Goal: Task Accomplishment & Management: Manage account settings

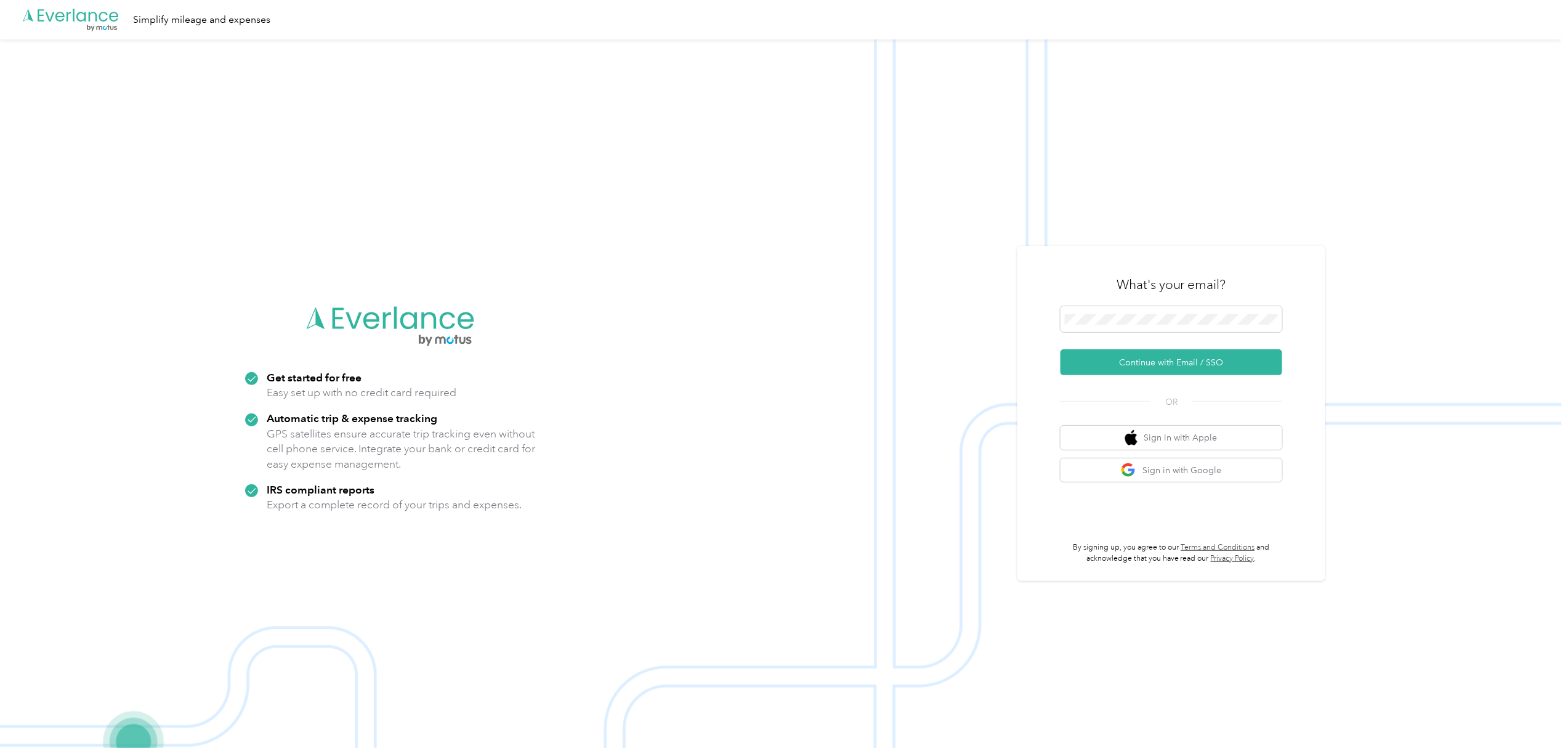
click at [1106, 303] on div "What's your email?" at bounding box center [1172, 284] width 222 height 43
click at [1218, 365] on button "Continue with Email / SSO" at bounding box center [1172, 362] width 222 height 26
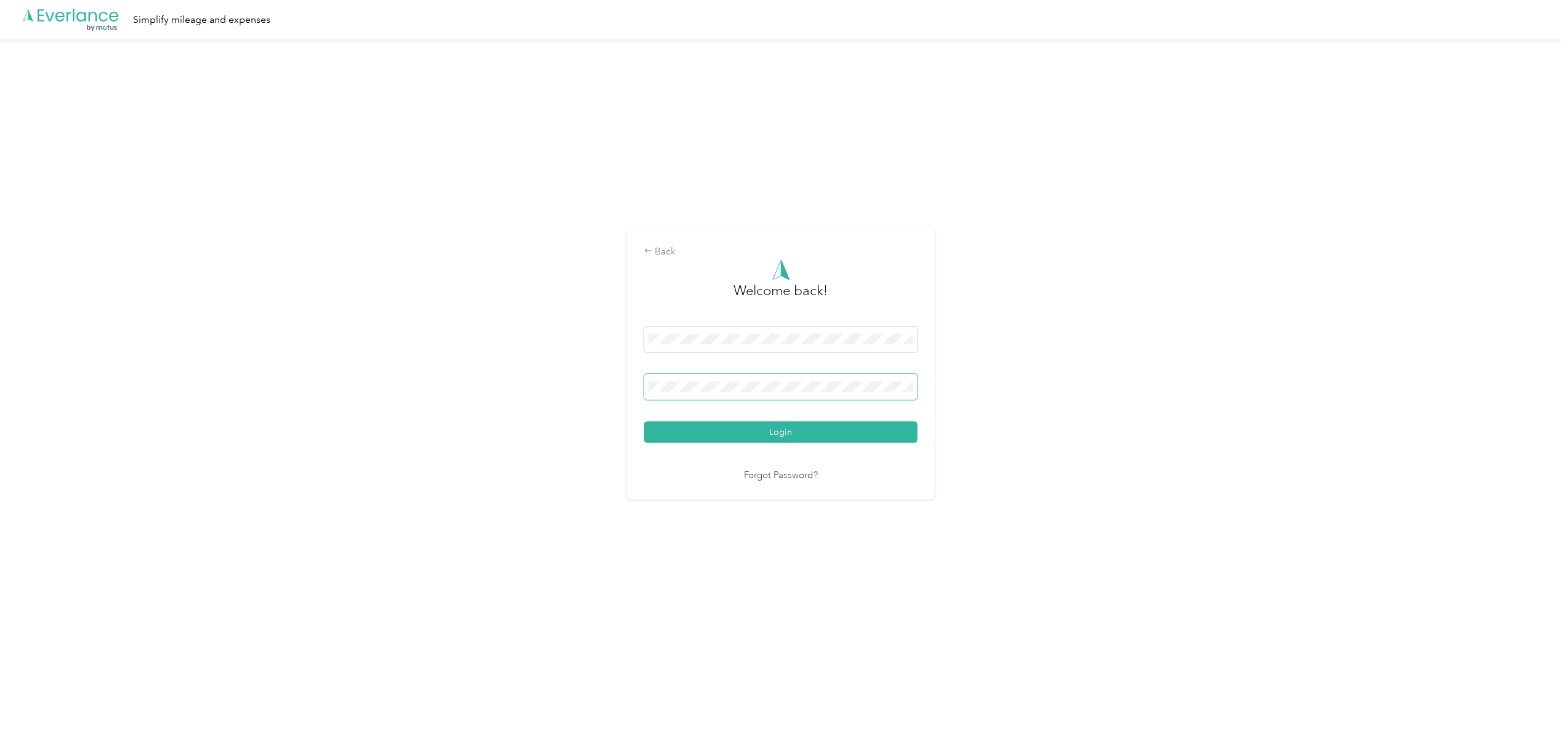
click at [645, 421] on button "Login" at bounding box center [781, 432] width 274 height 22
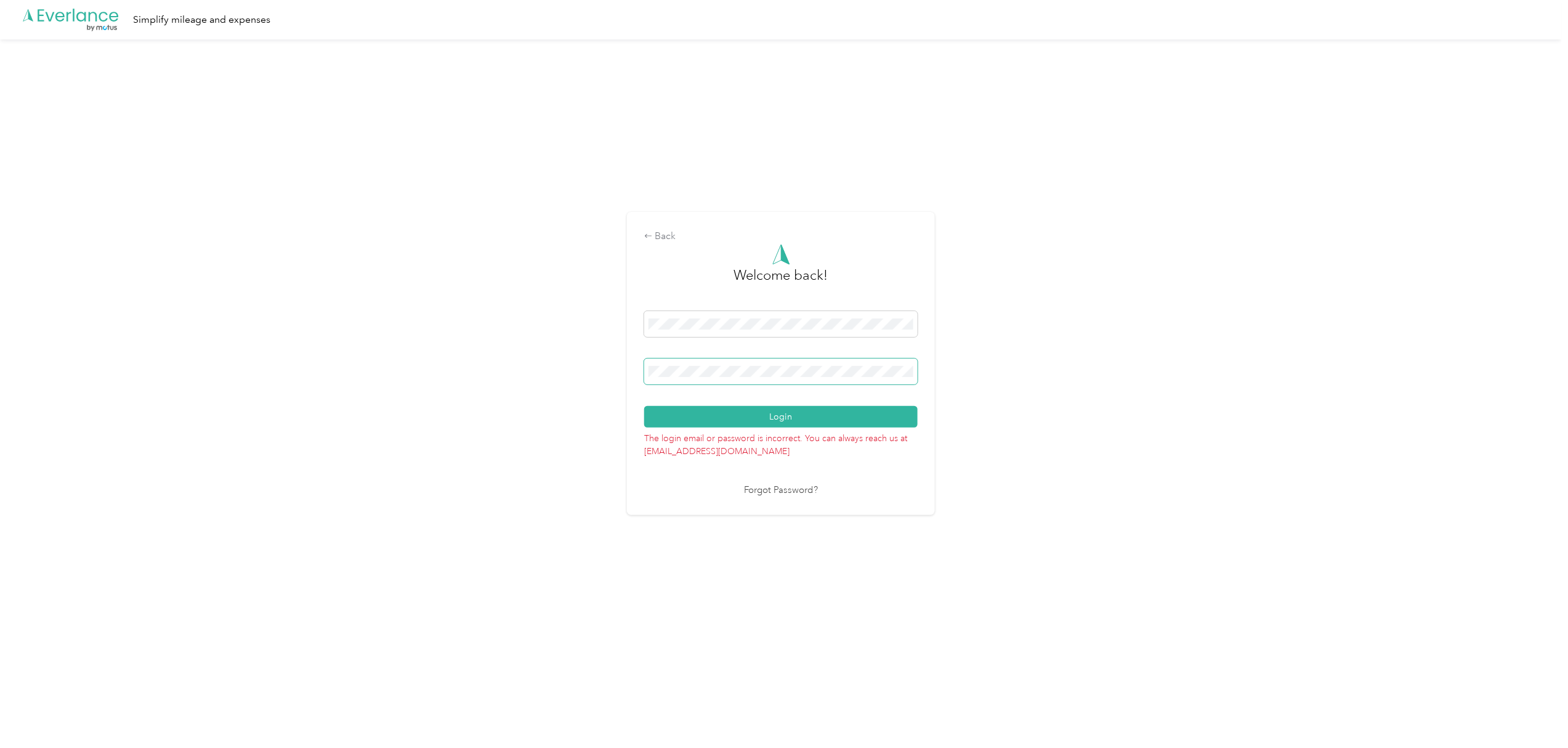
click at [645, 406] on button "Login" at bounding box center [781, 417] width 274 height 22
click at [611, 369] on div "Back Welcome back! Login The login email or password is incorrect. You can alwa…" at bounding box center [781, 368] width 1562 height 658
click at [645, 406] on button "Login" at bounding box center [781, 417] width 274 height 22
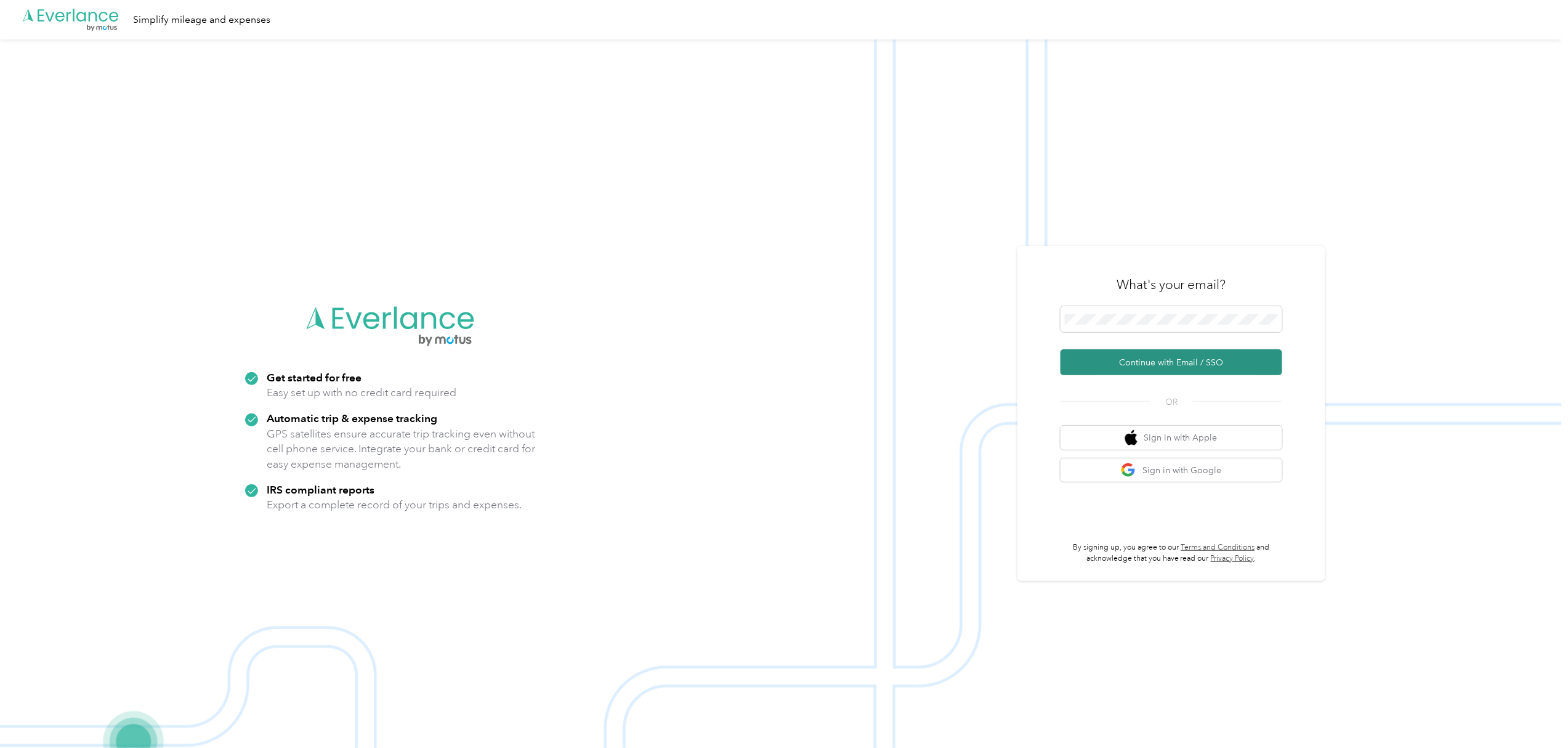
click at [1153, 363] on button "Continue with Email / SSO" at bounding box center [1172, 362] width 222 height 26
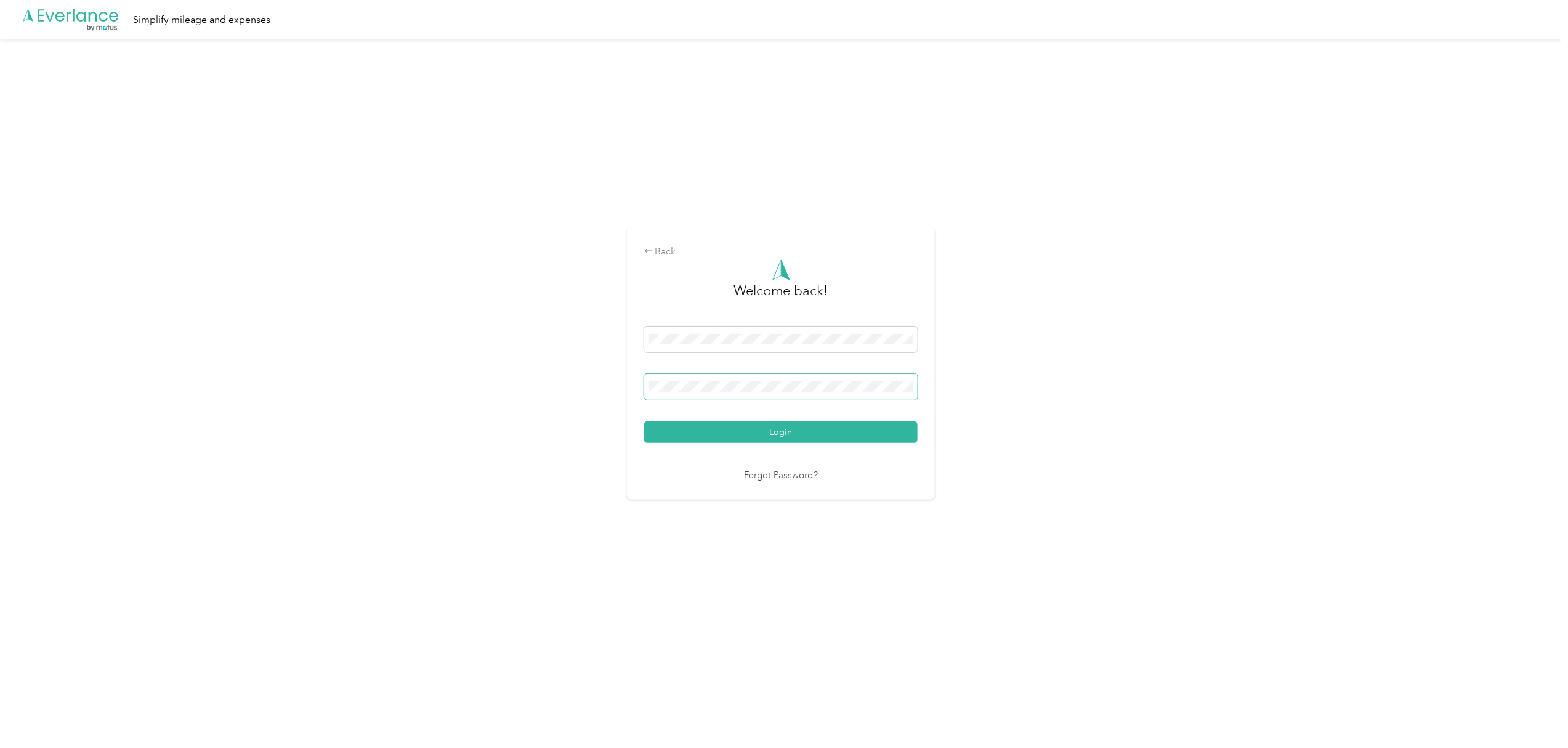
click at [645, 421] on button "Login" at bounding box center [781, 432] width 274 height 22
click at [663, 248] on div "Back" at bounding box center [781, 243] width 274 height 15
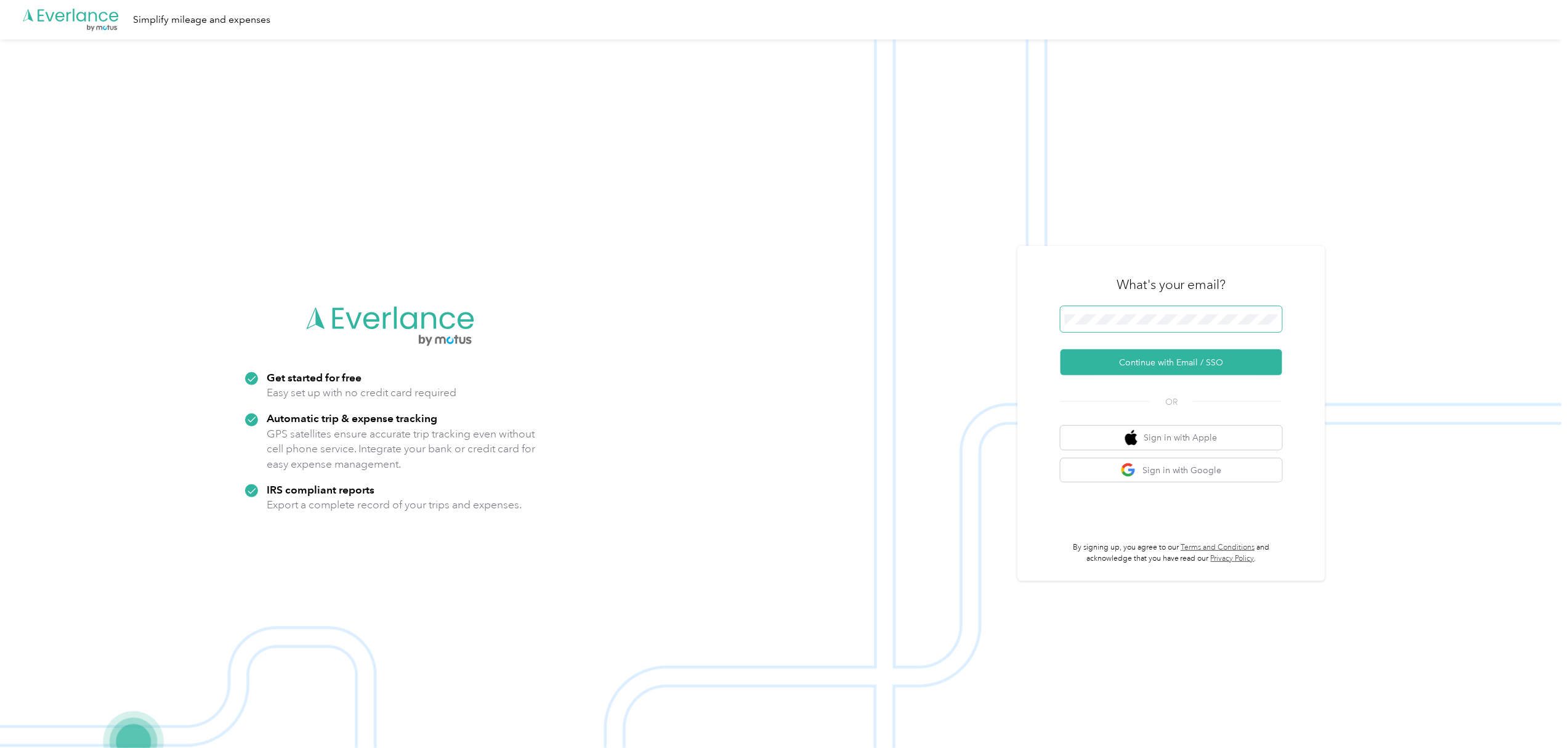
click at [1111, 309] on span at bounding box center [1172, 319] width 222 height 26
click at [1152, 359] on button "Continue with Email / SSO" at bounding box center [1172, 362] width 222 height 26
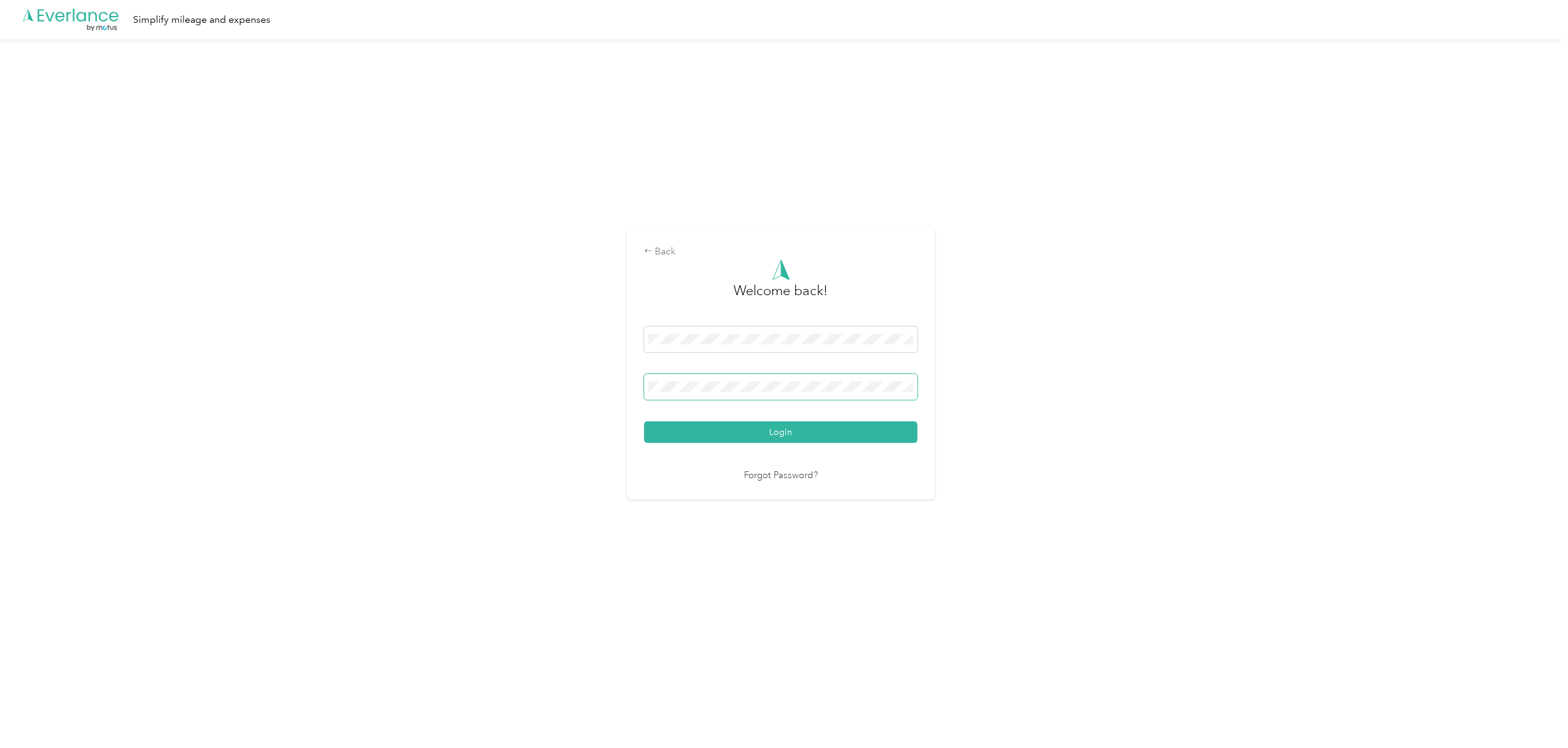
click at [734, 393] on span at bounding box center [781, 386] width 274 height 26
click at [645, 421] on button "Login" at bounding box center [781, 432] width 274 height 22
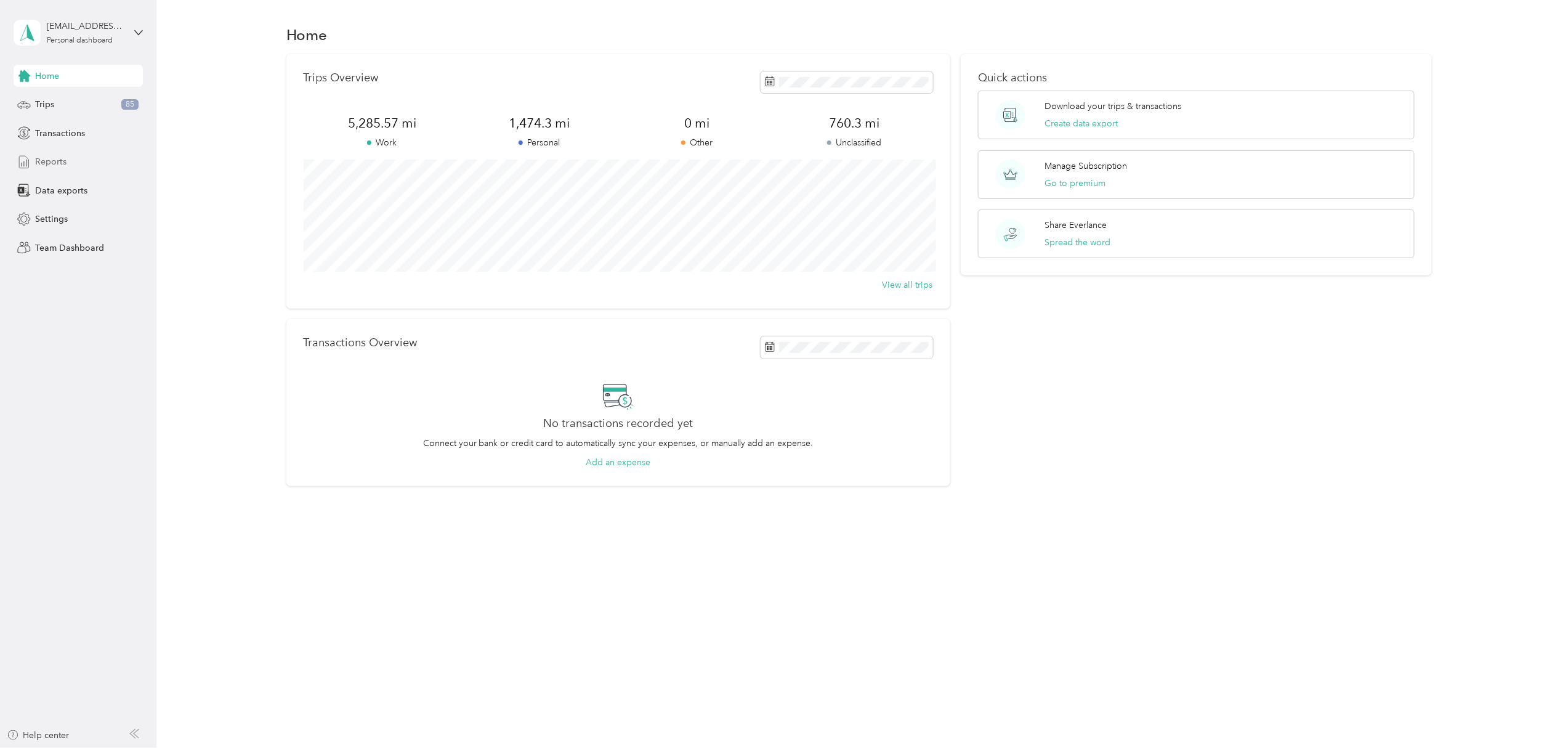
click at [68, 159] on div "Reports" at bounding box center [78, 162] width 129 height 23
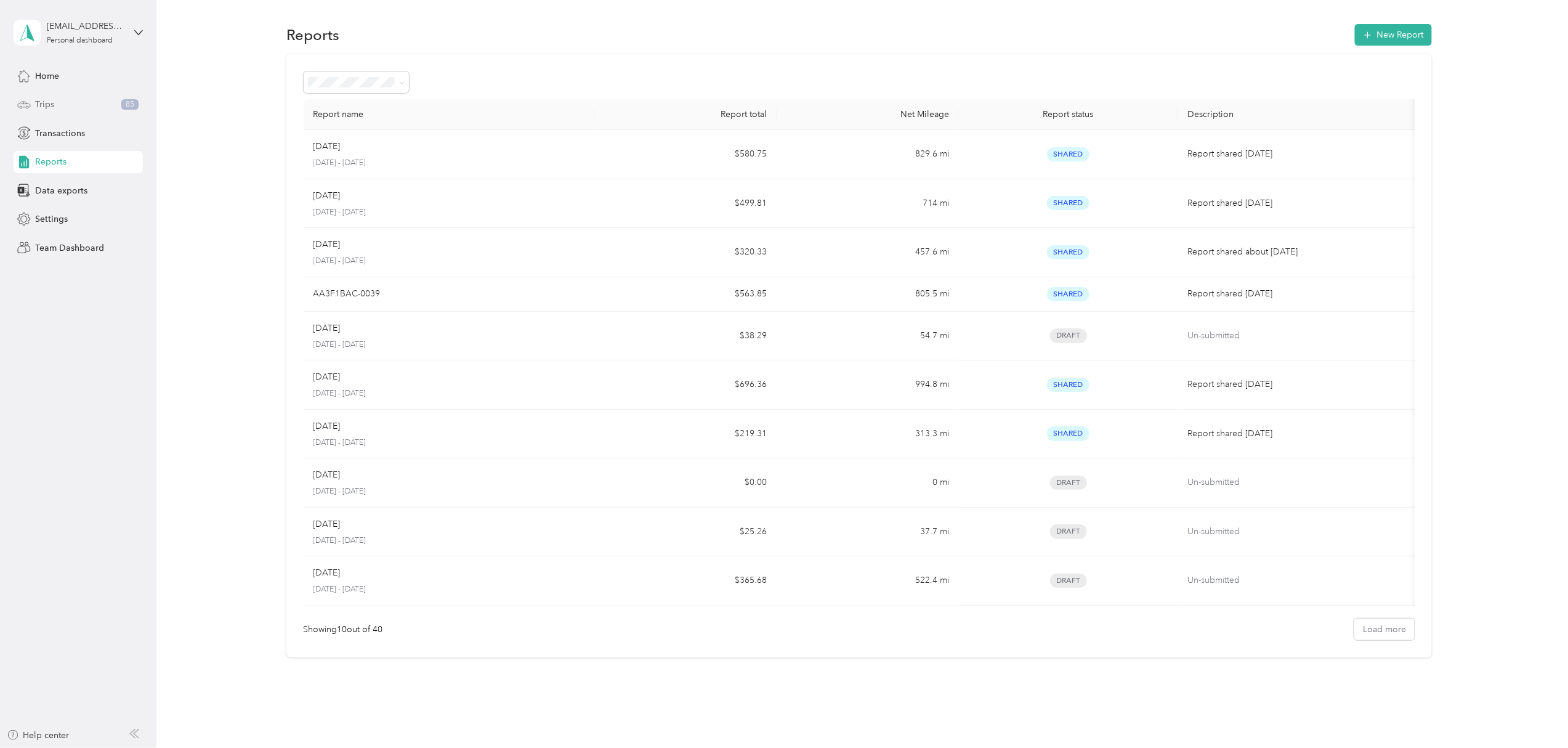
click at [44, 105] on span "Trips" at bounding box center [44, 104] width 19 height 13
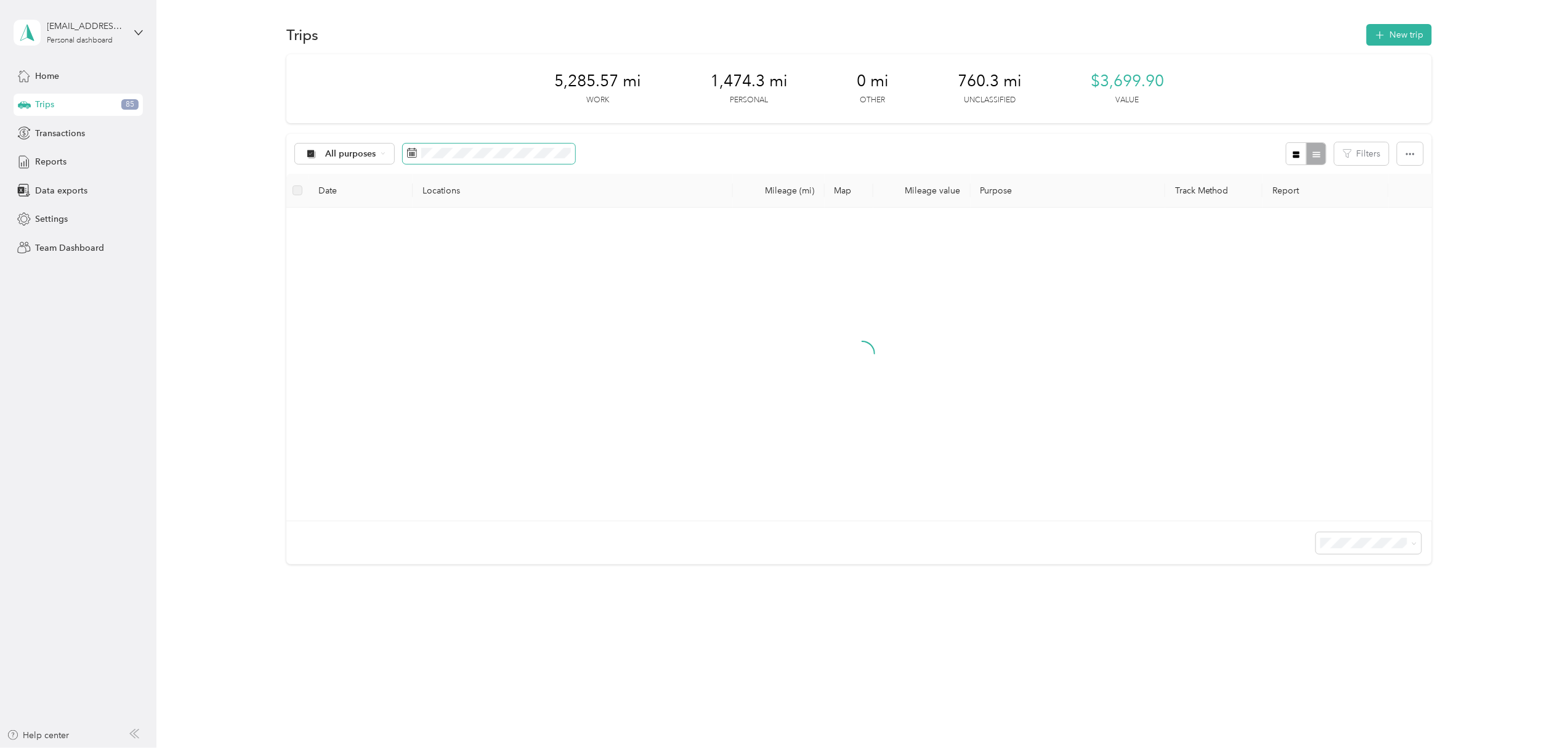
click at [538, 159] on span at bounding box center [489, 153] width 173 height 21
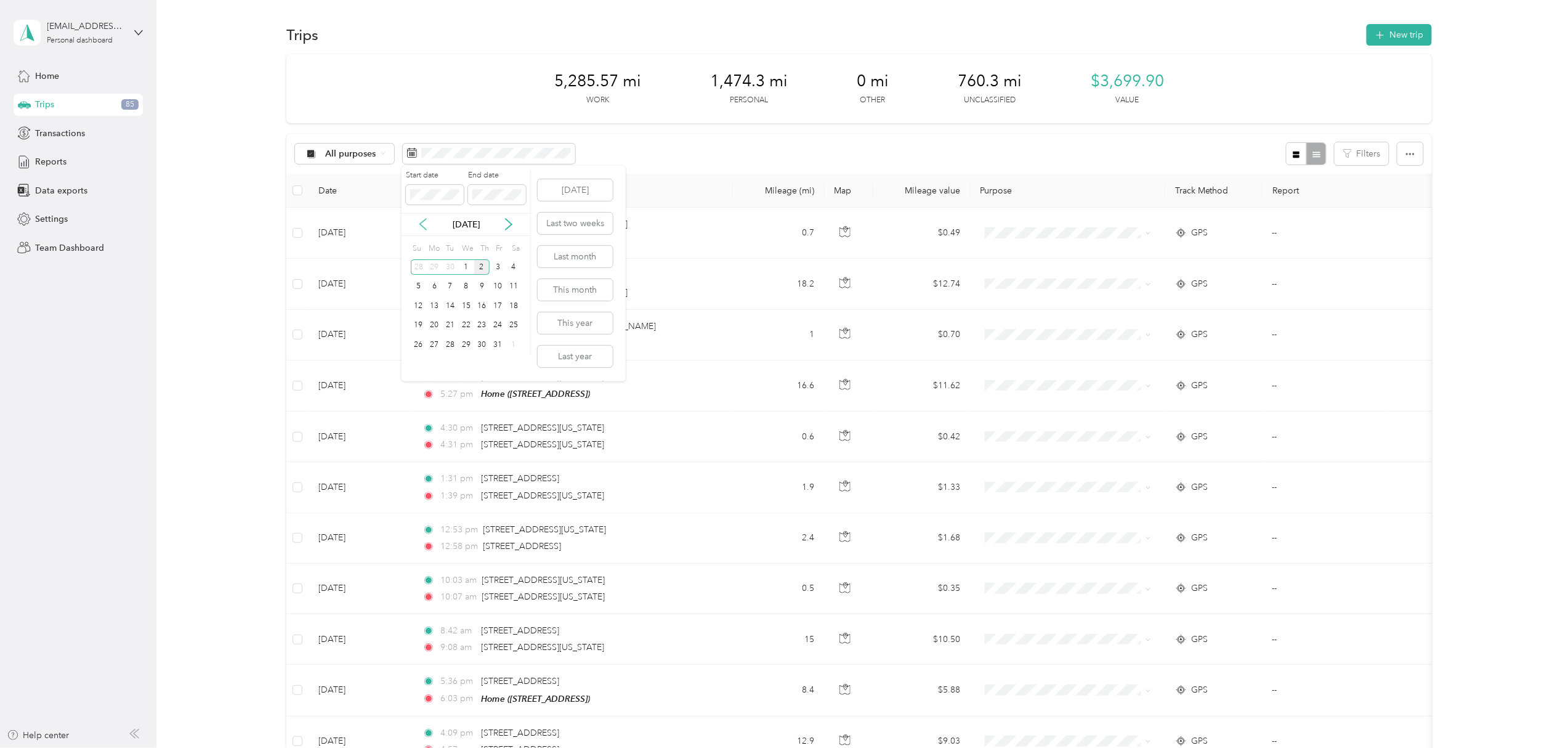
click at [424, 228] on icon at bounding box center [423, 223] width 6 height 11
click at [437, 269] on div "1" at bounding box center [435, 267] width 16 height 15
click at [446, 345] on div "30" at bounding box center [450, 344] width 16 height 15
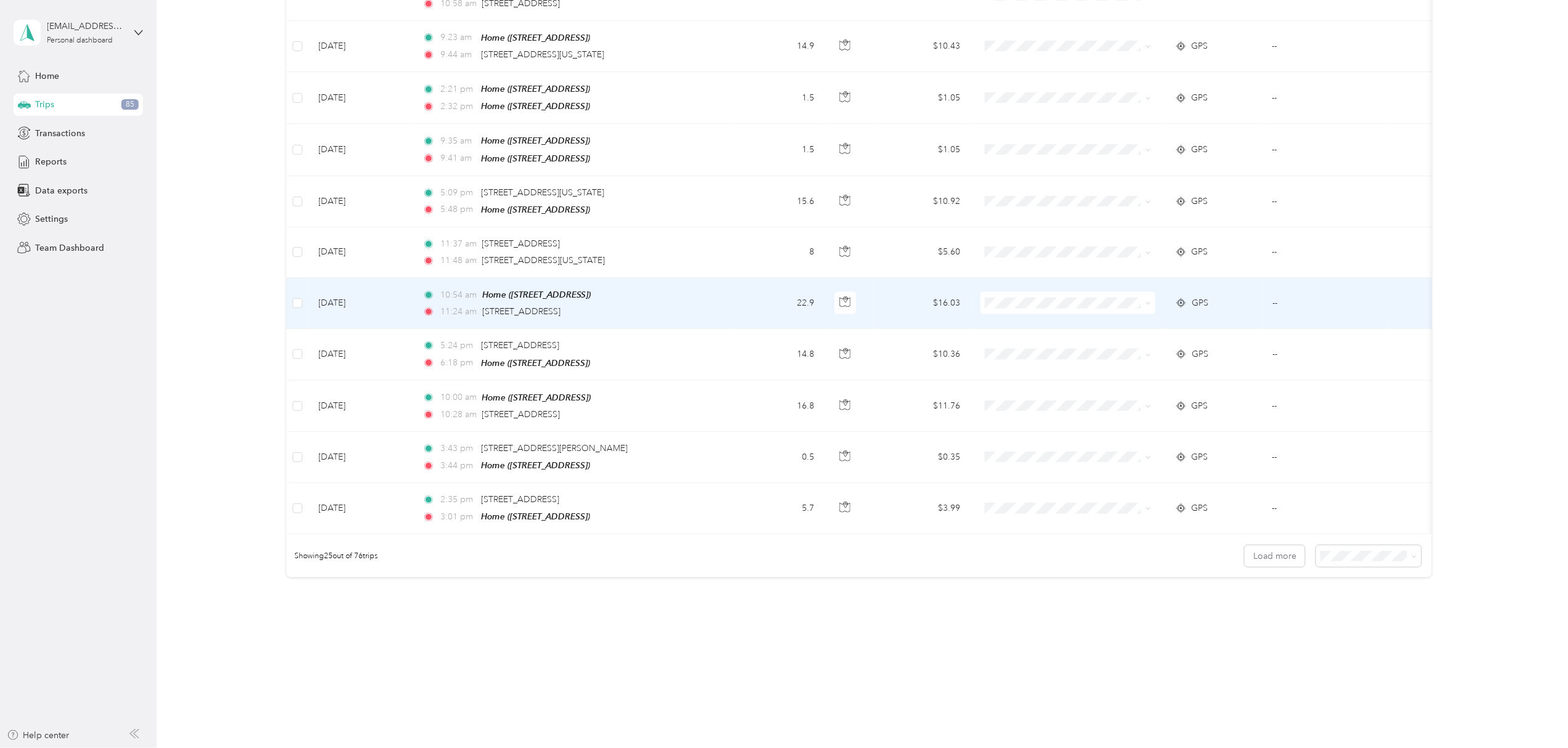
scroll to position [957, 0]
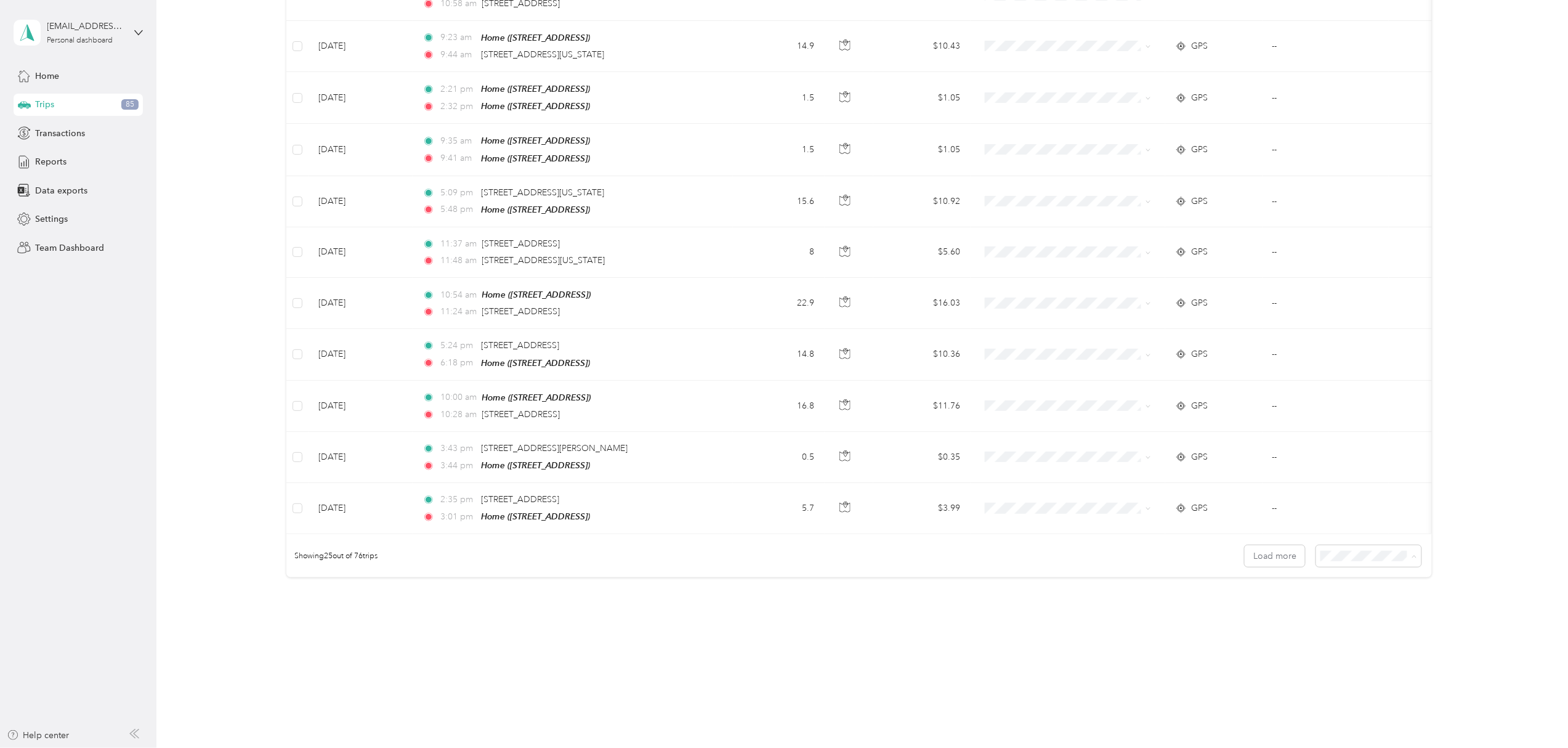
click at [1368, 614] on li "100 per load" at bounding box center [1364, 622] width 105 height 22
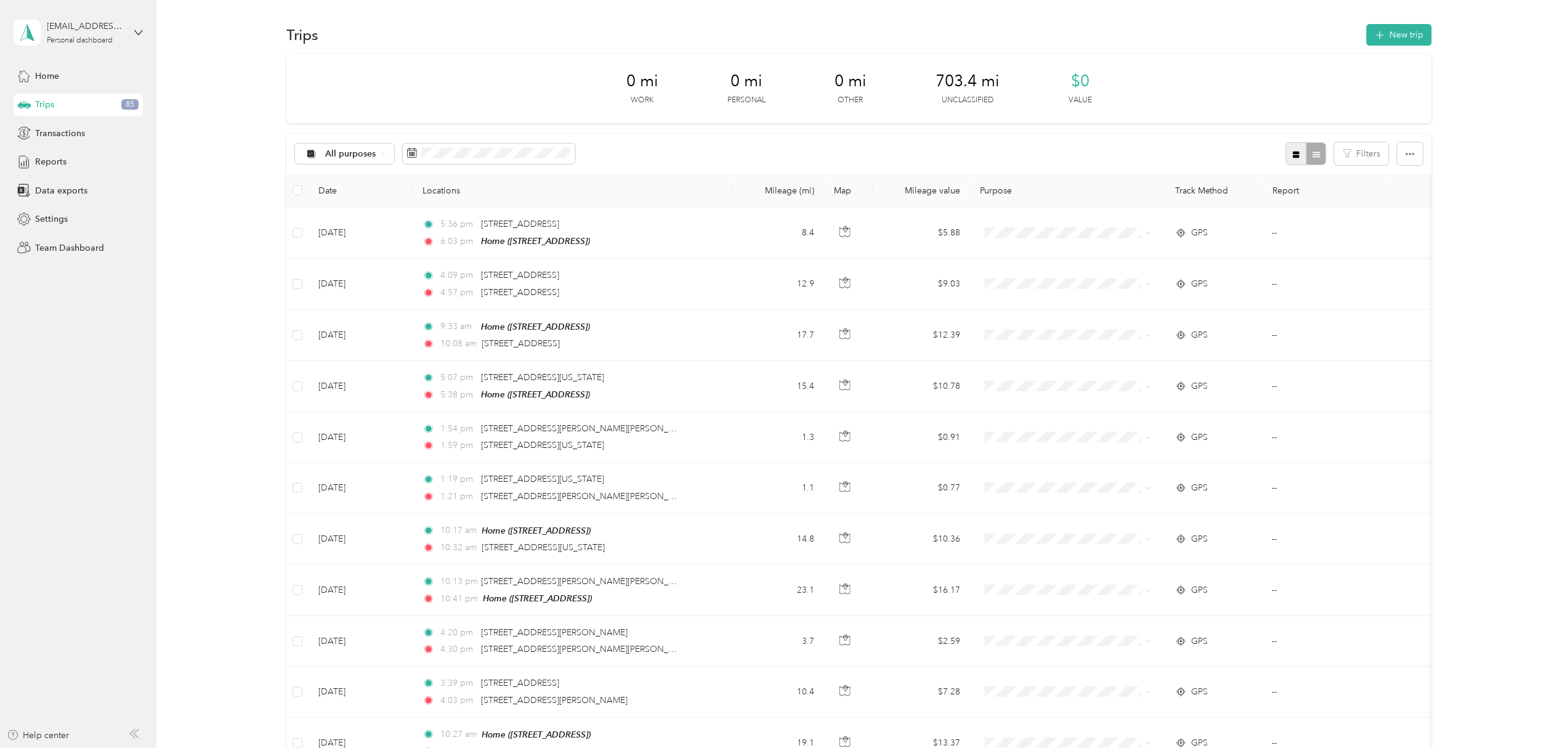
click at [1296, 154] on button "button" at bounding box center [1296, 153] width 21 height 23
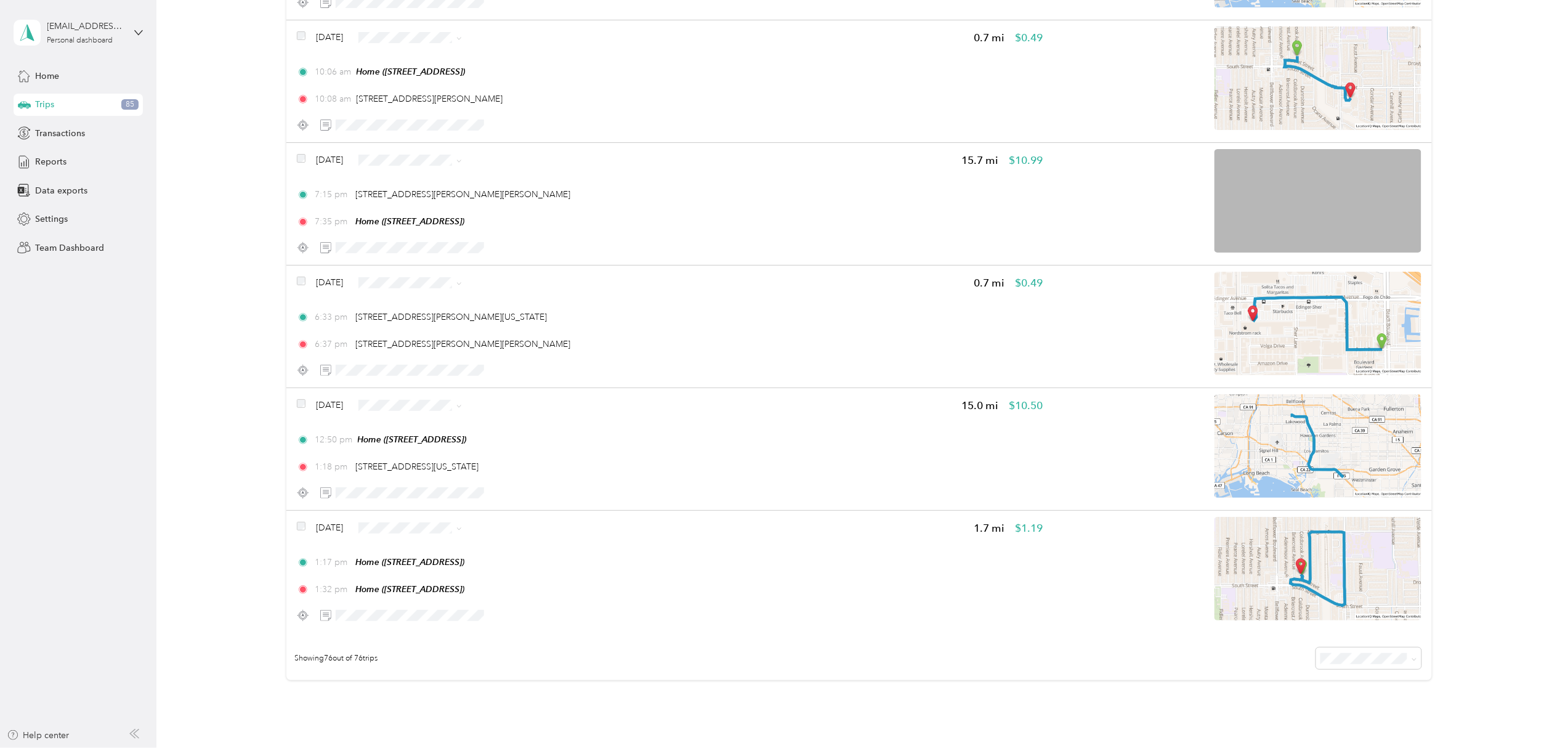
scroll to position [8961, 0]
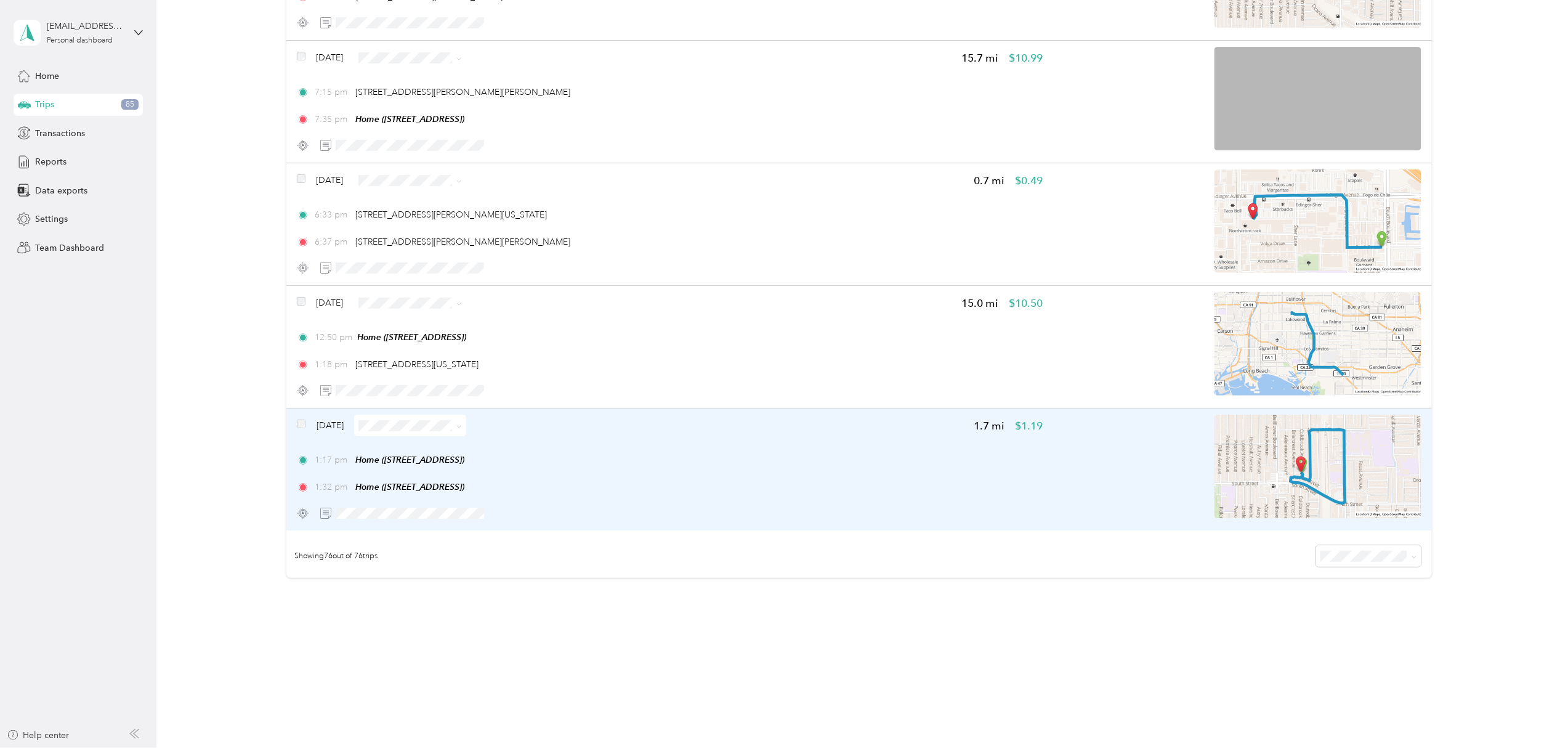
click at [466, 424] on span at bounding box center [410, 425] width 112 height 22
click at [461, 426] on icon at bounding box center [460, 426] width 3 height 3
click at [426, 474] on li "Personal" at bounding box center [429, 470] width 112 height 22
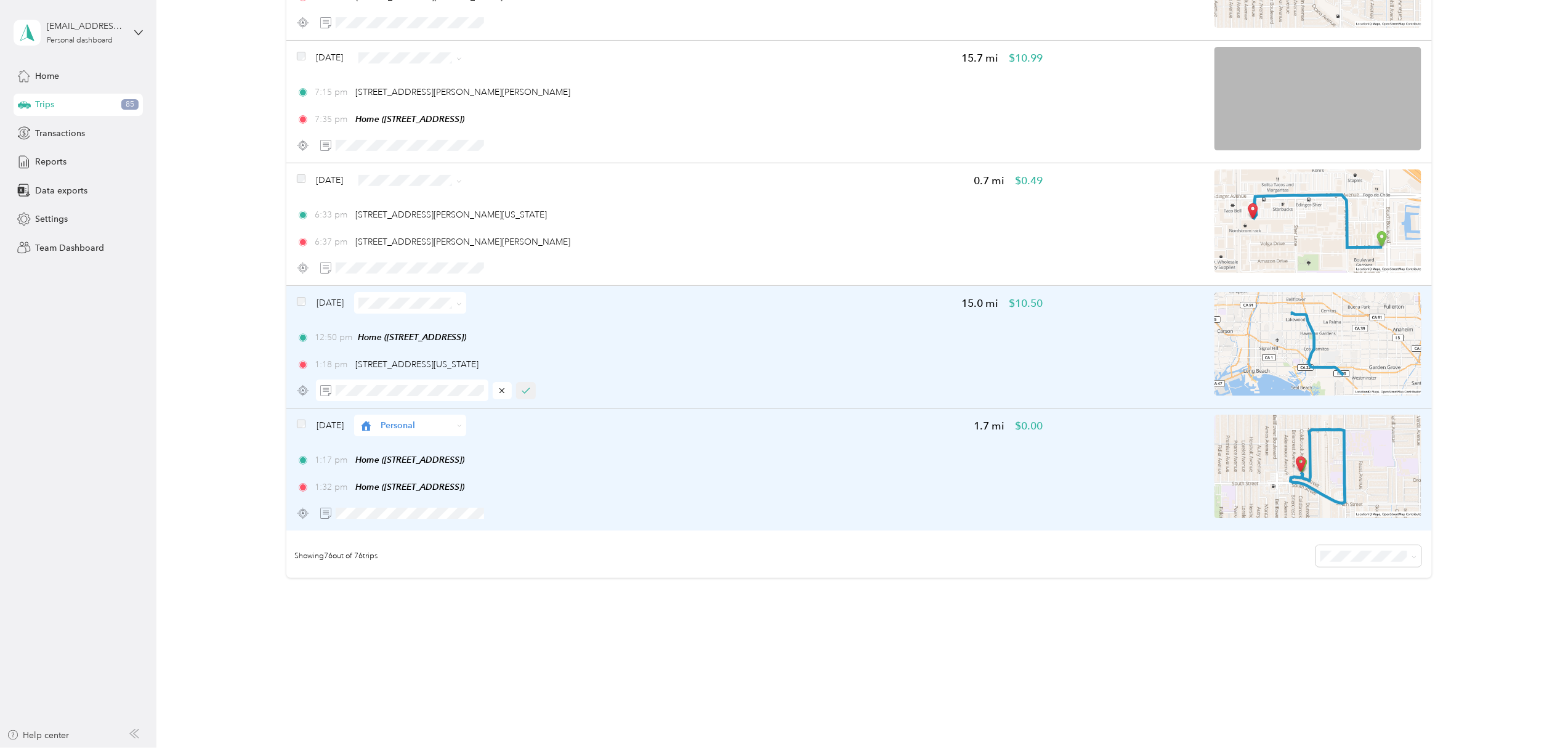
click at [524, 393] on icon "button" at bounding box center [526, 390] width 8 height 8
click at [462, 304] on icon at bounding box center [459, 304] width 6 height 6
click at [440, 322] on span "Work" at bounding box center [440, 326] width 73 height 13
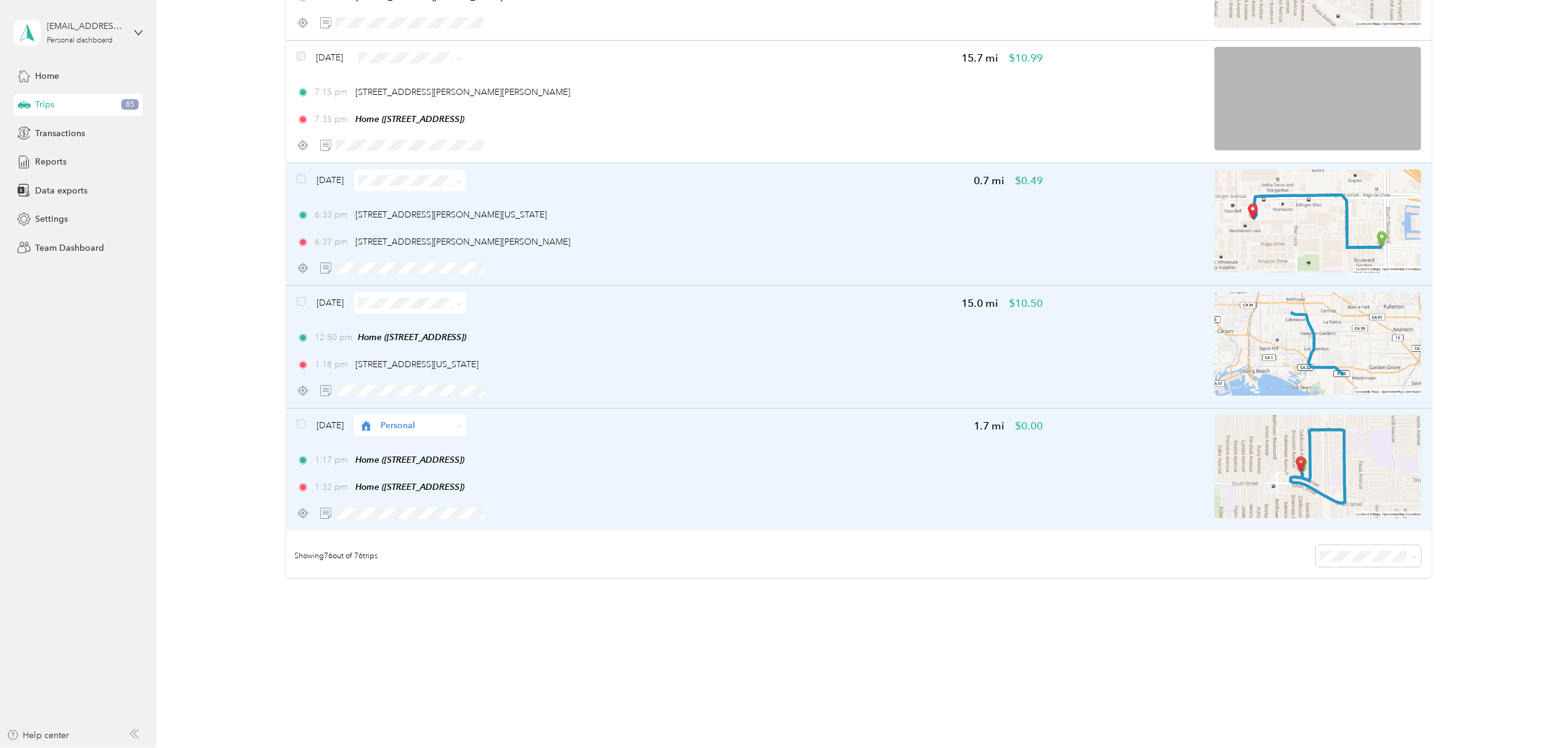
click at [1351, 238] on img at bounding box center [1318, 221] width 207 height 103
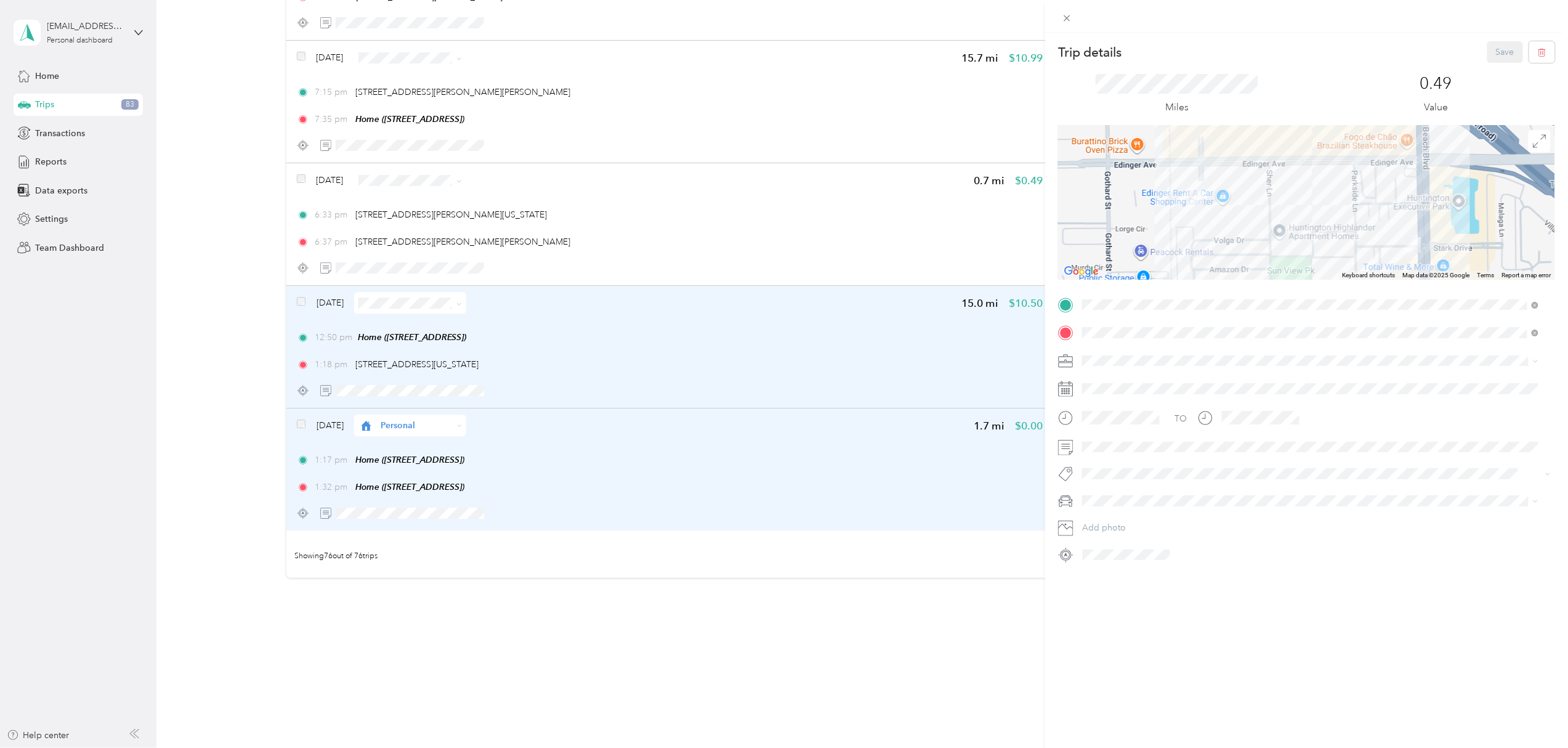
click at [380, 269] on div "Trip details Save This trip cannot be edited because it is either under review,…" at bounding box center [784, 374] width 1568 height 748
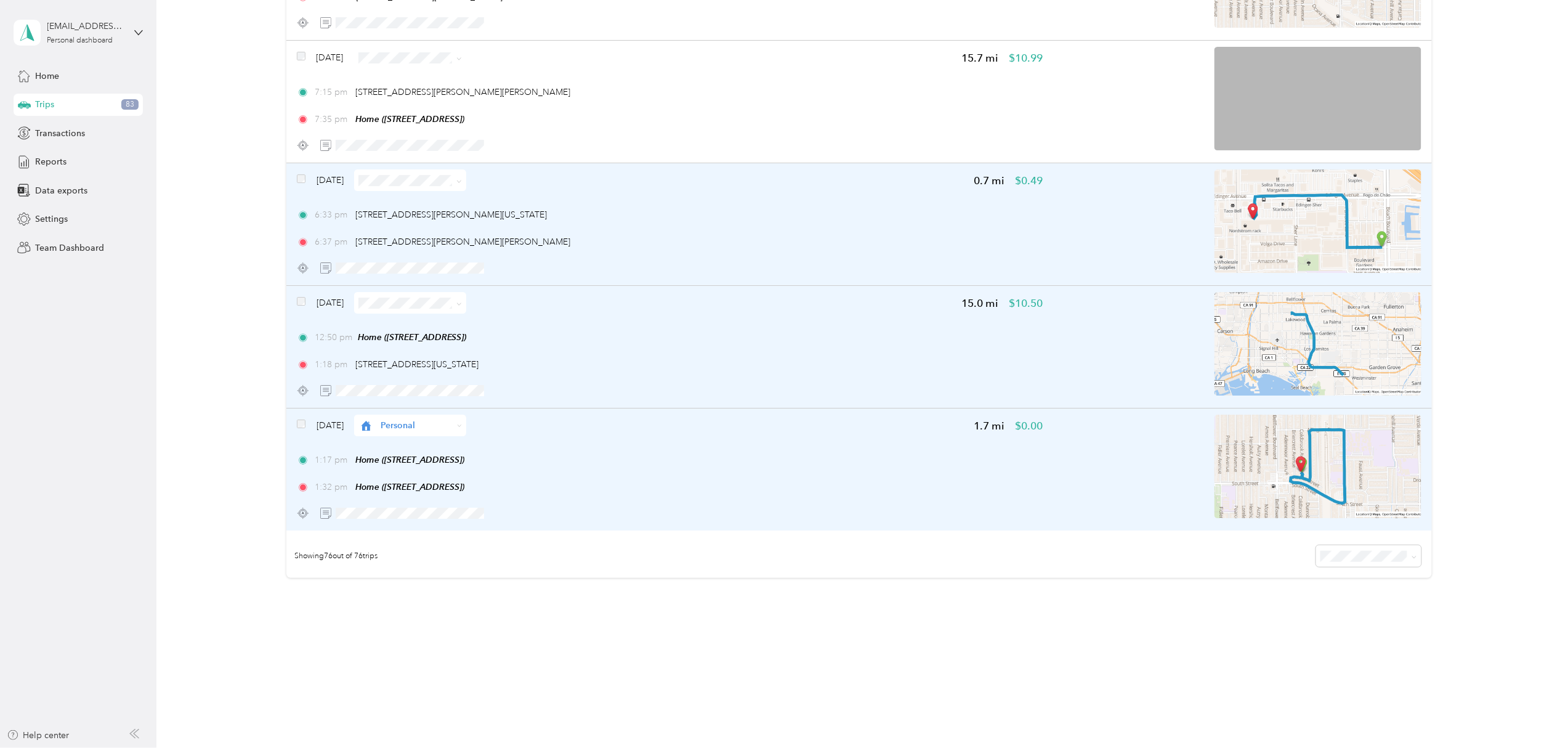
click at [1301, 218] on img at bounding box center [1318, 221] width 207 height 103
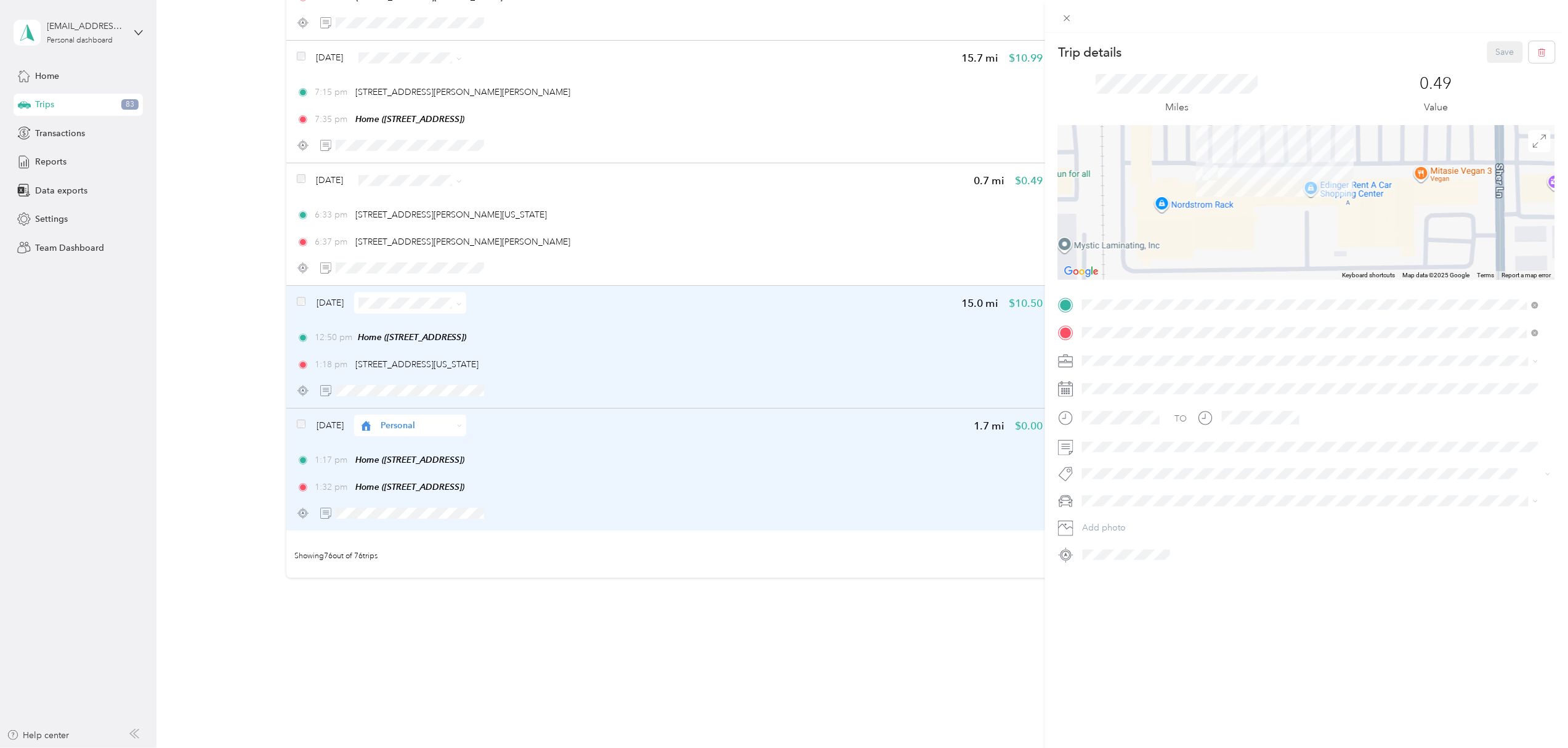
drag, startPoint x: 1259, startPoint y: 168, endPoint x: 1263, endPoint y: 252, distance: 84.1
click at [1263, 252] on div at bounding box center [1307, 203] width 497 height 154
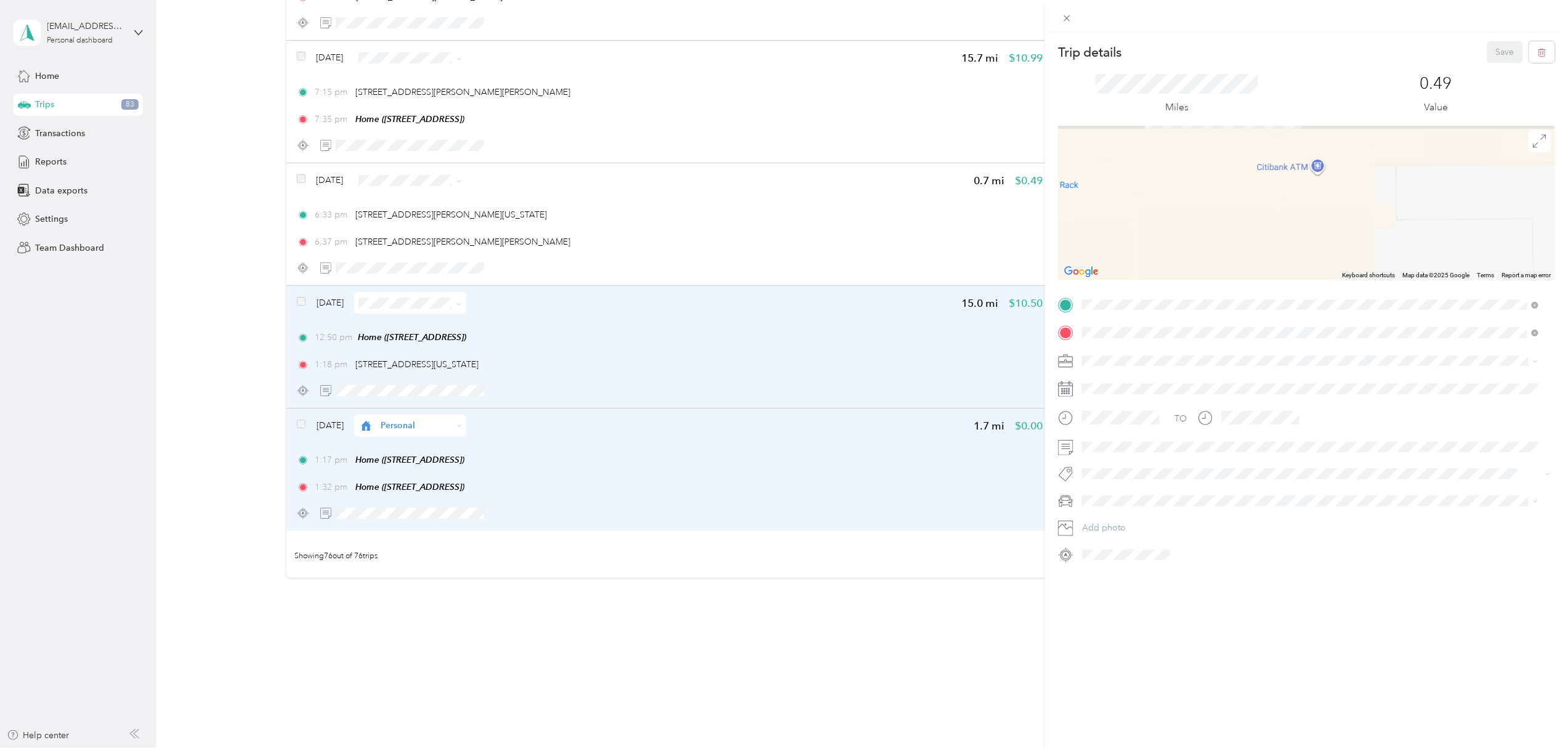
drag, startPoint x: 1242, startPoint y: 199, endPoint x: 1248, endPoint y: 269, distance: 70.3
click at [1248, 269] on div at bounding box center [1307, 203] width 497 height 154
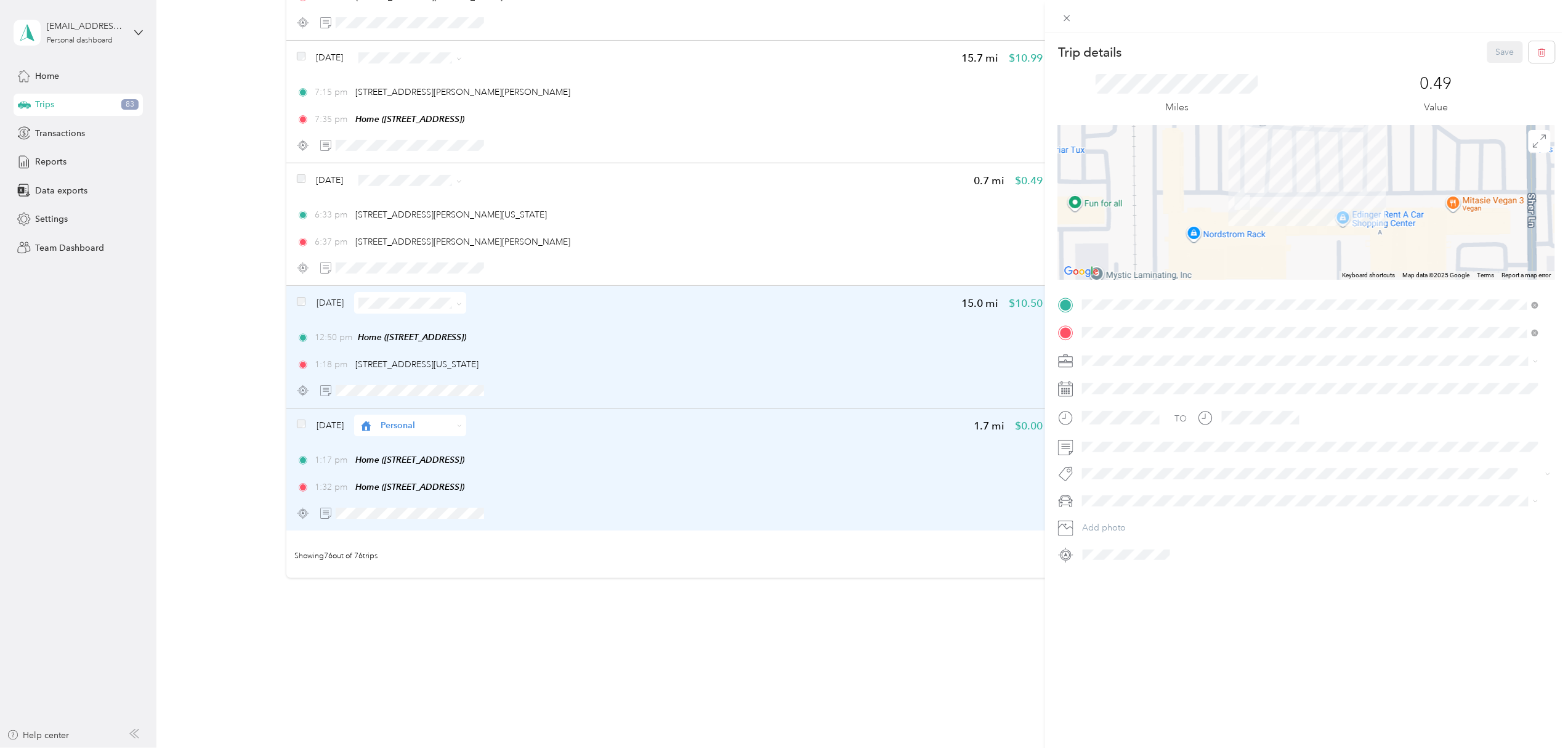
click at [366, 264] on div "Trip details Save This trip cannot be edited because it is either under review,…" at bounding box center [784, 374] width 1568 height 748
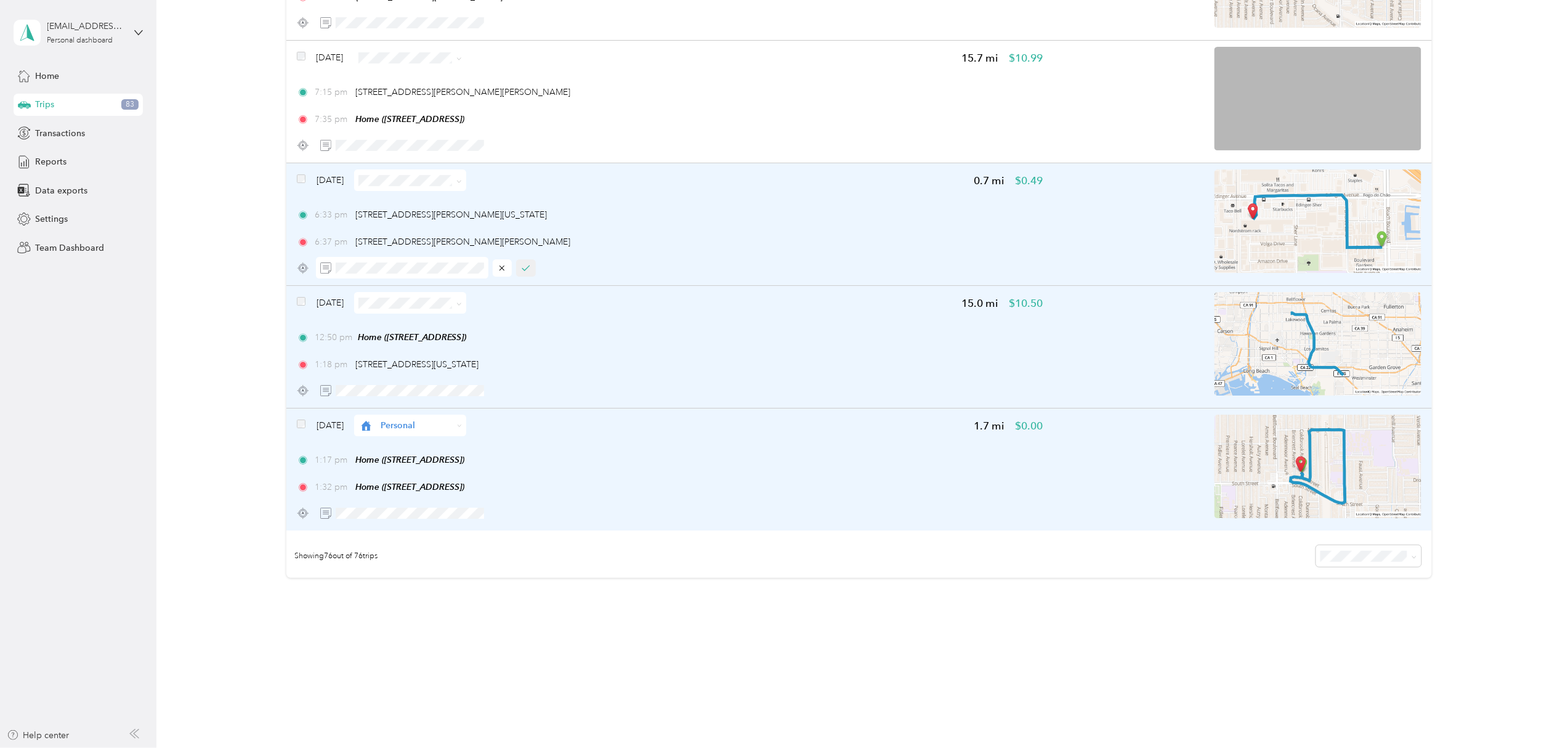
click at [526, 266] on icon "button" at bounding box center [526, 268] width 8 height 8
click at [462, 183] on span at bounding box center [459, 180] width 6 height 11
click at [462, 180] on icon at bounding box center [459, 181] width 6 height 6
click at [442, 207] on ol "Work Personal Other Charity Medical Moving Commute" at bounding box center [429, 267] width 112 height 151
click at [462, 180] on icon at bounding box center [459, 181] width 6 height 6
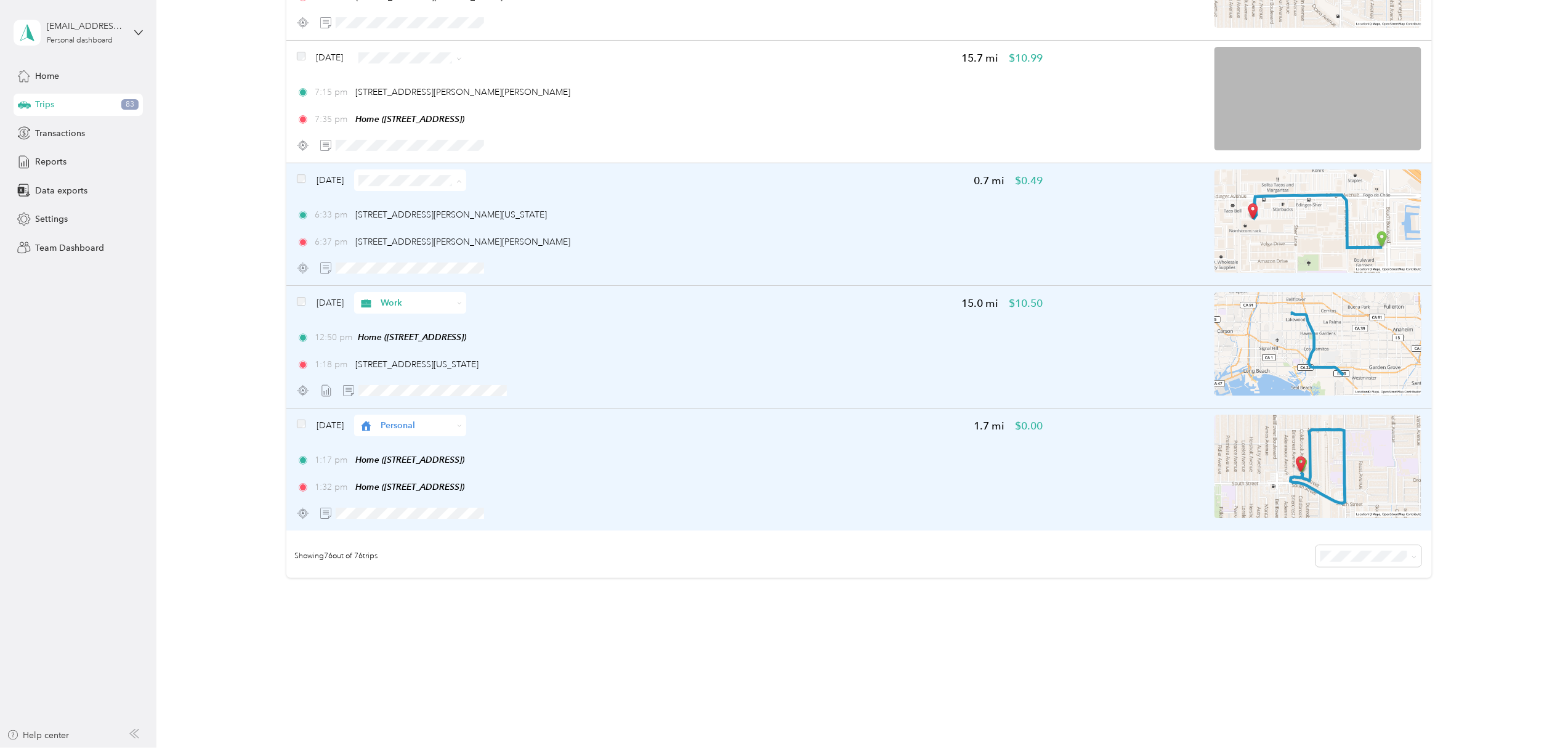
click at [423, 204] on li "Work" at bounding box center [429, 203] width 112 height 22
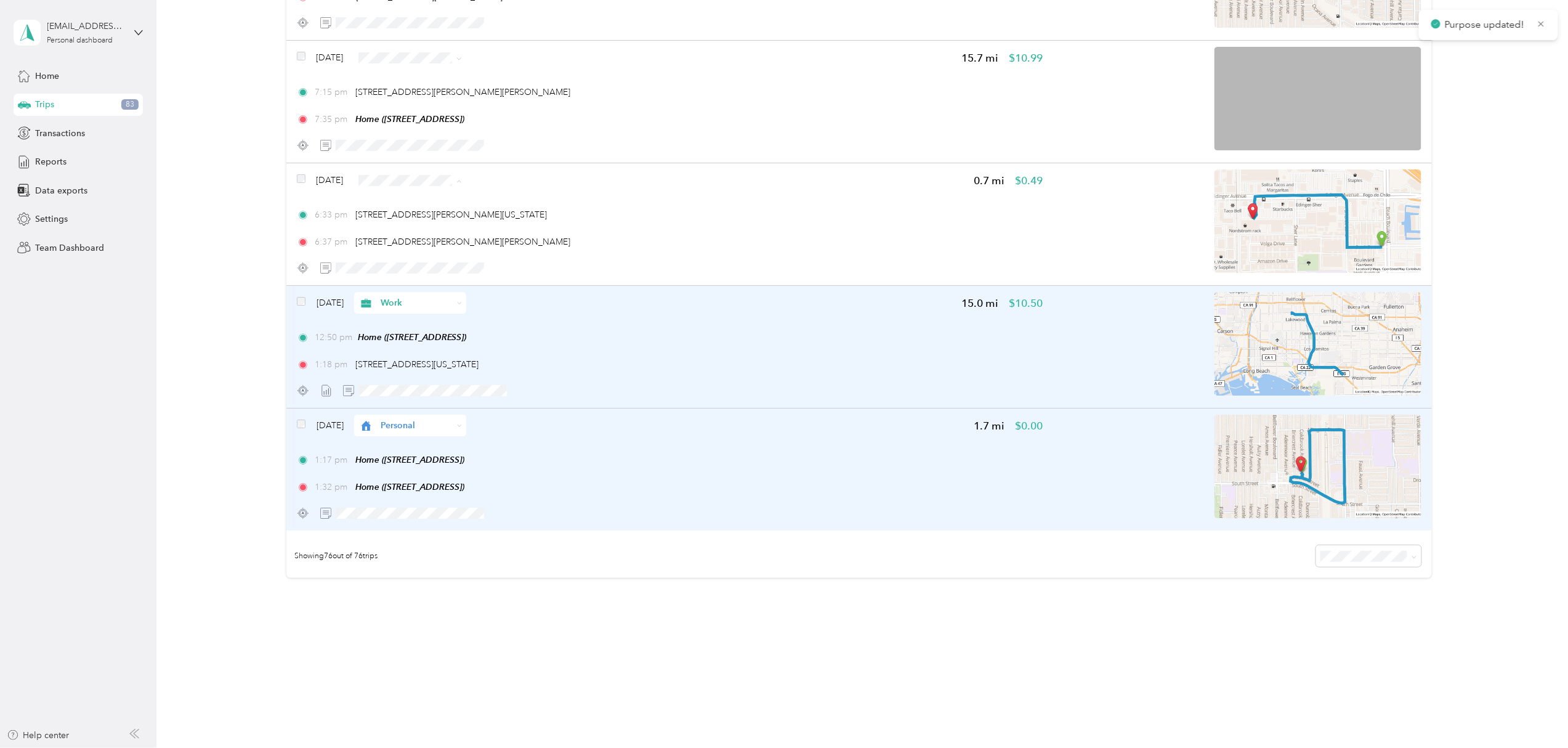
click at [427, 199] on span "Work" at bounding box center [440, 203] width 73 height 13
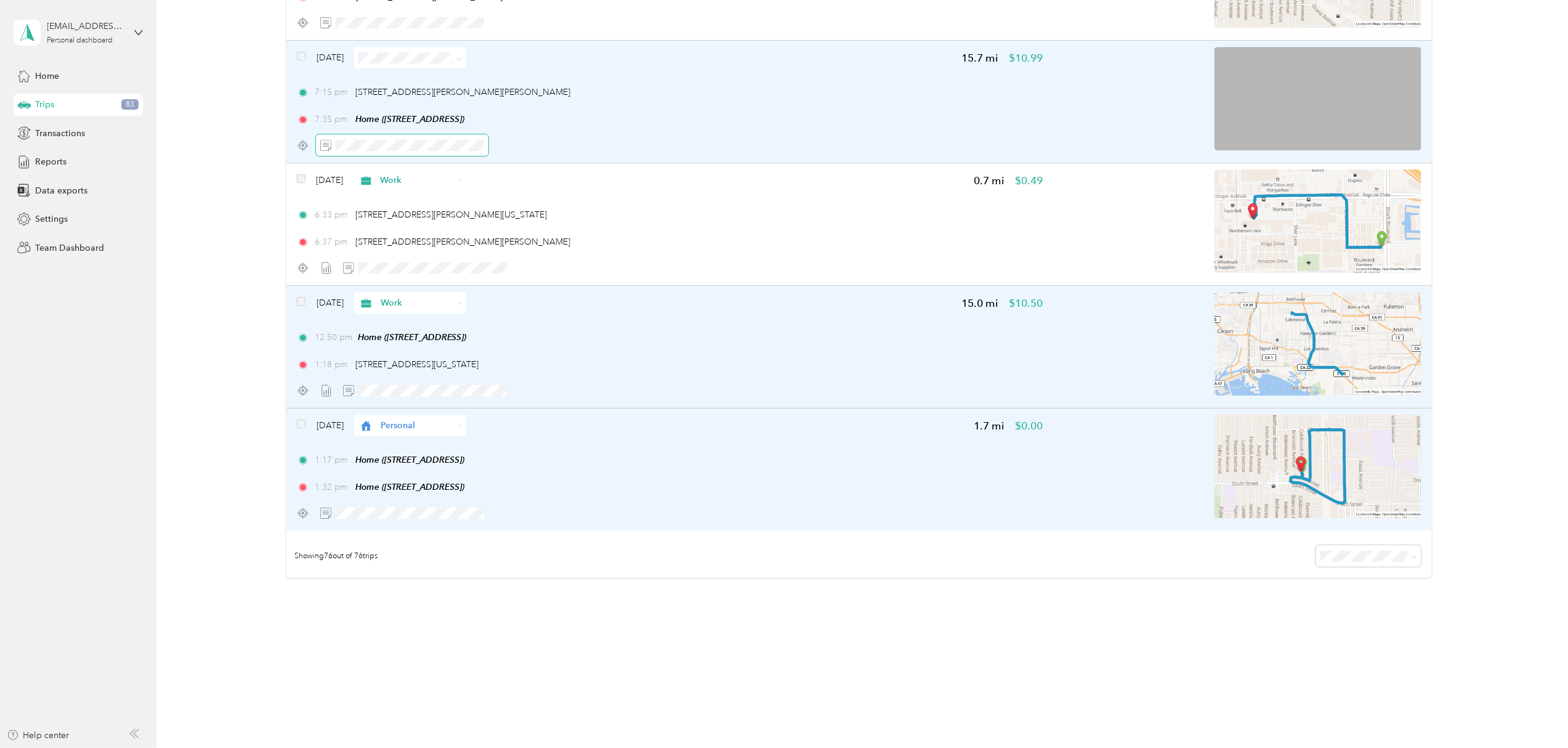
click at [416, 151] on span at bounding box center [402, 145] width 173 height 22
click at [529, 145] on icon "button" at bounding box center [526, 145] width 8 height 8
click at [462, 56] on icon at bounding box center [459, 58] width 6 height 6
click at [439, 82] on span "Work" at bounding box center [440, 81] width 73 height 13
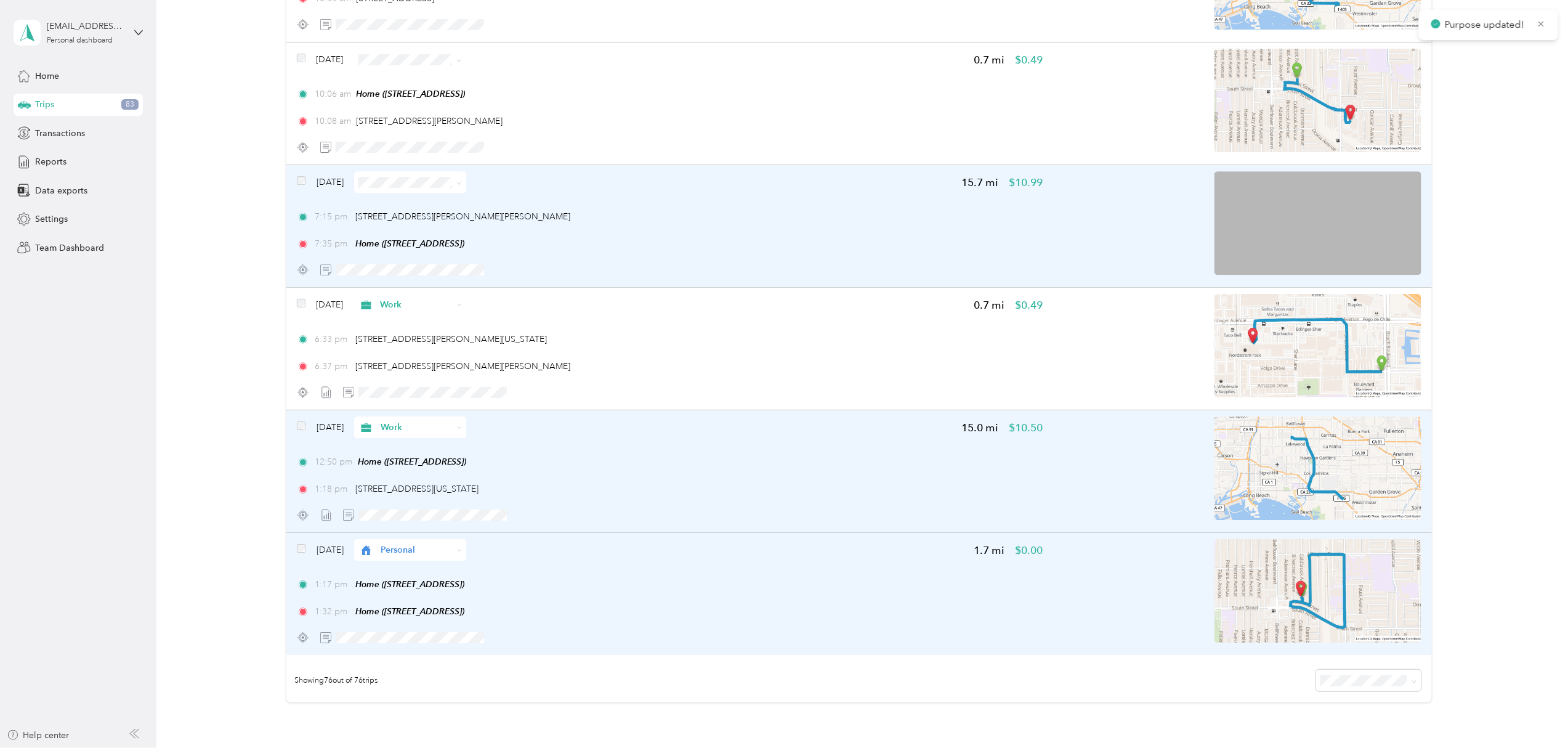
scroll to position [8797, 0]
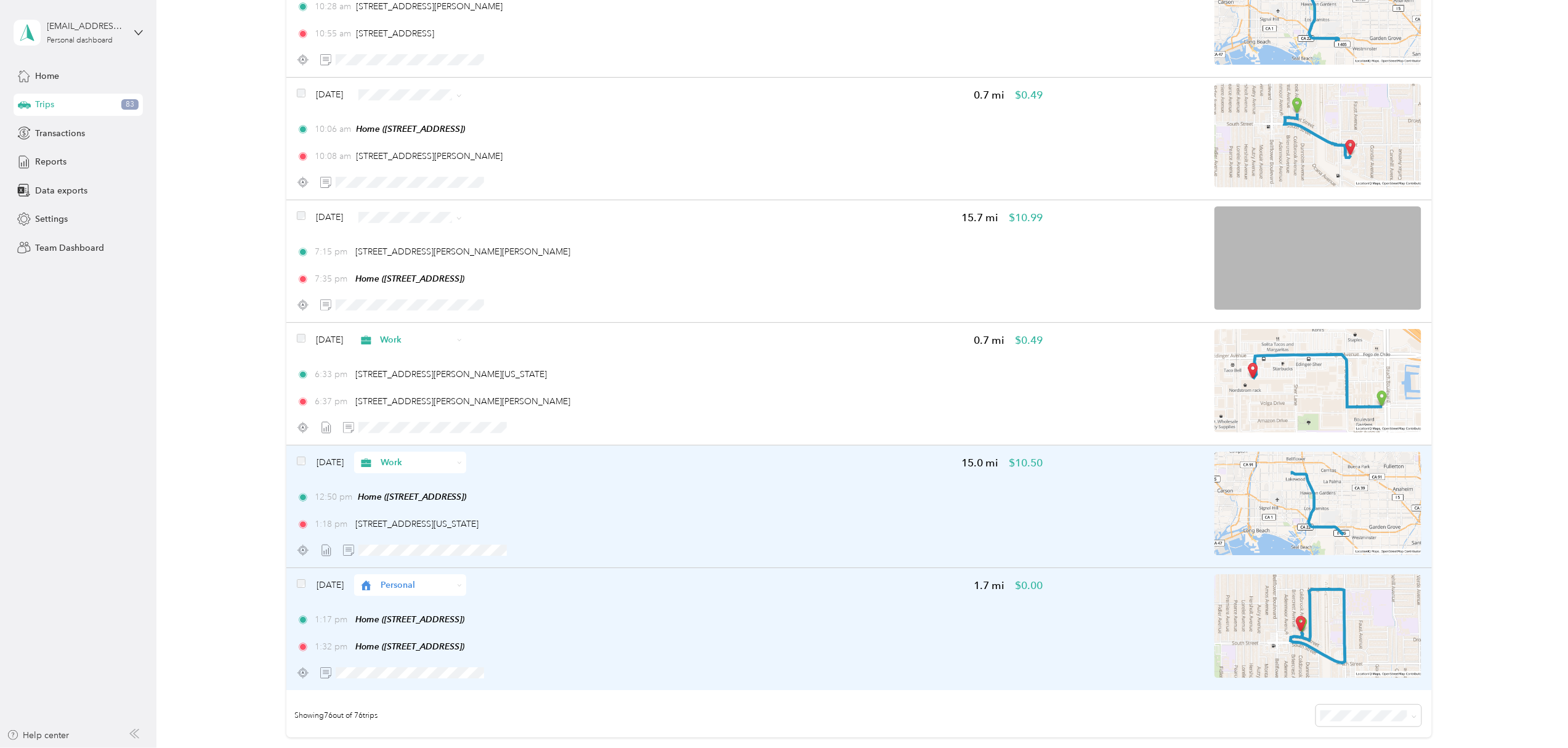
click at [421, 143] on span "Personal" at bounding box center [440, 140] width 73 height 13
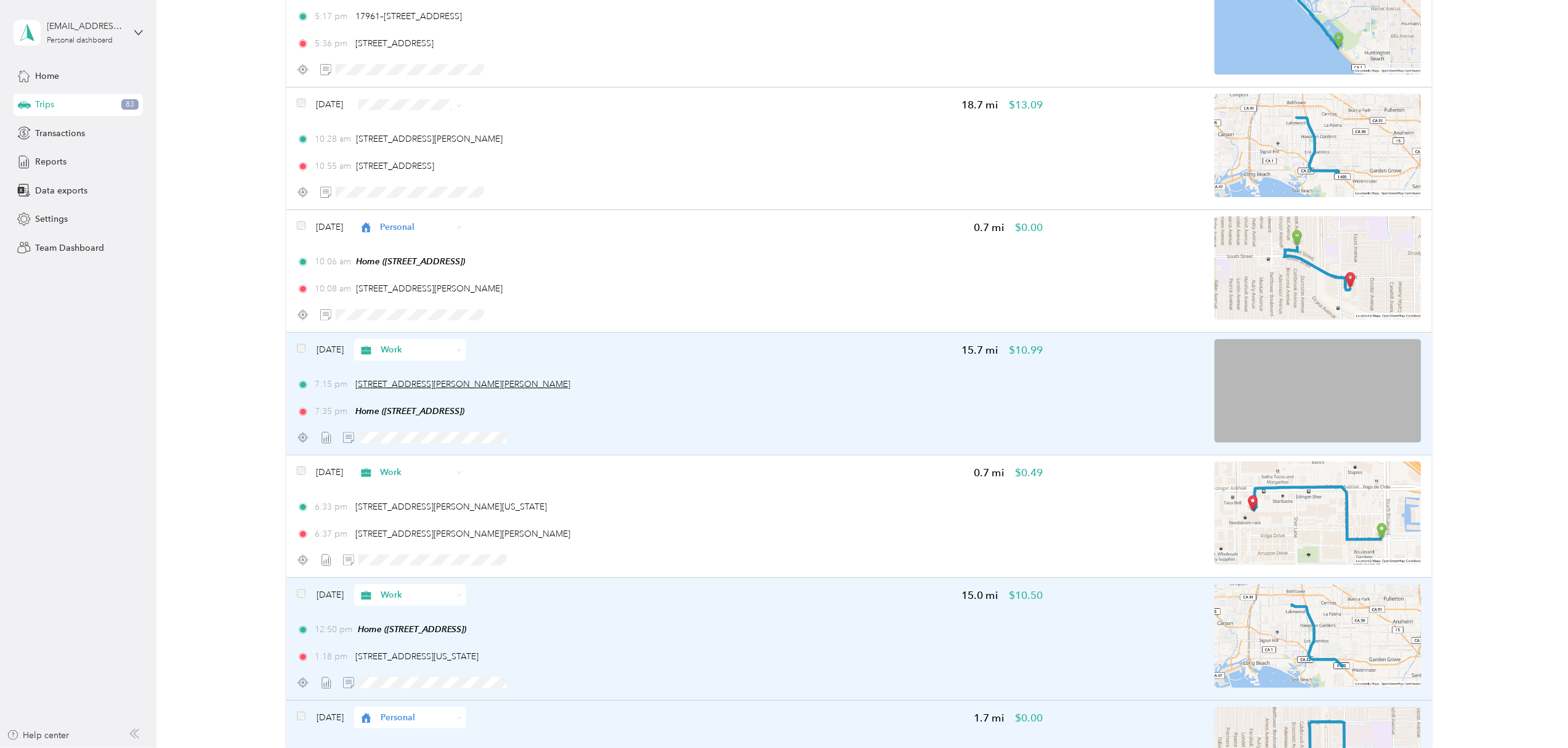
scroll to position [8632, 0]
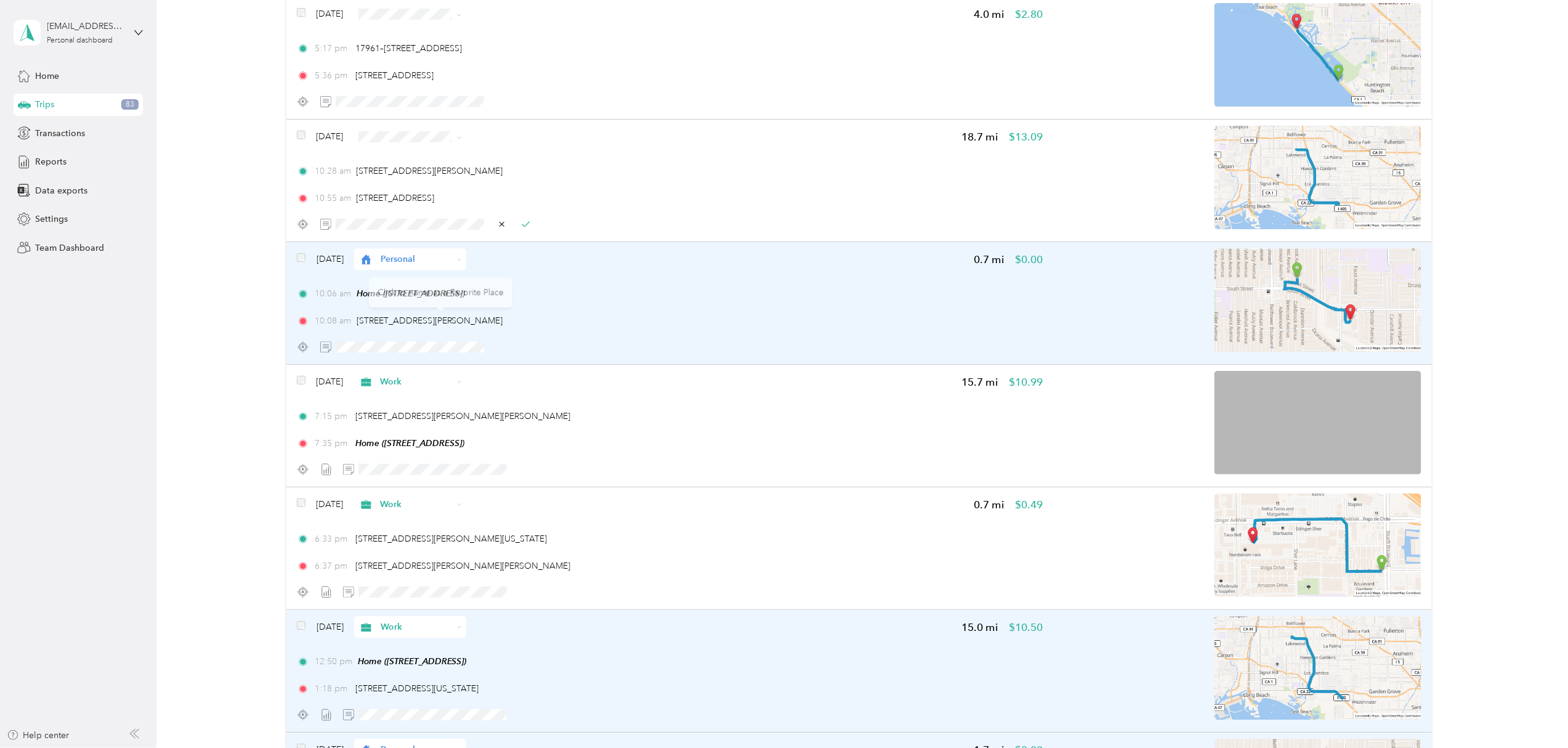
click at [453, 264] on span "Personal" at bounding box center [416, 259] width 72 height 13
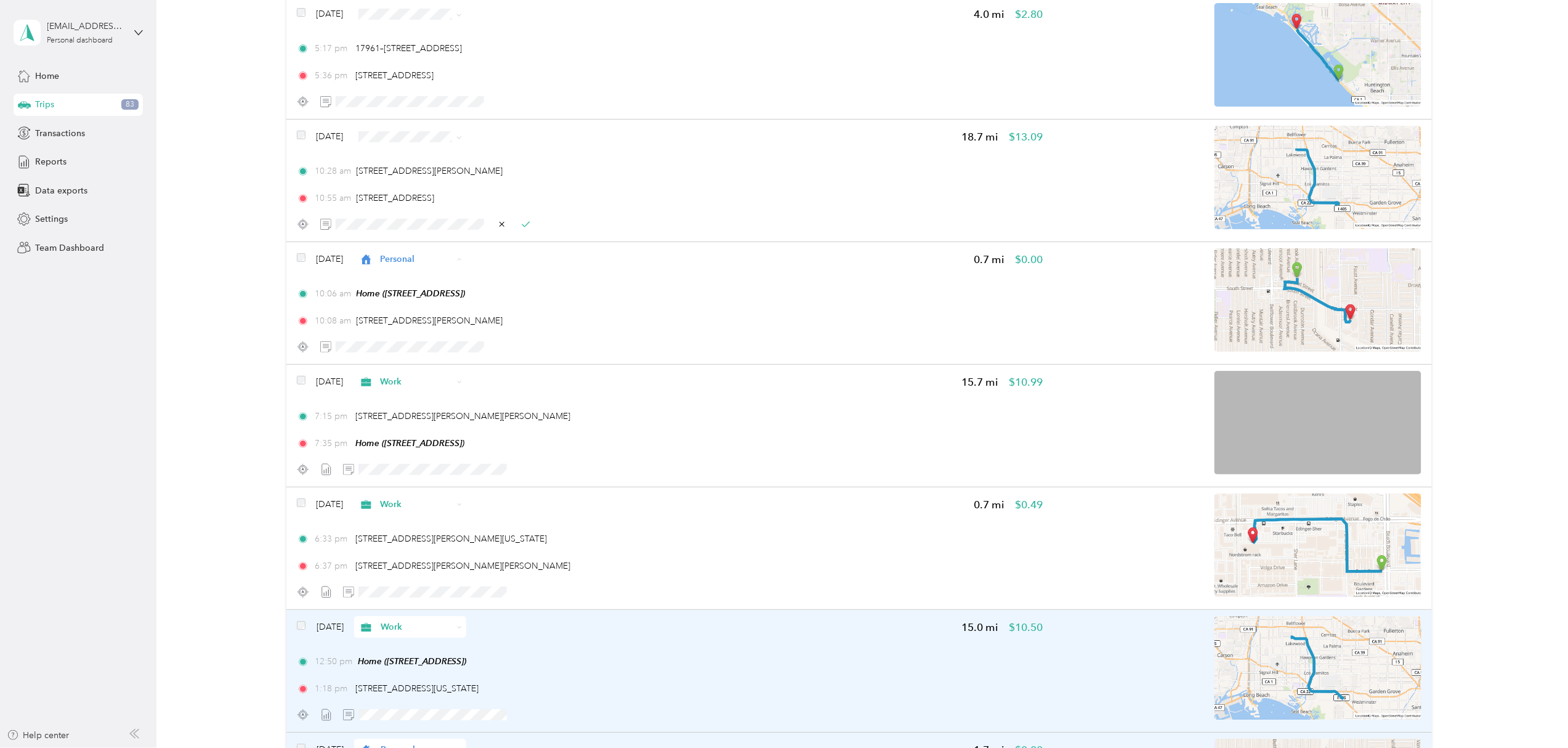
click at [420, 287] on span "Work" at bounding box center [440, 287] width 73 height 13
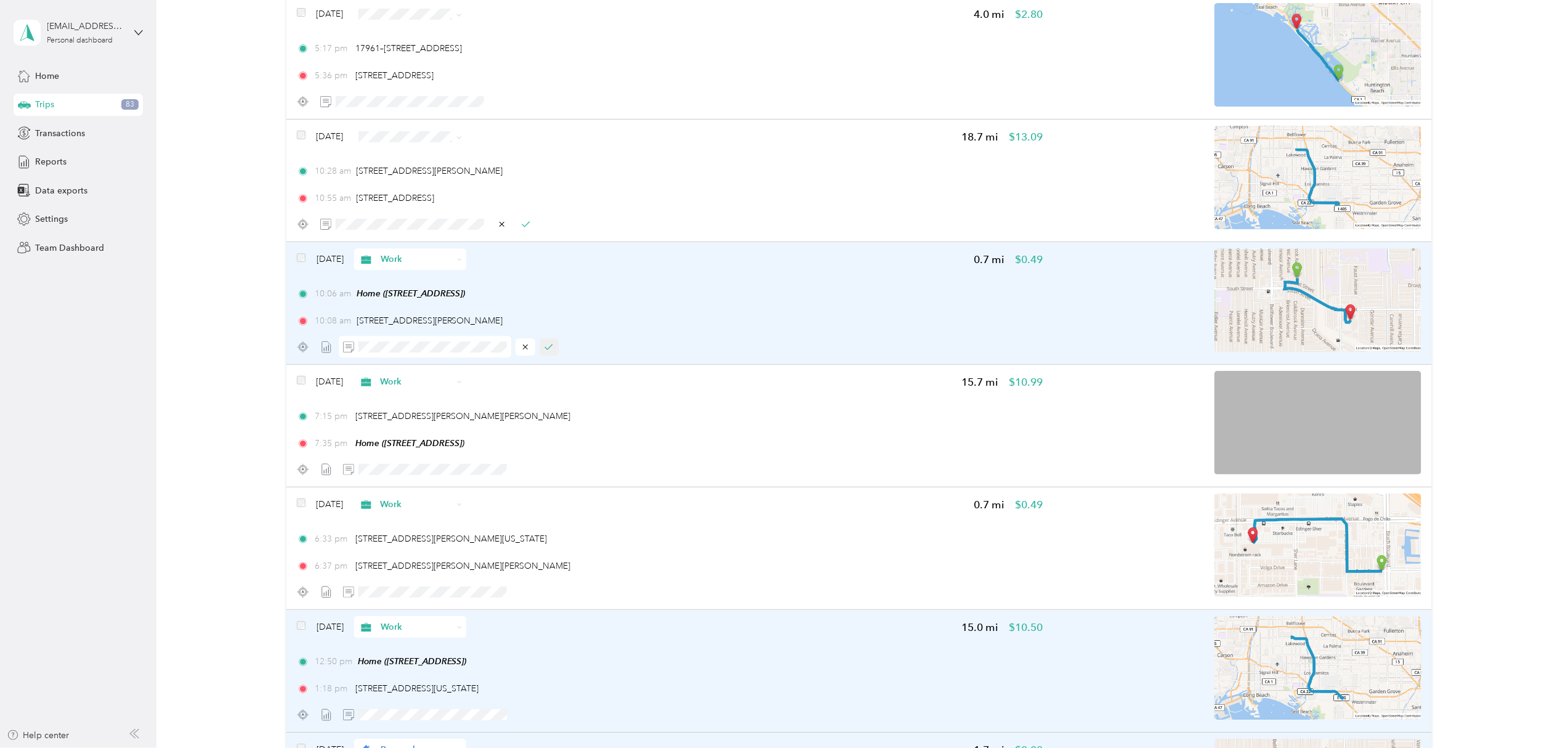
click at [550, 348] on icon "button" at bounding box center [549, 347] width 8 height 8
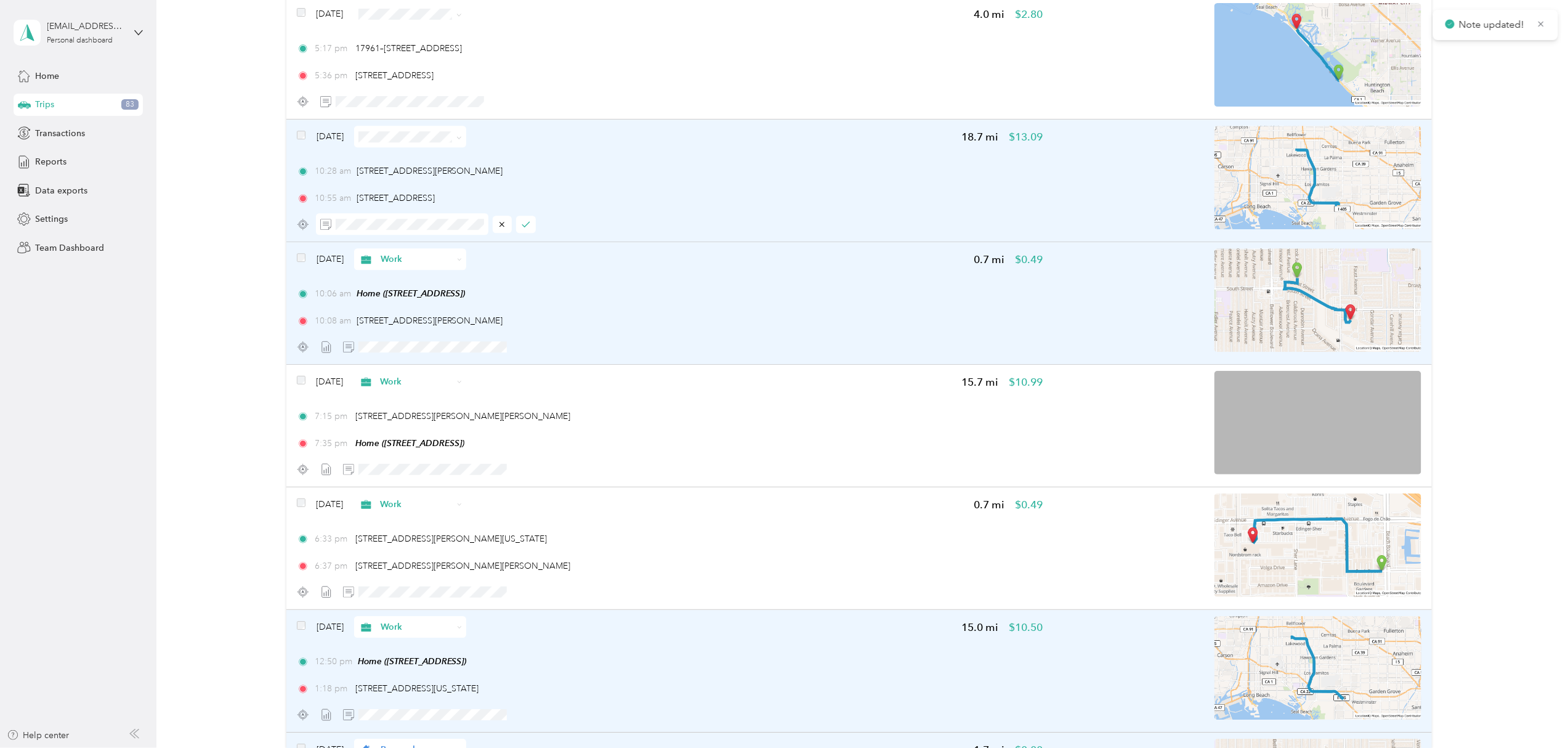
click at [466, 143] on span at bounding box center [410, 137] width 112 height 22
click at [461, 138] on icon at bounding box center [460, 137] width 3 height 3
click at [456, 157] on span "Work" at bounding box center [440, 161] width 73 height 13
click at [548, 227] on icon "button" at bounding box center [549, 224] width 7 height 5
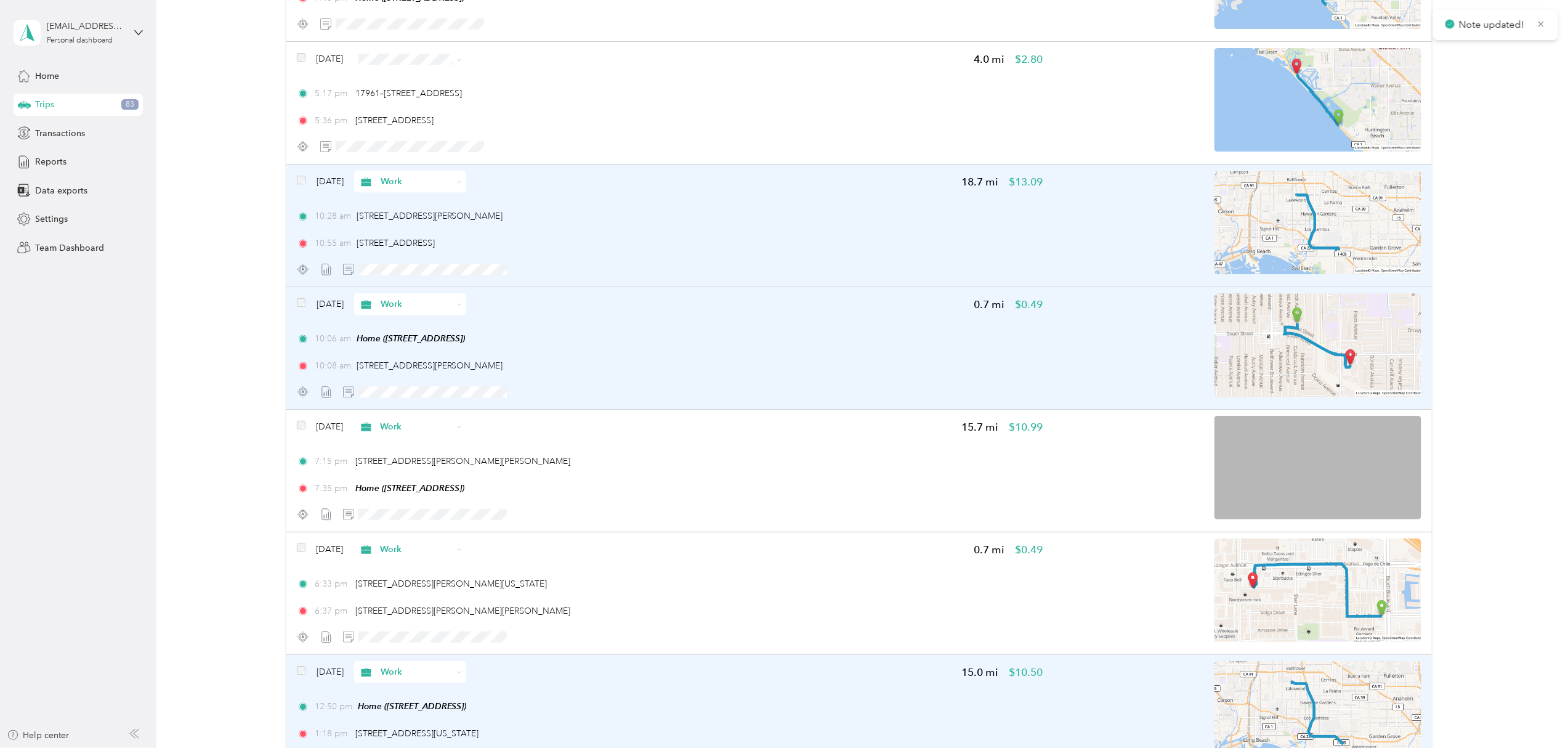
scroll to position [8551, 0]
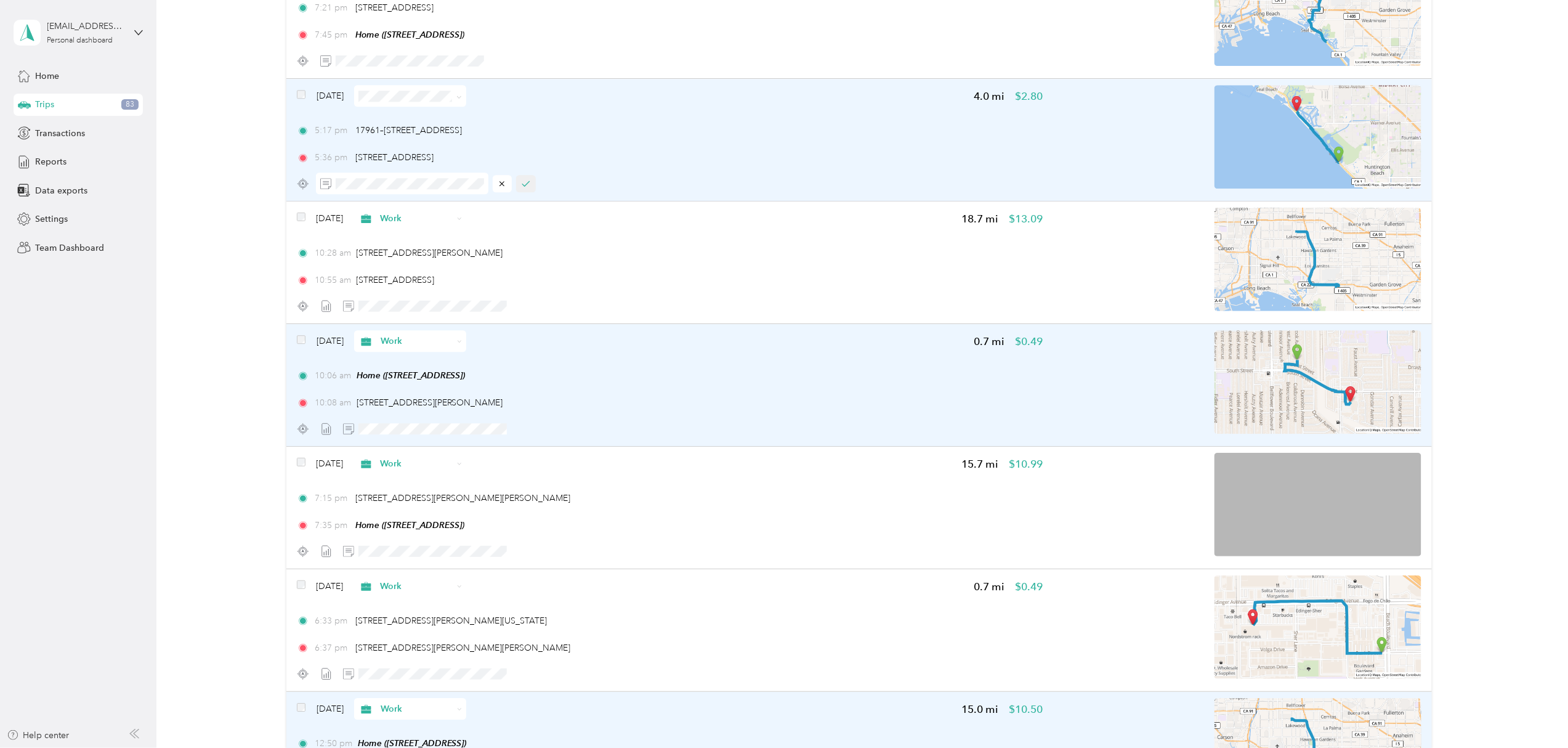
click at [522, 186] on icon "button" at bounding box center [525, 183] width 7 height 5
click at [462, 100] on icon at bounding box center [459, 97] width 6 height 6
click at [449, 123] on li "Work" at bounding box center [429, 123] width 112 height 22
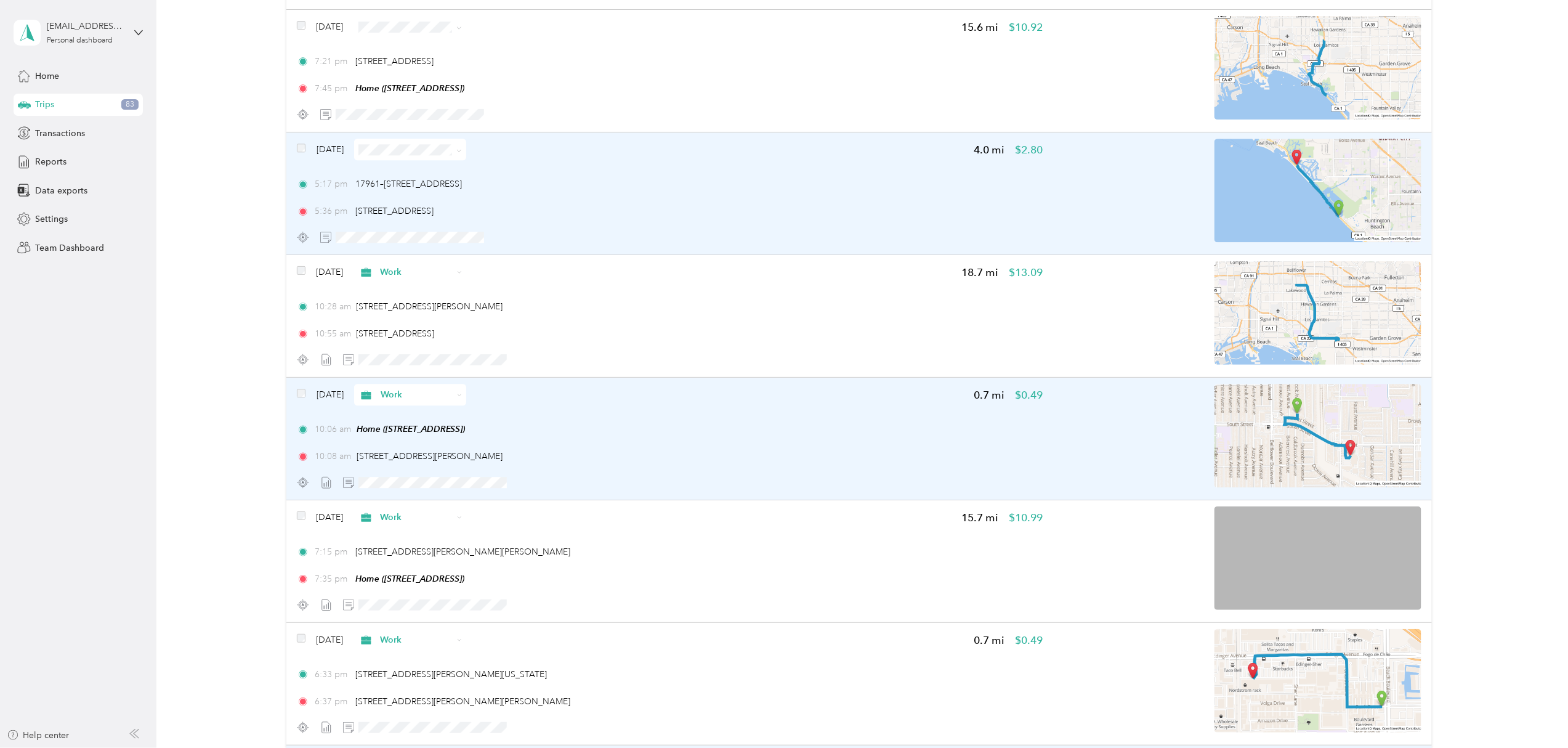
scroll to position [8468, 0]
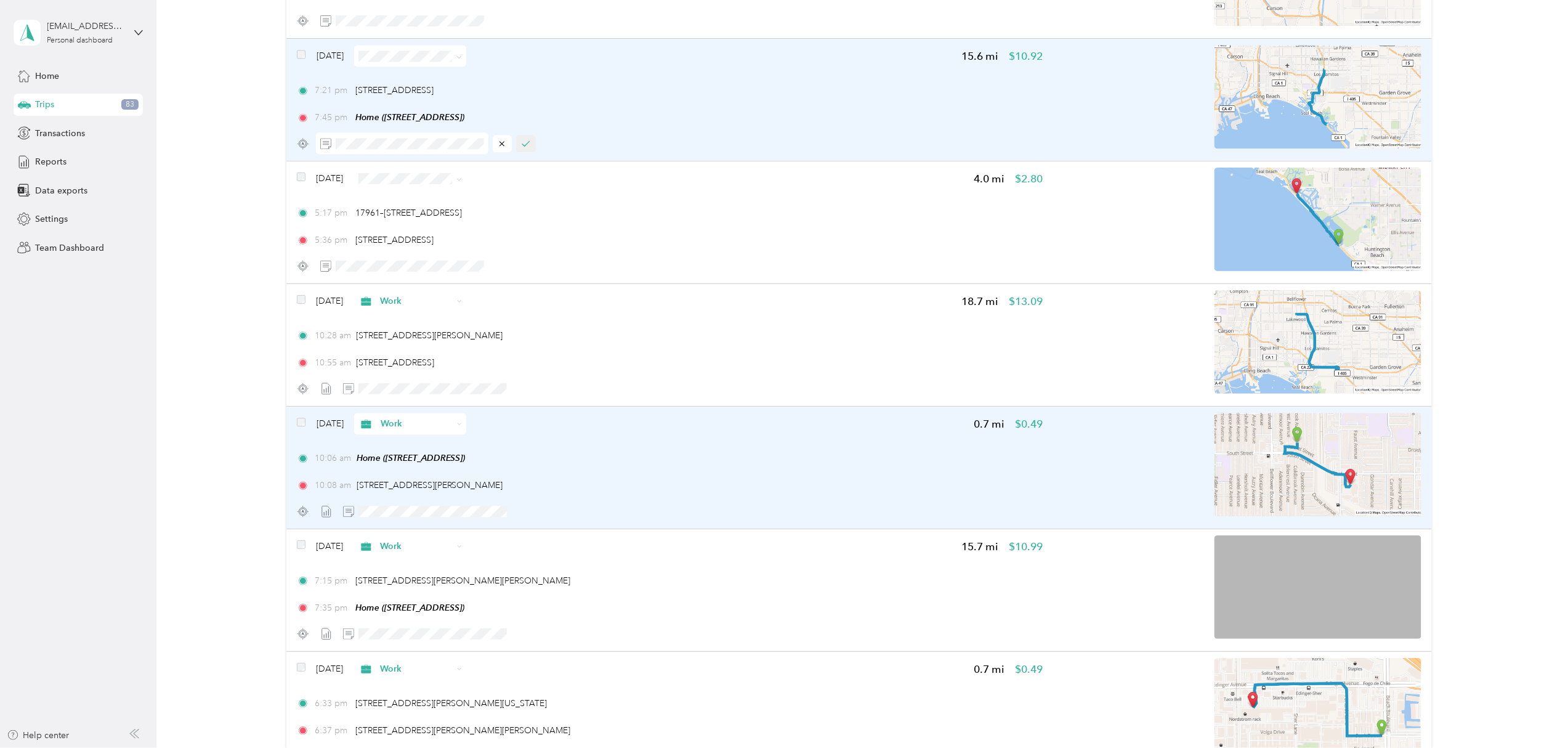
click at [524, 148] on icon "button" at bounding box center [526, 143] width 8 height 8
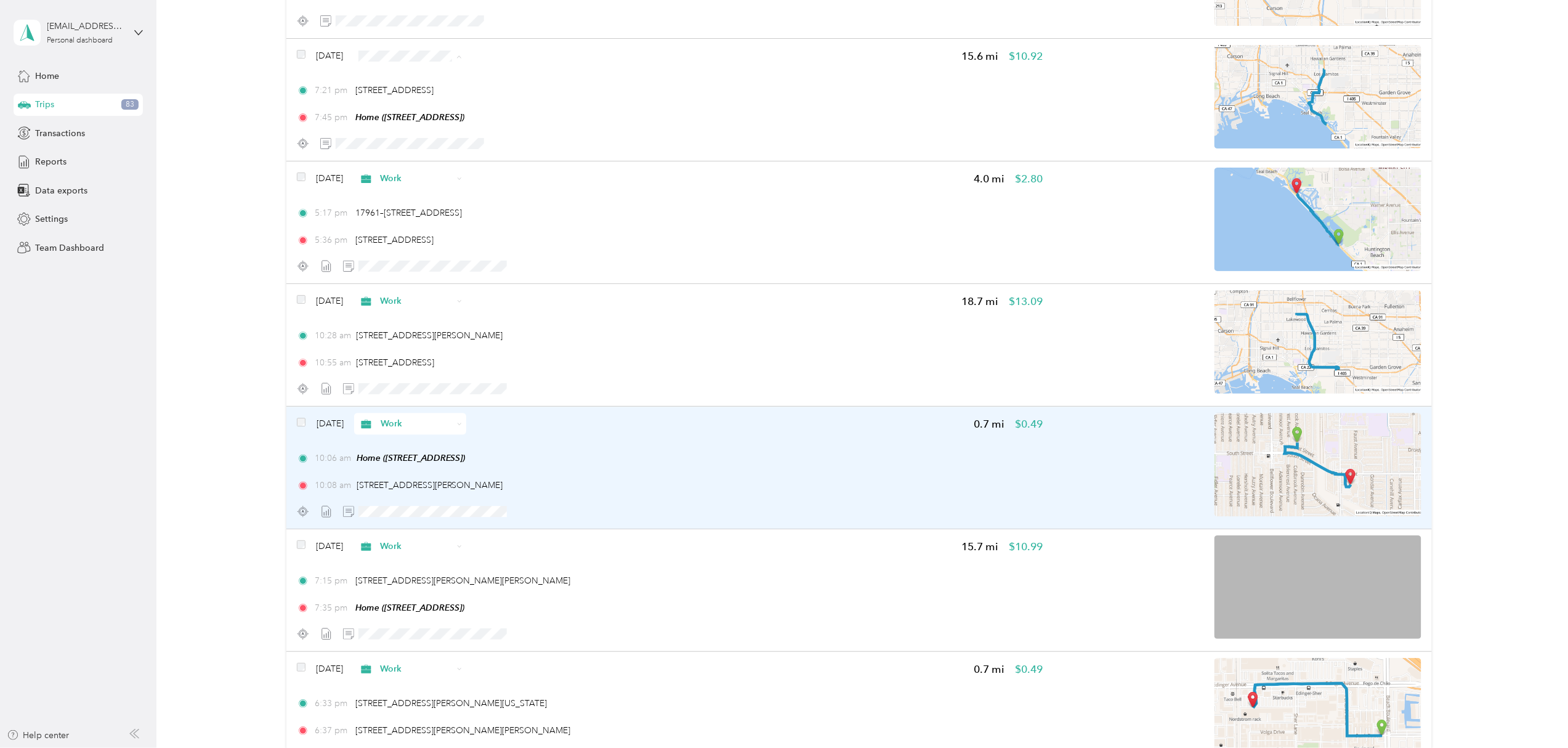
click at [425, 79] on span "Work" at bounding box center [440, 83] width 73 height 13
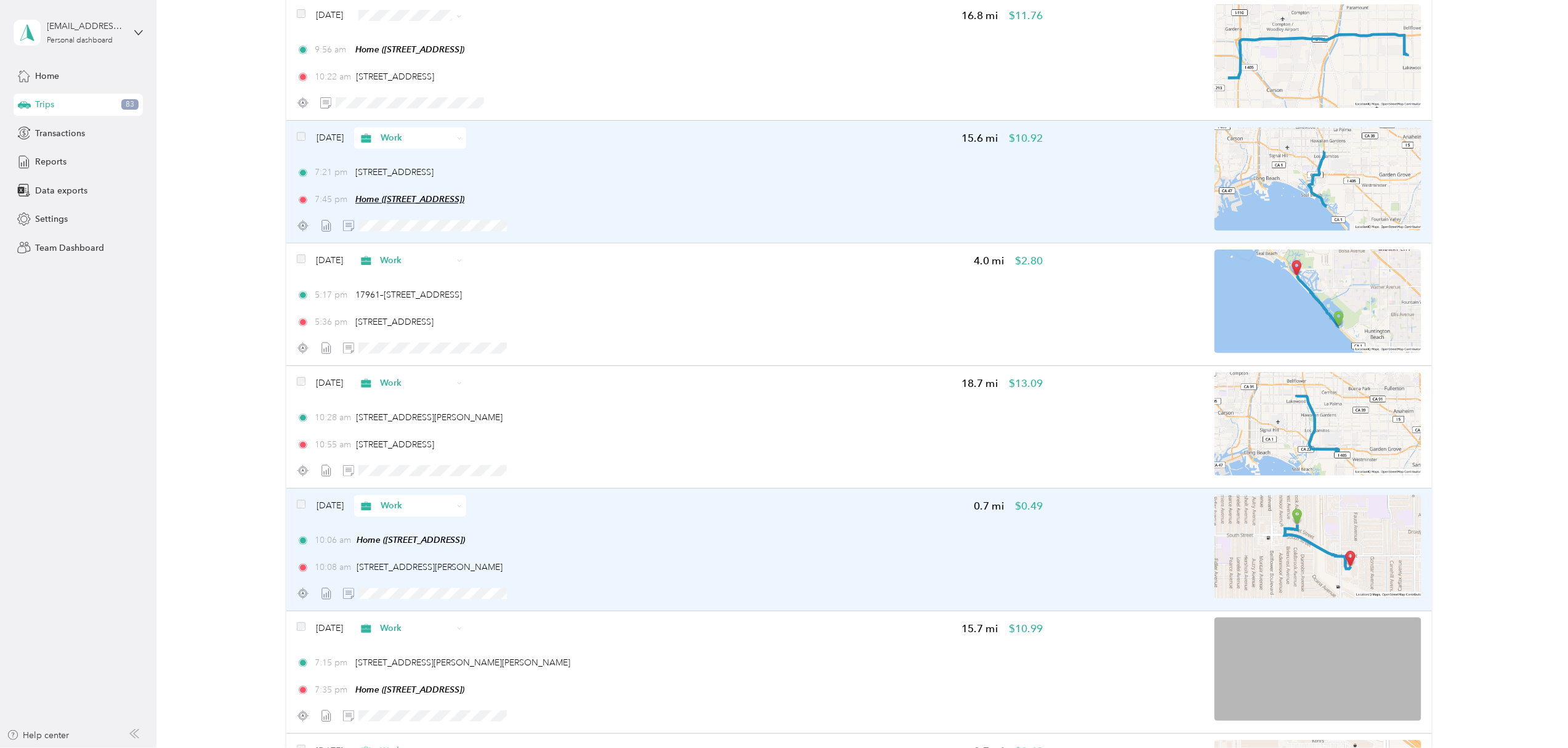
scroll to position [8304, 0]
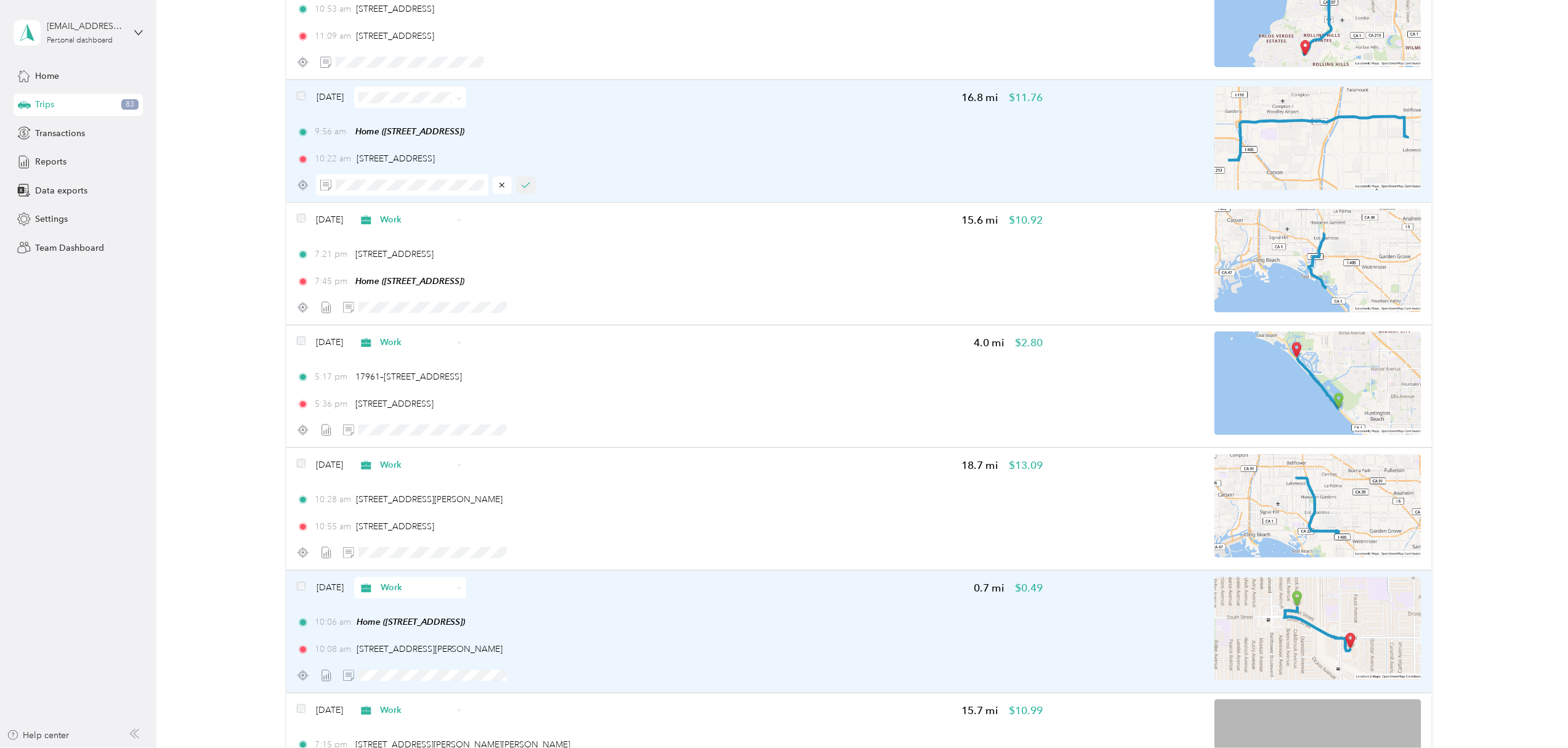
click at [529, 189] on icon "button" at bounding box center [526, 184] width 8 height 8
click at [462, 102] on span at bounding box center [457, 98] width 10 height 13
click at [462, 101] on icon at bounding box center [459, 98] width 6 height 6
click at [445, 121] on span "Work" at bounding box center [440, 121] width 73 height 13
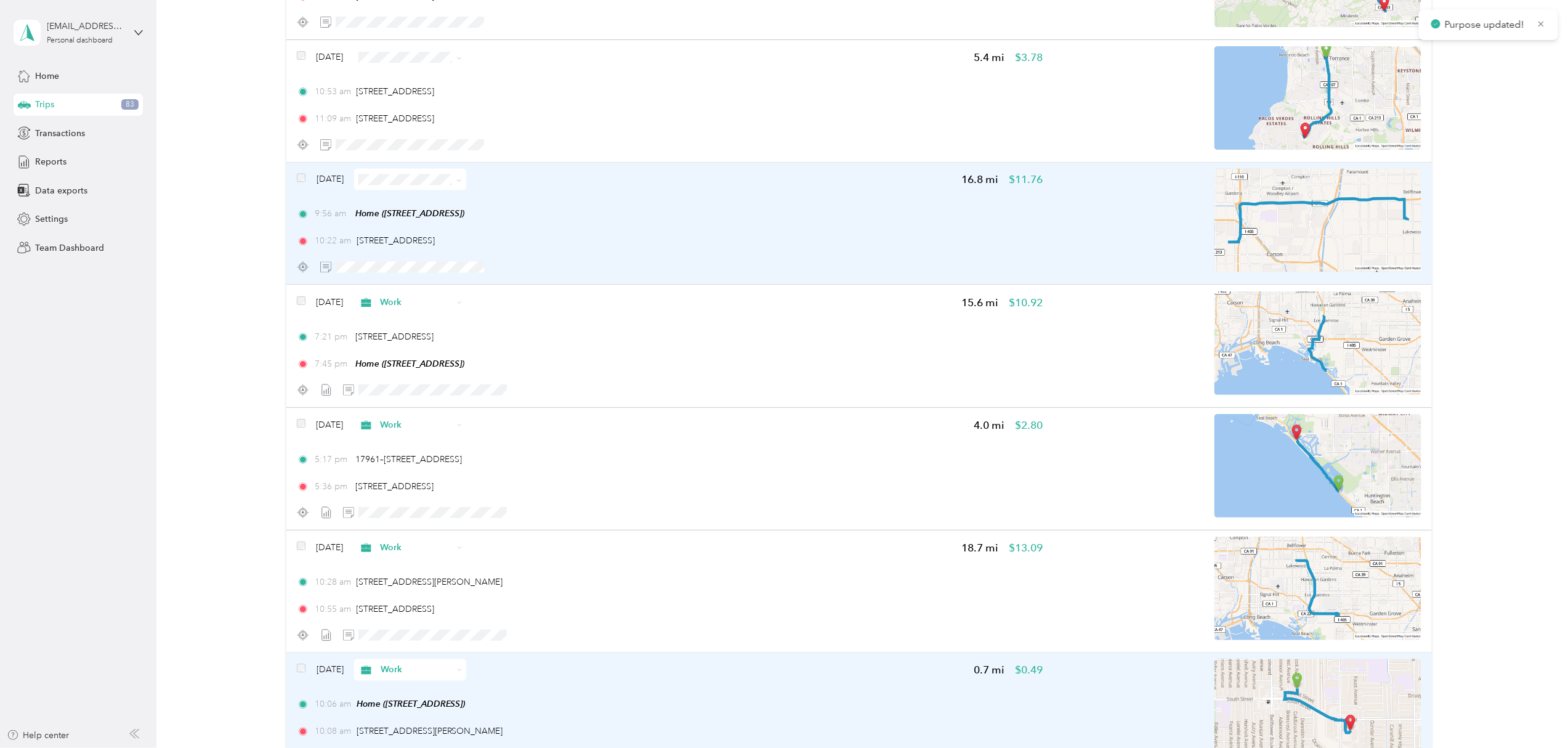
scroll to position [8140, 0]
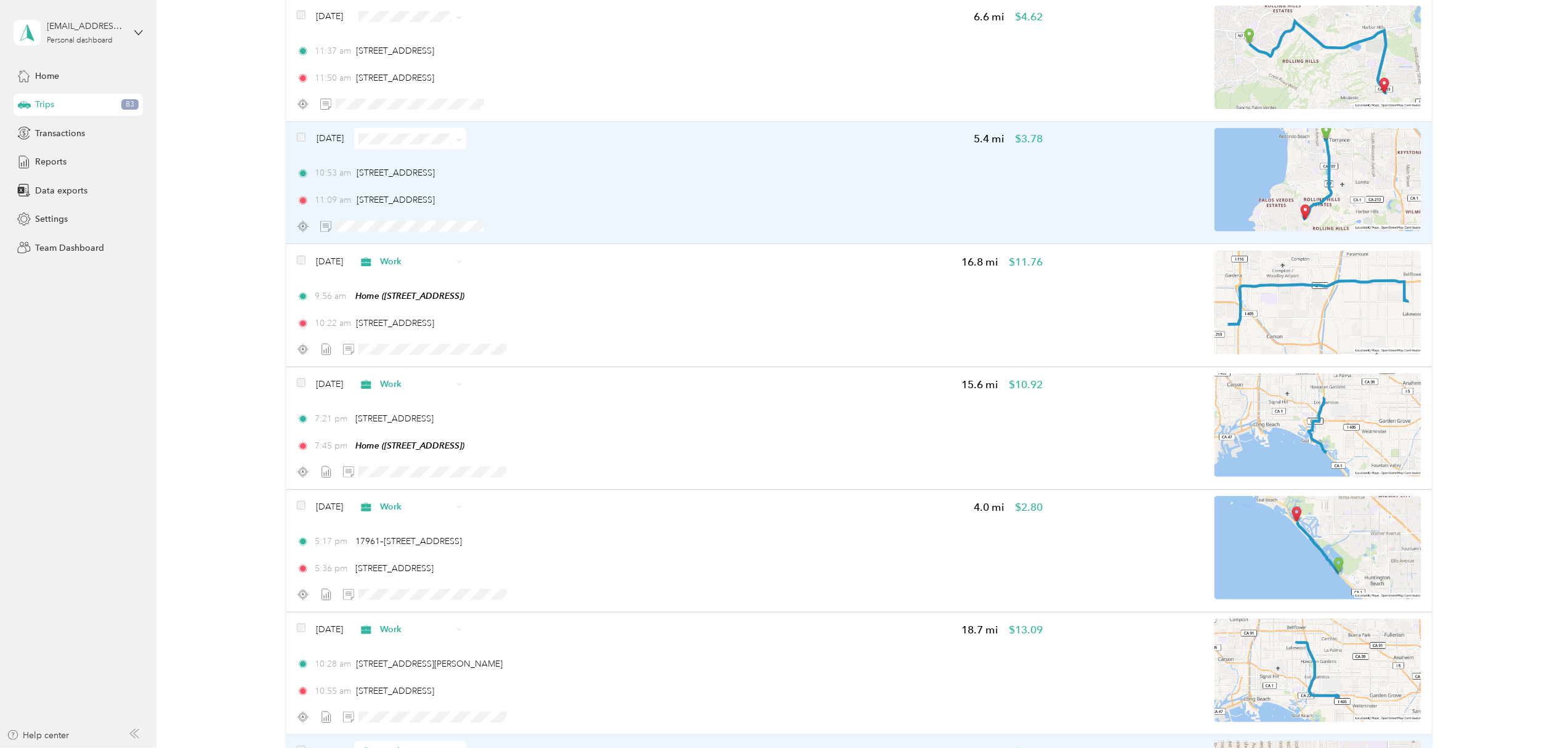
click at [462, 142] on icon at bounding box center [459, 140] width 6 height 6
click at [548, 147] on div "[DATE] 5.4 mi $3.78" at bounding box center [670, 139] width 746 height 22
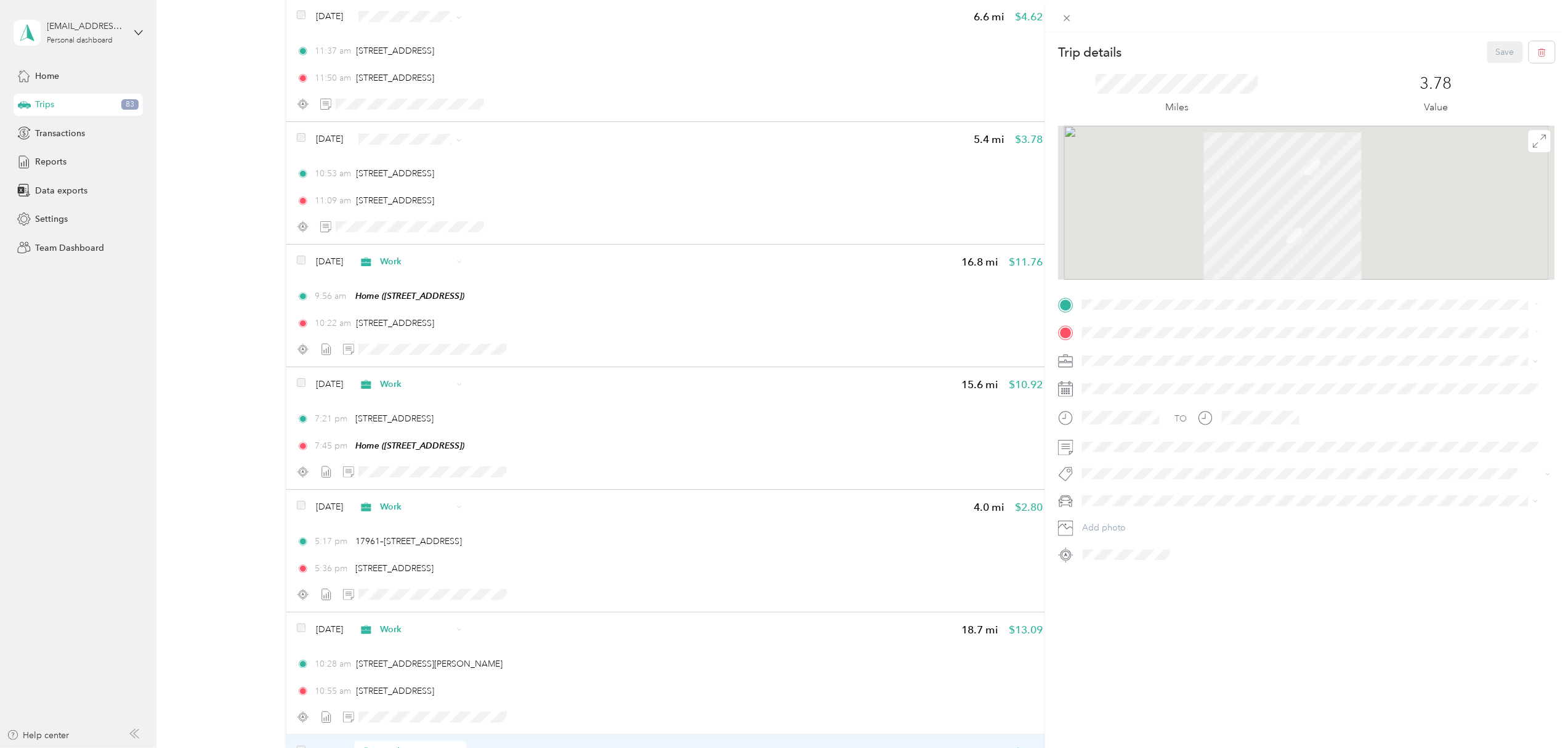
click at [470, 144] on div "Trip details Save This trip cannot be edited because it is either under review,…" at bounding box center [784, 374] width 1568 height 748
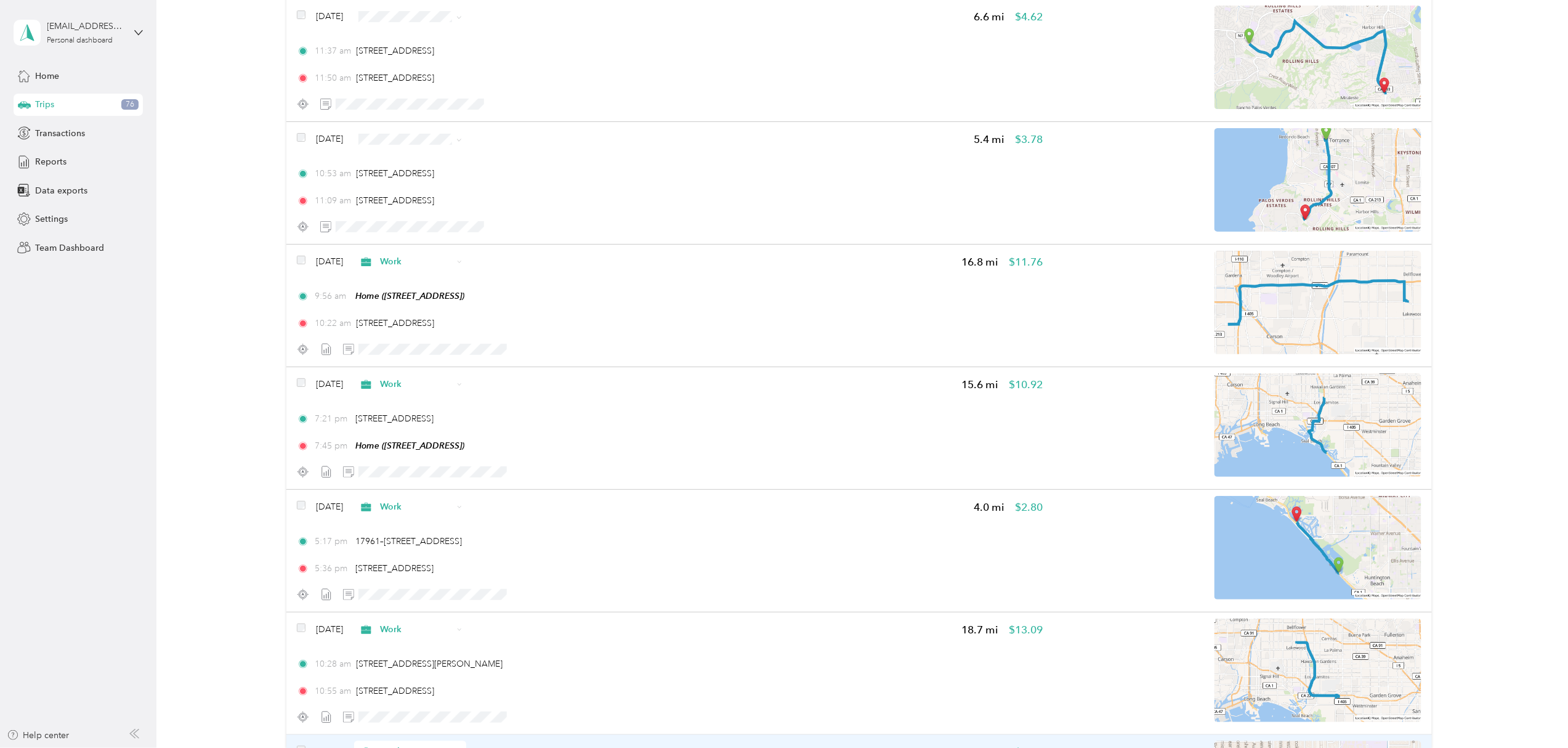
click at [462, 143] on icon at bounding box center [459, 140] width 6 height 6
click at [439, 161] on span "Work" at bounding box center [440, 166] width 73 height 13
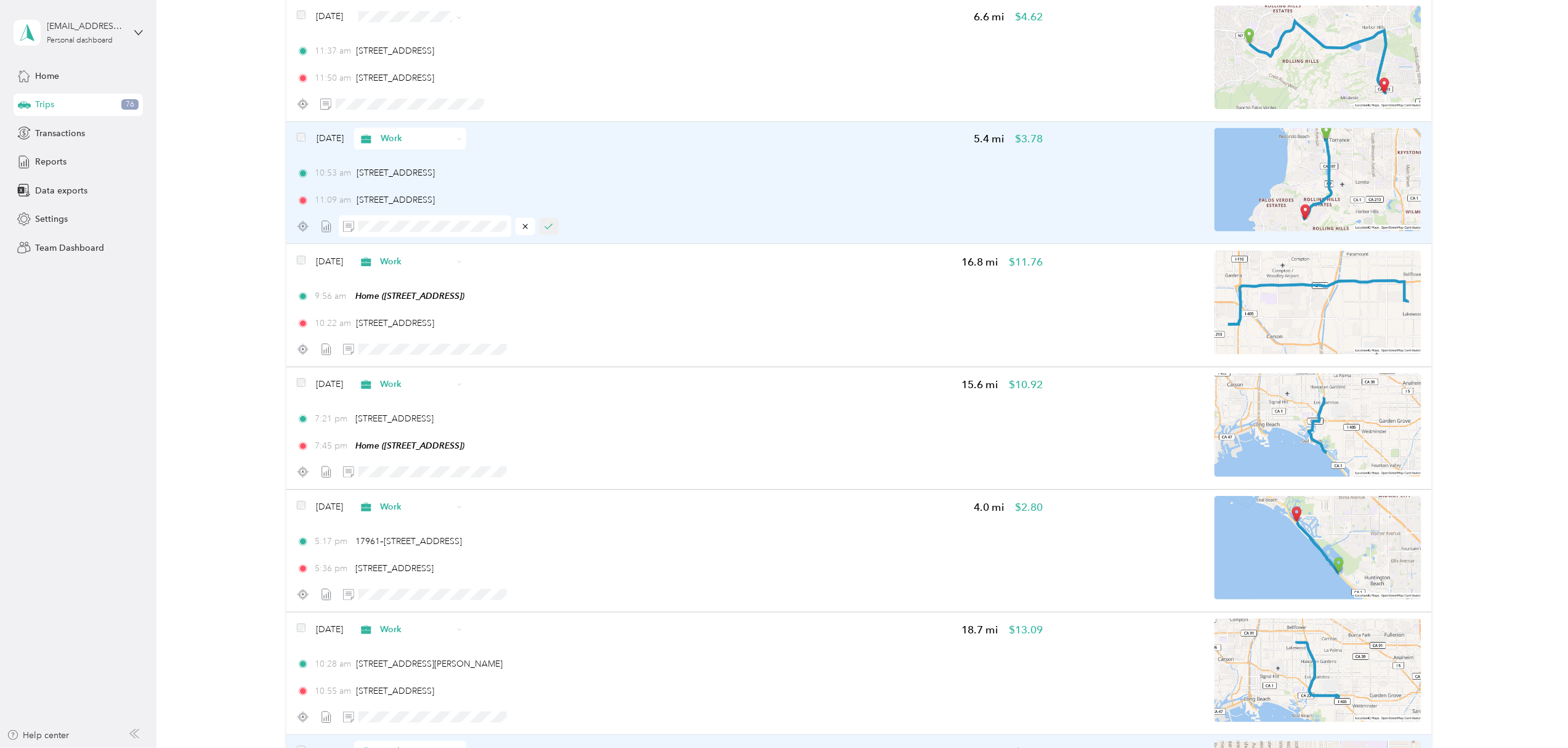
click at [548, 229] on icon "button" at bounding box center [549, 227] width 7 height 5
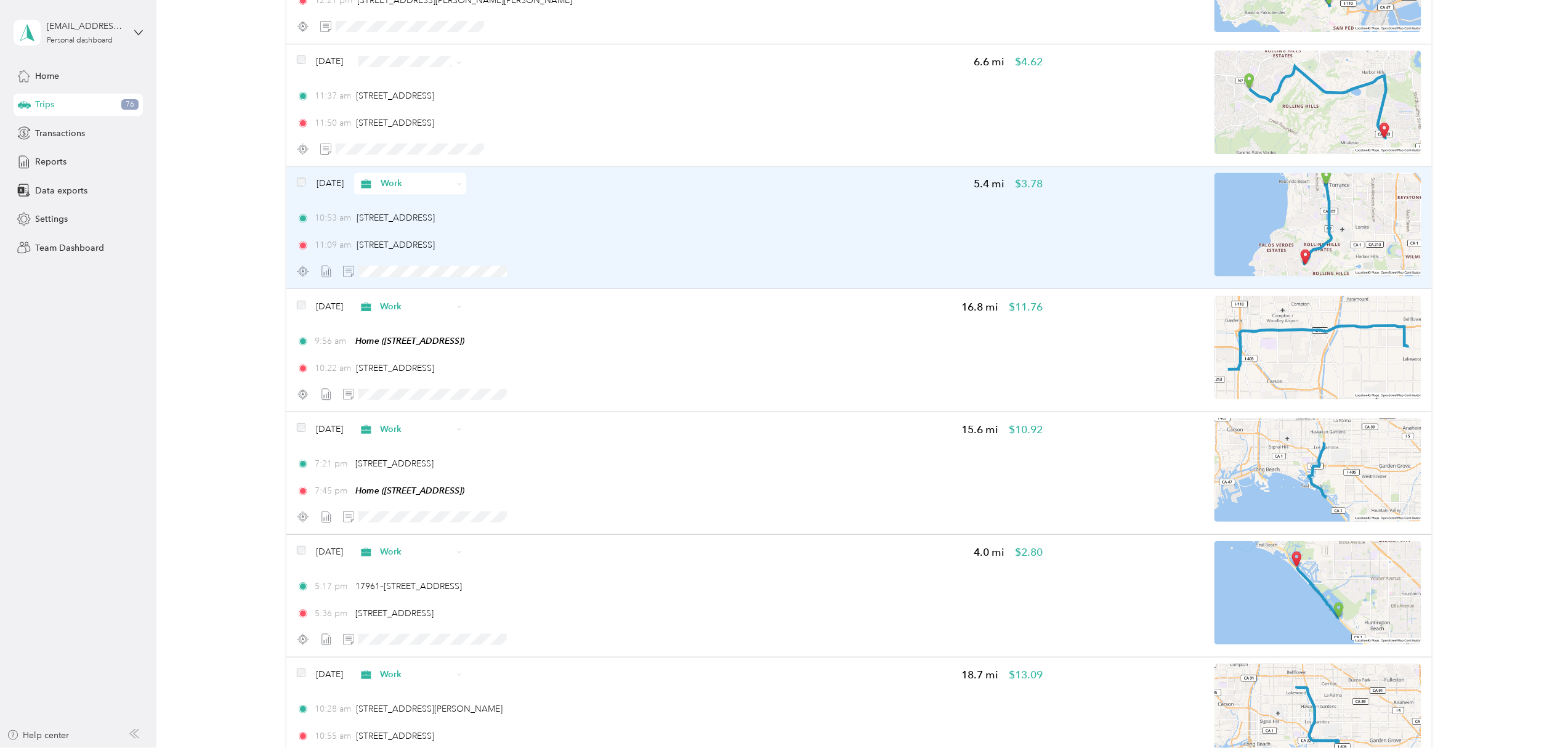
scroll to position [8058, 0]
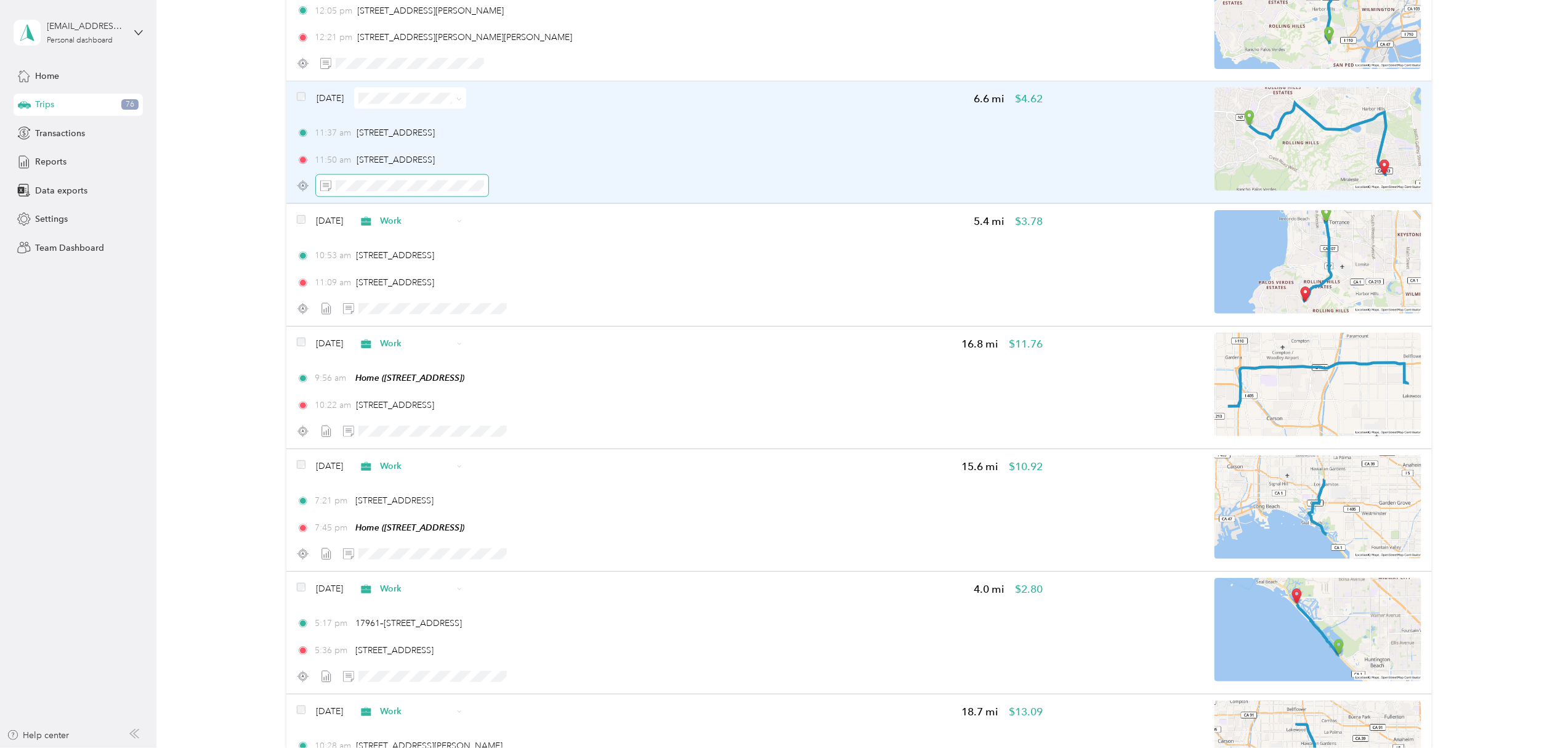
click at [430, 196] on span at bounding box center [402, 186] width 173 height 22
click at [525, 190] on icon "button" at bounding box center [526, 186] width 8 height 8
click at [462, 103] on icon at bounding box center [459, 99] width 6 height 6
click at [437, 121] on span "Work" at bounding box center [440, 126] width 73 height 13
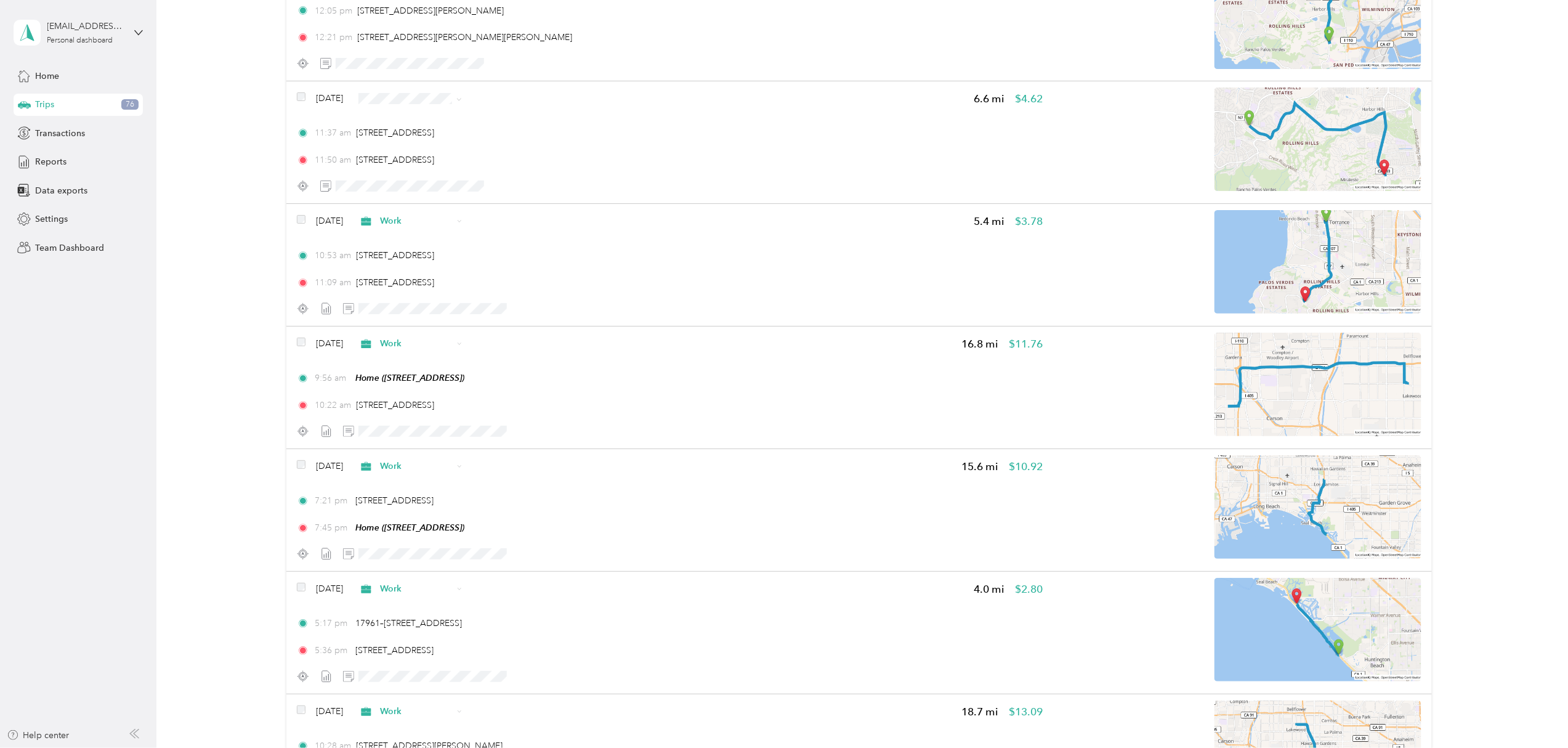
click at [430, 119] on span "Work" at bounding box center [440, 125] width 73 height 13
click at [550, 189] on icon "button" at bounding box center [549, 186] width 8 height 8
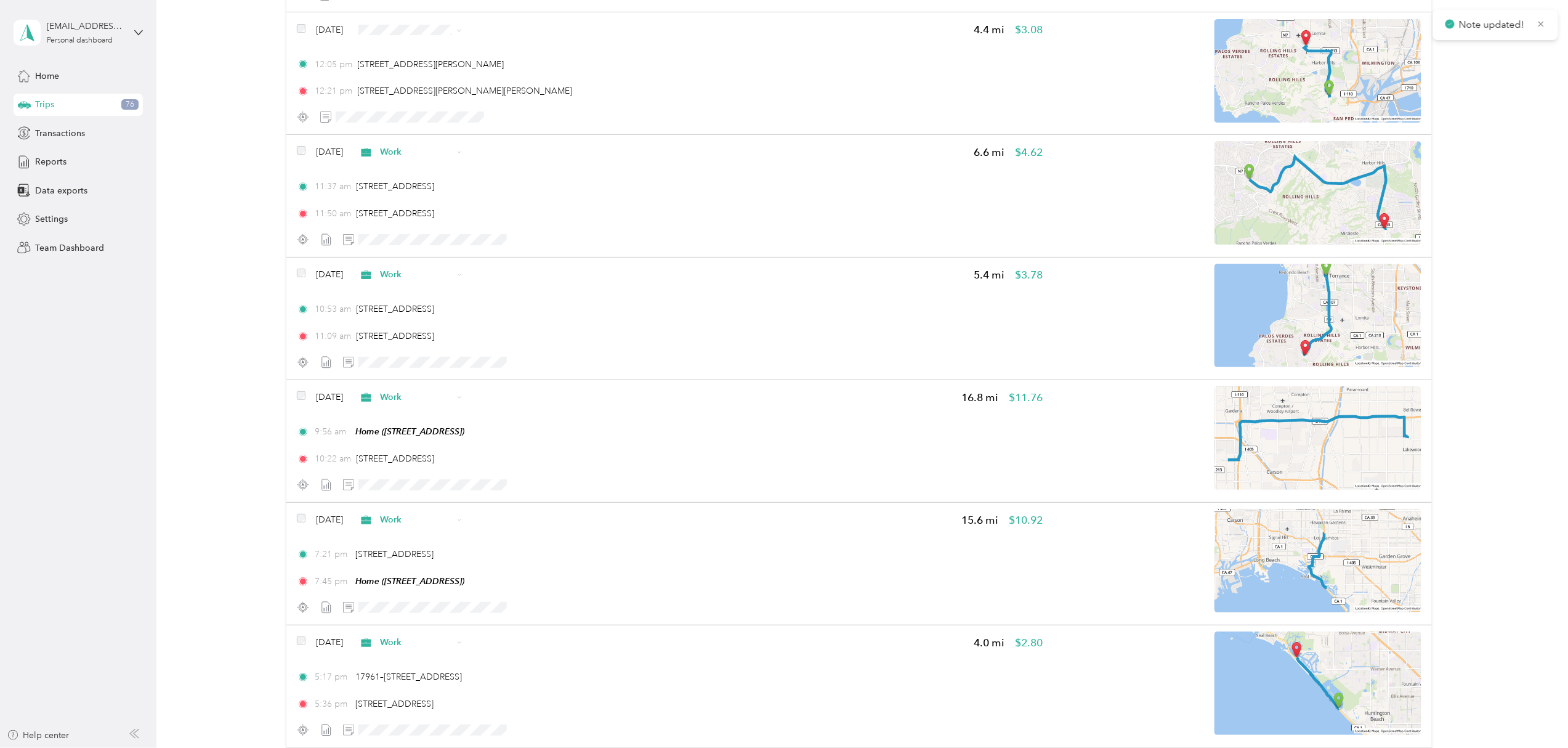
scroll to position [7975, 0]
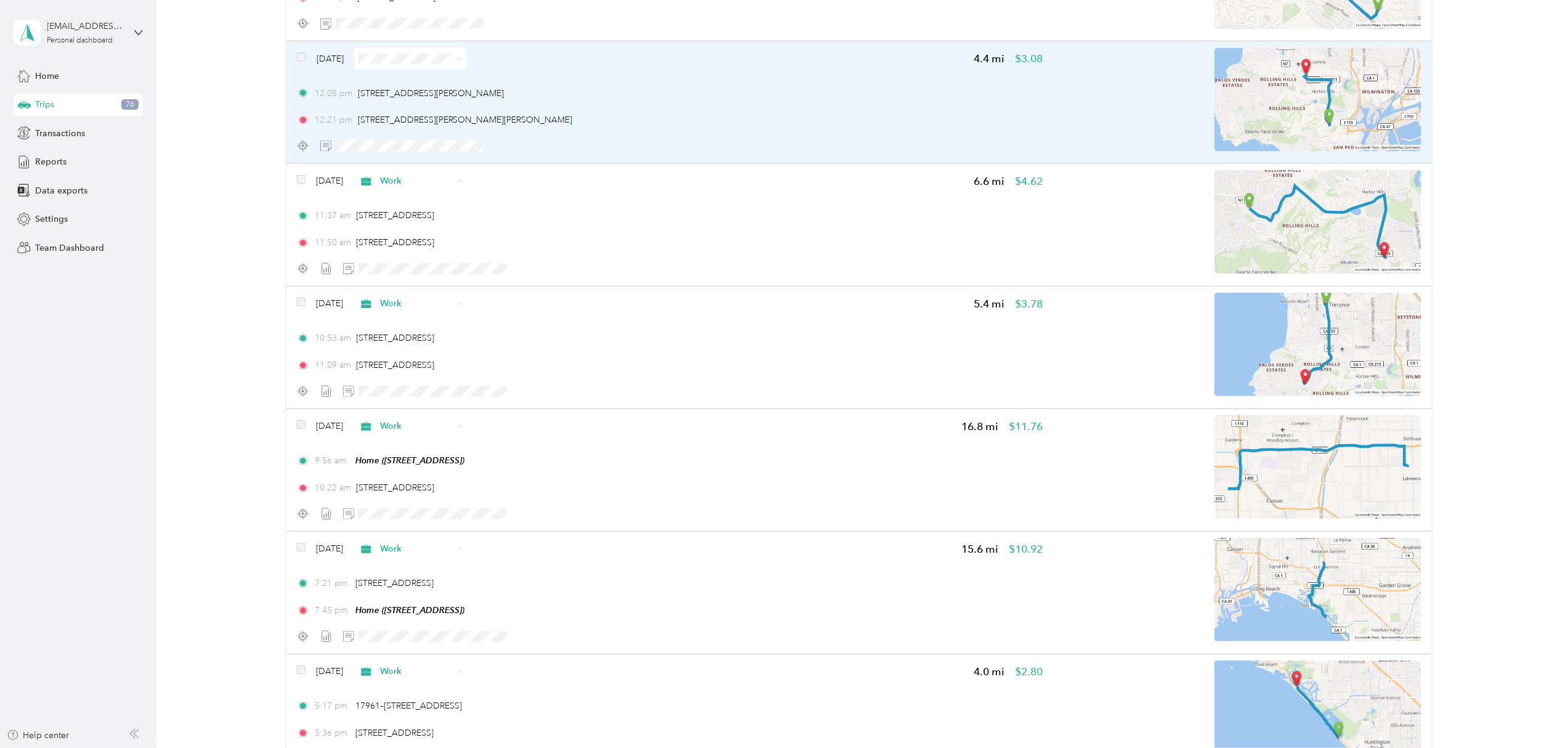
click at [462, 60] on span at bounding box center [457, 59] width 10 height 13
click at [462, 62] on icon at bounding box center [459, 59] width 6 height 6
click at [435, 83] on span "Work" at bounding box center [440, 86] width 73 height 13
click at [552, 150] on icon "button" at bounding box center [549, 146] width 8 height 8
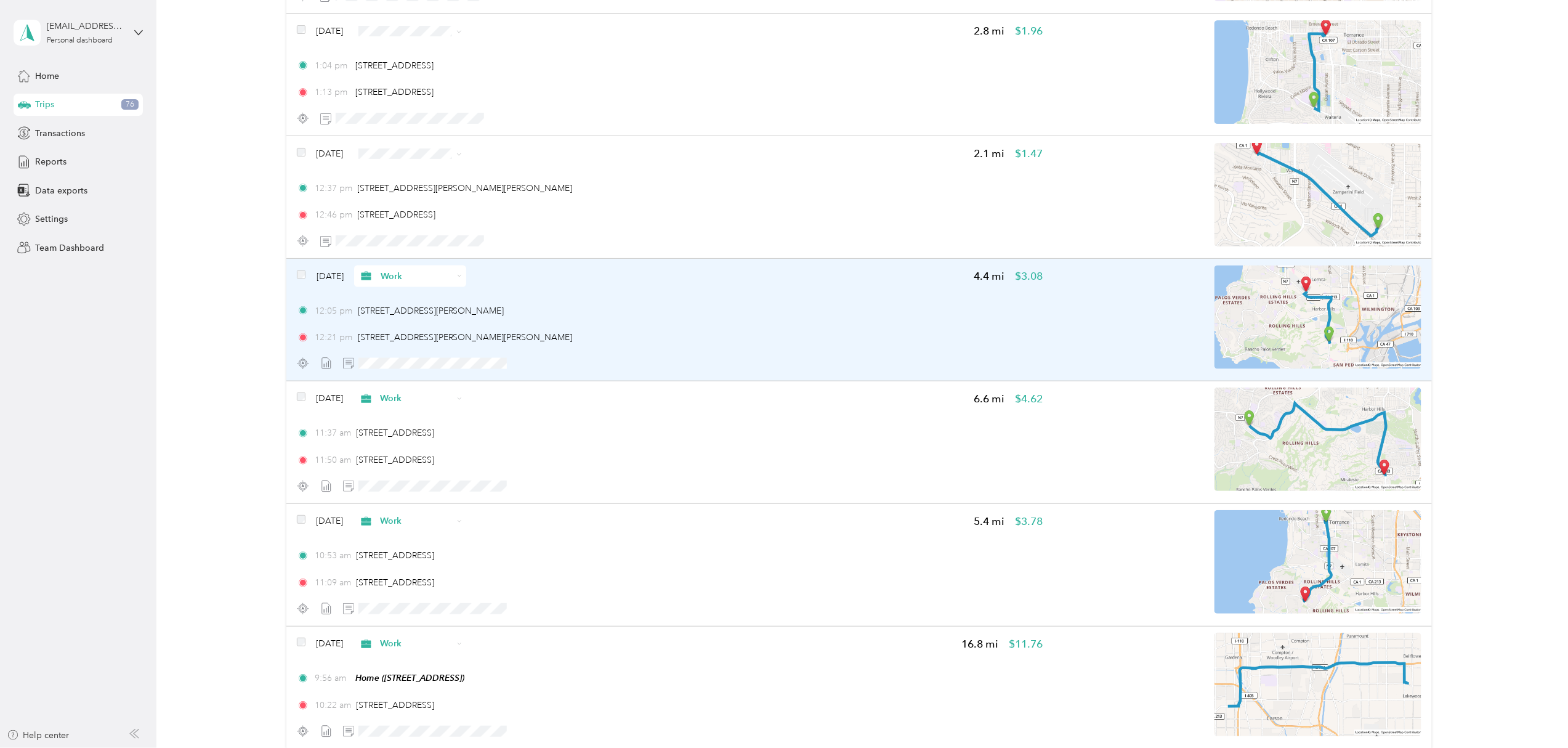
scroll to position [7729, 0]
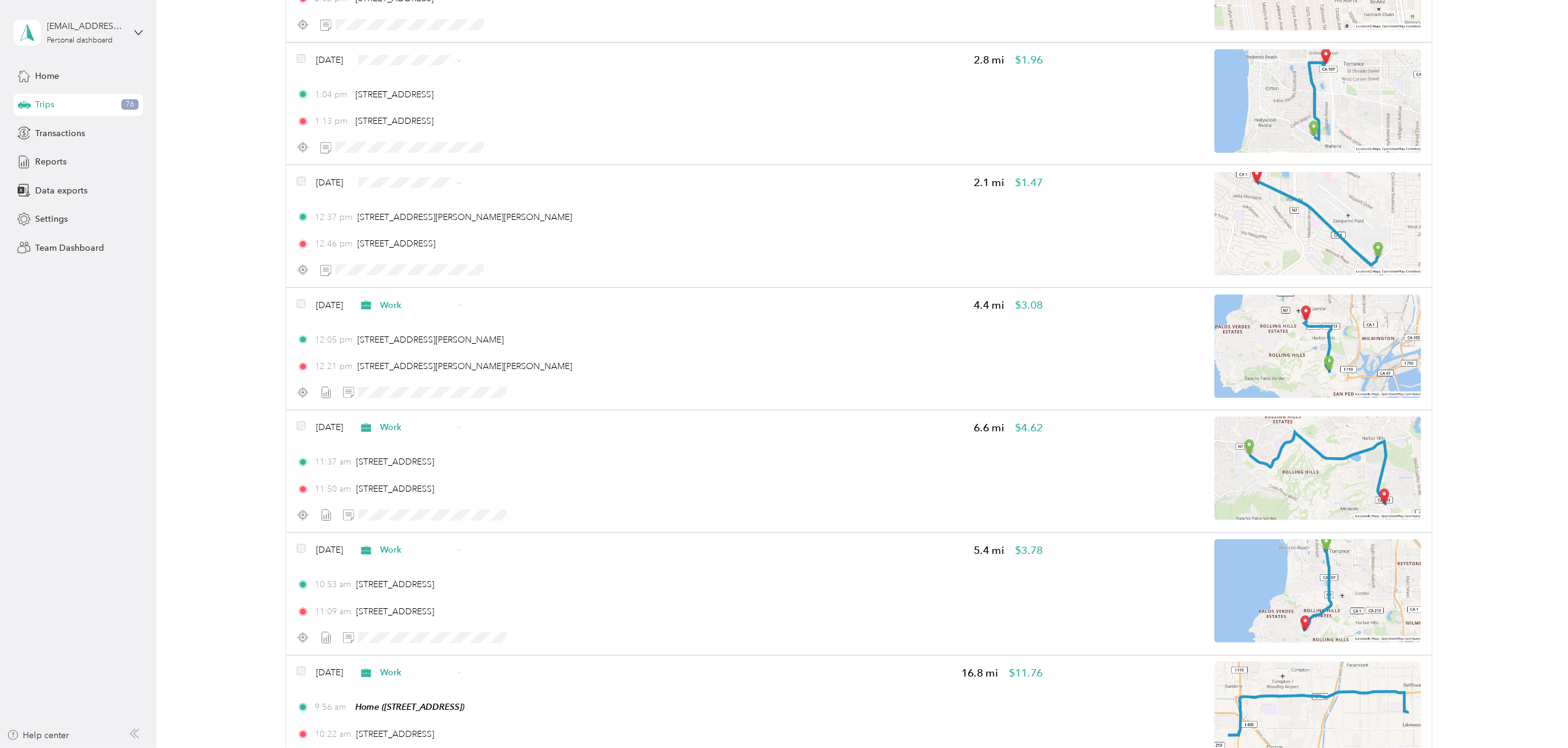
click at [442, 203] on span "Work" at bounding box center [440, 203] width 73 height 13
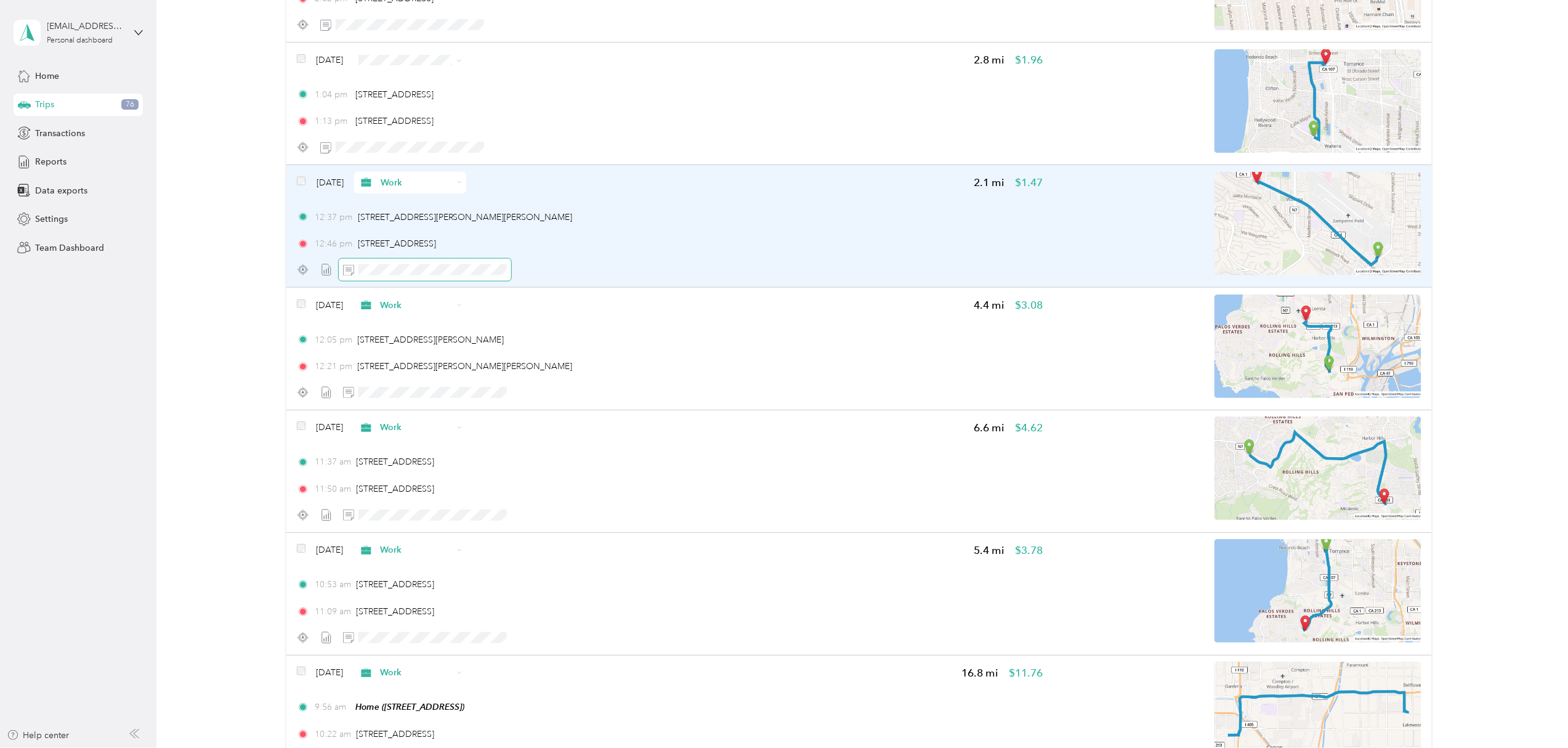
click at [421, 279] on span at bounding box center [425, 269] width 173 height 22
click at [545, 272] on icon "button" at bounding box center [549, 269] width 8 height 8
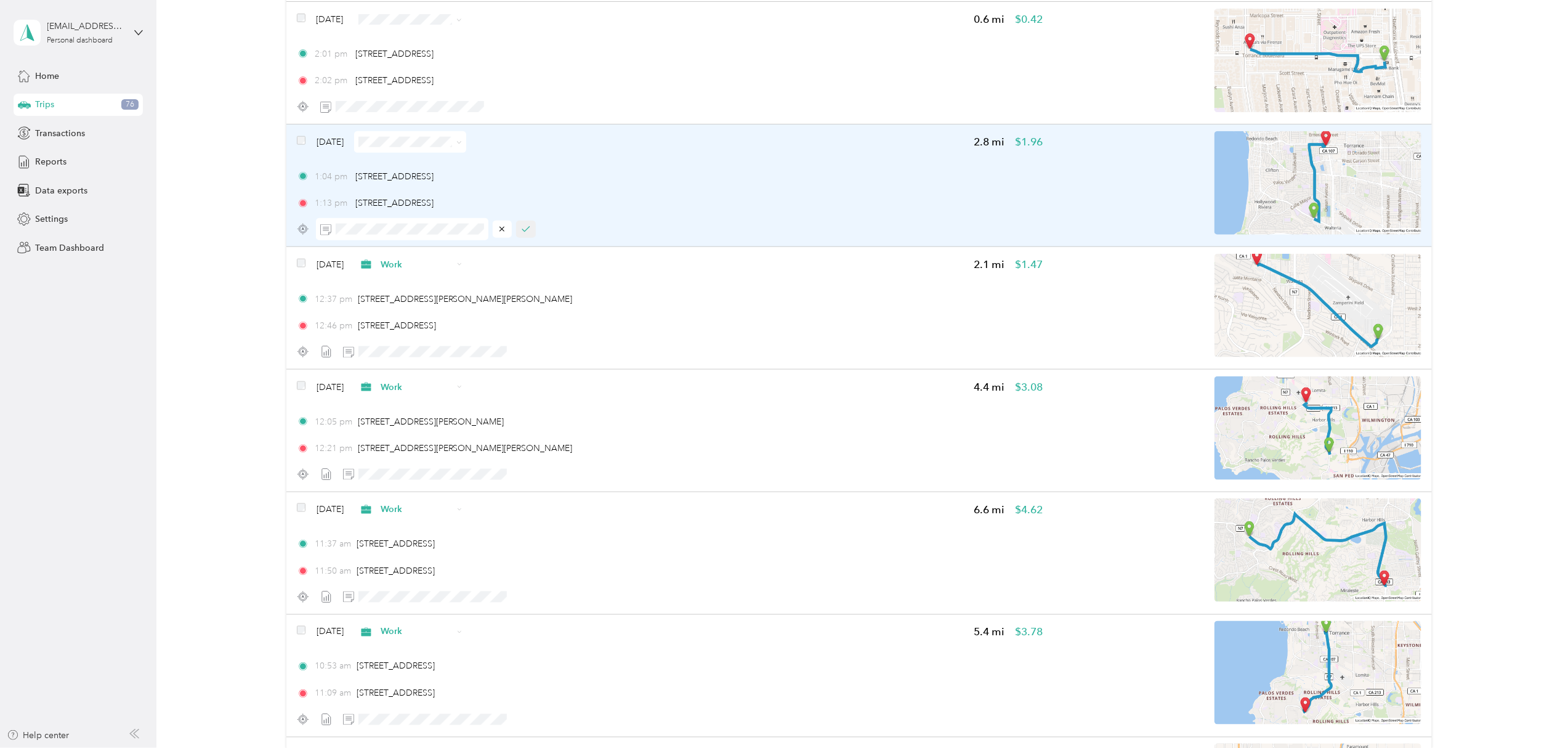
click at [531, 234] on button "button" at bounding box center [526, 228] width 20 height 18
click at [466, 147] on span at bounding box center [410, 142] width 112 height 22
click at [462, 145] on icon at bounding box center [459, 143] width 6 height 6
click at [440, 163] on span "Work" at bounding box center [440, 162] width 73 height 13
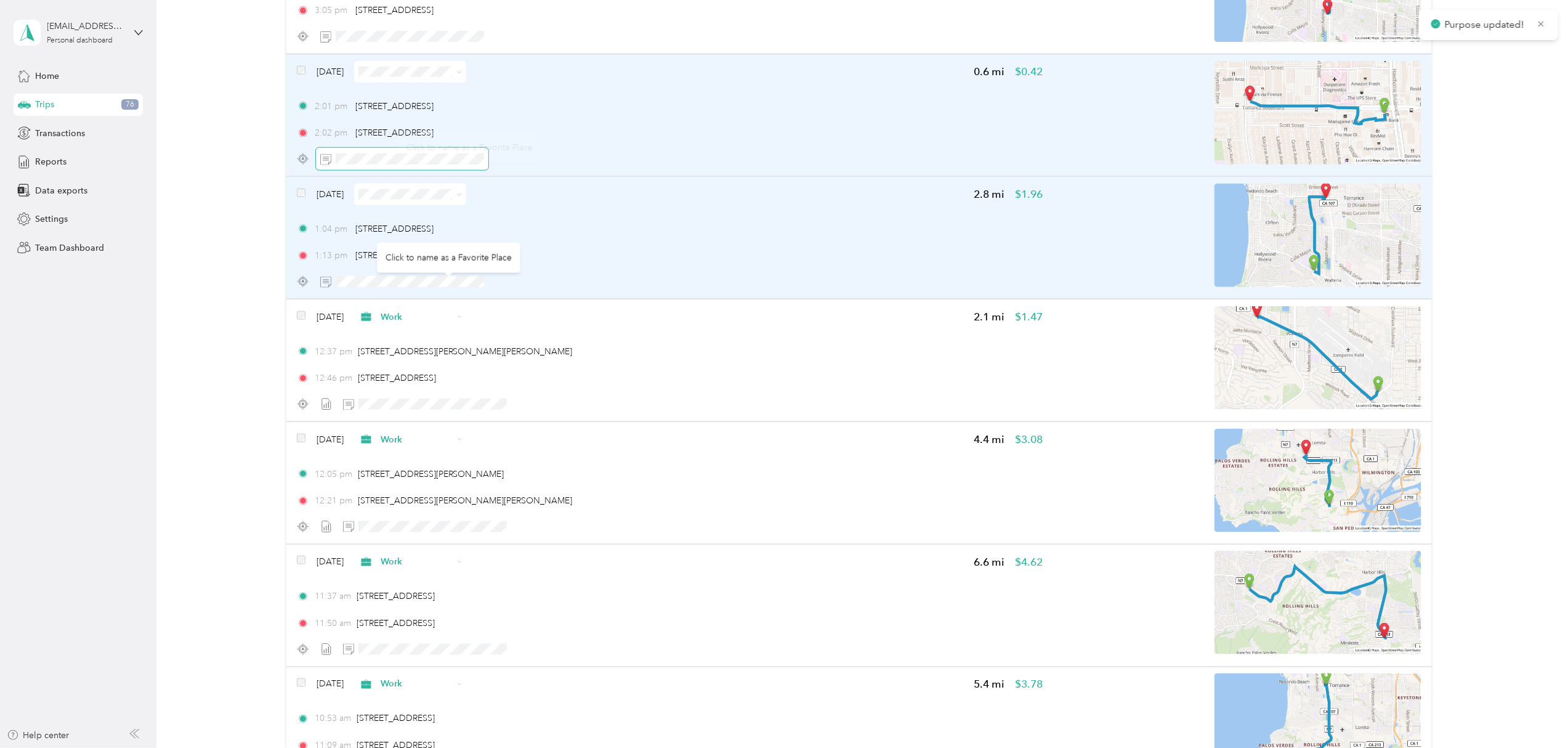
scroll to position [7565, 0]
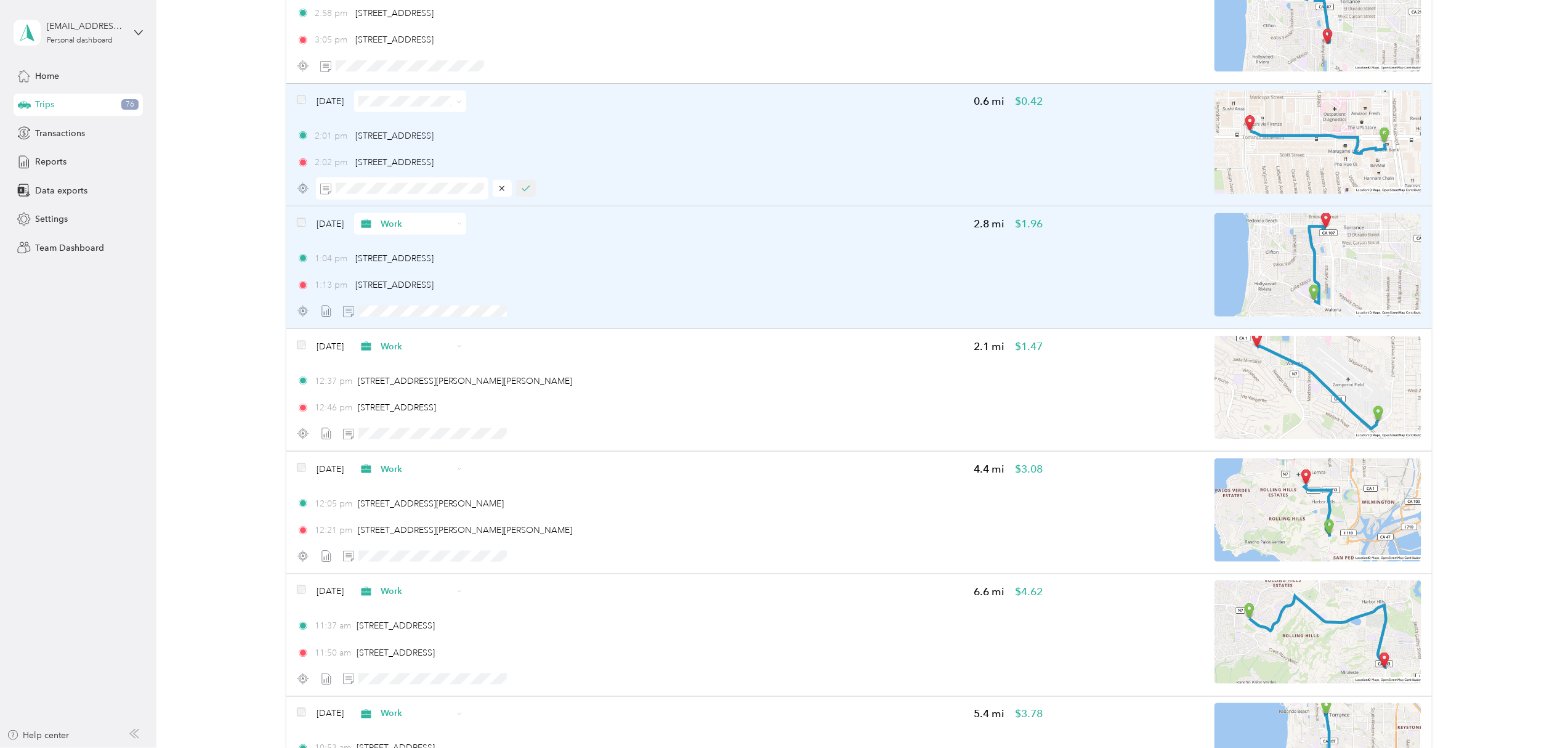
click at [526, 197] on button "button" at bounding box center [526, 188] width 20 height 18
click at [462, 105] on icon at bounding box center [459, 102] width 6 height 6
click at [442, 121] on span "Work" at bounding box center [440, 127] width 73 height 13
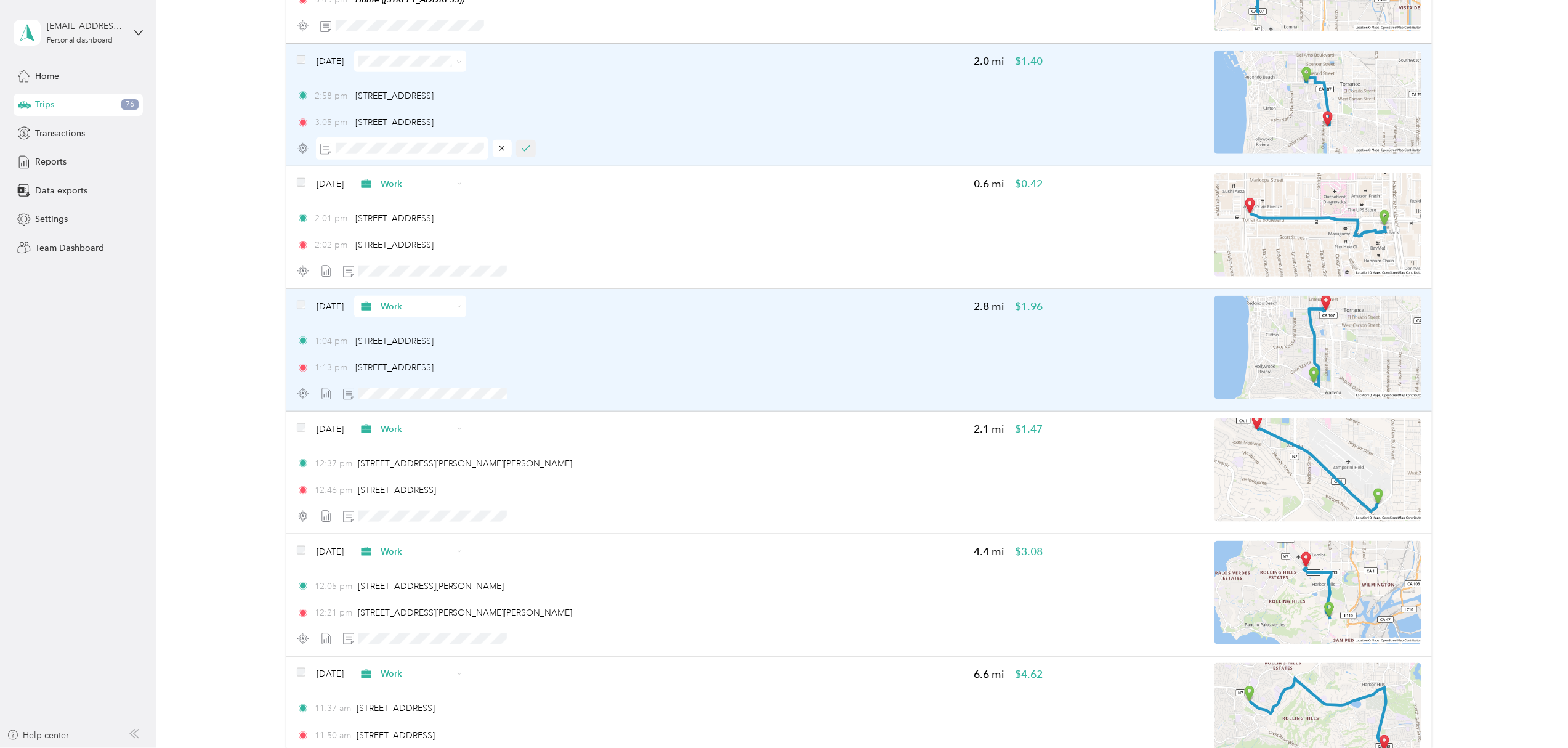
click at [528, 146] on button "button" at bounding box center [526, 148] width 20 height 18
click at [462, 65] on icon at bounding box center [459, 62] width 6 height 6
click at [434, 83] on span "Work" at bounding box center [440, 88] width 73 height 13
click at [462, 64] on icon at bounding box center [459, 62] width 6 height 6
click at [451, 79] on li "Work" at bounding box center [429, 88] width 112 height 22
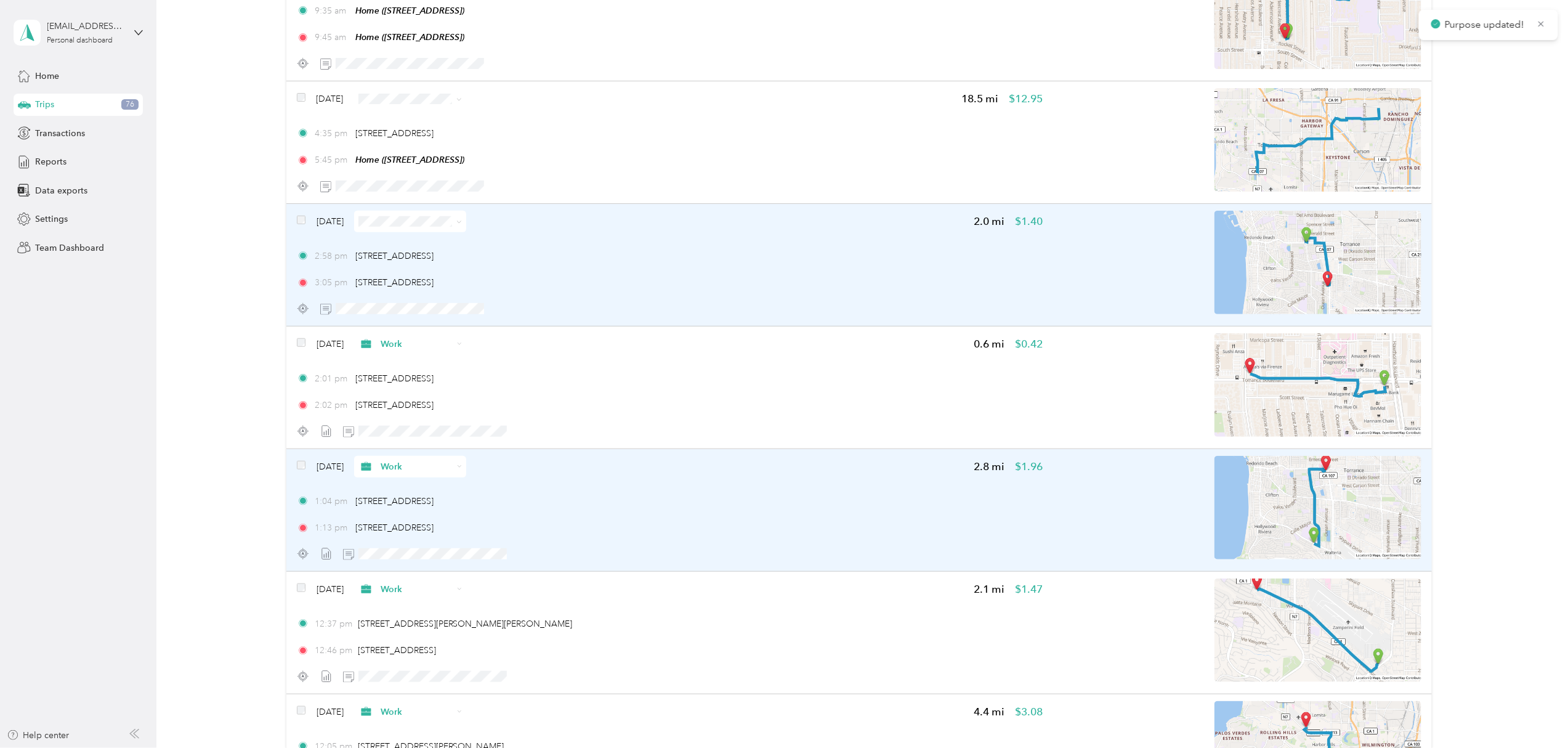
scroll to position [7319, 0]
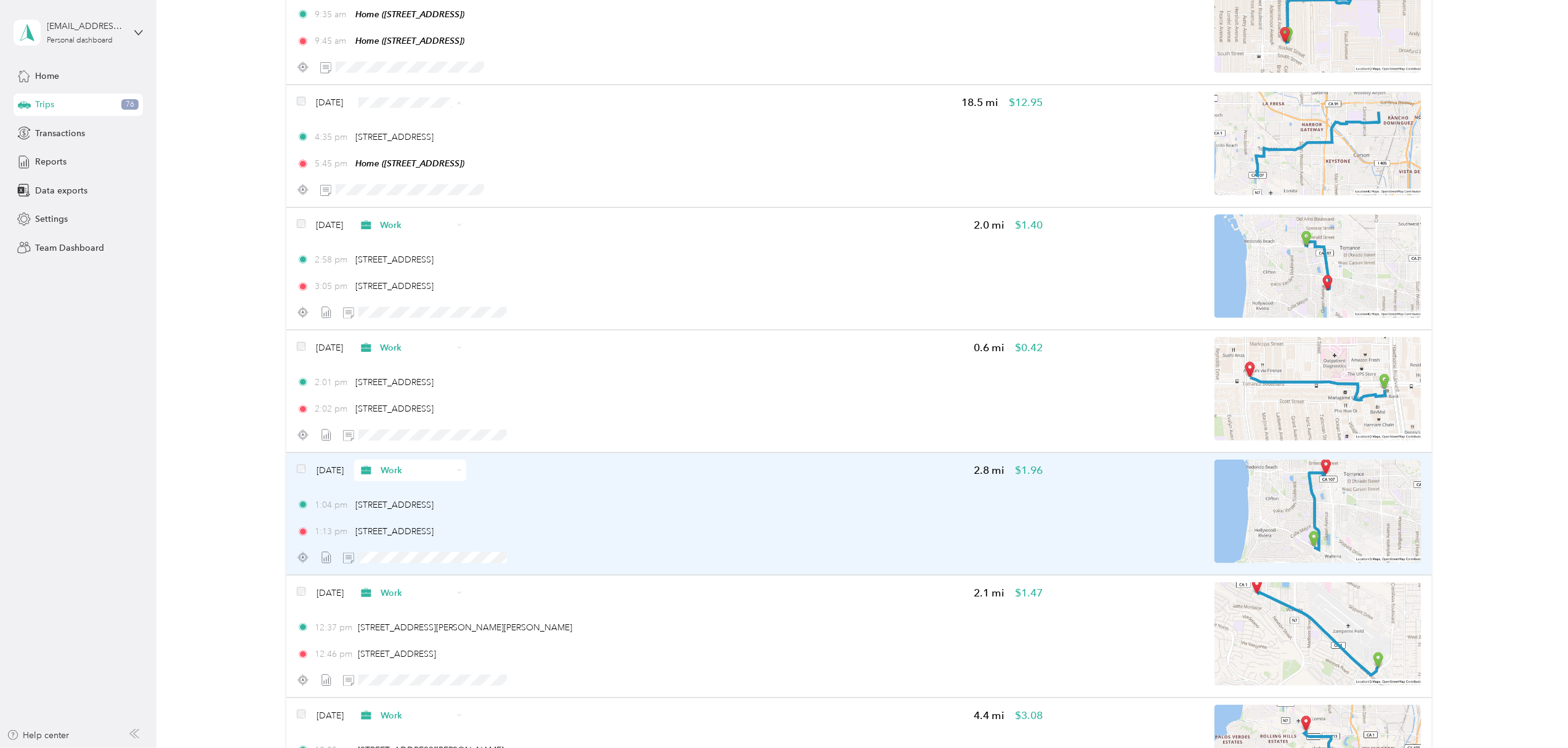
click at [423, 124] on span "Work" at bounding box center [440, 129] width 73 height 13
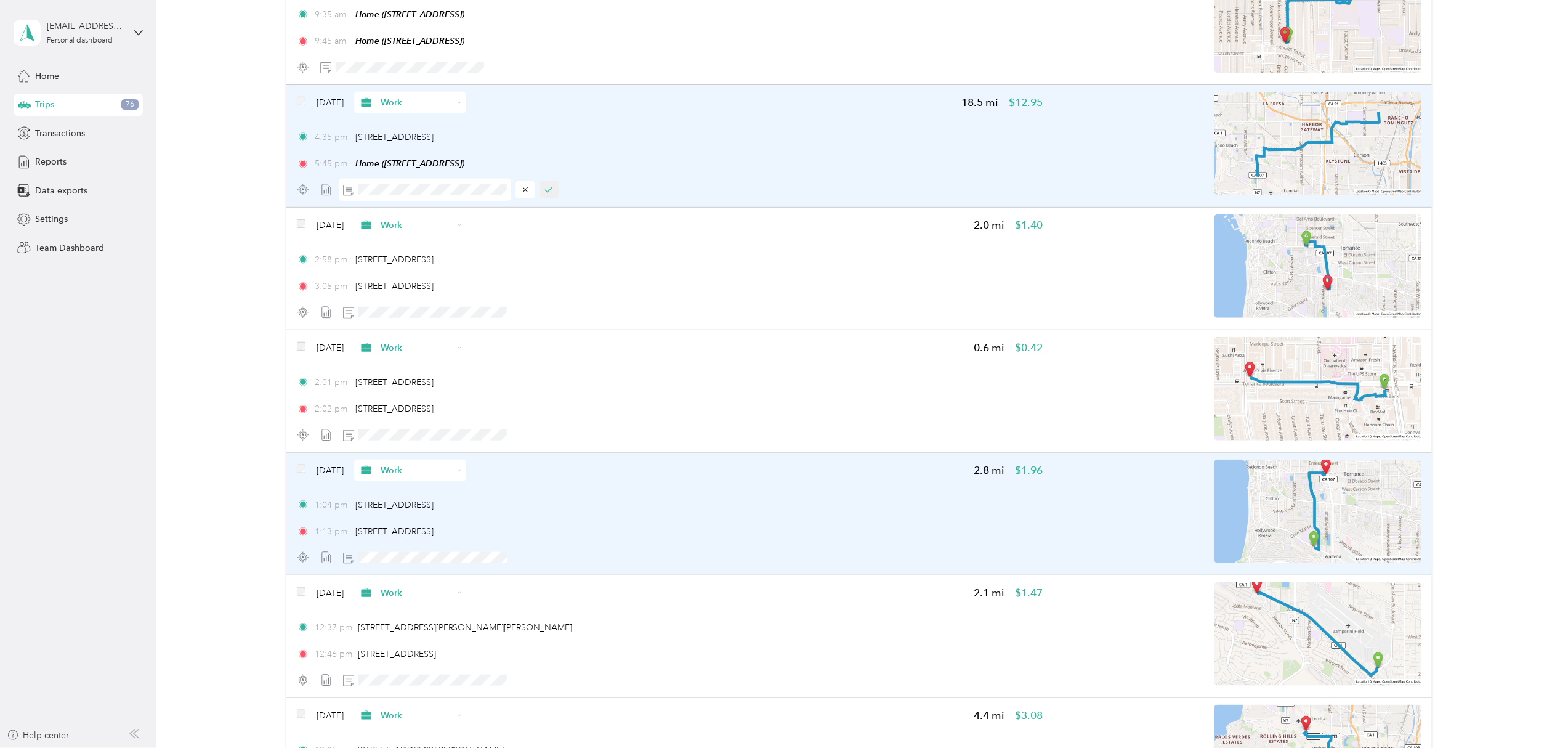
click at [550, 198] on button "button" at bounding box center [550, 189] width 20 height 18
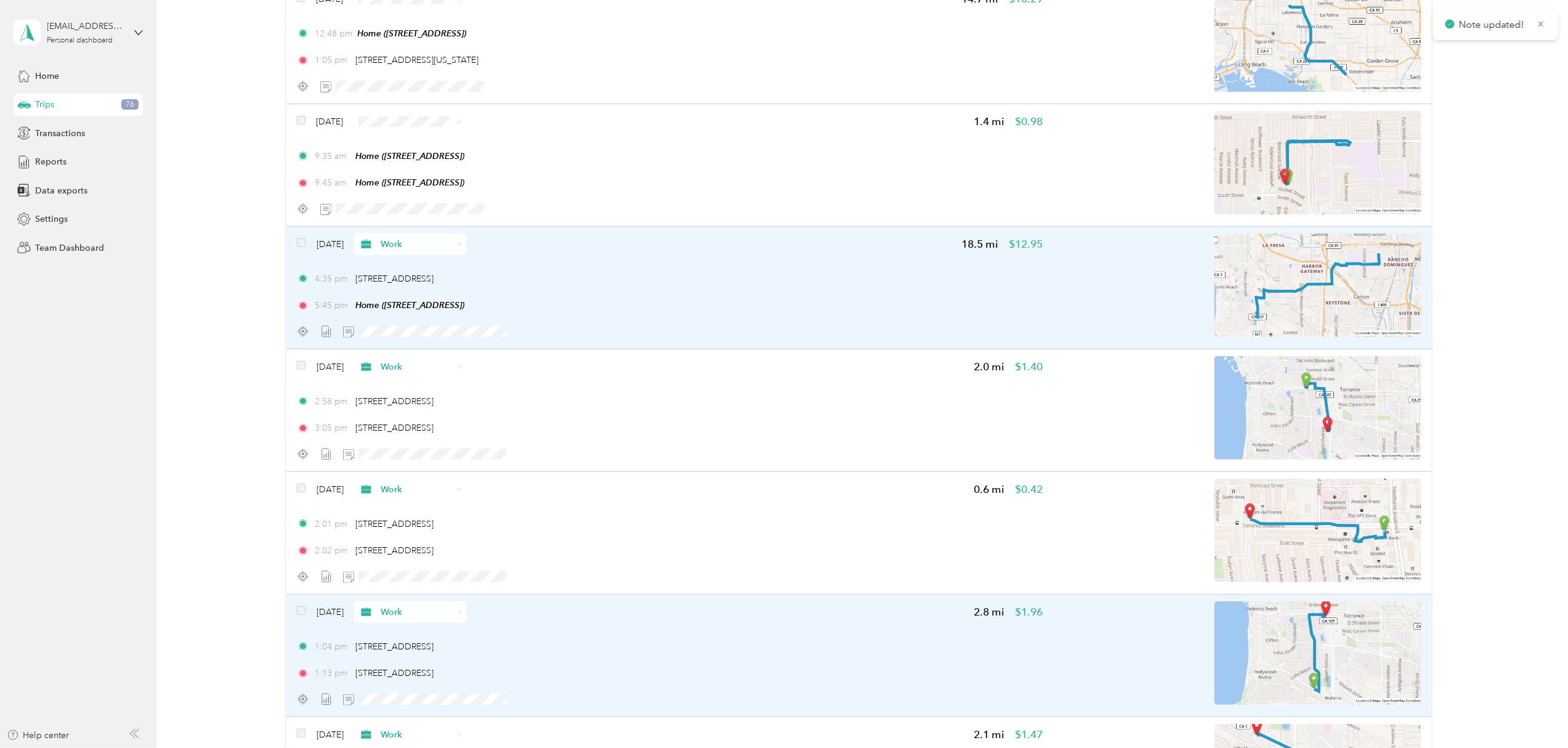
scroll to position [7155, 0]
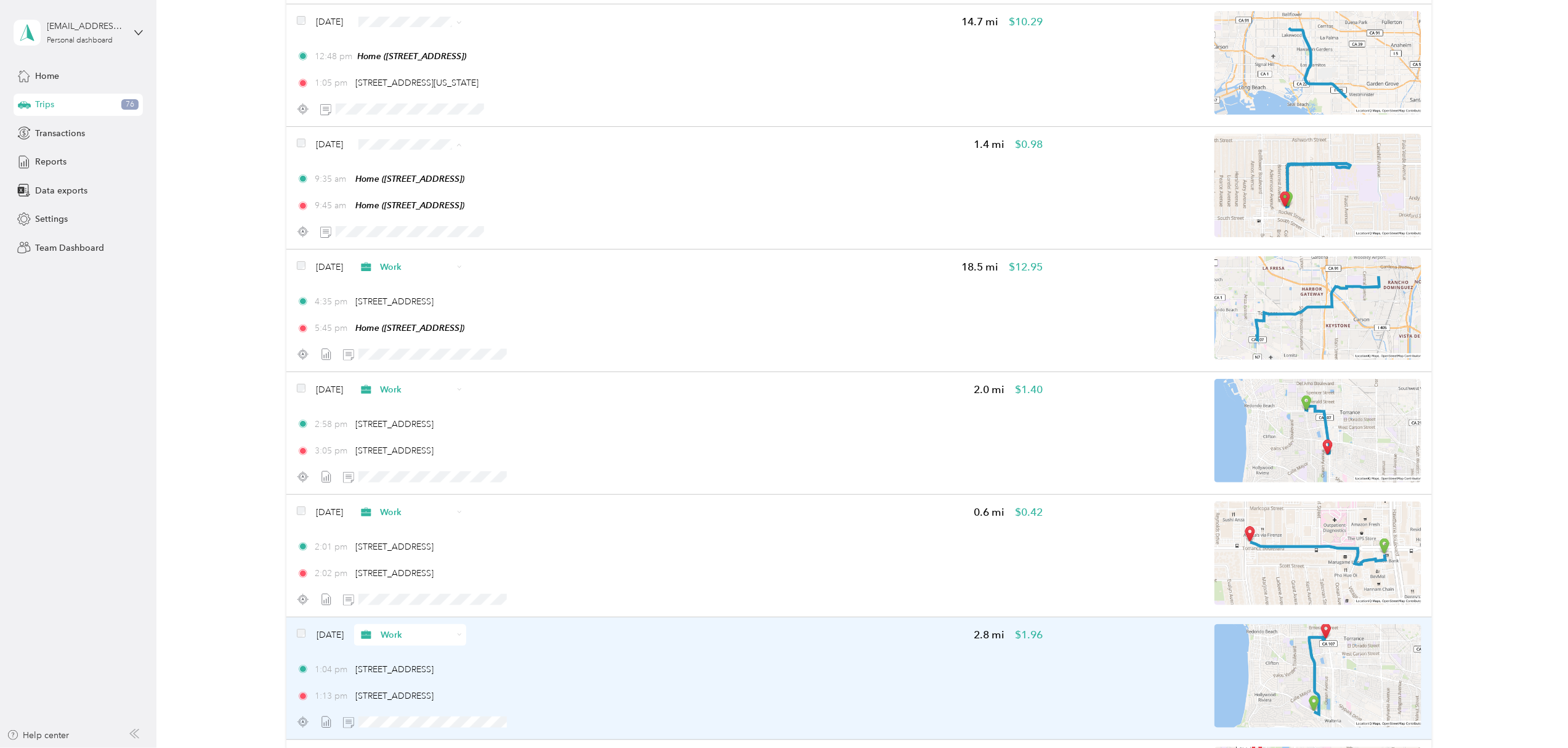
click at [422, 183] on li "Personal" at bounding box center [429, 193] width 112 height 22
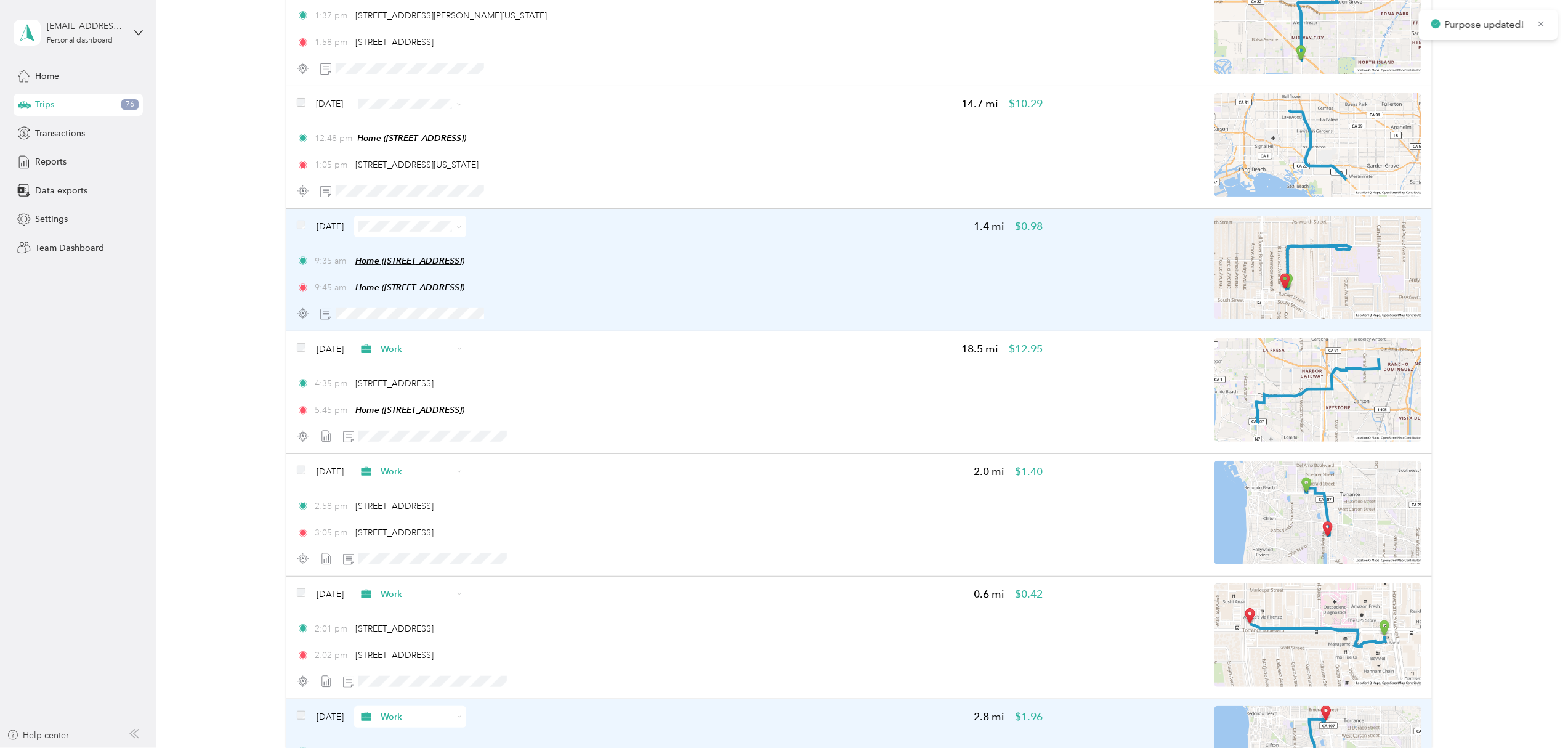
scroll to position [6990, 0]
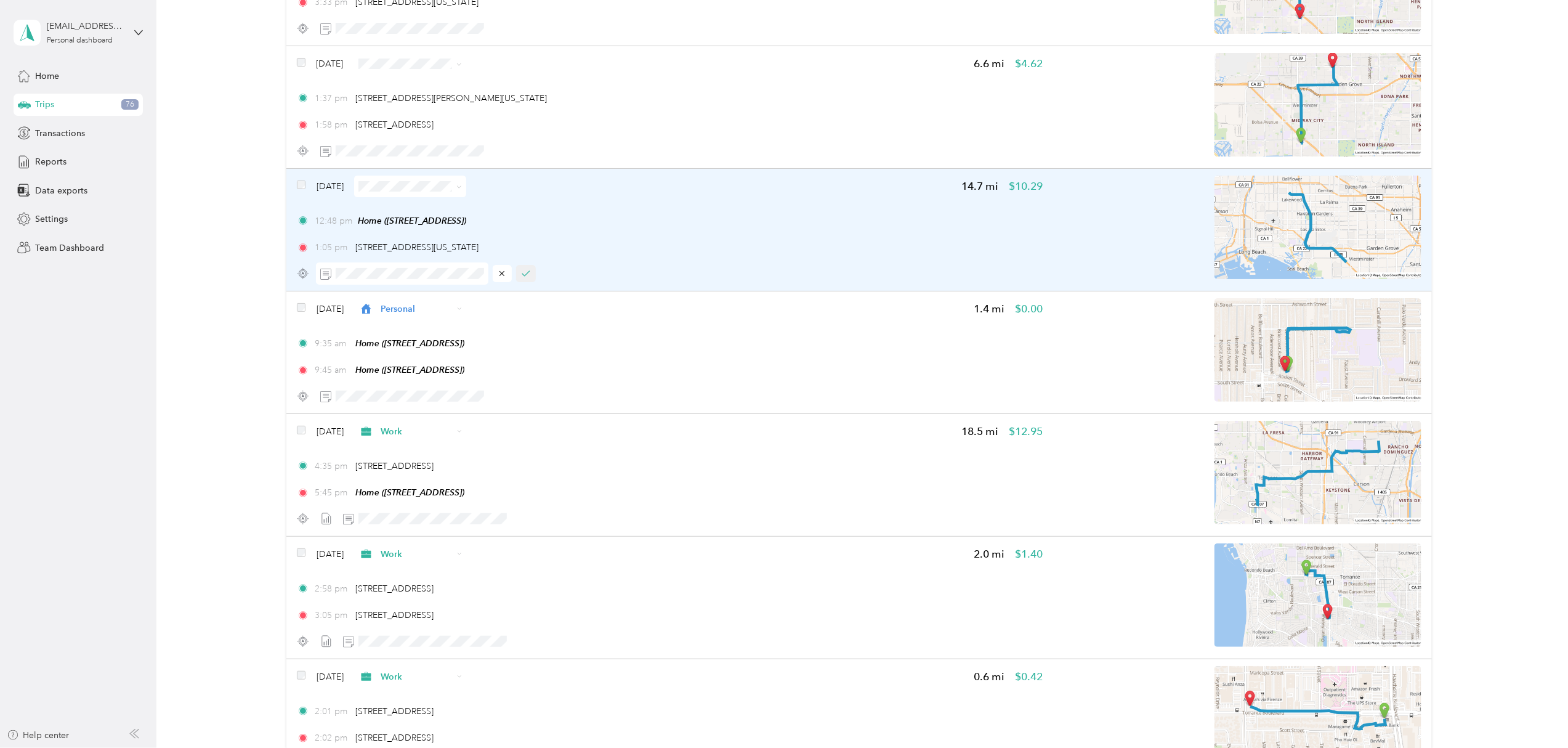
click at [529, 276] on icon "button" at bounding box center [526, 274] width 8 height 8
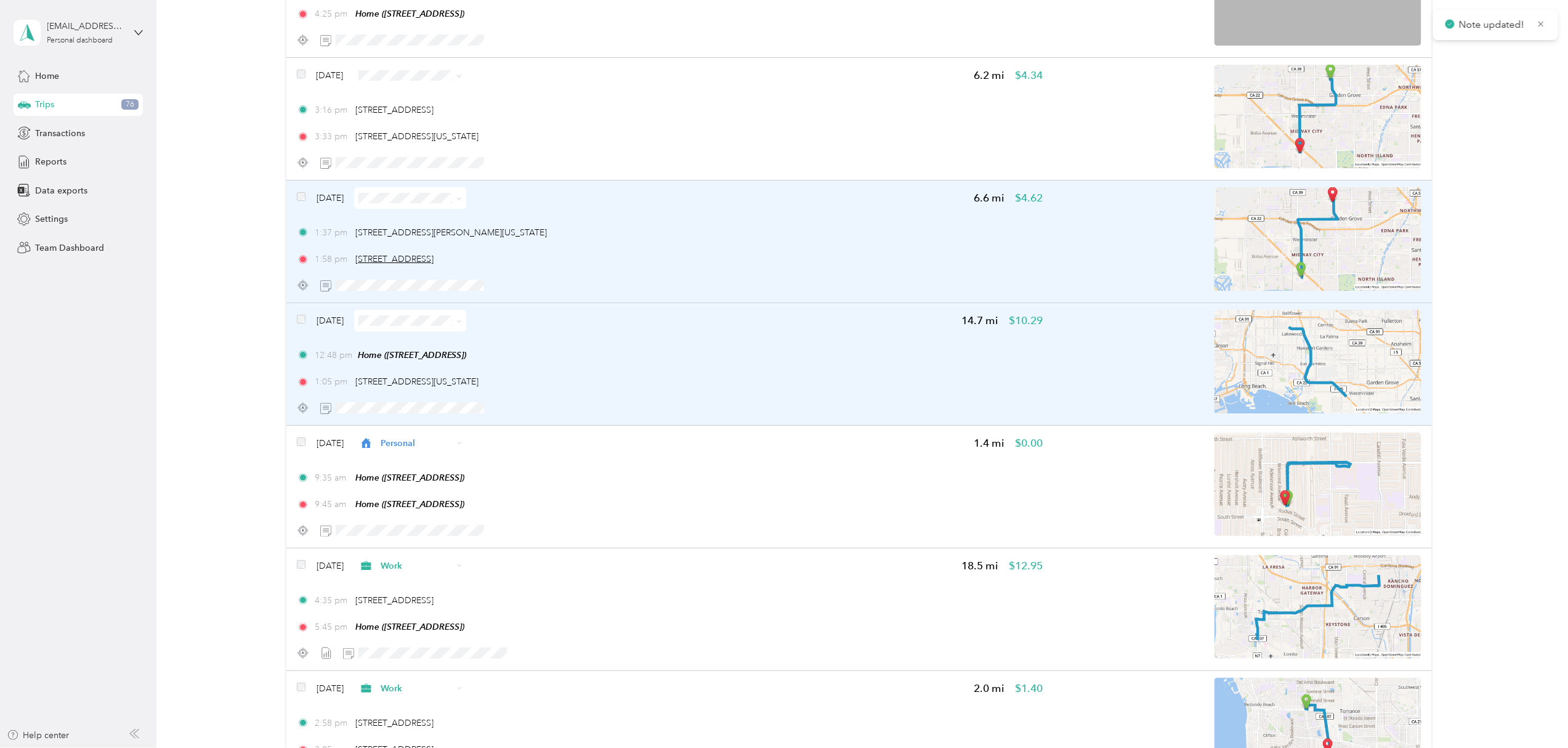
scroll to position [6826, 0]
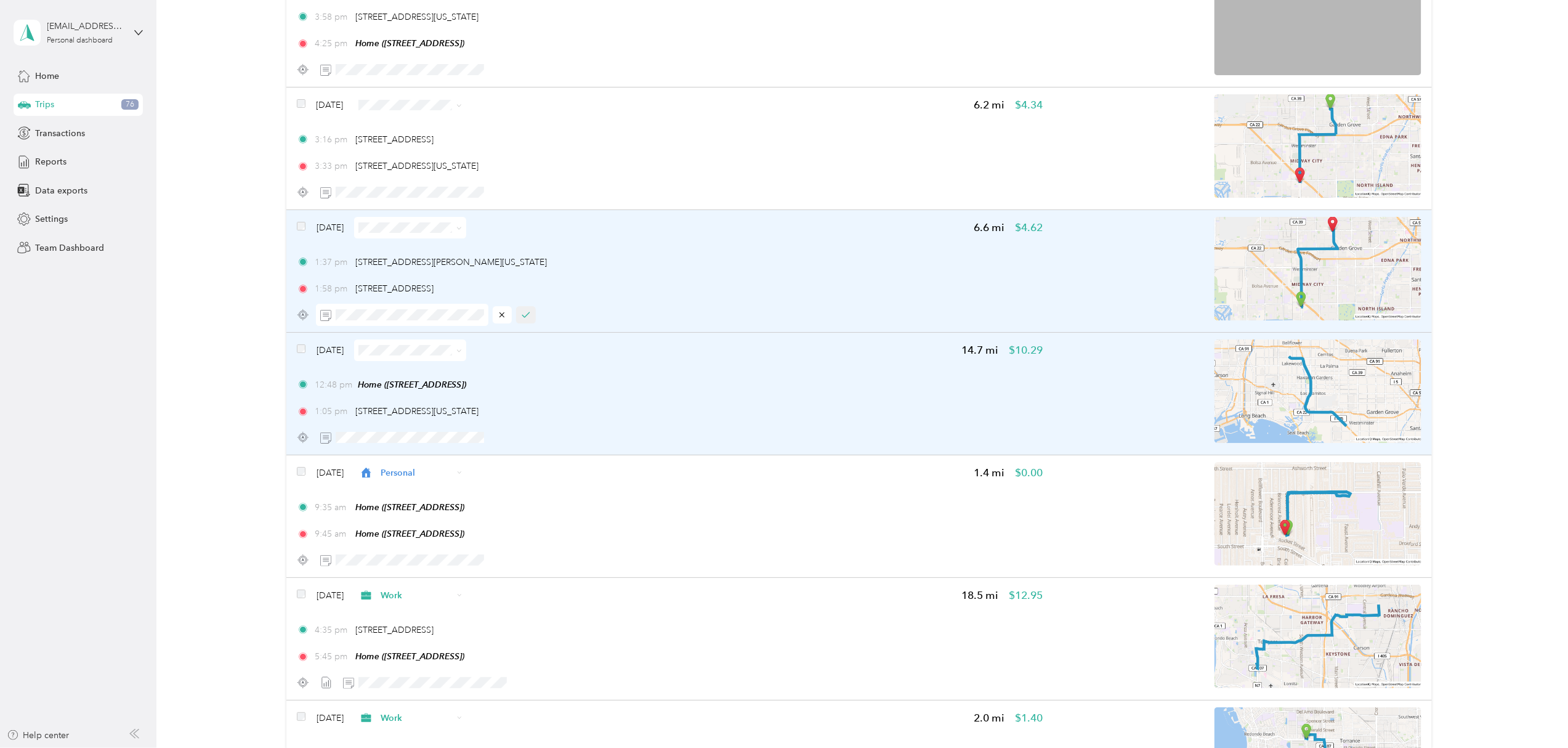
click at [527, 319] on icon "button" at bounding box center [526, 314] width 8 height 8
click at [462, 233] on span at bounding box center [459, 228] width 6 height 11
click at [462, 230] on icon at bounding box center [459, 228] width 6 height 6
click at [449, 251] on span "Work" at bounding box center [440, 253] width 73 height 13
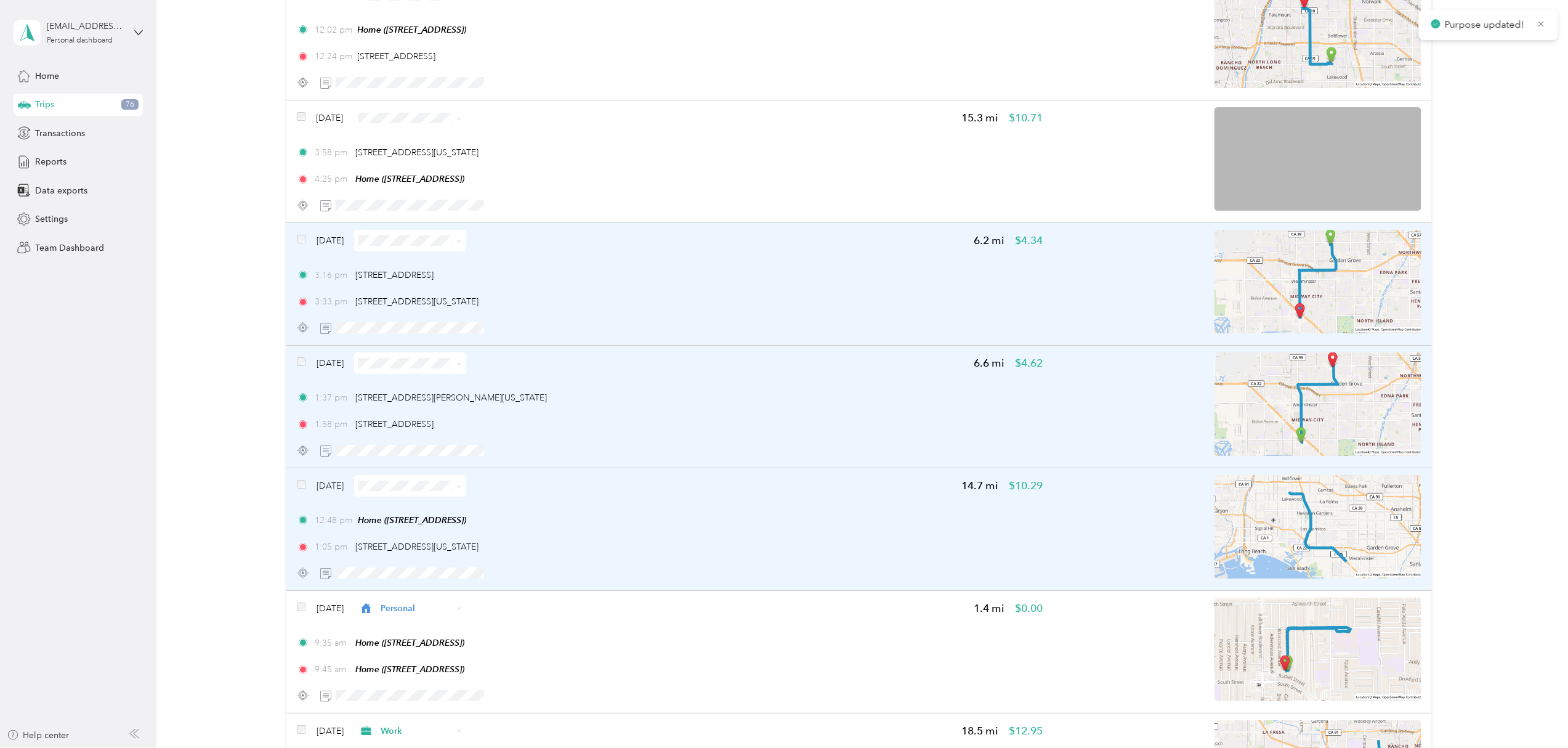
scroll to position [6662, 0]
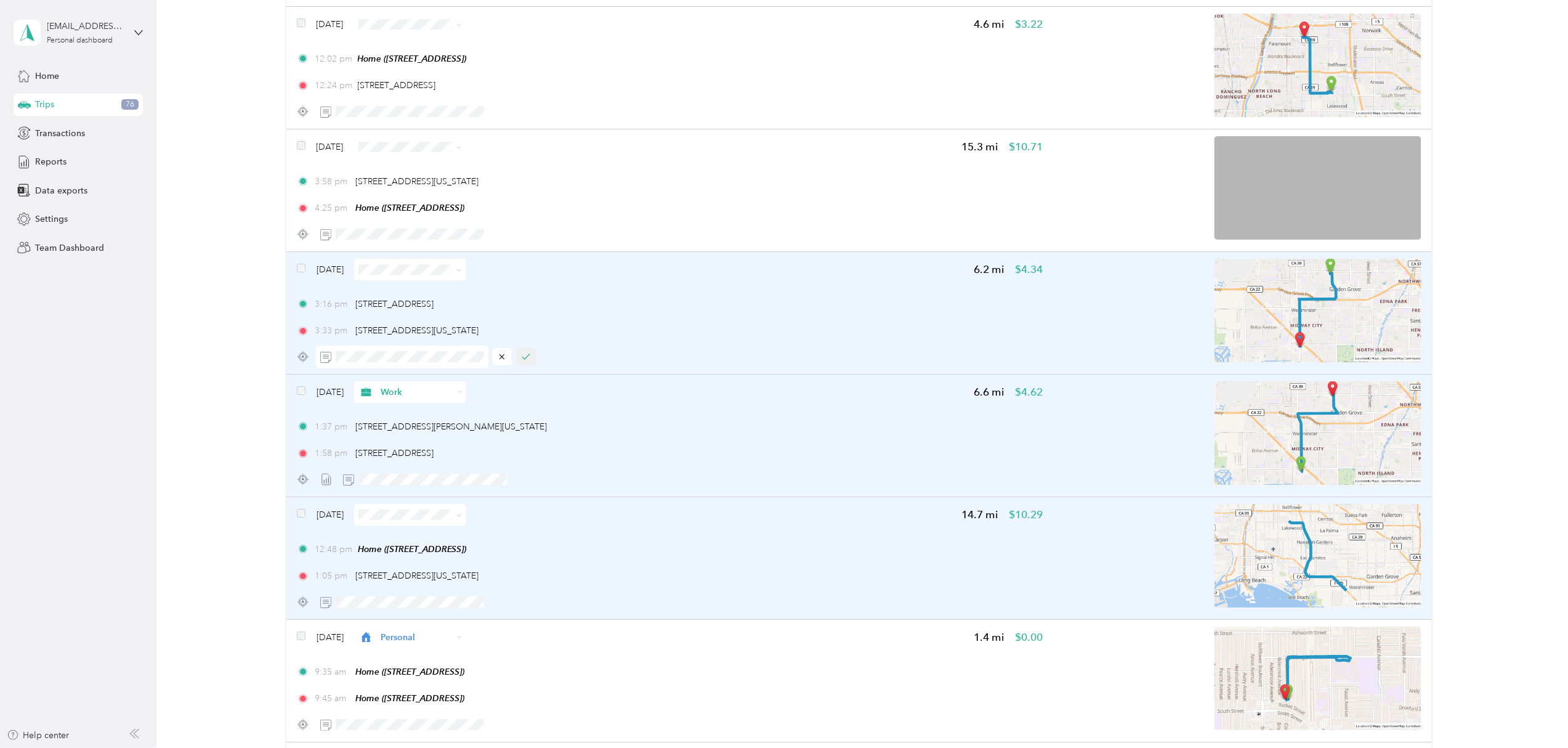
click at [529, 361] on icon "button" at bounding box center [526, 356] width 8 height 8
click at [462, 273] on icon at bounding box center [459, 270] width 6 height 6
click at [442, 291] on span "Work" at bounding box center [440, 295] width 73 height 13
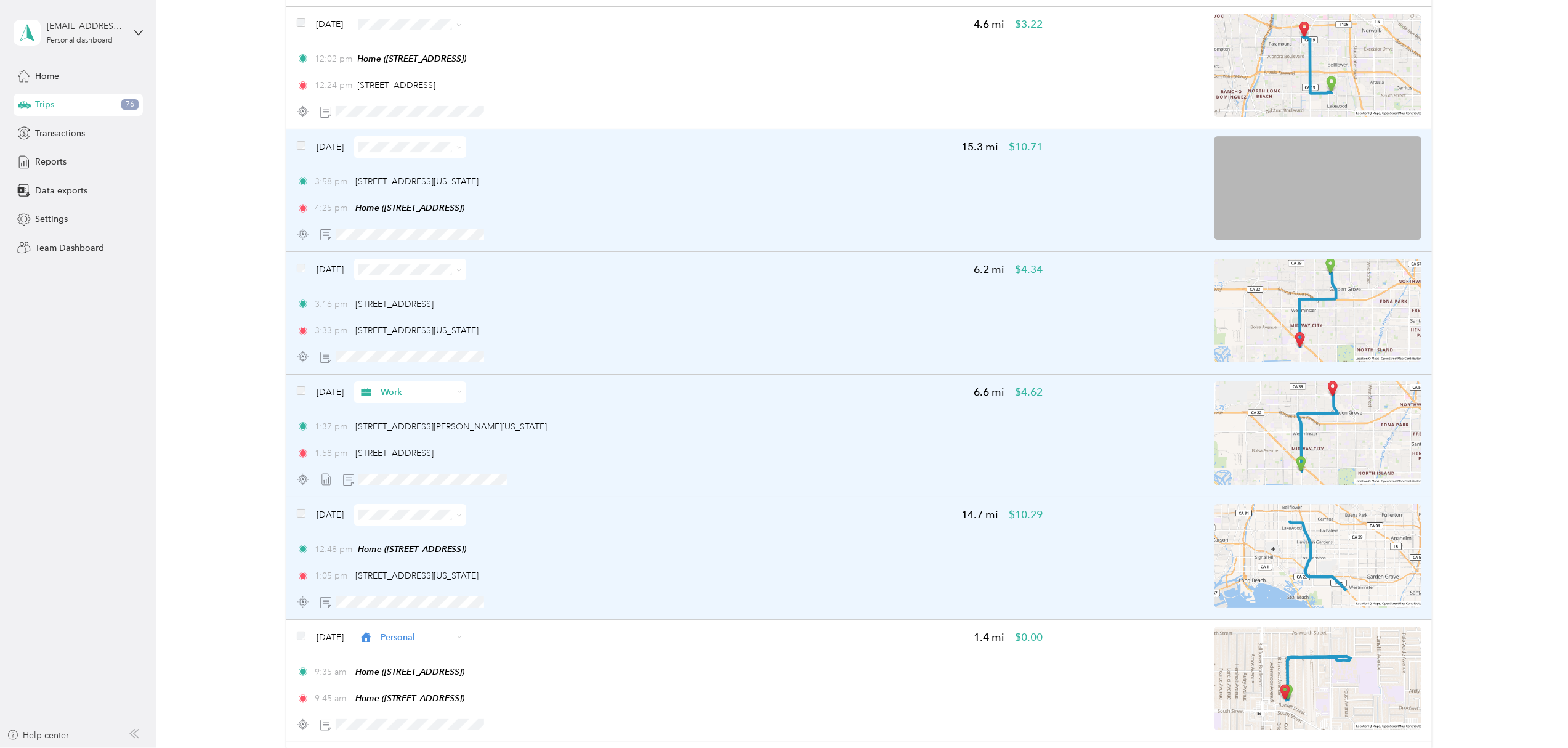
click at [462, 150] on icon at bounding box center [459, 148] width 6 height 6
click at [430, 170] on span "Work" at bounding box center [440, 173] width 73 height 13
click at [547, 238] on icon "button" at bounding box center [549, 233] width 8 height 8
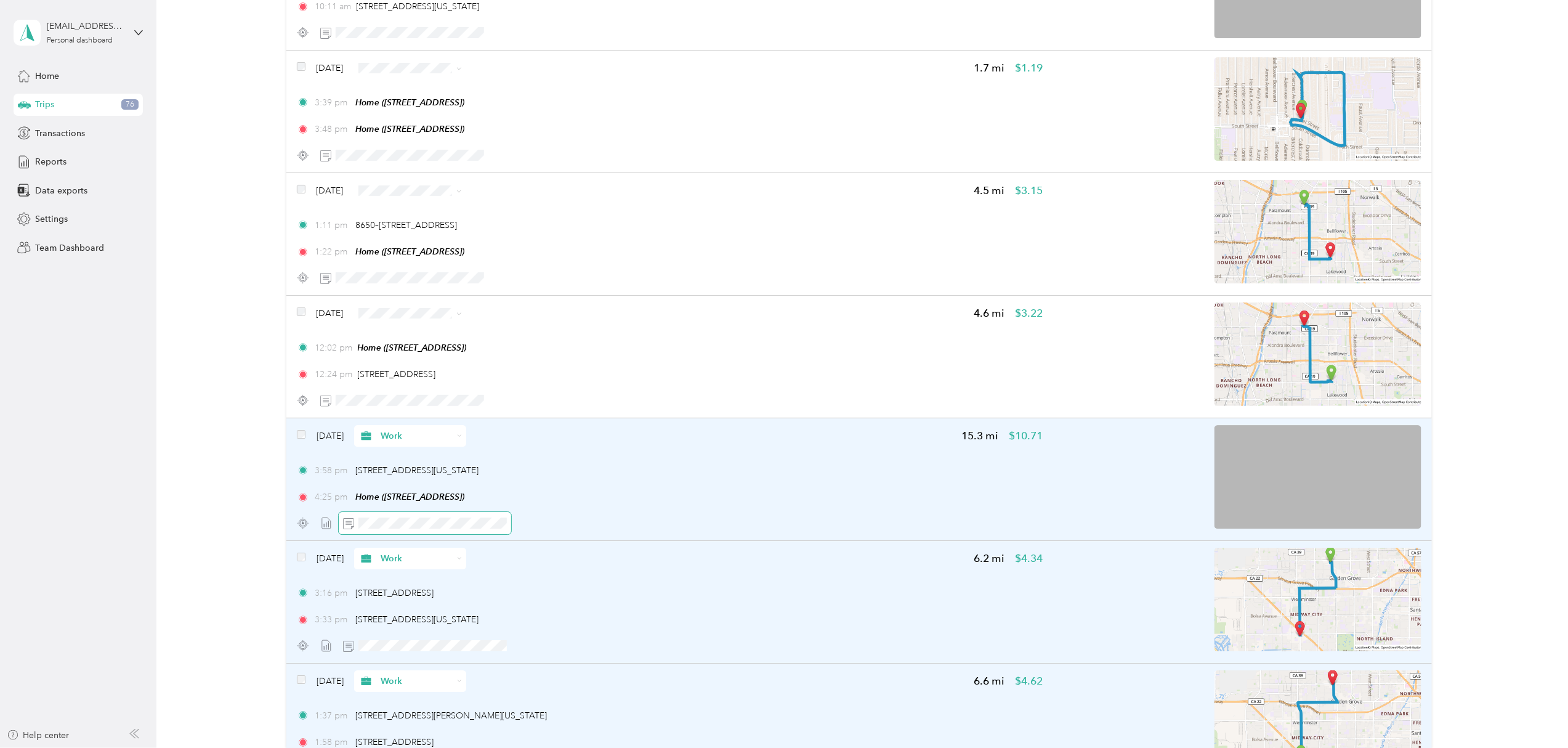
scroll to position [6333, 0]
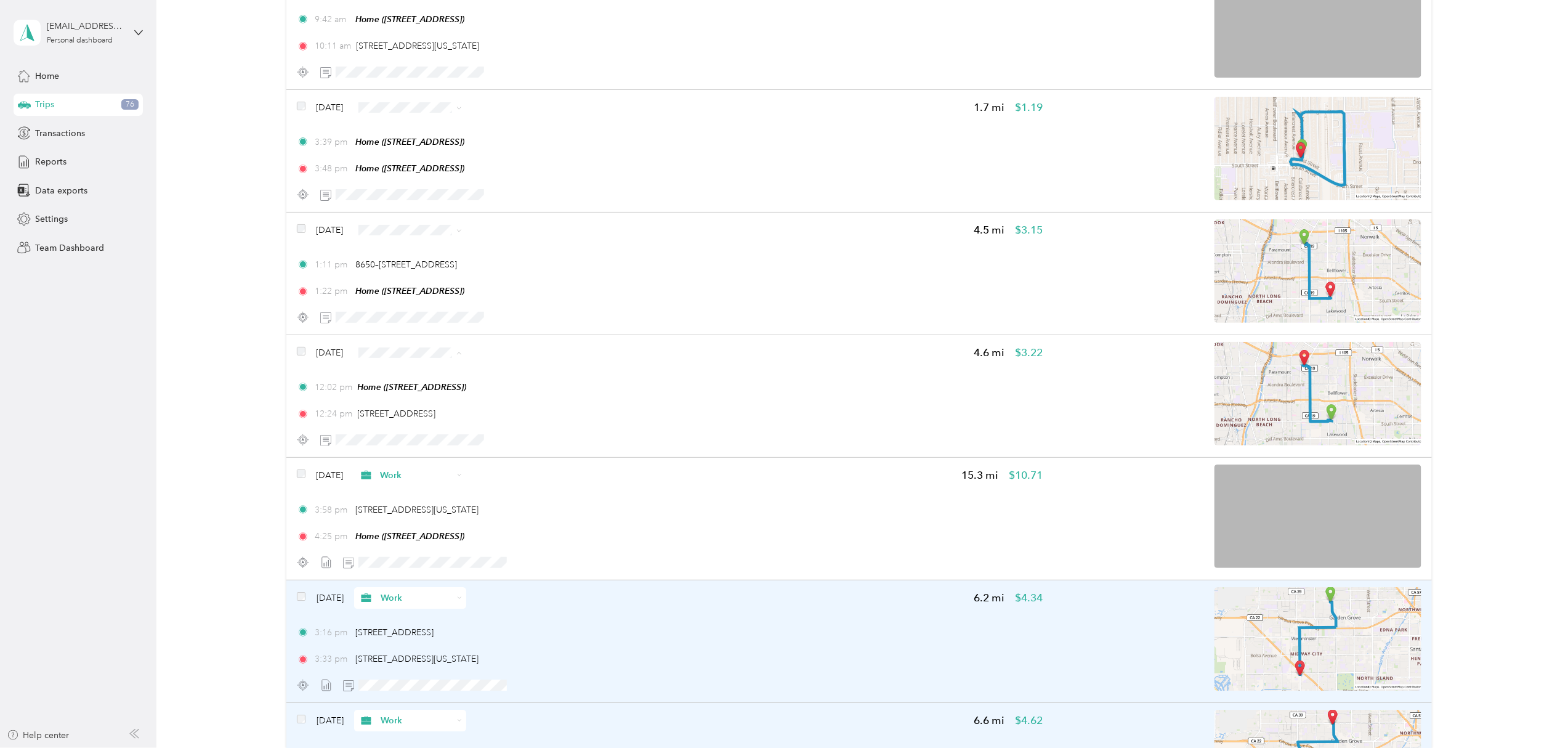
click at [426, 397] on span "Personal" at bounding box center [440, 401] width 73 height 13
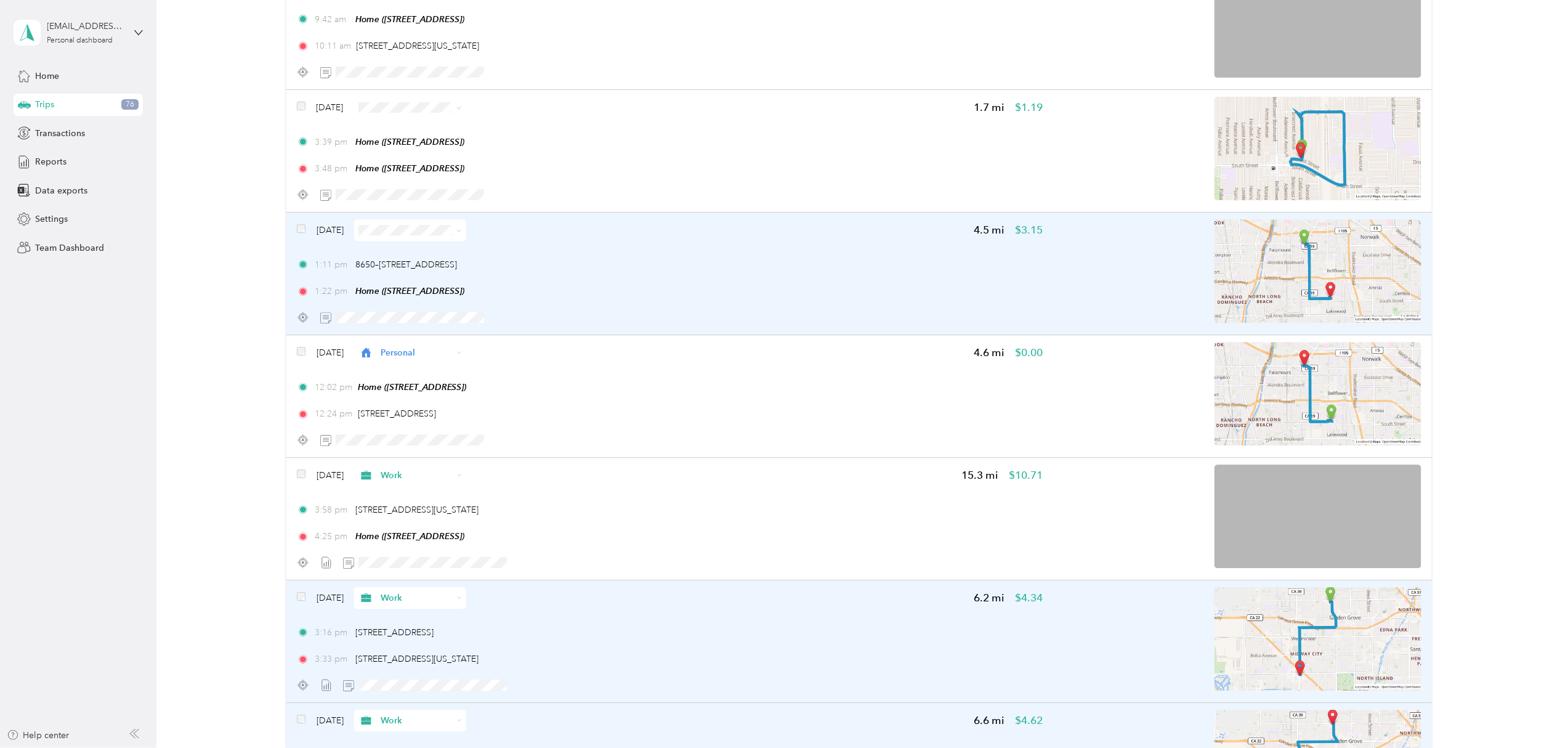
click at [461, 232] on icon at bounding box center [460, 230] width 3 height 3
click at [434, 269] on li "Personal" at bounding box center [429, 279] width 112 height 22
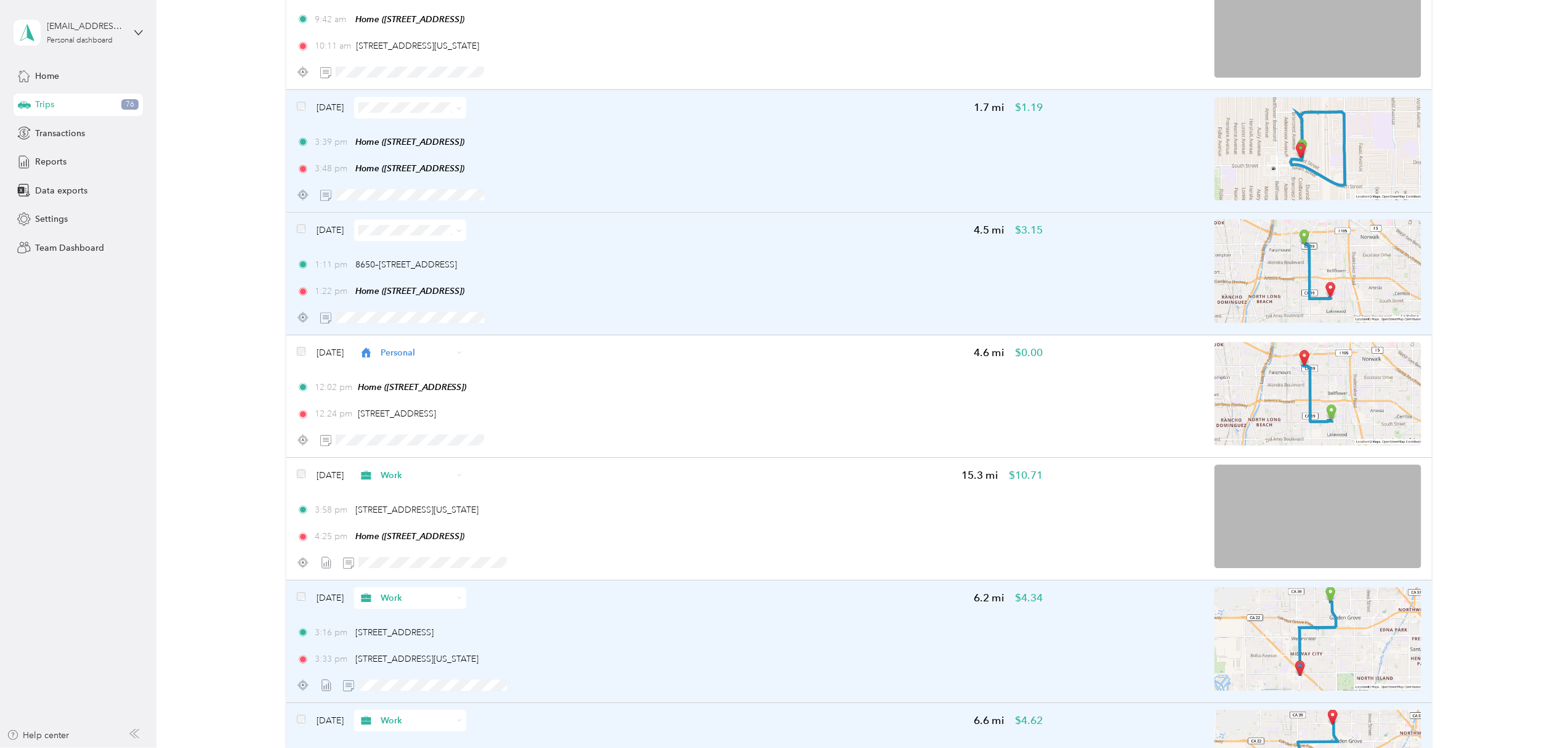
click at [462, 109] on icon at bounding box center [459, 108] width 6 height 6
click at [446, 149] on span "Personal" at bounding box center [440, 155] width 73 height 13
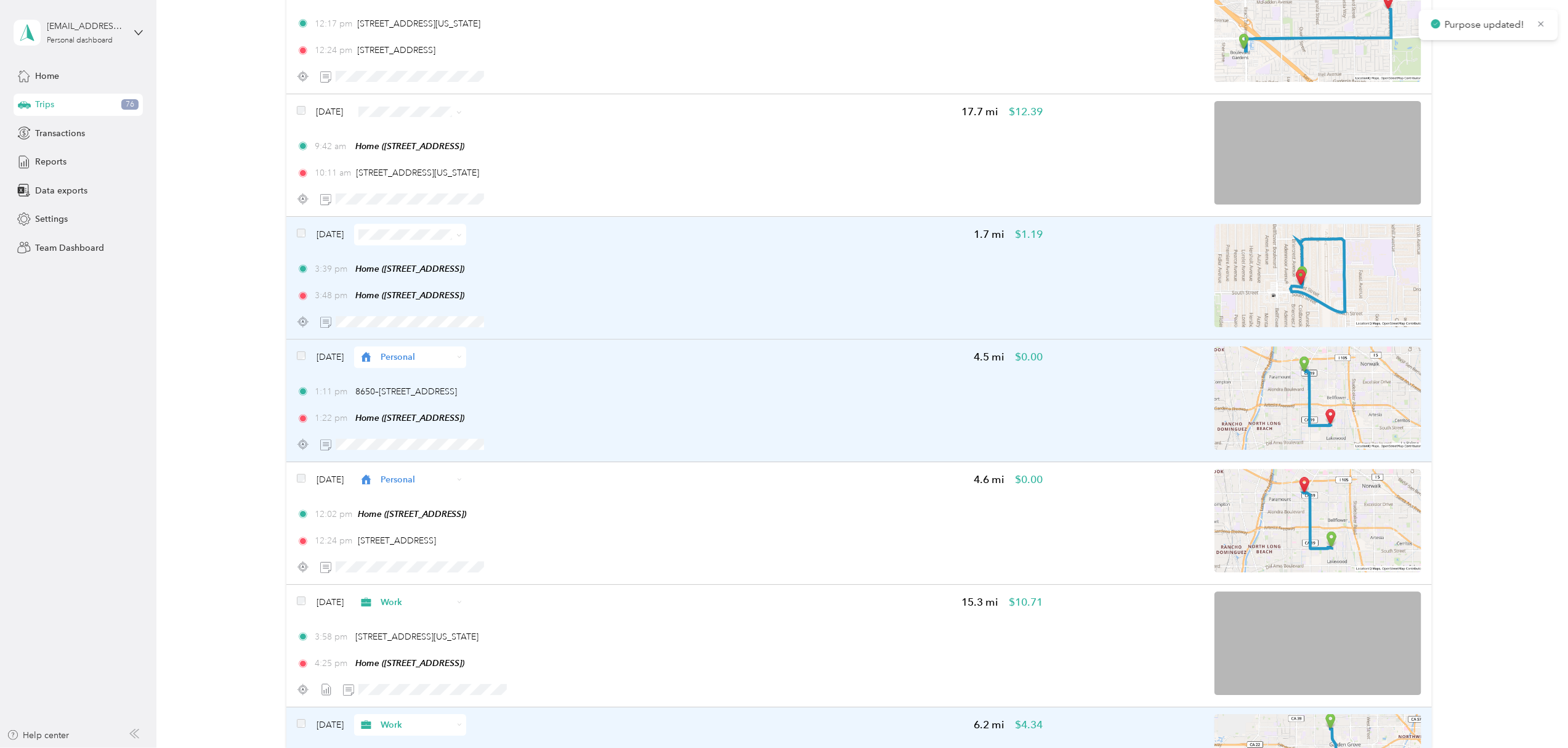
scroll to position [6169, 0]
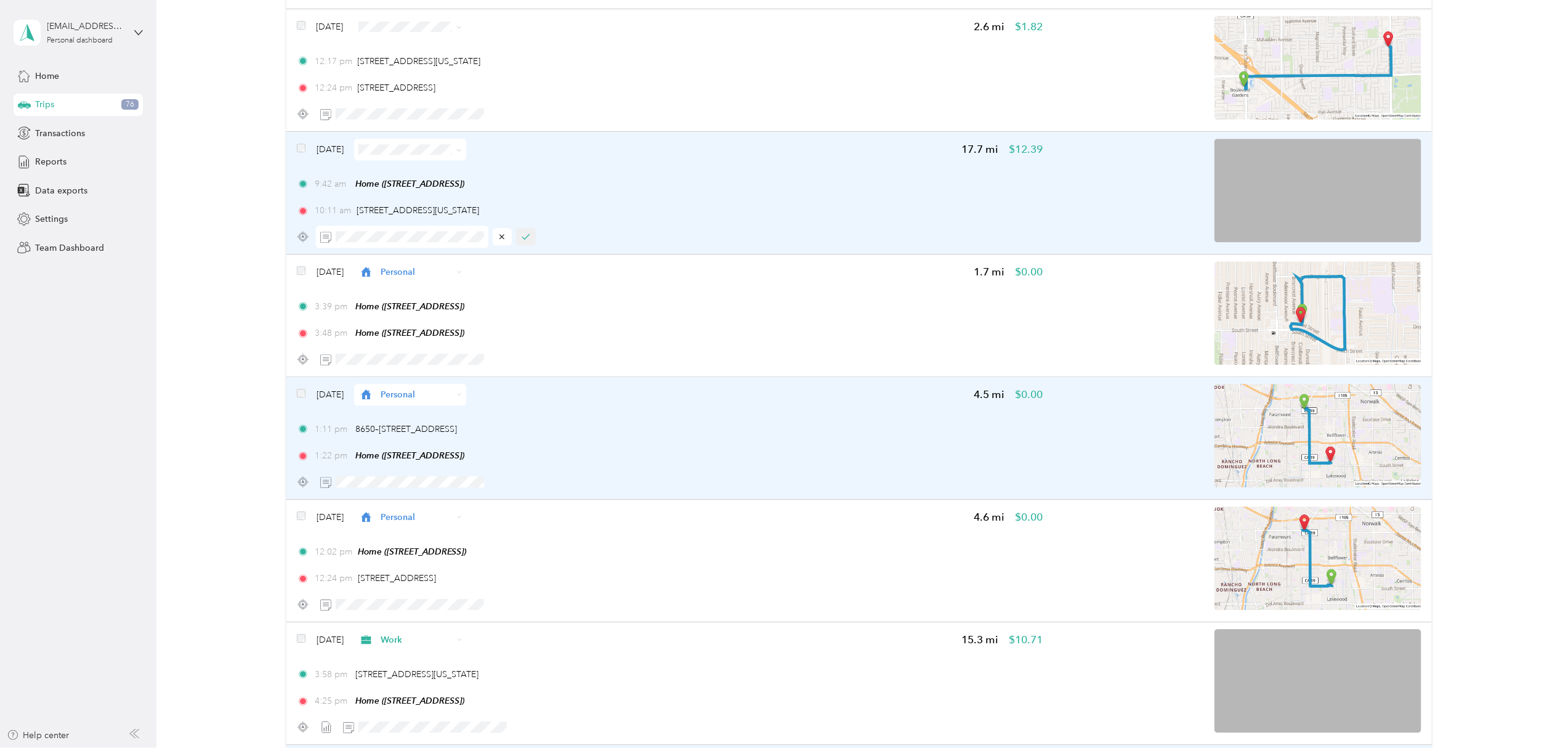
click at [529, 241] on icon "button" at bounding box center [526, 236] width 8 height 8
click at [462, 151] on span at bounding box center [457, 149] width 10 height 13
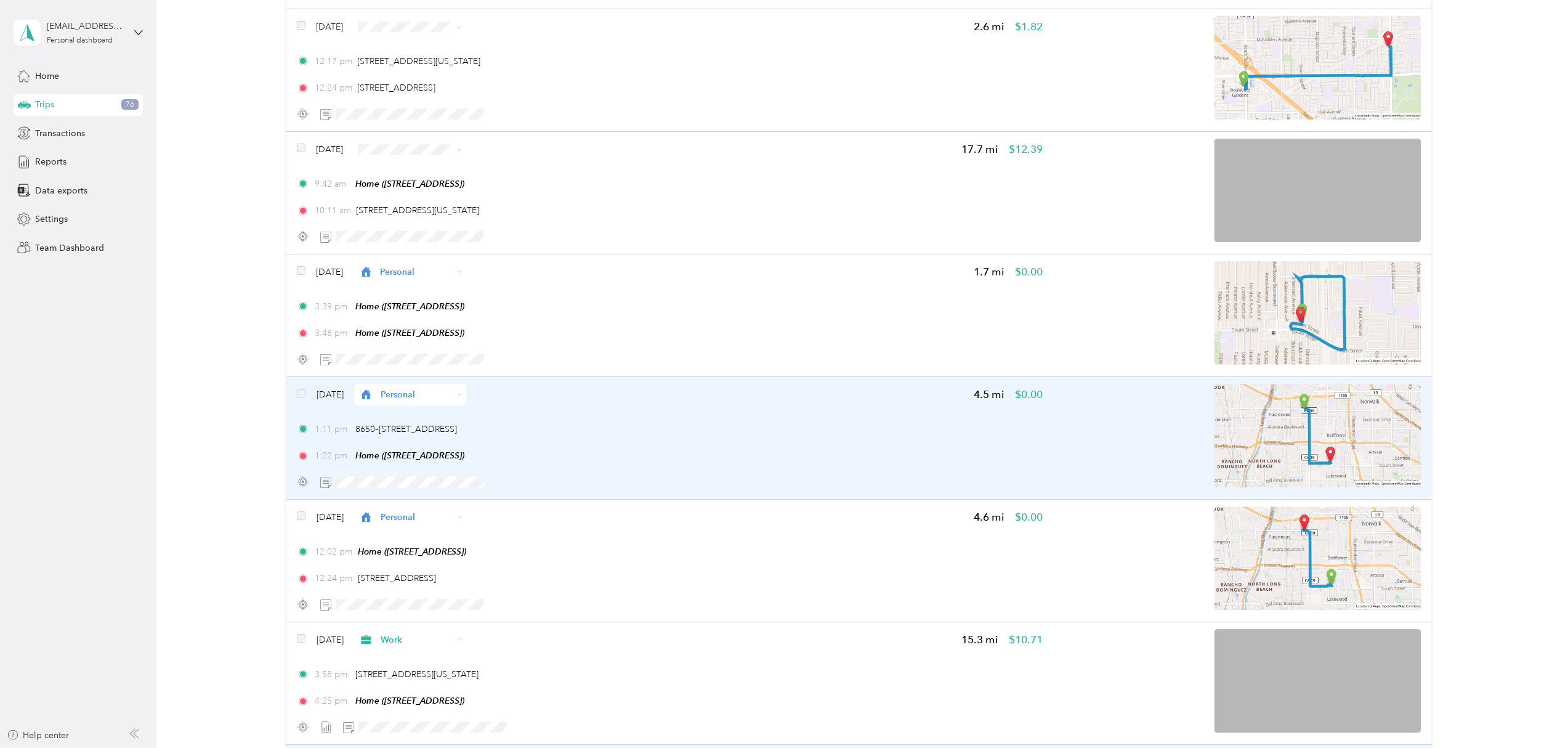
click at [421, 178] on li "Work" at bounding box center [434, 175] width 112 height 22
click at [436, 49] on span "Work" at bounding box center [445, 53] width 73 height 13
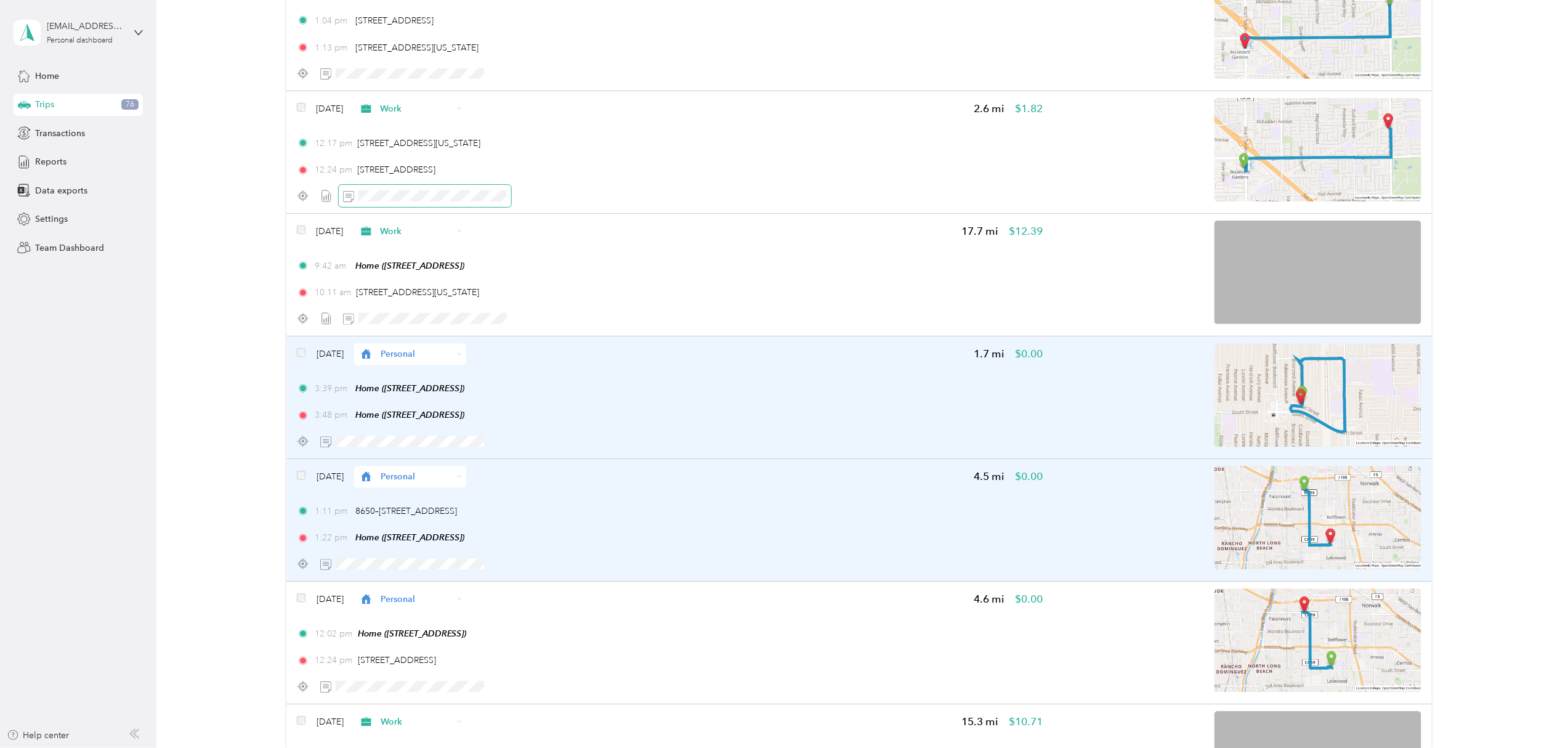
scroll to position [6005, 0]
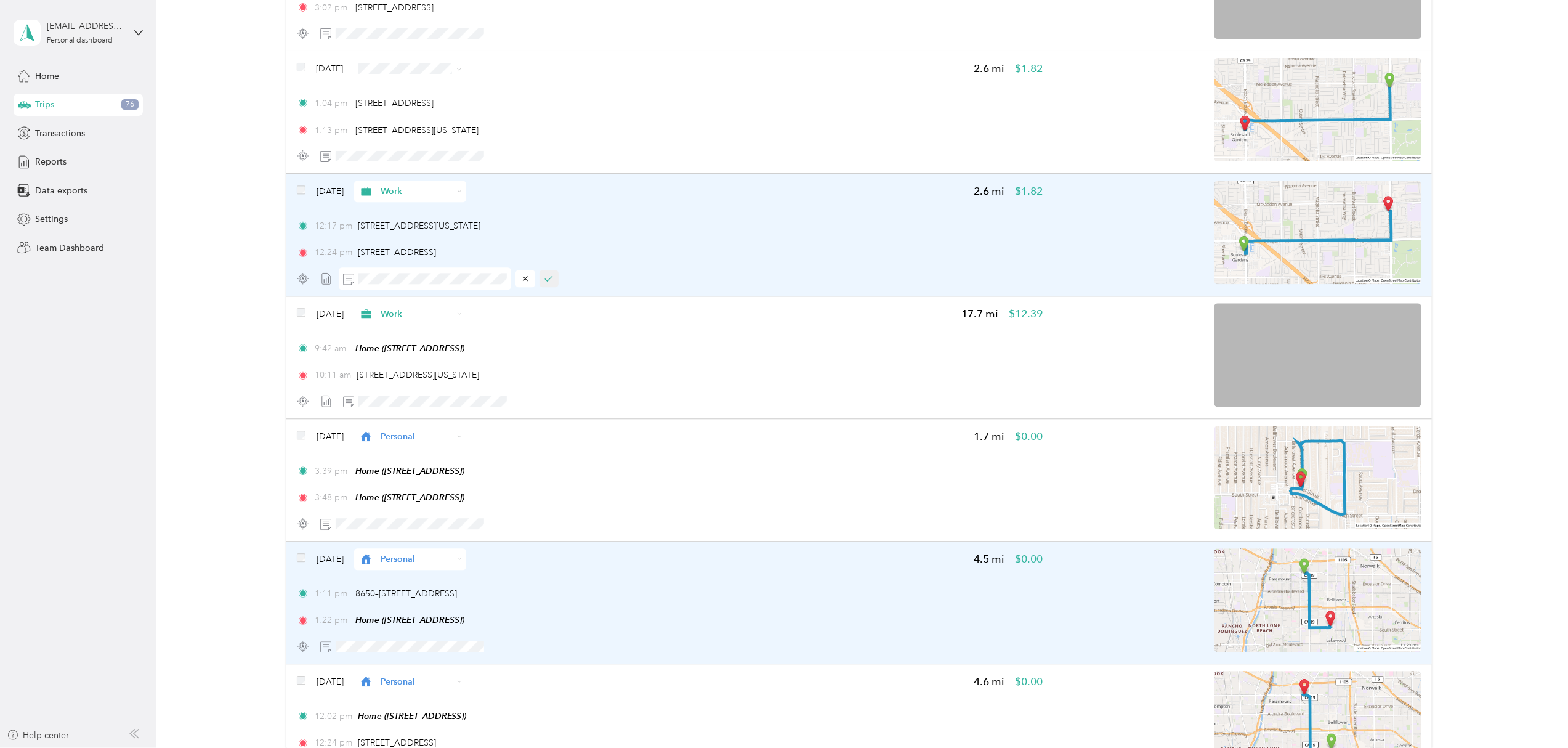
click at [548, 274] on button "button" at bounding box center [550, 278] width 20 height 18
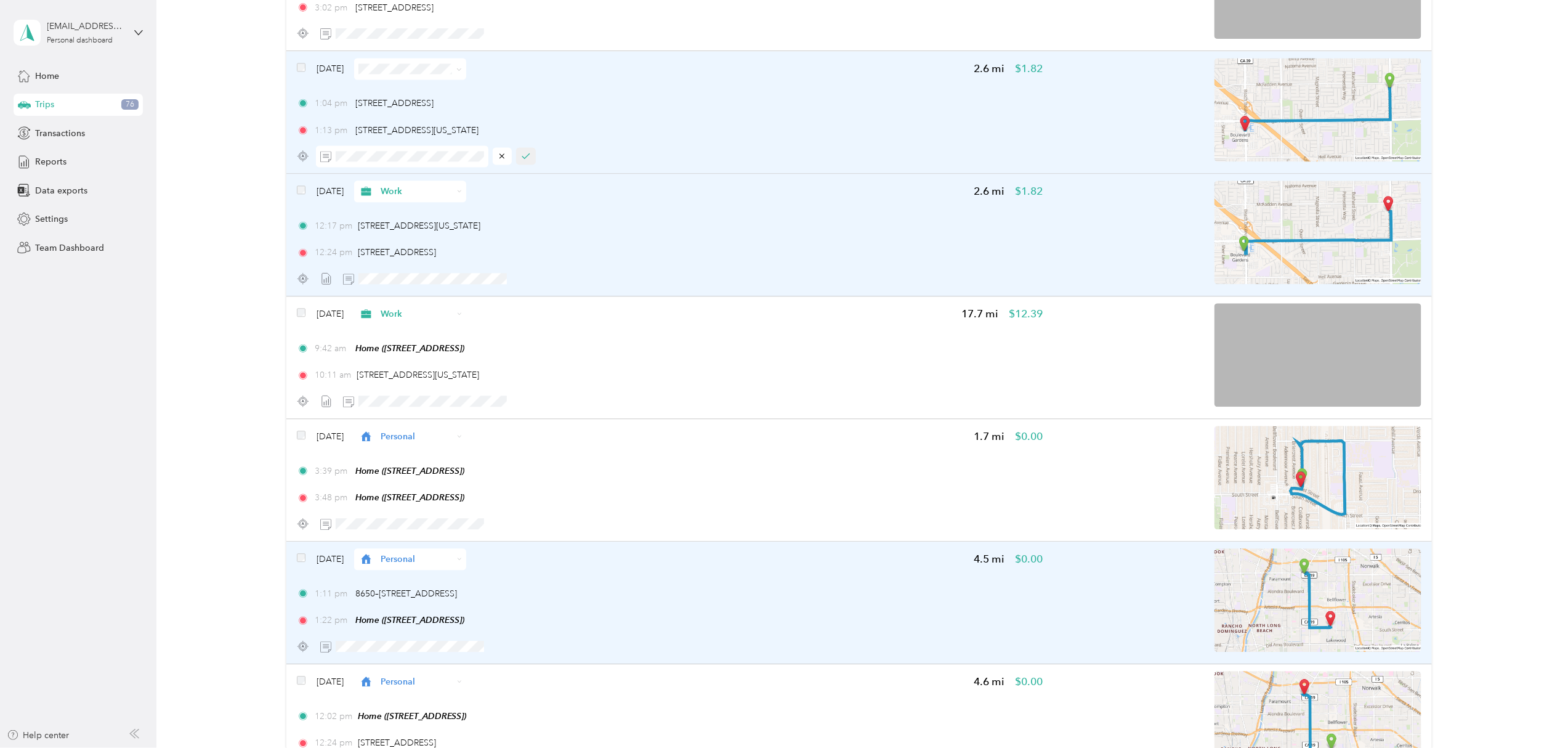
click at [532, 157] on button "button" at bounding box center [526, 156] width 20 height 18
click at [1358, 247] on img at bounding box center [1318, 232] width 207 height 103
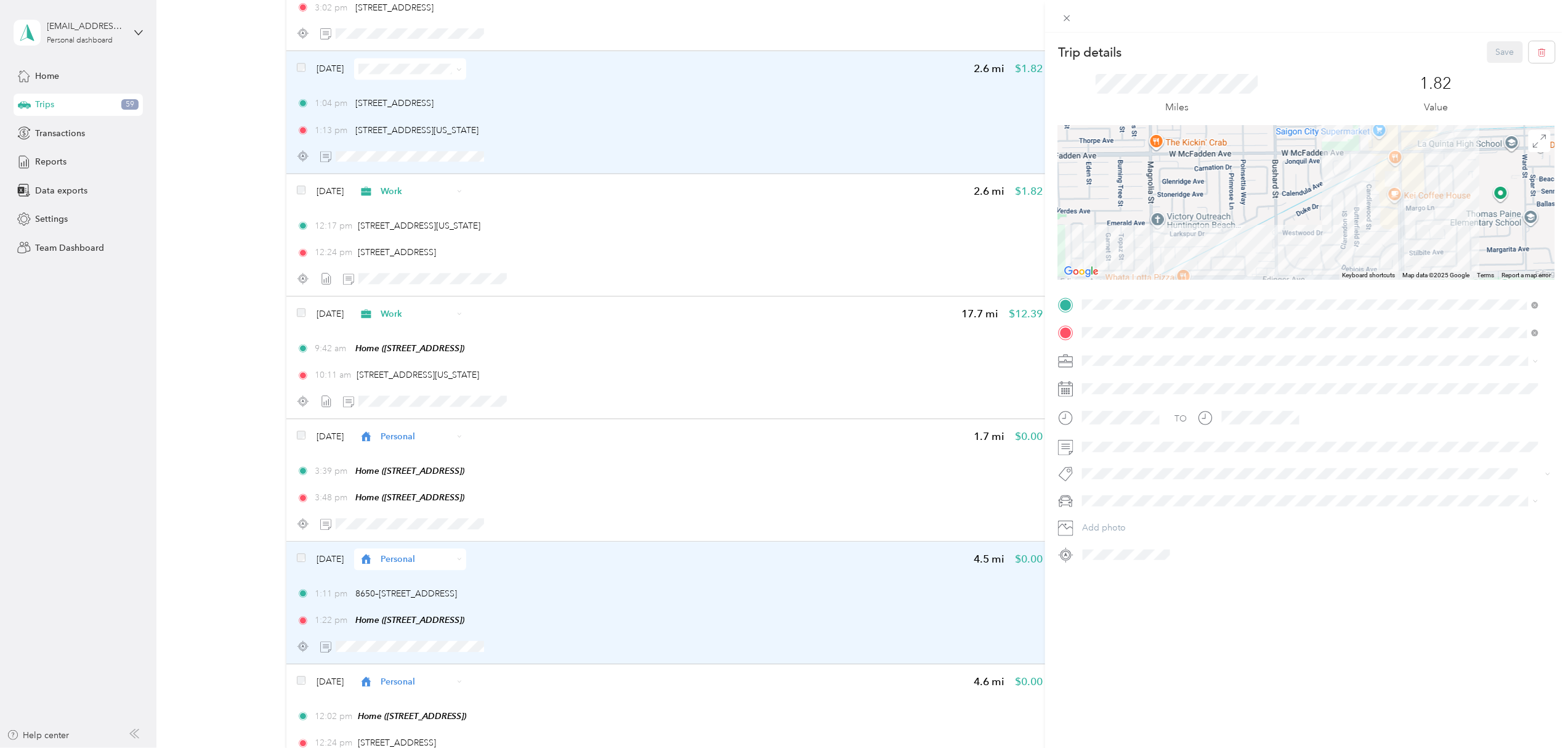
drag, startPoint x: 1407, startPoint y: 181, endPoint x: 1382, endPoint y: 253, distance: 76.2
click at [1382, 253] on div at bounding box center [1307, 203] width 497 height 154
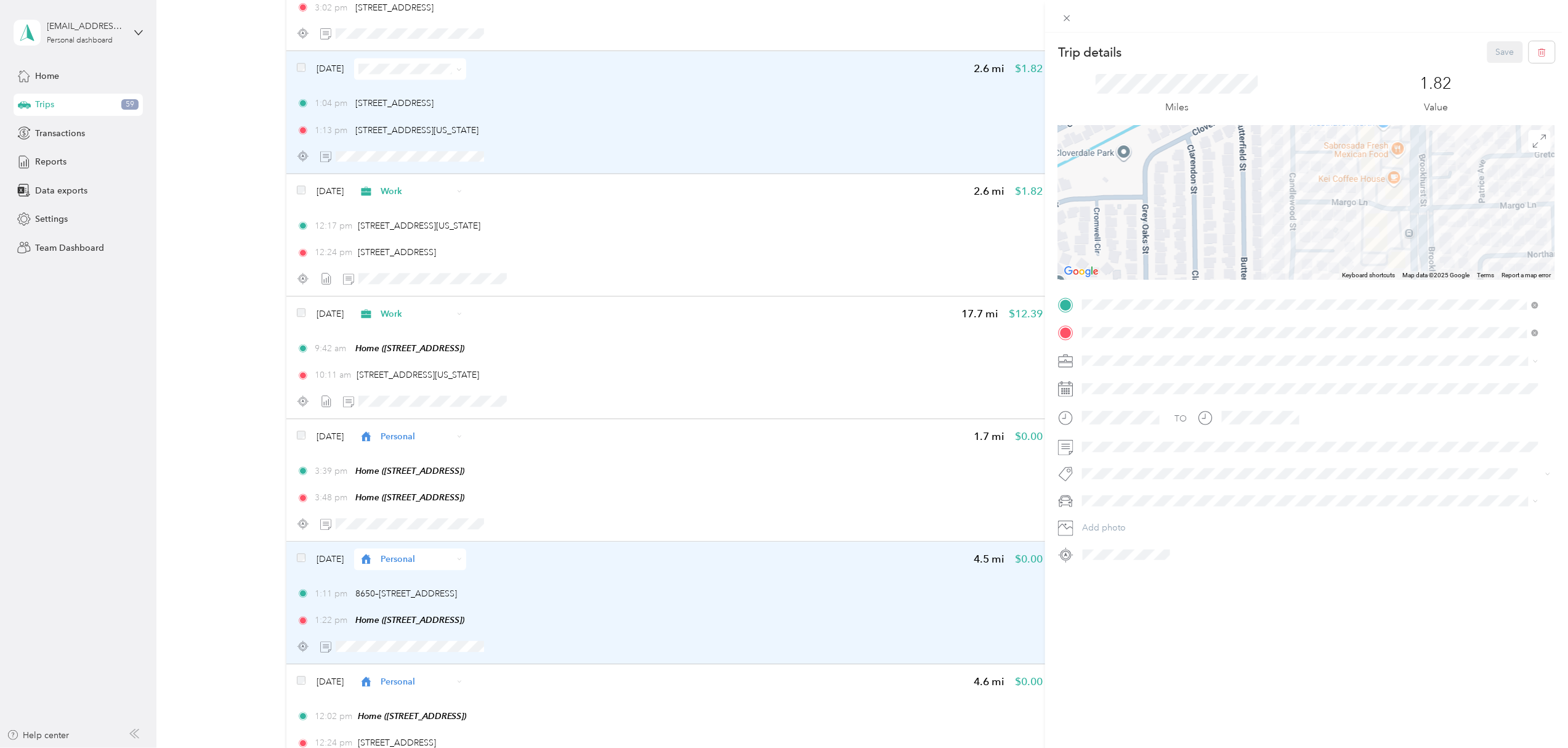
drag, startPoint x: 1380, startPoint y: 199, endPoint x: 1363, endPoint y: 284, distance: 86.7
click at [1361, 284] on div "Trip details Save This trip cannot be edited because it is either under review,…" at bounding box center [1307, 302] width 497 height 523
drag, startPoint x: 1284, startPoint y: 191, endPoint x: 1283, endPoint y: 276, distance: 85.0
click at [1283, 276] on div at bounding box center [1307, 203] width 497 height 154
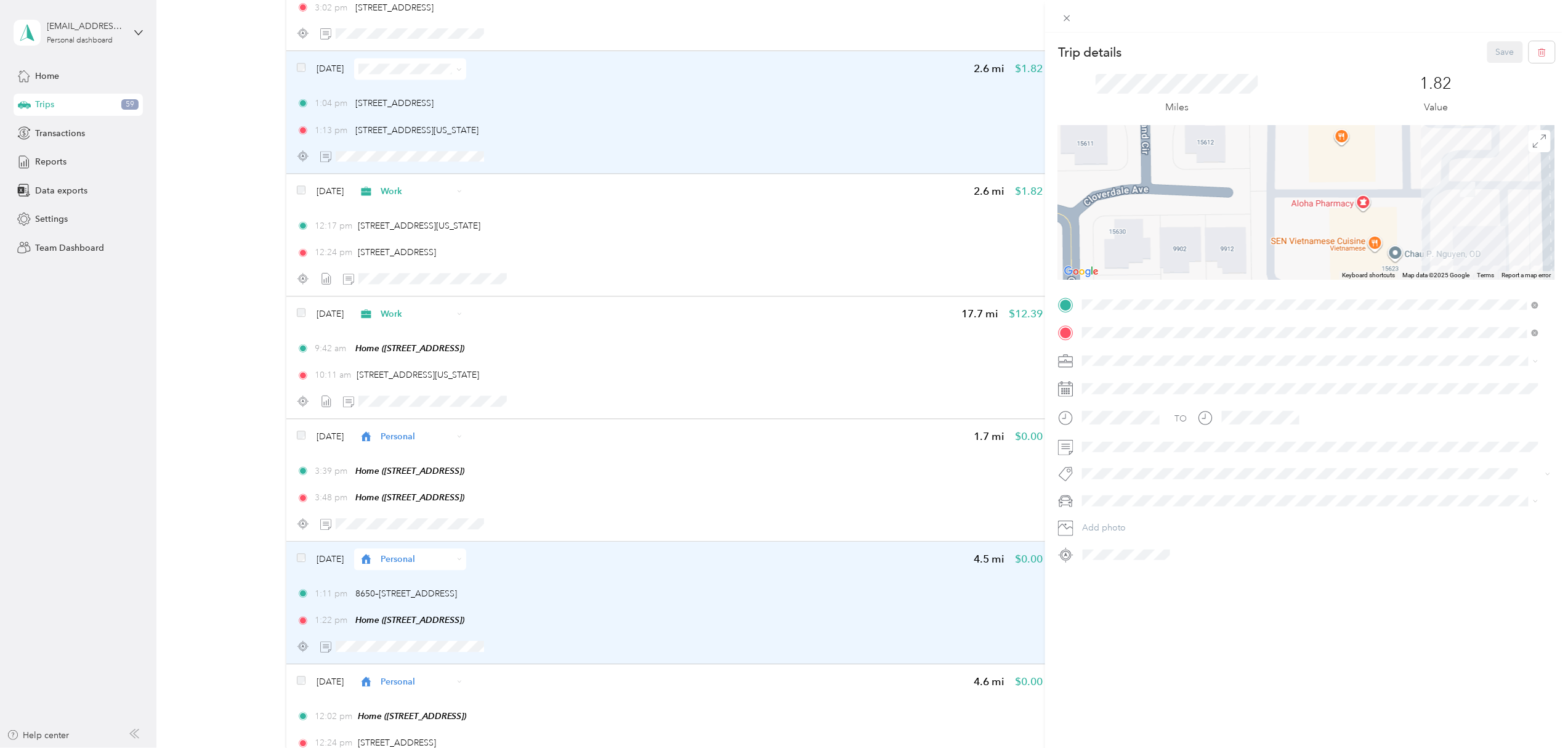
drag, startPoint x: 1379, startPoint y: 178, endPoint x: 1391, endPoint y: 227, distance: 50.4
click at [1391, 227] on div at bounding box center [1307, 203] width 497 height 154
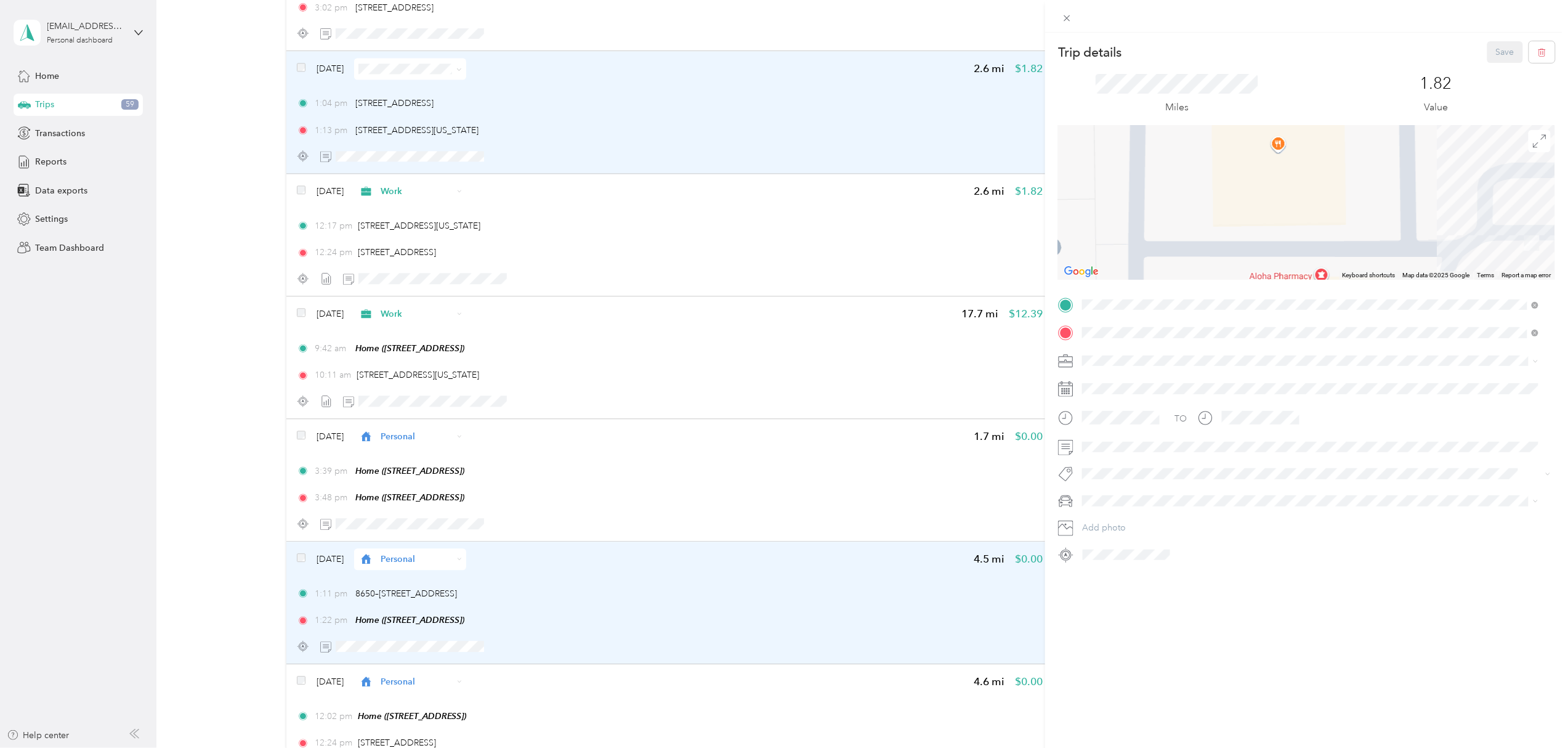
drag, startPoint x: 1433, startPoint y: 194, endPoint x: 1430, endPoint y: 277, distance: 83.1
click at [1430, 277] on div "Keyboard shortcuts Map Data Map data ©2025 Google Map data ©2025 Google 5 m Cli…" at bounding box center [1307, 203] width 497 height 154
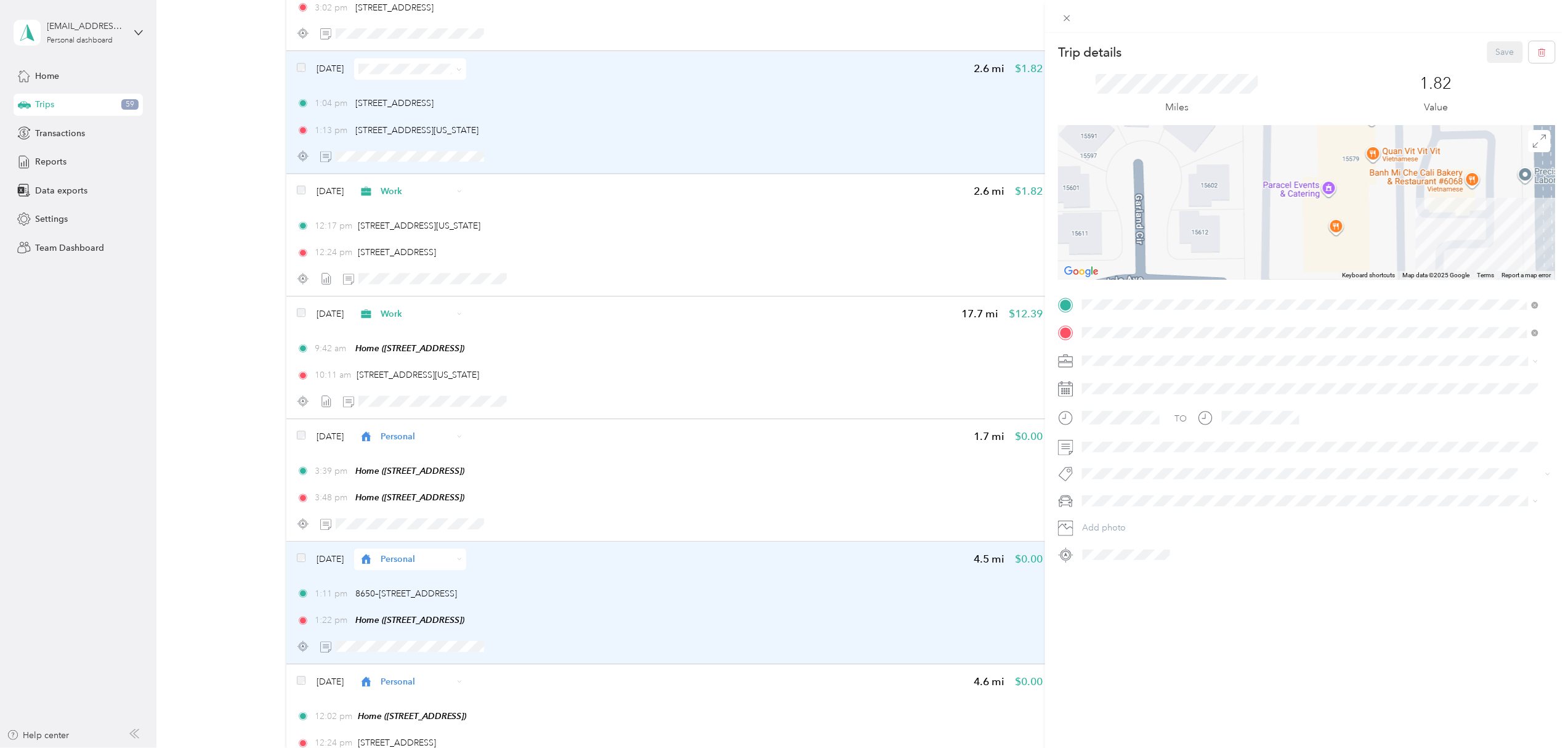
drag, startPoint x: 1339, startPoint y: 155, endPoint x: 1360, endPoint y: 219, distance: 67.4
click at [1360, 219] on div at bounding box center [1307, 203] width 497 height 154
click at [823, 419] on div "Trip details Save This trip cannot be edited because it is either under review,…" at bounding box center [784, 374] width 1568 height 748
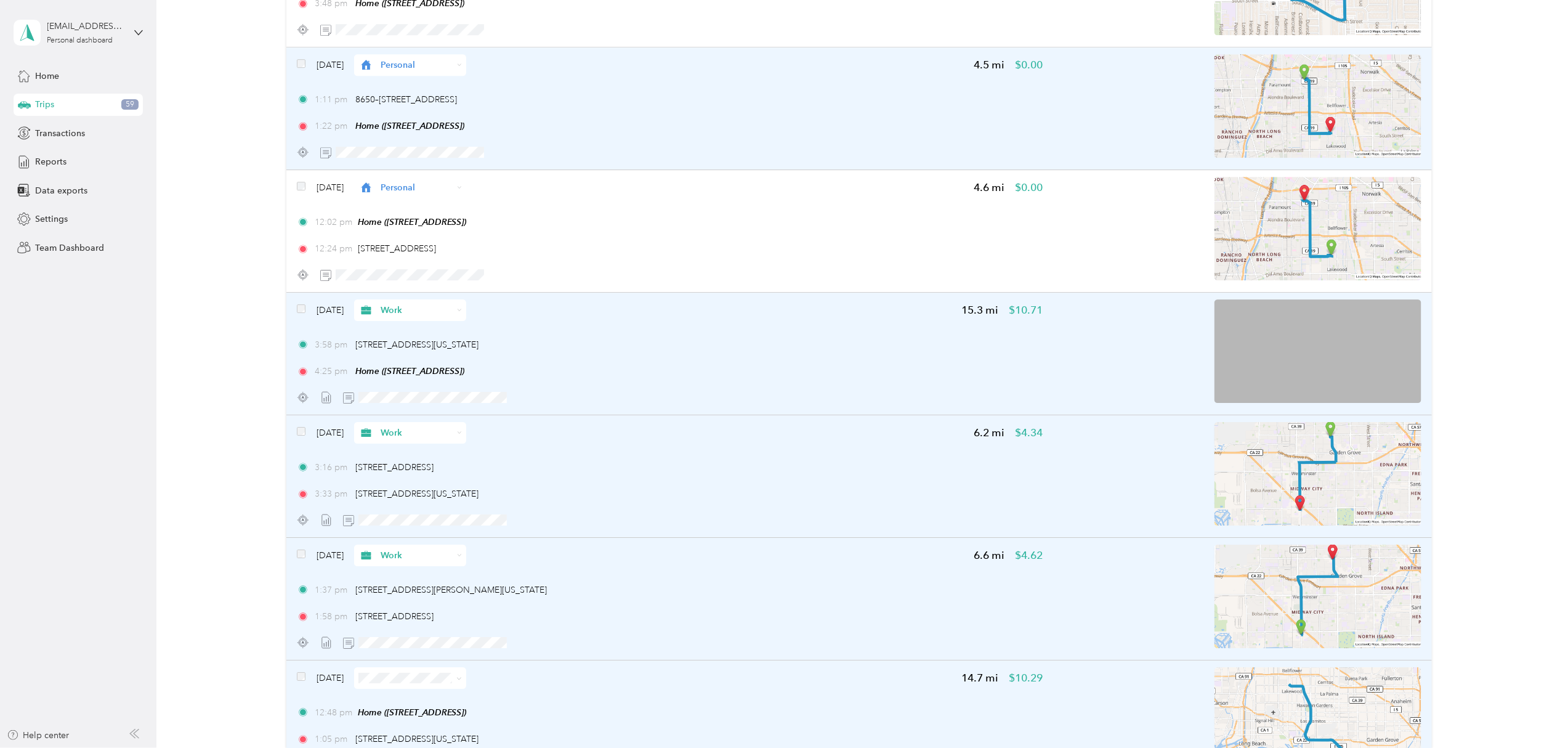
scroll to position [6580, 0]
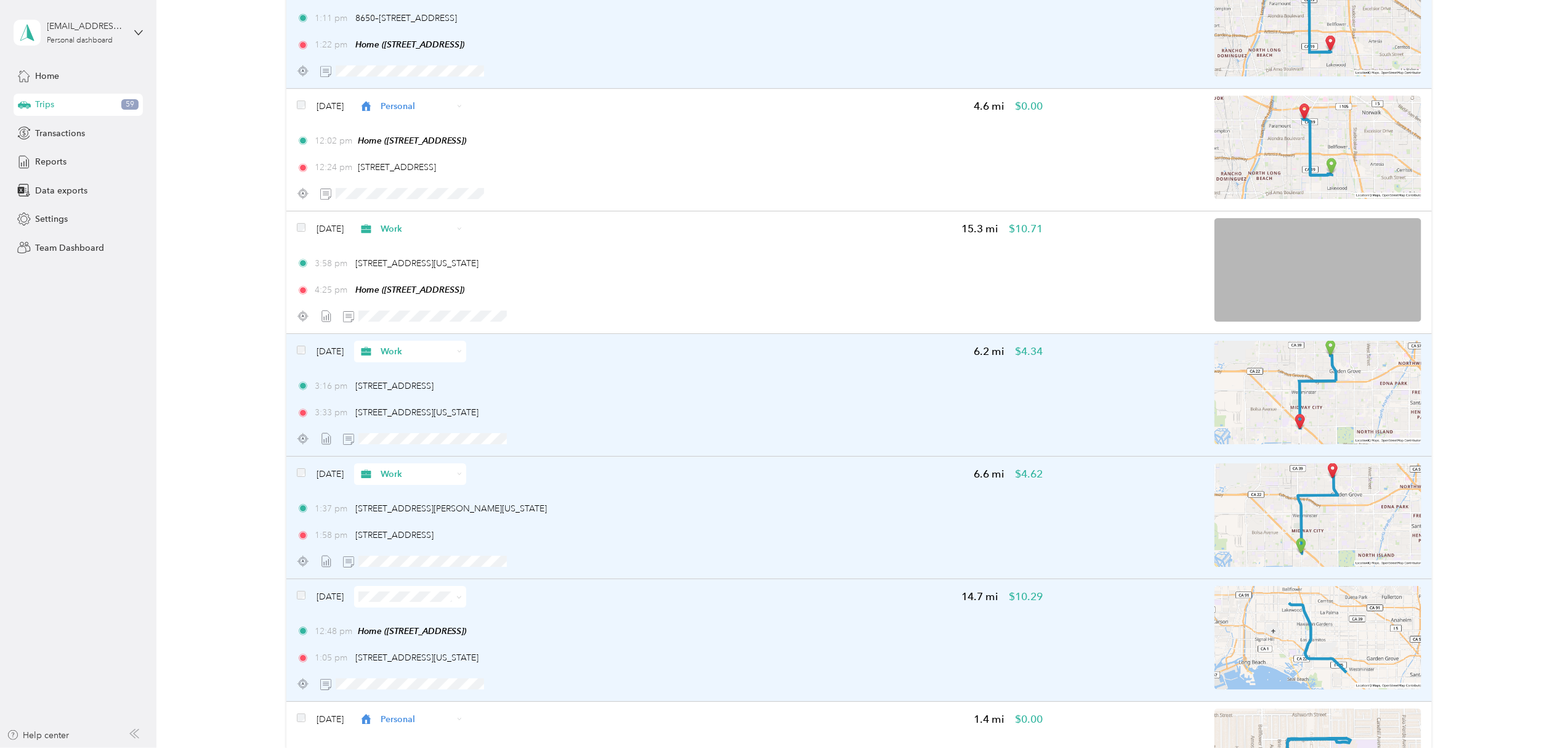
click at [1329, 406] on img at bounding box center [1318, 392] width 207 height 103
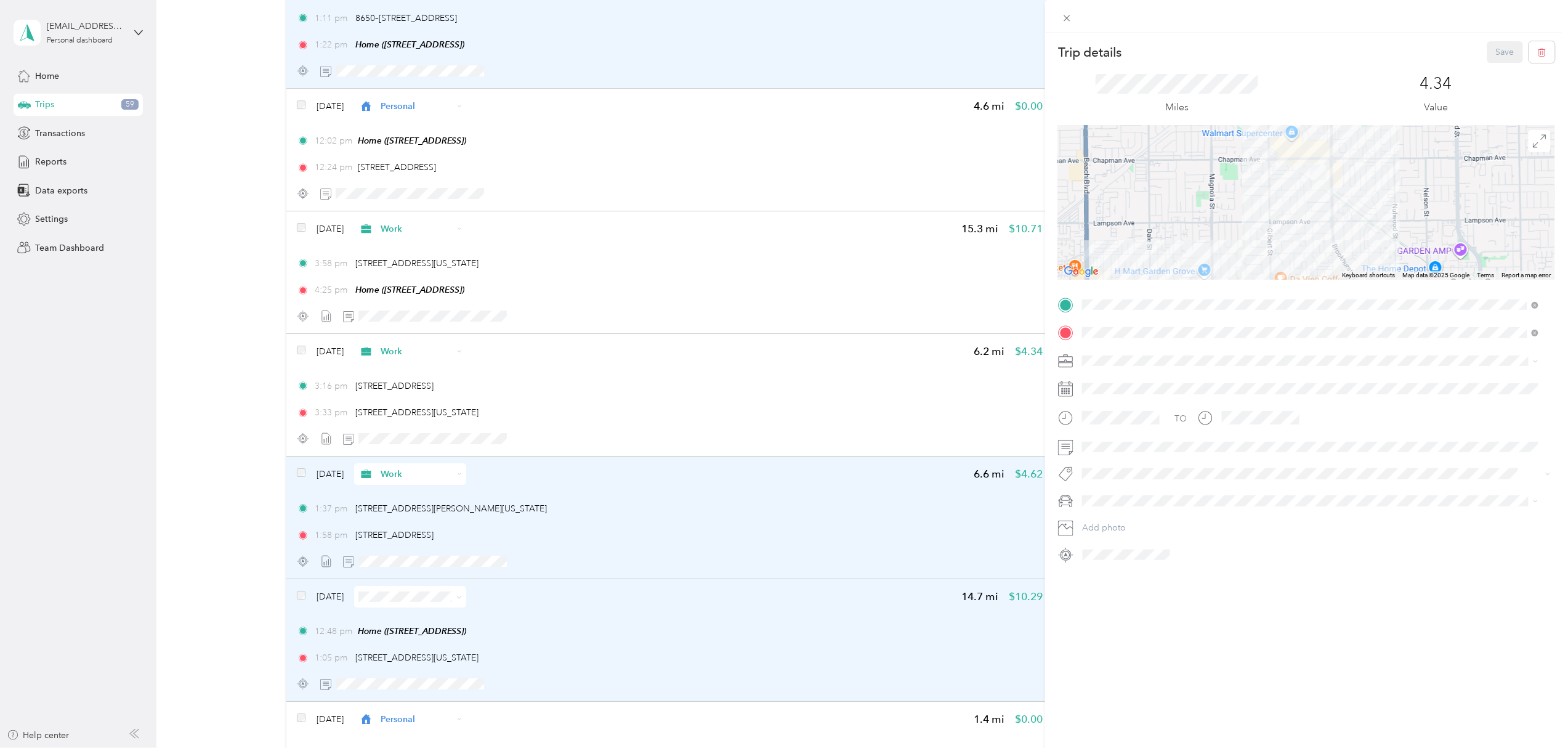
drag, startPoint x: 1302, startPoint y: 166, endPoint x: 1309, endPoint y: 258, distance: 92.3
click at [1309, 258] on div at bounding box center [1307, 203] width 497 height 154
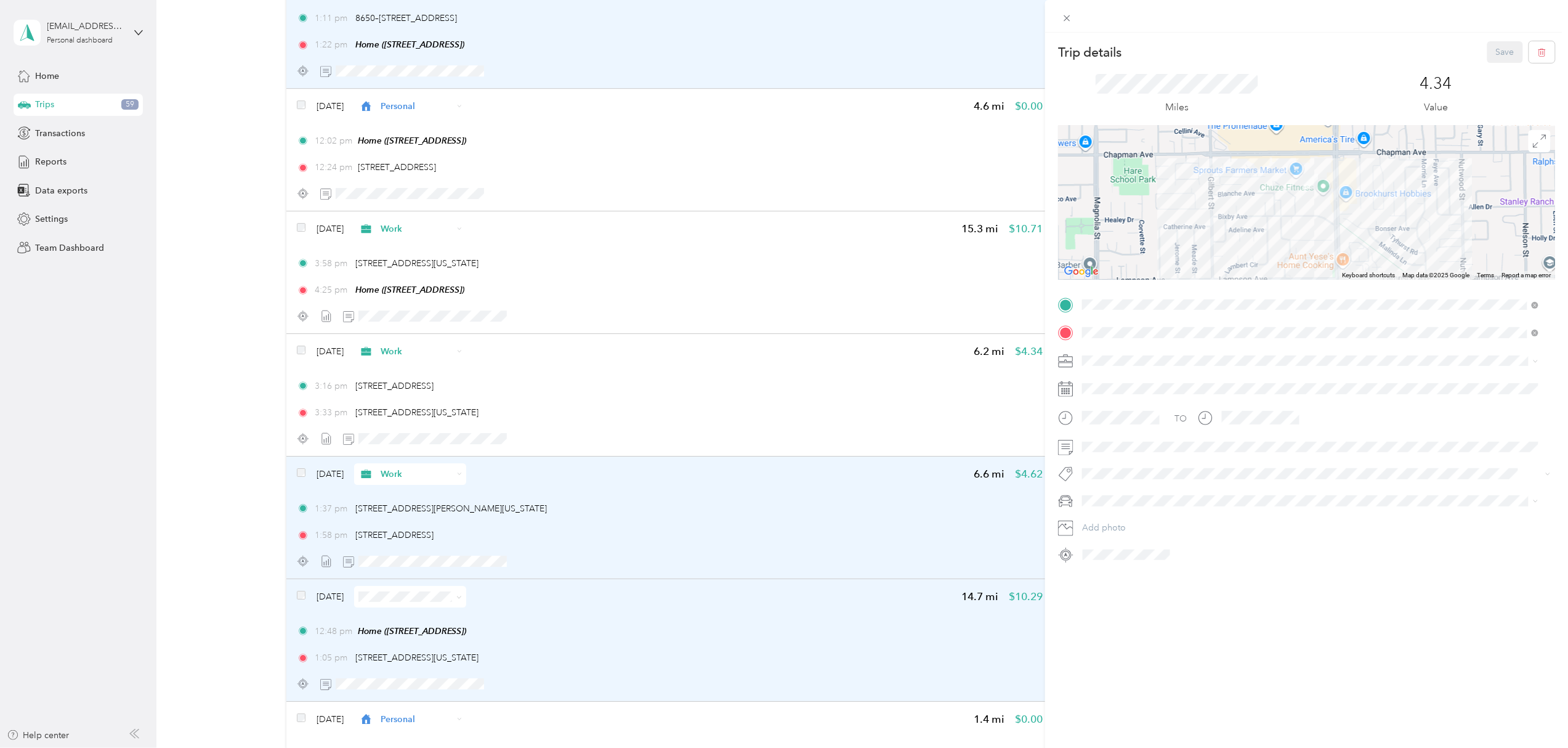
drag, startPoint x: 1329, startPoint y: 198, endPoint x: 1299, endPoint y: 246, distance: 56.6
click at [1299, 246] on div at bounding box center [1307, 203] width 497 height 154
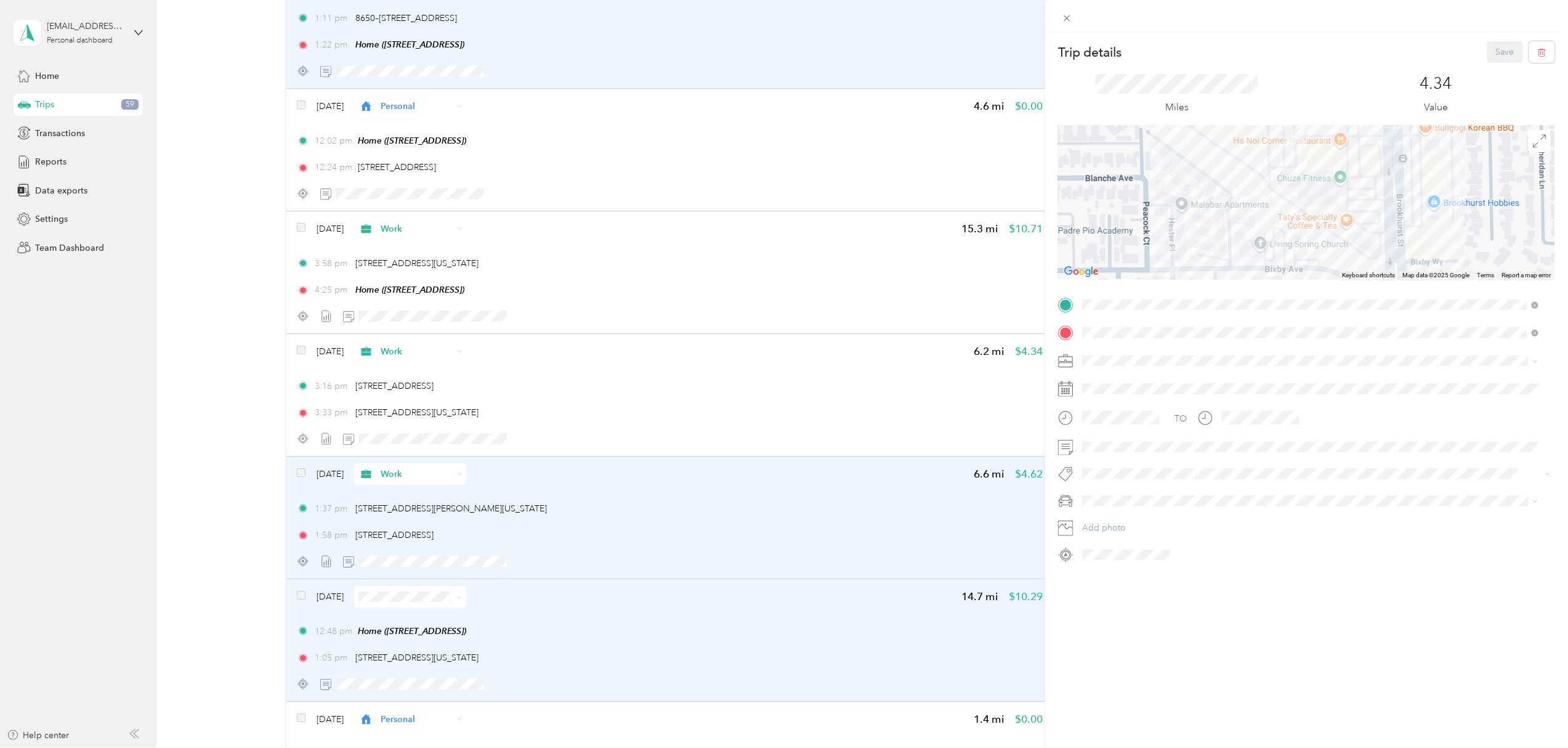
drag, startPoint x: 1316, startPoint y: 188, endPoint x: 1306, endPoint y: 247, distance: 59.8
click at [1306, 247] on div at bounding box center [1307, 203] width 497 height 154
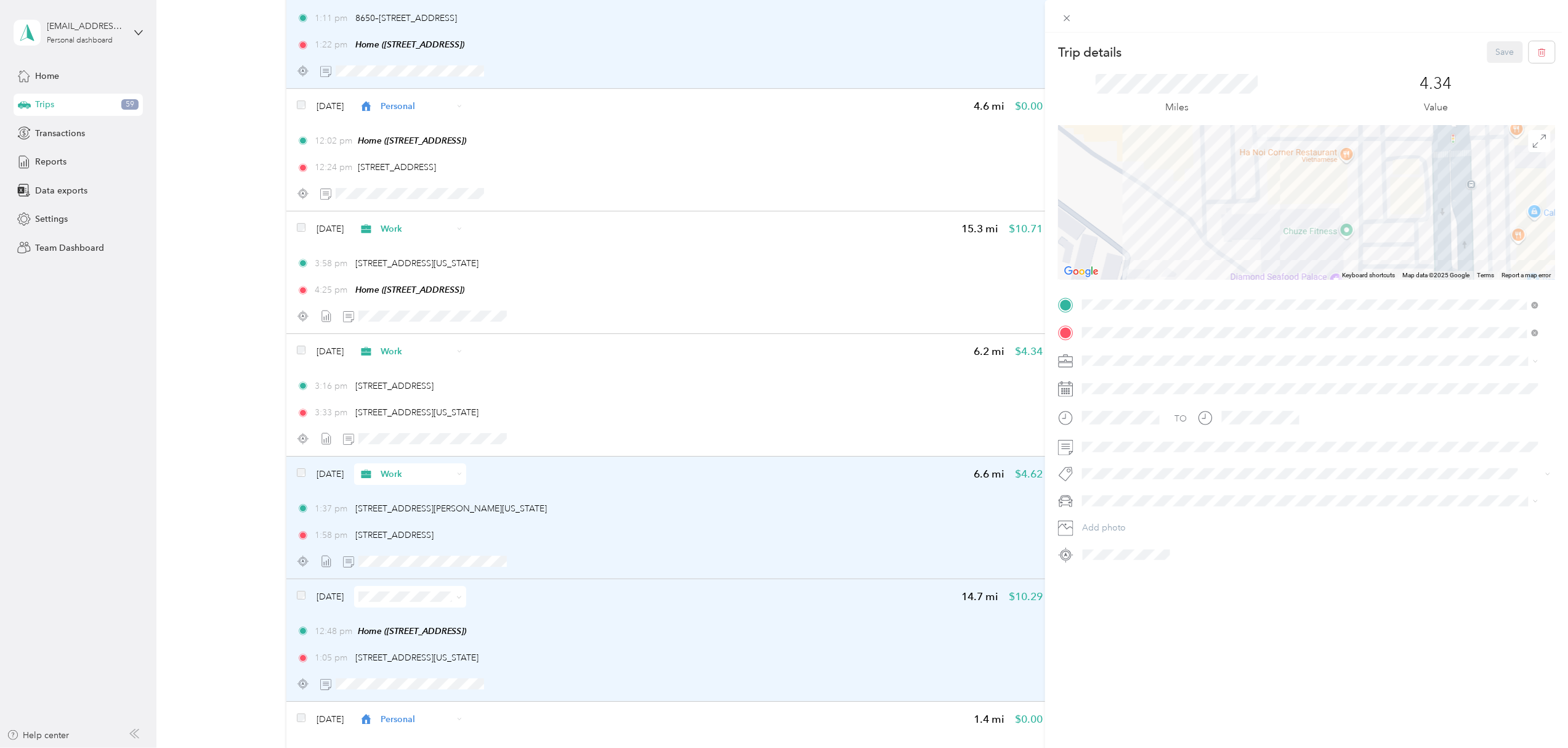
drag, startPoint x: 1291, startPoint y: 166, endPoint x: 1268, endPoint y: 229, distance: 67.1
click at [1268, 229] on div at bounding box center [1307, 203] width 497 height 154
drag, startPoint x: 1299, startPoint y: 168, endPoint x: 1287, endPoint y: 234, distance: 67.1
click at [1287, 234] on div at bounding box center [1307, 203] width 497 height 154
drag, startPoint x: 1247, startPoint y: 188, endPoint x: 1294, endPoint y: 281, distance: 104.2
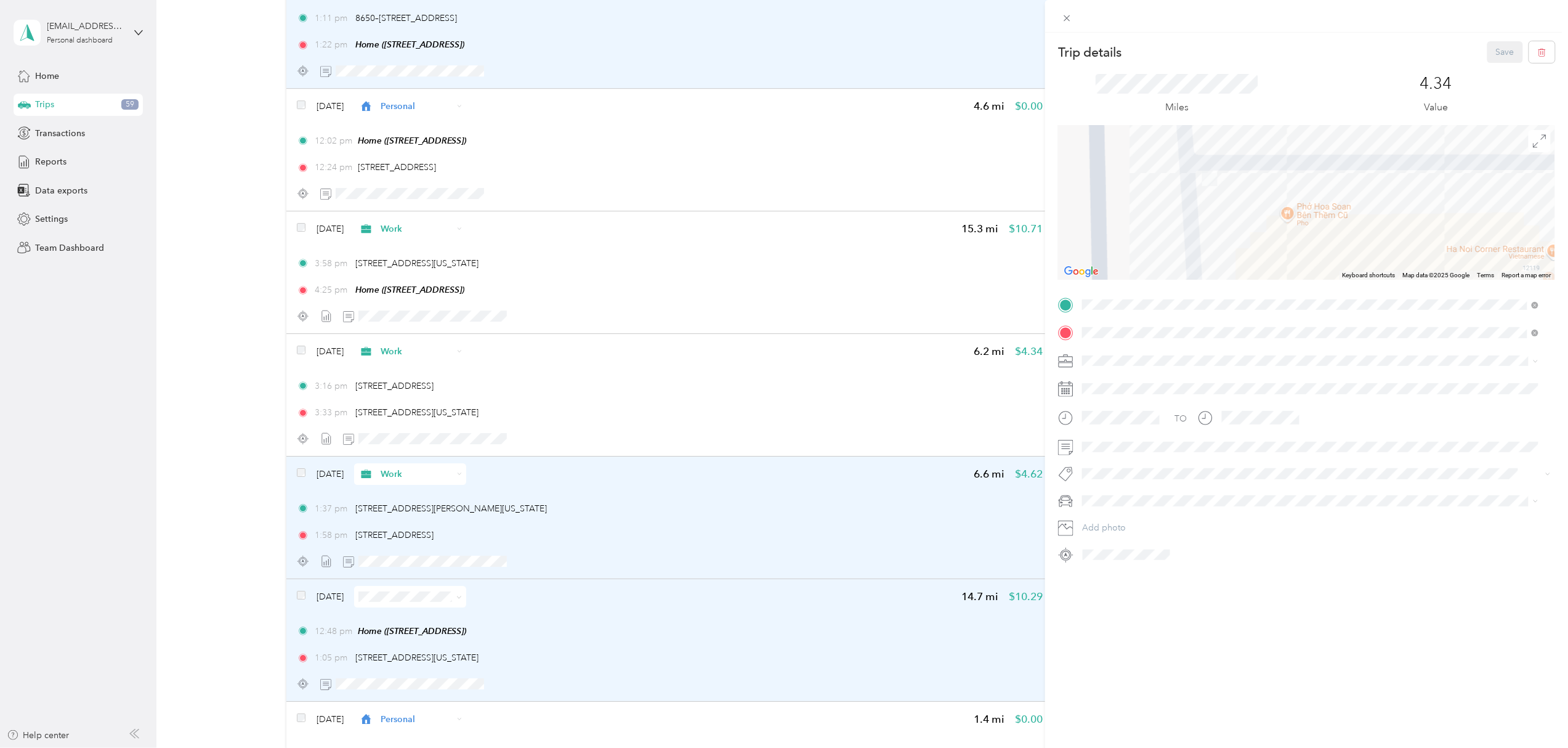
click at [1294, 281] on div "Trip details Save This trip cannot be edited because it is either under review,…" at bounding box center [1307, 302] width 497 height 523
drag, startPoint x: 1237, startPoint y: 194, endPoint x: 1240, endPoint y: 264, distance: 70.1
click at [1240, 261] on div at bounding box center [1307, 203] width 497 height 154
drag, startPoint x: 1405, startPoint y: 208, endPoint x: 1518, endPoint y: 163, distance: 121.6
click at [1518, 163] on div at bounding box center [1307, 203] width 497 height 154
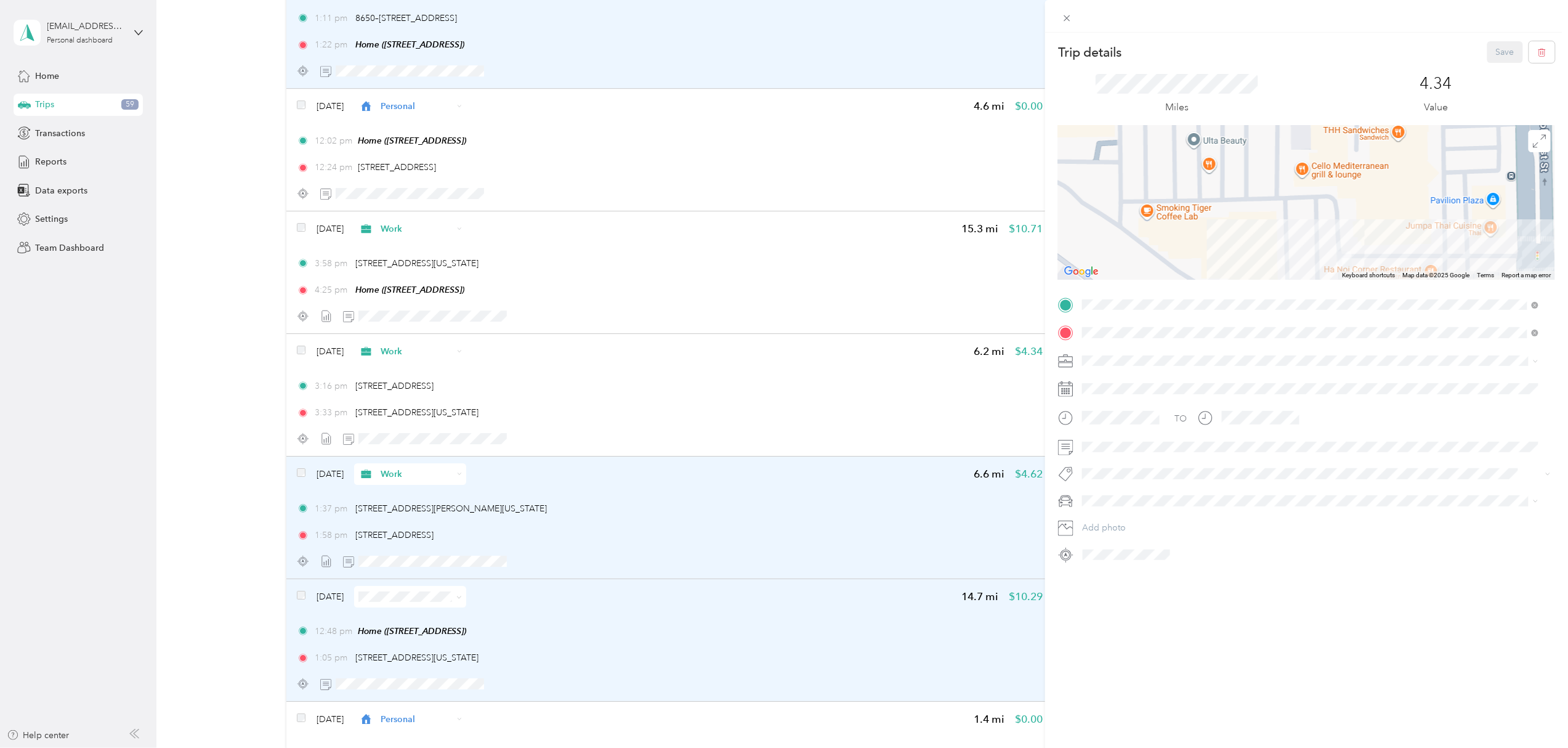
drag, startPoint x: 1375, startPoint y: 196, endPoint x: 1382, endPoint y: 237, distance: 41.6
click at [1382, 237] on div at bounding box center [1307, 203] width 497 height 154
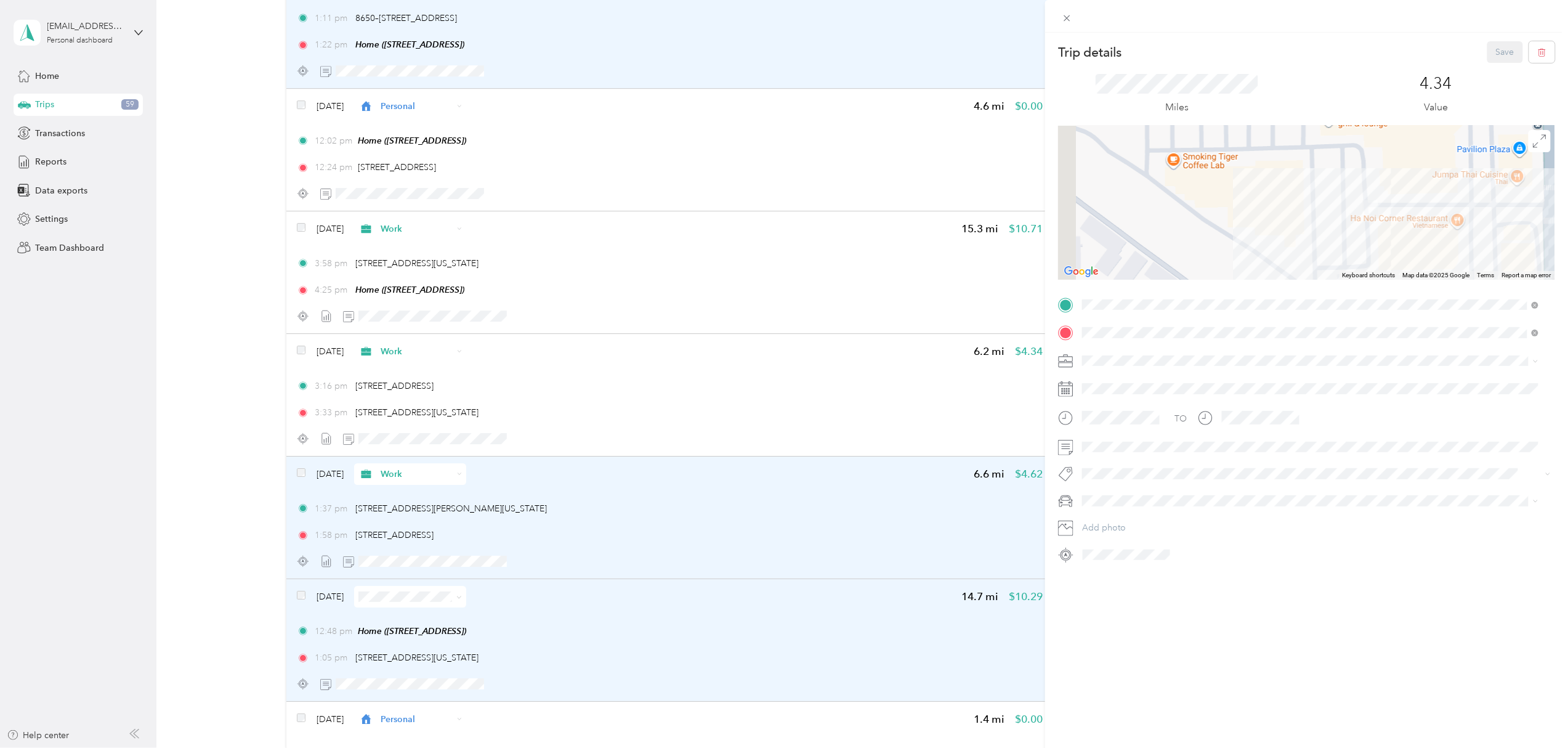
drag, startPoint x: 1254, startPoint y: 248, endPoint x: 1294, endPoint y: 173, distance: 85.0
click at [1294, 173] on div at bounding box center [1307, 203] width 497 height 154
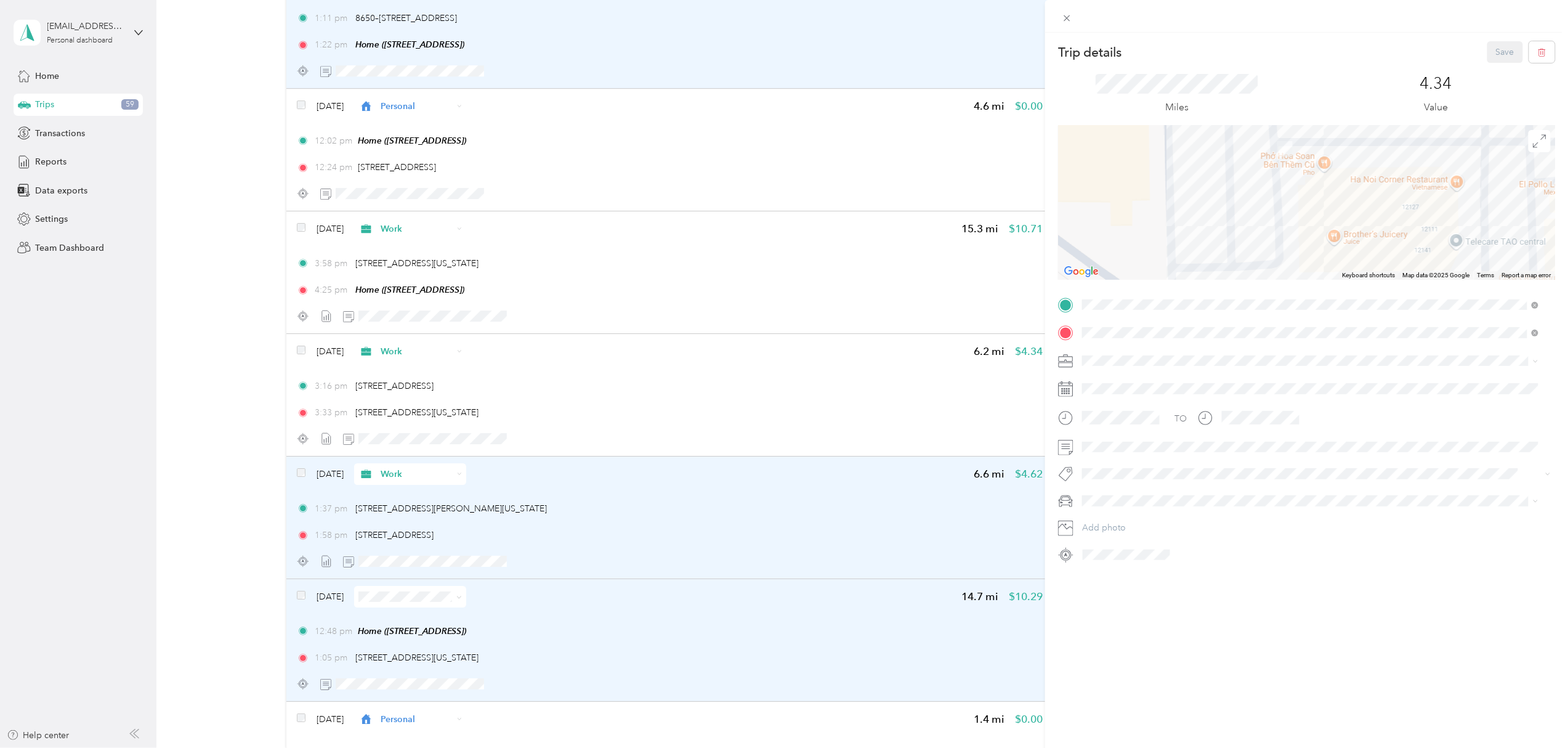
drag, startPoint x: 1530, startPoint y: 220, endPoint x: 1433, endPoint y: 223, distance: 97.0
click at [1433, 223] on div at bounding box center [1307, 203] width 497 height 154
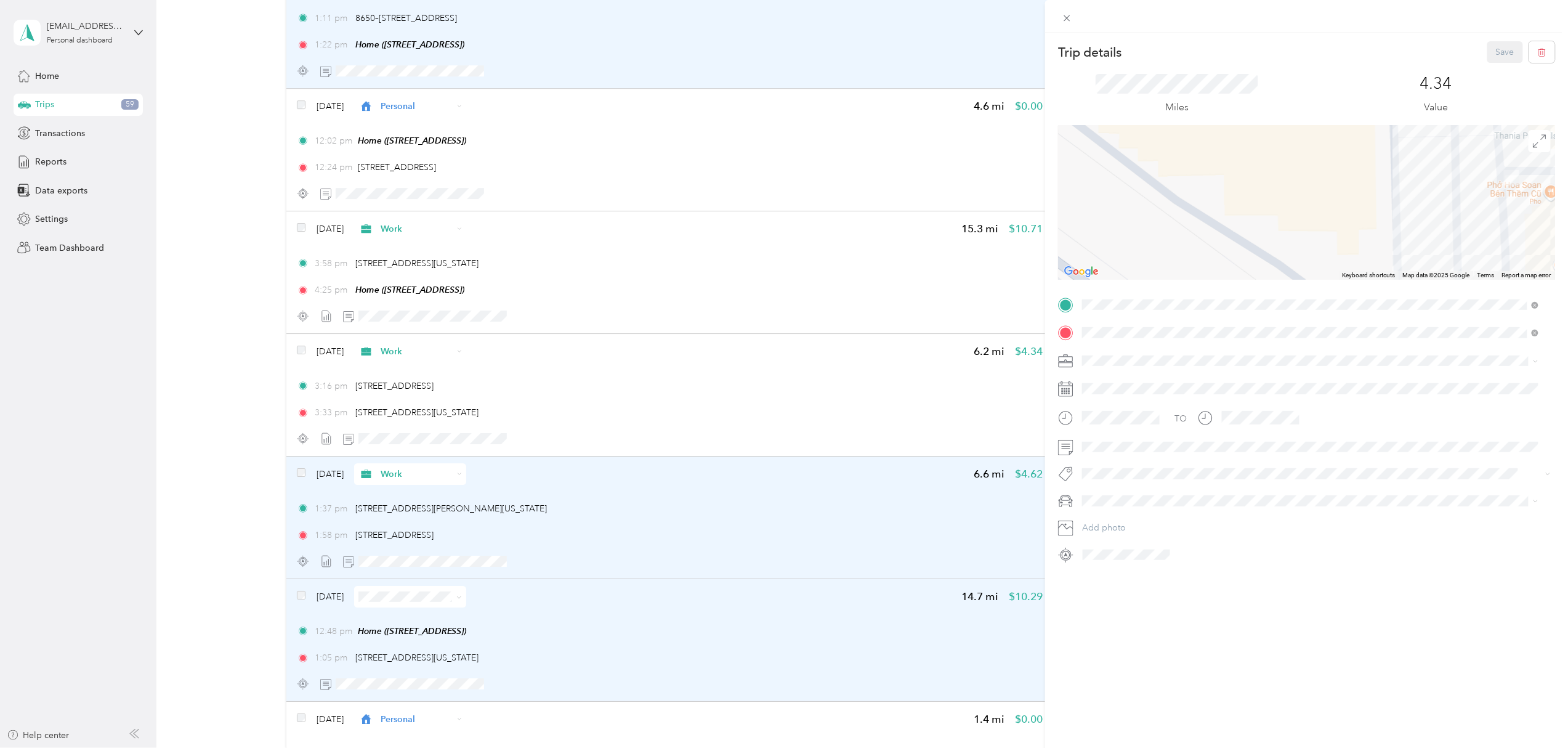
drag, startPoint x: 1185, startPoint y: 208, endPoint x: 1412, endPoint y: 234, distance: 228.5
click at [1412, 234] on div at bounding box center [1307, 203] width 497 height 154
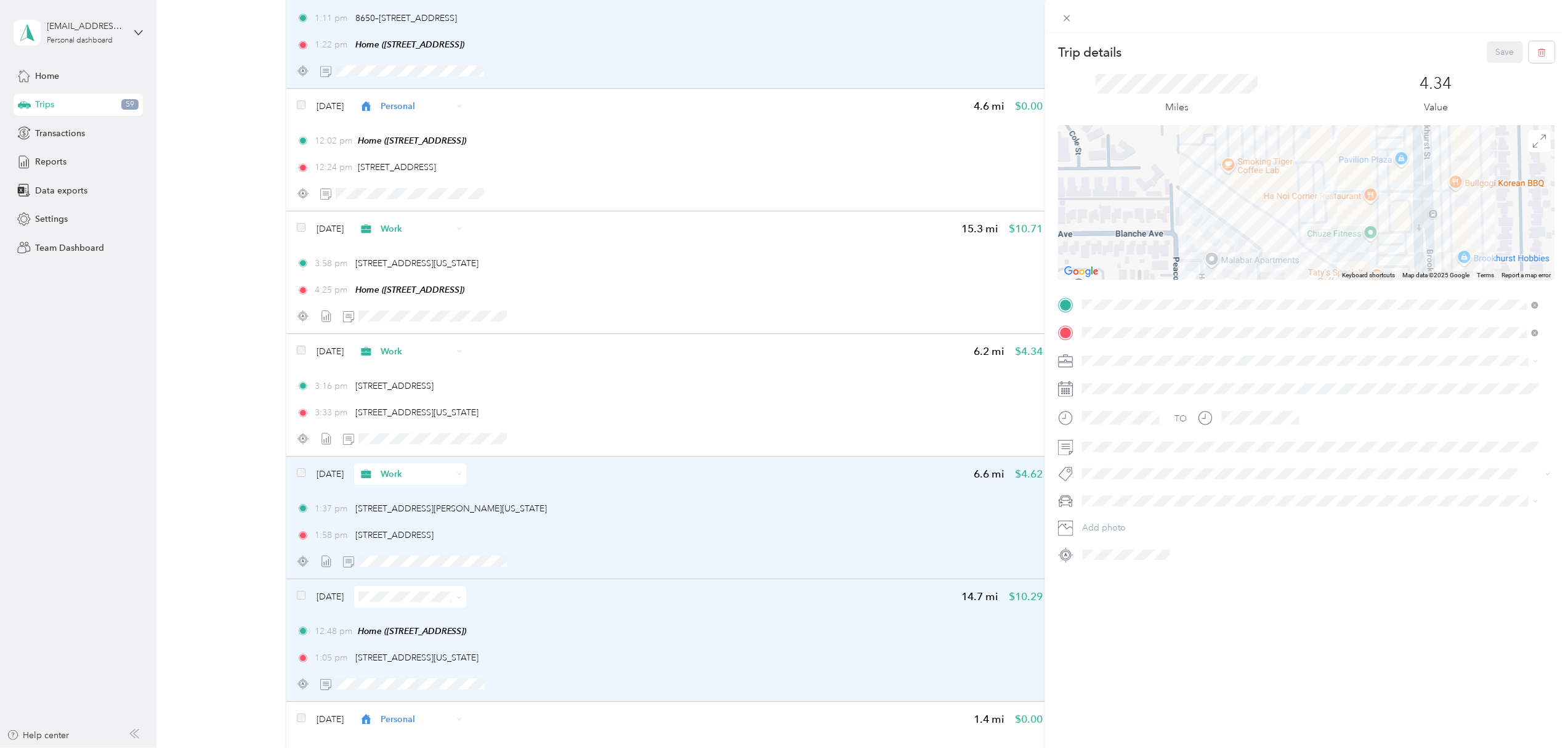
drag, startPoint x: 1378, startPoint y: 220, endPoint x: 1319, endPoint y: 208, distance: 60.2
click at [1319, 208] on div at bounding box center [1307, 203] width 497 height 154
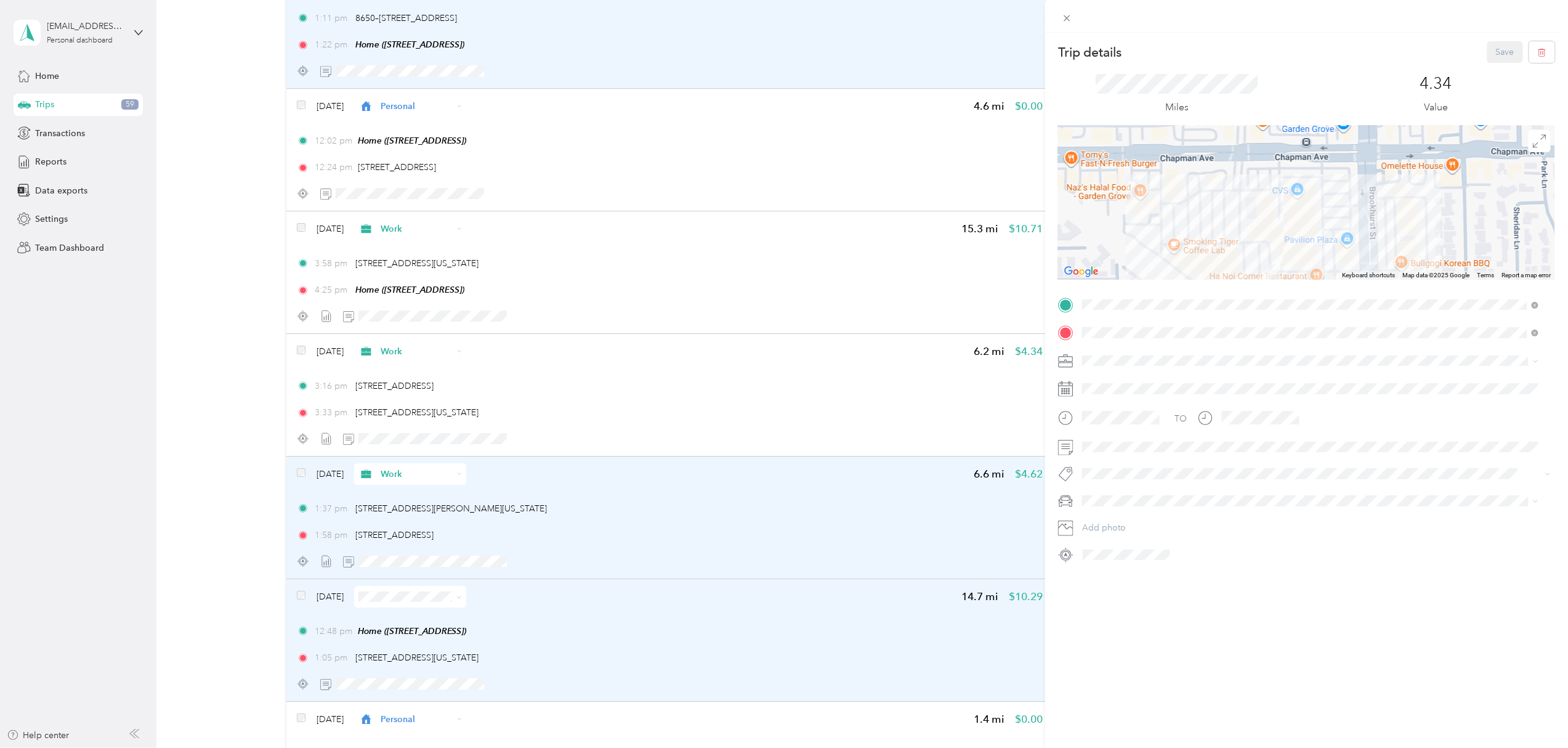
drag, startPoint x: 1360, startPoint y: 178, endPoint x: 1306, endPoint y: 258, distance: 96.5
click at [1306, 258] on div at bounding box center [1307, 203] width 497 height 154
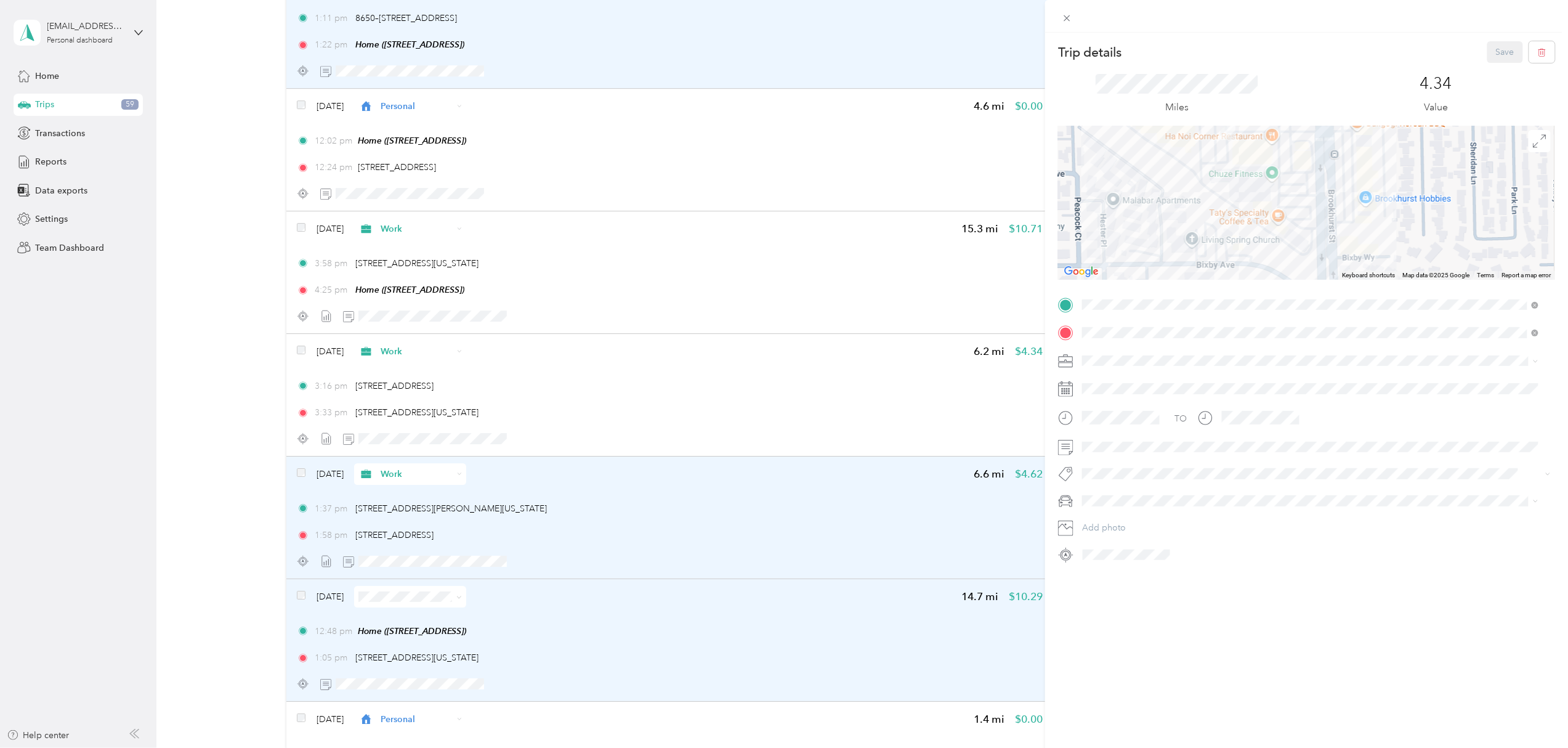
drag, startPoint x: 1252, startPoint y: 252, endPoint x: 1206, endPoint y: 109, distance: 150.2
click at [1206, 109] on div "Trip details Save This trip cannot be edited because it is either under review,…" at bounding box center [1307, 302] width 497 height 523
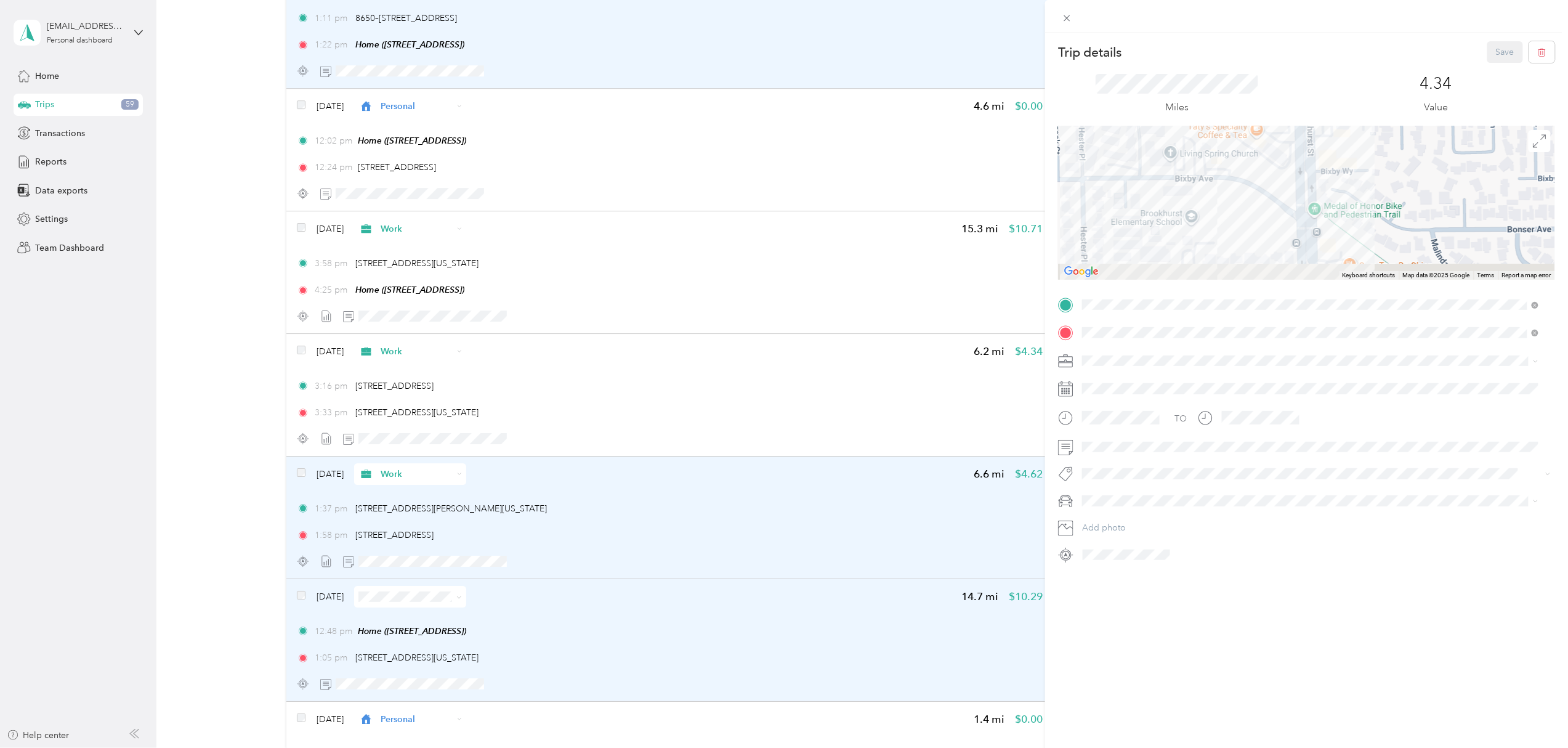
drag, startPoint x: 1299, startPoint y: 271, endPoint x: 1274, endPoint y: 175, distance: 99.2
click at [1274, 175] on div at bounding box center [1307, 203] width 497 height 154
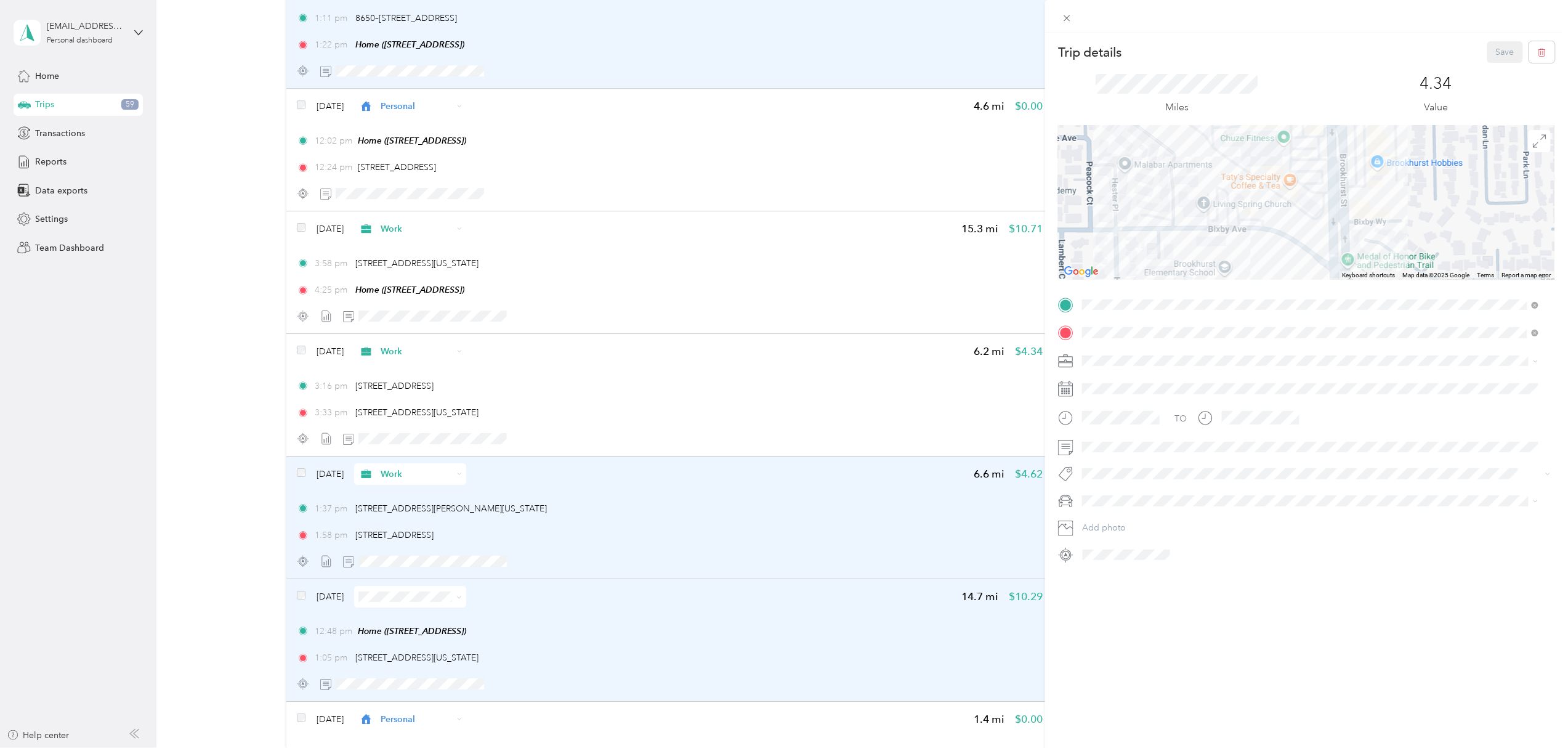
drag, startPoint x: 1279, startPoint y: 237, endPoint x: 1316, endPoint y: 294, distance: 68.0
click at [1316, 294] on div "Trip details Save This trip cannot be edited because it is either under review,…" at bounding box center [1307, 302] width 497 height 523
drag, startPoint x: 1309, startPoint y: 224, endPoint x: 1302, endPoint y: 276, distance: 52.5
click at [1302, 276] on div at bounding box center [1307, 203] width 497 height 154
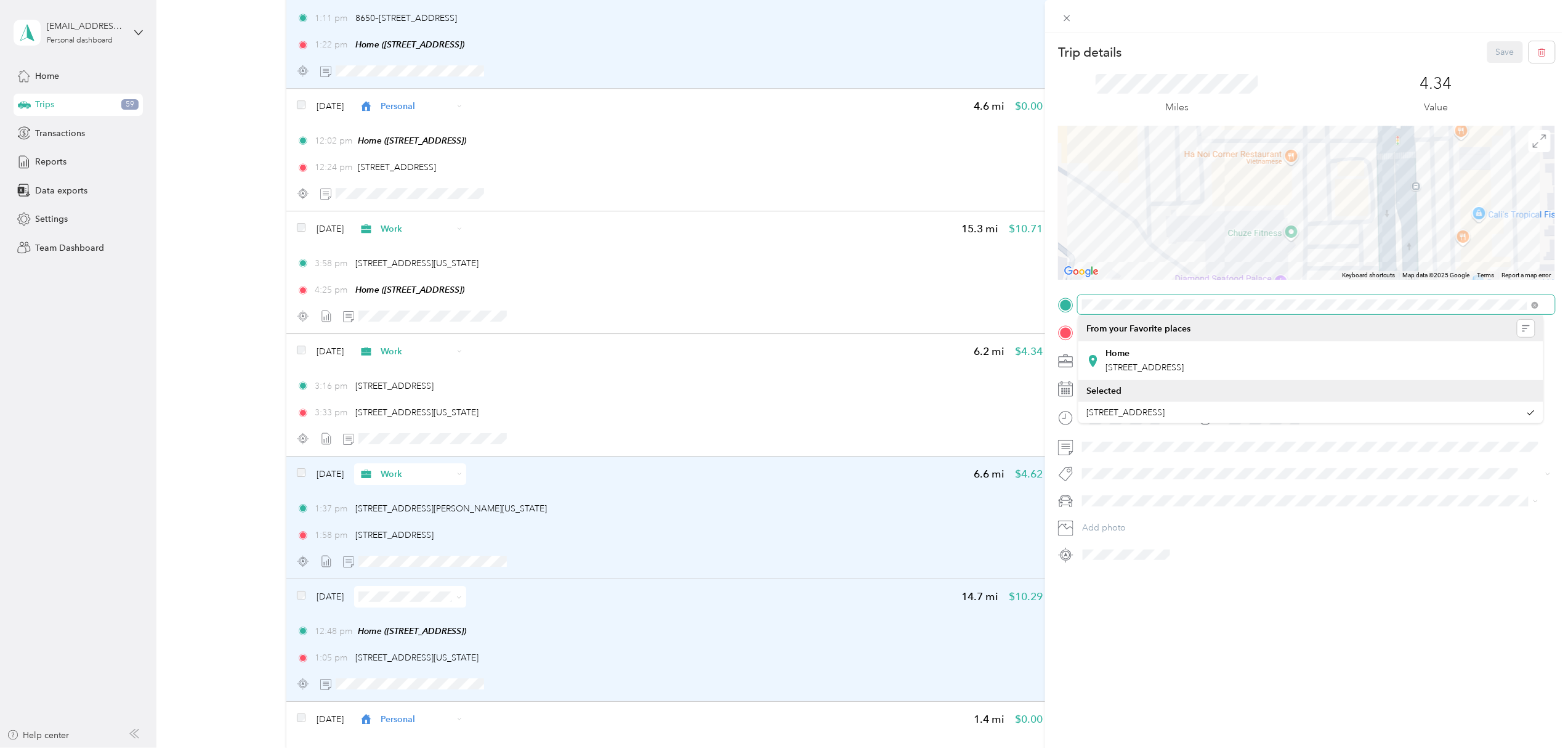
drag, startPoint x: 1292, startPoint y: 178, endPoint x: 1350, endPoint y: 215, distance: 68.8
click at [1350, 215] on div at bounding box center [1307, 203] width 497 height 154
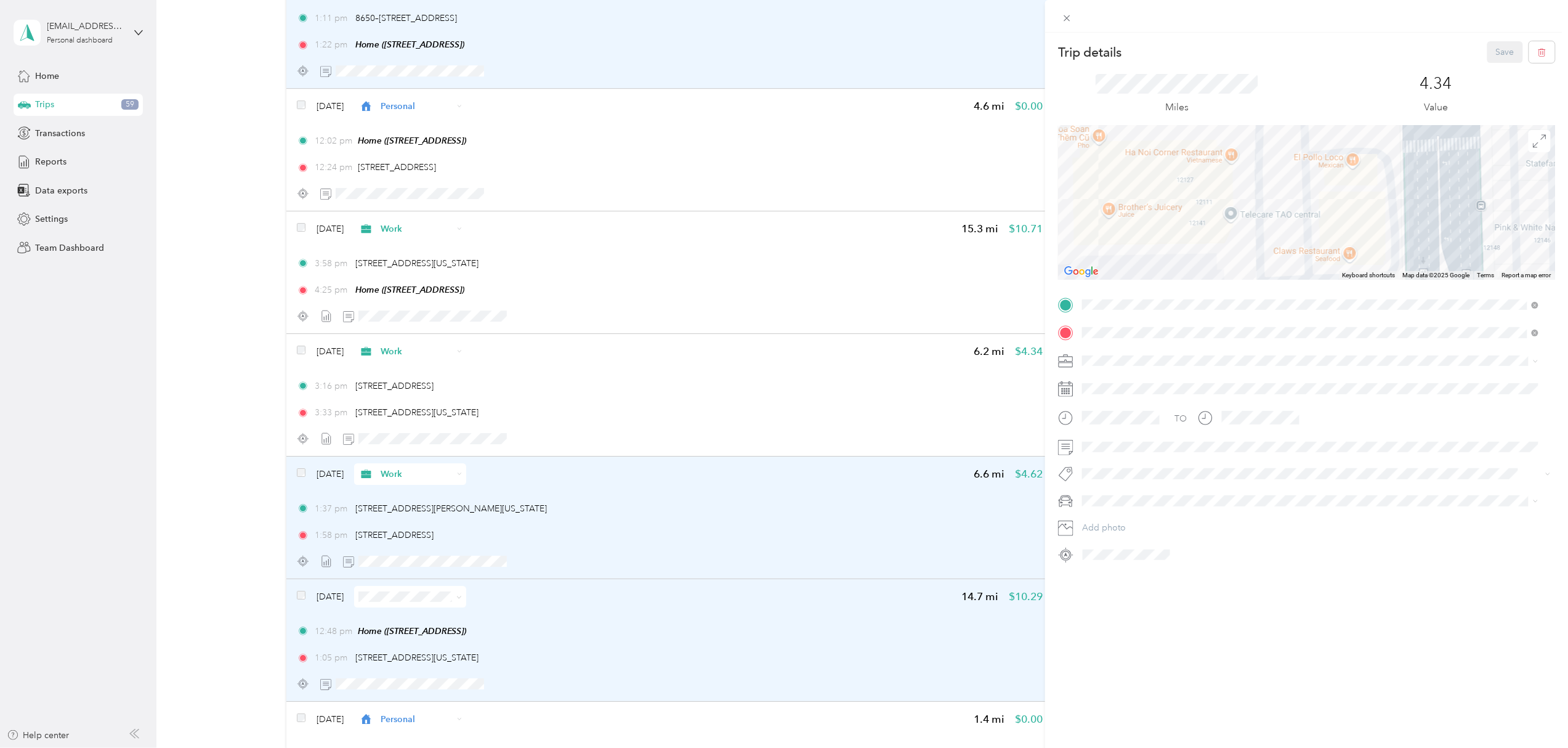
drag, startPoint x: 1387, startPoint y: 178, endPoint x: 1388, endPoint y: 237, distance: 59.0
click at [1388, 237] on div at bounding box center [1307, 203] width 497 height 154
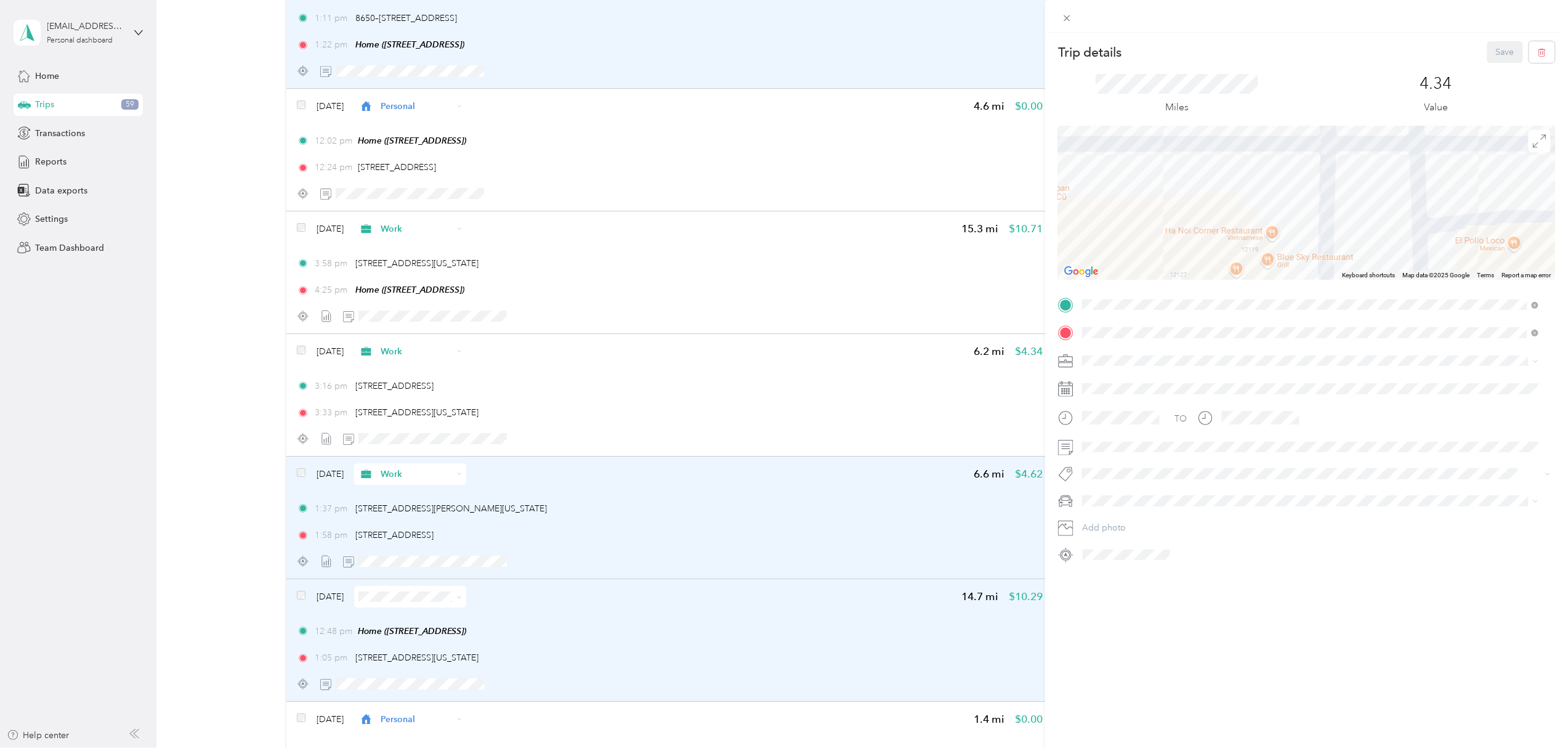
drag, startPoint x: 1297, startPoint y: 192, endPoint x: 1402, endPoint y: 282, distance: 138.3
click at [1390, 279] on div "Trip details Save This trip cannot be edited because it is either under review,…" at bounding box center [1307, 302] width 497 height 523
drag, startPoint x: 1165, startPoint y: 178, endPoint x: 1398, endPoint y: 203, distance: 234.3
click at [1398, 203] on div at bounding box center [1307, 203] width 497 height 154
click at [567, 532] on div "Trip details Save This trip cannot be edited because it is either under review,…" at bounding box center [784, 374] width 1568 height 748
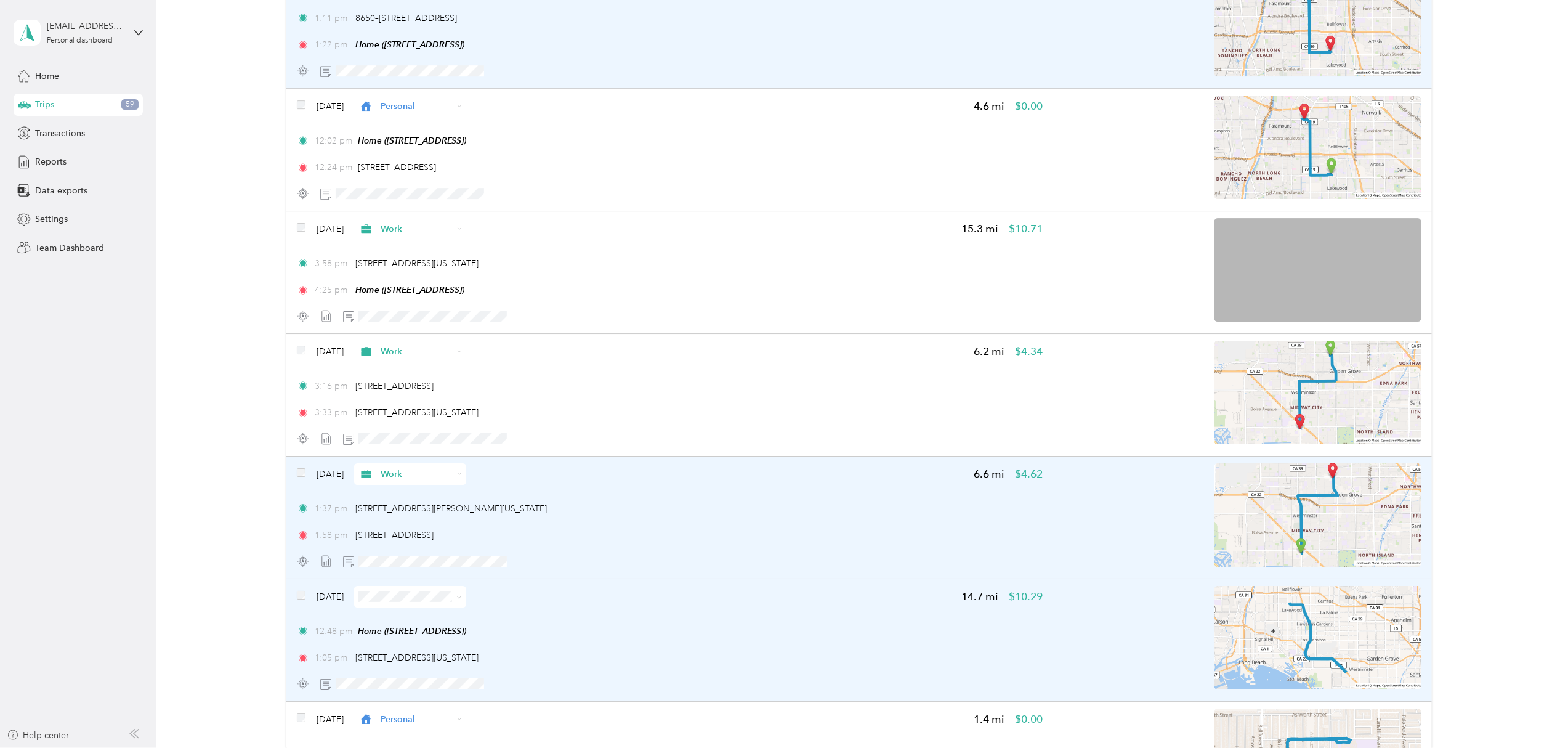
click at [1341, 522] on img at bounding box center [1318, 515] width 207 height 103
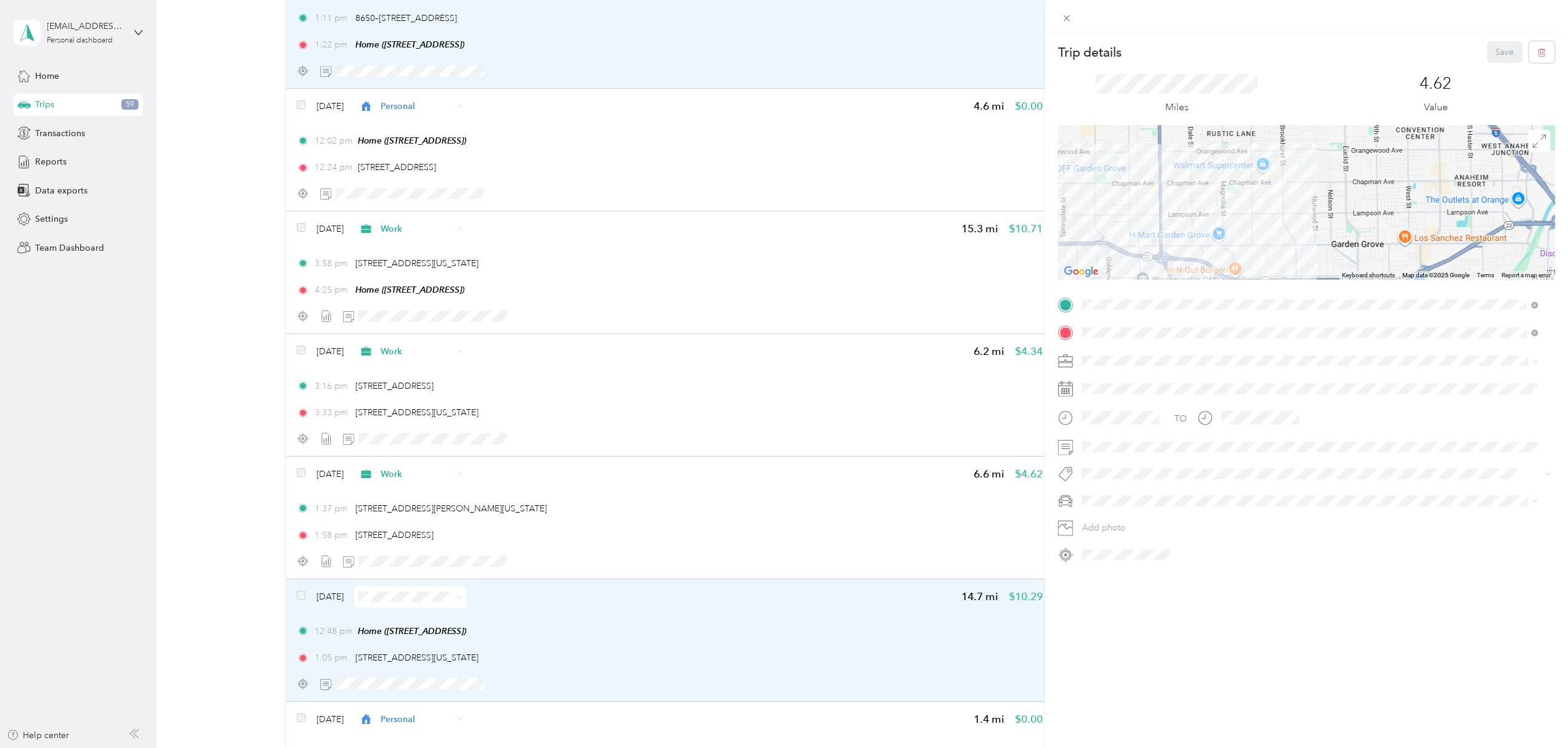
drag, startPoint x: 1309, startPoint y: 173, endPoint x: 1297, endPoint y: 267, distance: 94.8
click at [1297, 267] on div at bounding box center [1307, 203] width 497 height 154
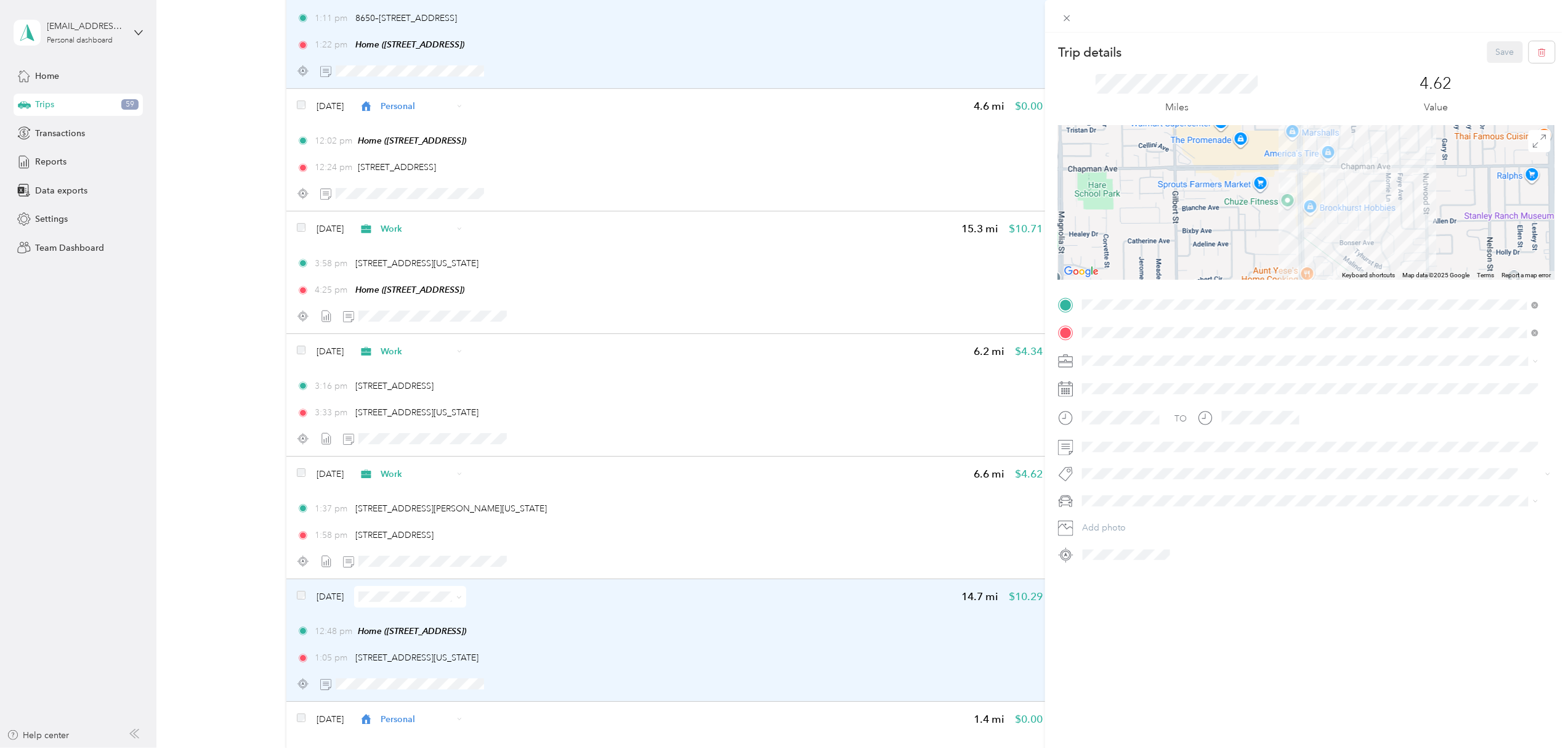
drag, startPoint x: 1278, startPoint y: 188, endPoint x: 1264, endPoint y: 264, distance: 77.3
click at [1264, 264] on div at bounding box center [1307, 203] width 497 height 154
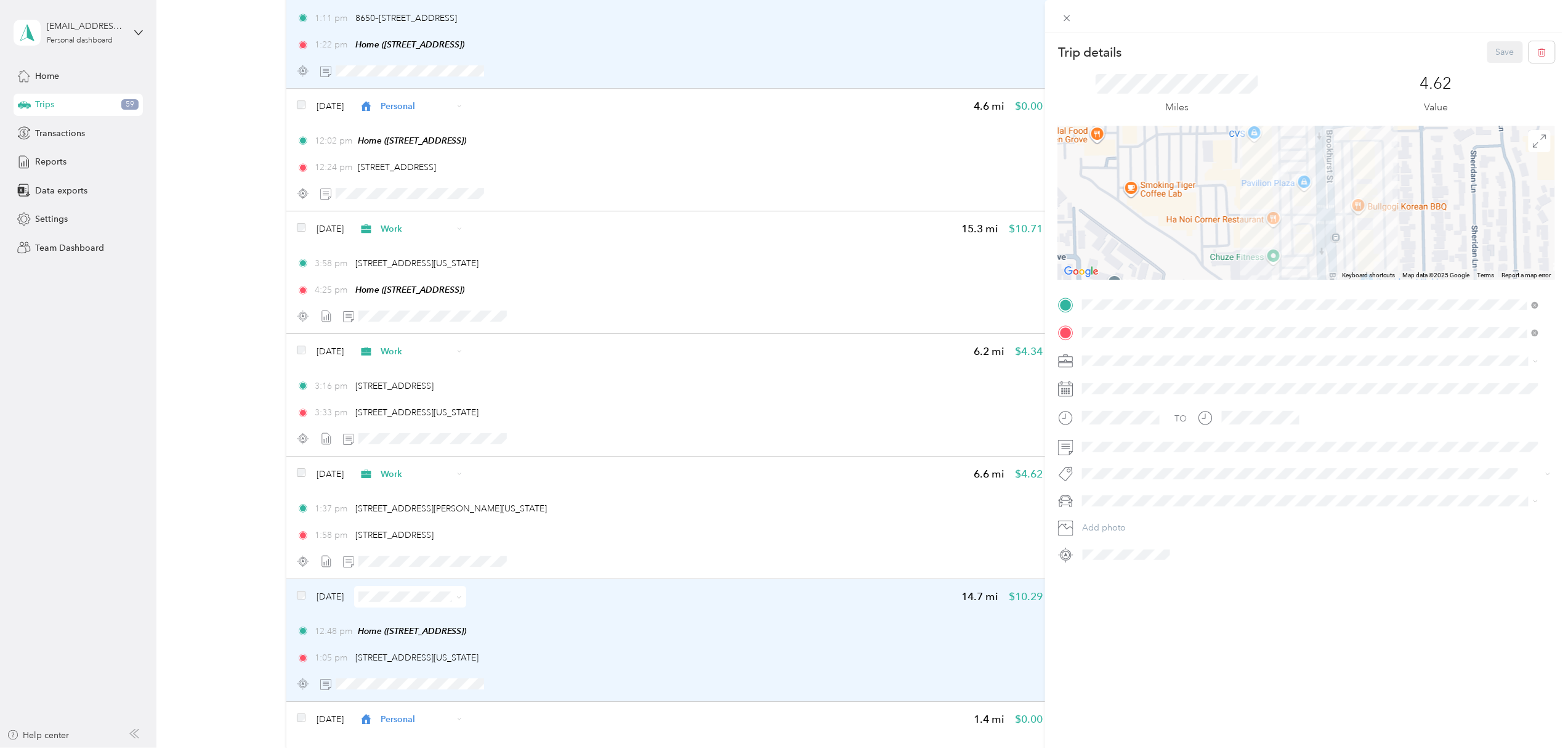
drag, startPoint x: 1306, startPoint y: 178, endPoint x: 1302, endPoint y: 289, distance: 111.1
click at [1302, 289] on div "Trip details Save This trip cannot be edited because it is either under review,…" at bounding box center [1307, 302] width 497 height 523
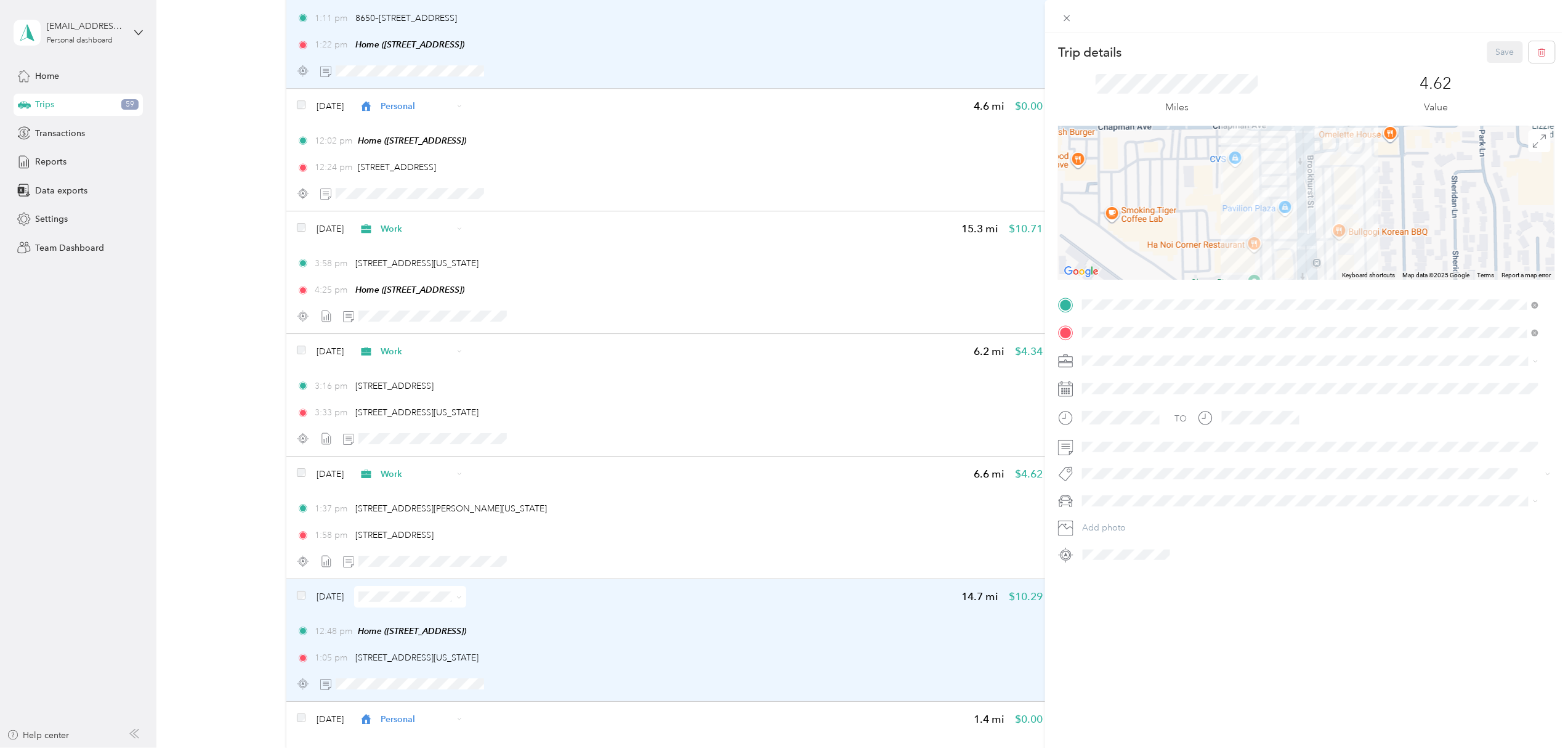
drag, startPoint x: 1247, startPoint y: 189, endPoint x: 1227, endPoint y: 215, distance: 32.8
click at [1227, 215] on div at bounding box center [1307, 203] width 497 height 154
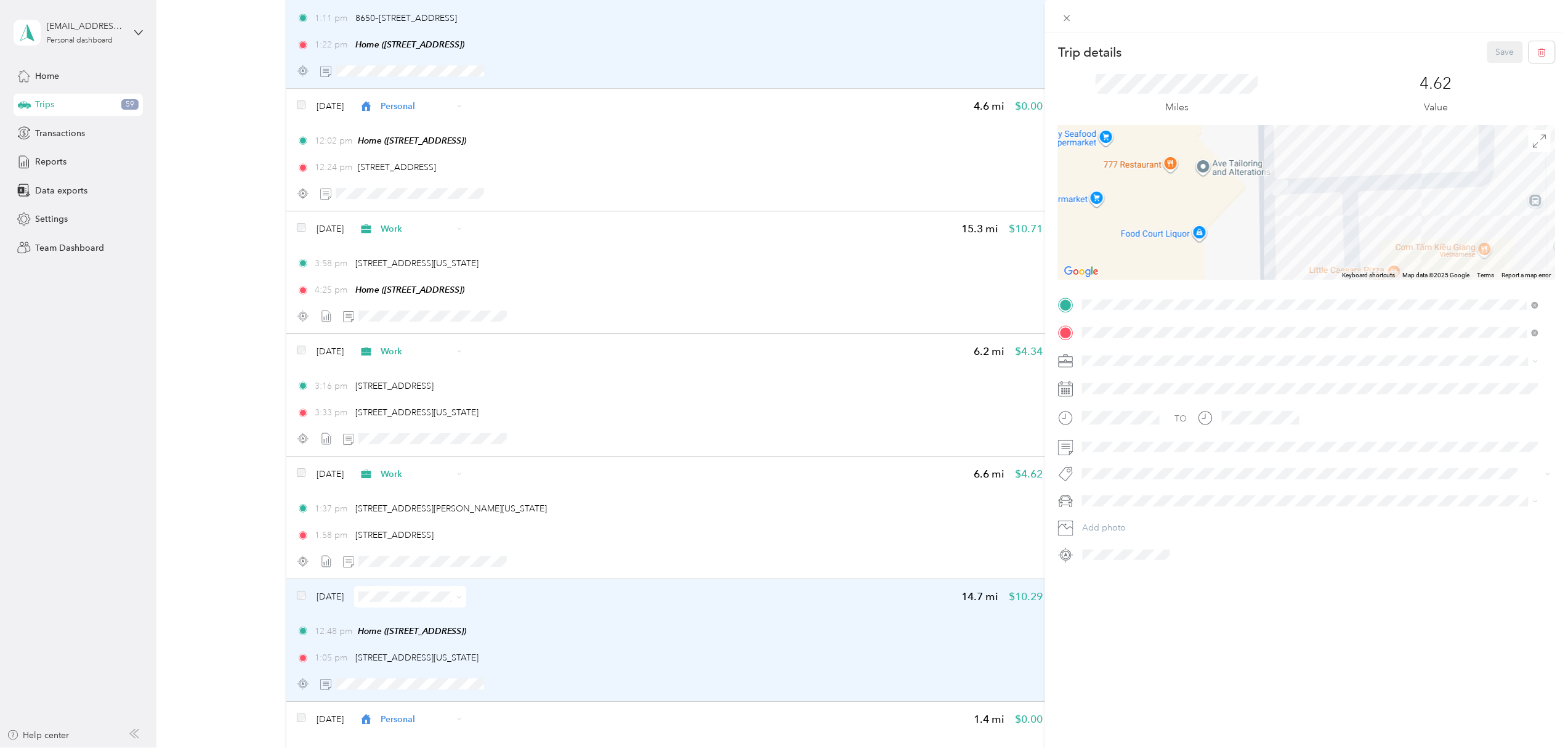
drag, startPoint x: 1262, startPoint y: 186, endPoint x: 1258, endPoint y: 260, distance: 74.1
click at [1258, 260] on div at bounding box center [1307, 203] width 497 height 154
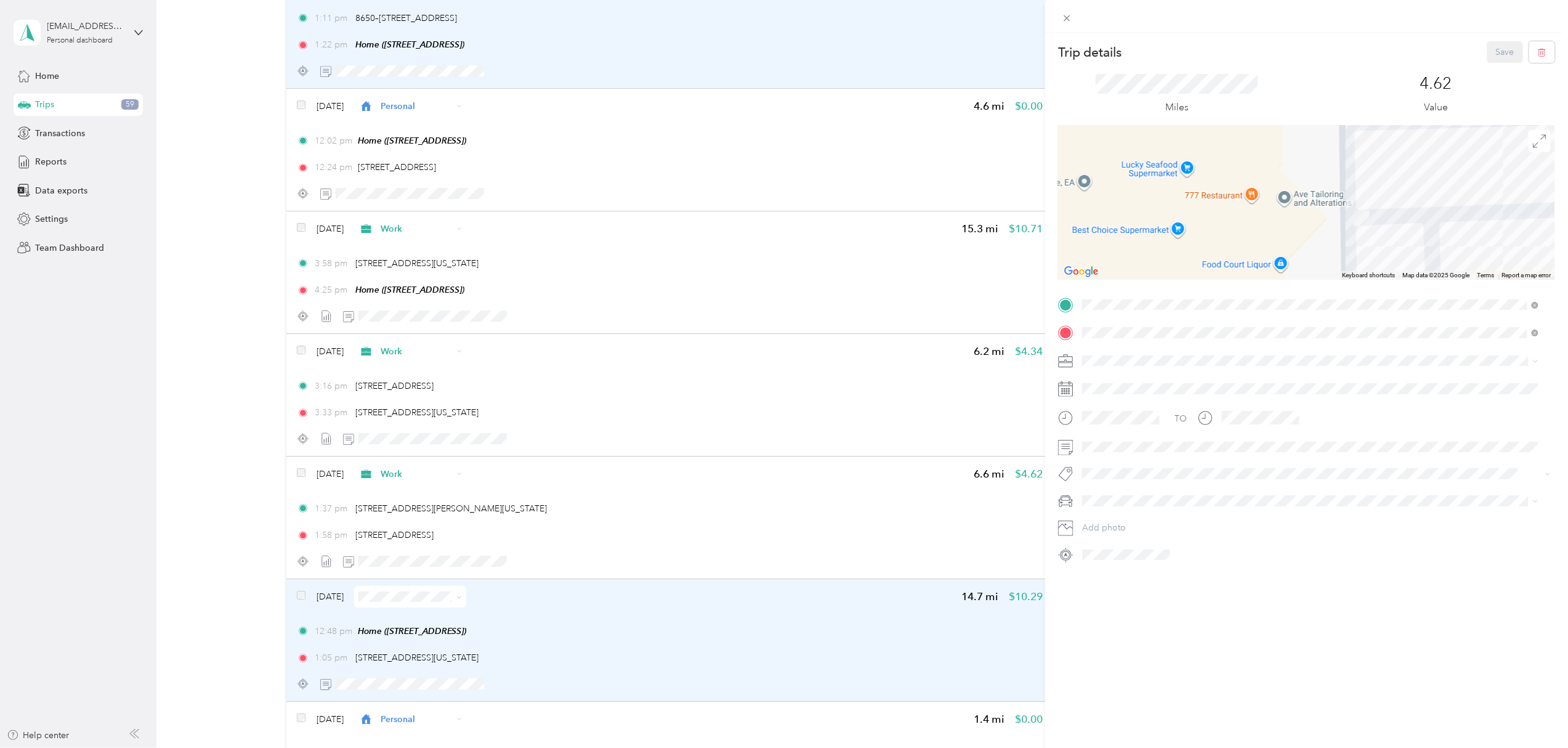
click at [385, 442] on div "Trip details Save This trip cannot be edited because it is either under review,…" at bounding box center [784, 374] width 1568 height 748
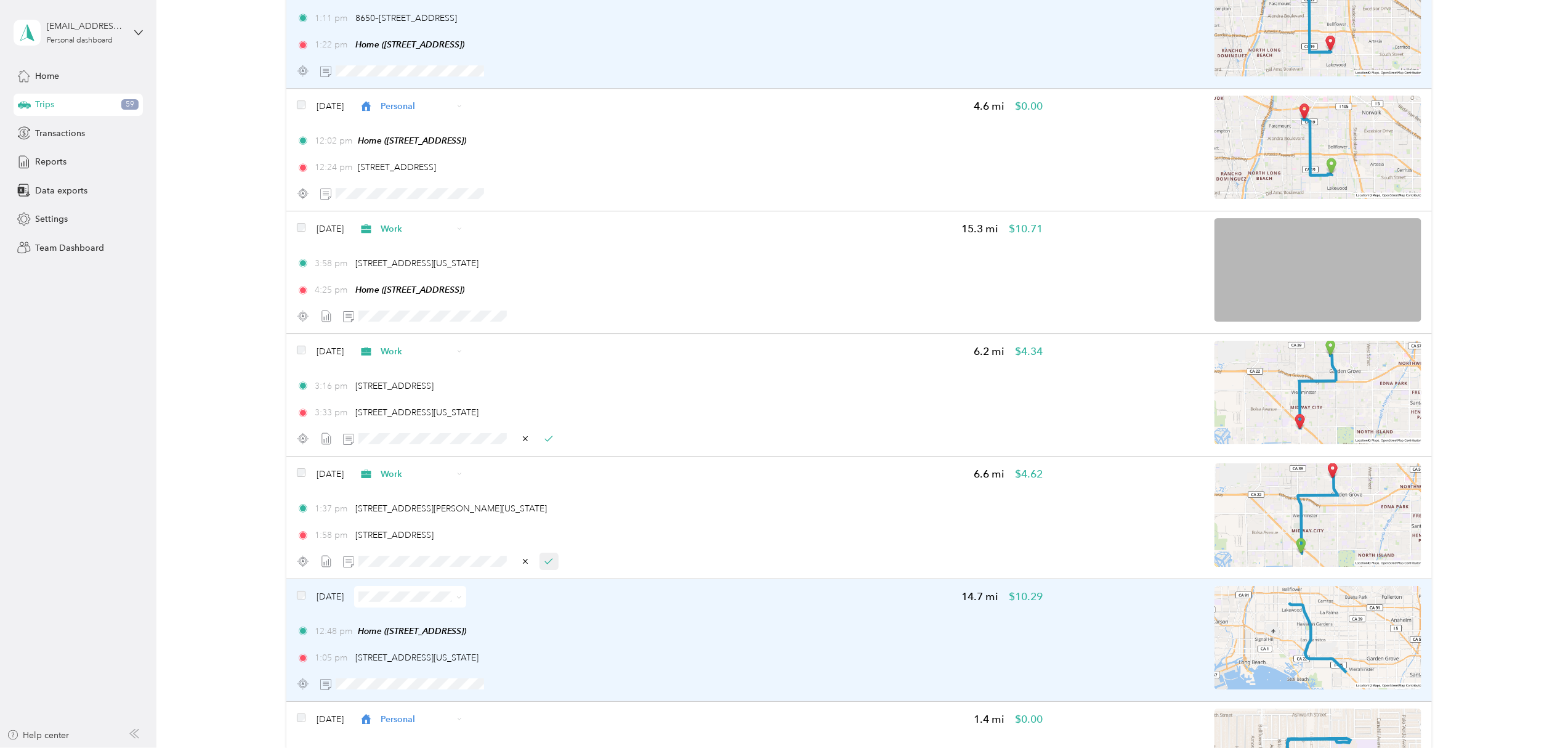
click at [548, 565] on icon "button" at bounding box center [549, 561] width 8 height 8
click at [550, 443] on icon "button" at bounding box center [549, 439] width 8 height 8
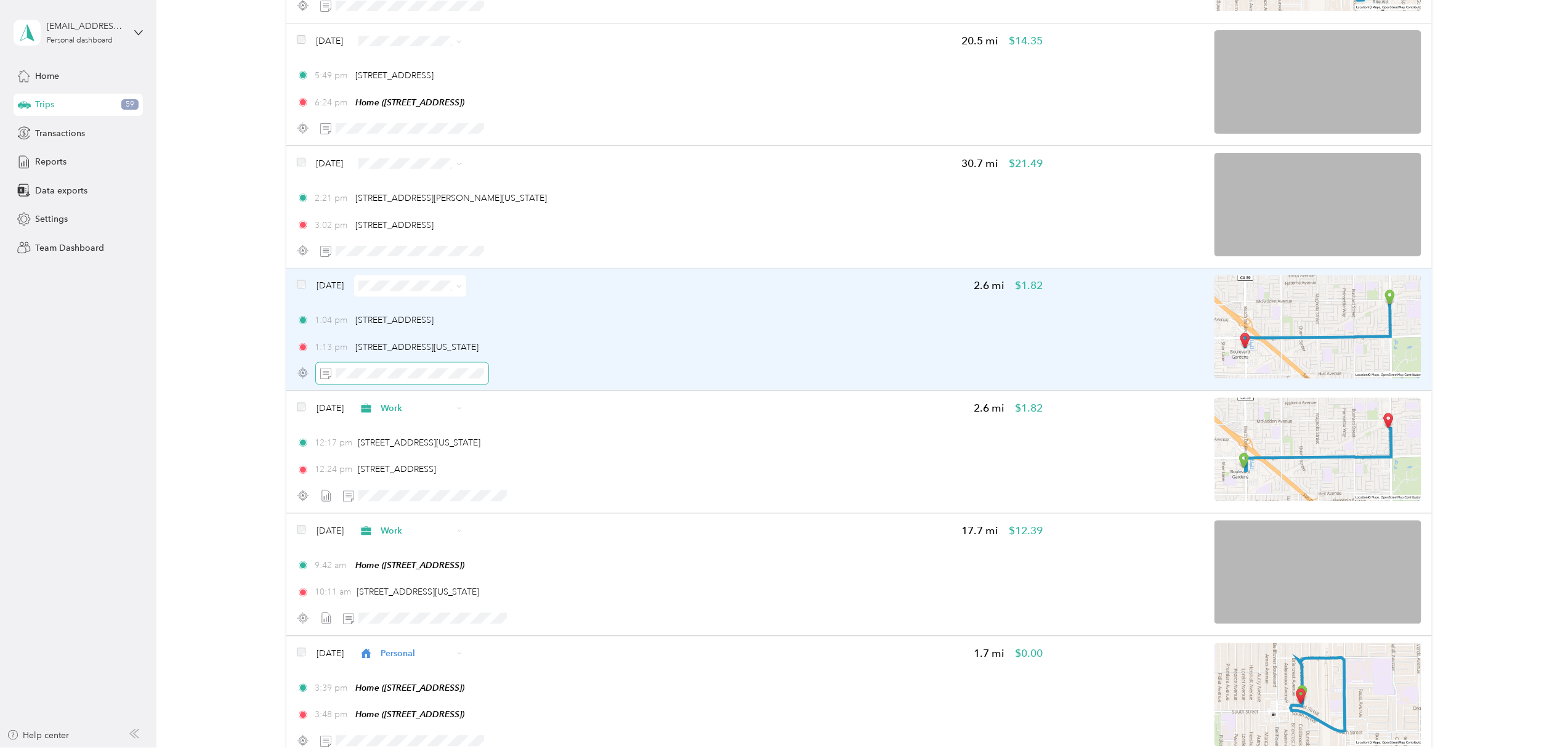
scroll to position [5758, 0]
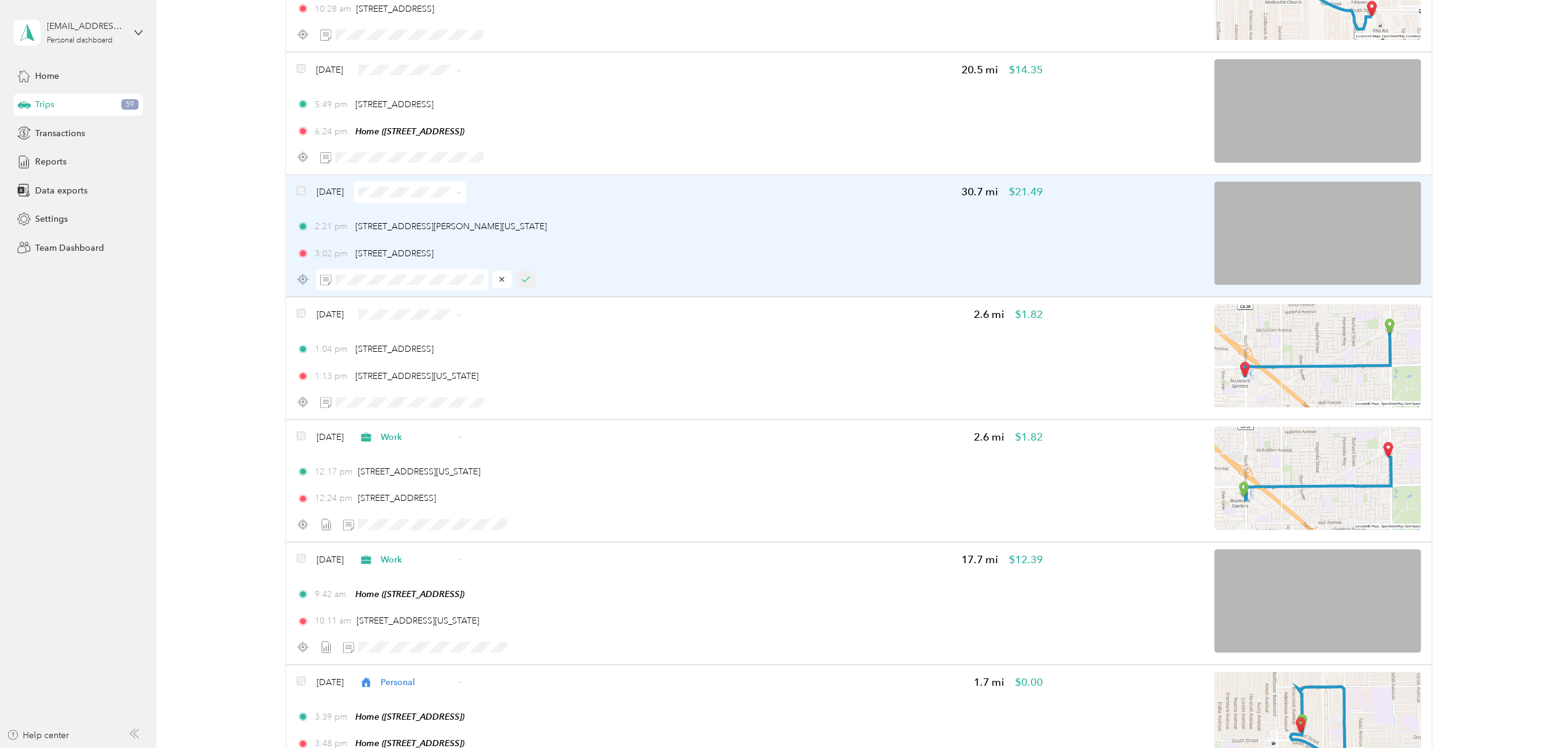
click at [527, 279] on icon "button" at bounding box center [526, 279] width 8 height 8
click at [466, 192] on span at bounding box center [410, 193] width 112 height 22
click at [462, 194] on icon at bounding box center [459, 193] width 6 height 6
click at [452, 215] on span "Work" at bounding box center [445, 218] width 73 height 13
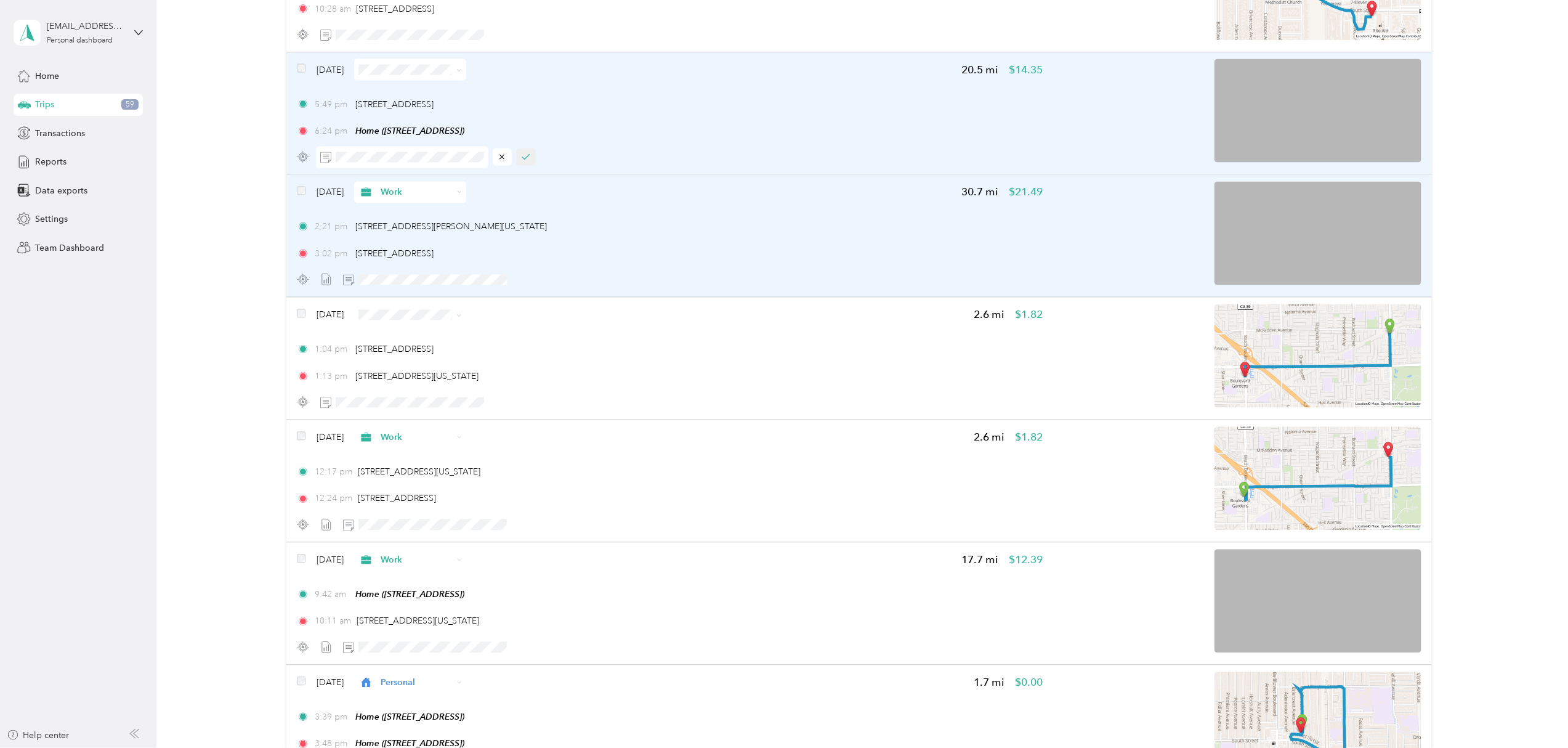
click at [529, 161] on icon "button" at bounding box center [526, 157] width 8 height 8
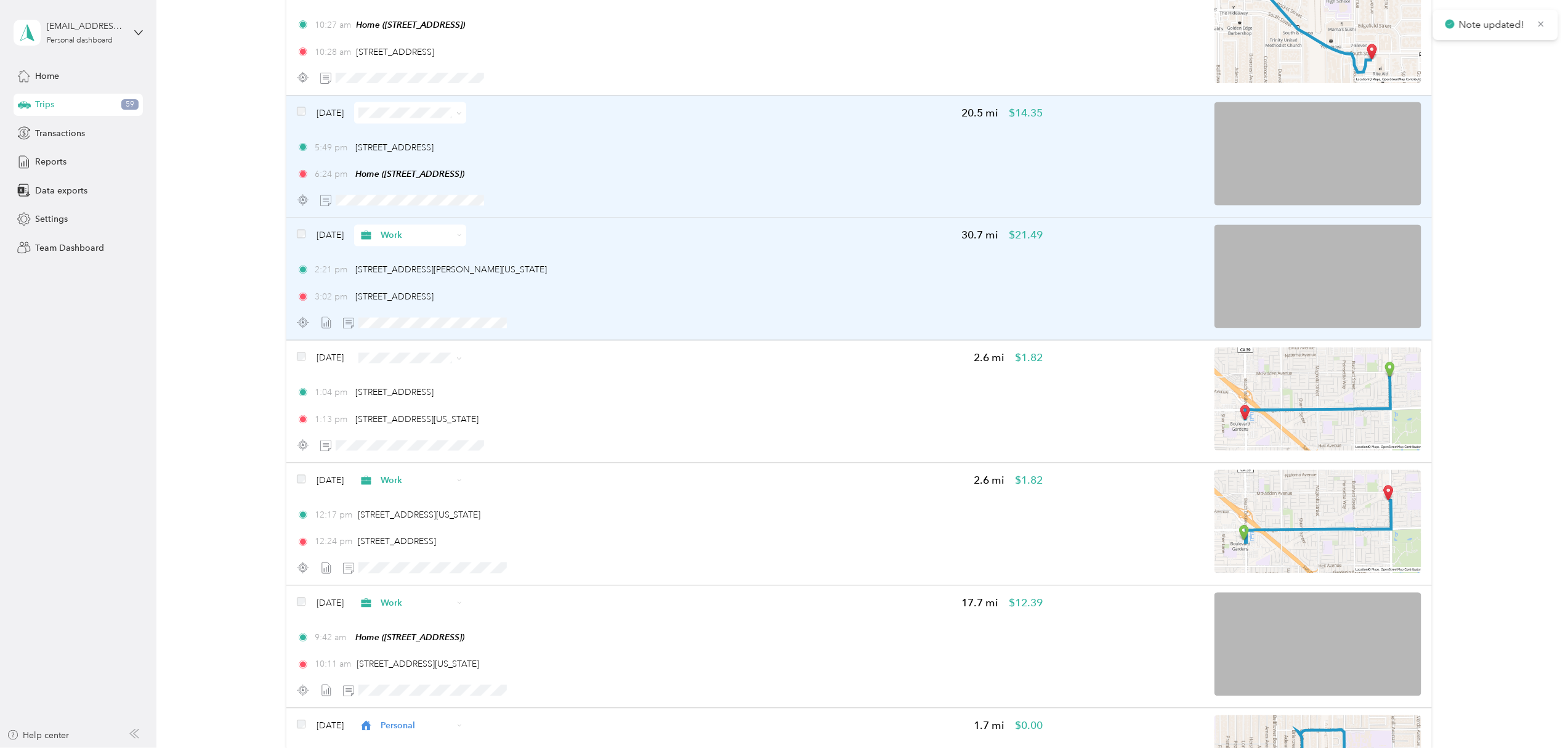
scroll to position [5676, 0]
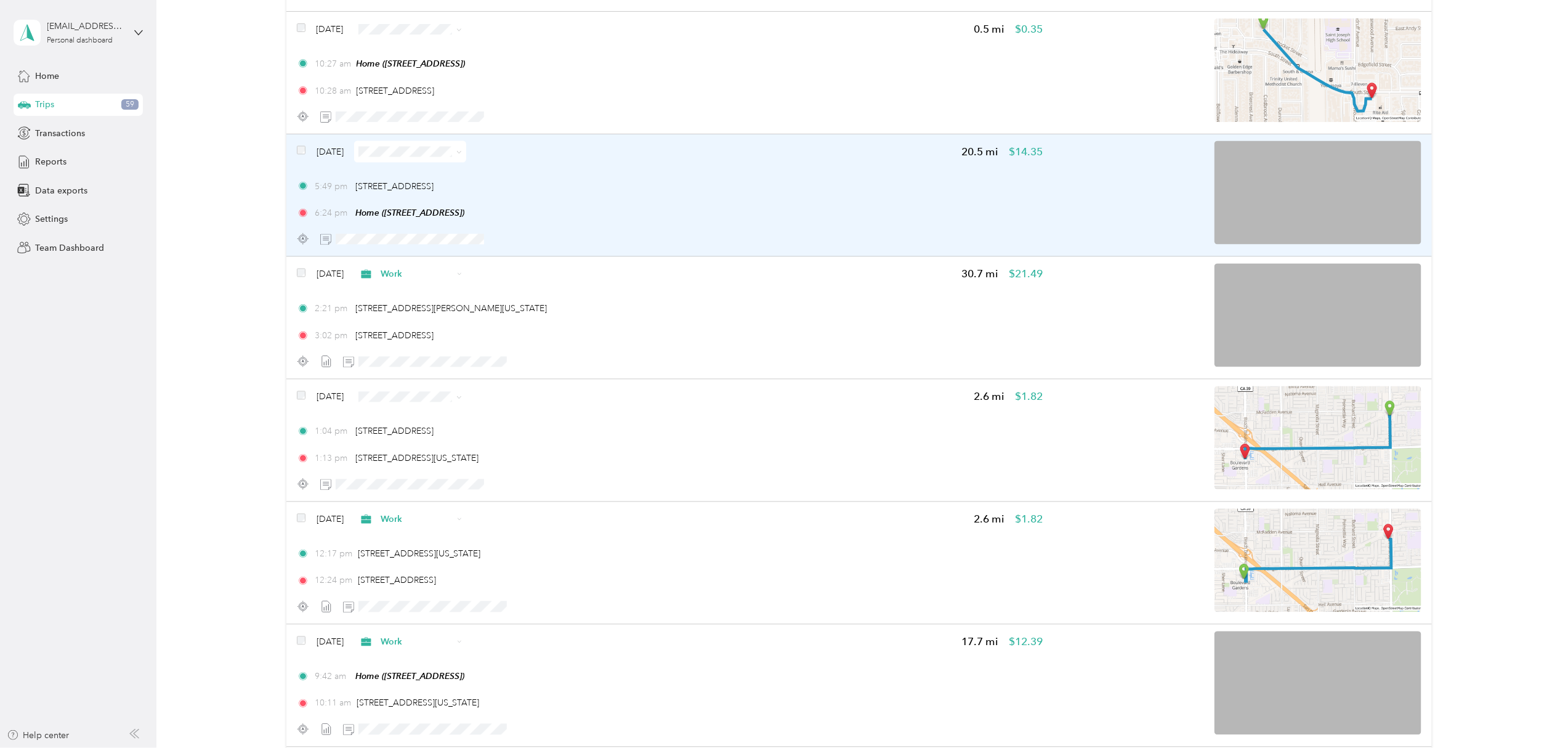
click at [462, 154] on icon at bounding box center [459, 152] width 6 height 6
click at [435, 178] on span "Work" at bounding box center [445, 178] width 73 height 13
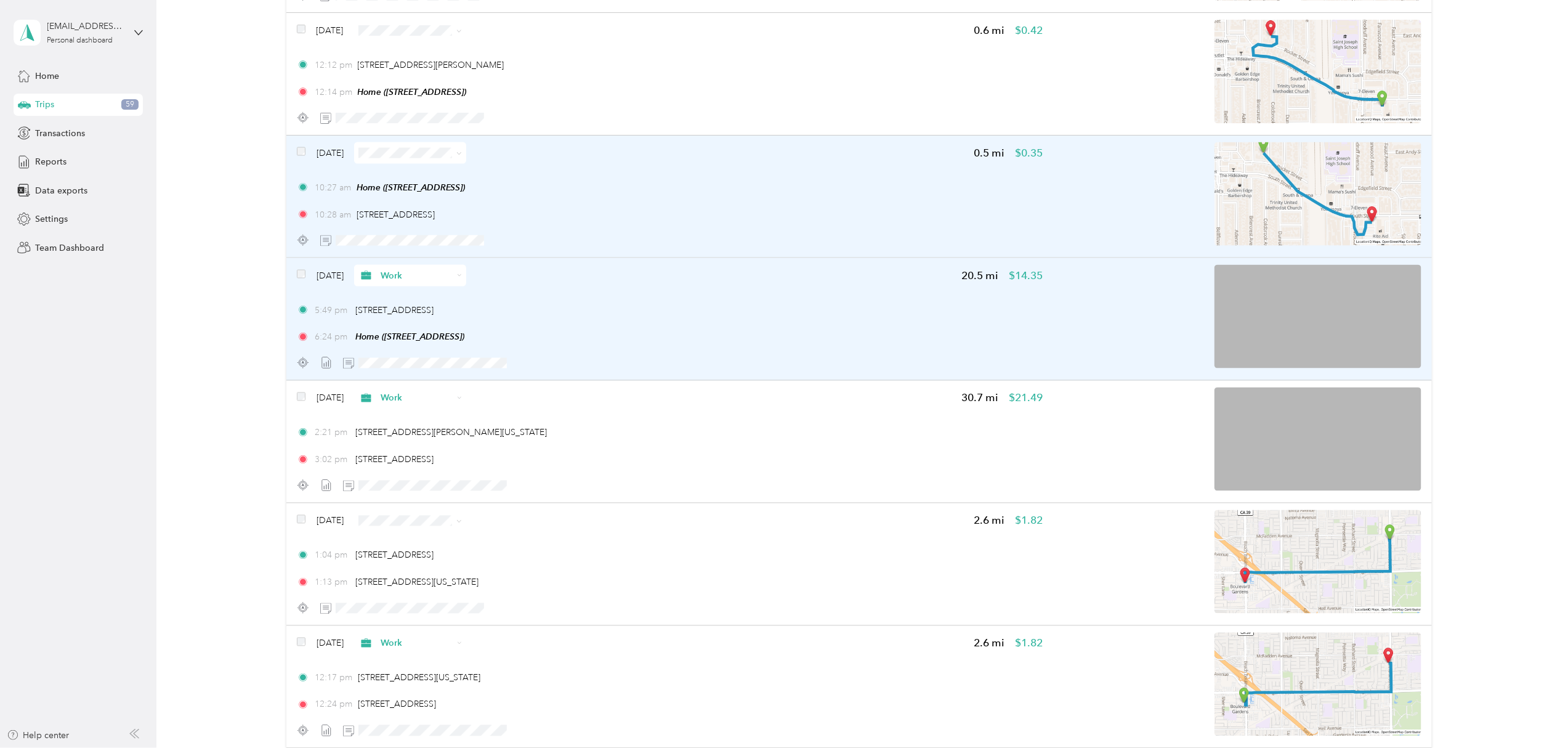
scroll to position [5512, 0]
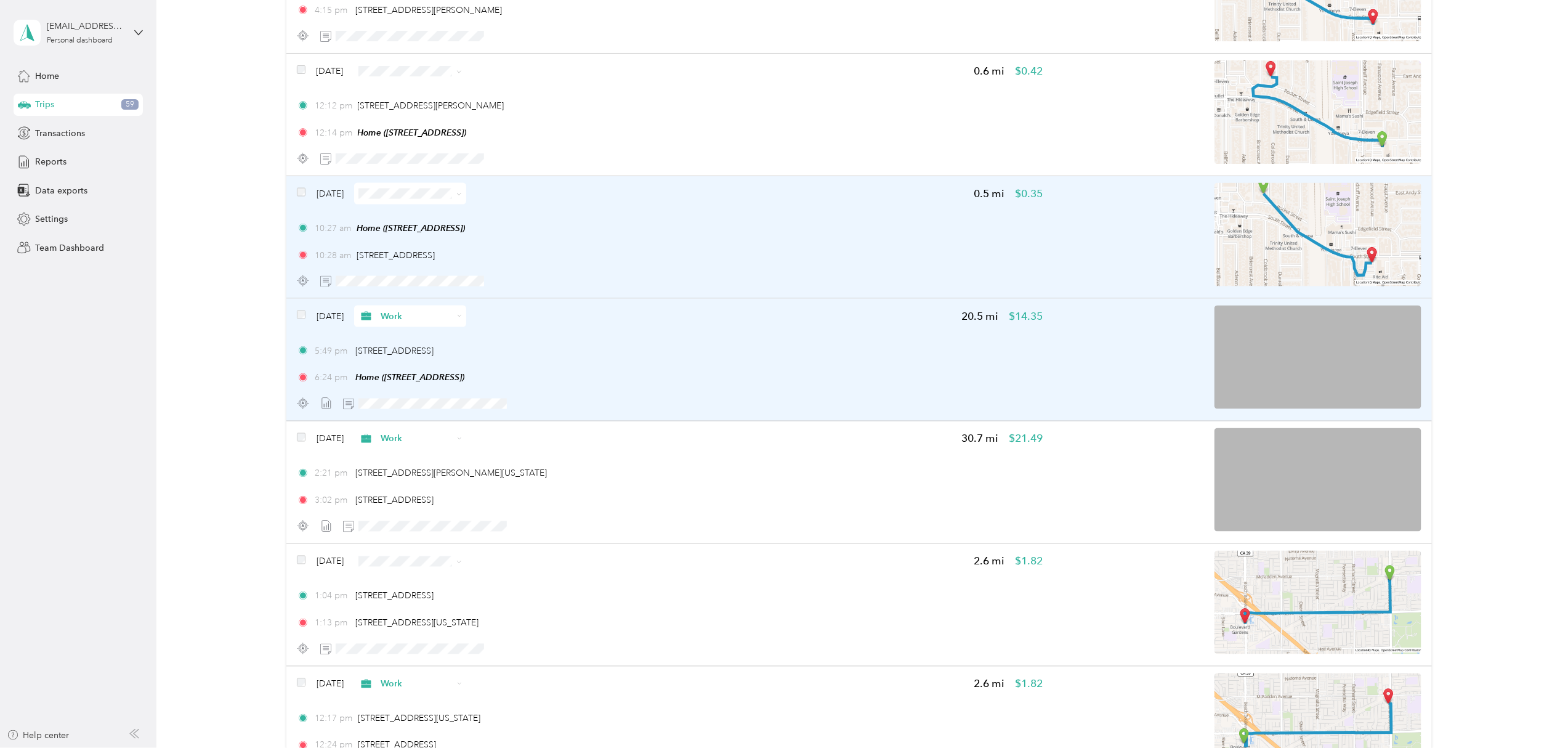
click at [1329, 228] on img at bounding box center [1318, 234] width 207 height 103
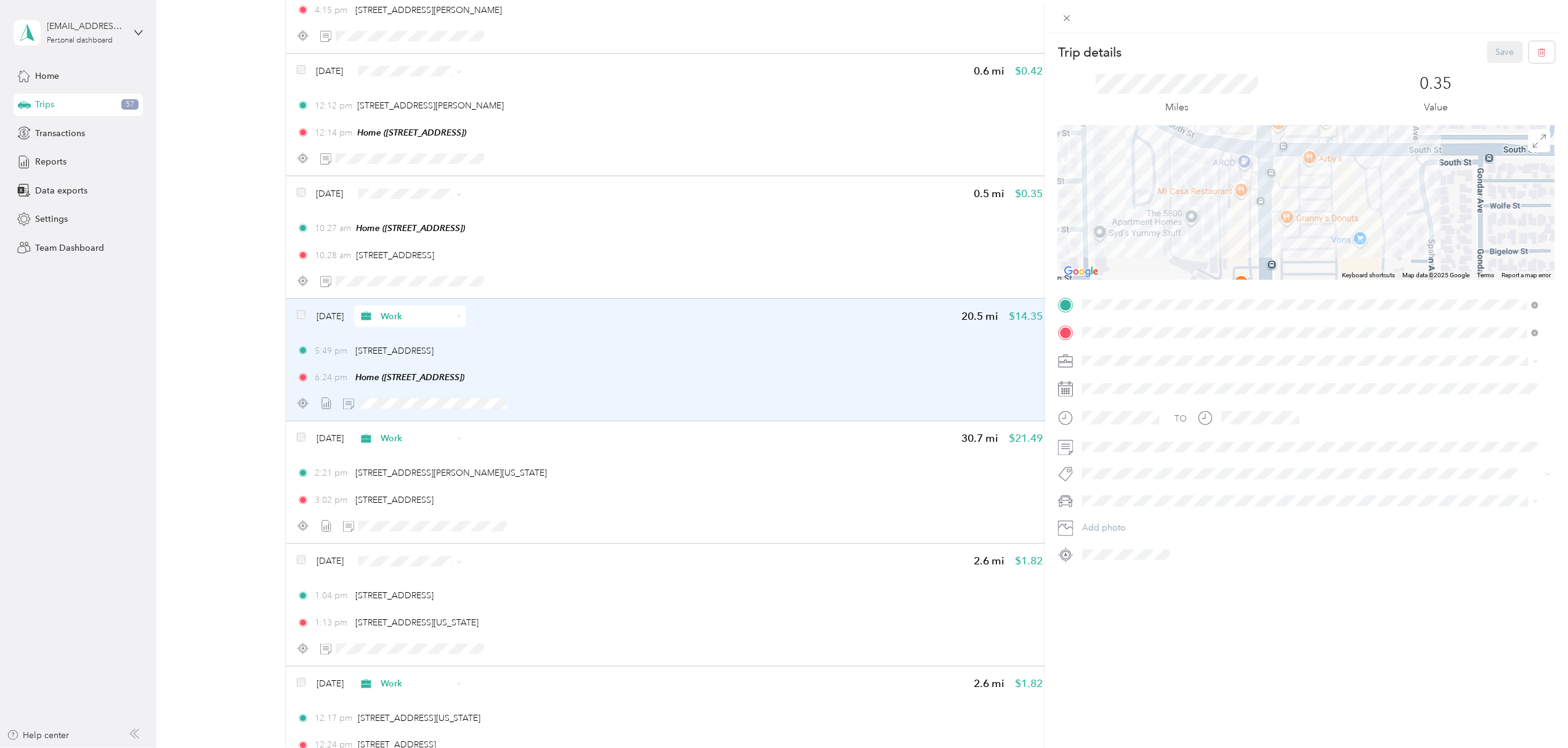
drag, startPoint x: 1333, startPoint y: 166, endPoint x: 1328, endPoint y: 198, distance: 32.4
click at [1328, 198] on div at bounding box center [1307, 203] width 497 height 154
click at [484, 196] on div "Trip details Save This trip cannot be edited because it is either under review,…" at bounding box center [784, 374] width 1568 height 748
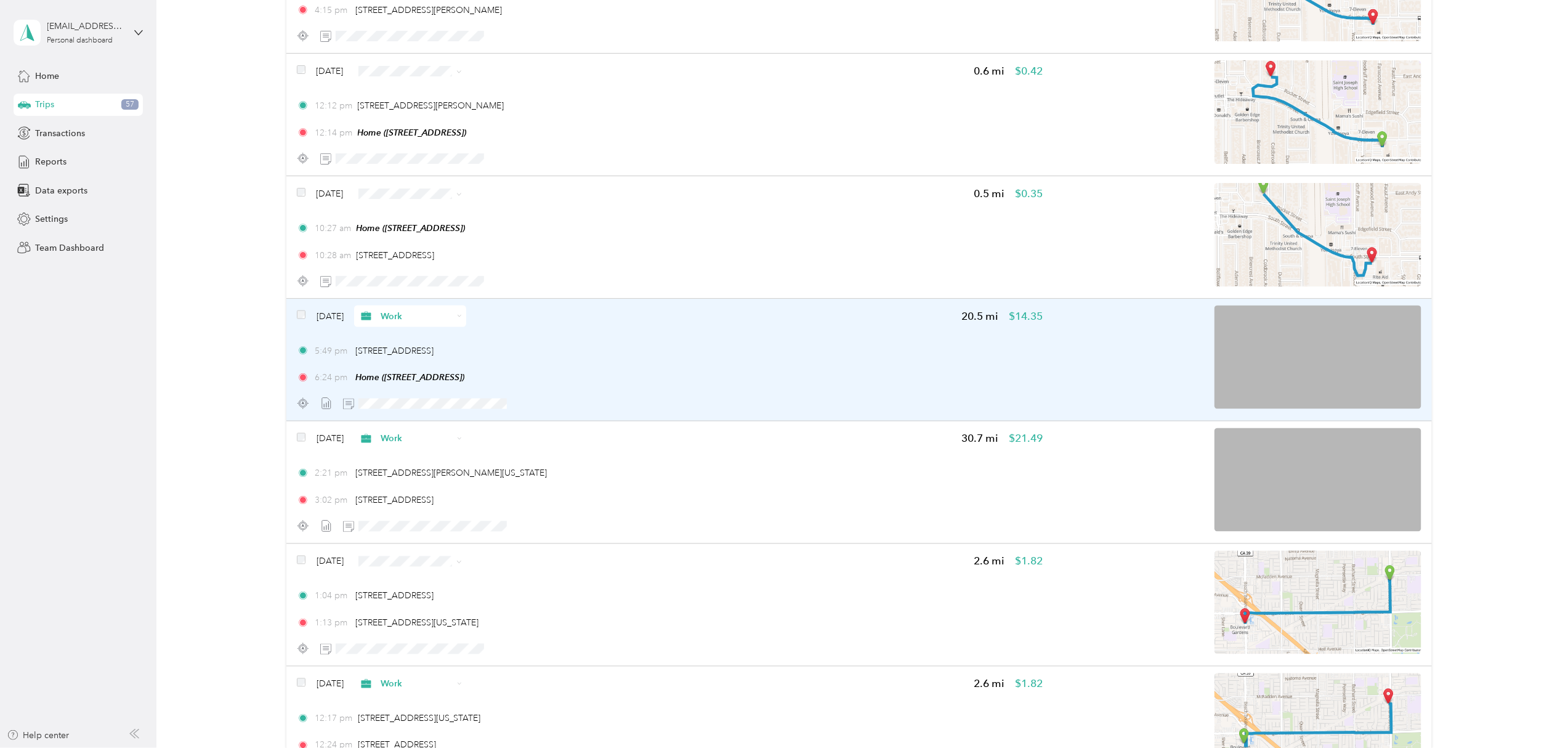
click at [461, 196] on icon at bounding box center [460, 194] width 3 height 3
click at [447, 242] on span "Personal" at bounding box center [445, 241] width 73 height 13
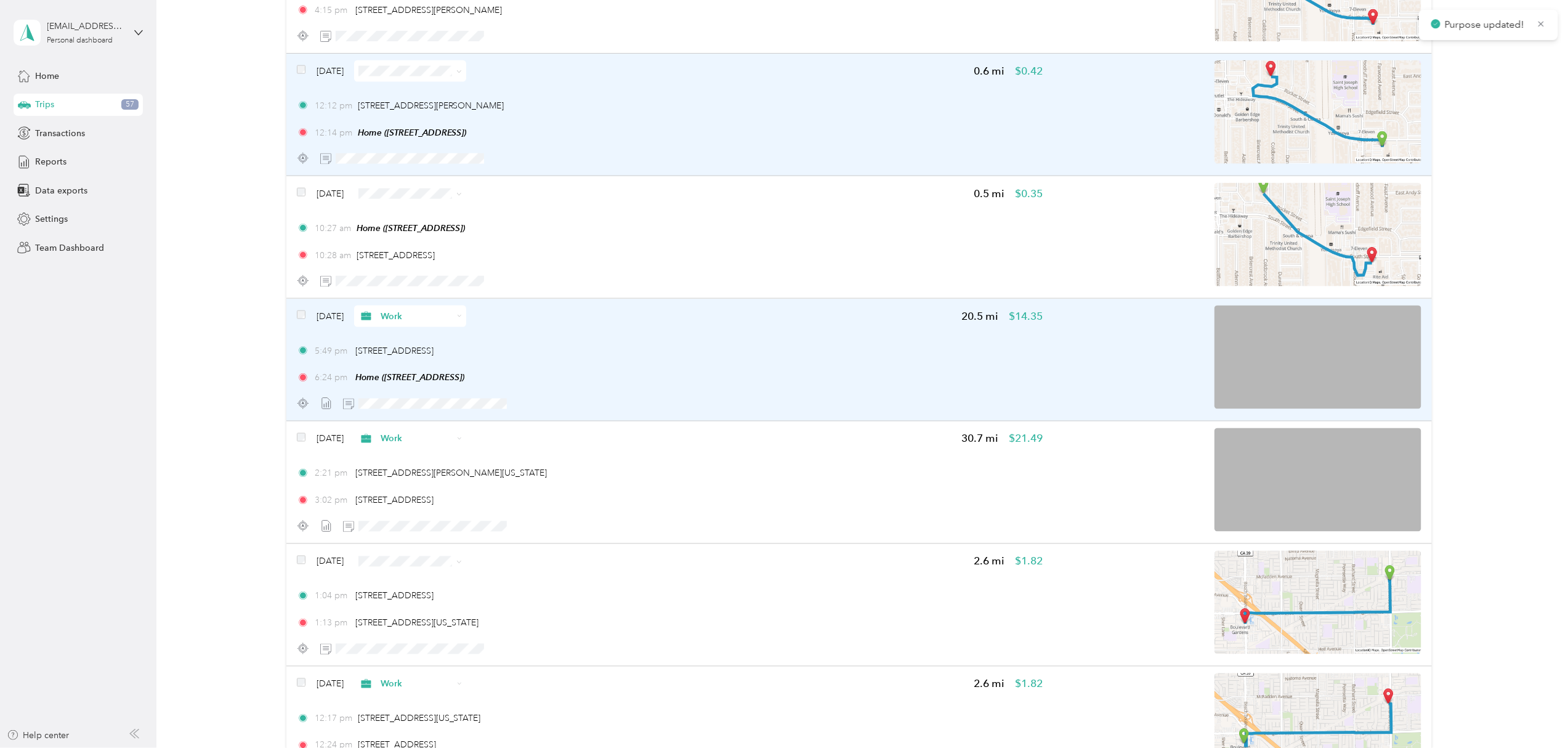
click at [462, 72] on span at bounding box center [457, 72] width 10 height 13
click at [462, 77] on span at bounding box center [459, 71] width 6 height 11
click at [462, 74] on icon at bounding box center [459, 72] width 6 height 6
click at [456, 116] on span "Personal" at bounding box center [445, 118] width 73 height 13
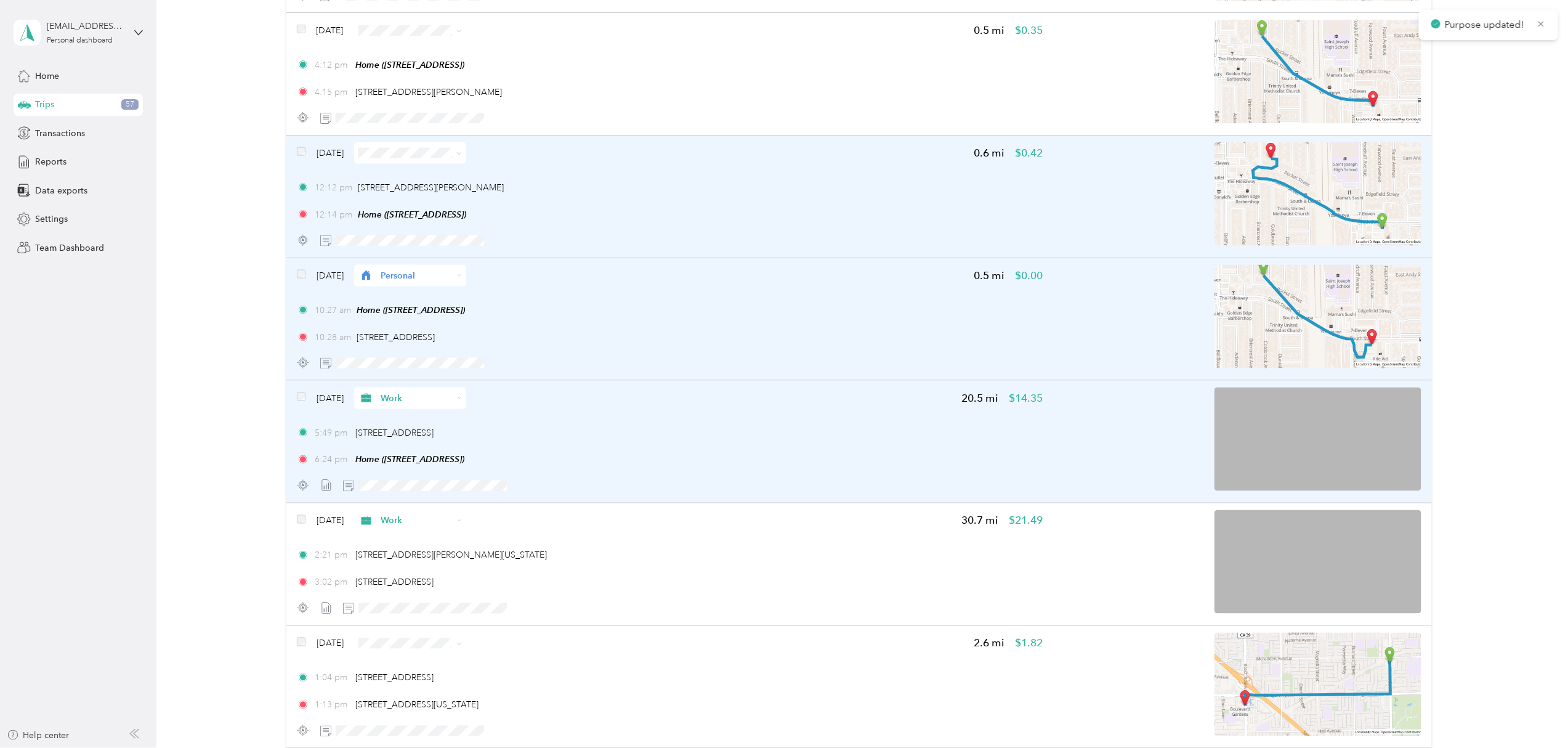
scroll to position [5348, 0]
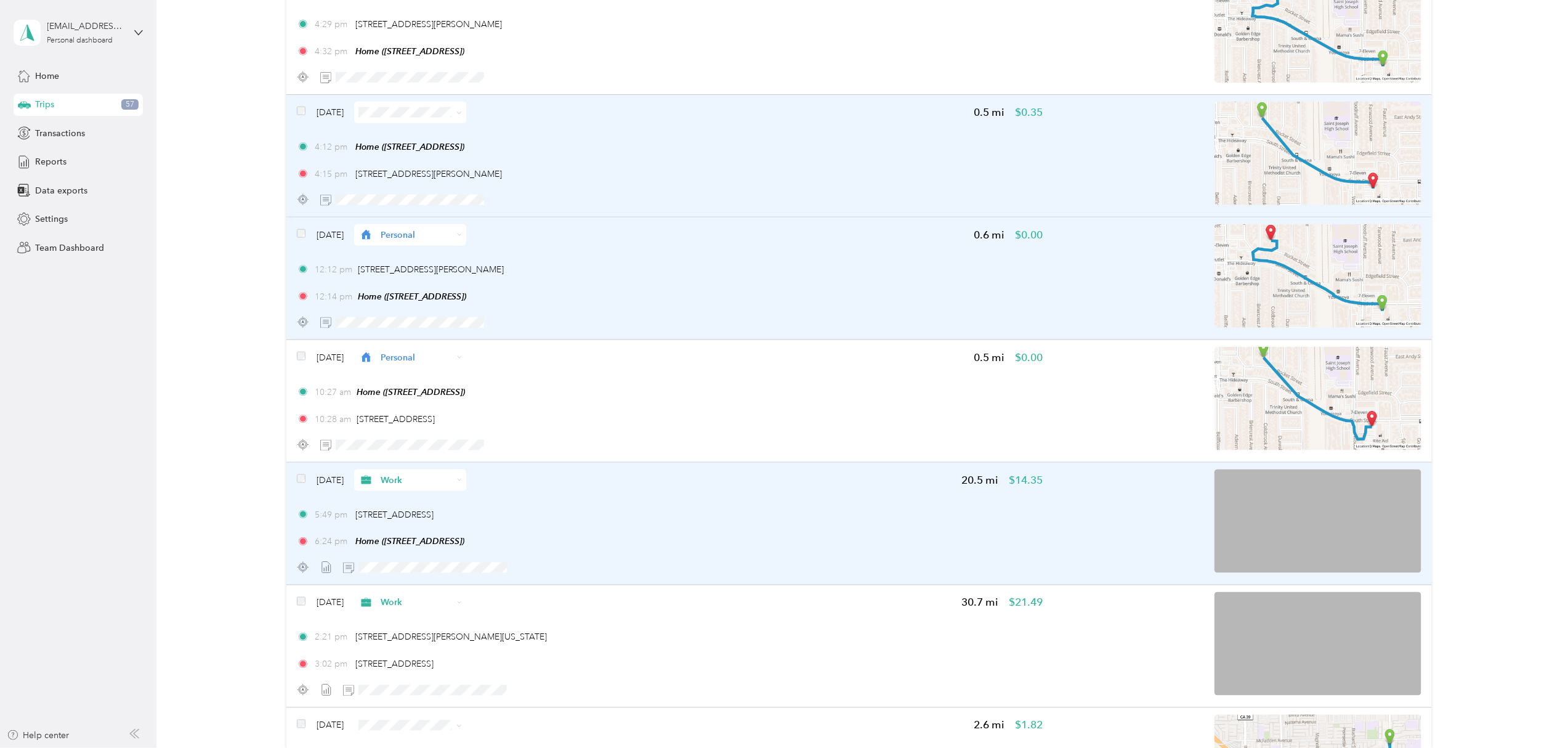
click at [491, 114] on div "[DATE] 0.5 mi $0.35" at bounding box center [670, 113] width 746 height 22
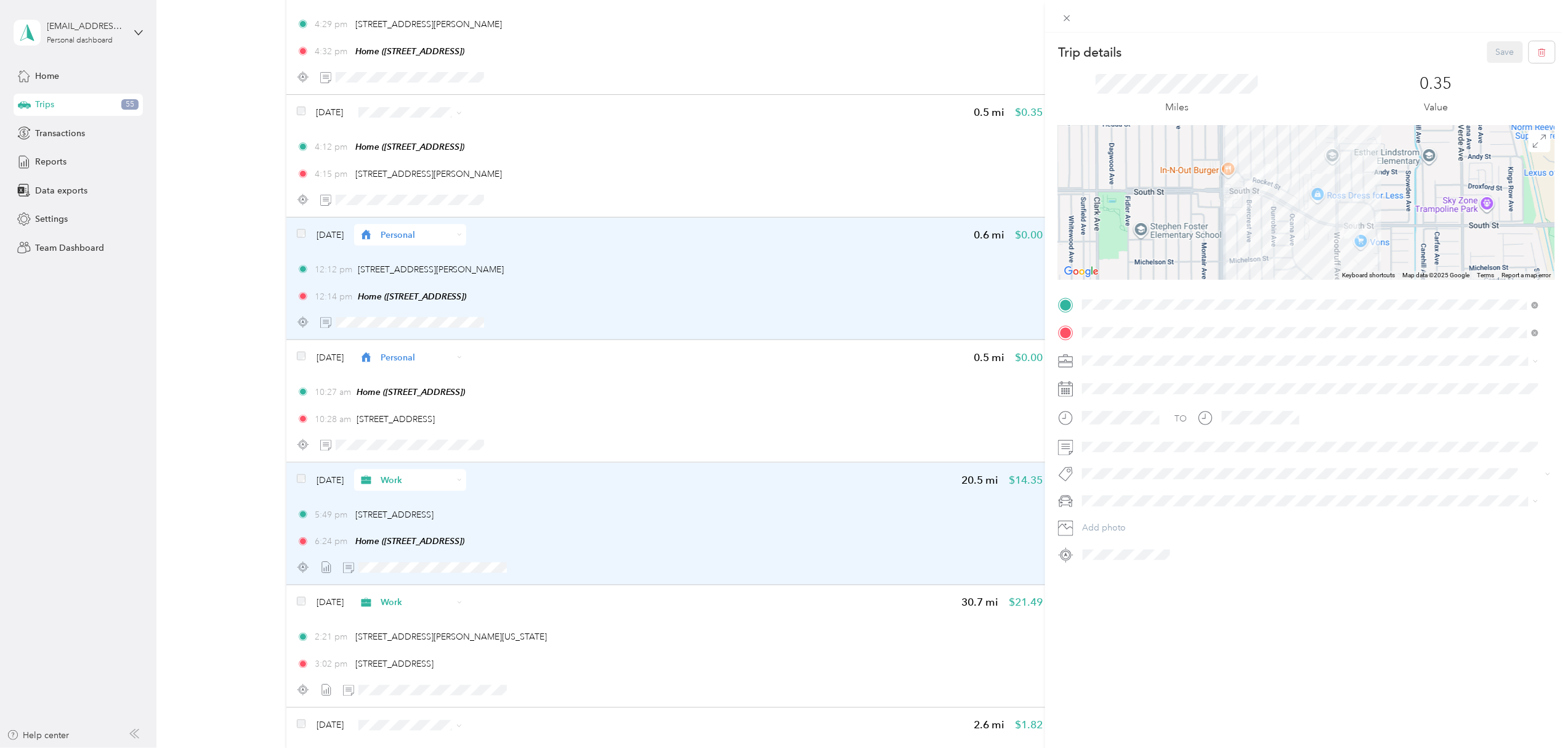
click at [484, 116] on div "Trip details Save This trip cannot be edited because it is either under review,…" at bounding box center [784, 374] width 1568 height 748
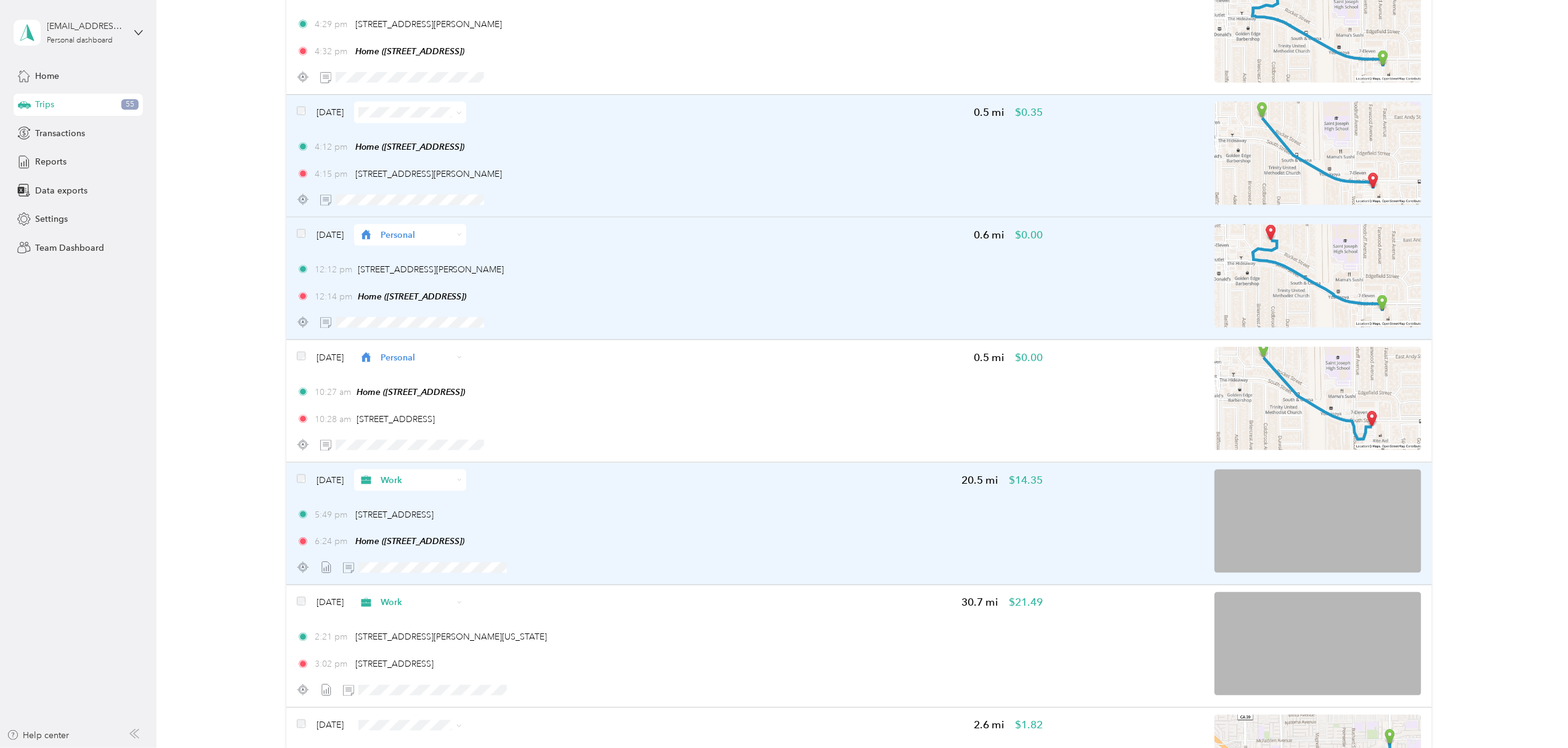
click at [462, 118] on span at bounding box center [459, 113] width 6 height 11
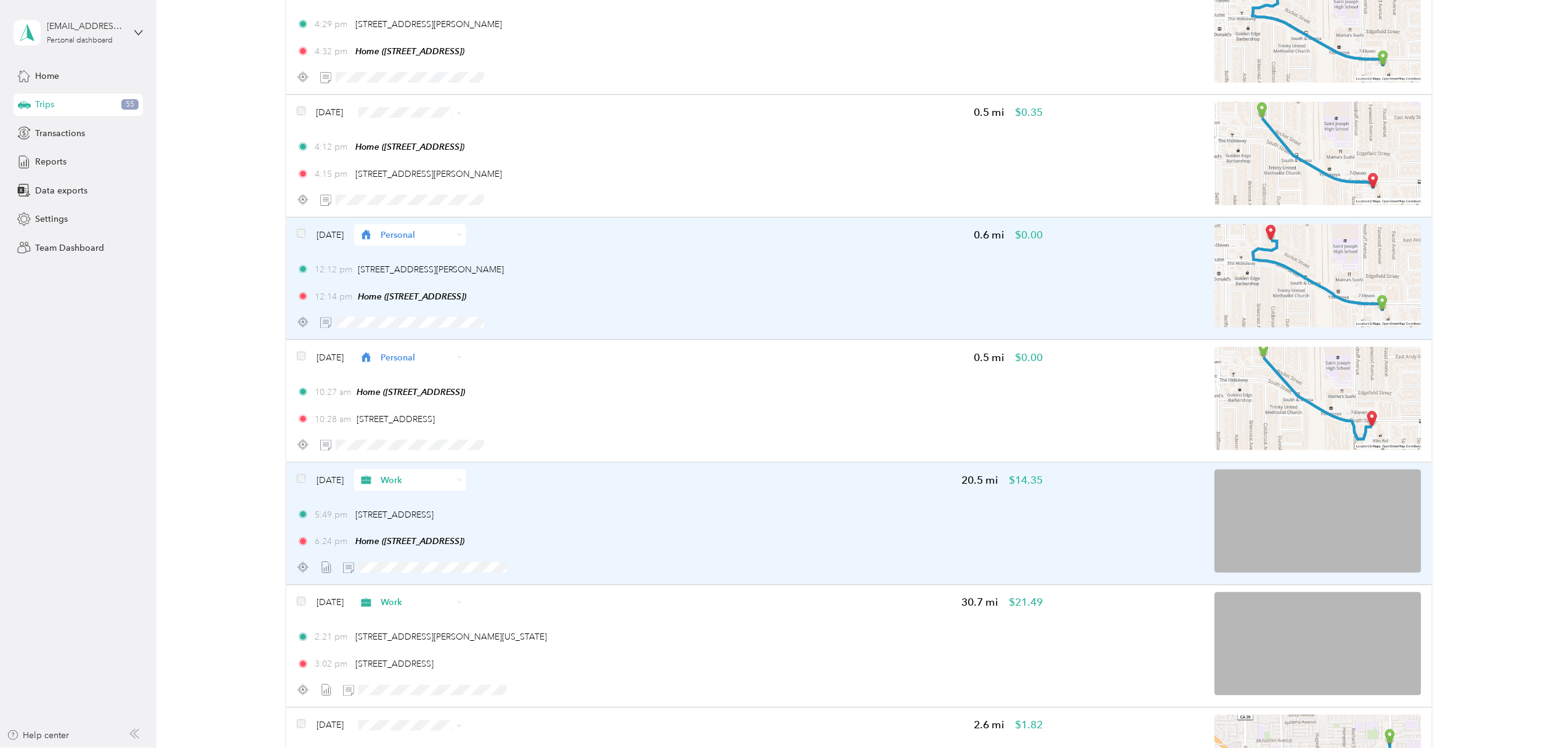
click at [440, 155] on span "Personal" at bounding box center [445, 160] width 73 height 13
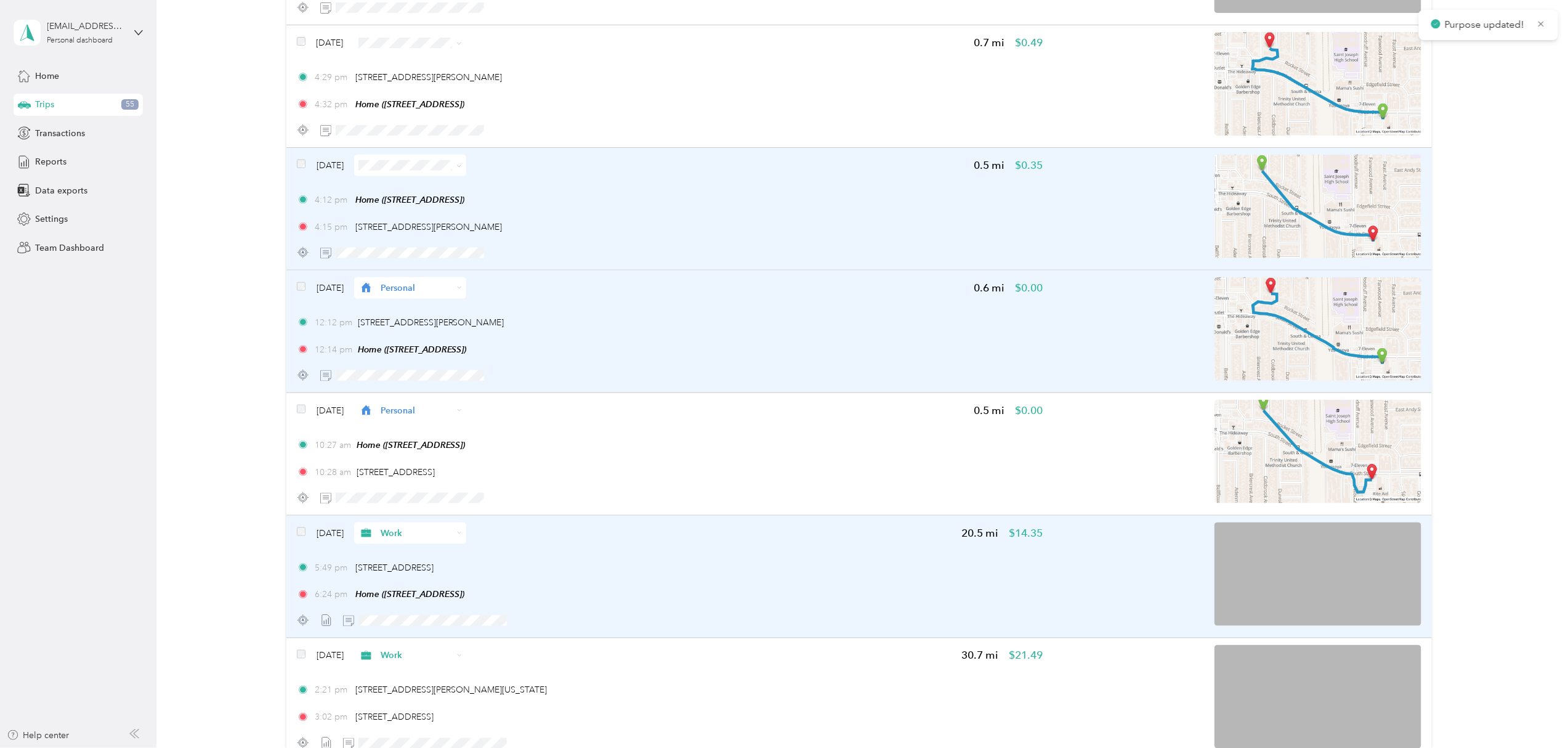
scroll to position [5265, 0]
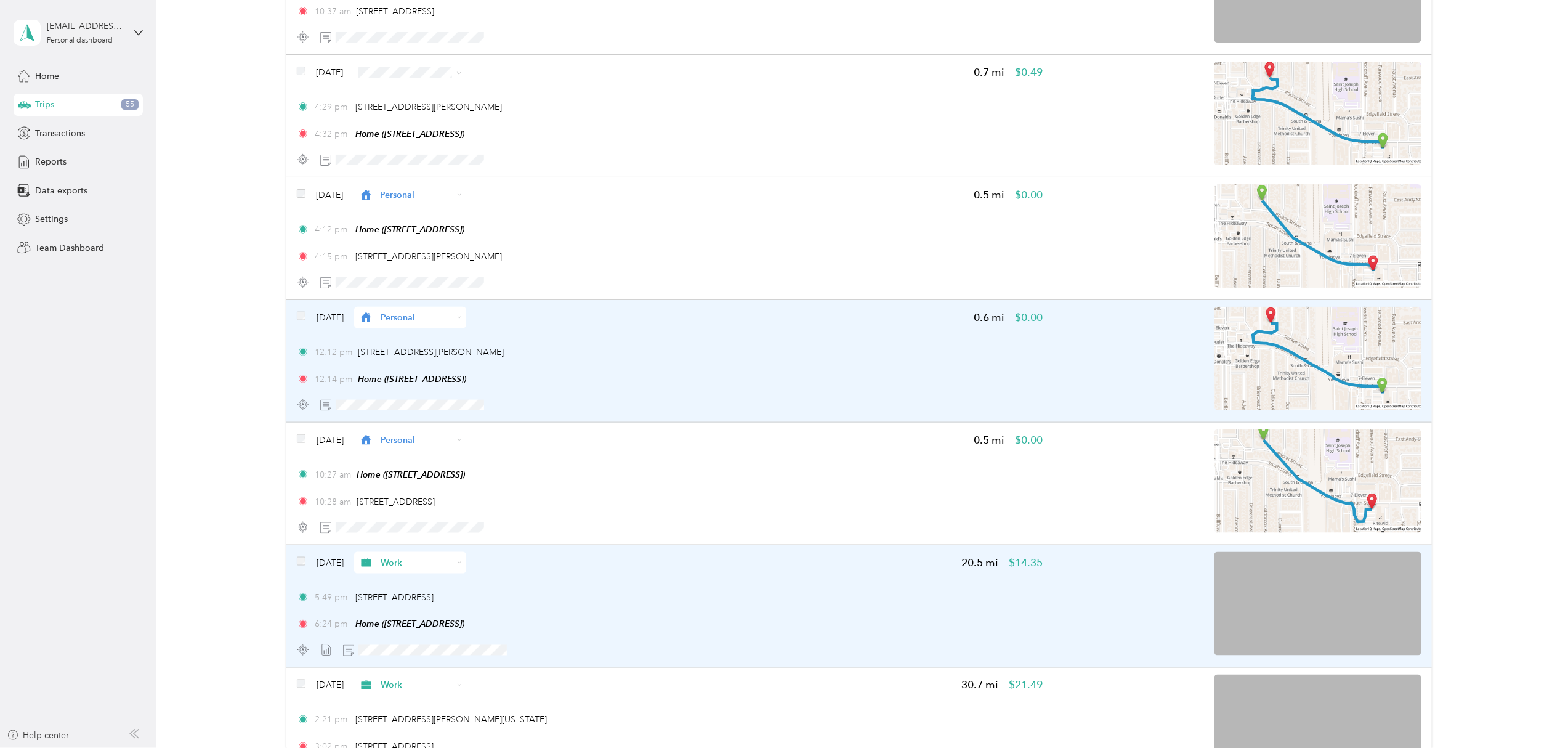
click at [442, 118] on span "Personal" at bounding box center [445, 116] width 73 height 13
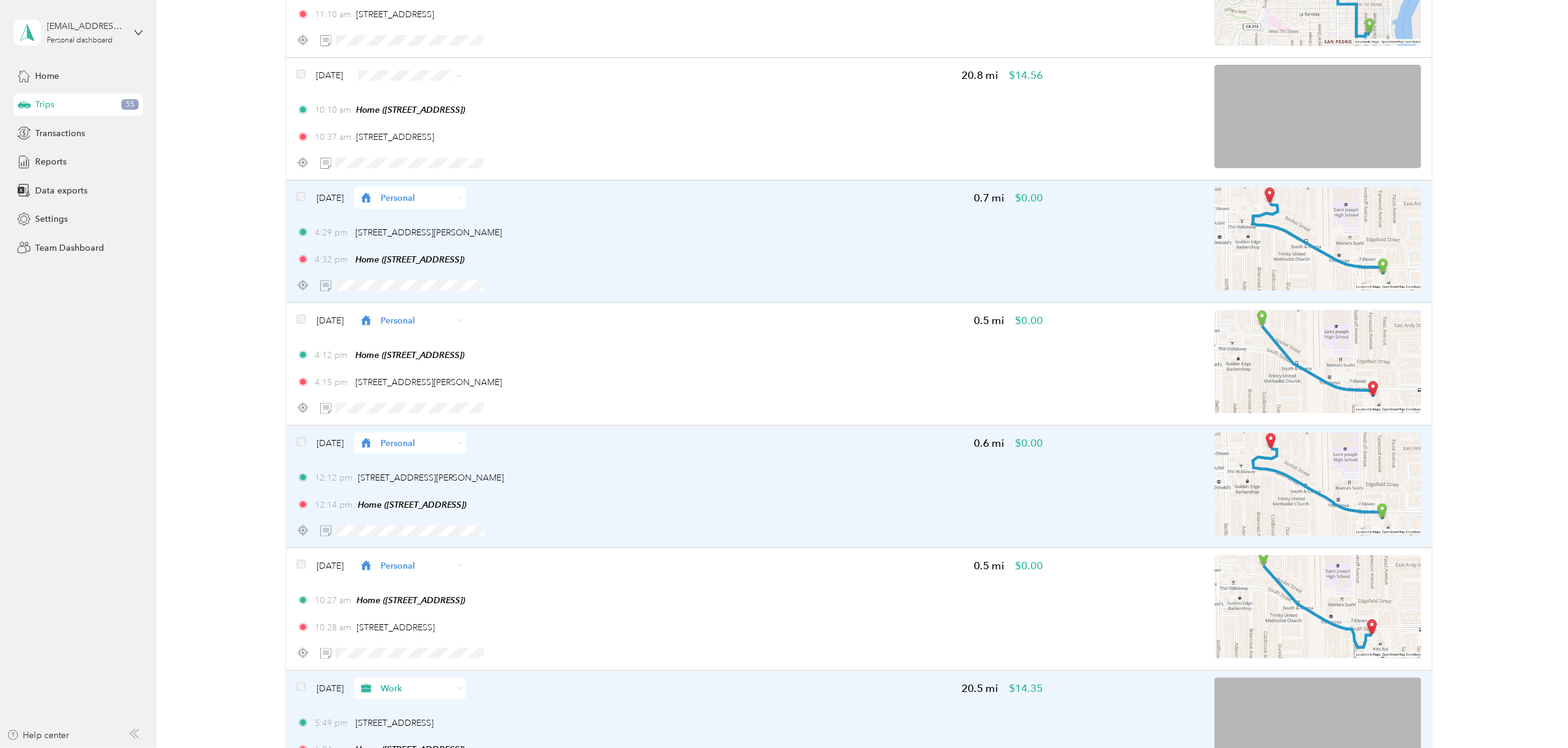
scroll to position [5102, 0]
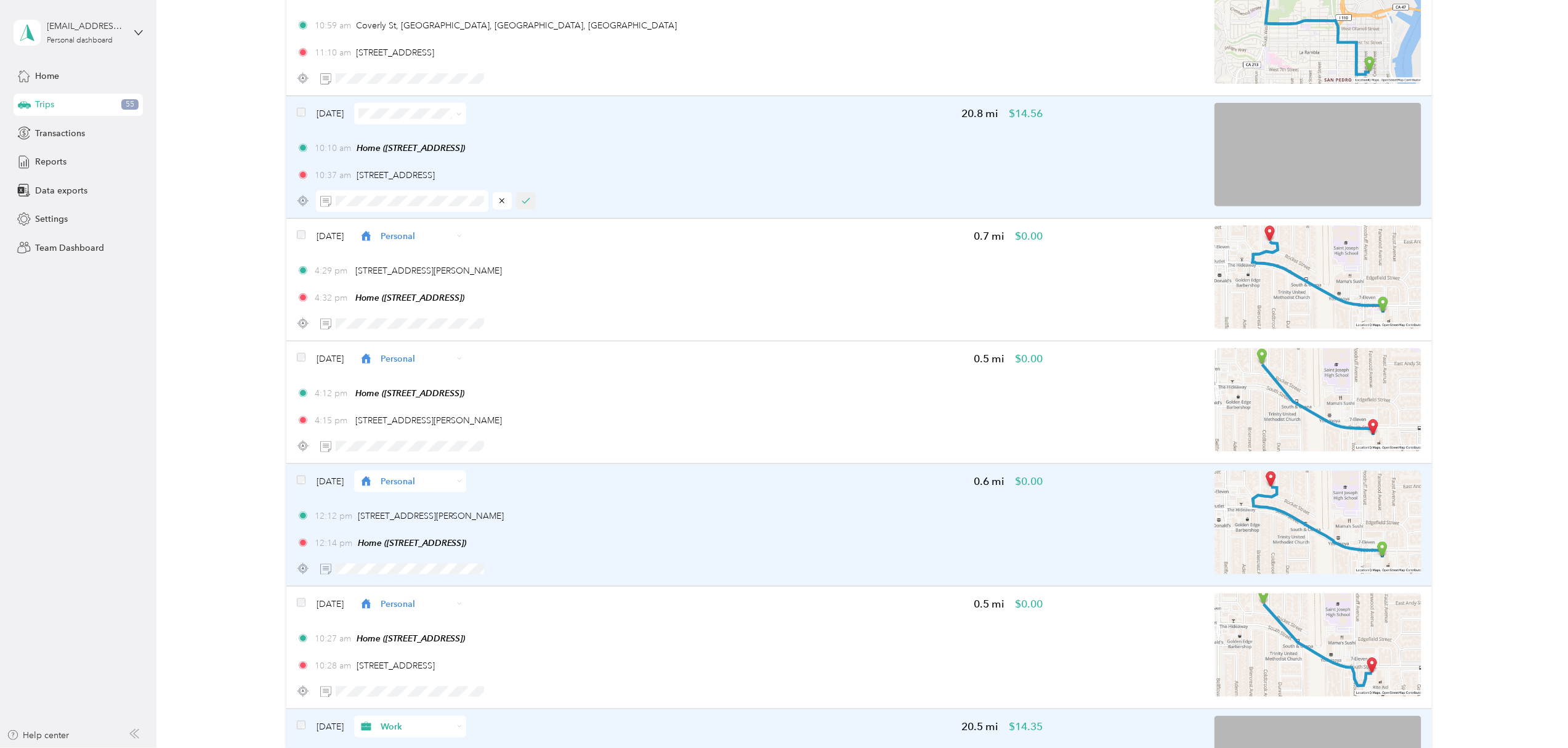
click at [526, 200] on icon "button" at bounding box center [526, 201] width 8 height 8
click at [462, 117] on icon at bounding box center [459, 114] width 6 height 6
click at [460, 137] on span "Work" at bounding box center [445, 133] width 73 height 13
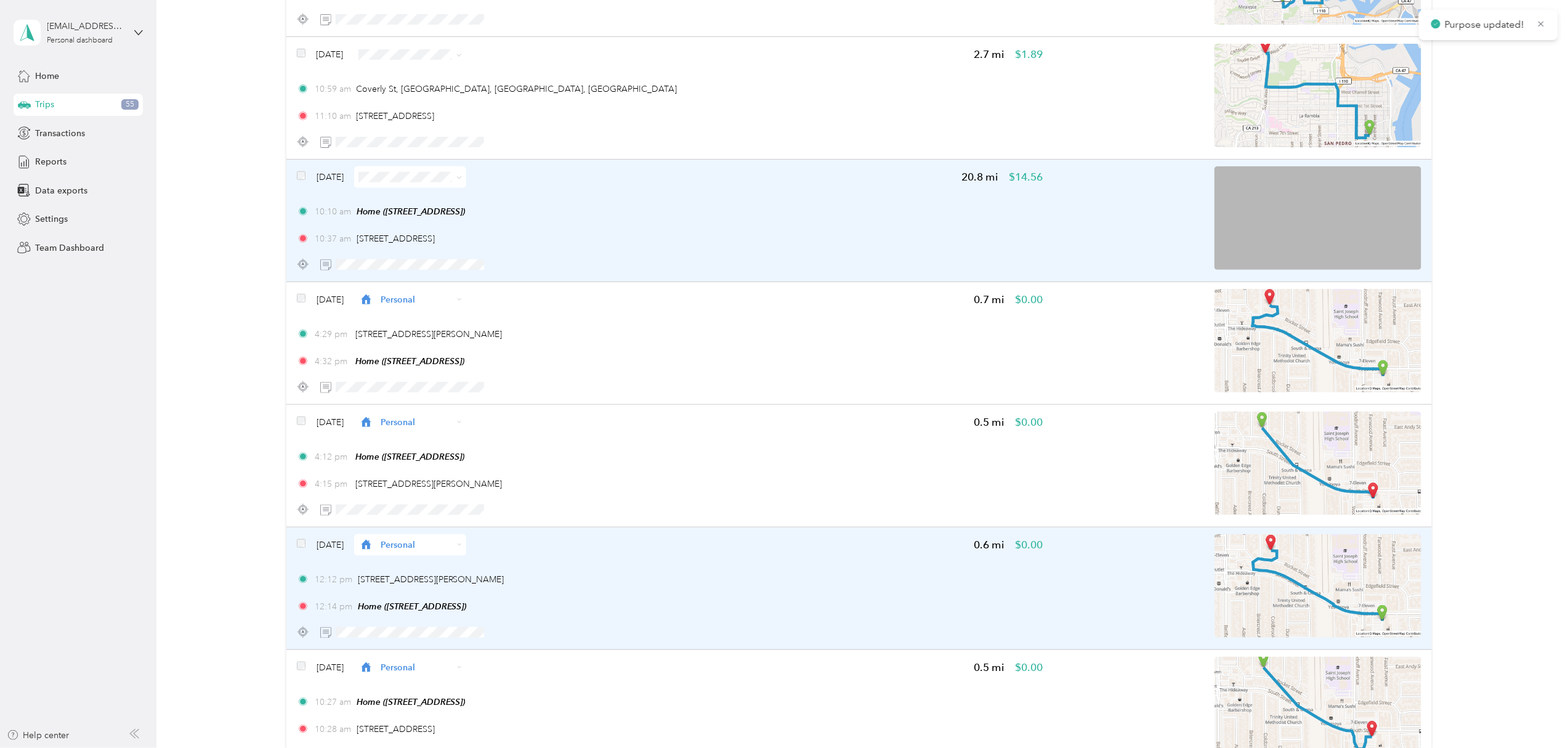
scroll to position [5019, 0]
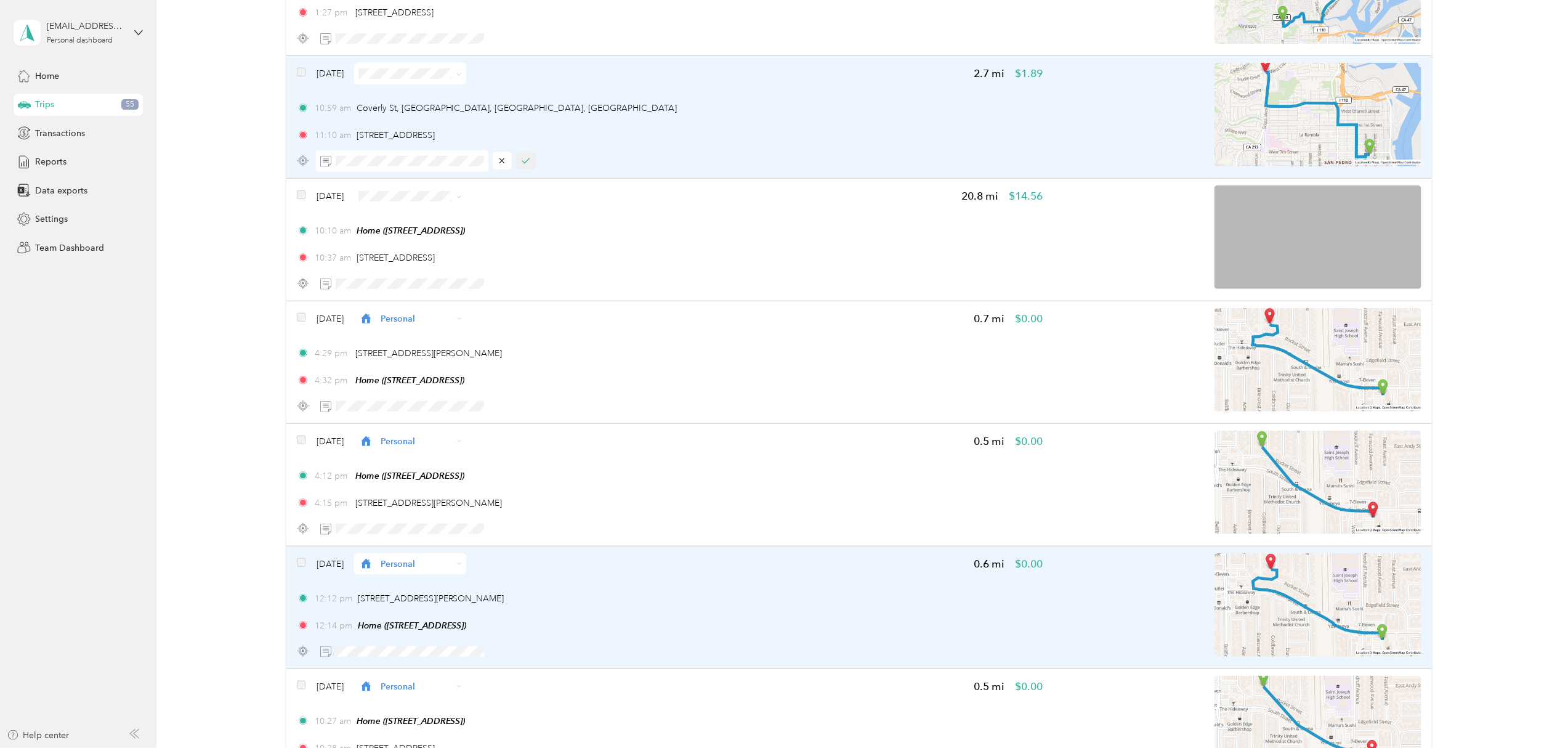
click at [528, 163] on icon "button" at bounding box center [526, 161] width 8 height 8
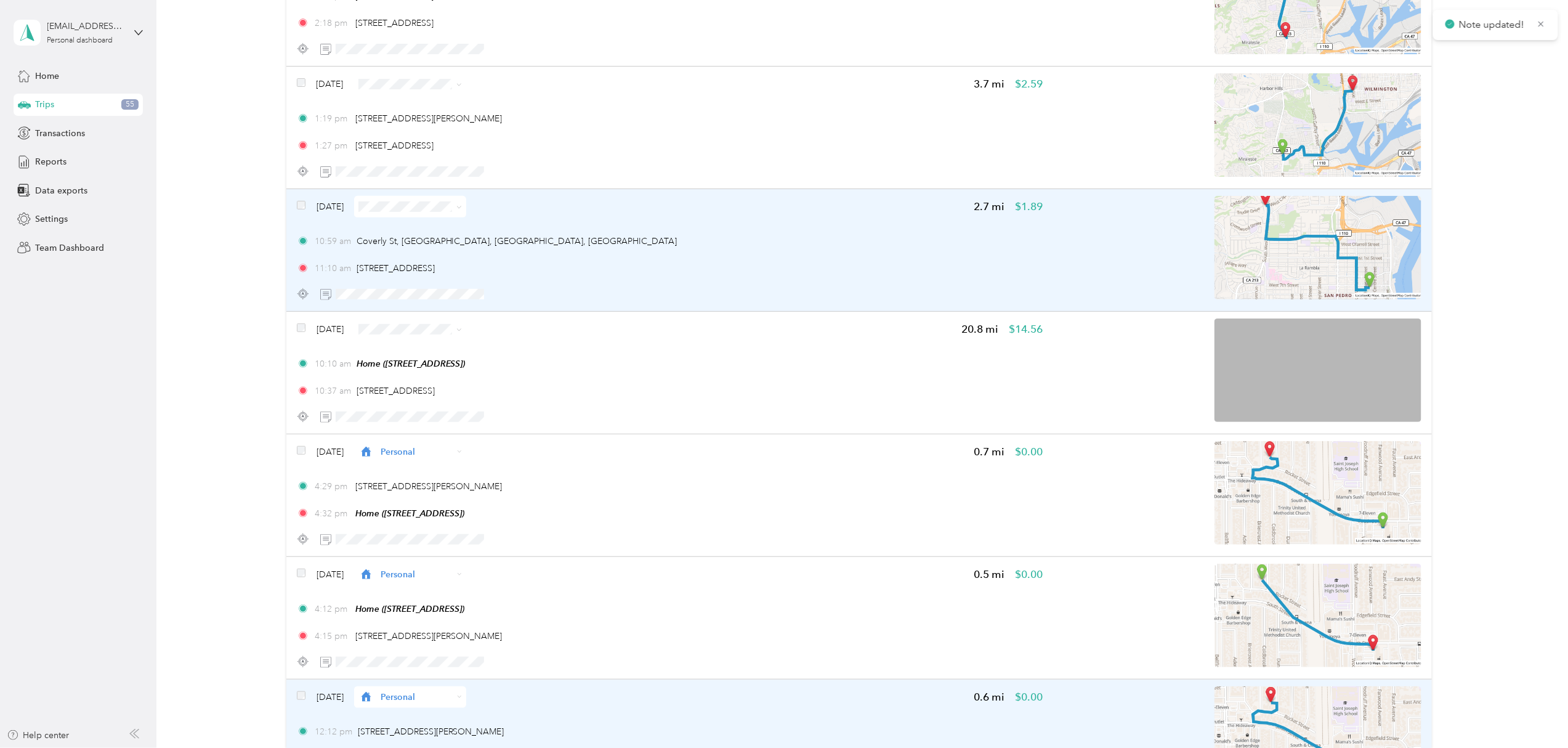
scroll to position [4856, 0]
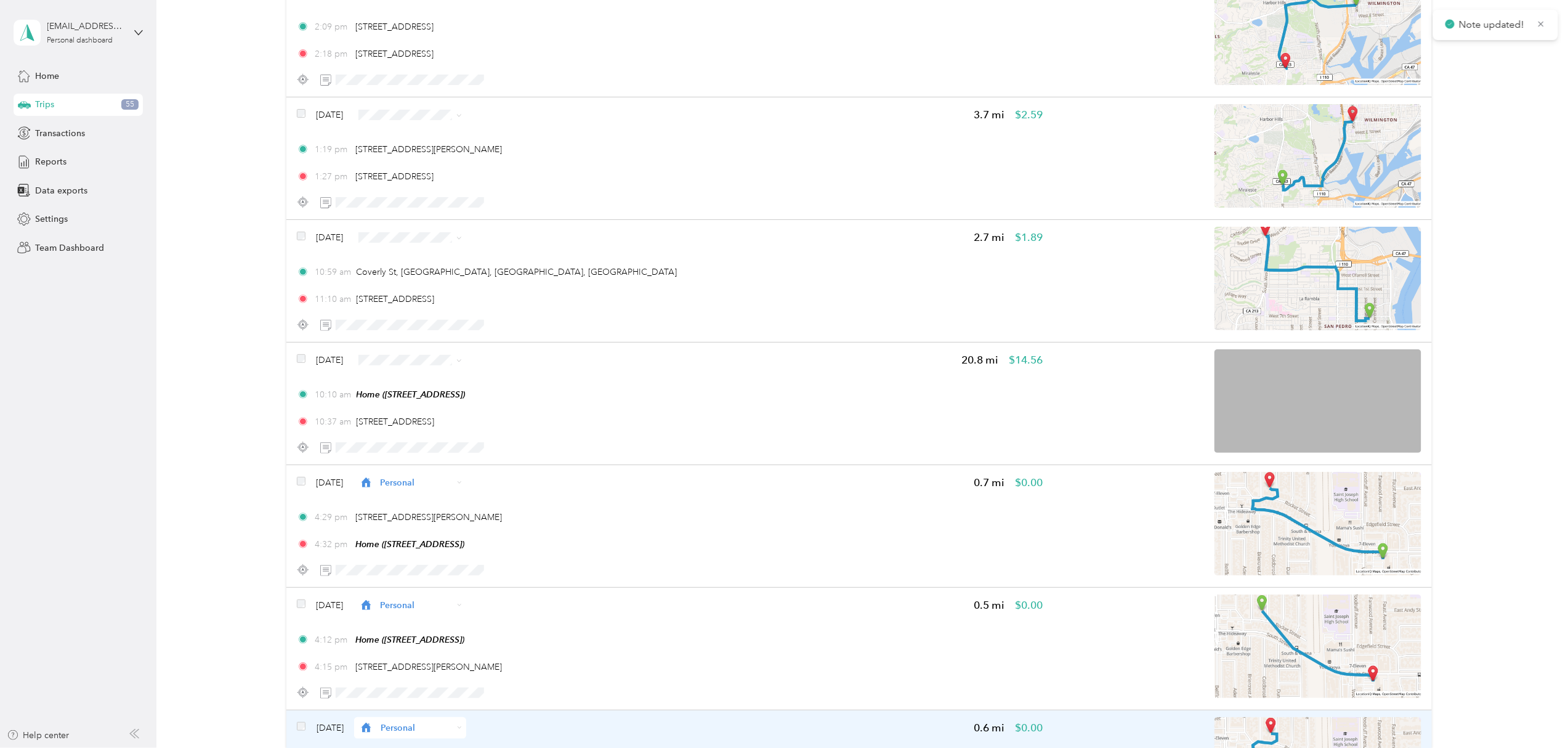
click at [491, 239] on div "[DATE] 2.7 mi $1.89" at bounding box center [670, 238] width 746 height 22
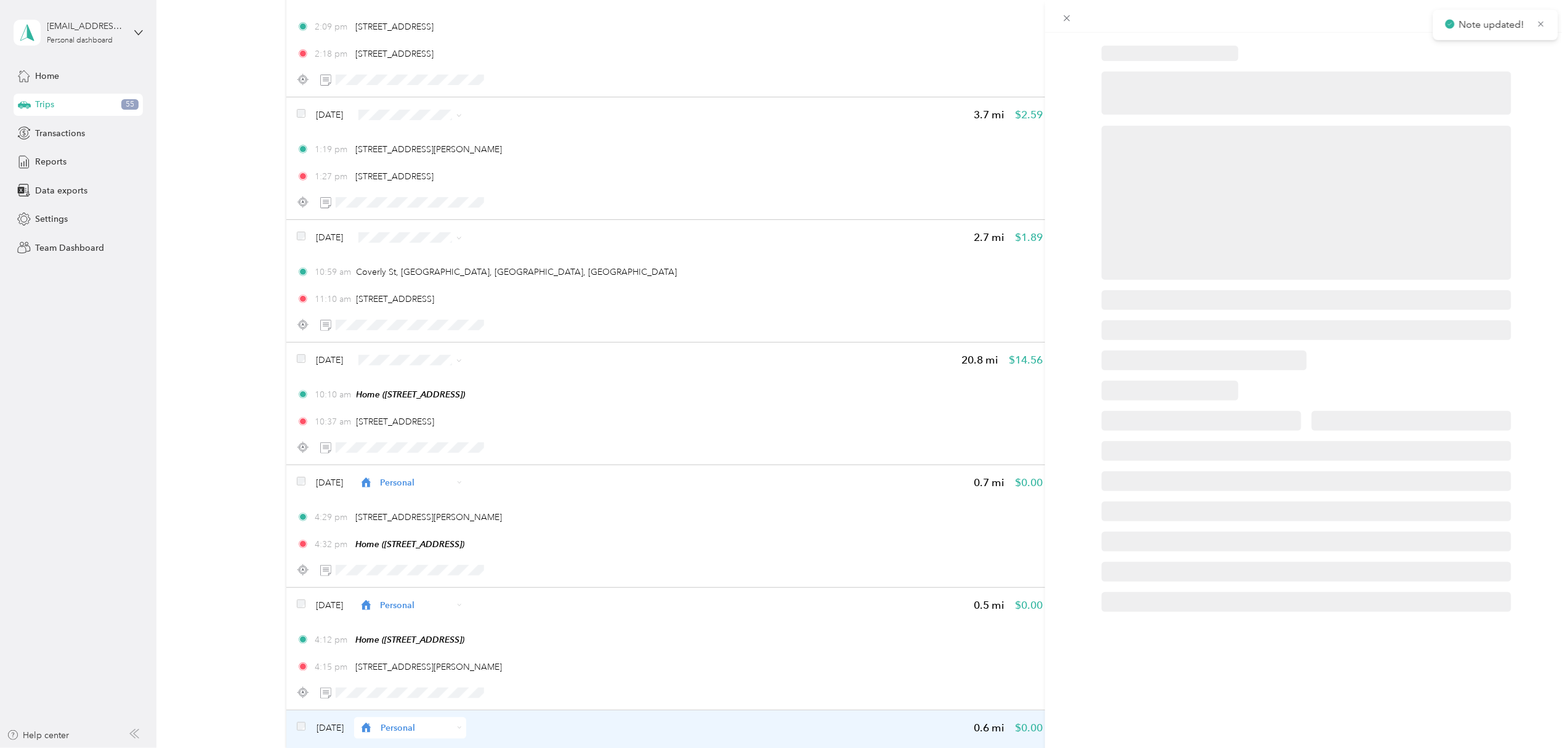
click at [480, 242] on div at bounding box center [784, 374] width 1568 height 748
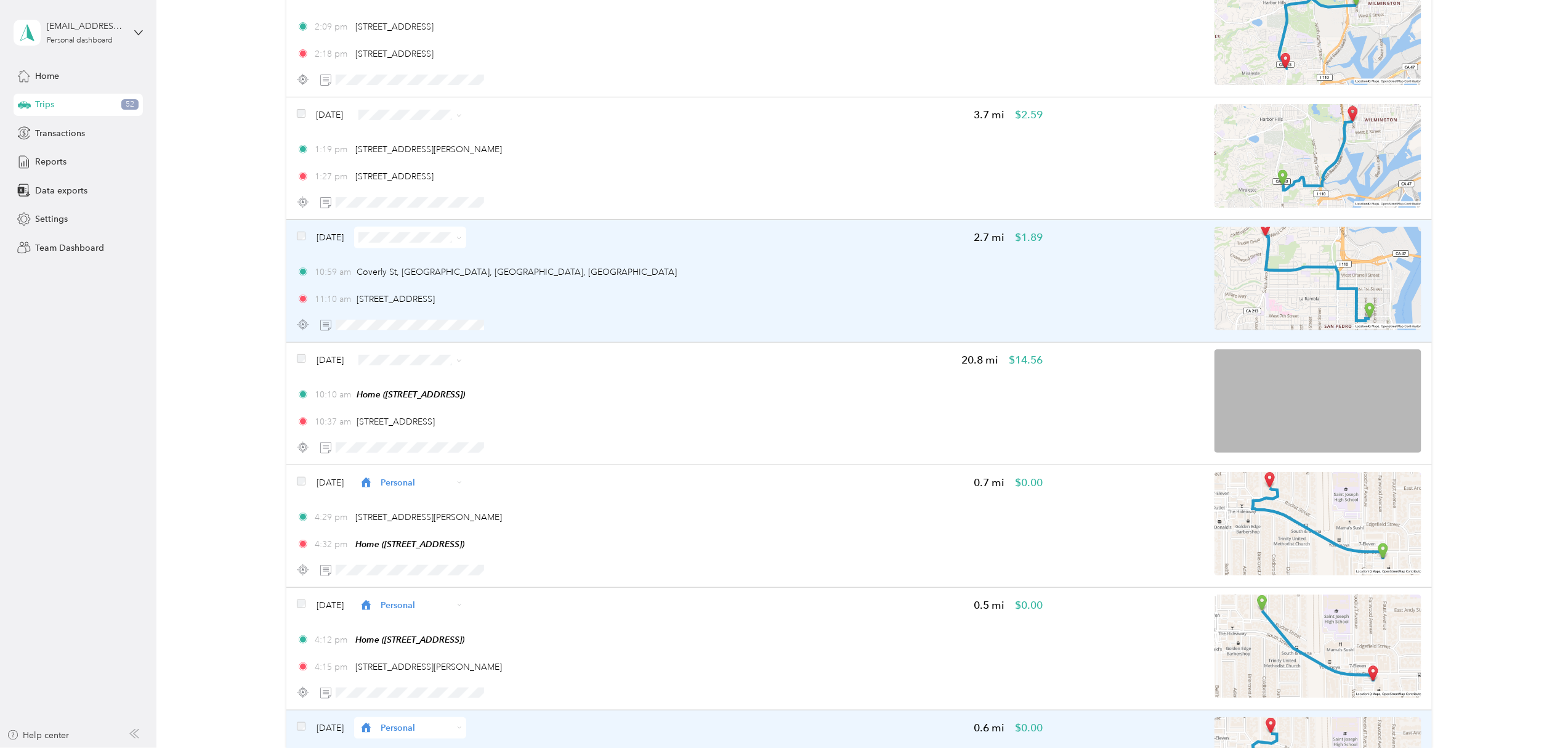
click at [462, 241] on icon at bounding box center [459, 238] width 6 height 6
click at [442, 259] on span "Work" at bounding box center [445, 261] width 73 height 13
click at [462, 240] on icon at bounding box center [459, 238] width 6 height 6
click at [444, 265] on li "Work" at bounding box center [434, 261] width 112 height 22
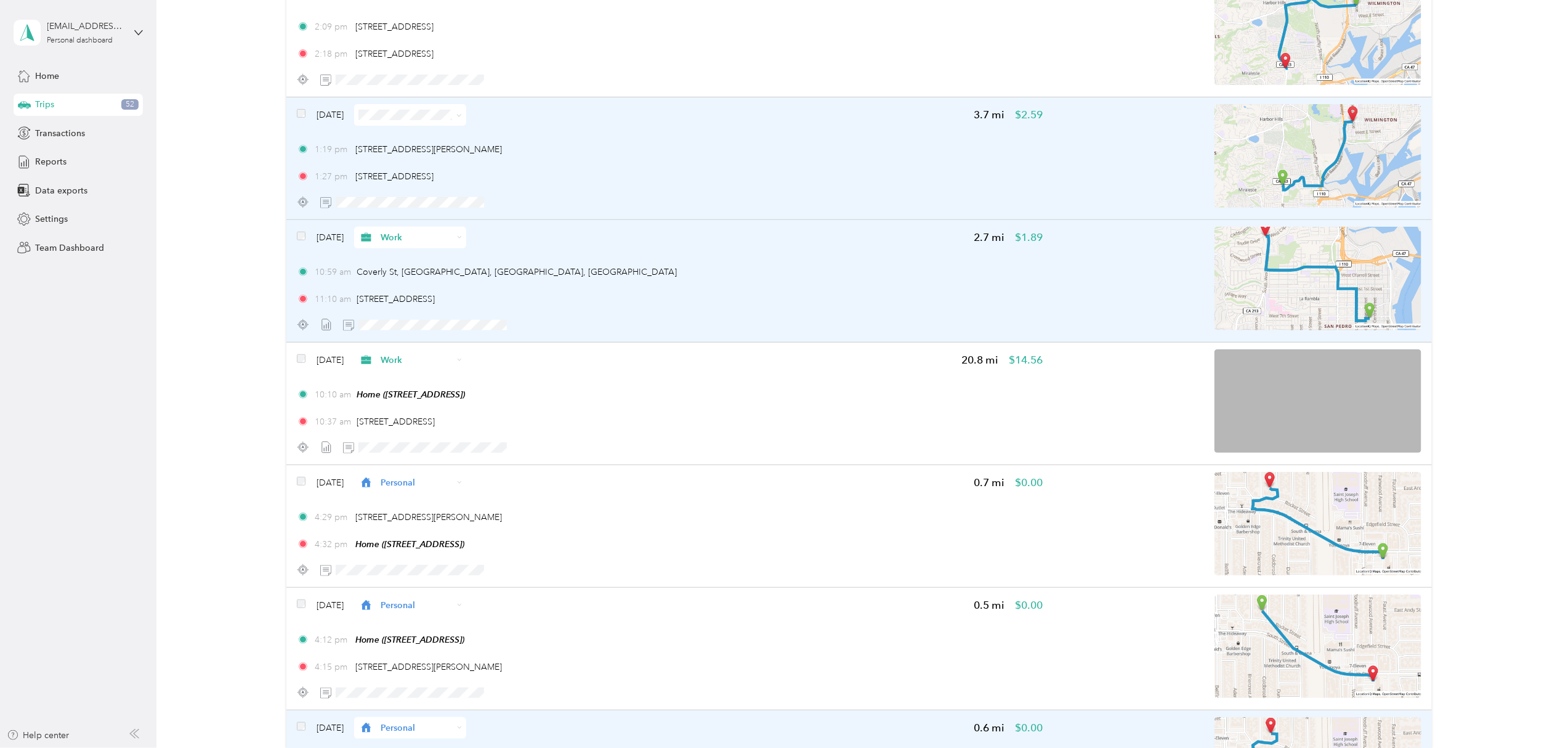
click at [462, 114] on icon at bounding box center [459, 115] width 6 height 6
click at [446, 136] on span "Work" at bounding box center [445, 134] width 73 height 13
click at [545, 203] on icon "button" at bounding box center [549, 202] width 8 height 8
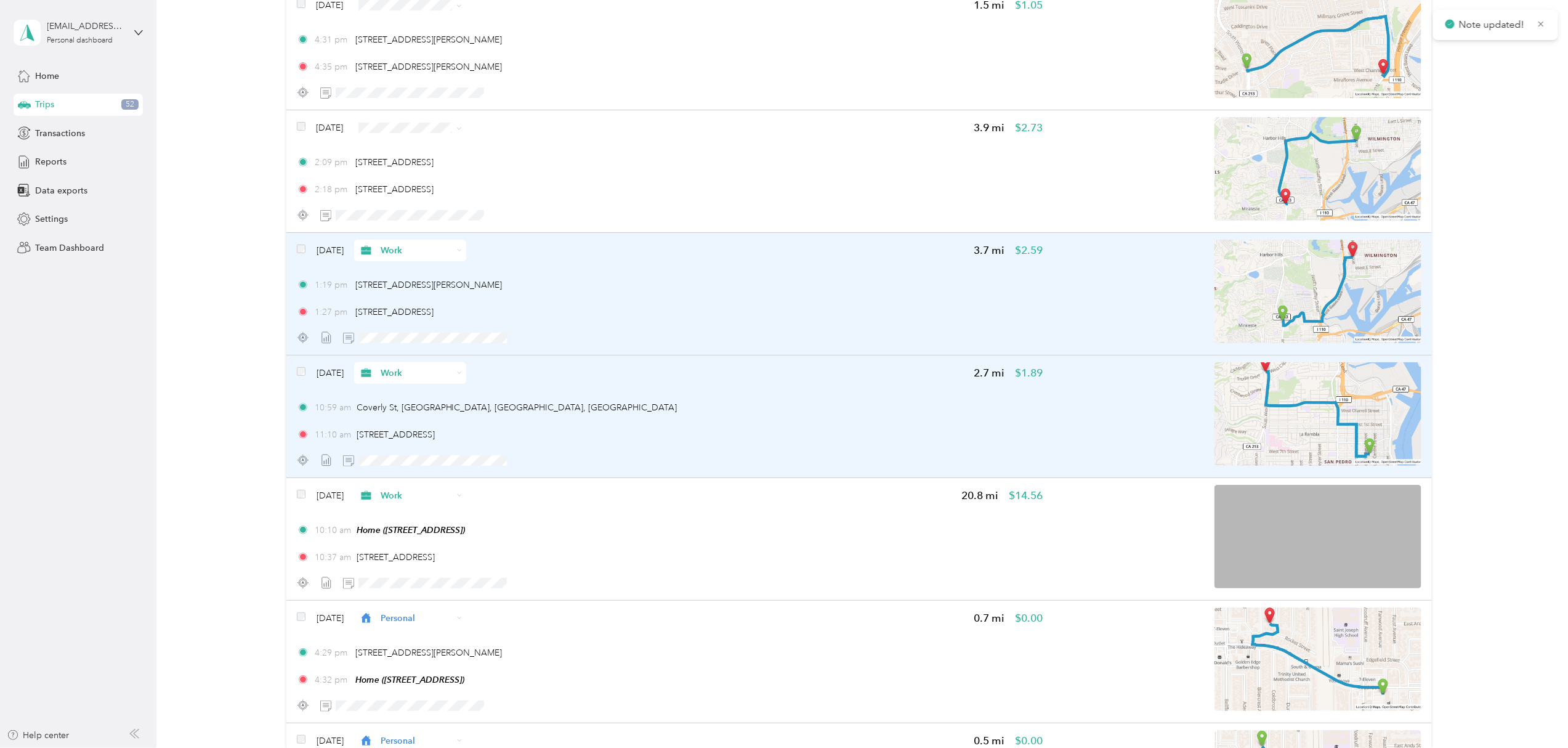
scroll to position [4691, 0]
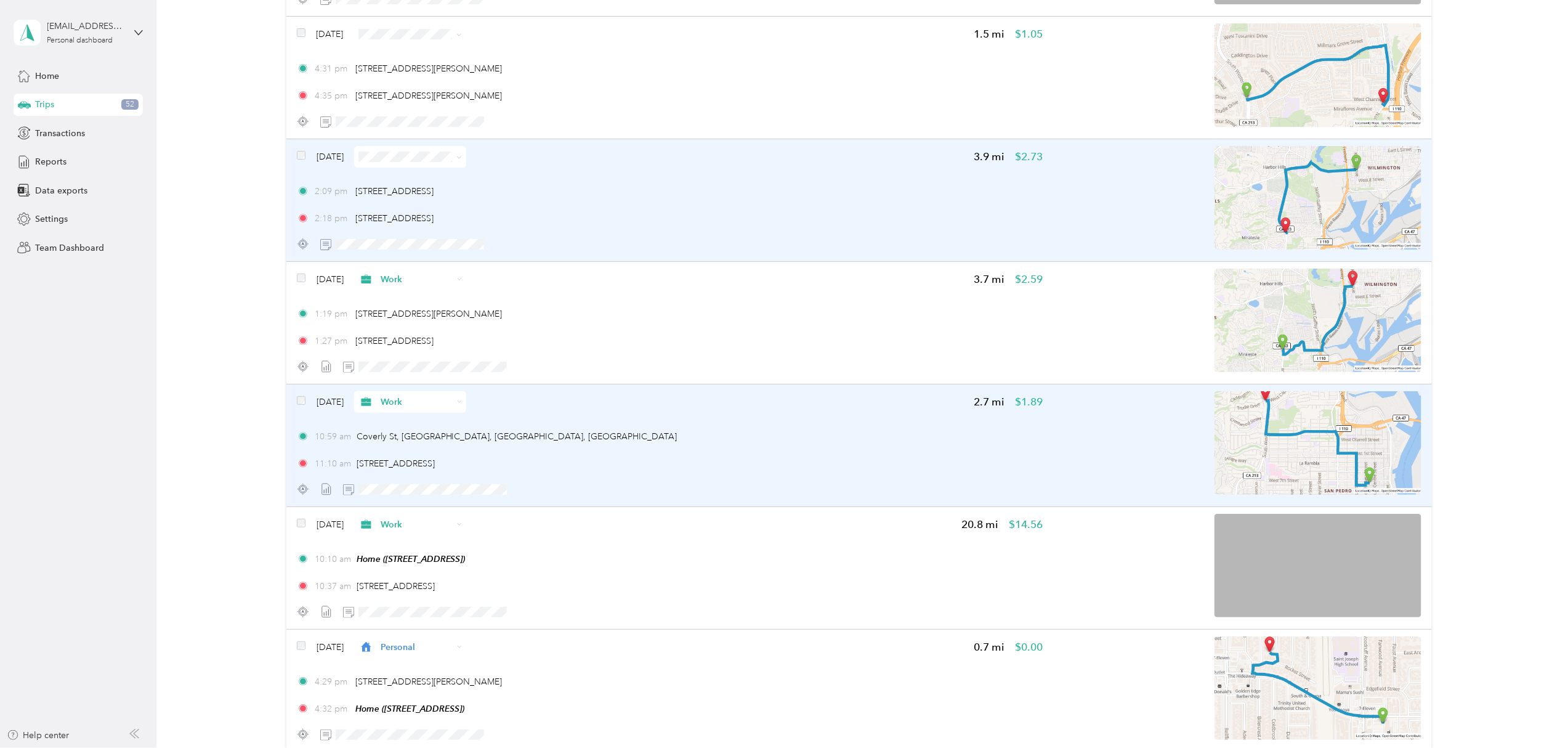
click at [462, 158] on icon at bounding box center [459, 157] width 6 height 6
click at [436, 178] on span "Work" at bounding box center [445, 182] width 73 height 13
click at [550, 248] on icon "button" at bounding box center [549, 243] width 8 height 8
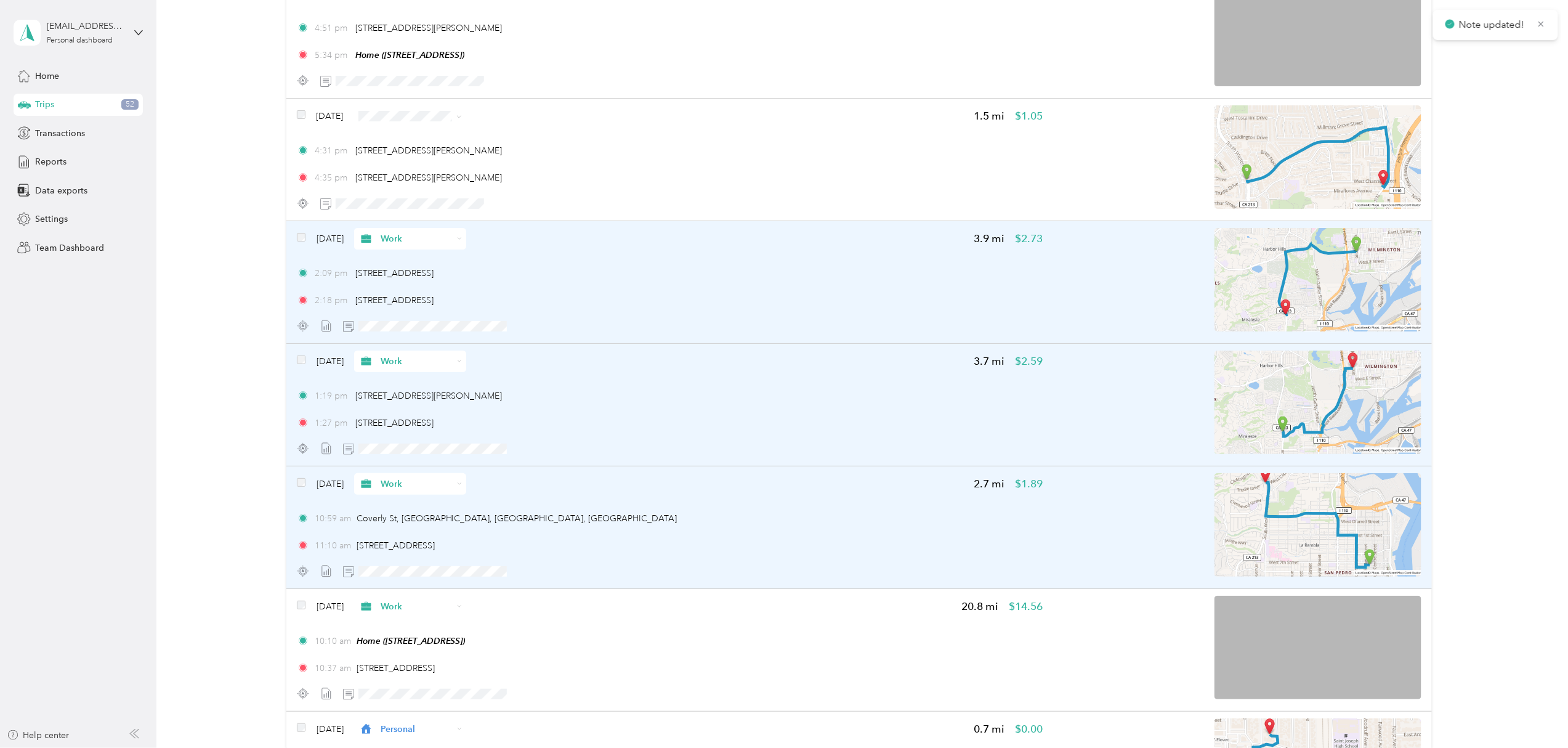
scroll to position [4526, 0]
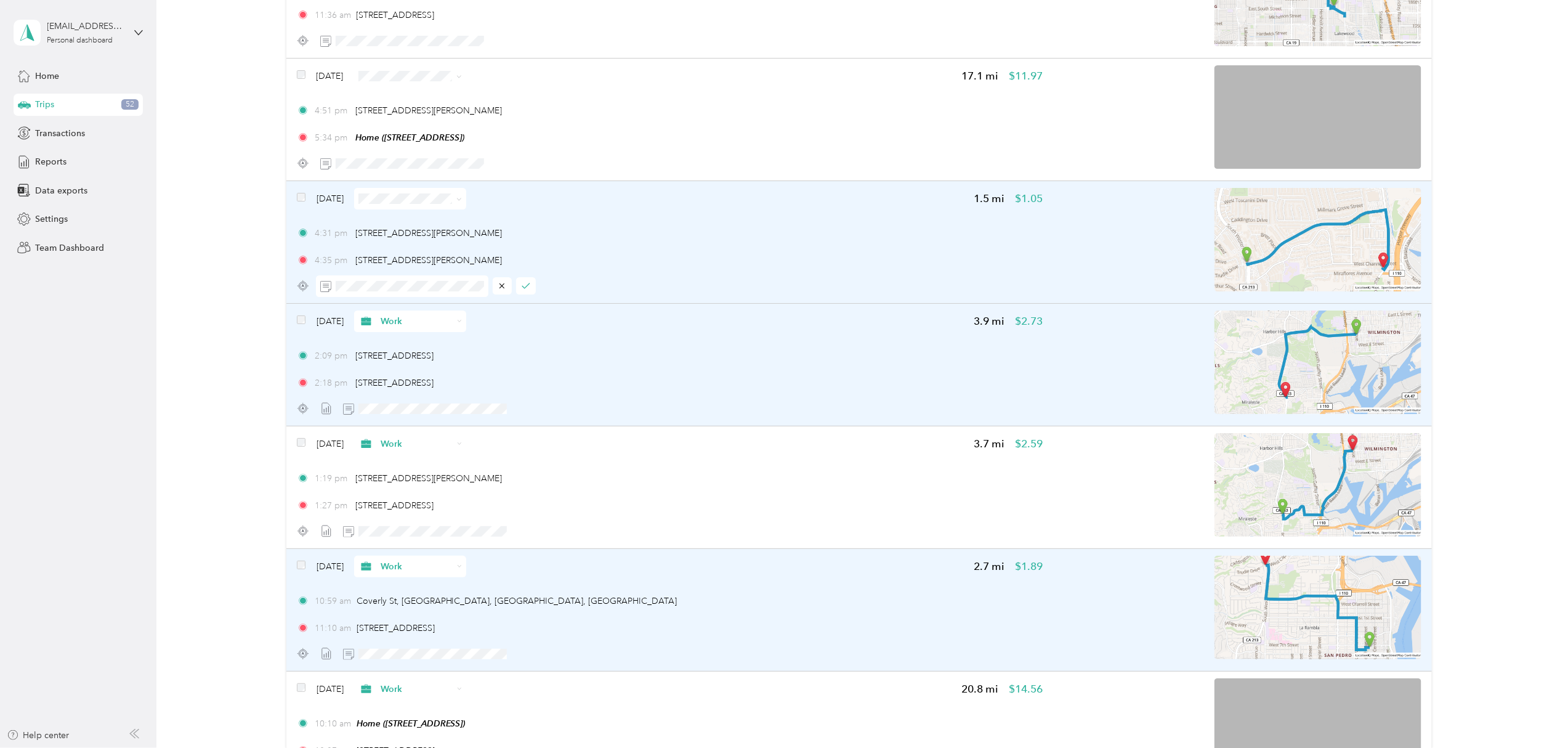
click at [537, 292] on div at bounding box center [670, 286] width 746 height 22
click at [525, 290] on icon "button" at bounding box center [526, 286] width 8 height 8
click at [462, 197] on span at bounding box center [459, 198] width 6 height 11
click at [462, 201] on icon at bounding box center [459, 199] width 6 height 6
click at [446, 214] on li "Work" at bounding box center [434, 218] width 112 height 22
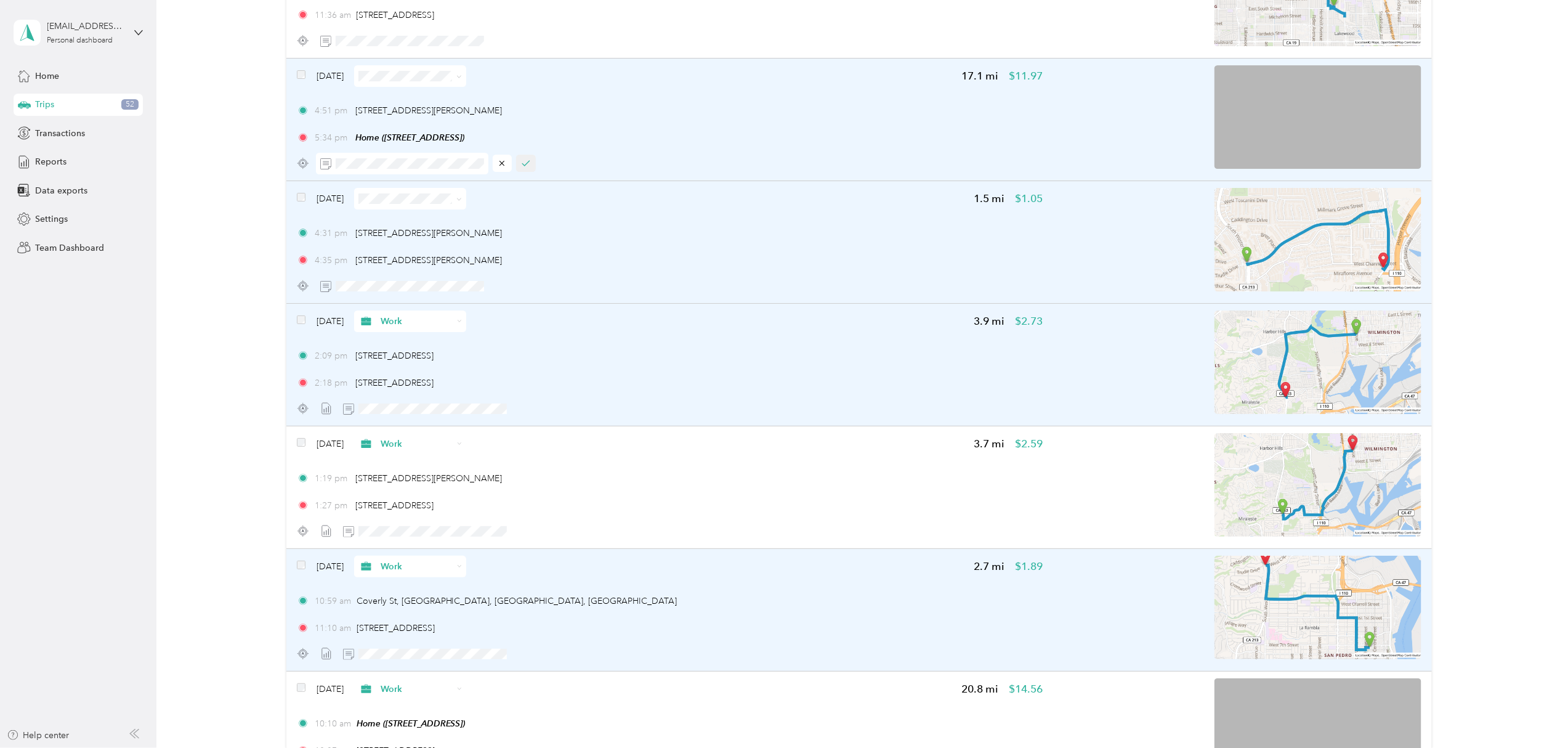
click at [527, 168] on icon "button" at bounding box center [526, 163] width 8 height 8
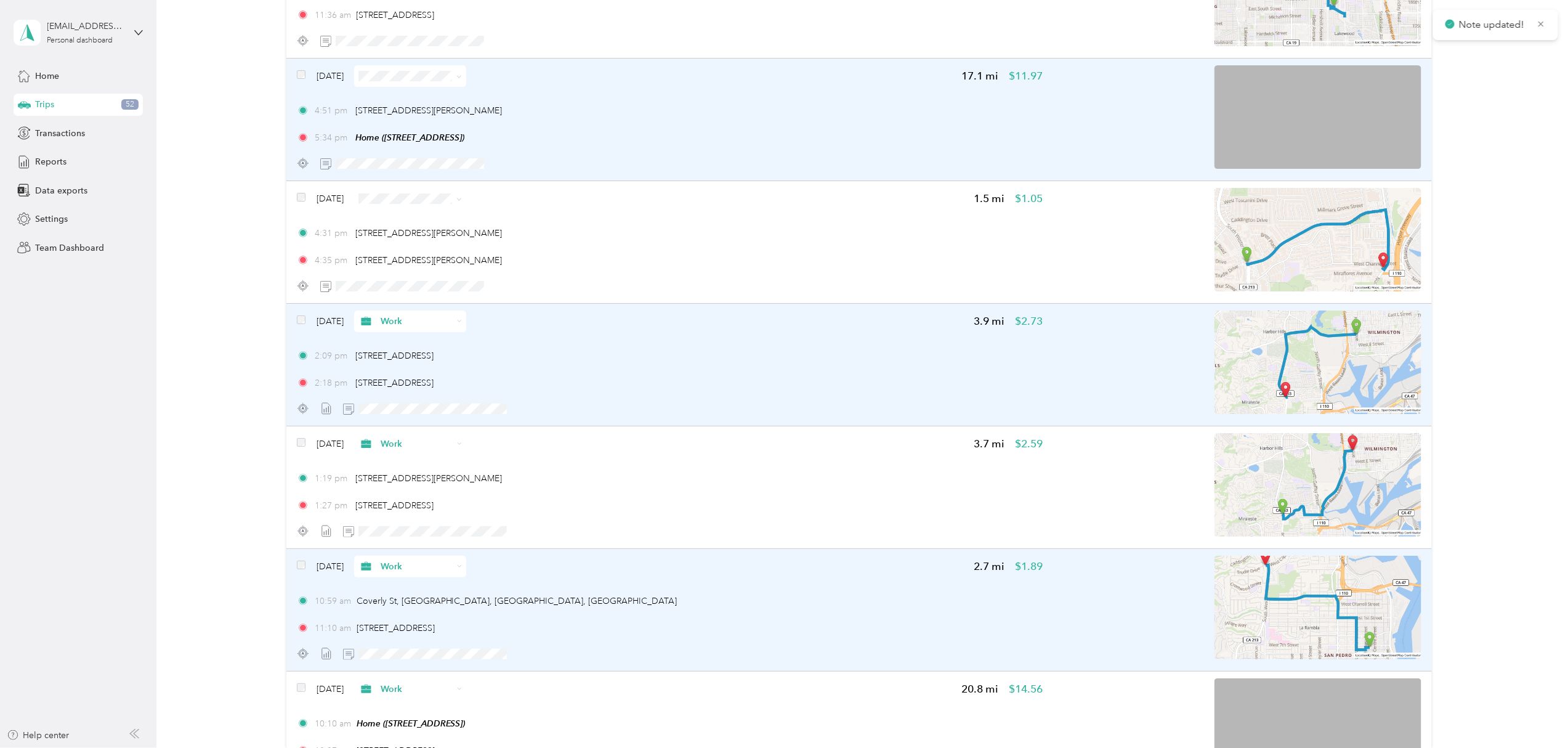
click at [435, 218] on span "Work" at bounding box center [445, 223] width 73 height 13
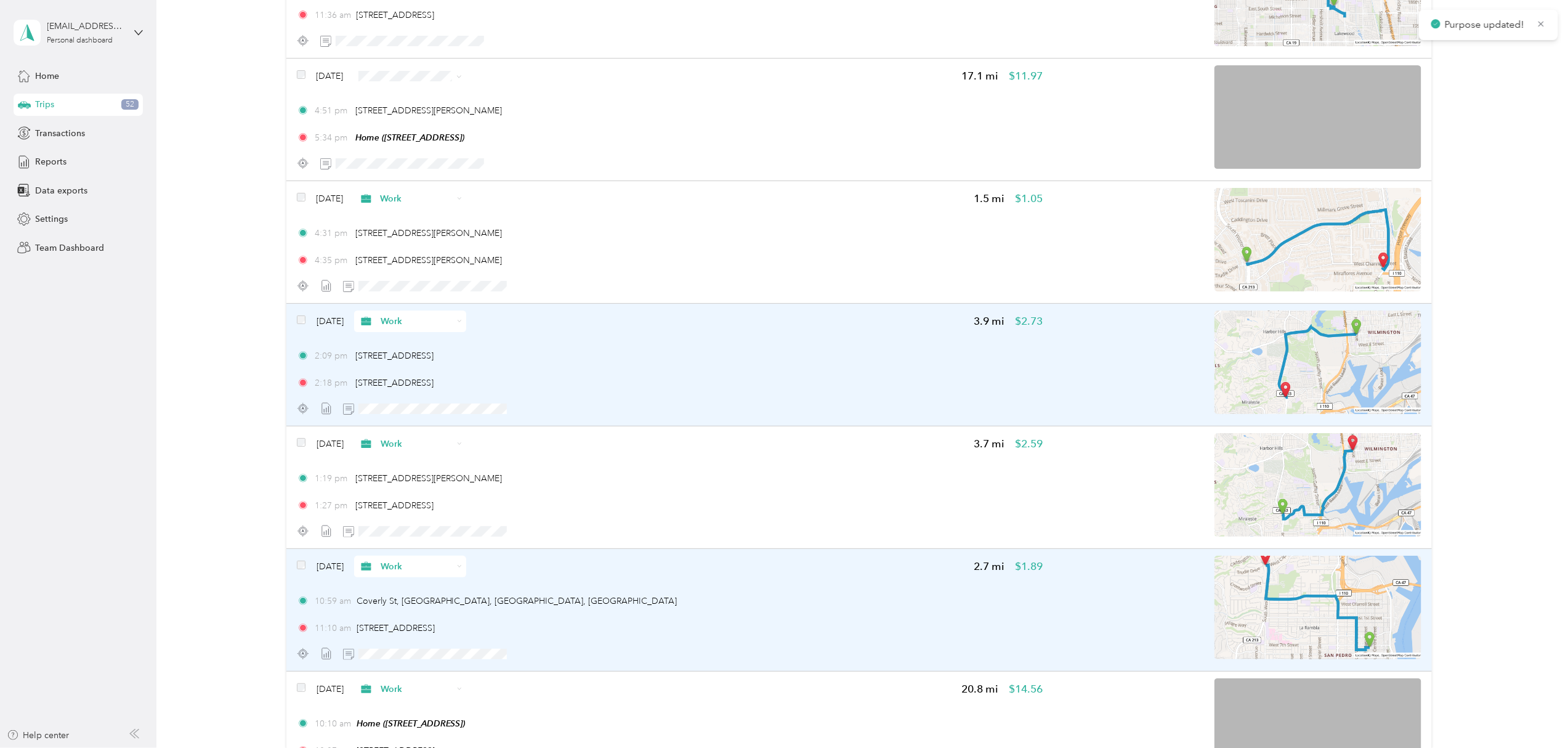
click at [432, 99] on span "Work" at bounding box center [445, 97] width 73 height 13
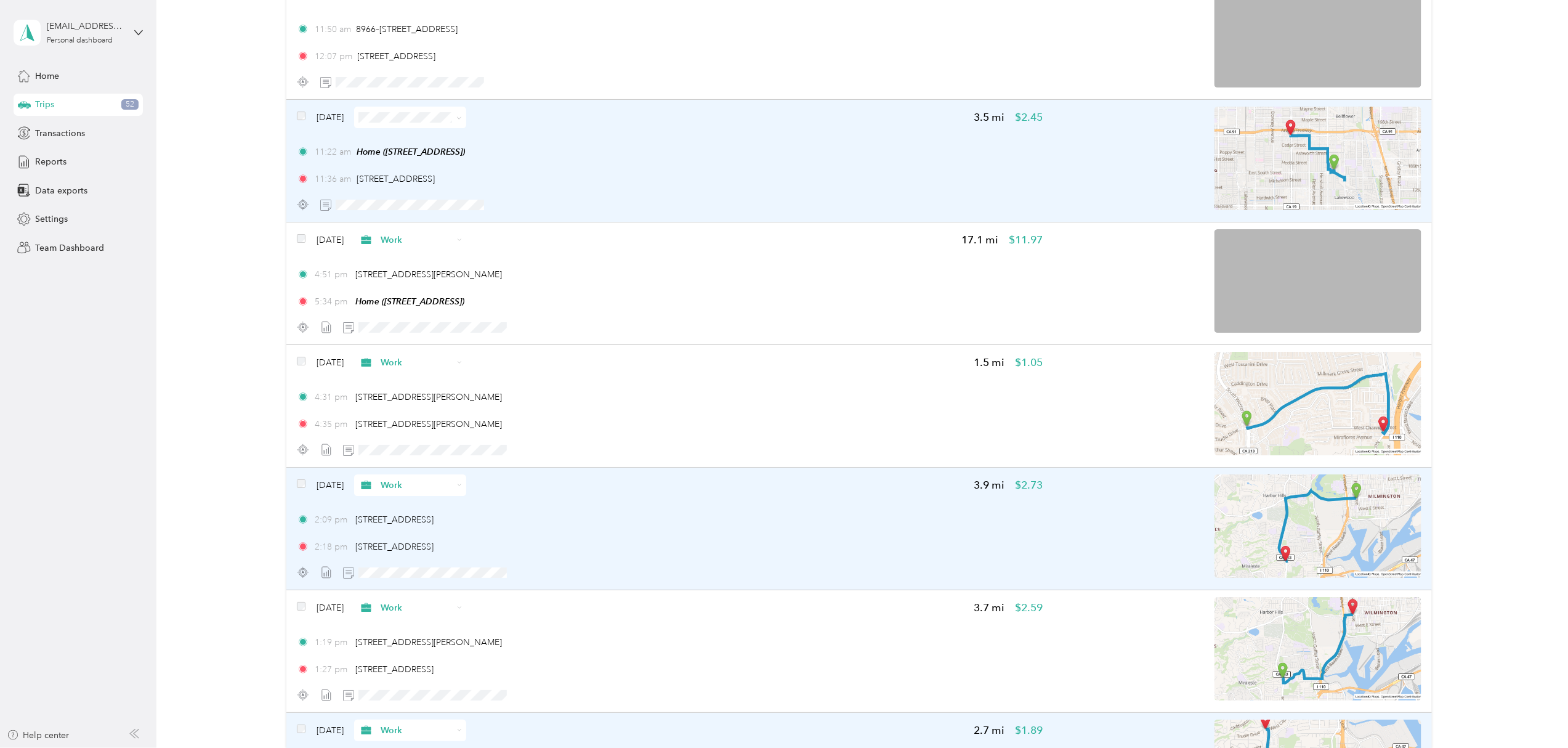
scroll to position [4280, 0]
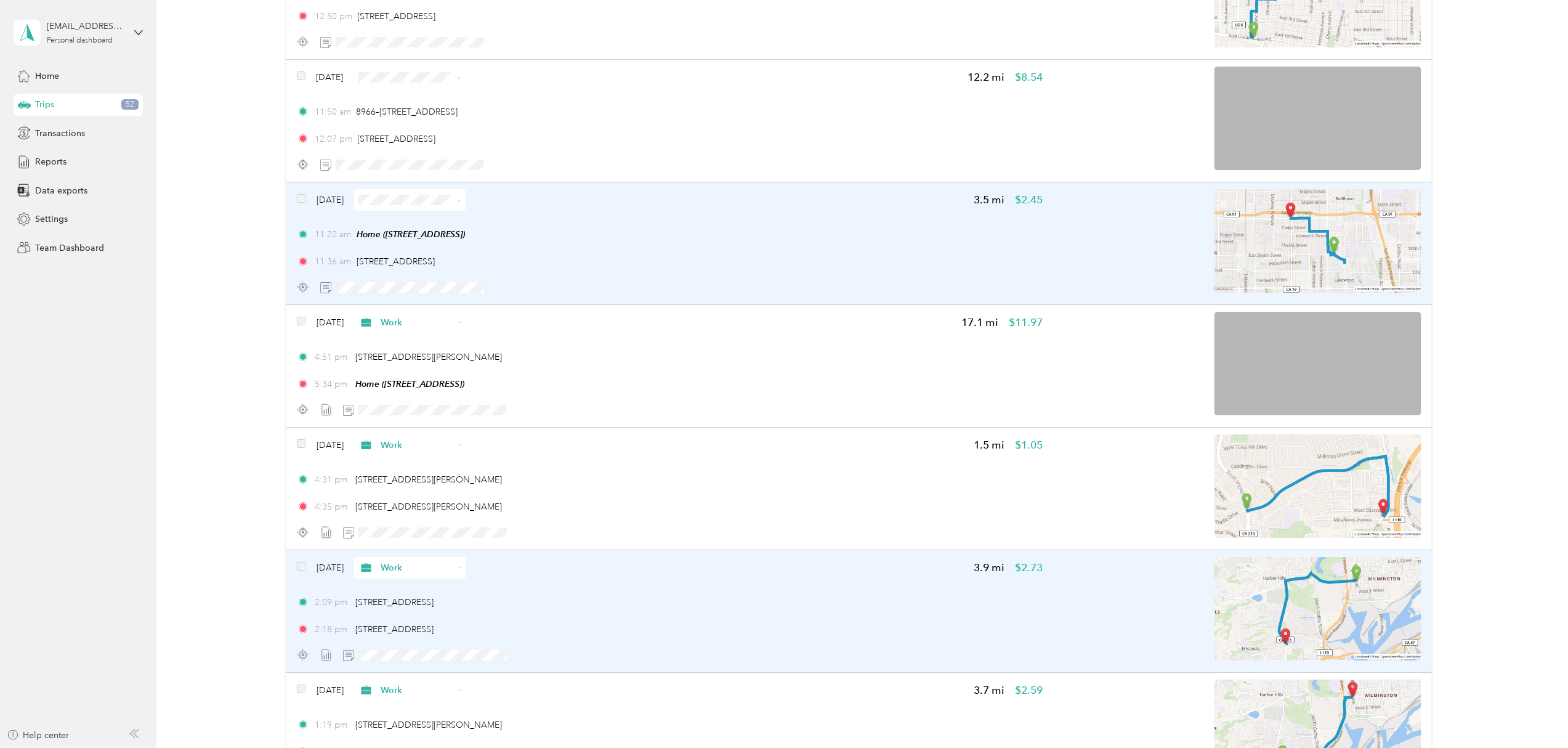
click at [1287, 220] on img at bounding box center [1318, 241] width 207 height 103
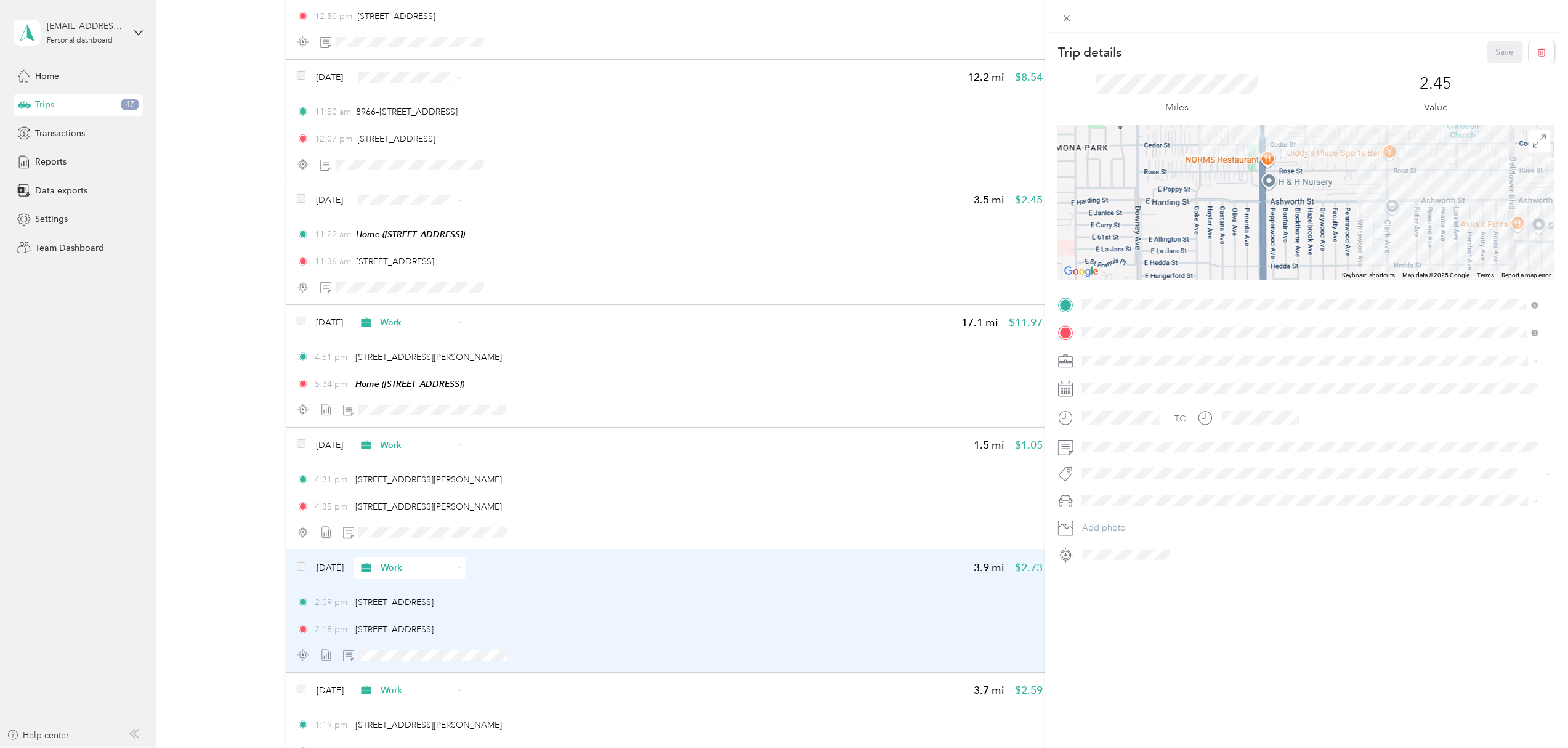
click at [383, 286] on div "Trip details Save This trip cannot be edited because it is either under review,…" at bounding box center [784, 374] width 1568 height 748
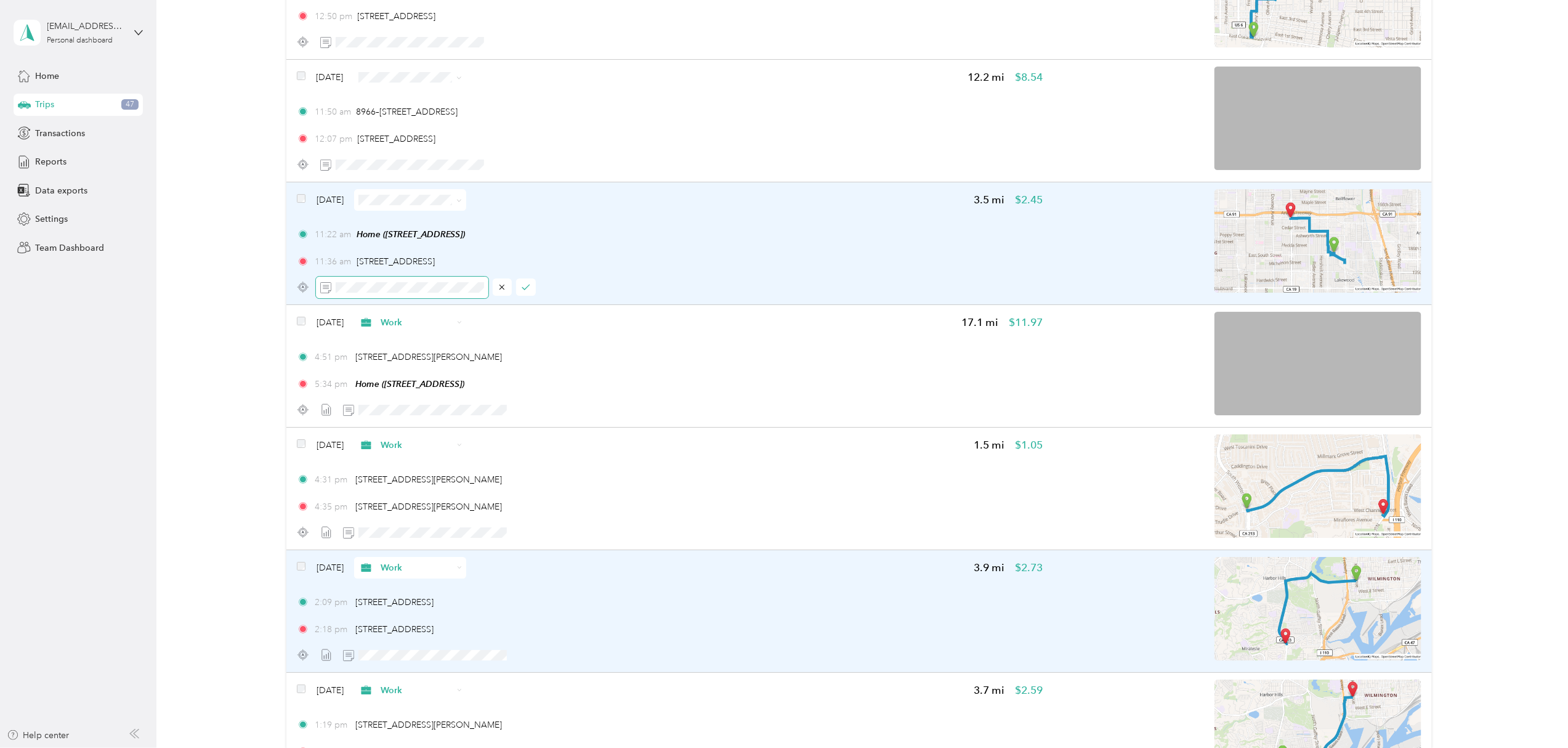
click at [484, 289] on span at bounding box center [402, 288] width 173 height 22
click at [485, 287] on span at bounding box center [402, 288] width 173 height 22
click at [527, 291] on icon "button" at bounding box center [526, 287] width 8 height 8
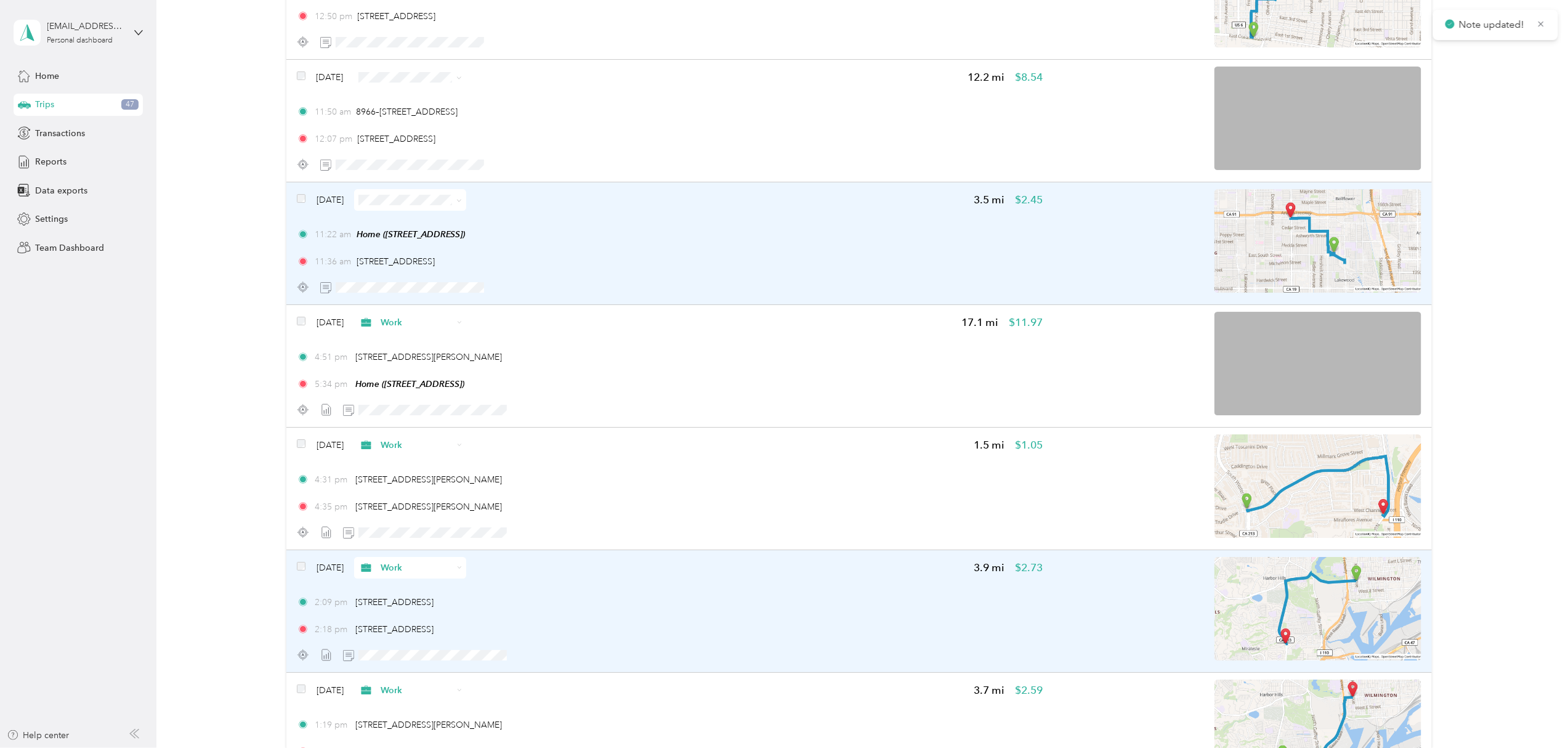
click at [462, 201] on icon at bounding box center [459, 200] width 6 height 6
click at [459, 220] on span "Work" at bounding box center [445, 219] width 73 height 13
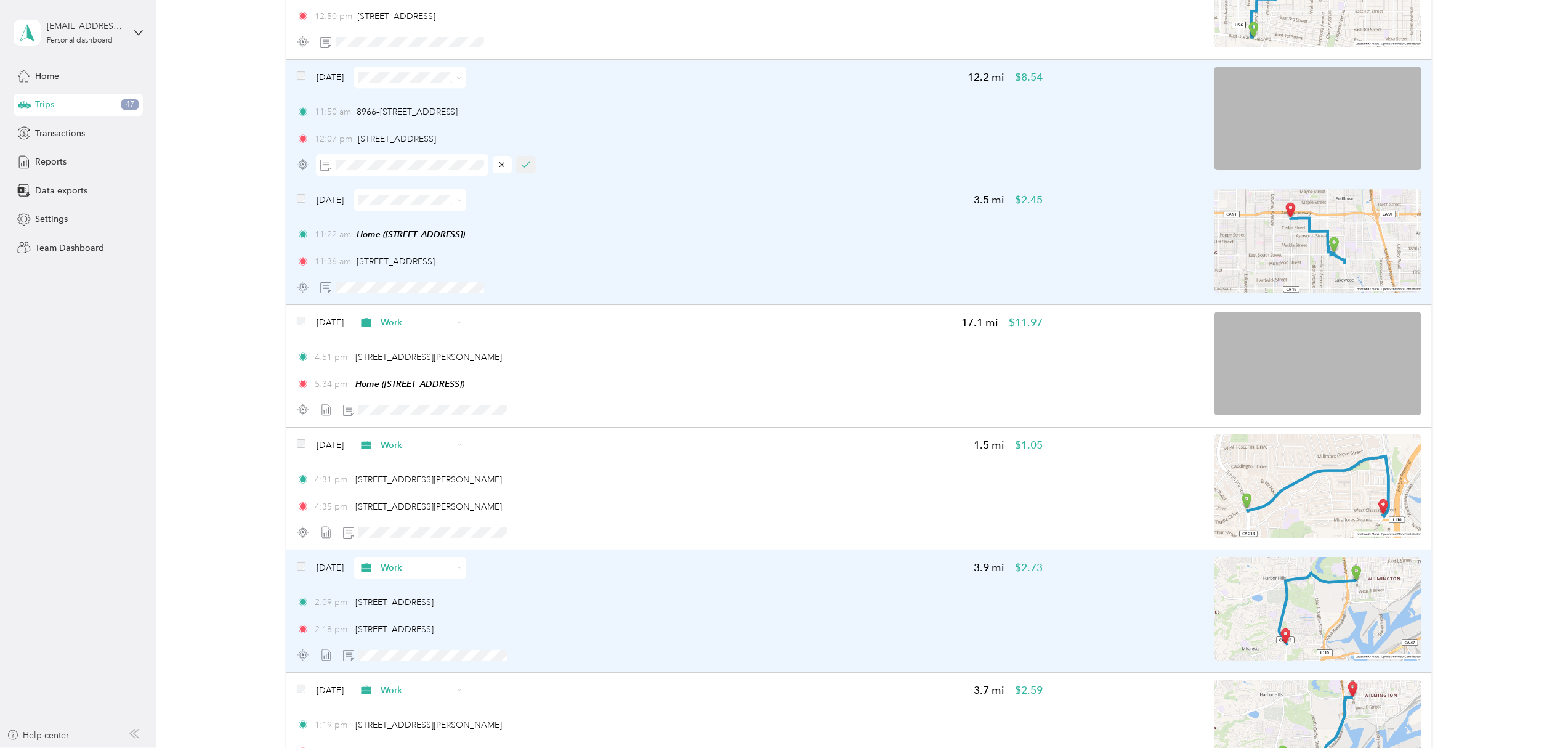
click at [530, 168] on icon "button" at bounding box center [526, 164] width 8 height 8
click at [462, 78] on icon at bounding box center [459, 78] width 6 height 6
click at [457, 101] on span "Work" at bounding box center [445, 100] width 73 height 13
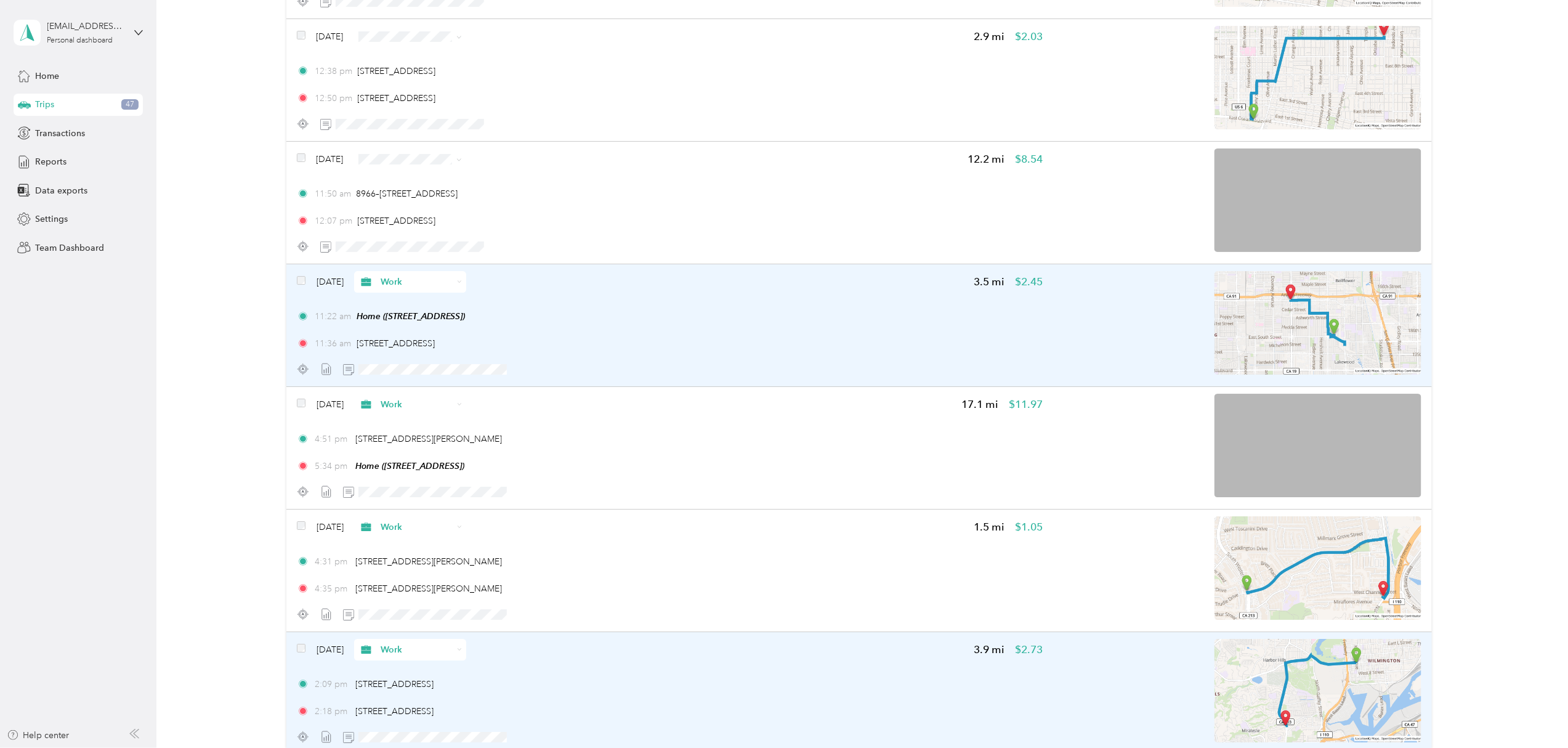
click at [462, 161] on icon at bounding box center [459, 159] width 6 height 6
click at [442, 183] on span "Work" at bounding box center [445, 180] width 73 height 13
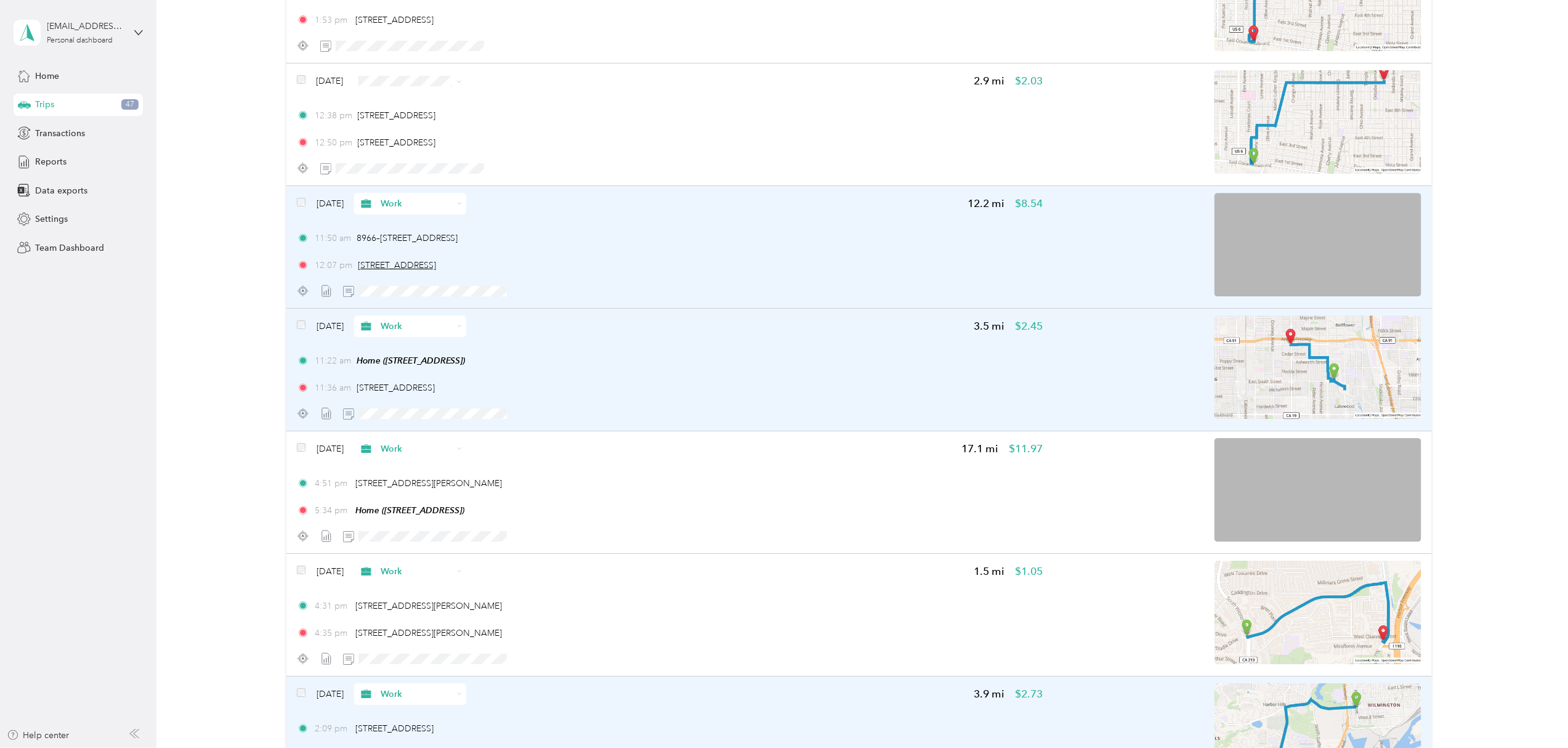
scroll to position [4116, 0]
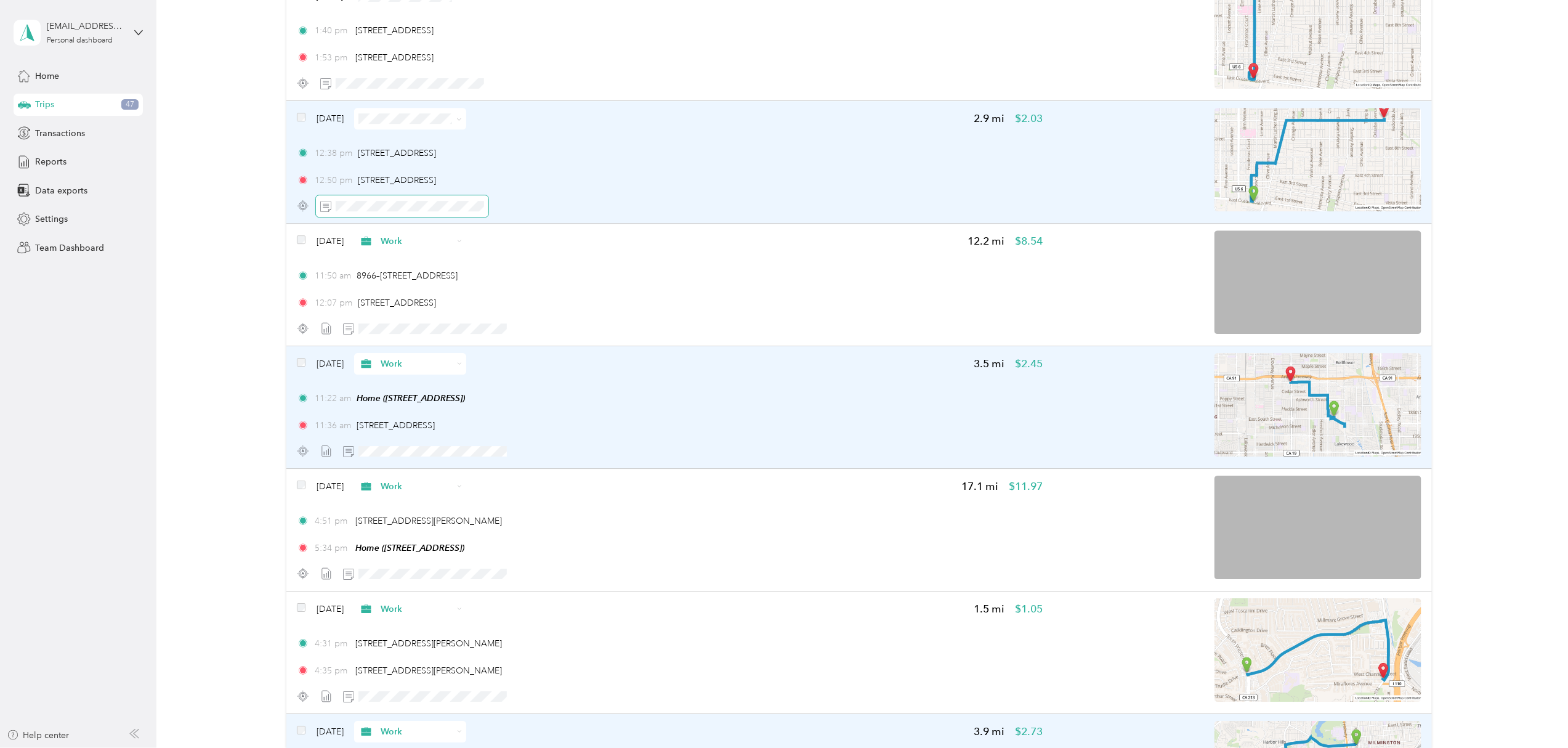
click at [428, 213] on span at bounding box center [402, 206] width 173 height 22
click at [527, 206] on icon "button" at bounding box center [526, 206] width 8 height 8
click at [462, 121] on icon at bounding box center [459, 119] width 6 height 6
click at [447, 139] on span "Work" at bounding box center [445, 144] width 73 height 13
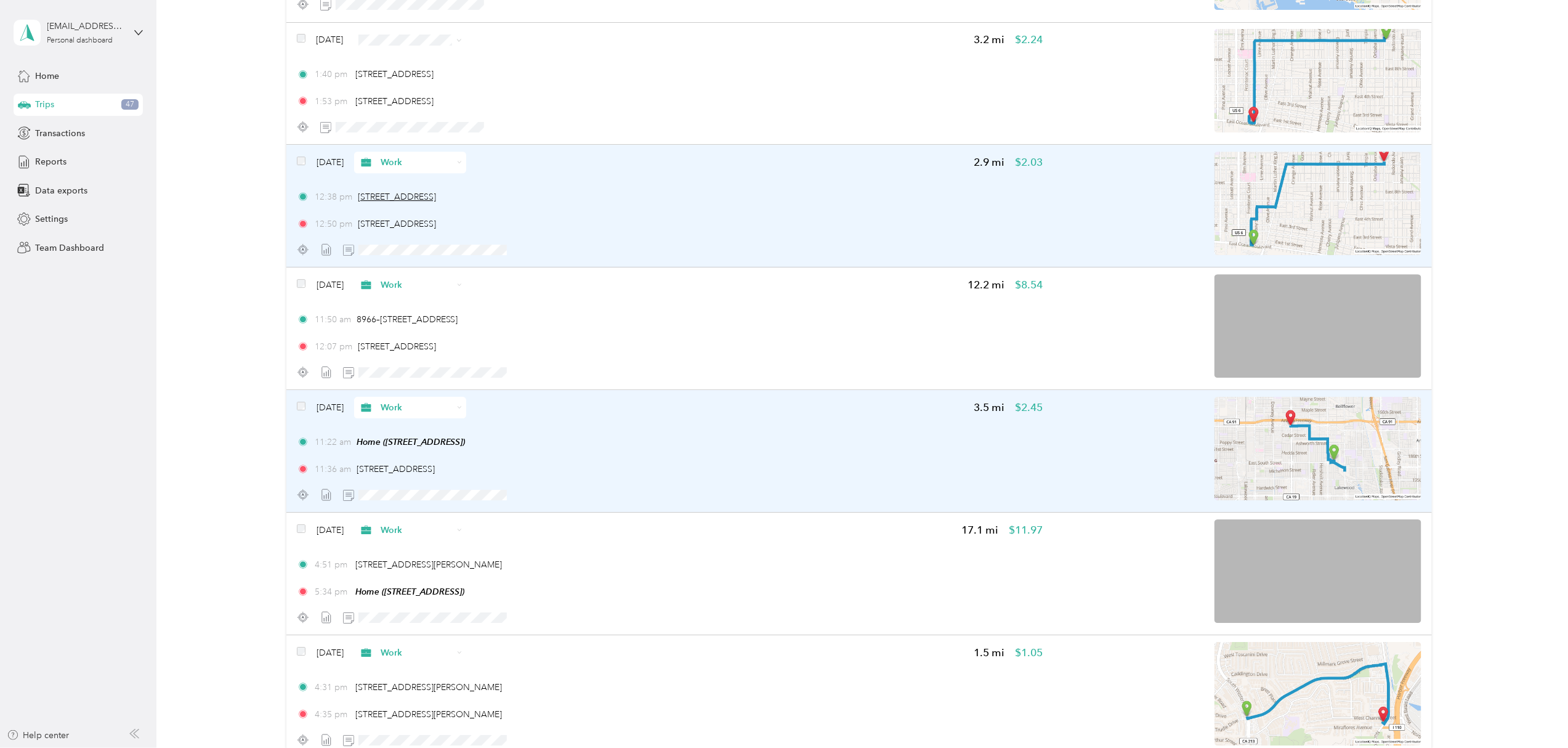
scroll to position [4034, 0]
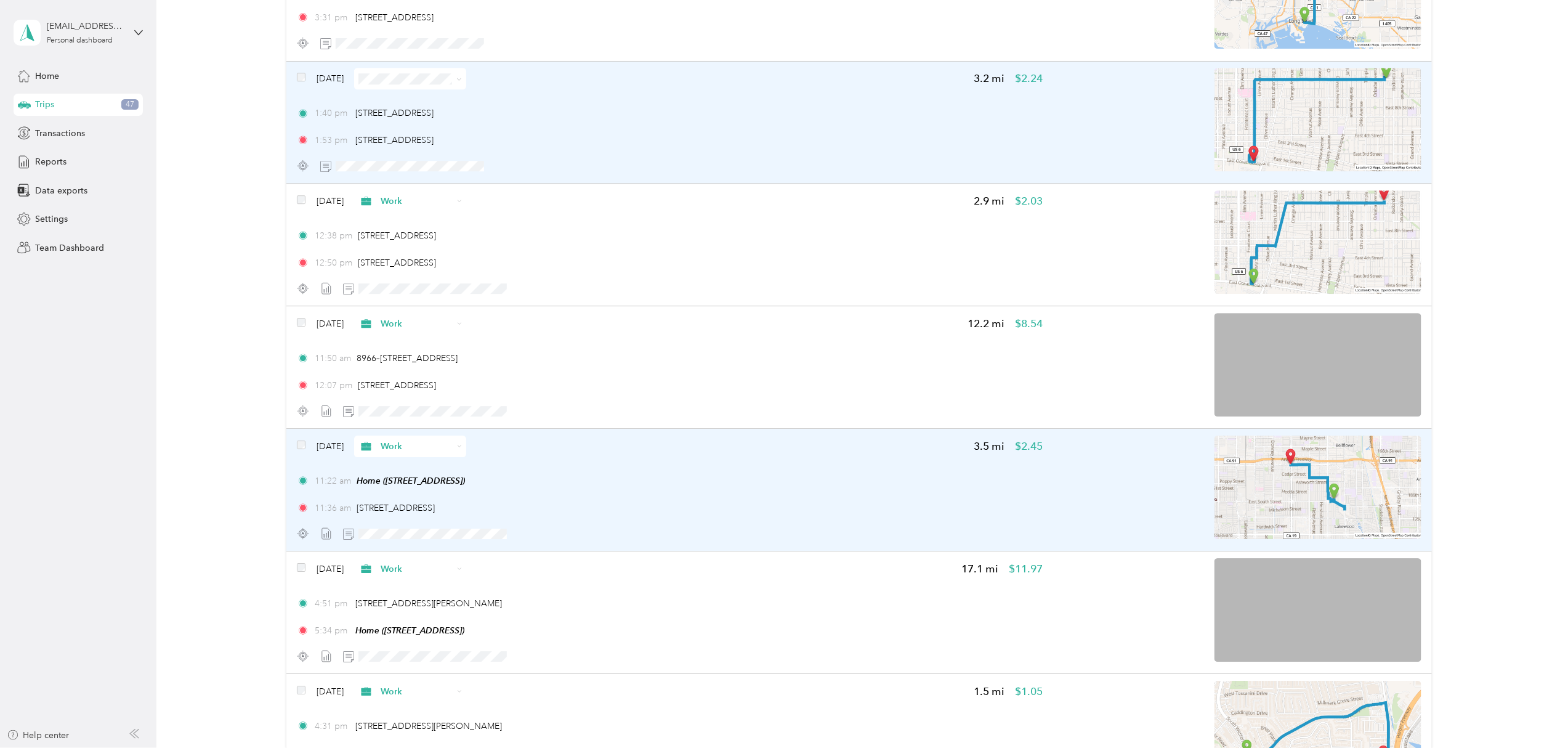
click at [462, 82] on icon at bounding box center [459, 79] width 6 height 6
click at [459, 103] on span "Work" at bounding box center [445, 103] width 73 height 13
click at [550, 170] on icon "button" at bounding box center [549, 165] width 8 height 8
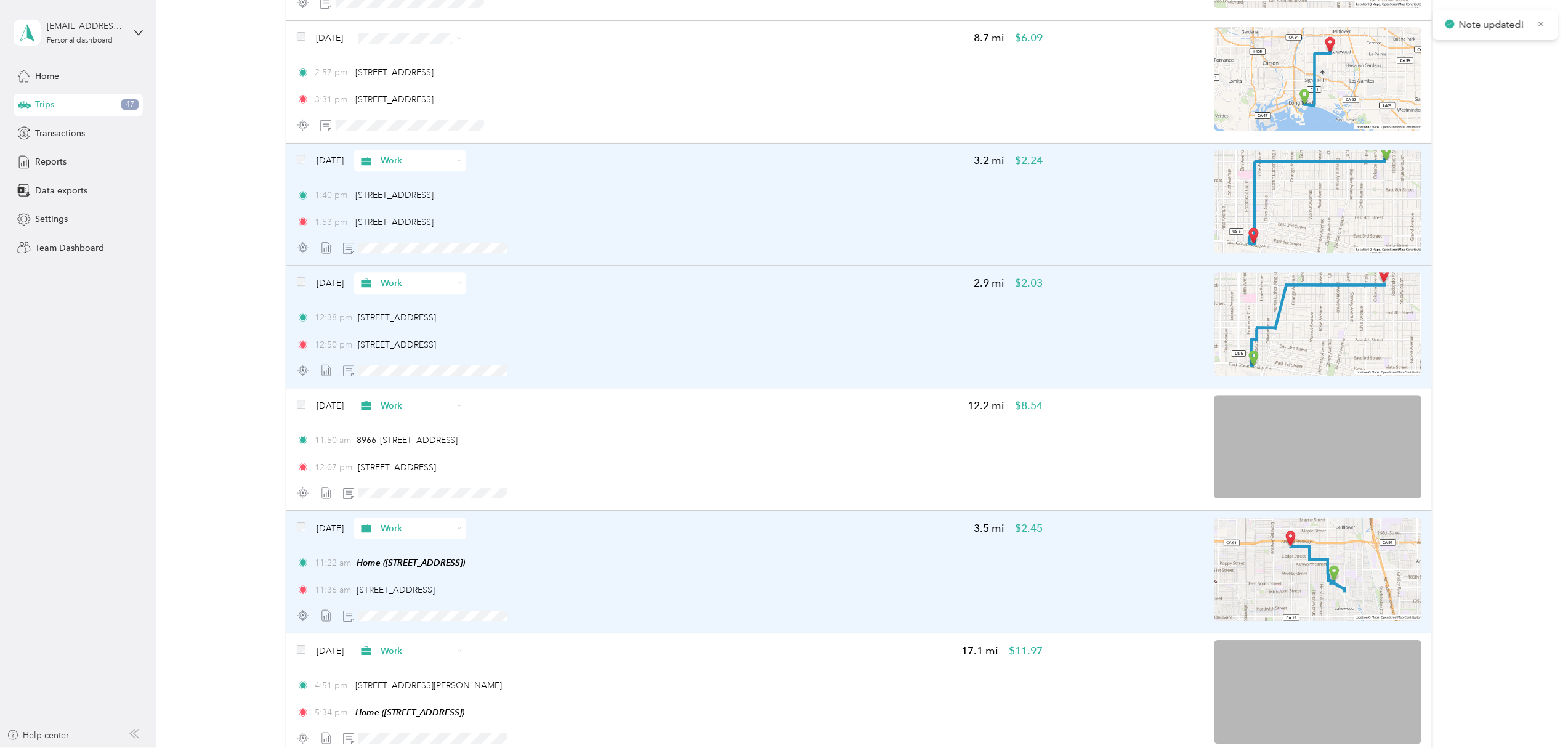
scroll to position [3870, 0]
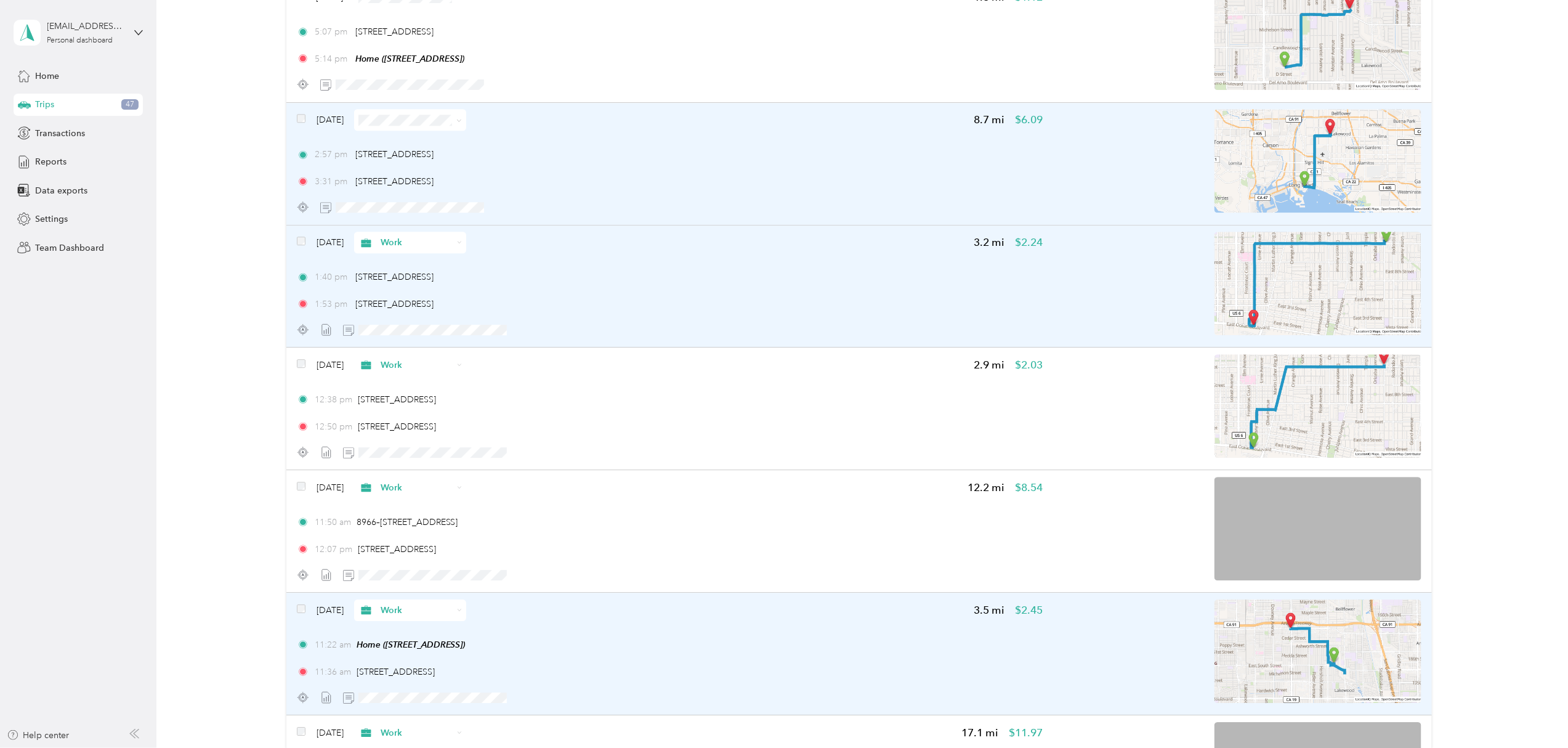
click at [462, 122] on icon at bounding box center [459, 120] width 6 height 6
click at [431, 150] on ol "Work Personal Other Charity Medical Moving Commute" at bounding box center [434, 209] width 112 height 151
click at [1326, 157] on img at bounding box center [1318, 161] width 207 height 103
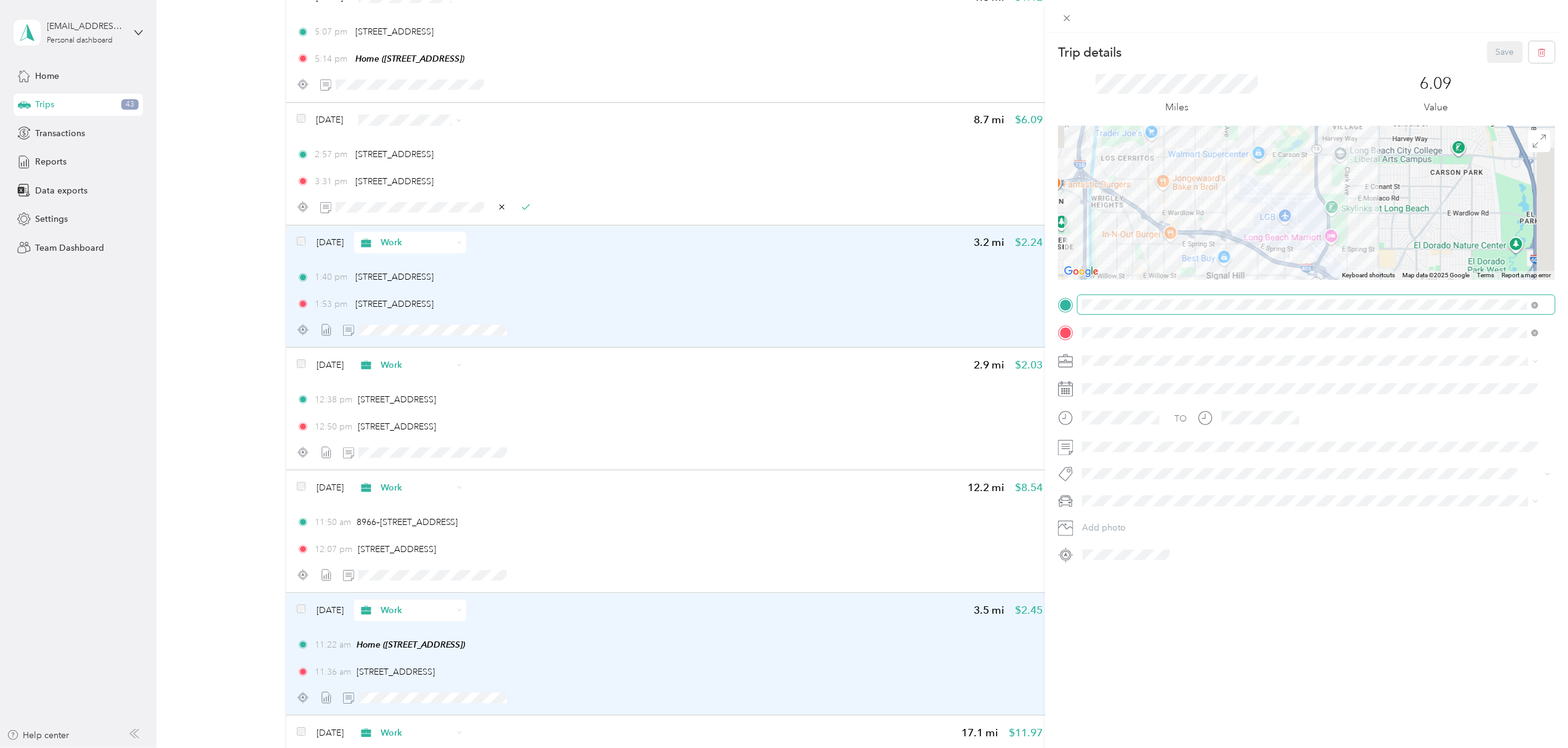
drag, startPoint x: 1375, startPoint y: 137, endPoint x: 1323, endPoint y: 296, distance: 167.3
click at [1323, 296] on div "Trip details Save This trip cannot be edited because it is either under review,…" at bounding box center [1307, 302] width 497 height 523
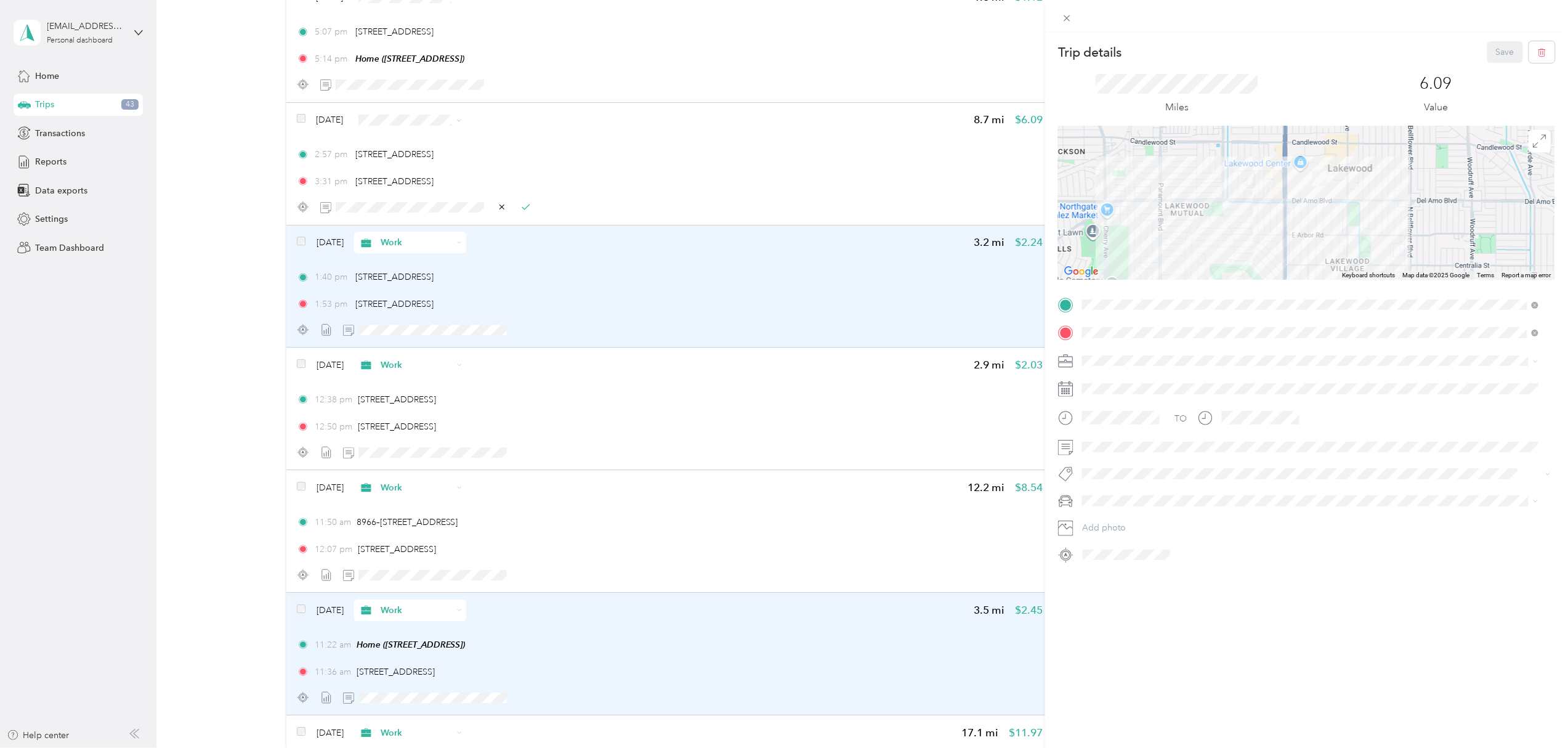
drag, startPoint x: 1329, startPoint y: 171, endPoint x: 1327, endPoint y: 264, distance: 93.0
click at [1327, 263] on div at bounding box center [1307, 203] width 497 height 154
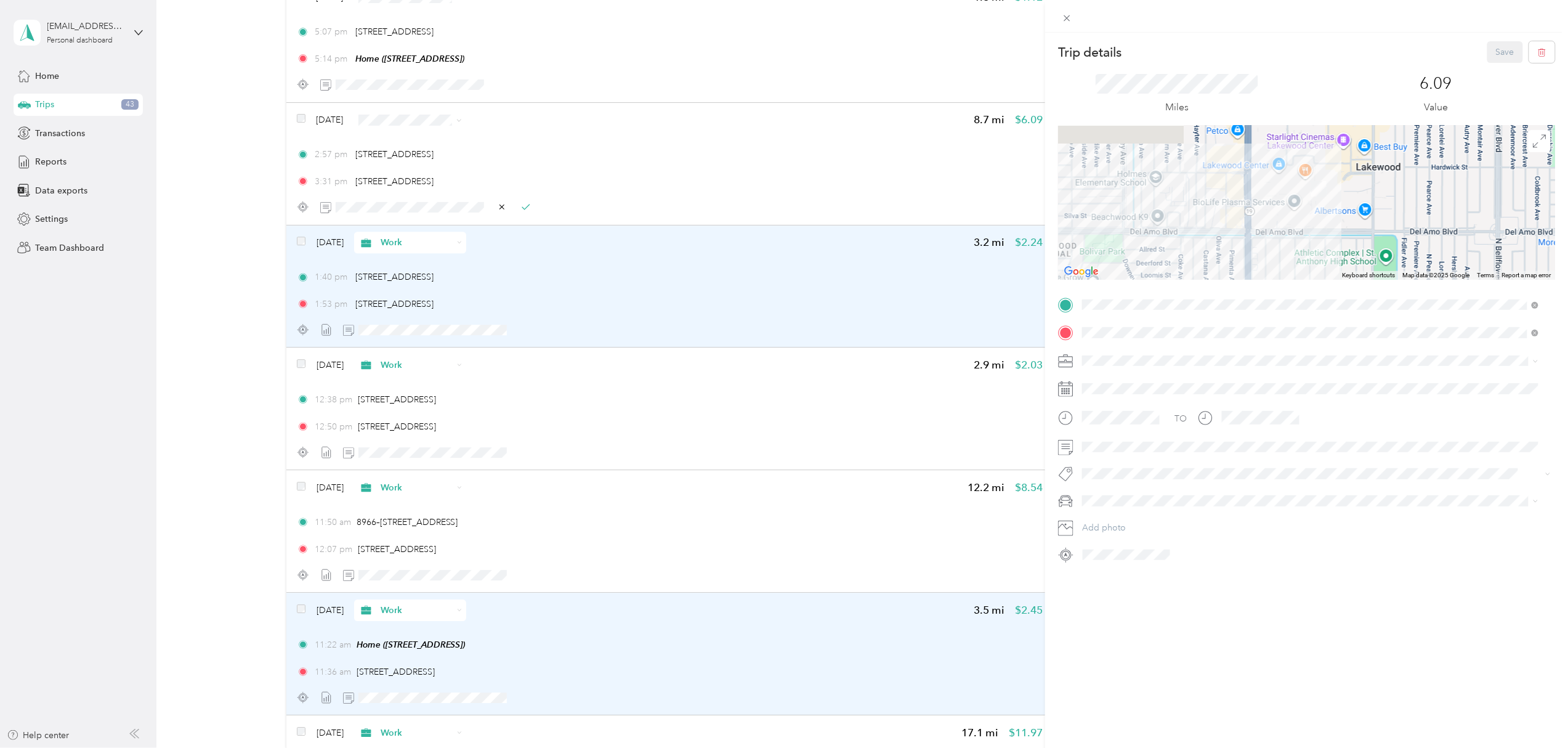
drag, startPoint x: 1323, startPoint y: 193, endPoint x: 1321, endPoint y: 262, distance: 69.0
click at [1320, 259] on div at bounding box center [1307, 203] width 497 height 154
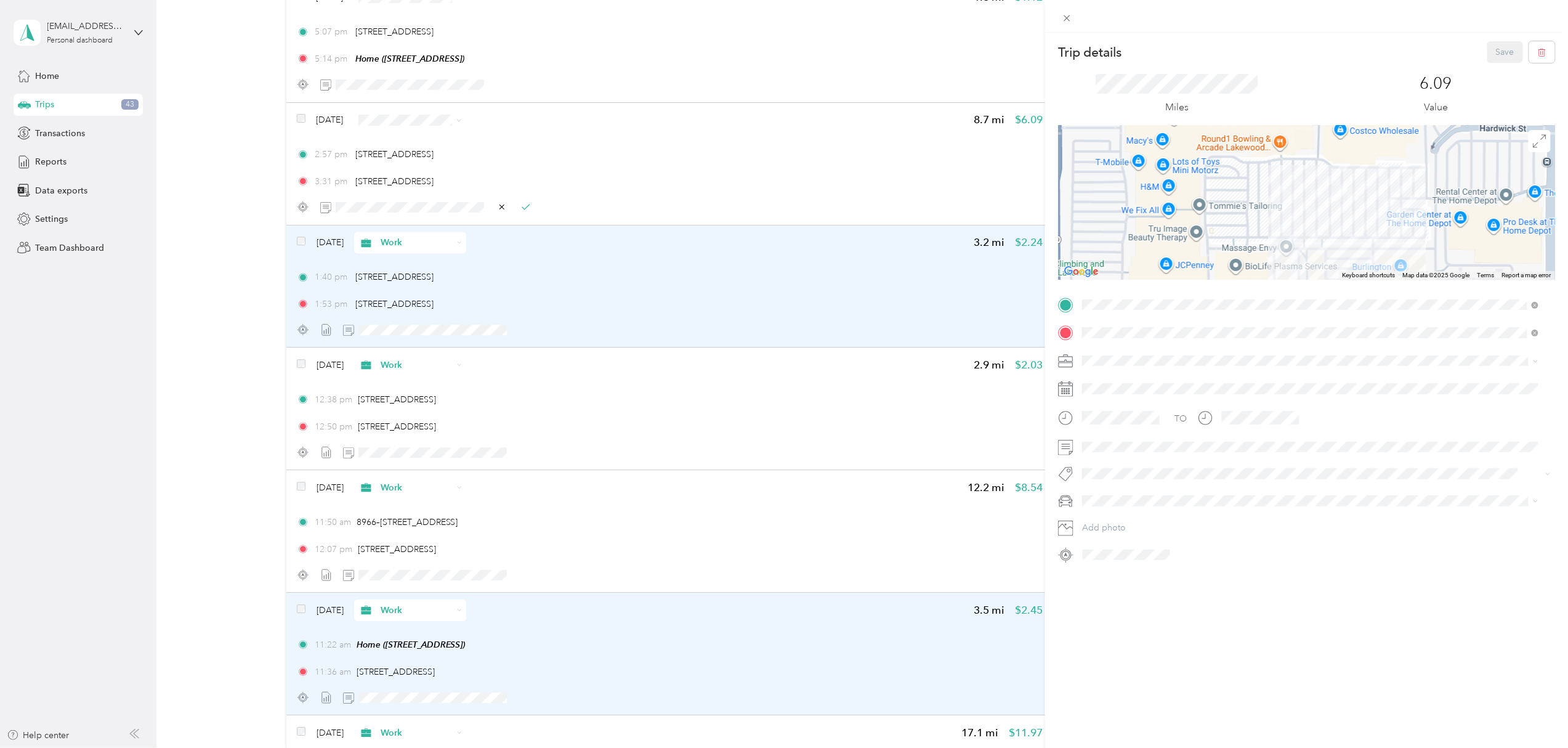
drag, startPoint x: 1320, startPoint y: 173, endPoint x: 1337, endPoint y: 228, distance: 57.6
click at [1336, 228] on div at bounding box center [1307, 203] width 497 height 154
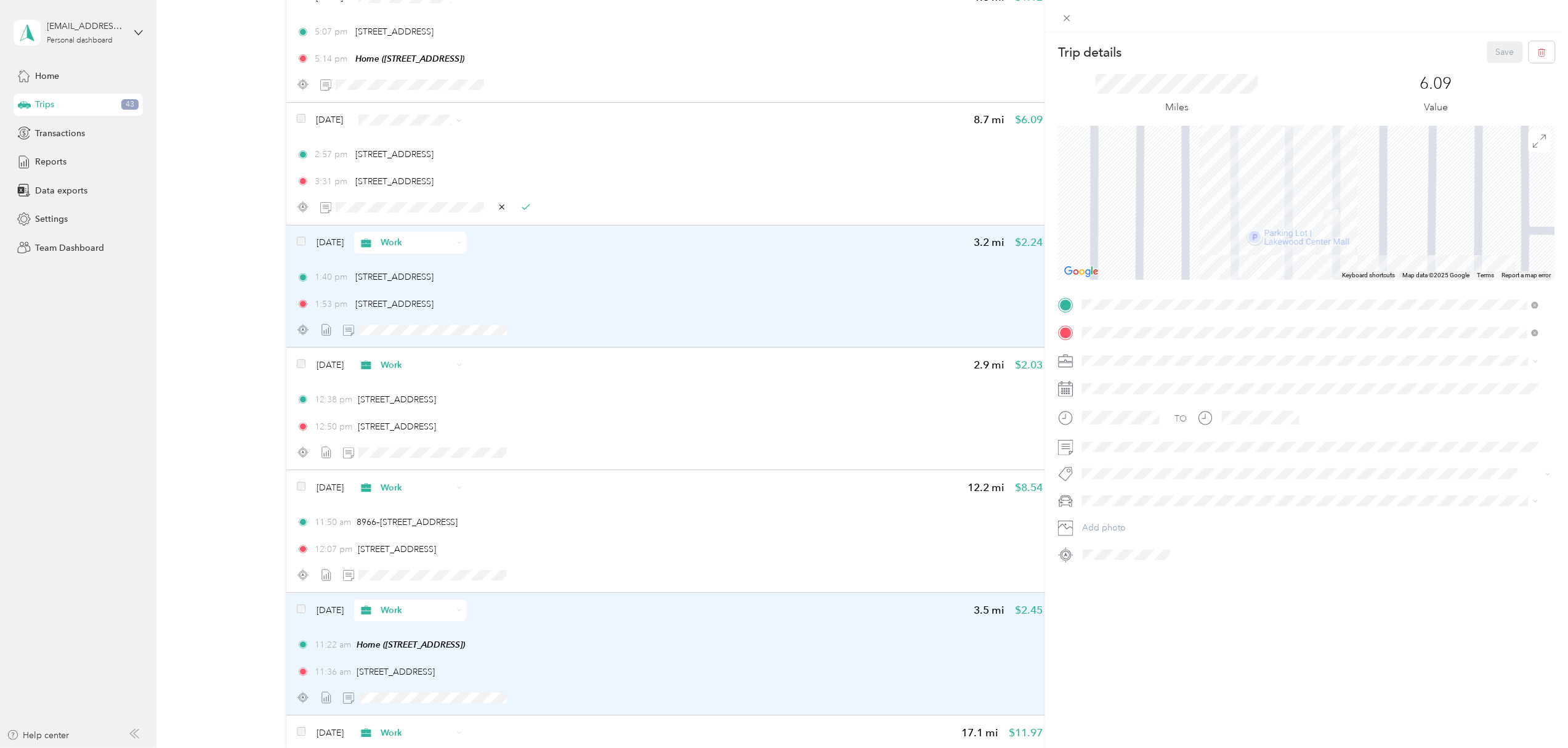
drag, startPoint x: 1349, startPoint y: 180, endPoint x: 1341, endPoint y: 254, distance: 74.4
click at [1341, 254] on div at bounding box center [1307, 203] width 497 height 154
click at [405, 208] on div "Trip details Save This trip cannot be edited because it is either under review,…" at bounding box center [784, 374] width 1568 height 748
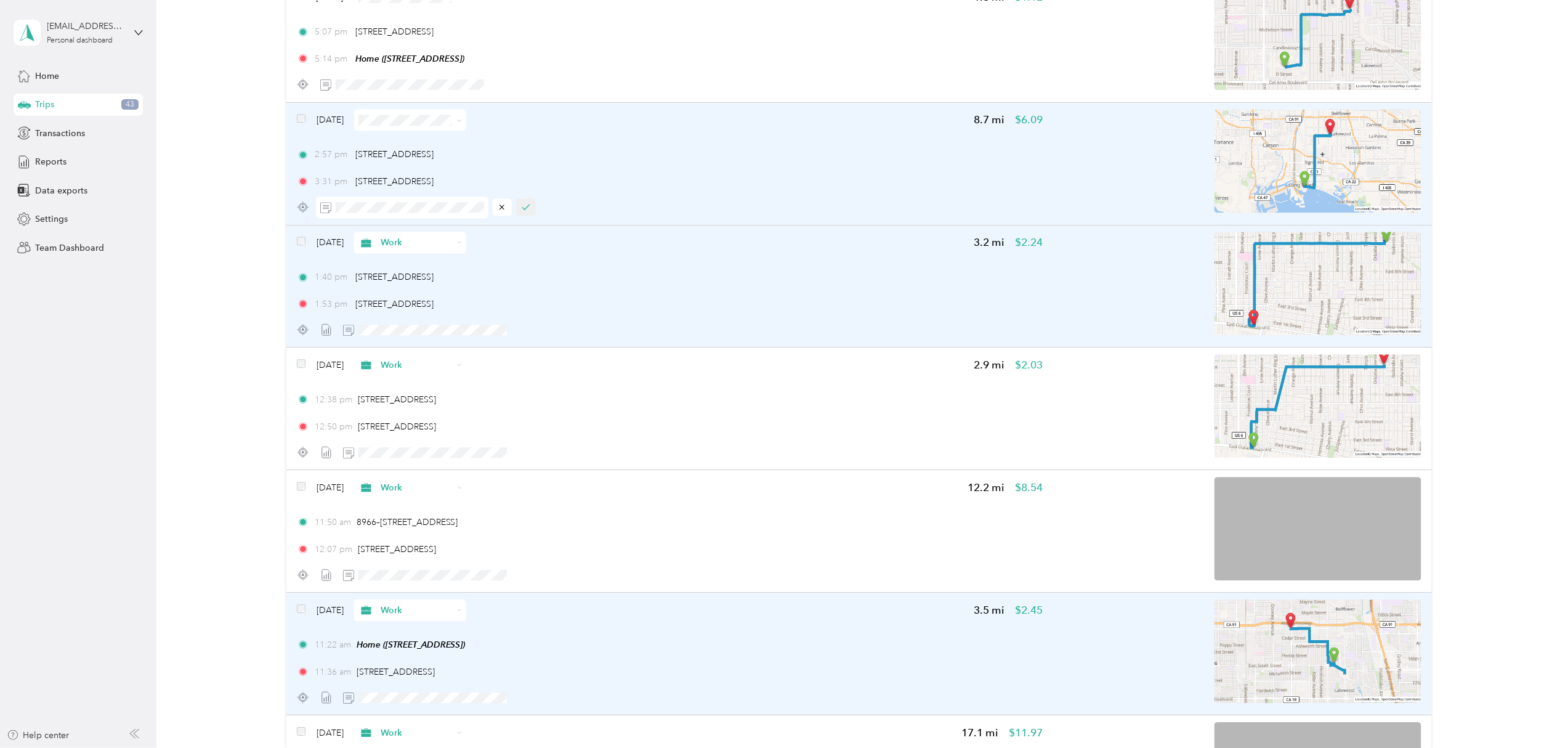
click at [522, 207] on icon "button" at bounding box center [526, 207] width 8 height 8
click at [462, 122] on icon at bounding box center [459, 120] width 6 height 6
click at [449, 140] on span "Work" at bounding box center [445, 145] width 73 height 13
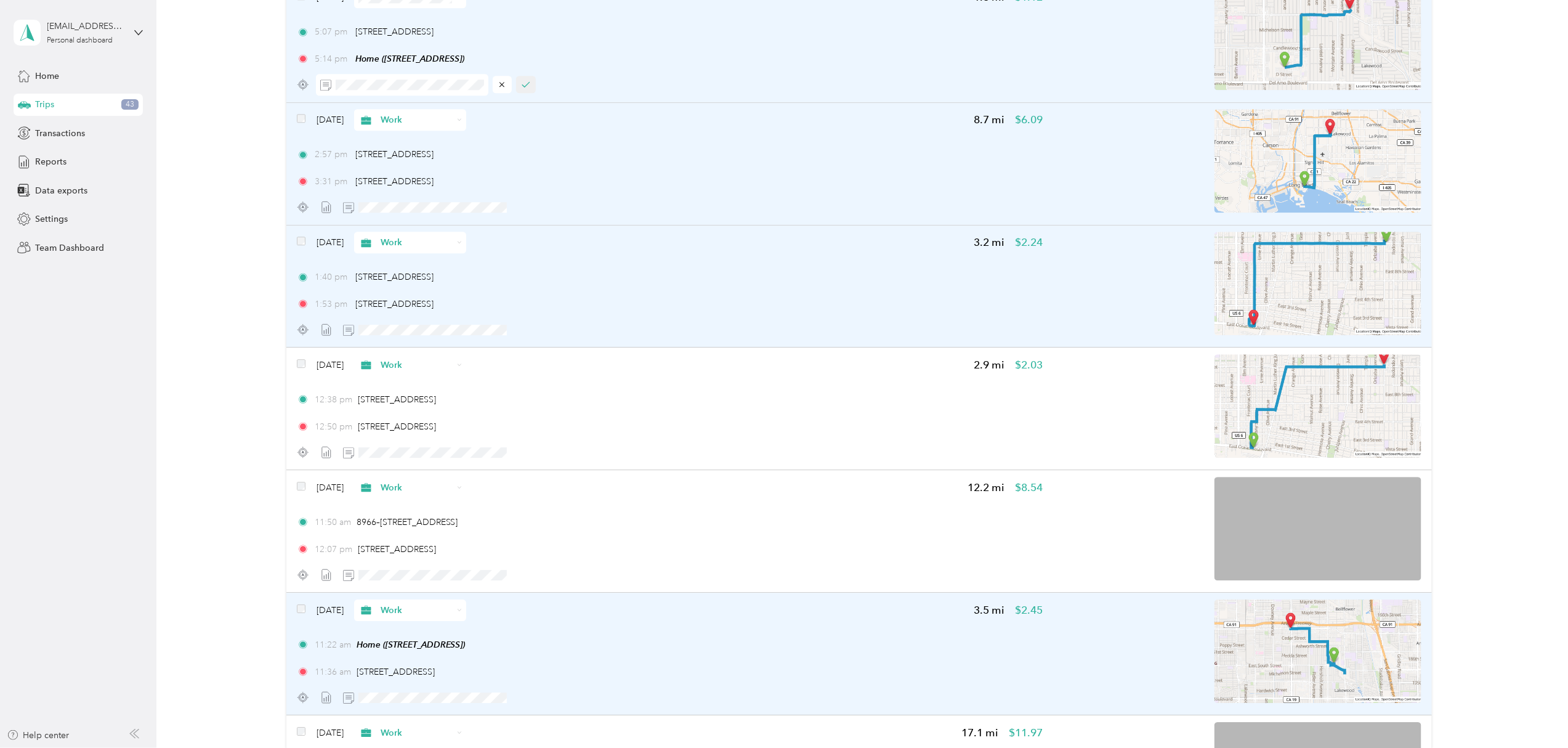
click at [526, 87] on icon "button" at bounding box center [525, 84] width 7 height 5
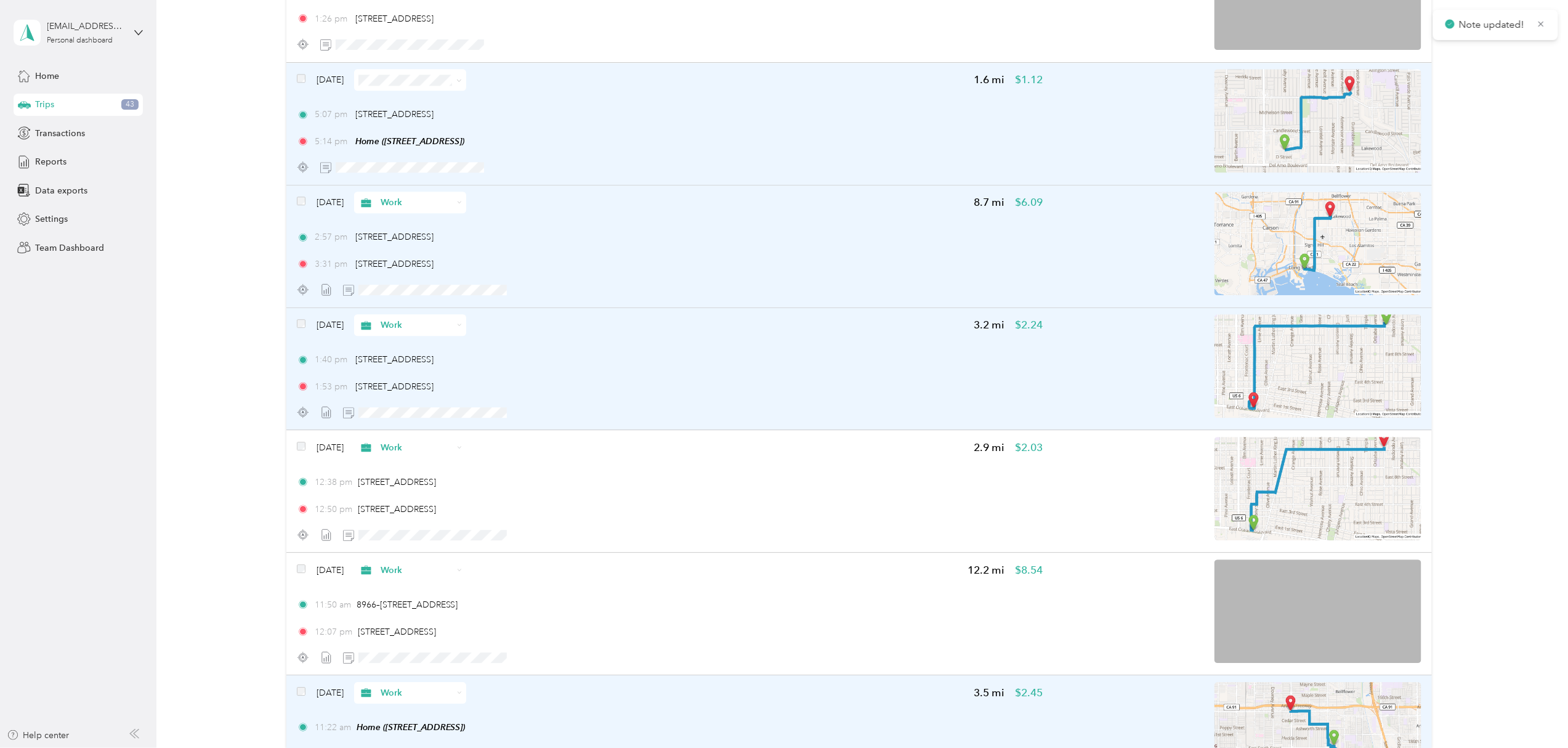
scroll to position [3706, 0]
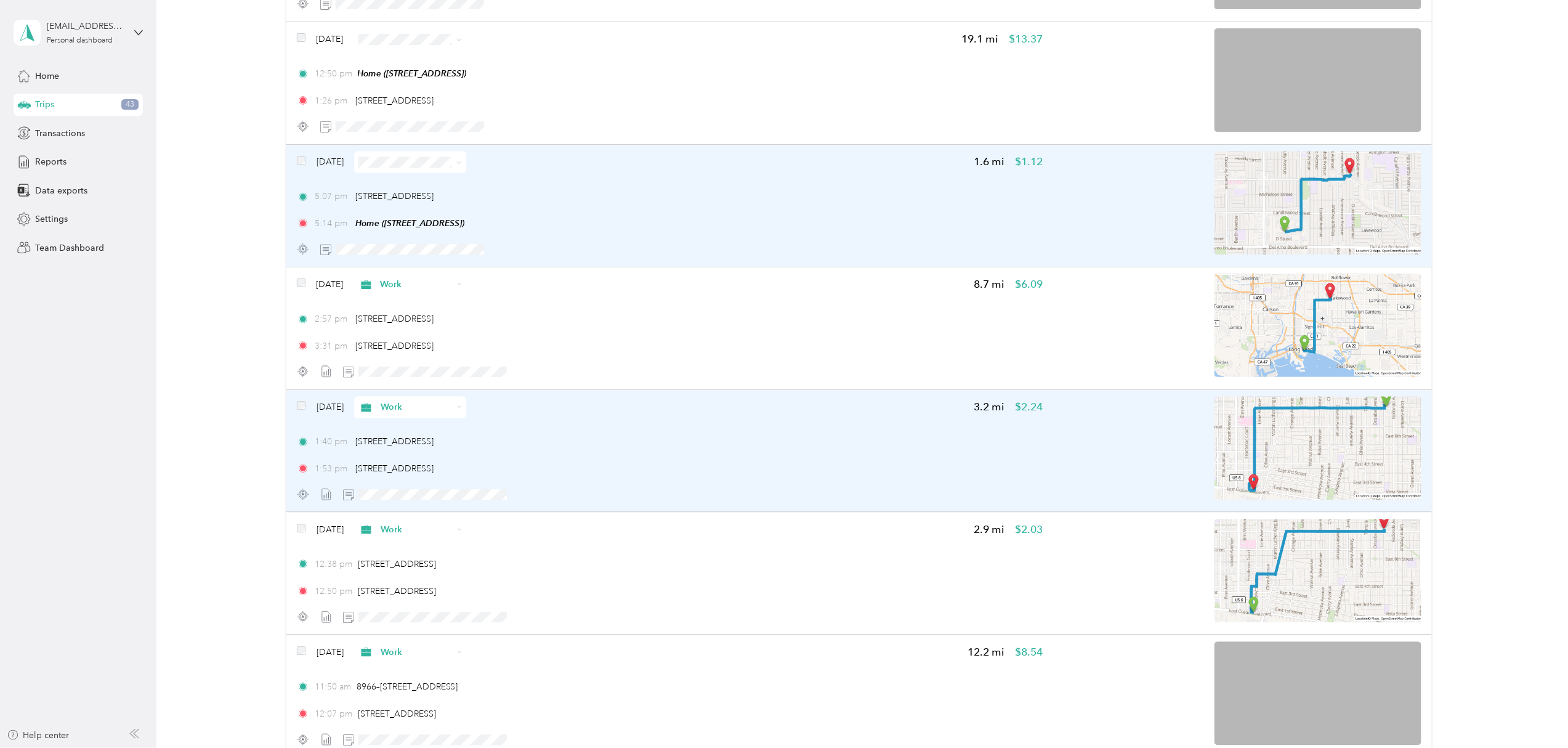
click at [462, 163] on icon at bounding box center [459, 162] width 6 height 6
click at [456, 180] on span "Work" at bounding box center [445, 186] width 73 height 13
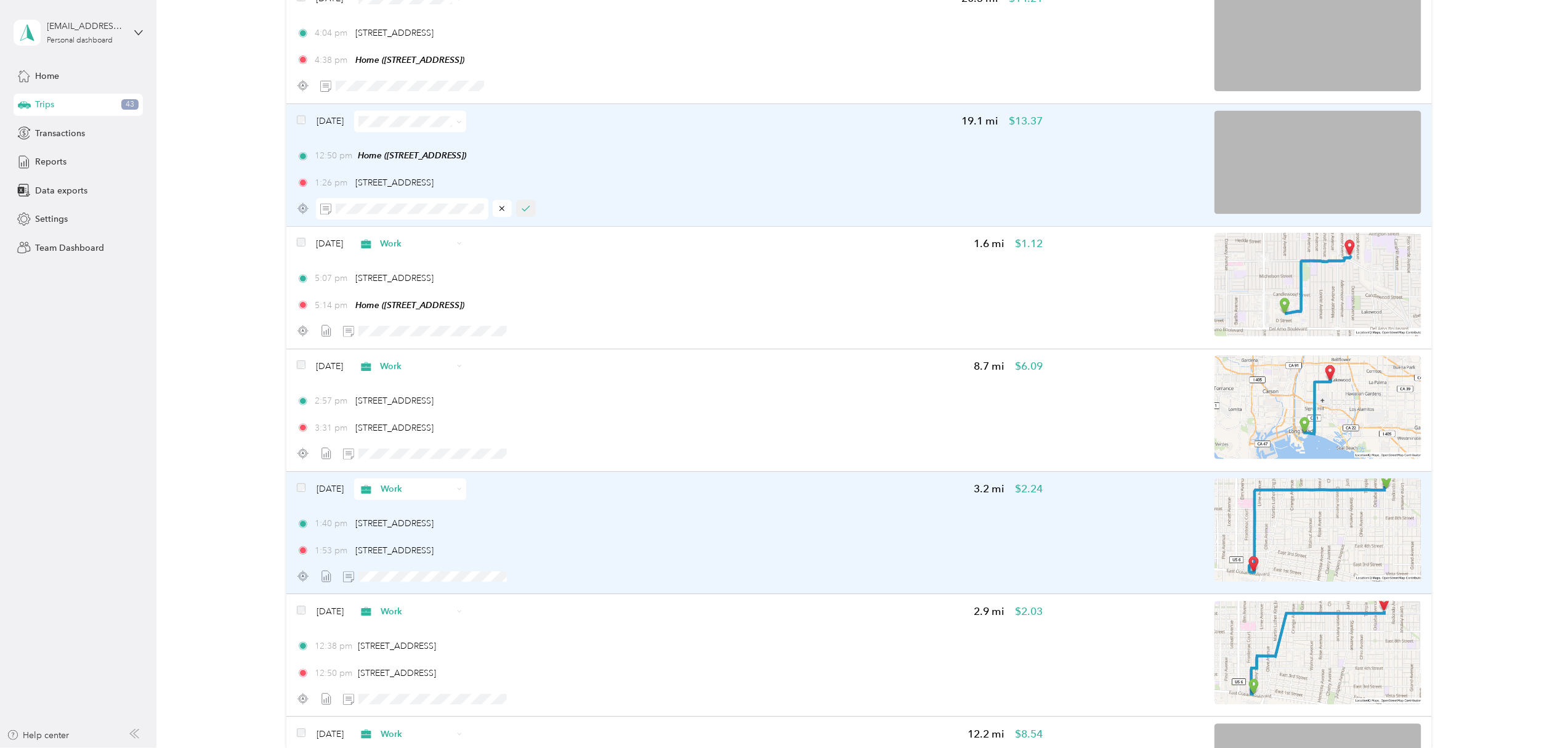
click at [525, 211] on icon "button" at bounding box center [525, 208] width 7 height 5
click at [462, 123] on icon at bounding box center [459, 122] width 6 height 6
click at [454, 137] on li "Work" at bounding box center [434, 146] width 112 height 22
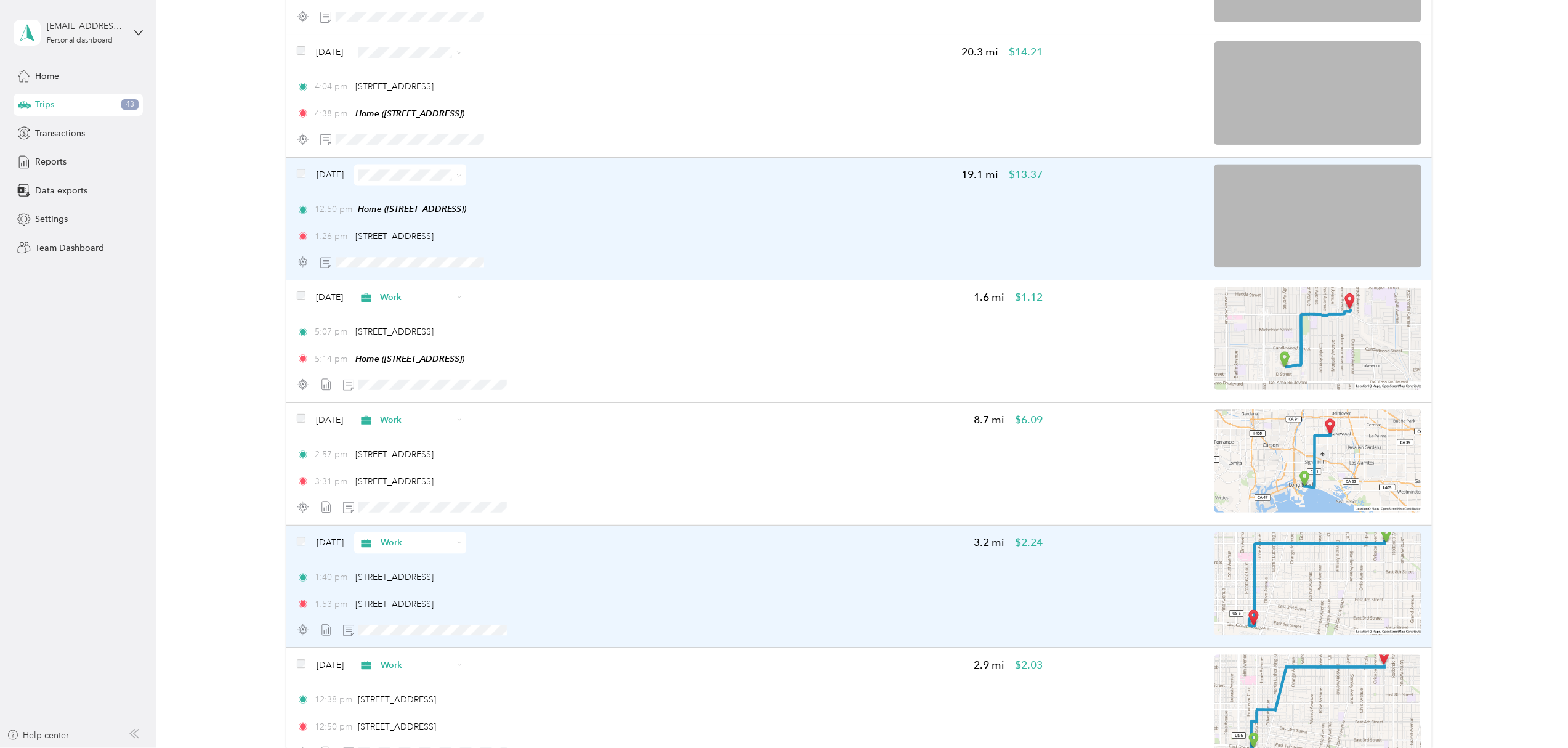
scroll to position [3542, 0]
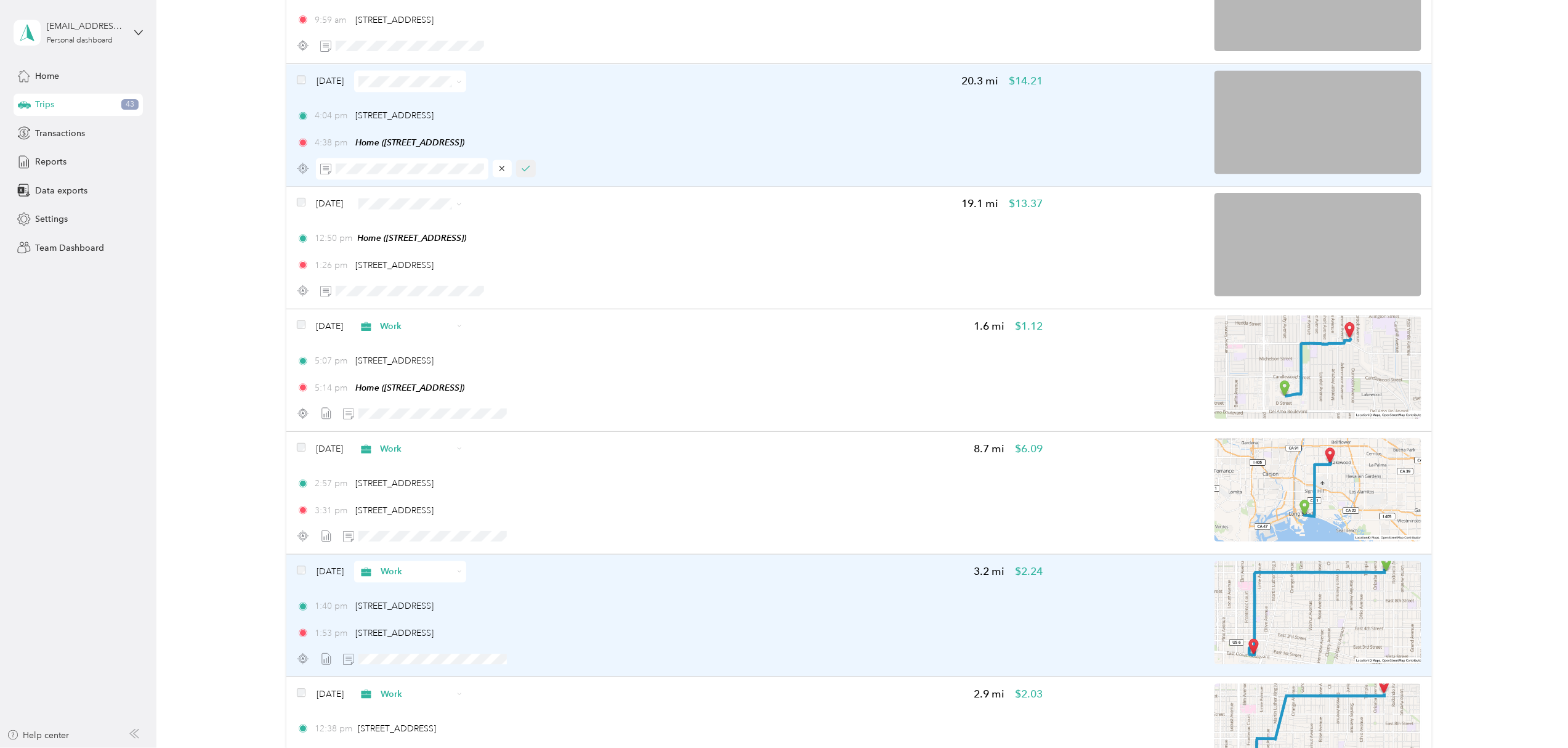
click at [533, 171] on button "button" at bounding box center [526, 168] width 20 height 18
click at [462, 203] on icon at bounding box center [459, 204] width 6 height 6
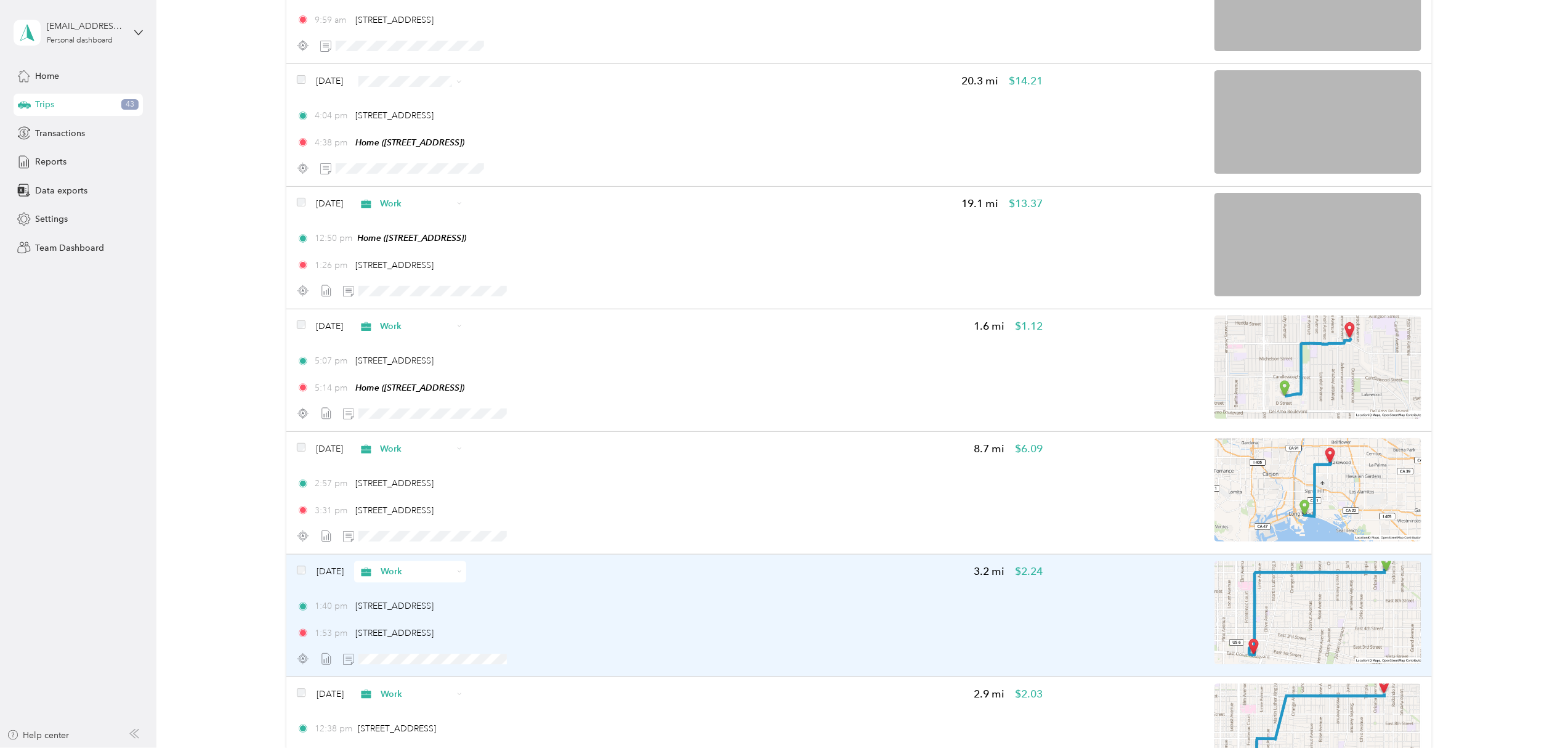
click at [445, 99] on span "Work" at bounding box center [445, 104] width 73 height 13
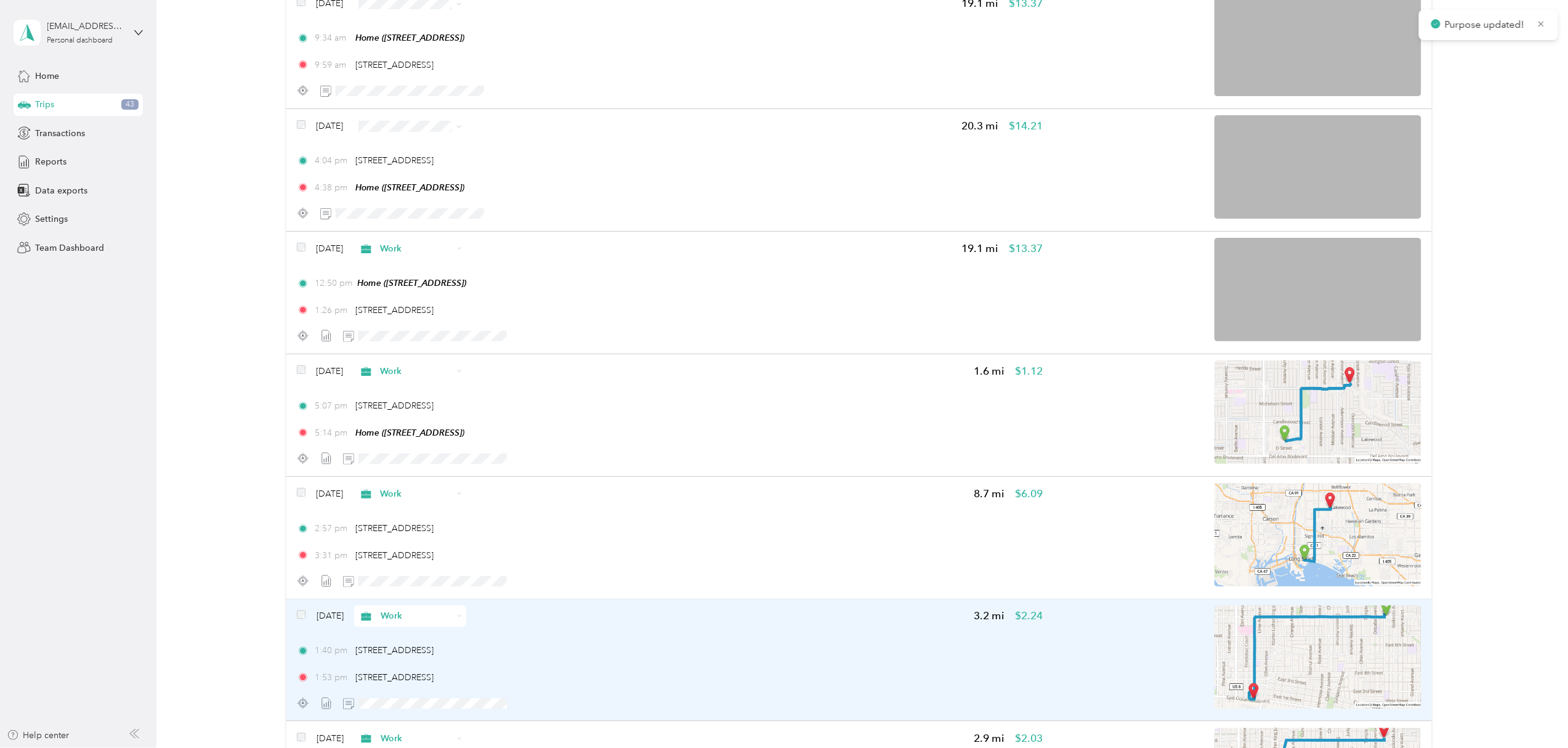
scroll to position [3459, 0]
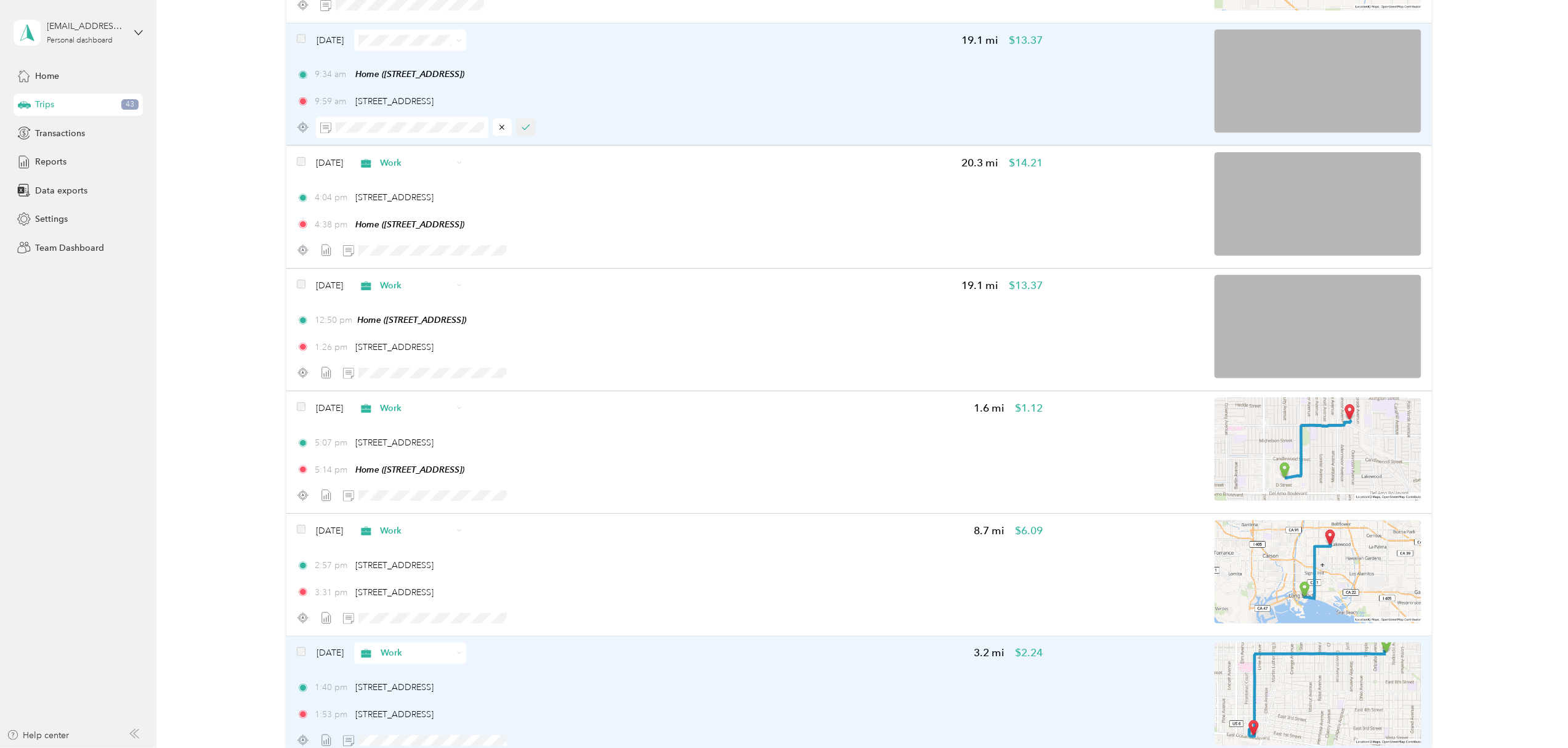
click at [530, 129] on button "button" at bounding box center [526, 128] width 20 height 18
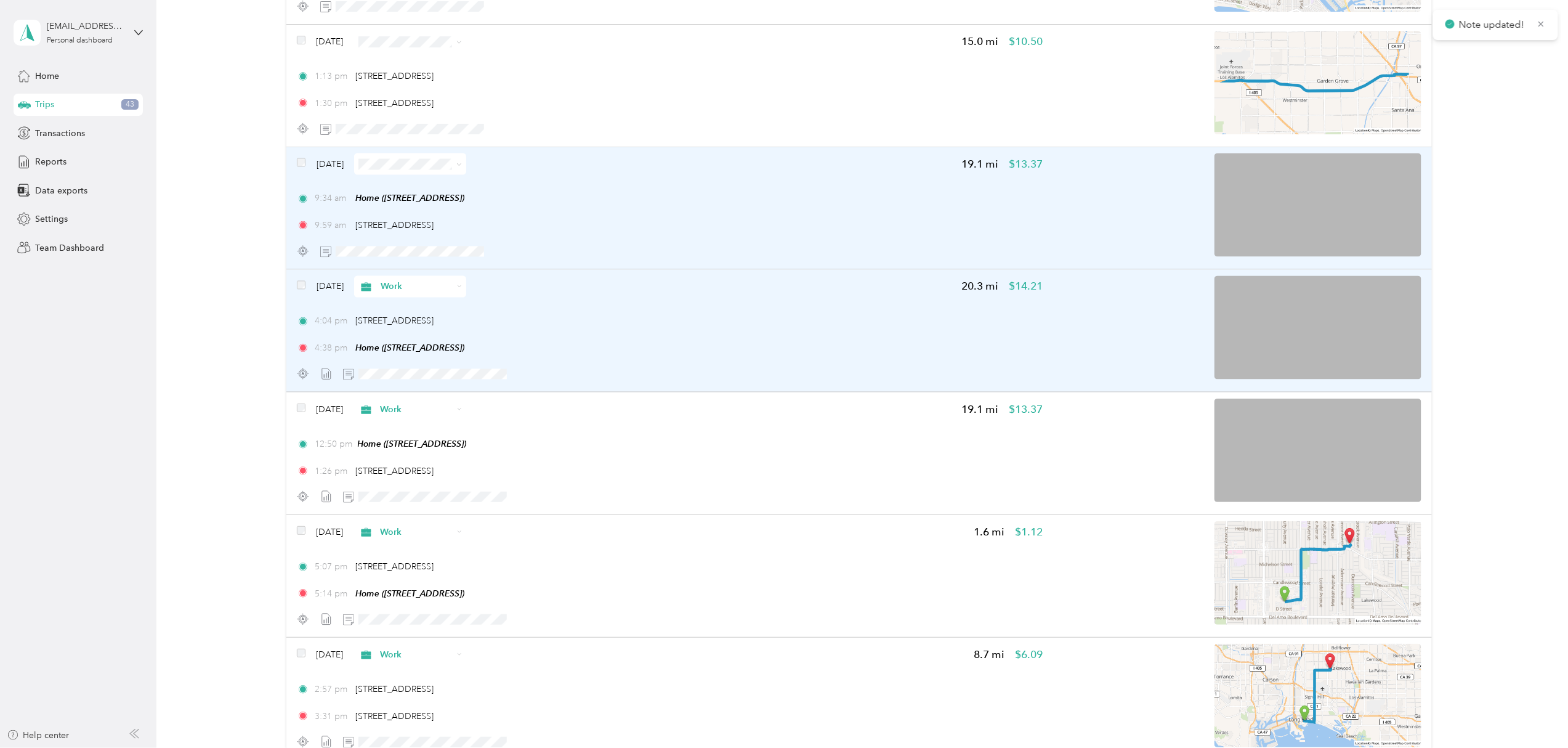
scroll to position [3295, 0]
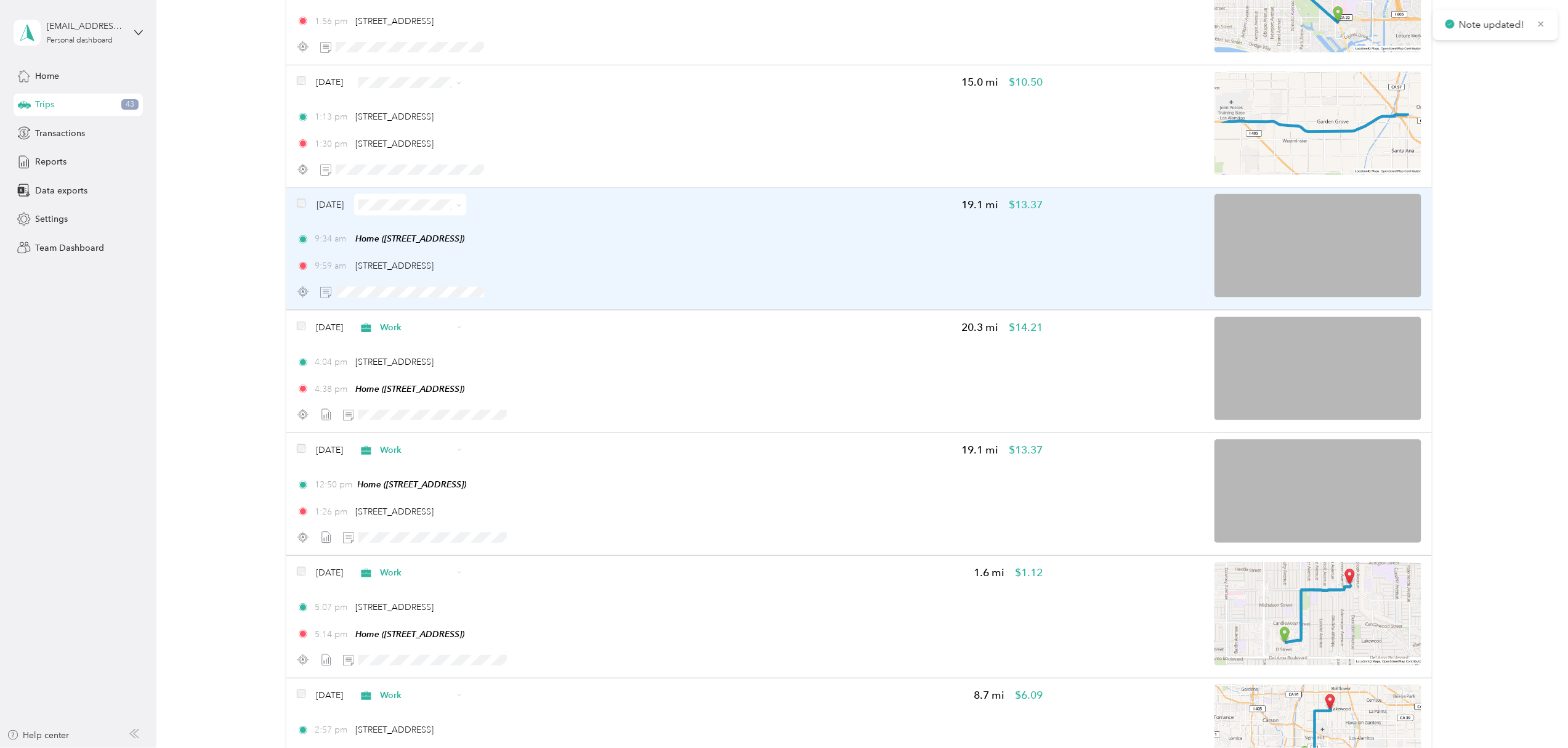
click at [461, 207] on icon at bounding box center [460, 205] width 3 height 3
click at [452, 224] on span "Work" at bounding box center [445, 229] width 73 height 13
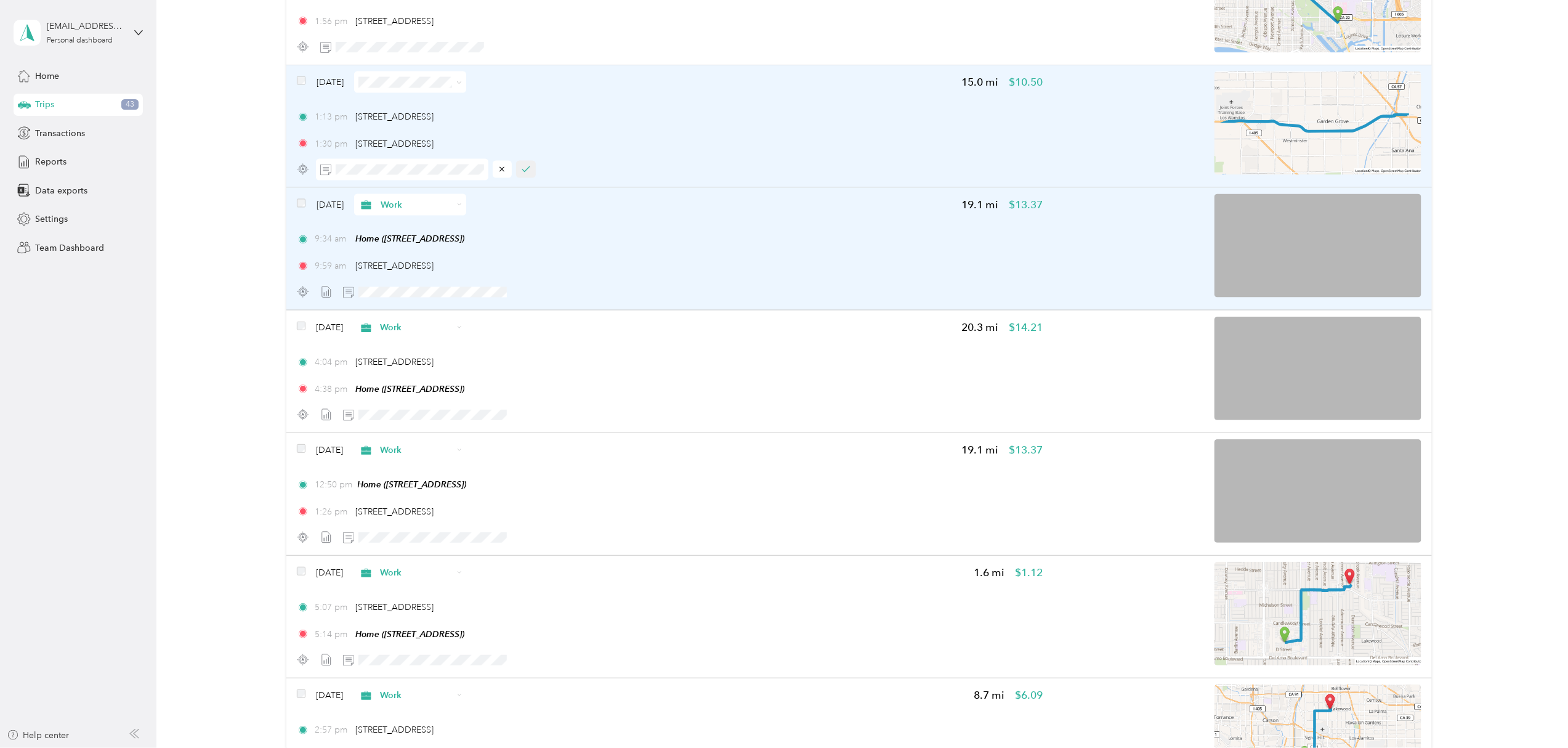
click at [530, 168] on button "button" at bounding box center [526, 169] width 20 height 18
click at [462, 88] on span at bounding box center [457, 83] width 10 height 13
click at [462, 81] on icon at bounding box center [459, 83] width 6 height 6
click at [434, 103] on span "Work" at bounding box center [445, 107] width 73 height 13
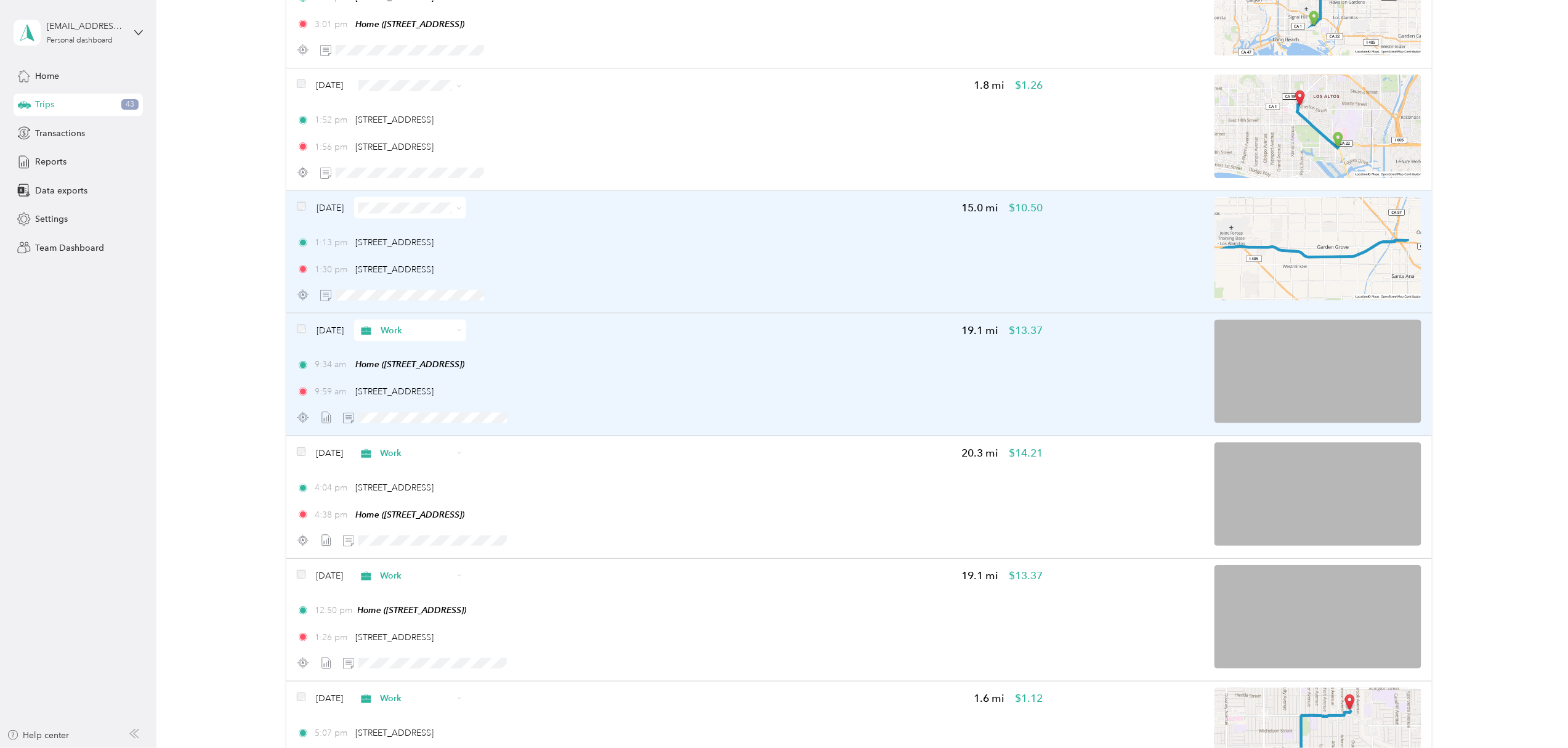
scroll to position [3131, 0]
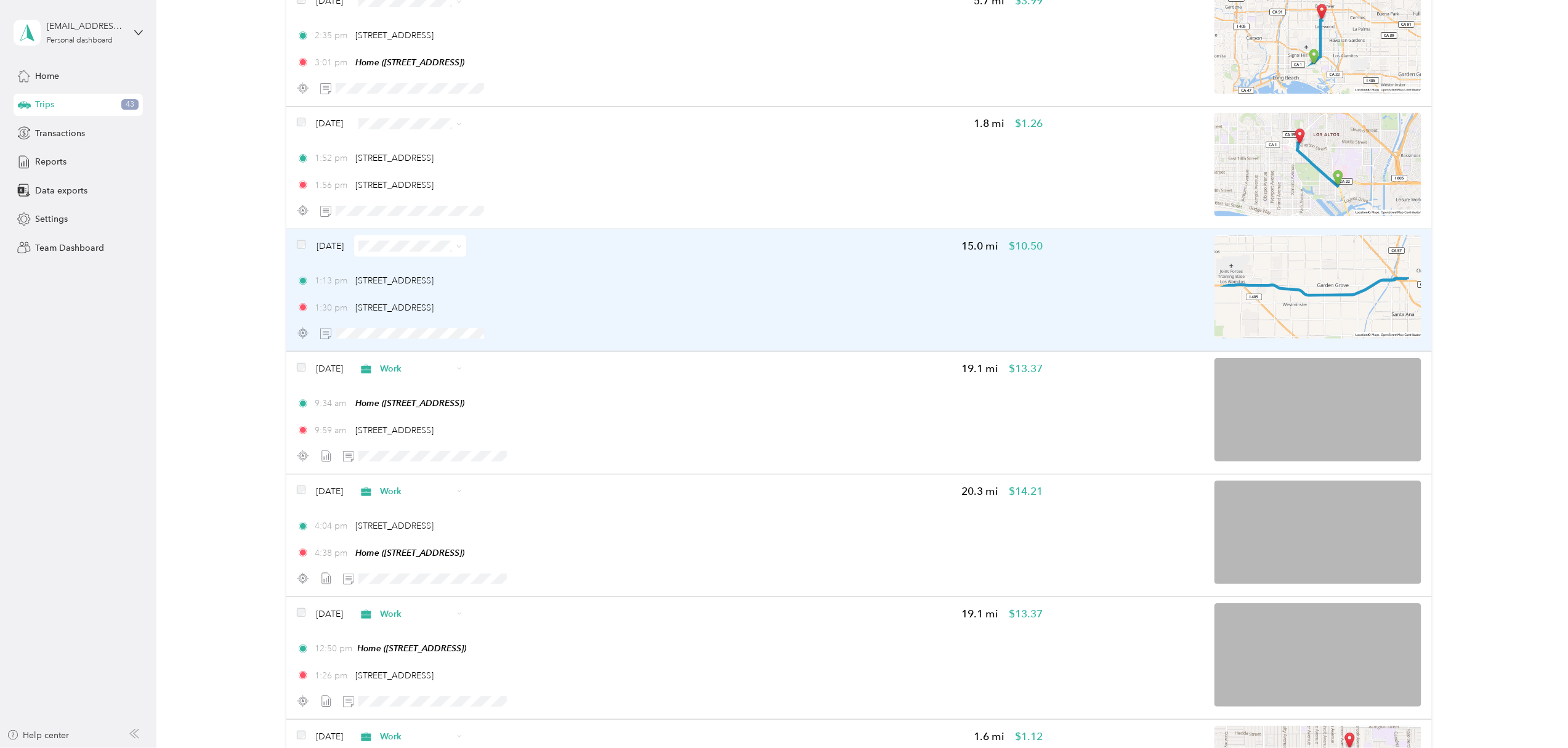
click at [462, 247] on icon at bounding box center [459, 246] width 6 height 6
click at [441, 266] on span "Work" at bounding box center [445, 271] width 73 height 13
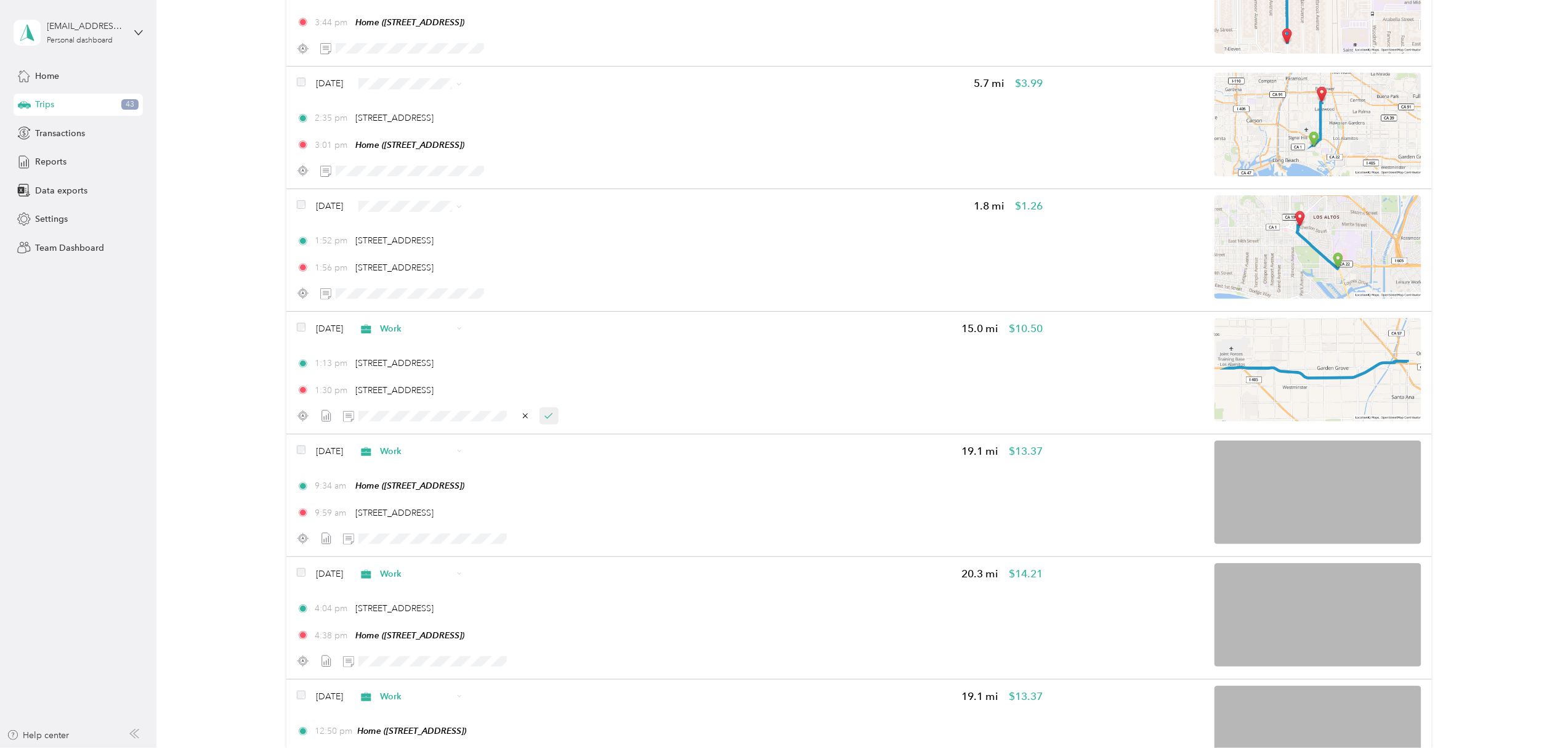
click at [545, 419] on icon "button" at bounding box center [549, 415] width 8 height 8
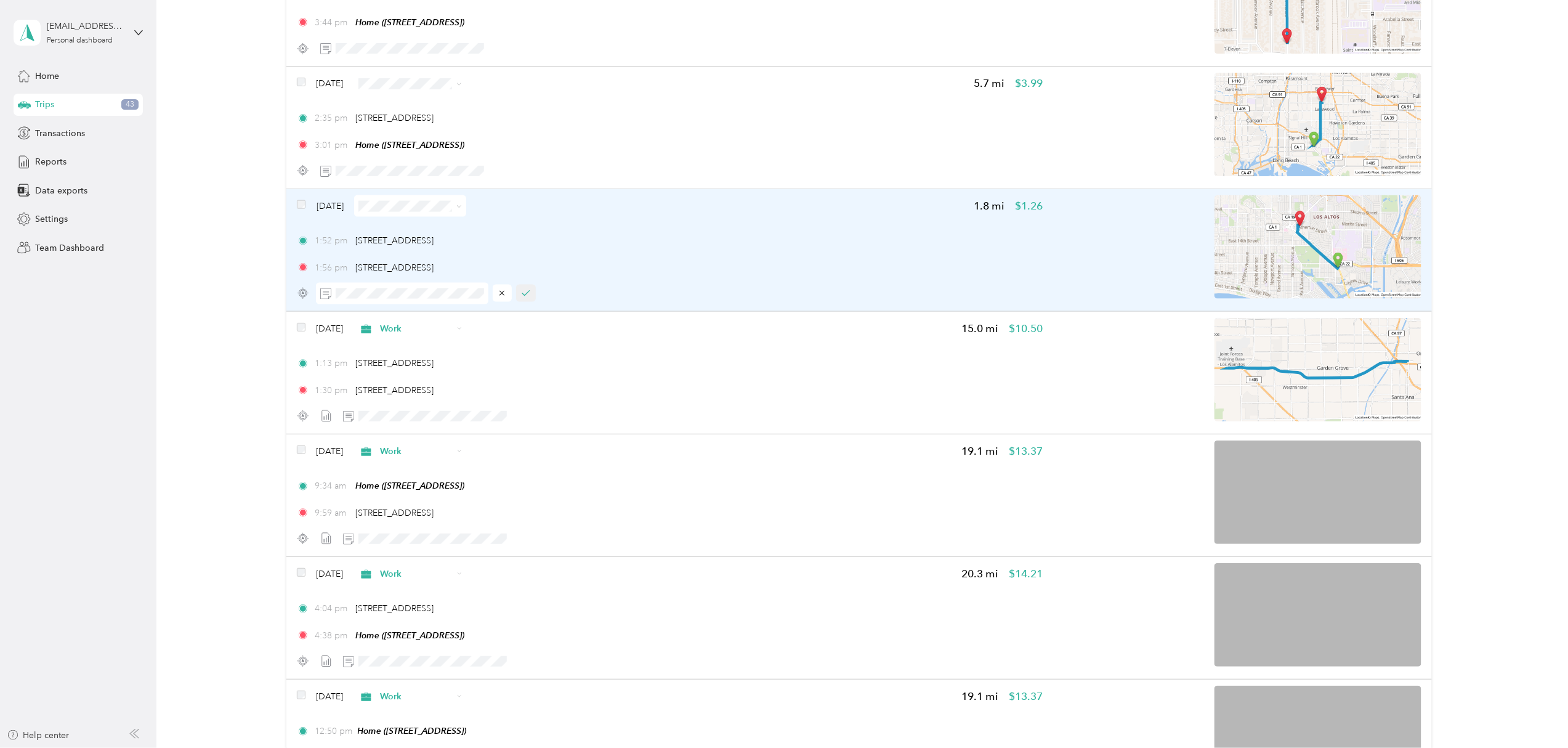
click at [527, 298] on icon "button" at bounding box center [526, 293] width 8 height 8
click at [462, 208] on icon at bounding box center [459, 206] width 6 height 6
click at [449, 234] on ol "Work Personal Other Charity Medical Moving Commute" at bounding box center [434, 294] width 112 height 151
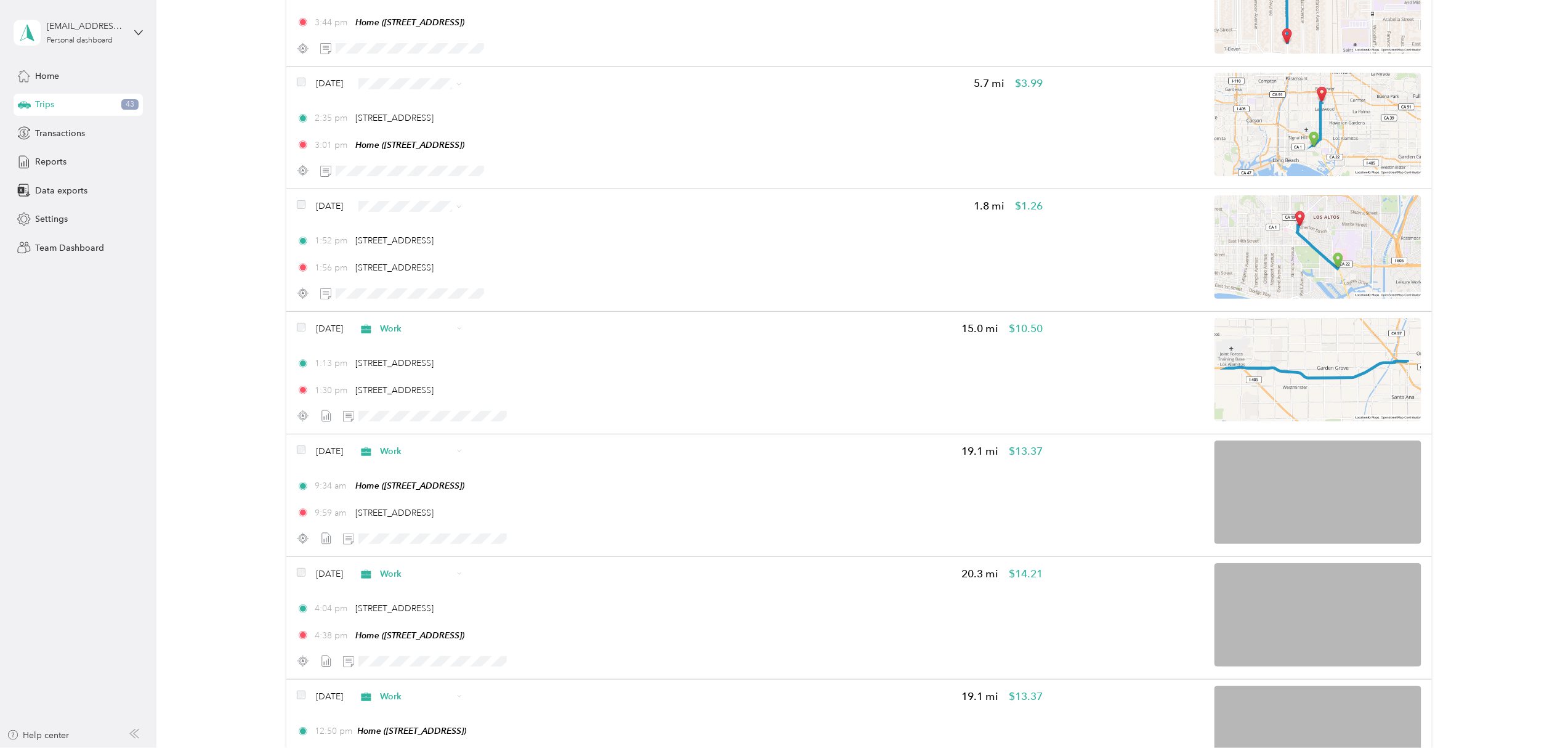
click at [425, 223] on li "Work" at bounding box center [434, 228] width 112 height 22
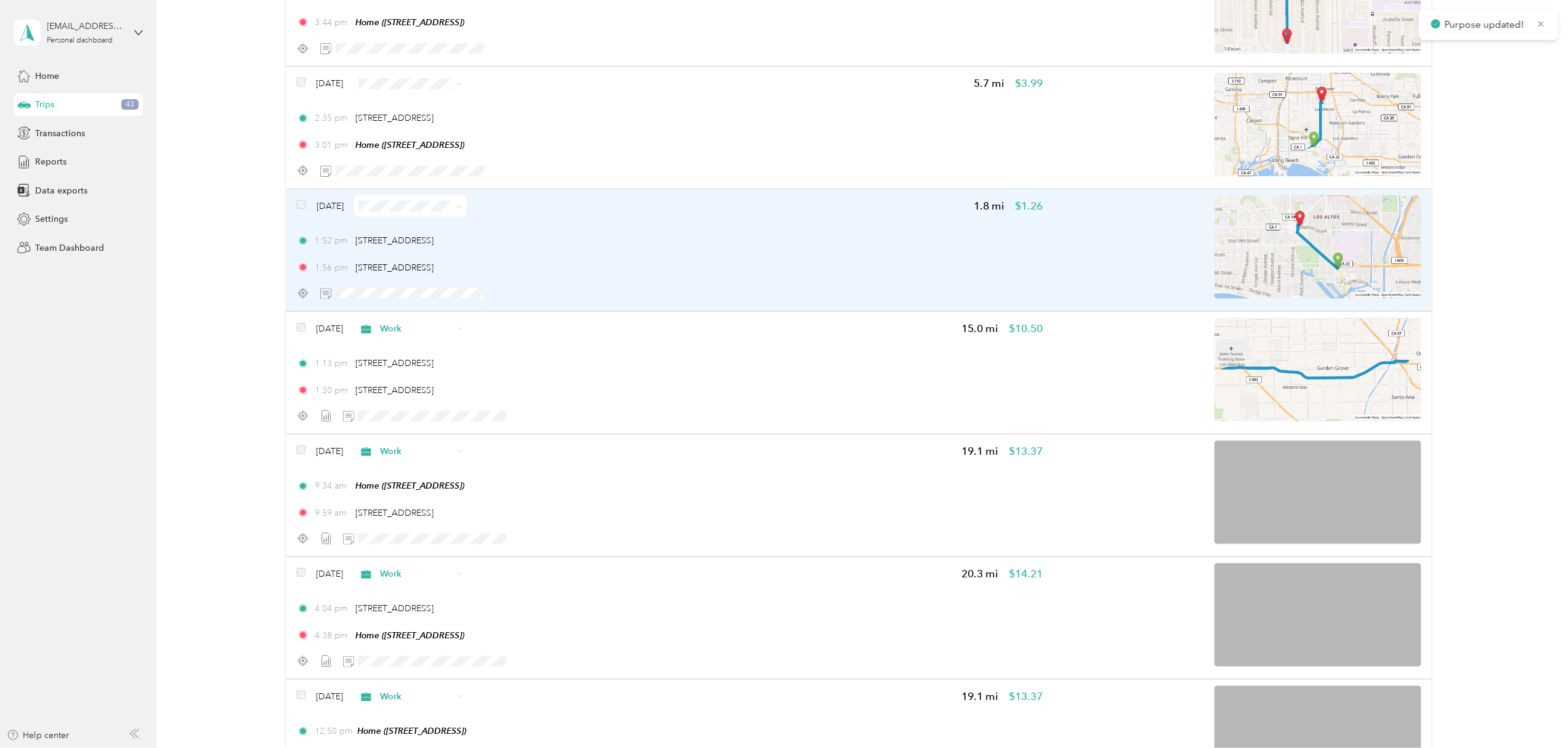
scroll to position [2967, 0]
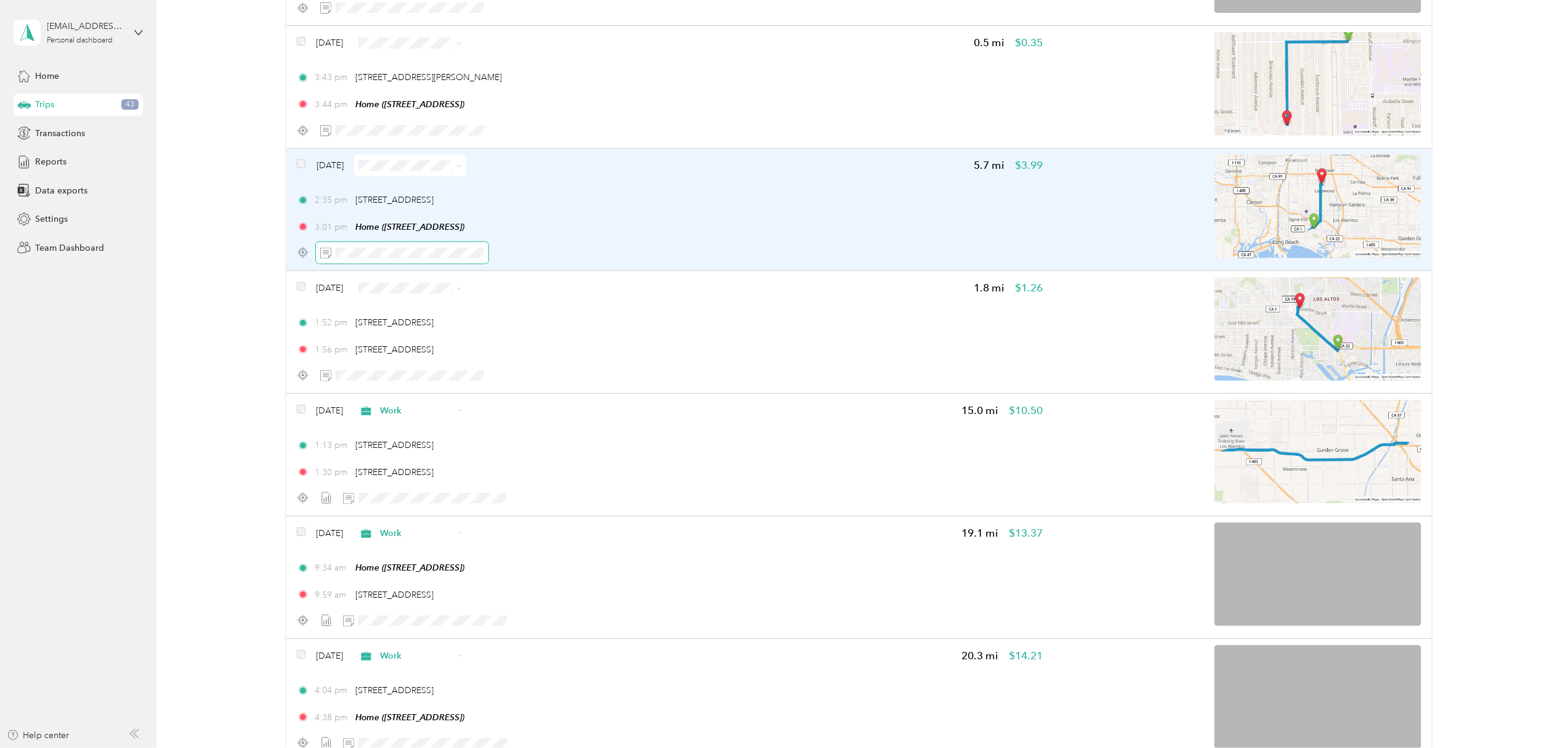
click at [429, 261] on span at bounding box center [402, 253] width 173 height 22
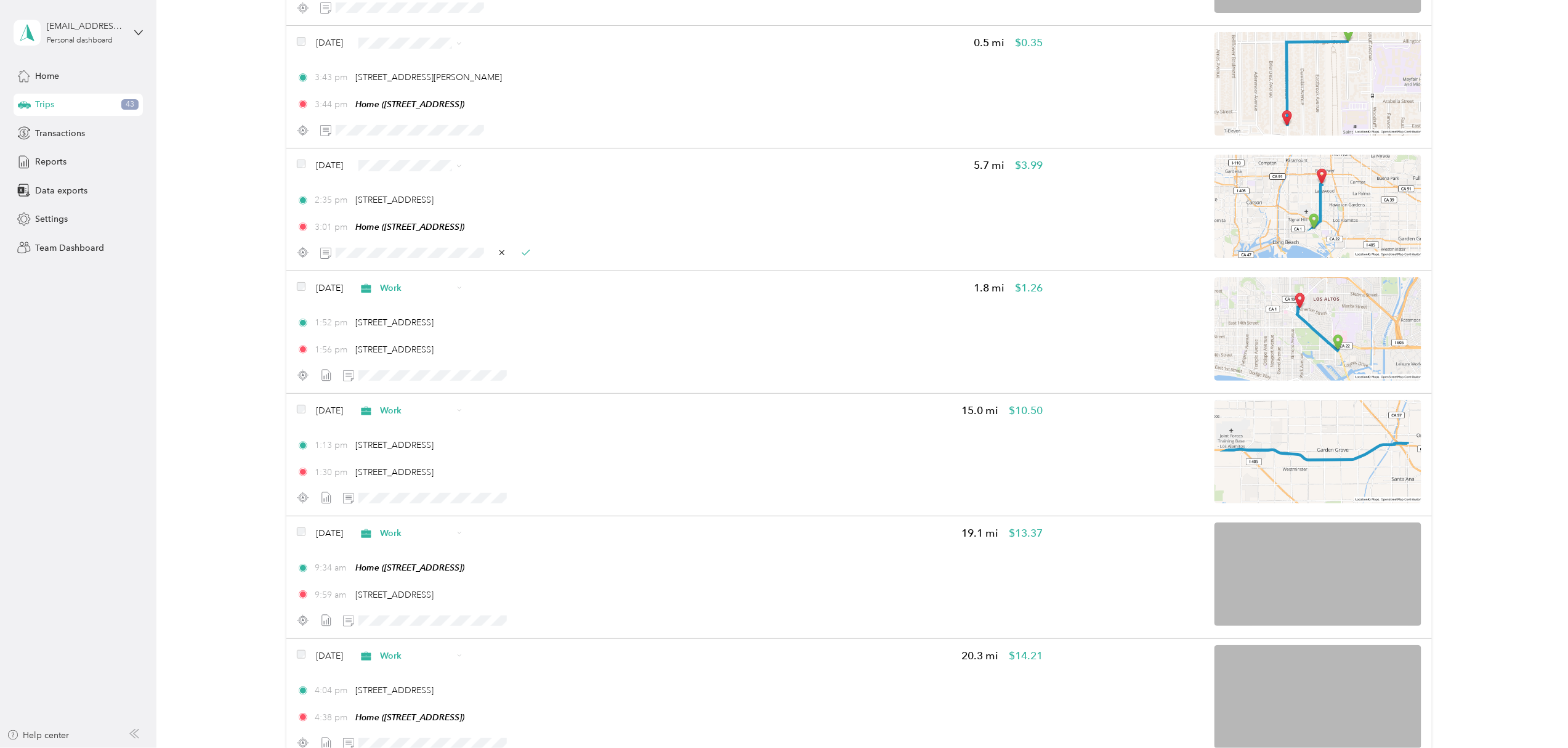
click at [484, 170] on div "Click to name as a Favorite Place" at bounding box center [442, 176] width 143 height 30
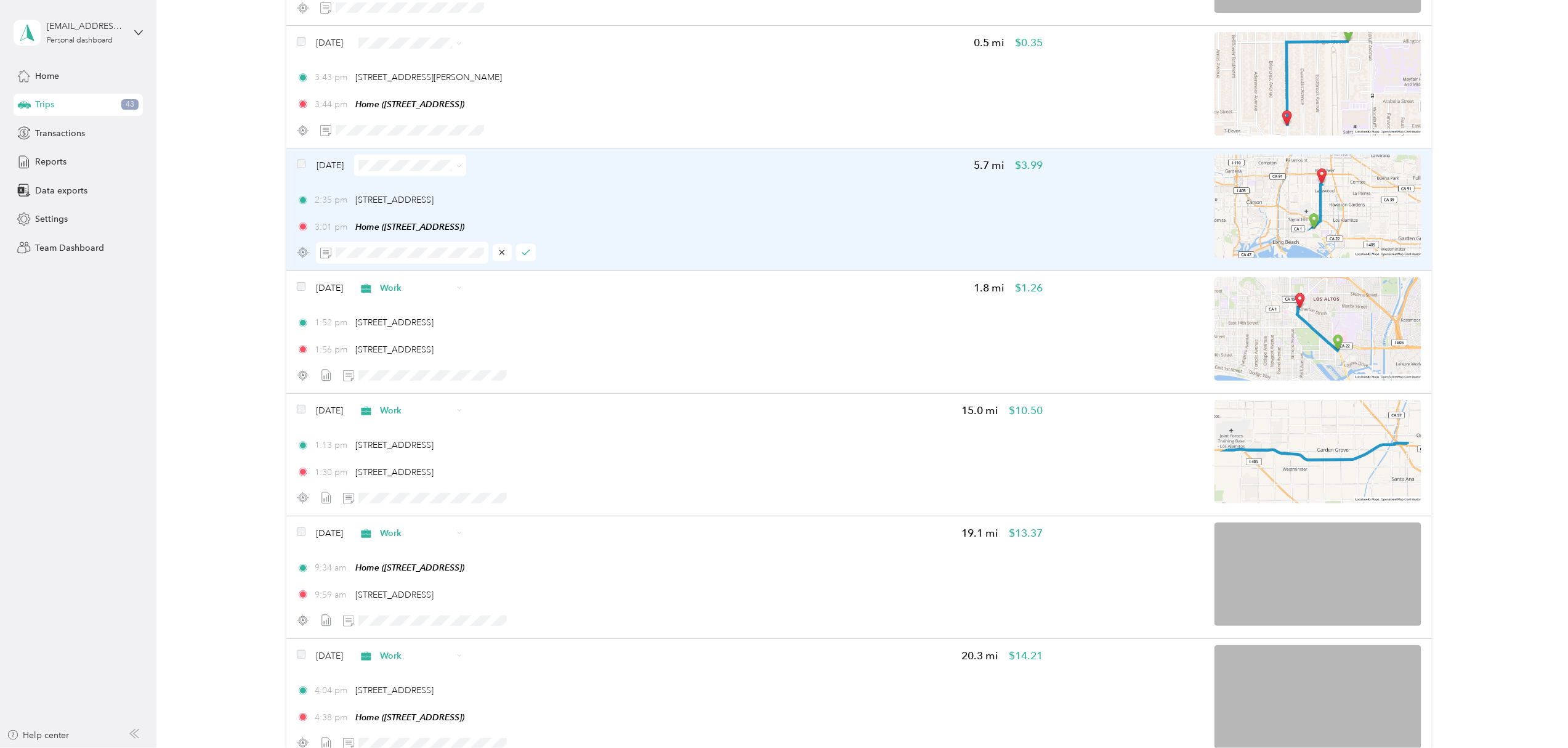
click at [462, 166] on icon at bounding box center [459, 166] width 6 height 6
click at [432, 193] on li "Work" at bounding box center [434, 189] width 112 height 22
click at [527, 254] on icon "button" at bounding box center [526, 253] width 8 height 8
click at [545, 257] on icon "button" at bounding box center [549, 253] width 8 height 8
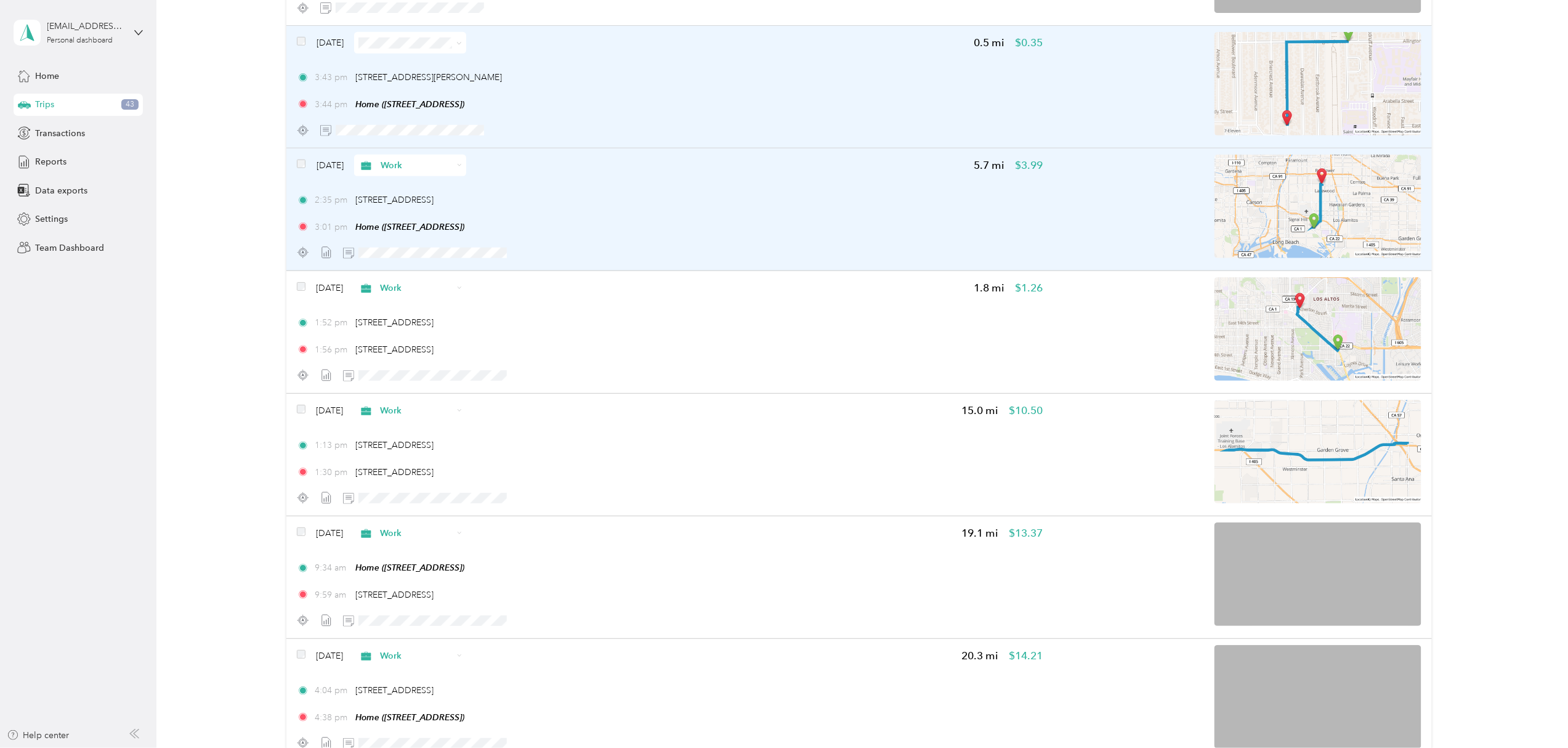
click at [462, 43] on span at bounding box center [457, 43] width 10 height 13
click at [462, 43] on icon at bounding box center [459, 43] width 6 height 6
click at [449, 58] on li "Work" at bounding box center [434, 65] width 112 height 22
click at [462, 43] on icon at bounding box center [460, 43] width 5 height 5
click at [437, 78] on li "Personal" at bounding box center [434, 89] width 112 height 22
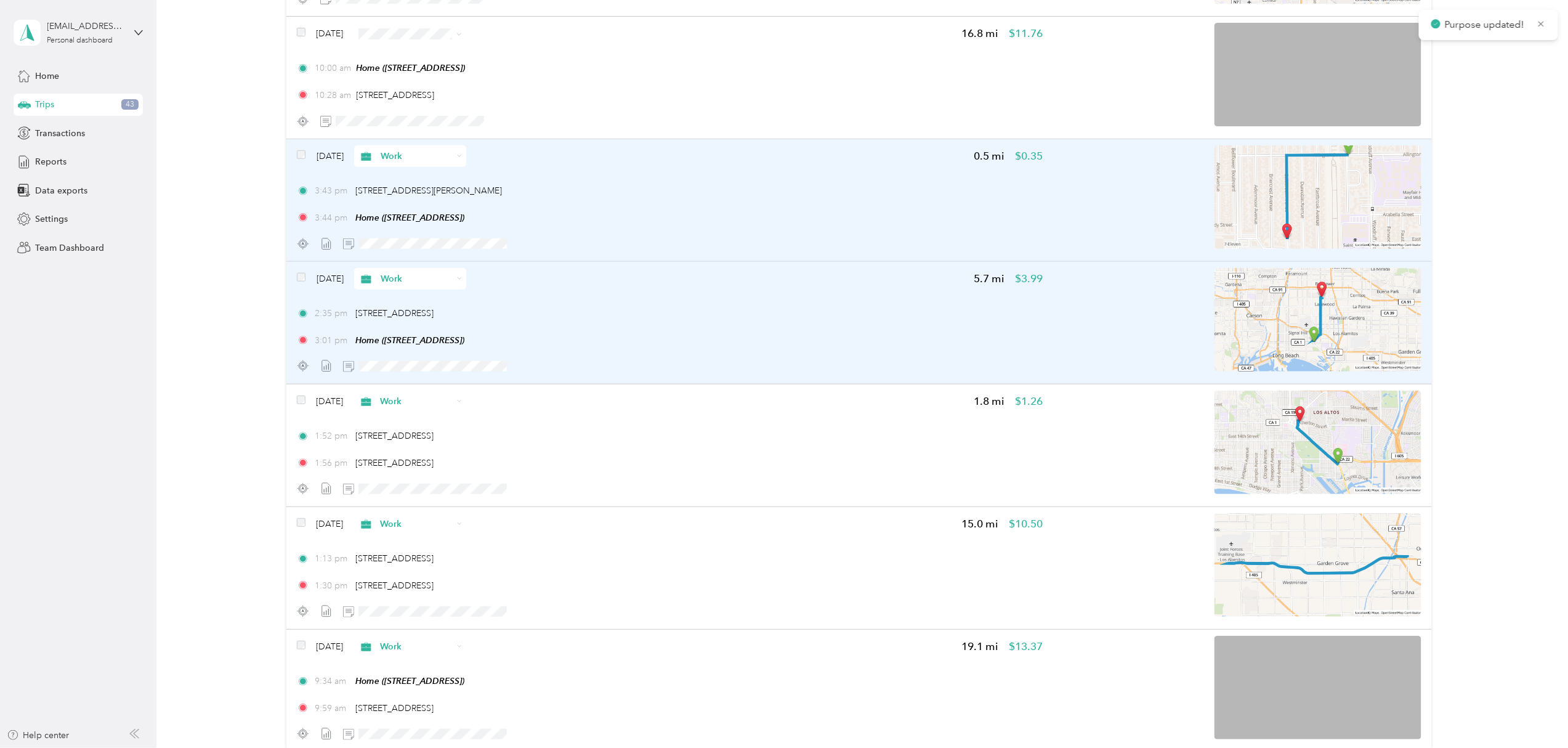
scroll to position [2802, 0]
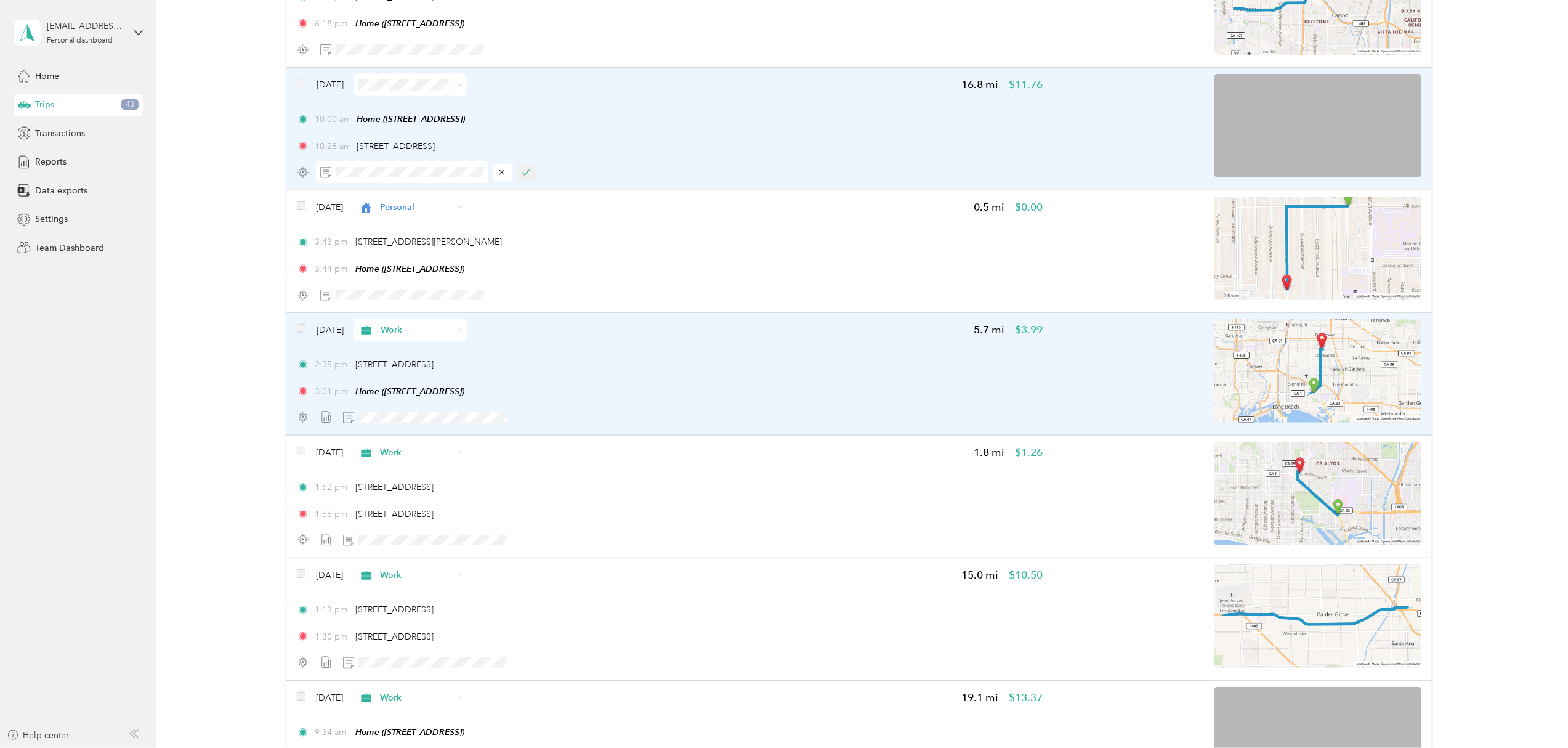
click at [531, 173] on button "button" at bounding box center [526, 172] width 20 height 18
click at [466, 83] on span at bounding box center [410, 85] width 112 height 22
click at [462, 86] on icon at bounding box center [459, 85] width 6 height 6
click at [456, 102] on span "Work" at bounding box center [445, 108] width 73 height 13
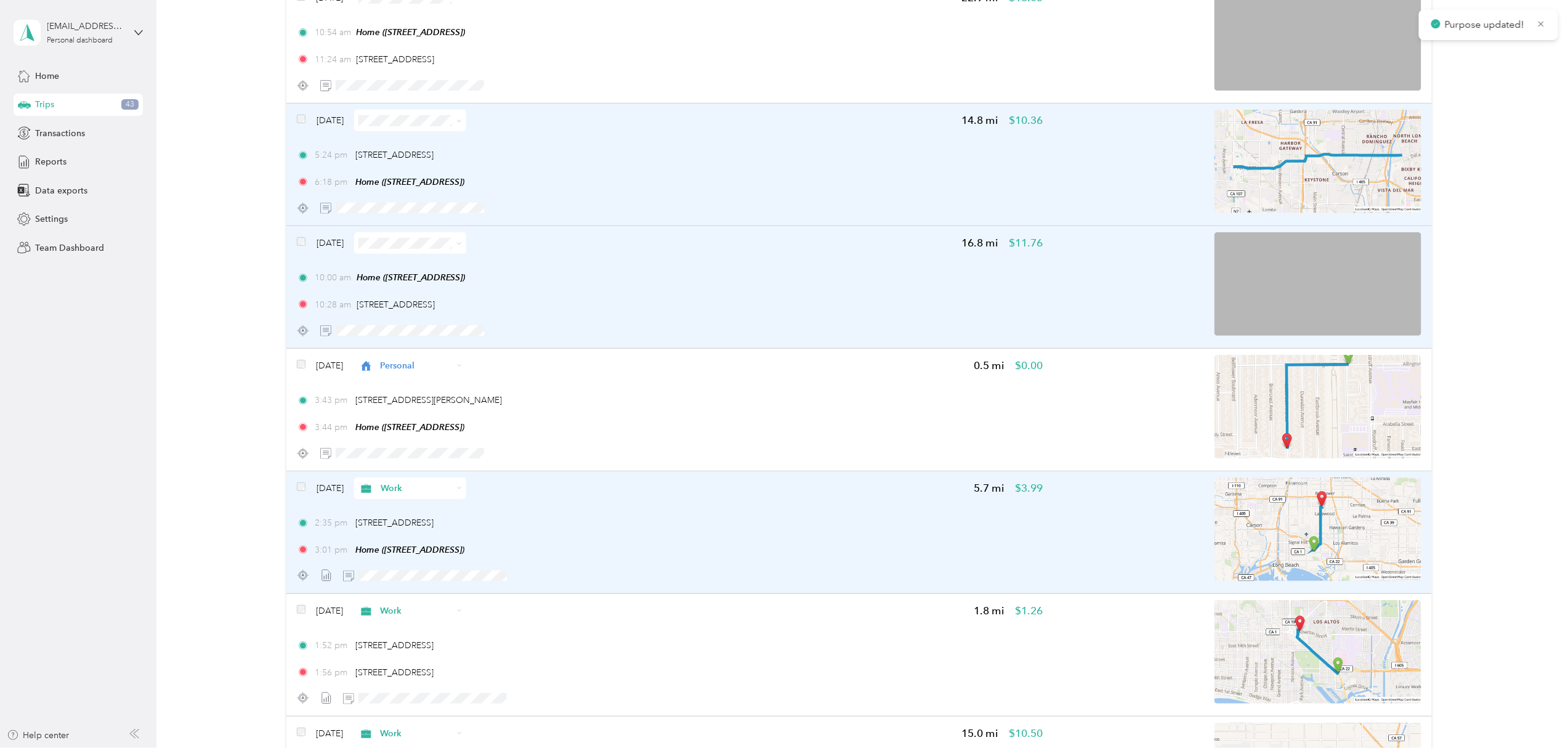
scroll to position [2638, 0]
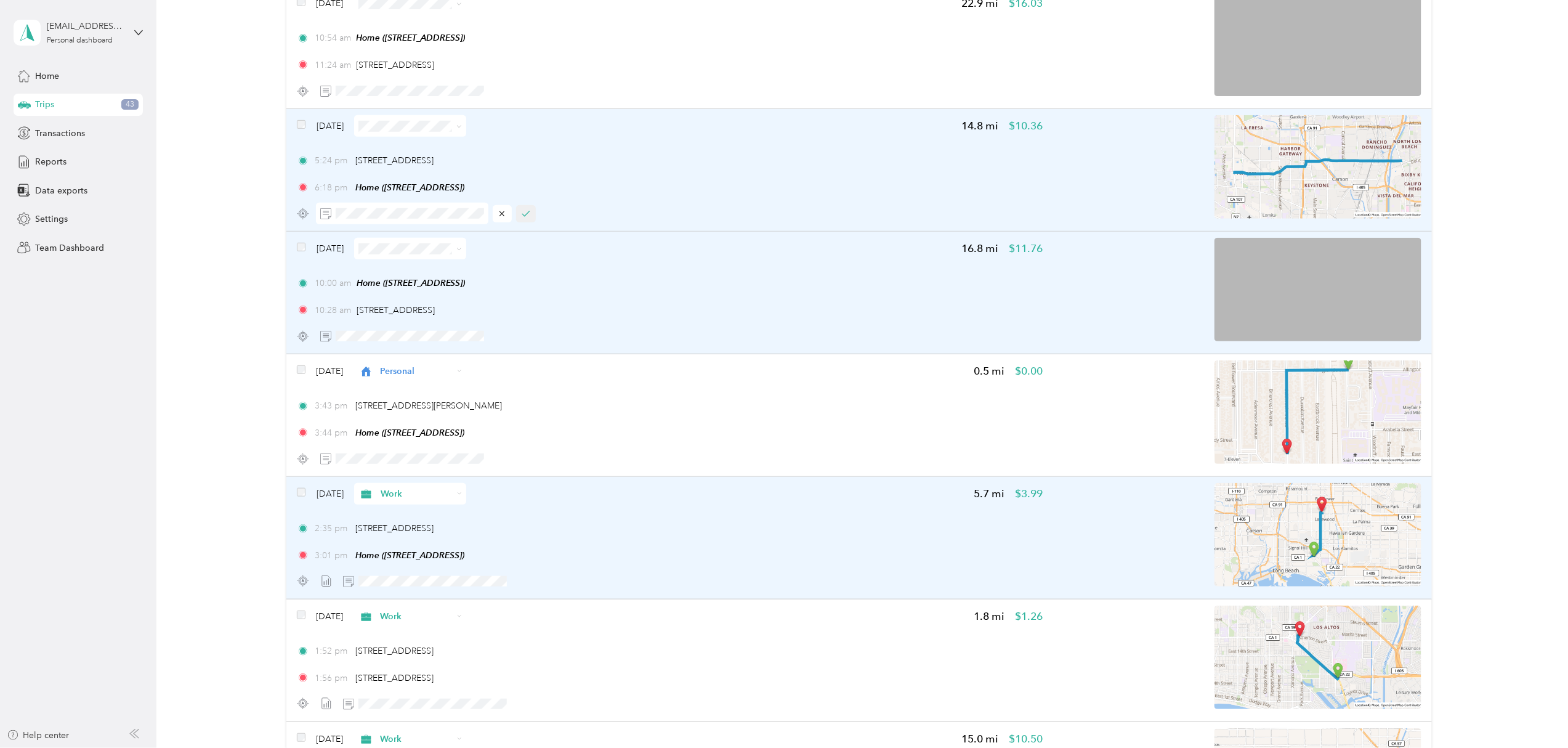
click at [531, 215] on button "button" at bounding box center [526, 213] width 20 height 18
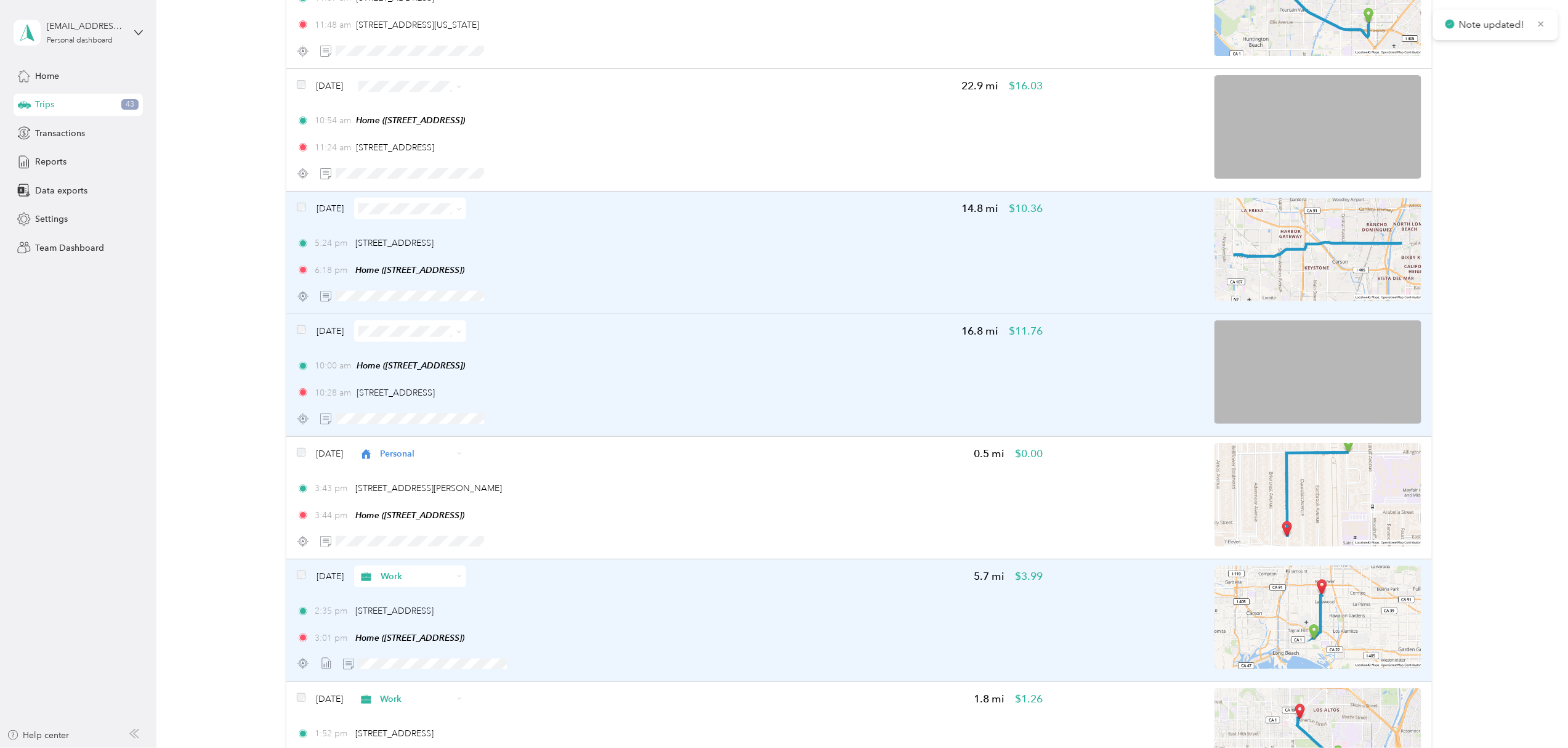
scroll to position [2474, 0]
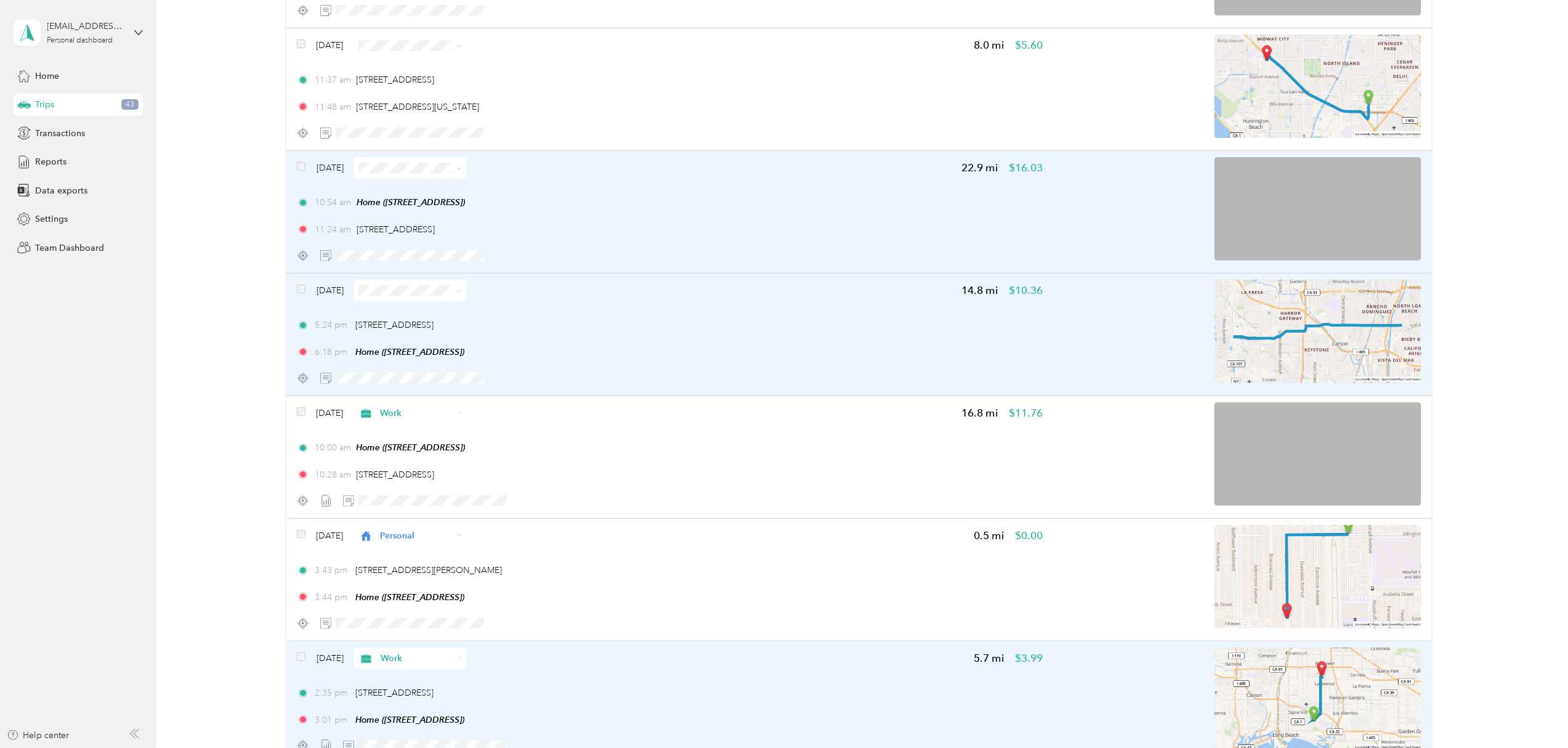
click at [1331, 234] on img at bounding box center [1318, 208] width 207 height 103
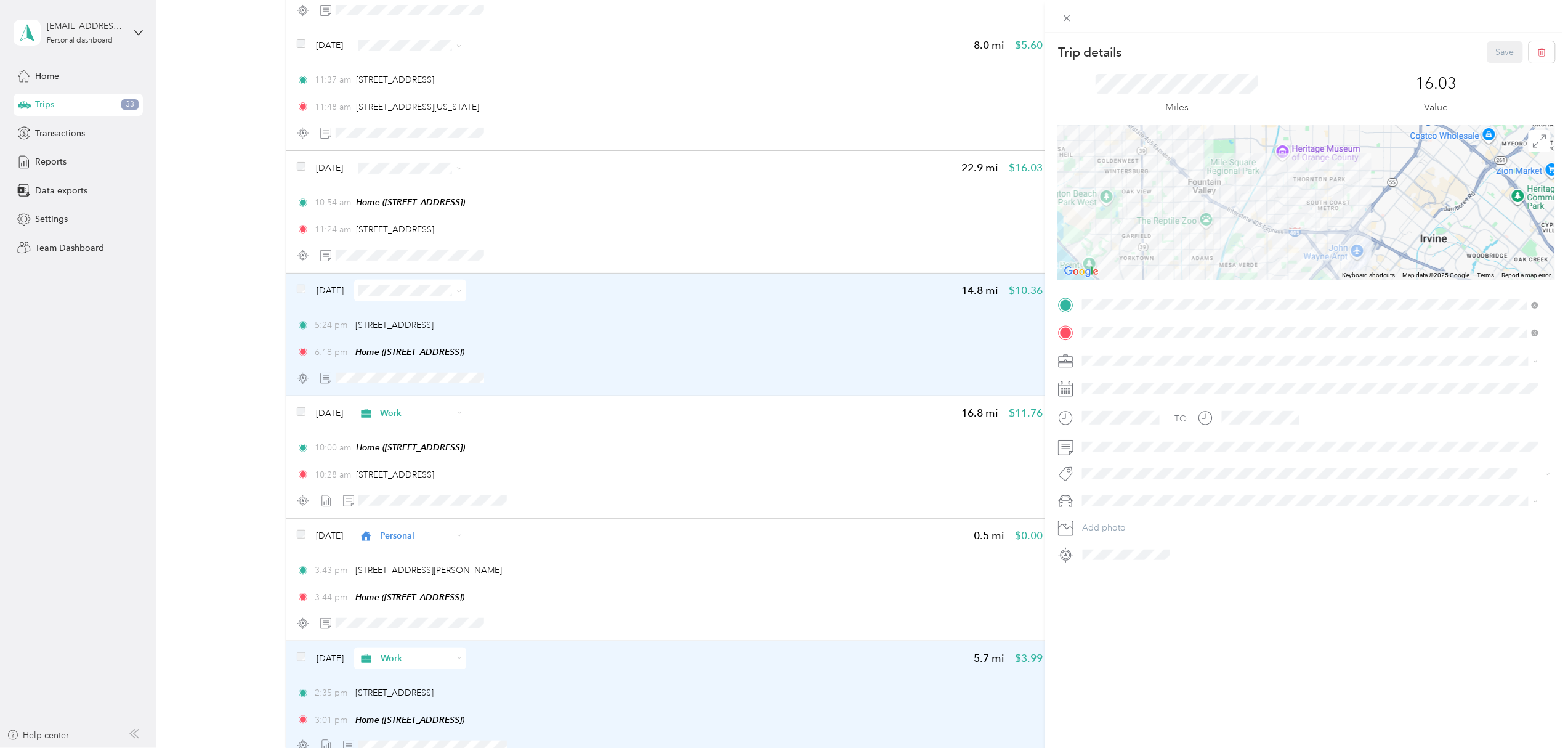
drag, startPoint x: 1309, startPoint y: 253, endPoint x: 1275, endPoint y: 200, distance: 63.0
click at [1275, 201] on div at bounding box center [1307, 203] width 497 height 154
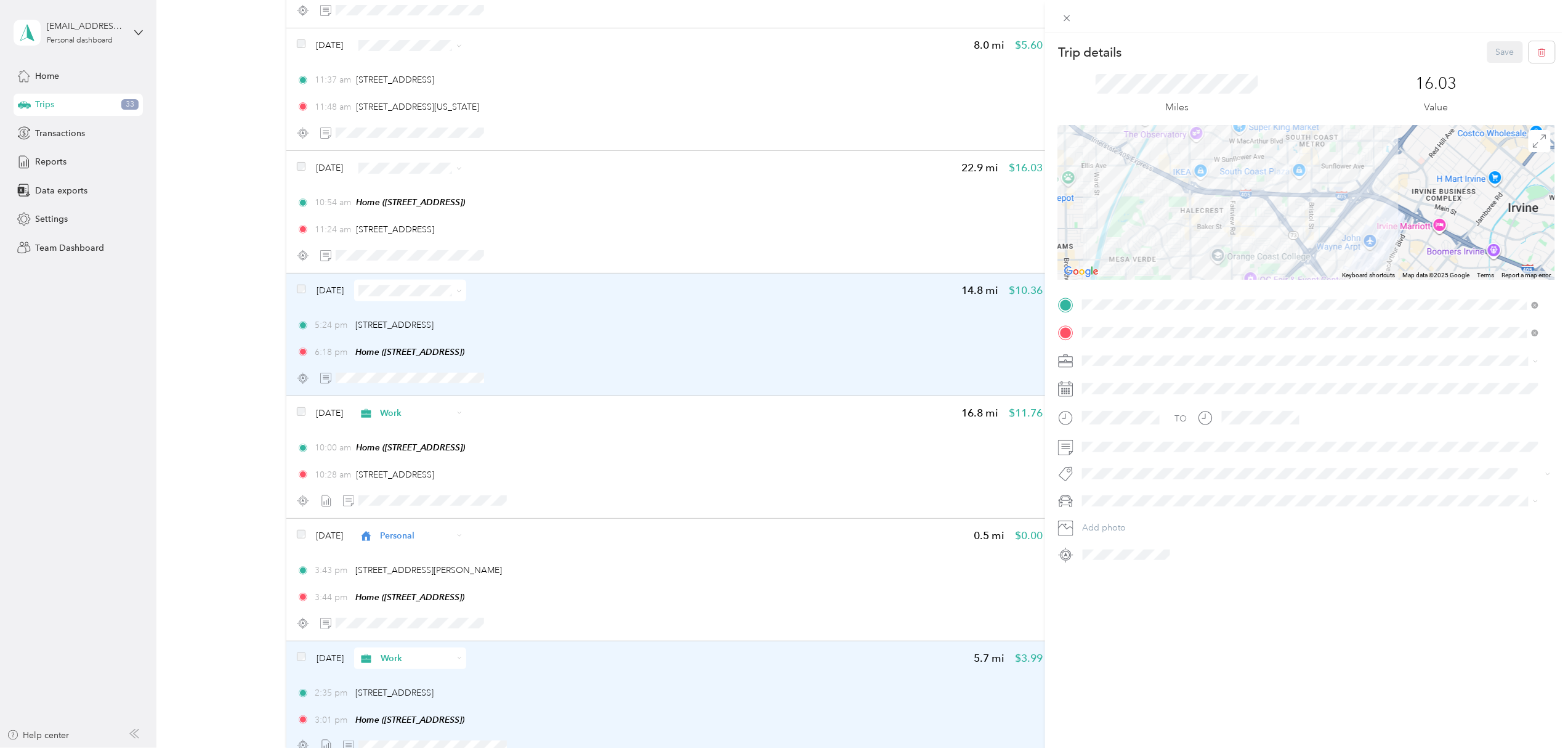
click at [385, 264] on div "Trip details Save This trip cannot be edited because it is either under review,…" at bounding box center [784, 374] width 1568 height 748
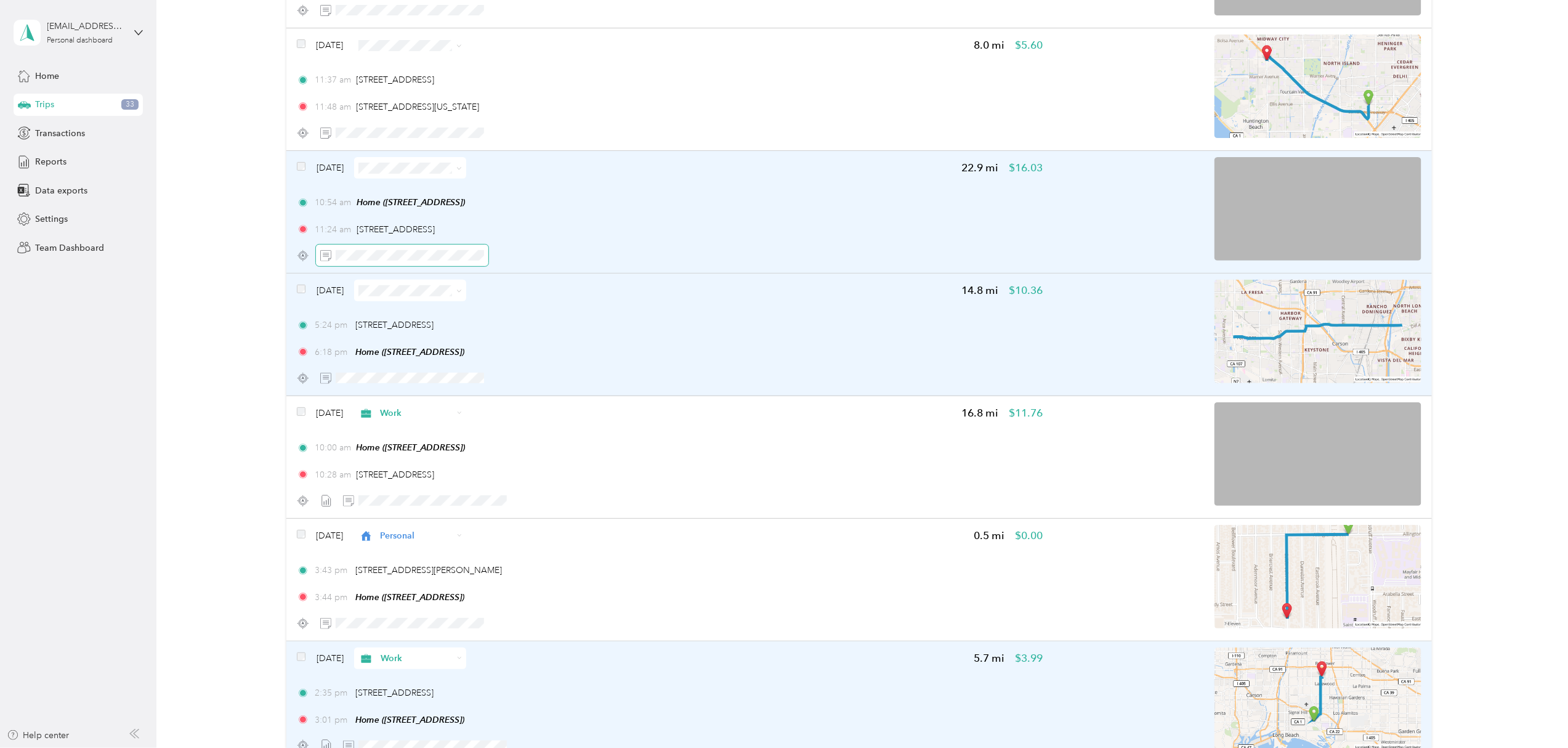
click at [379, 263] on span at bounding box center [402, 255] width 173 height 22
click at [525, 257] on icon "button" at bounding box center [526, 255] width 8 height 8
click at [462, 171] on icon at bounding box center [459, 168] width 6 height 6
click at [442, 185] on li "Work" at bounding box center [434, 187] width 112 height 22
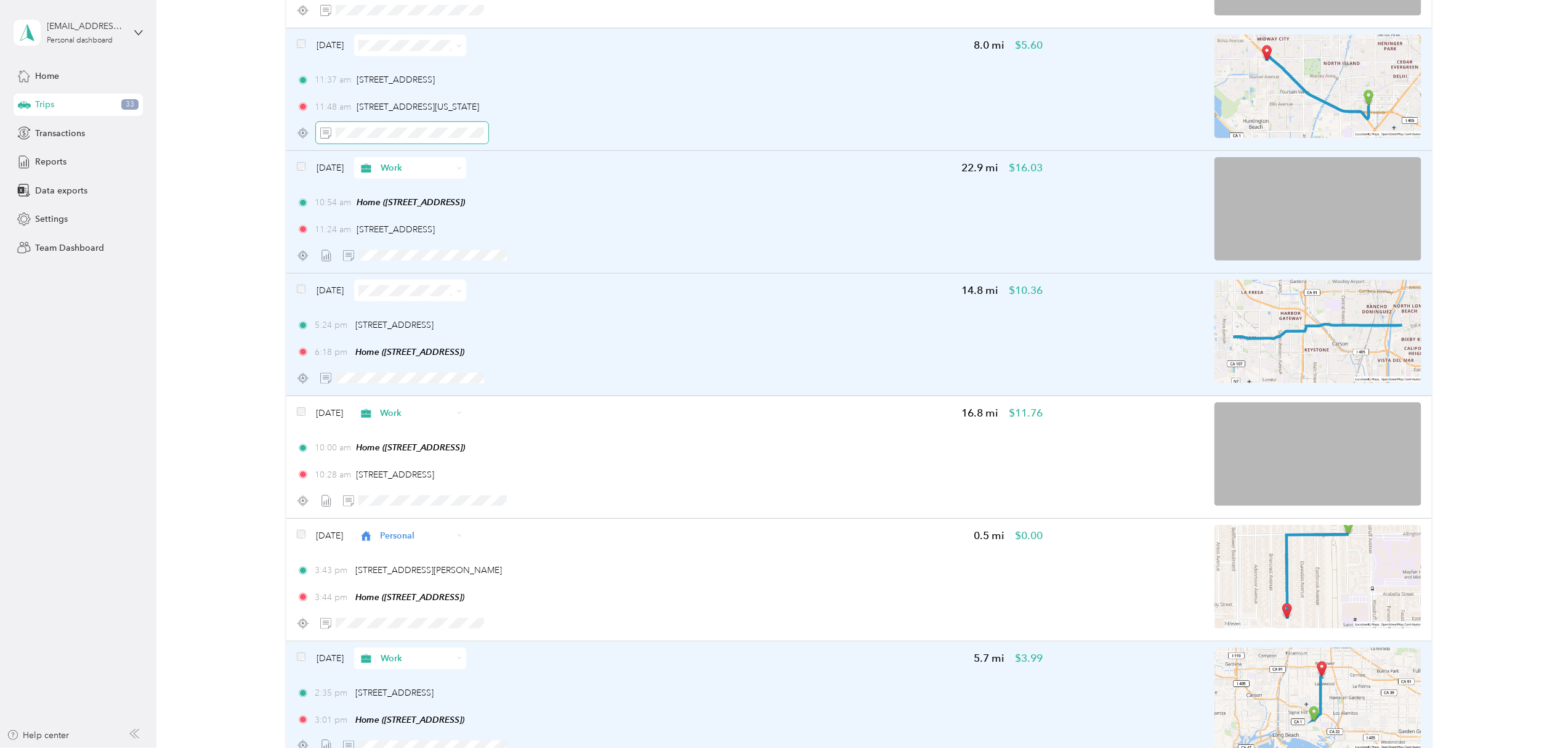
click at [402, 127] on span at bounding box center [402, 133] width 173 height 22
click at [522, 133] on icon "button" at bounding box center [526, 133] width 8 height 8
click at [461, 48] on icon at bounding box center [460, 46] width 3 height 3
click at [450, 65] on span "Work" at bounding box center [445, 69] width 73 height 13
click at [462, 47] on span at bounding box center [457, 46] width 10 height 13
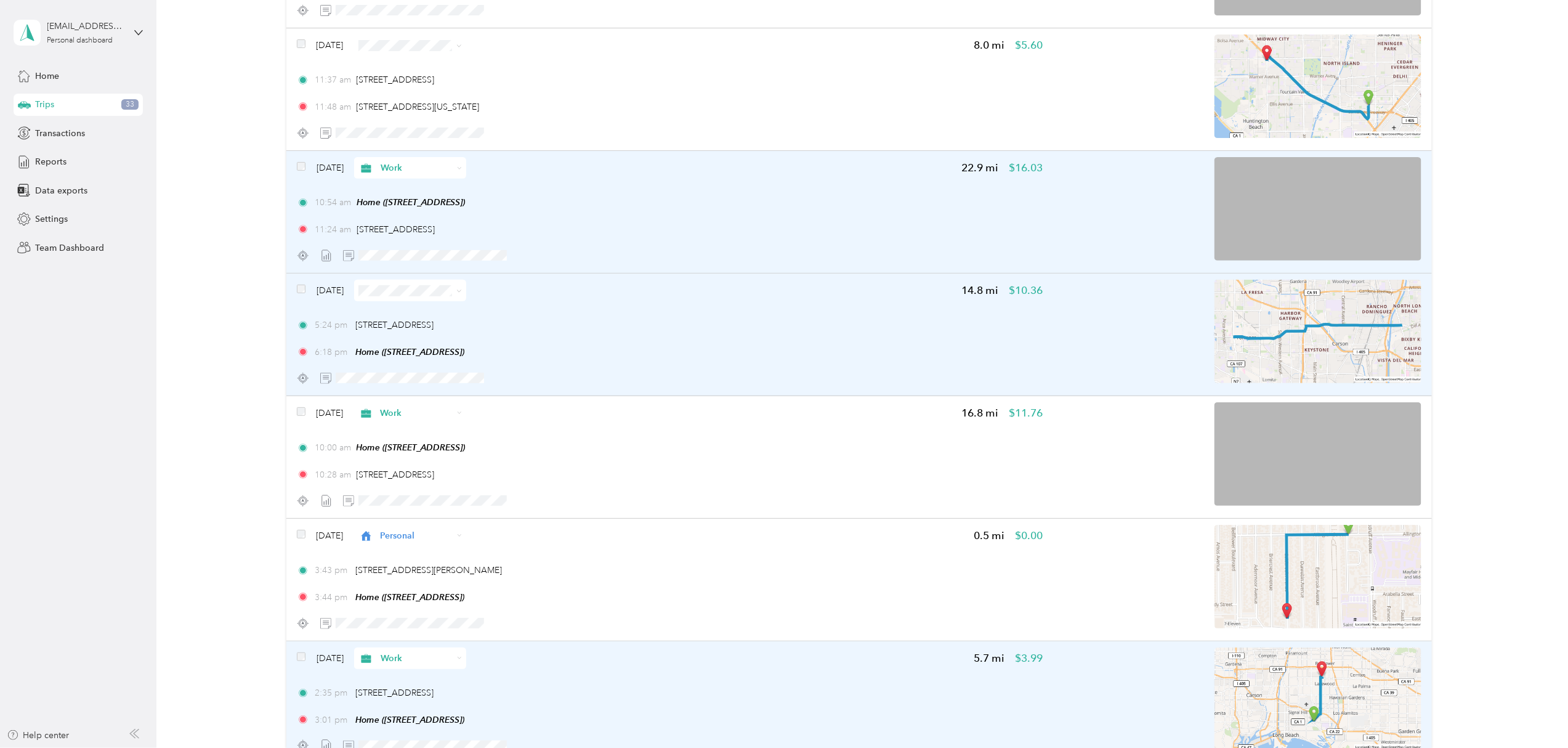
click at [462, 46] on icon at bounding box center [459, 46] width 6 height 6
click at [440, 63] on span "Work" at bounding box center [445, 69] width 73 height 13
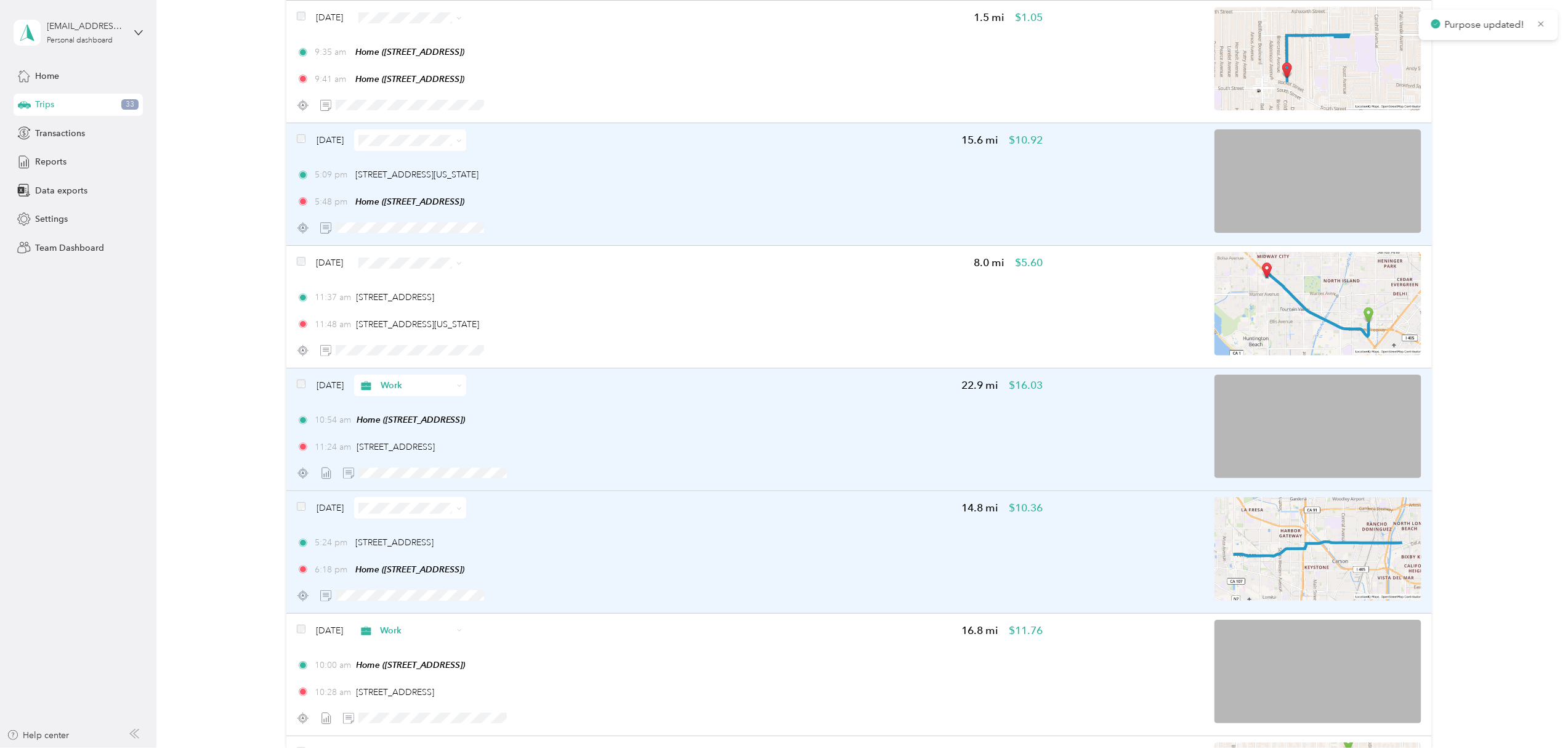
scroll to position [2227, 0]
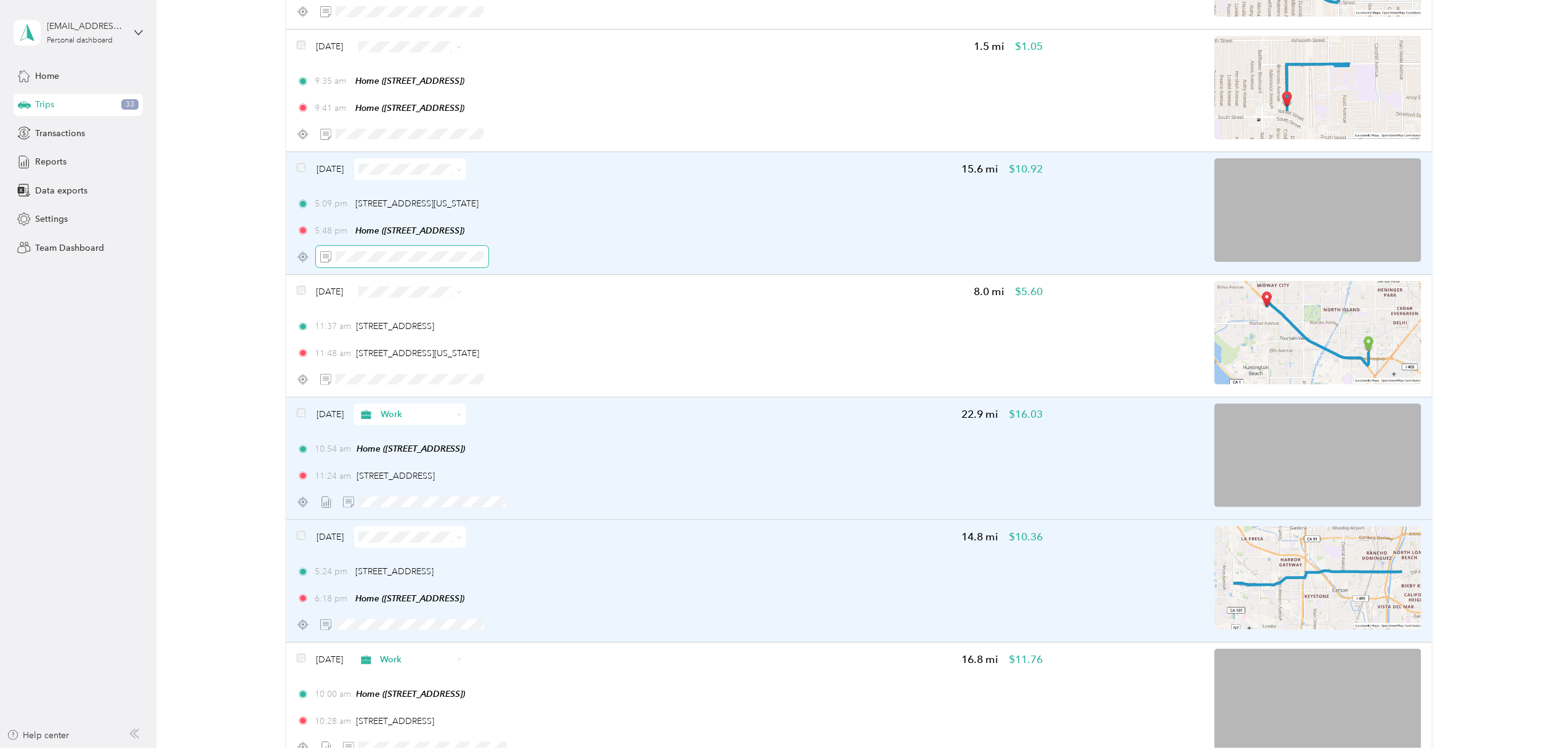
click at [484, 253] on span at bounding box center [402, 257] width 173 height 22
click at [530, 257] on icon "button" at bounding box center [526, 257] width 8 height 8
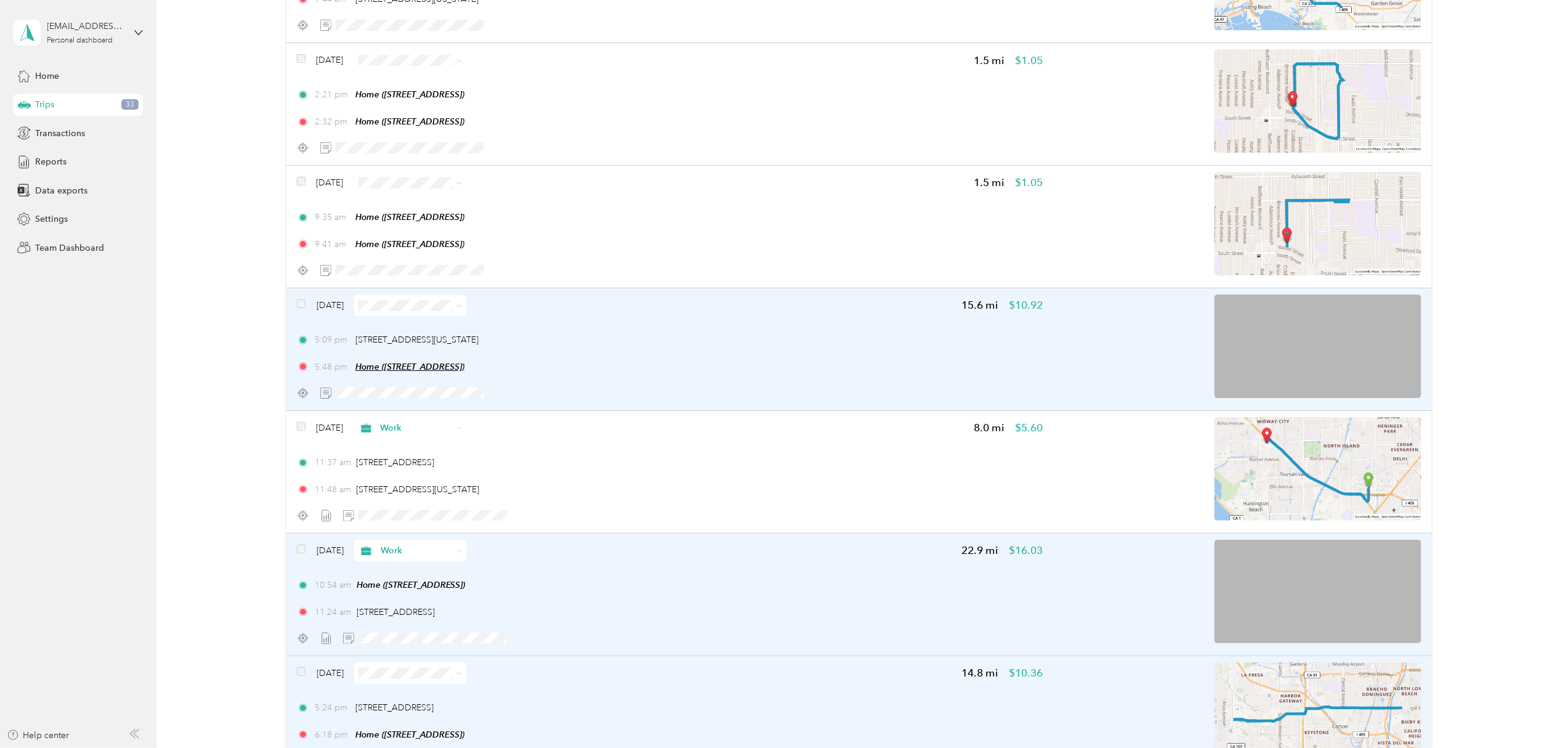
scroll to position [2063, 0]
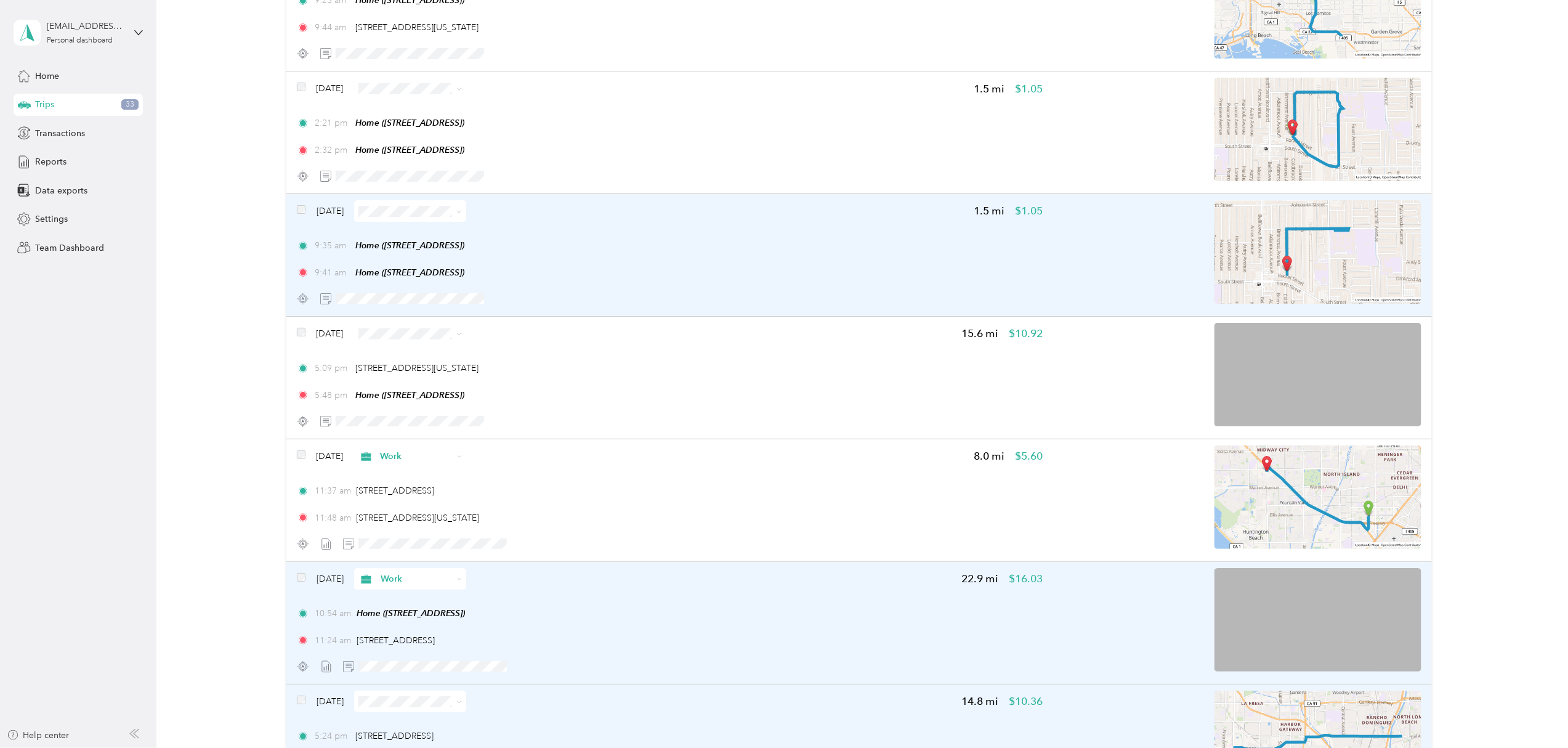
click at [462, 213] on icon at bounding box center [459, 211] width 6 height 6
click at [434, 253] on span "Personal" at bounding box center [445, 257] width 73 height 13
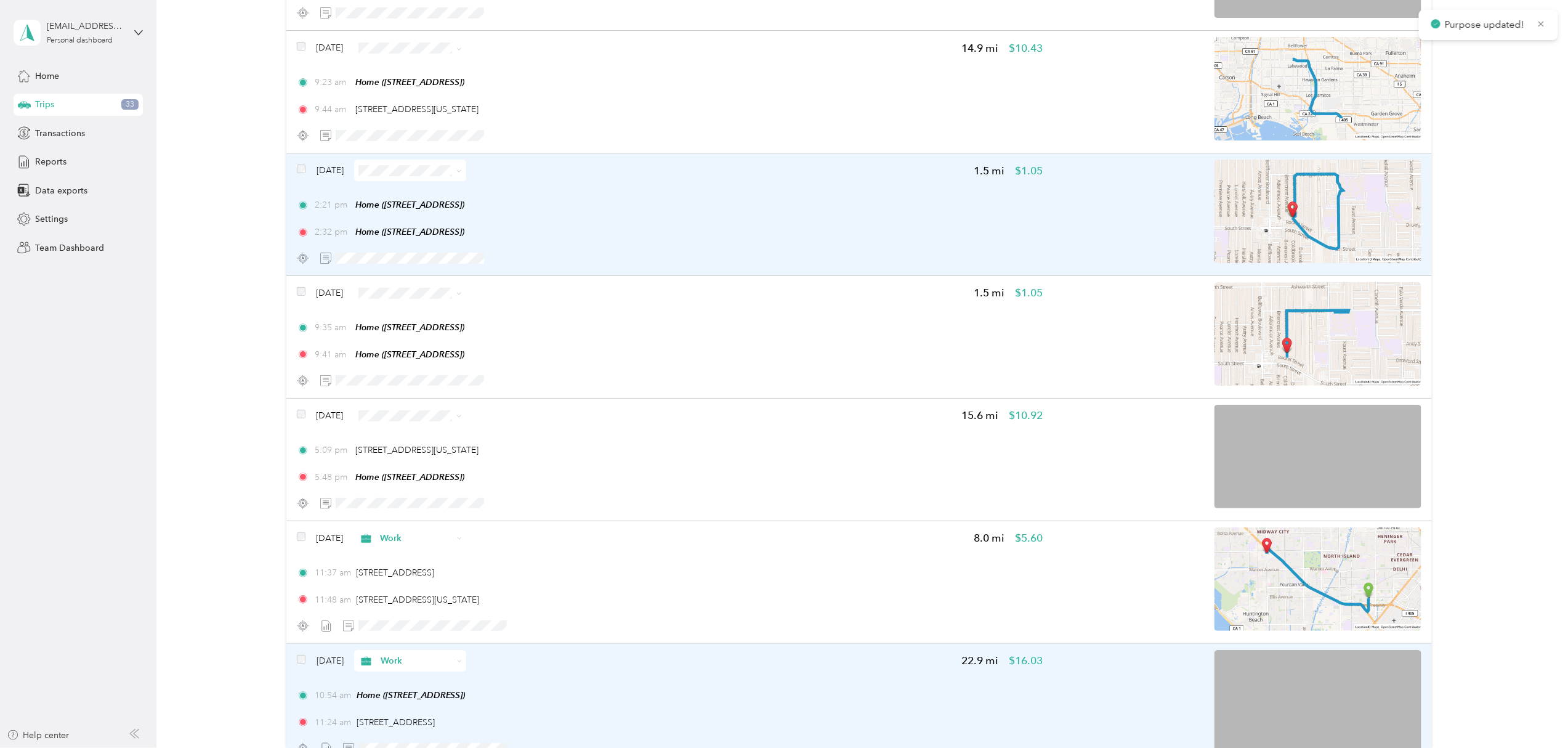
click at [461, 173] on icon at bounding box center [460, 171] width 3 height 3
click at [429, 210] on span "Personal" at bounding box center [445, 213] width 73 height 13
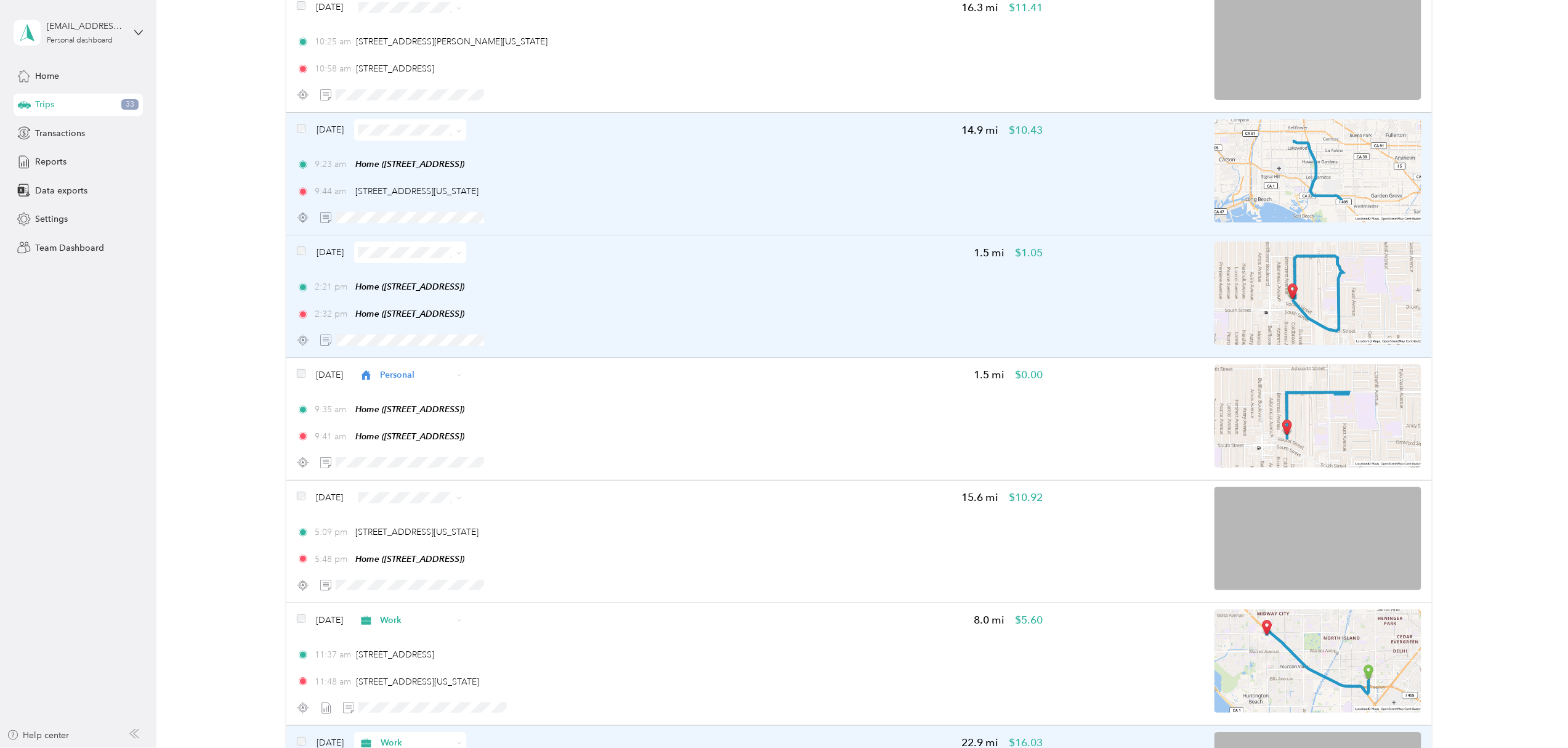
scroll to position [1817, 0]
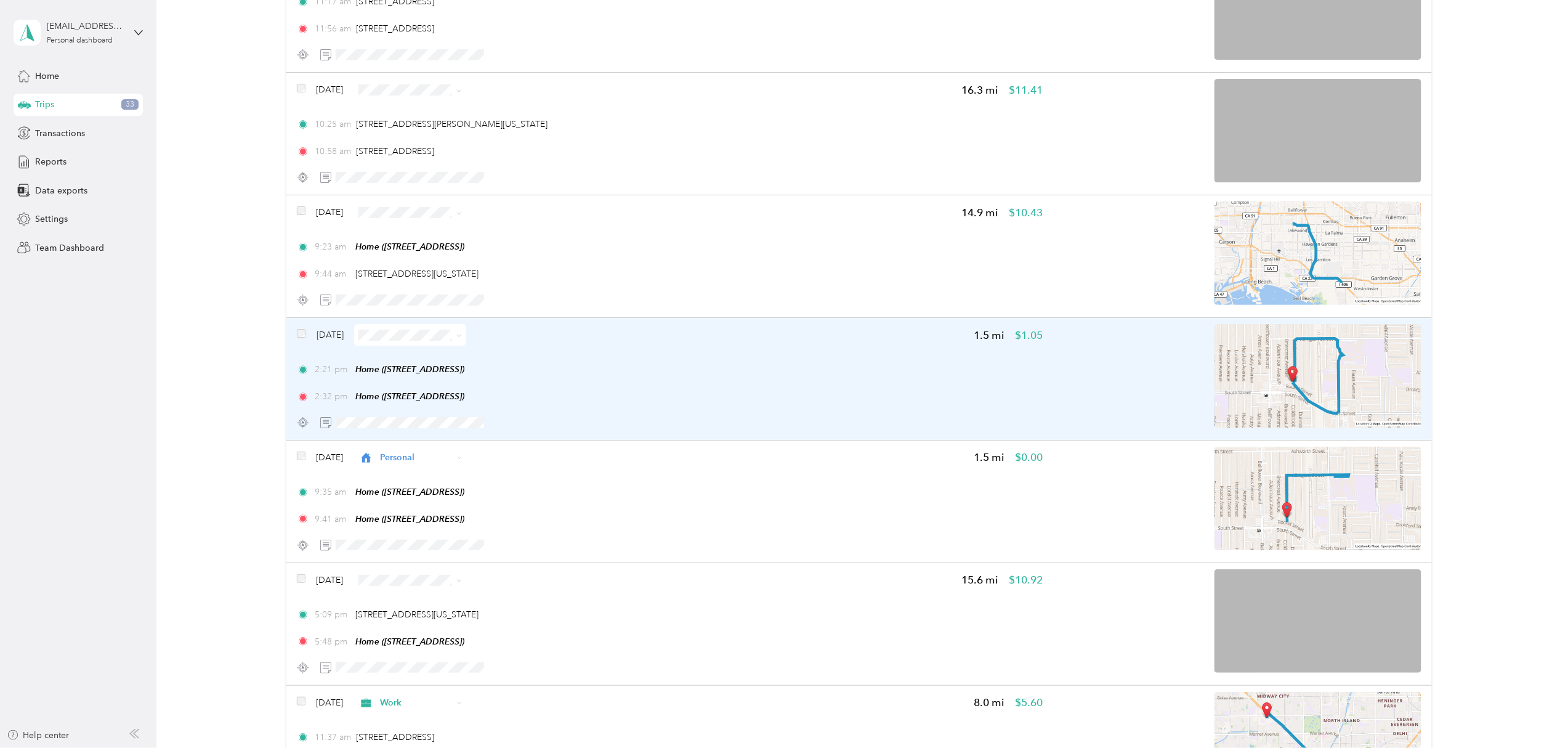
click at [462, 338] on span at bounding box center [457, 335] width 10 height 13
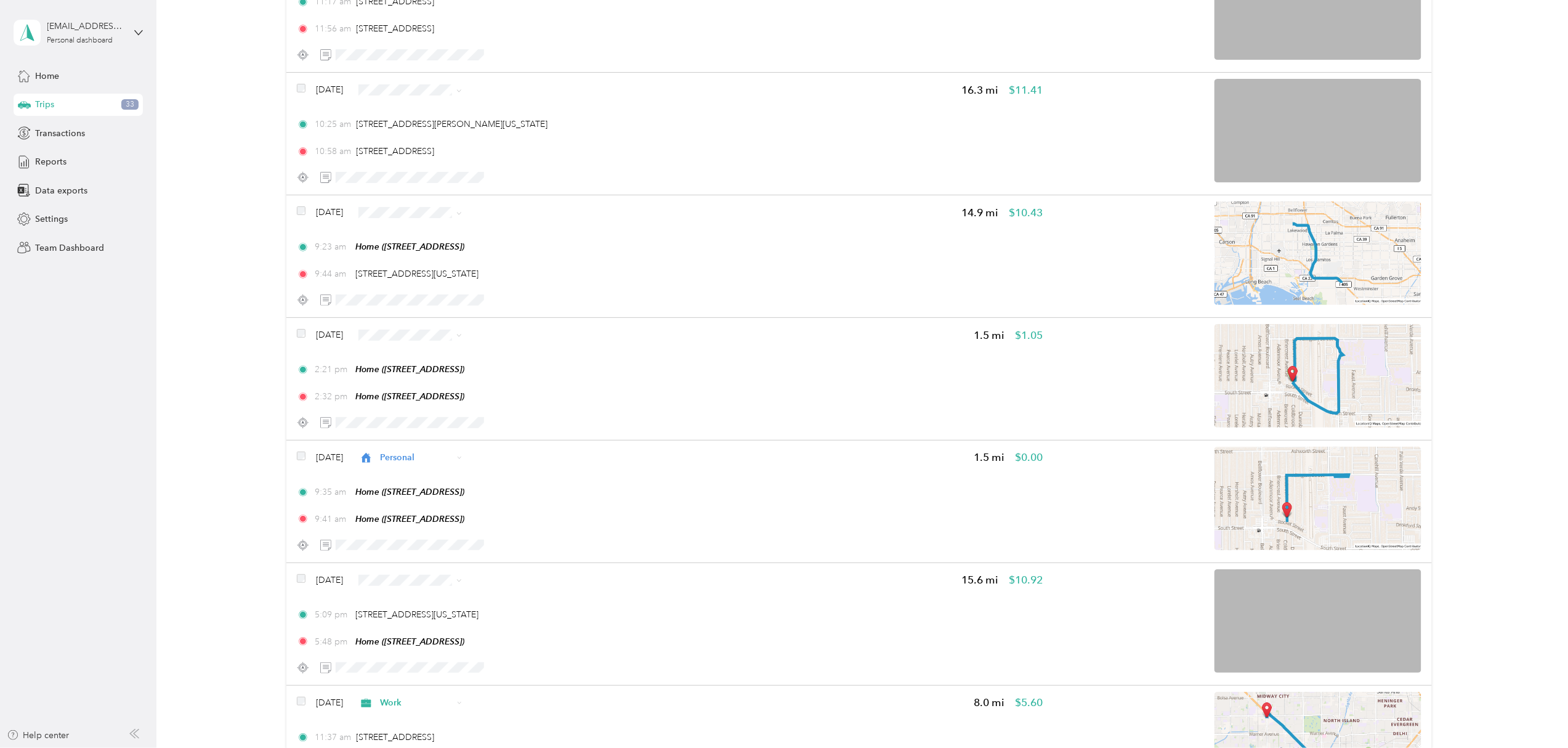
click at [461, 336] on icon at bounding box center [460, 335] width 3 height 3
click at [427, 378] on span "Personal" at bounding box center [445, 380] width 73 height 13
click at [453, 338] on span "Personal" at bounding box center [416, 335] width 72 height 13
click at [420, 239] on li "Work" at bounding box center [434, 236] width 112 height 22
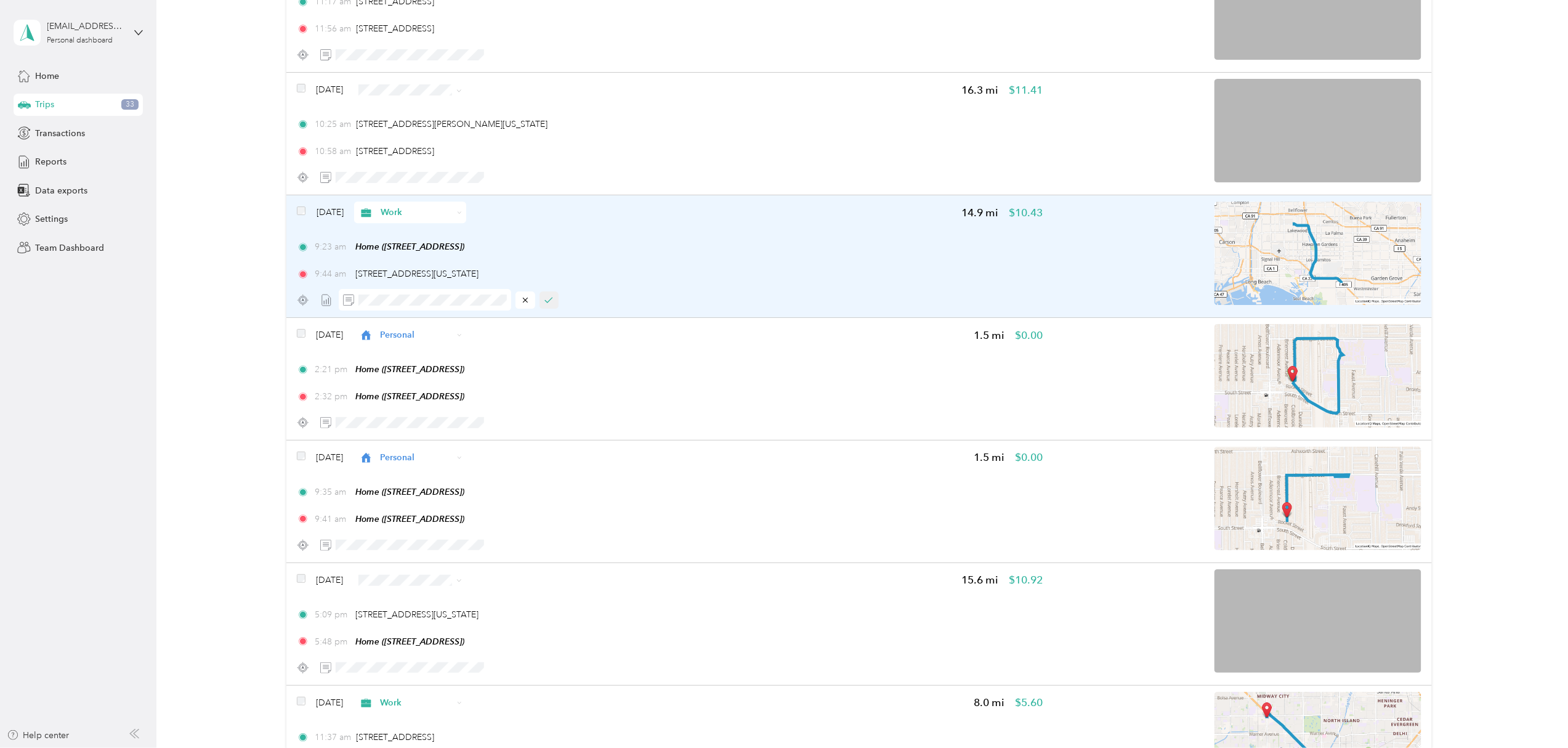
click at [550, 299] on icon "button" at bounding box center [549, 299] width 8 height 8
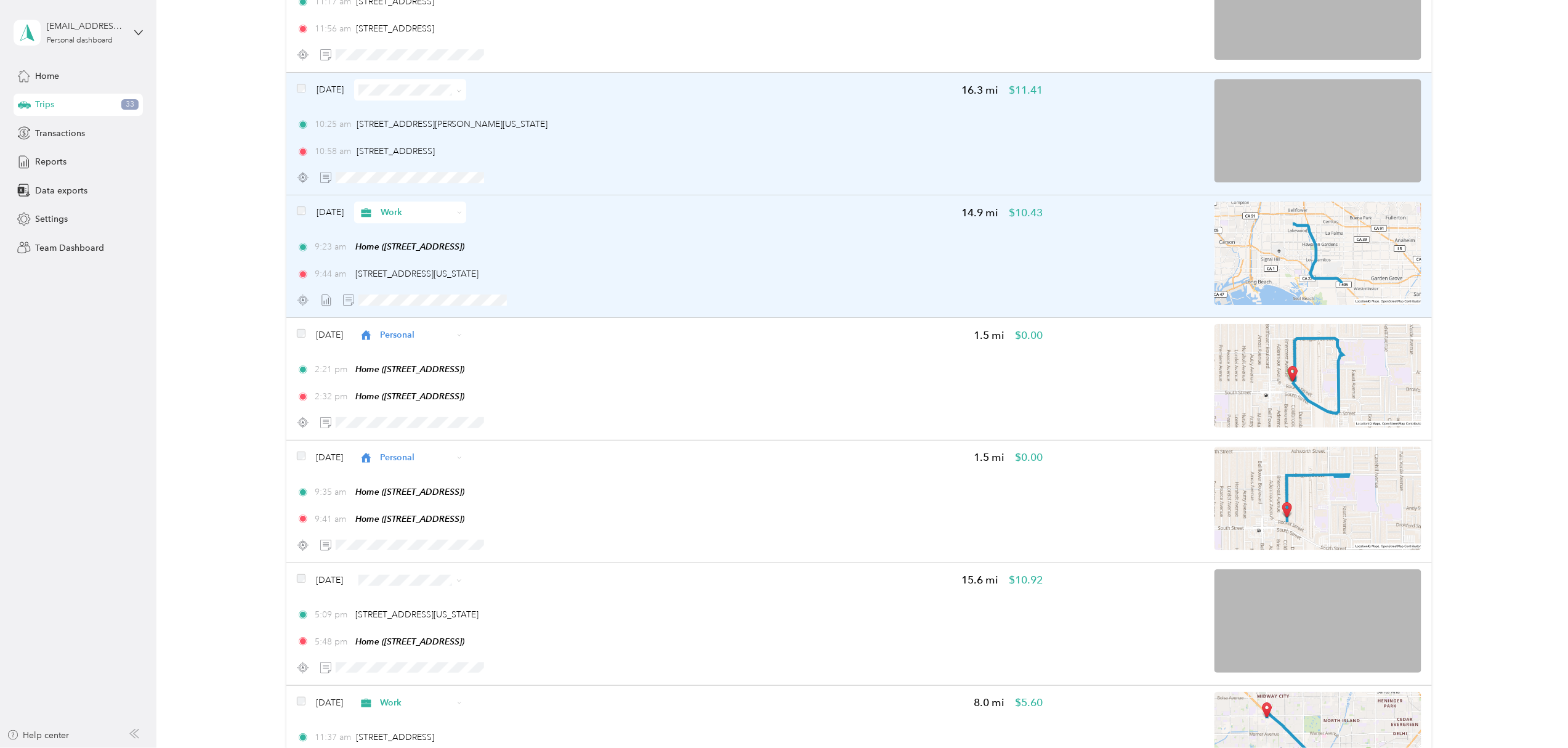
click at [462, 88] on icon at bounding box center [459, 91] width 6 height 6
click at [440, 112] on span "Work" at bounding box center [445, 110] width 73 height 13
click at [550, 173] on icon "button" at bounding box center [549, 178] width 8 height 8
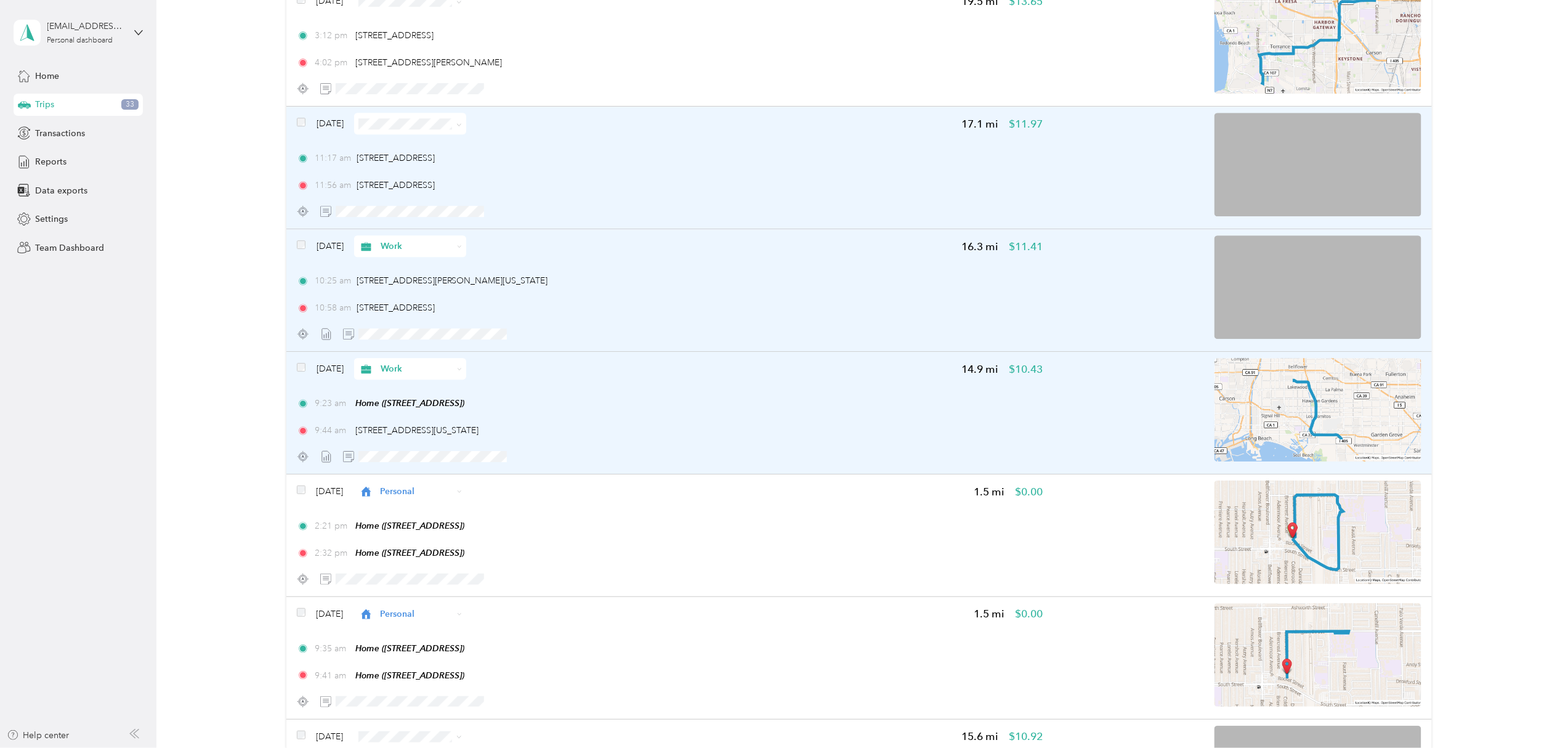
scroll to position [1653, 0]
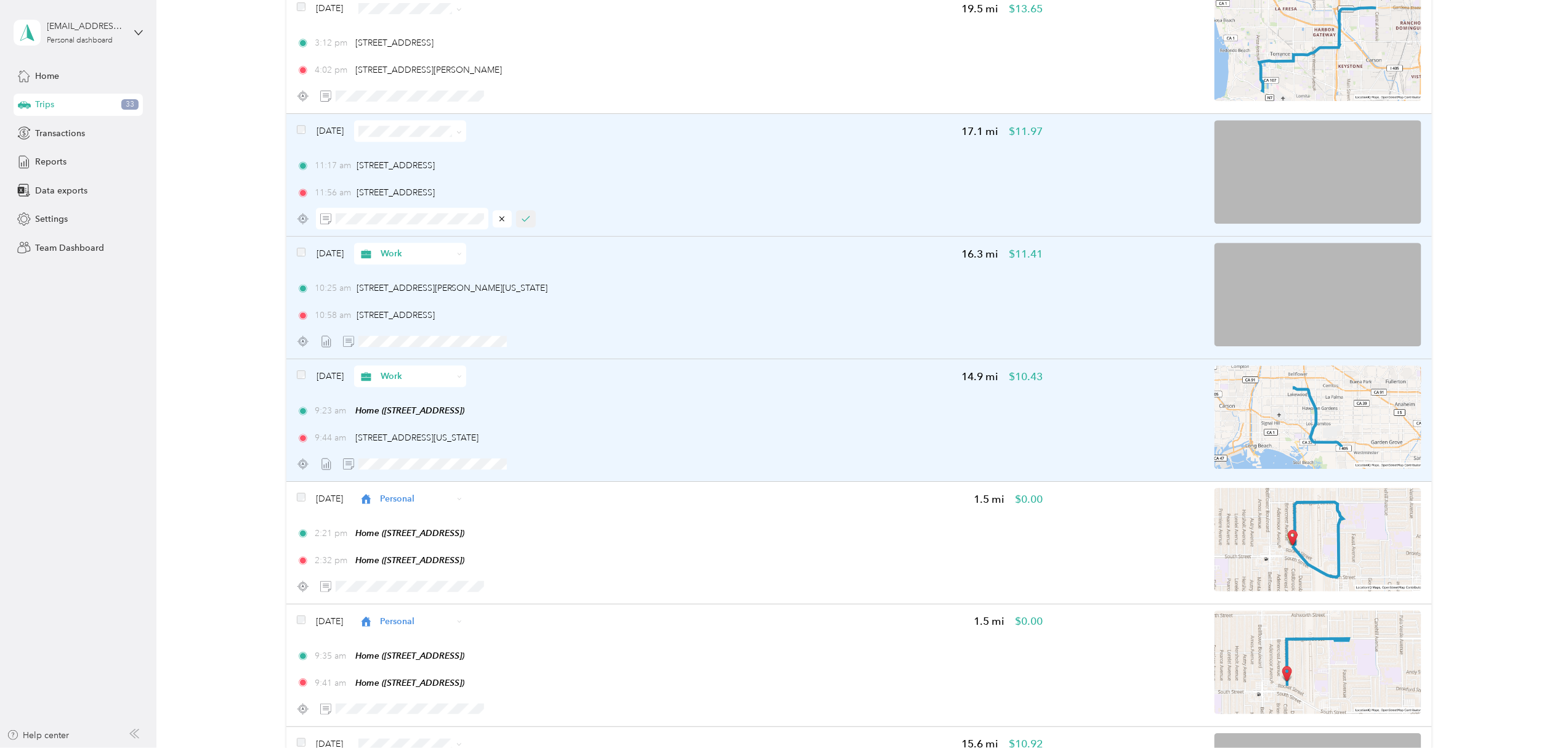
click at [526, 220] on icon "button" at bounding box center [525, 218] width 7 height 5
click at [462, 131] on icon at bounding box center [459, 132] width 6 height 6
click at [454, 152] on span "Work" at bounding box center [445, 152] width 73 height 13
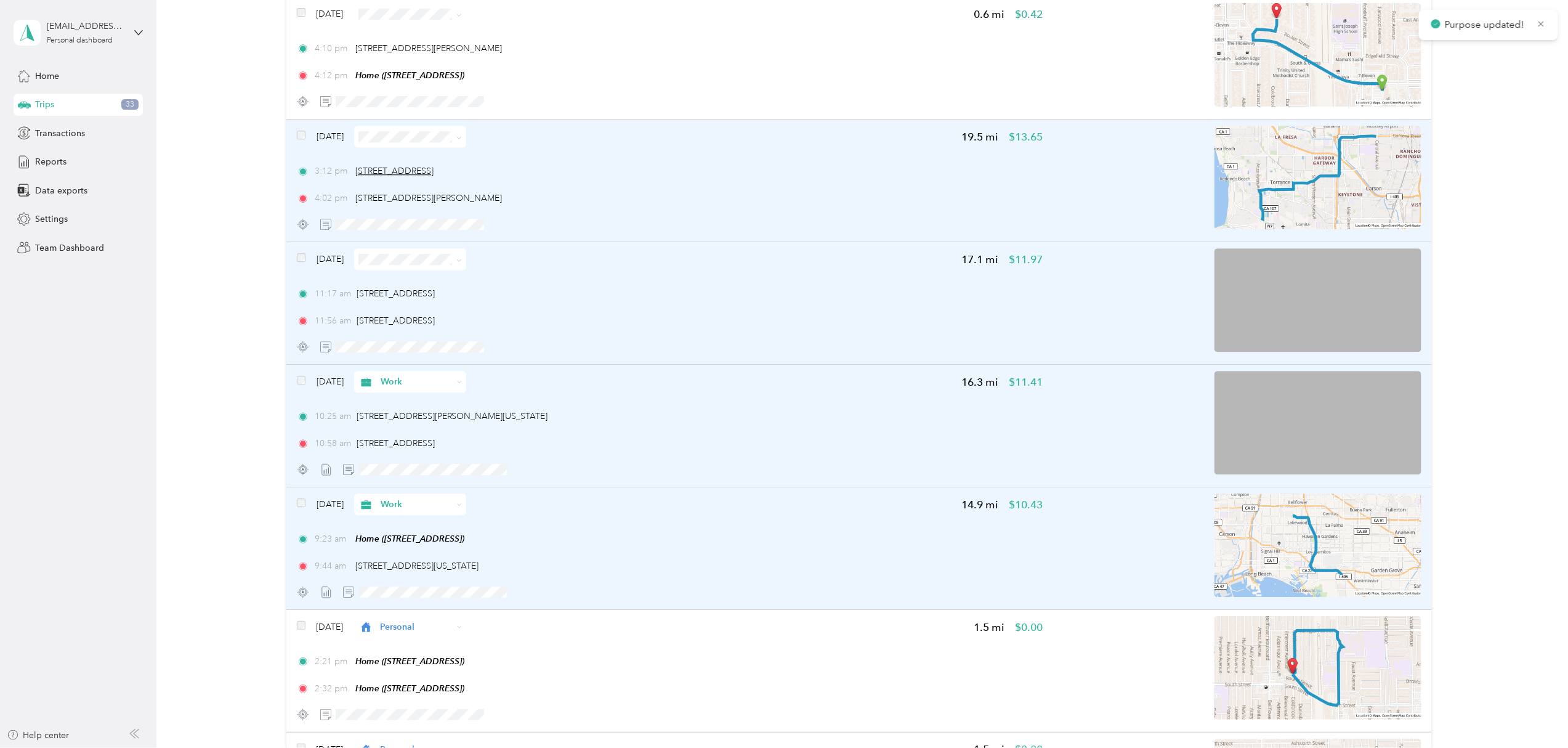
scroll to position [1488, 0]
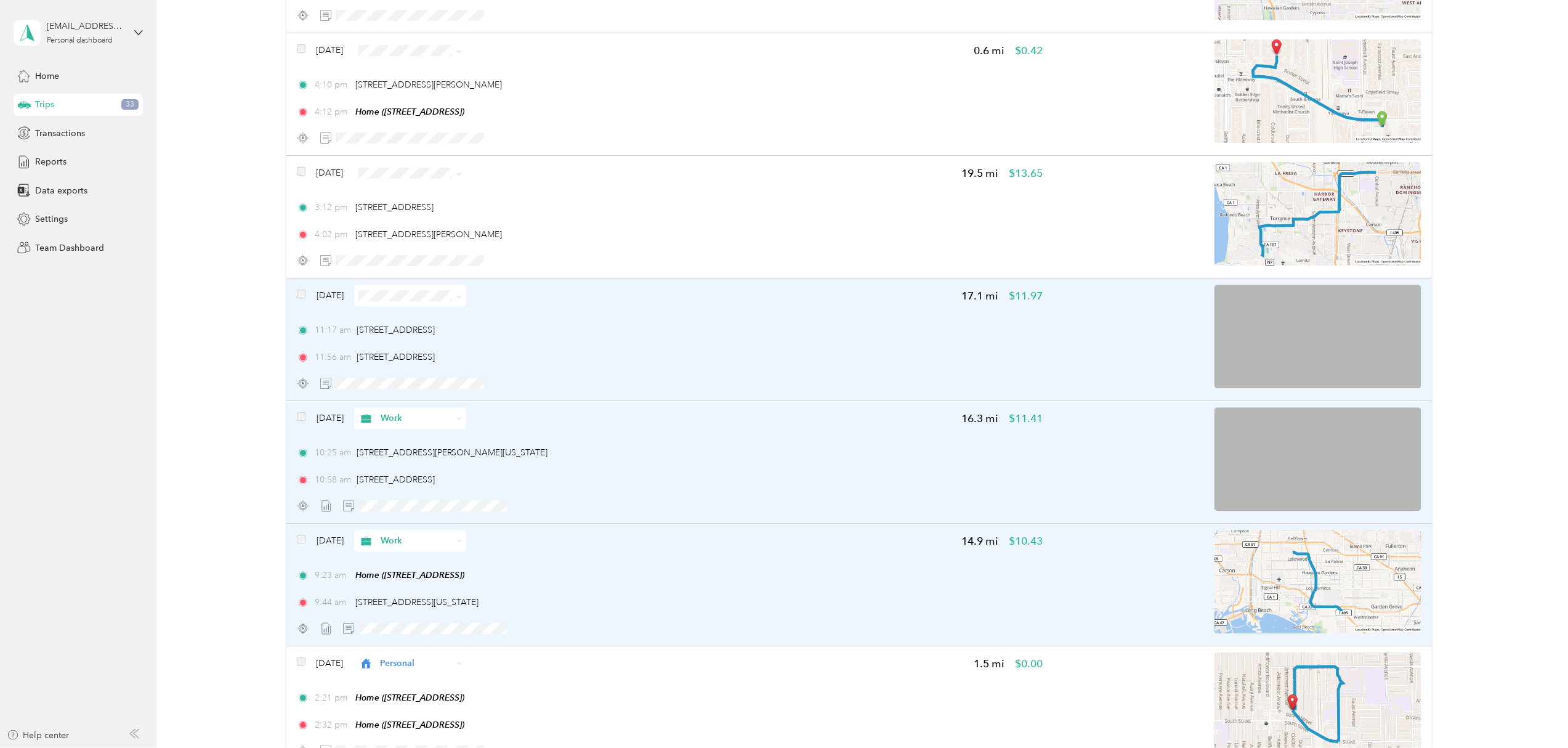
click at [462, 297] on icon at bounding box center [459, 296] width 6 height 6
click at [450, 316] on span "Work" at bounding box center [445, 317] width 73 height 13
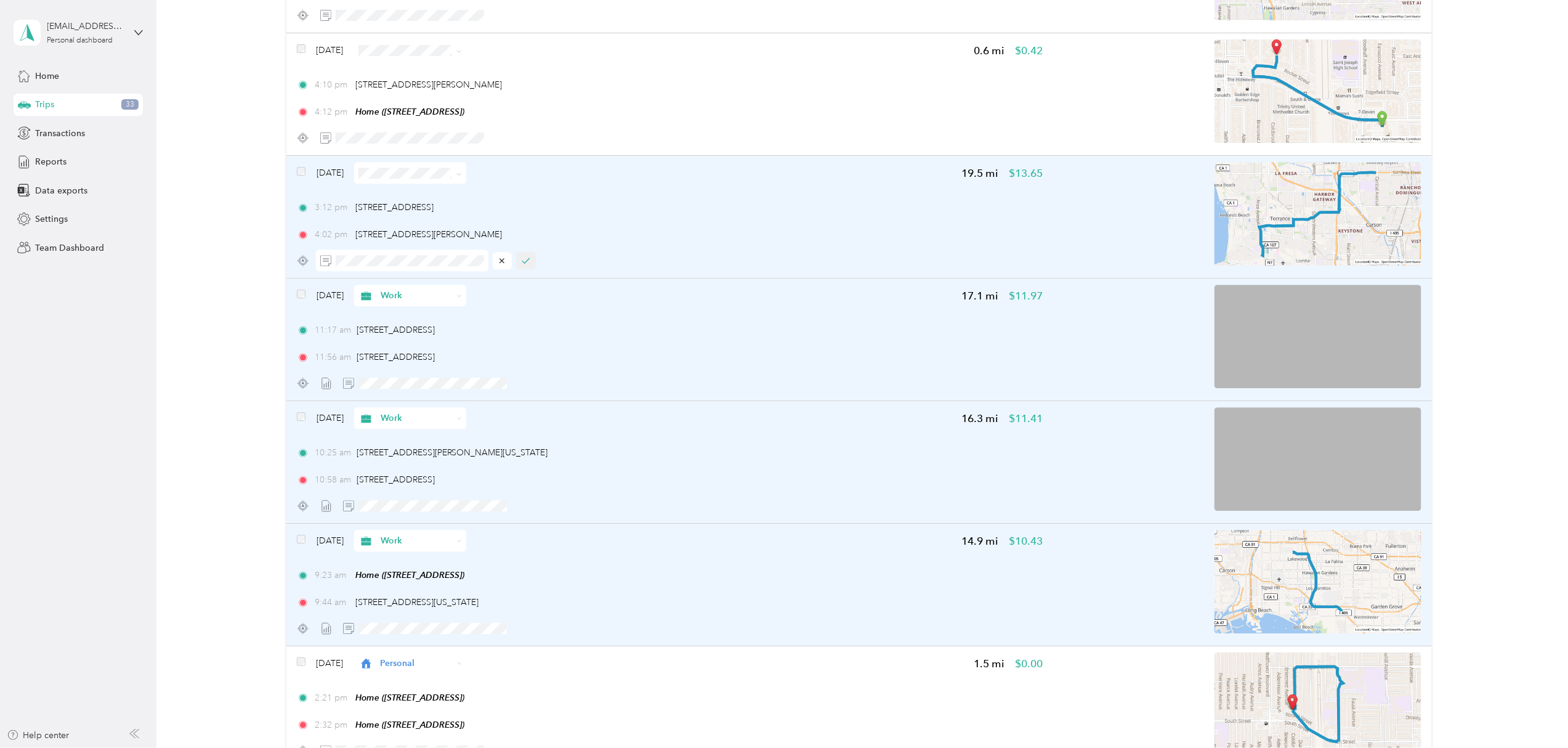
click at [530, 261] on icon "button" at bounding box center [526, 260] width 8 height 8
click at [466, 173] on span at bounding box center [410, 173] width 112 height 22
click at [462, 173] on icon at bounding box center [459, 173] width 6 height 6
click at [460, 190] on span "Work" at bounding box center [445, 197] width 73 height 13
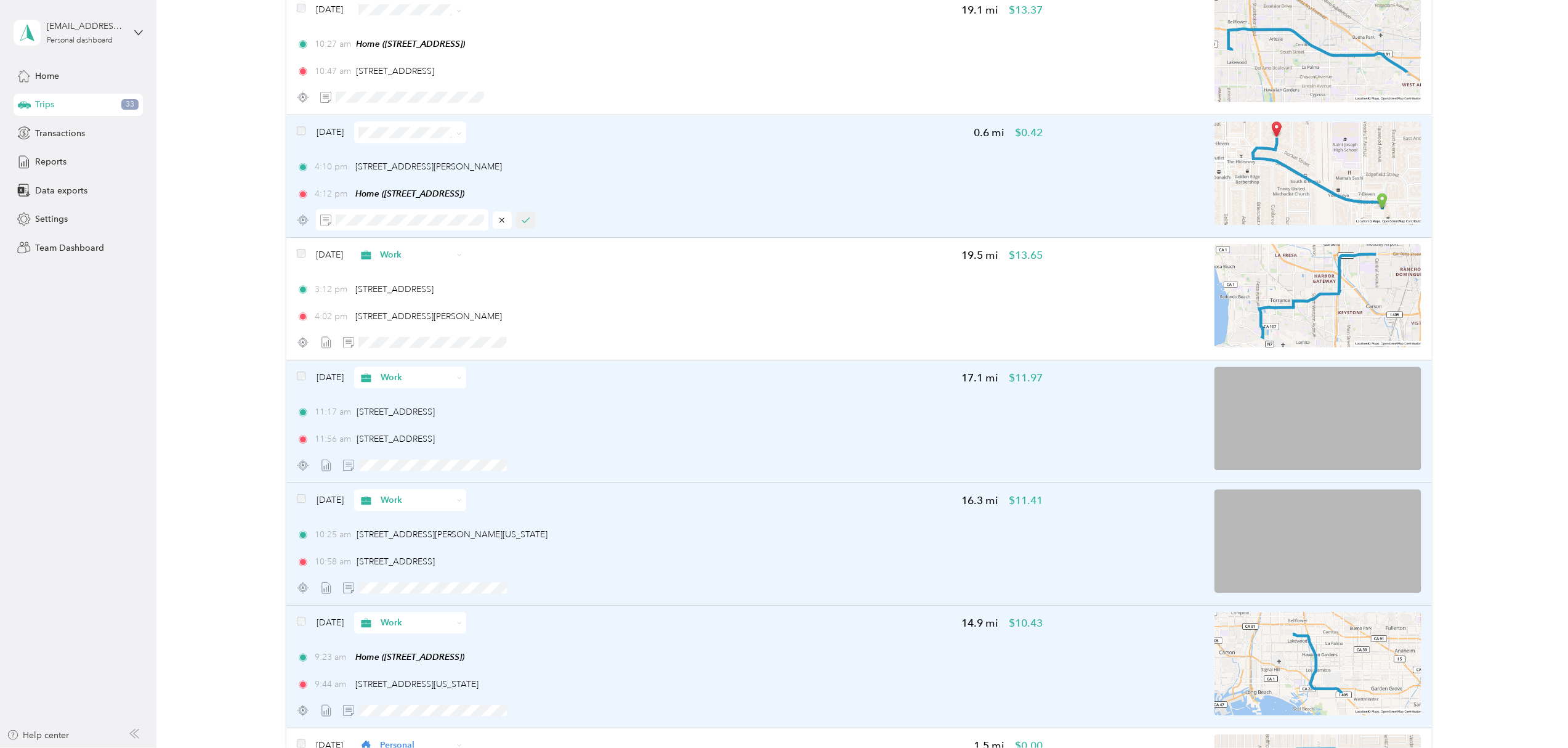
click at [526, 220] on icon "button" at bounding box center [525, 220] width 7 height 5
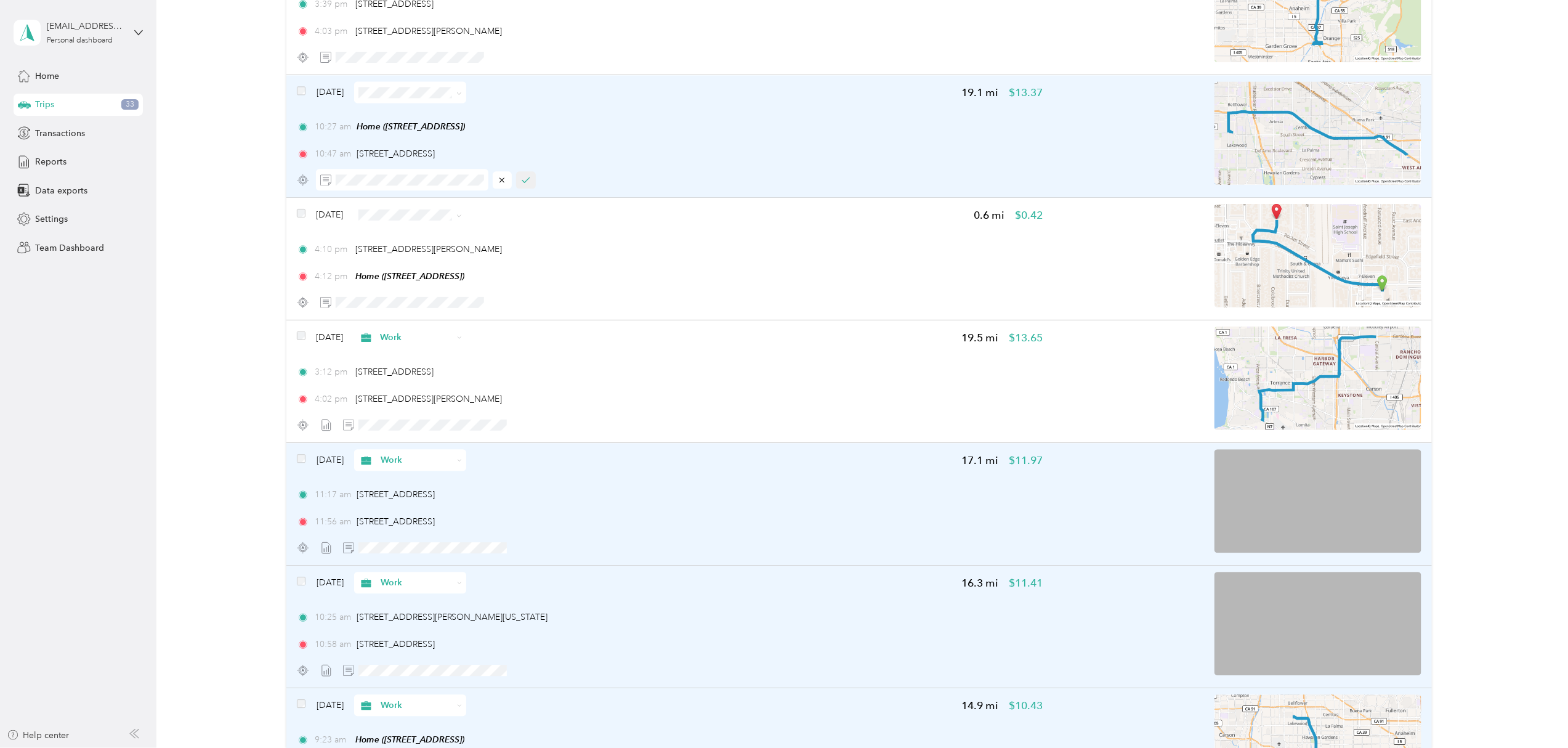
click at [529, 180] on icon "button" at bounding box center [526, 179] width 8 height 8
click at [462, 93] on icon at bounding box center [459, 93] width 6 height 6
click at [456, 113] on span "Work" at bounding box center [445, 116] width 73 height 13
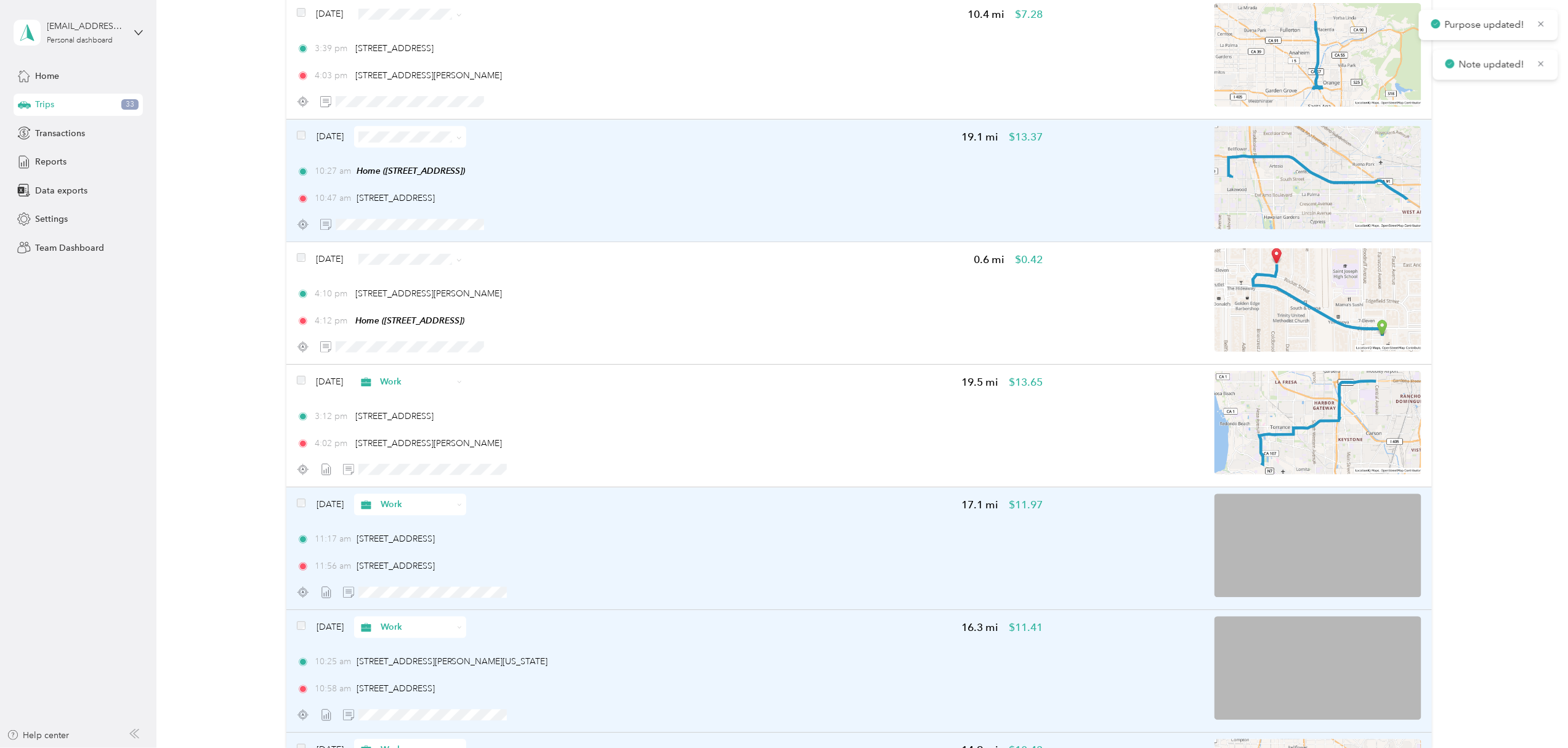
scroll to position [1242, 0]
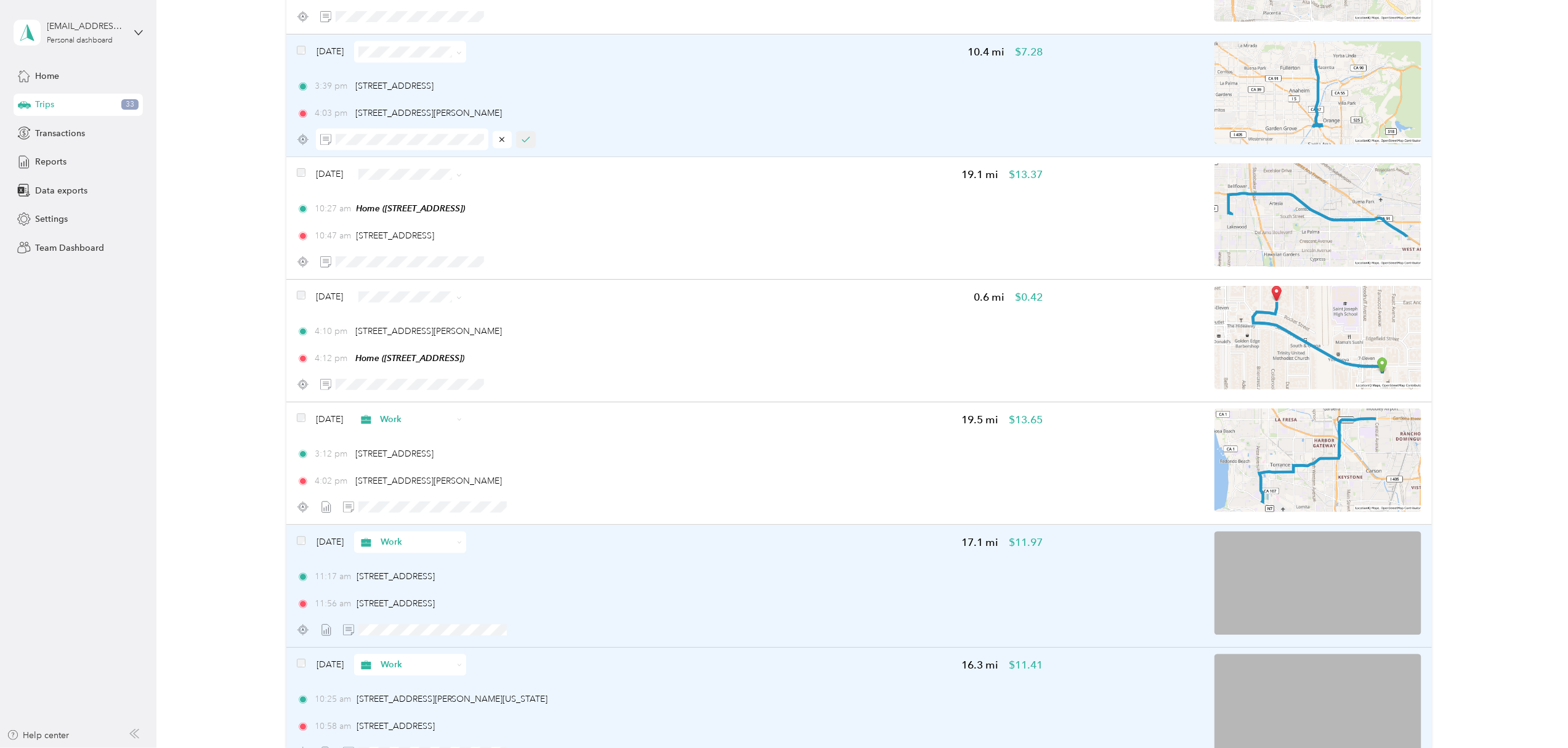
click at [527, 138] on icon "button" at bounding box center [526, 139] width 8 height 8
click at [462, 175] on icon at bounding box center [459, 175] width 6 height 6
click at [440, 189] on li "Work" at bounding box center [434, 193] width 112 height 22
click at [461, 53] on icon at bounding box center [460, 52] width 3 height 3
click at [436, 69] on span "Work" at bounding box center [445, 76] width 73 height 13
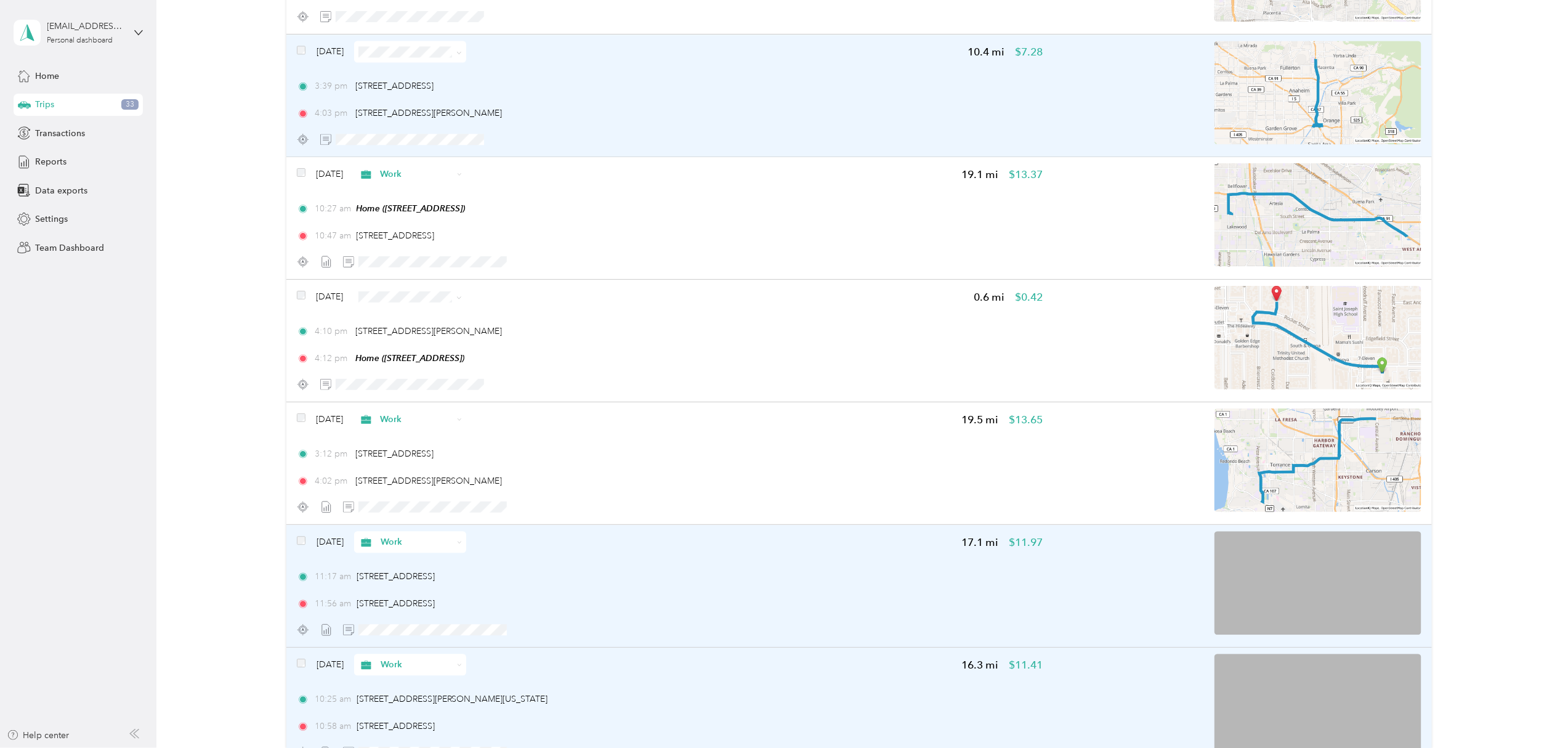
click at [454, 314] on span "Work" at bounding box center [445, 321] width 73 height 13
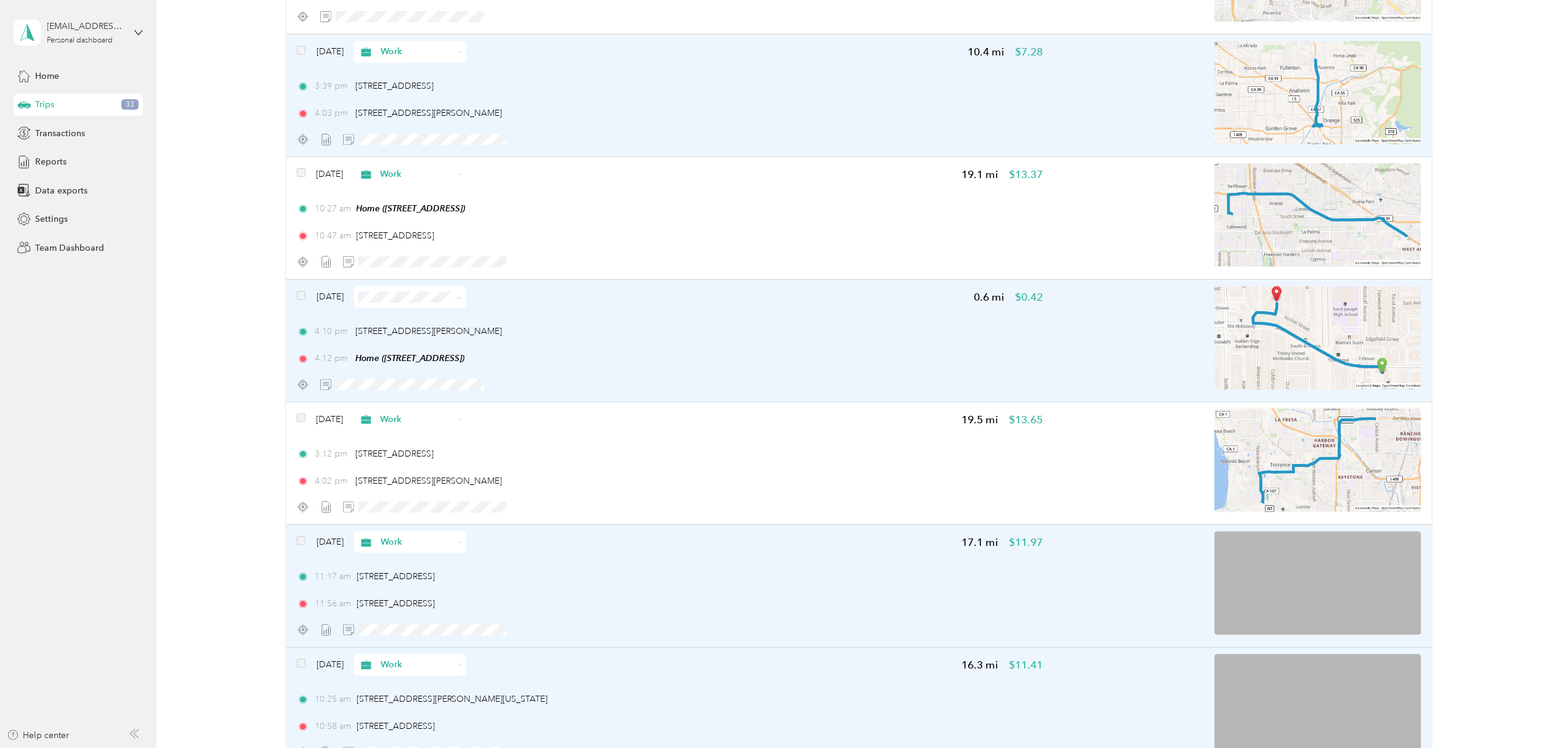
click at [462, 296] on icon at bounding box center [459, 298] width 6 height 6
click at [446, 314] on span "Work" at bounding box center [445, 321] width 73 height 13
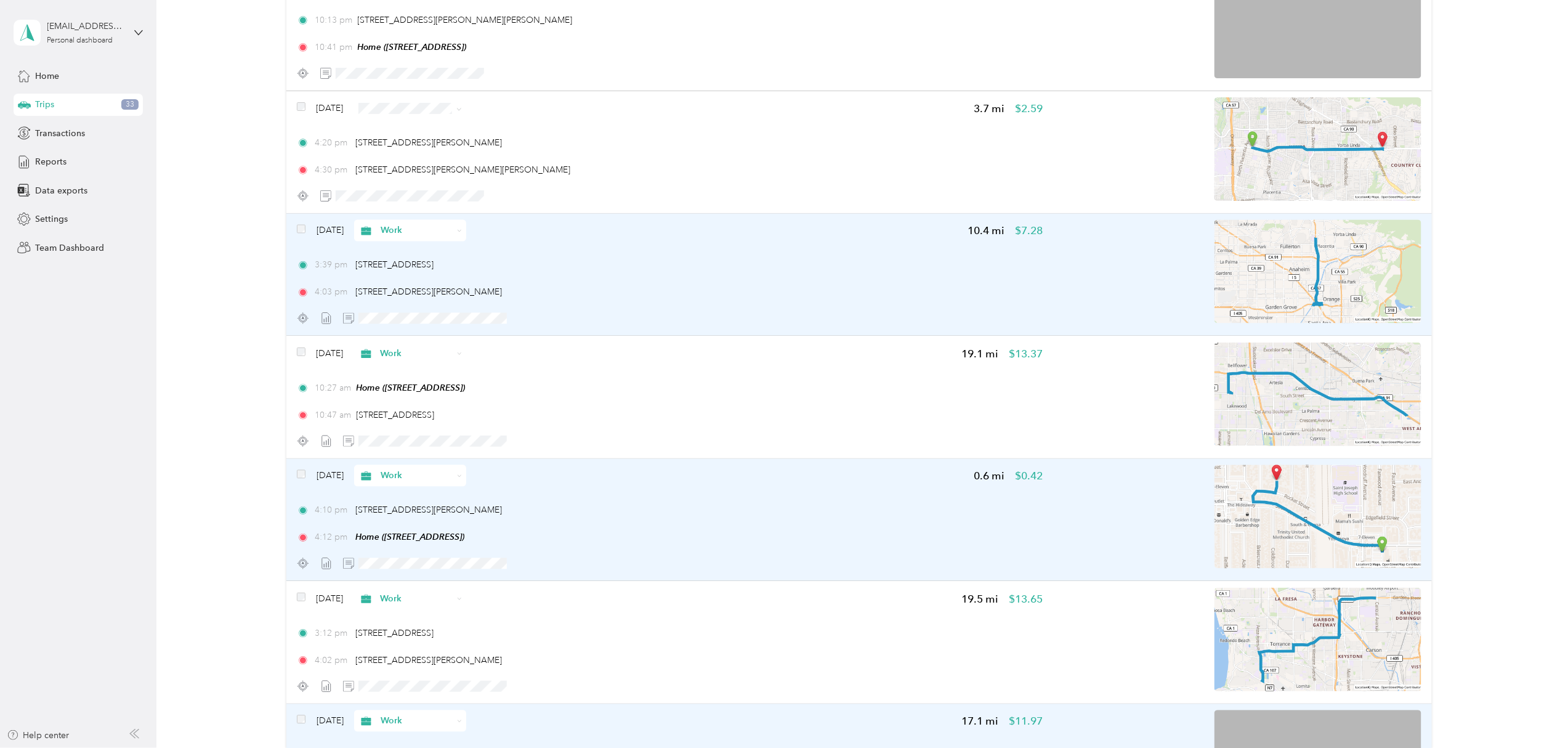
scroll to position [914, 0]
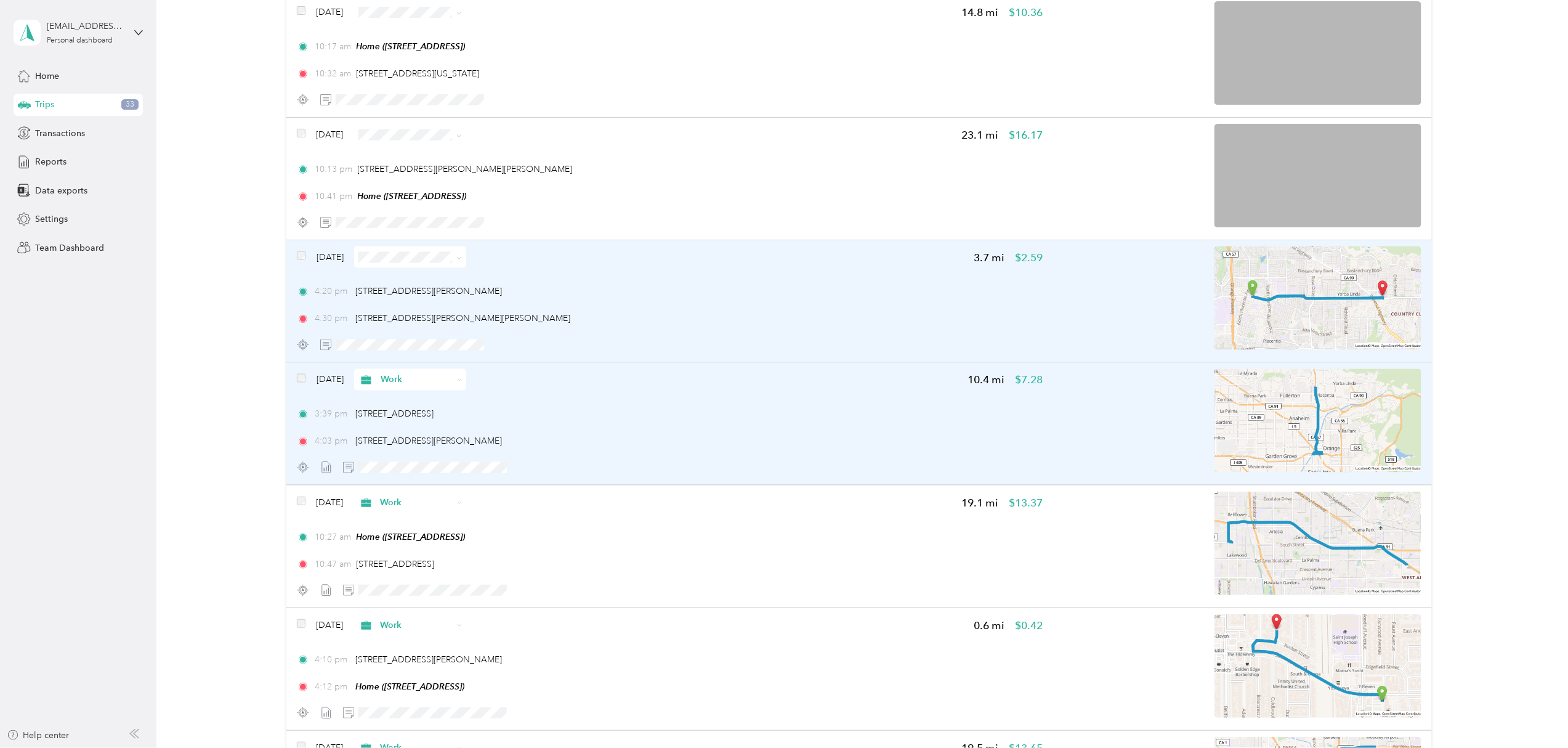
click at [462, 256] on icon at bounding box center [459, 258] width 6 height 6
click at [468, 279] on span "Work" at bounding box center [445, 281] width 73 height 13
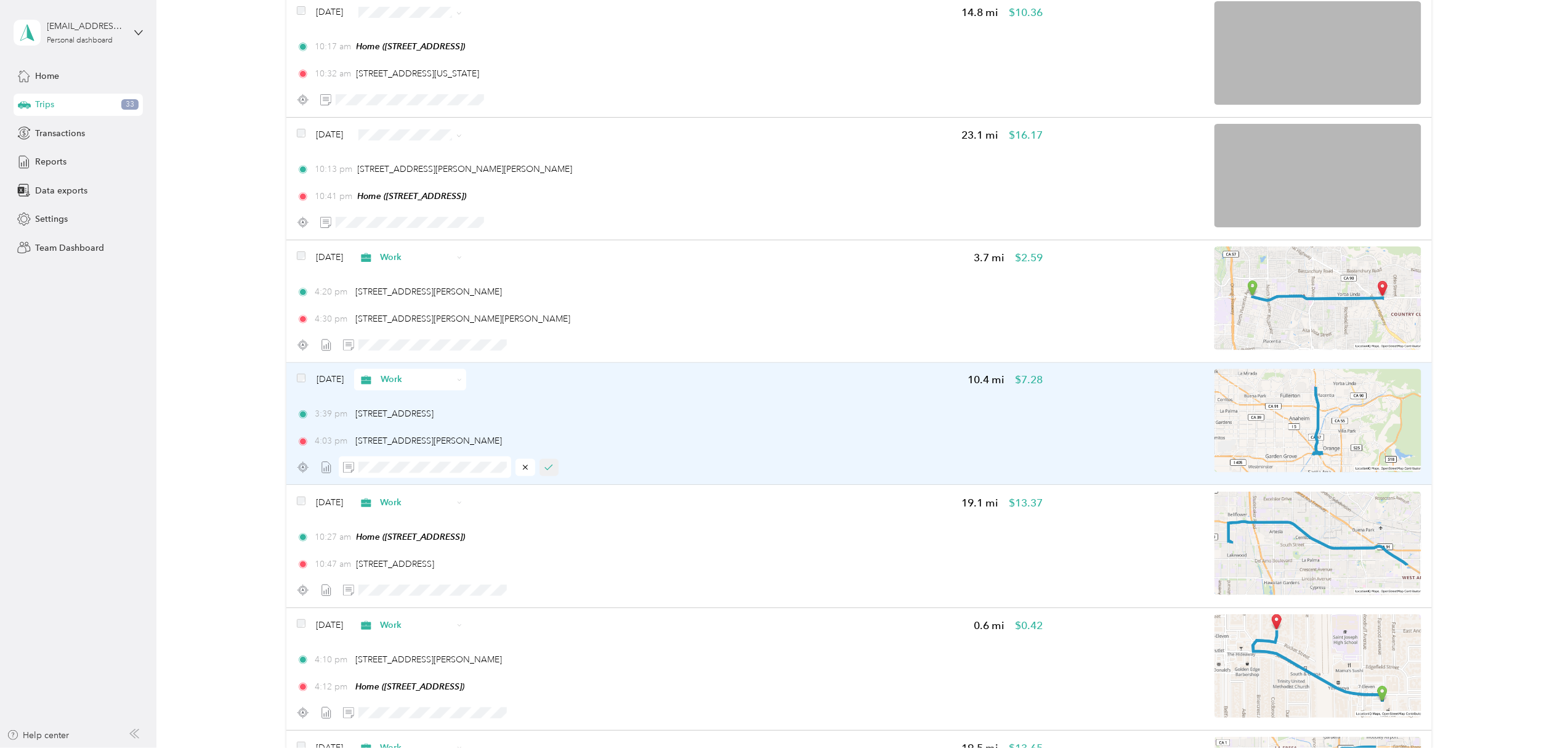
click at [550, 469] on icon "button" at bounding box center [549, 468] width 7 height 5
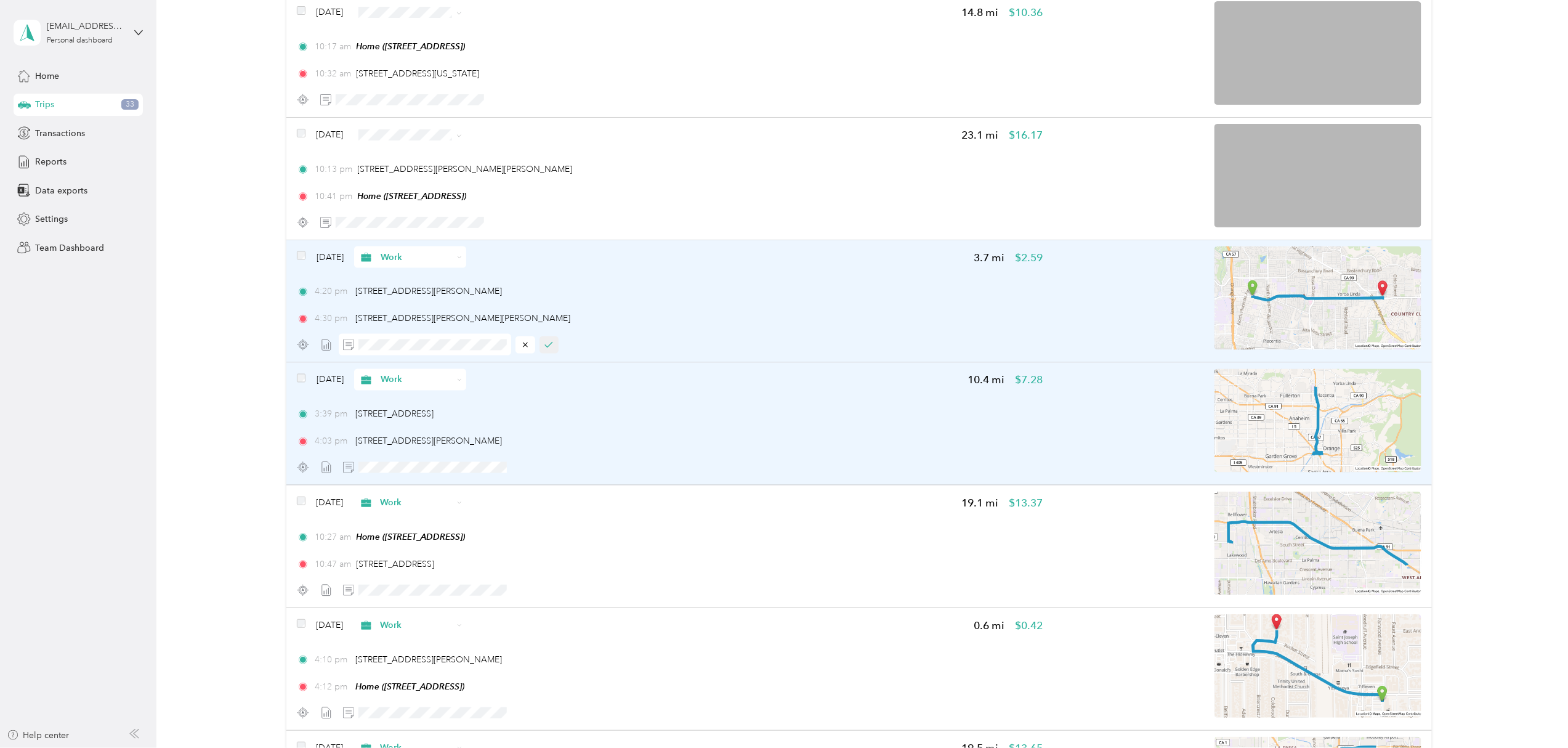
click at [555, 344] on button "button" at bounding box center [550, 344] width 20 height 18
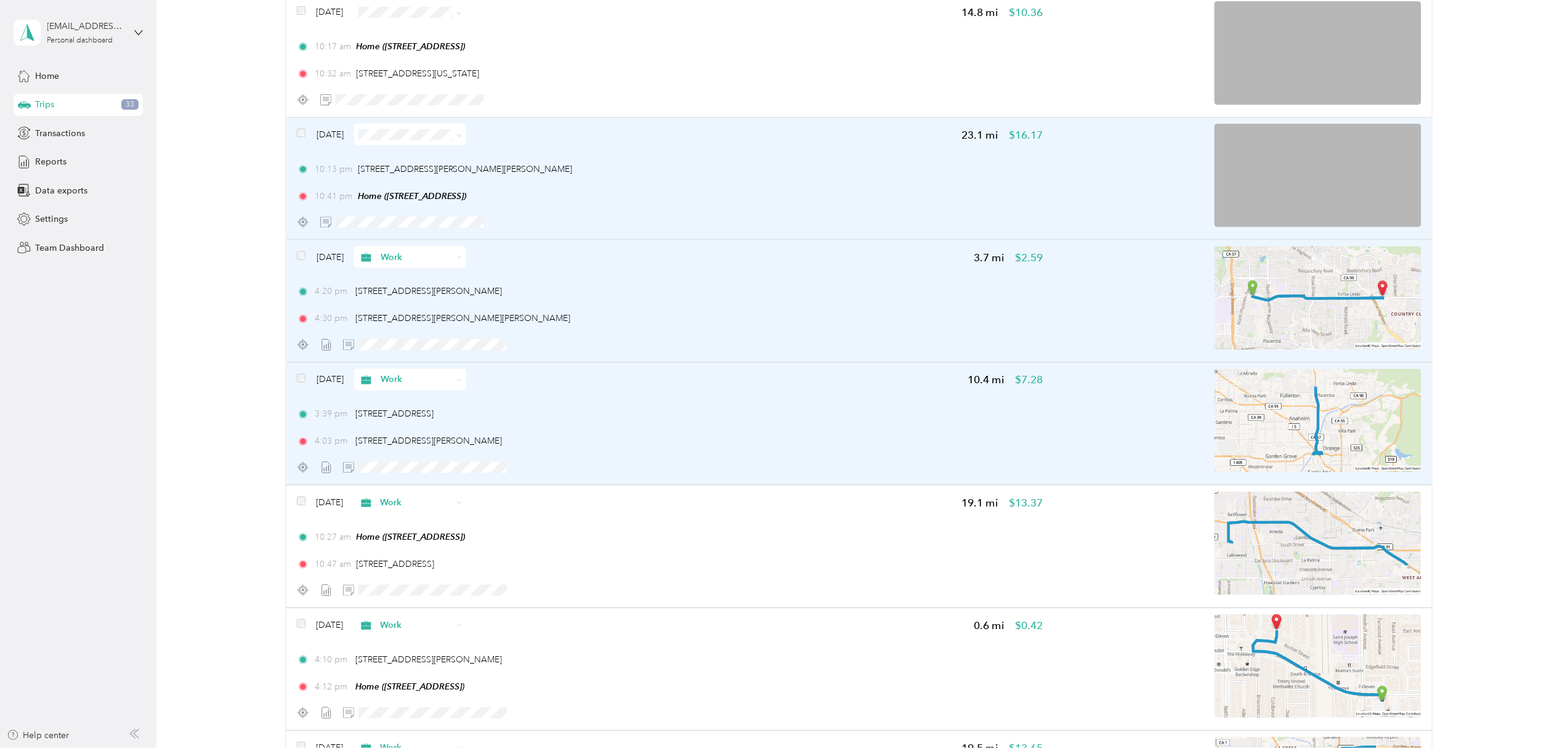
click at [462, 134] on icon at bounding box center [459, 136] width 6 height 6
click at [447, 155] on span "Work" at bounding box center [445, 158] width 73 height 13
click at [548, 224] on icon "button" at bounding box center [549, 222] width 8 height 8
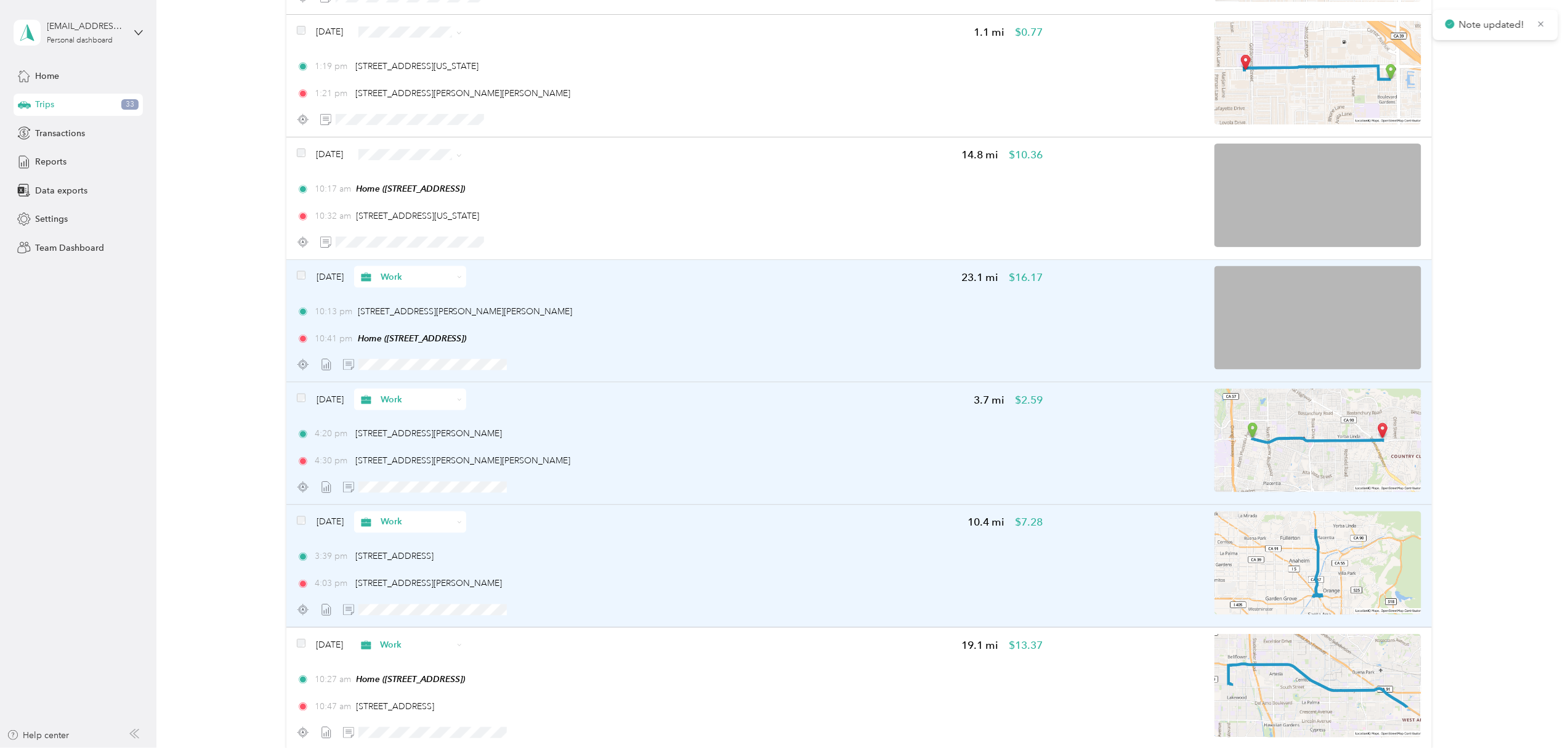
scroll to position [750, 0]
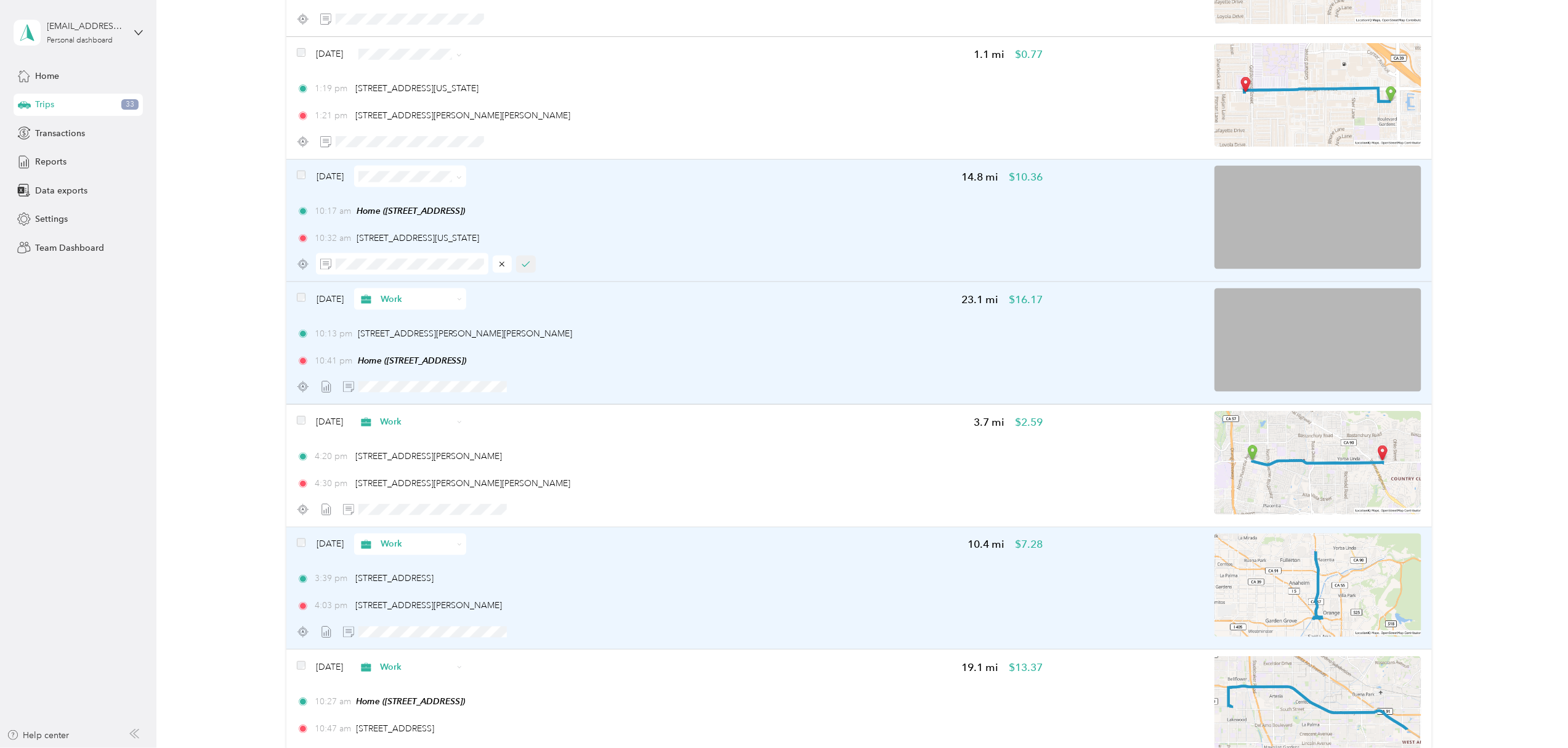
click at [522, 262] on icon "button" at bounding box center [526, 264] width 8 height 8
click at [462, 175] on icon at bounding box center [459, 178] width 6 height 6
click at [432, 196] on span "Work" at bounding box center [445, 200] width 73 height 13
click at [462, 180] on span at bounding box center [459, 176] width 6 height 11
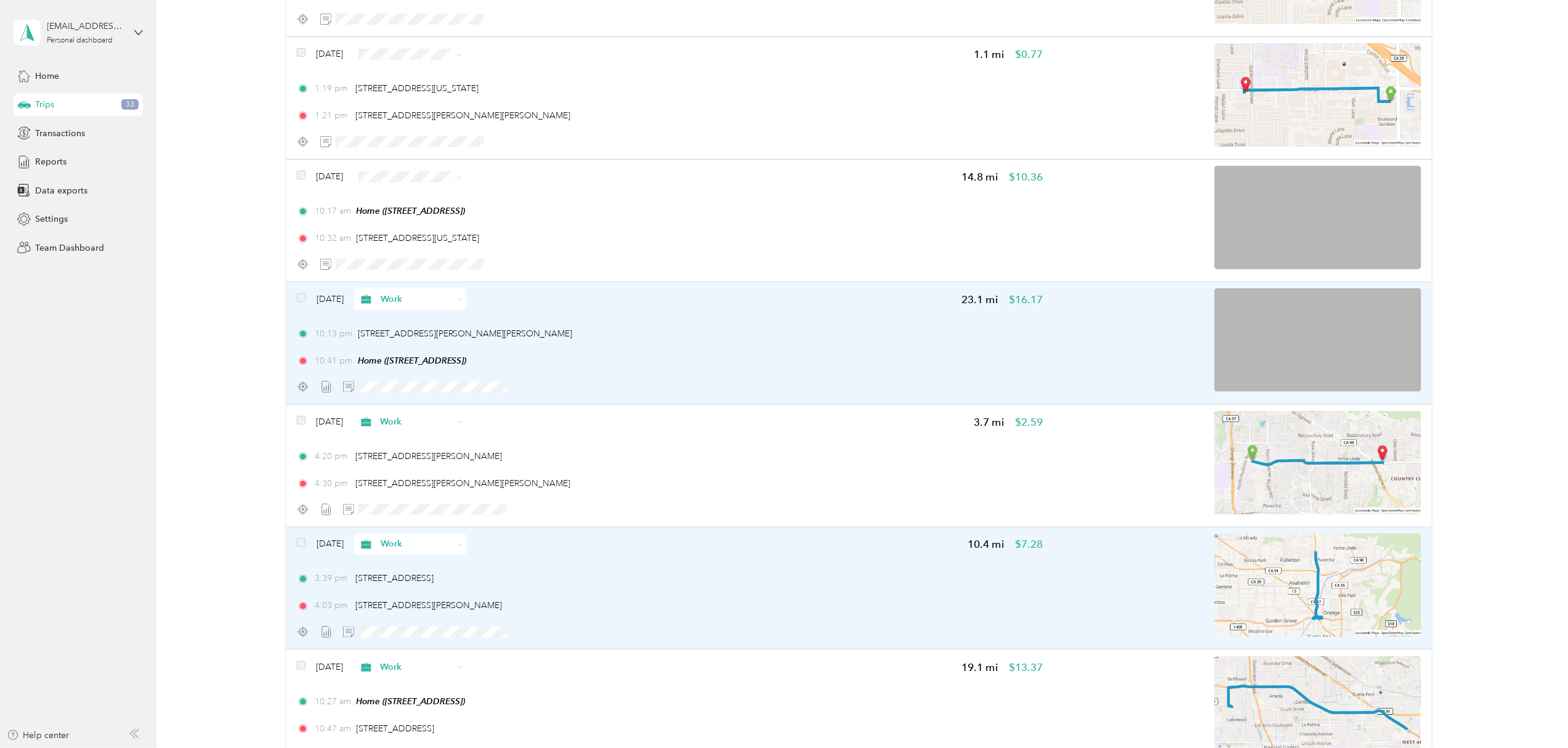
click at [430, 193] on span "Work" at bounding box center [445, 200] width 73 height 13
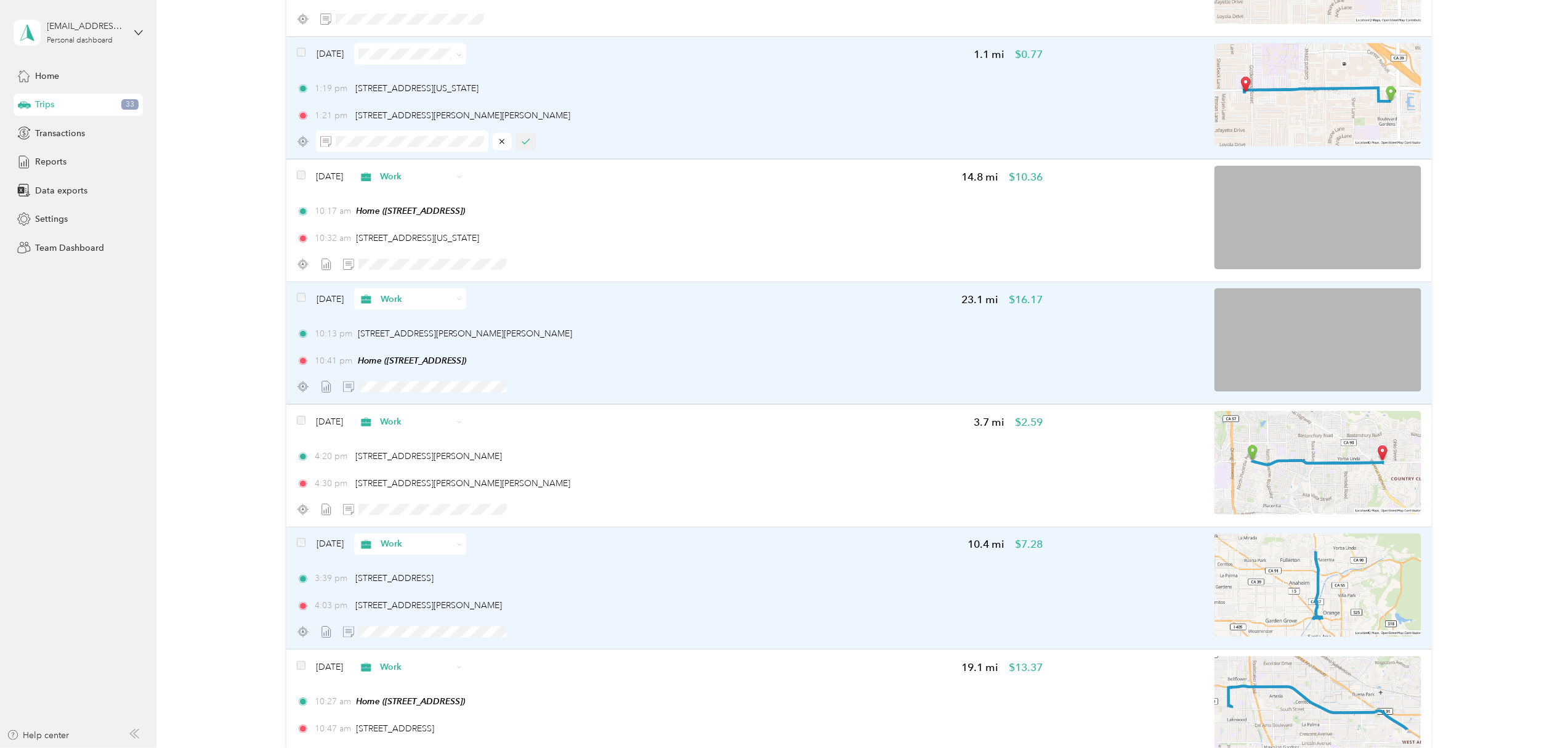
click at [522, 143] on icon "button" at bounding box center [526, 142] width 8 height 8
click at [462, 57] on icon at bounding box center [459, 55] width 6 height 6
click at [449, 73] on span "Work" at bounding box center [445, 78] width 73 height 13
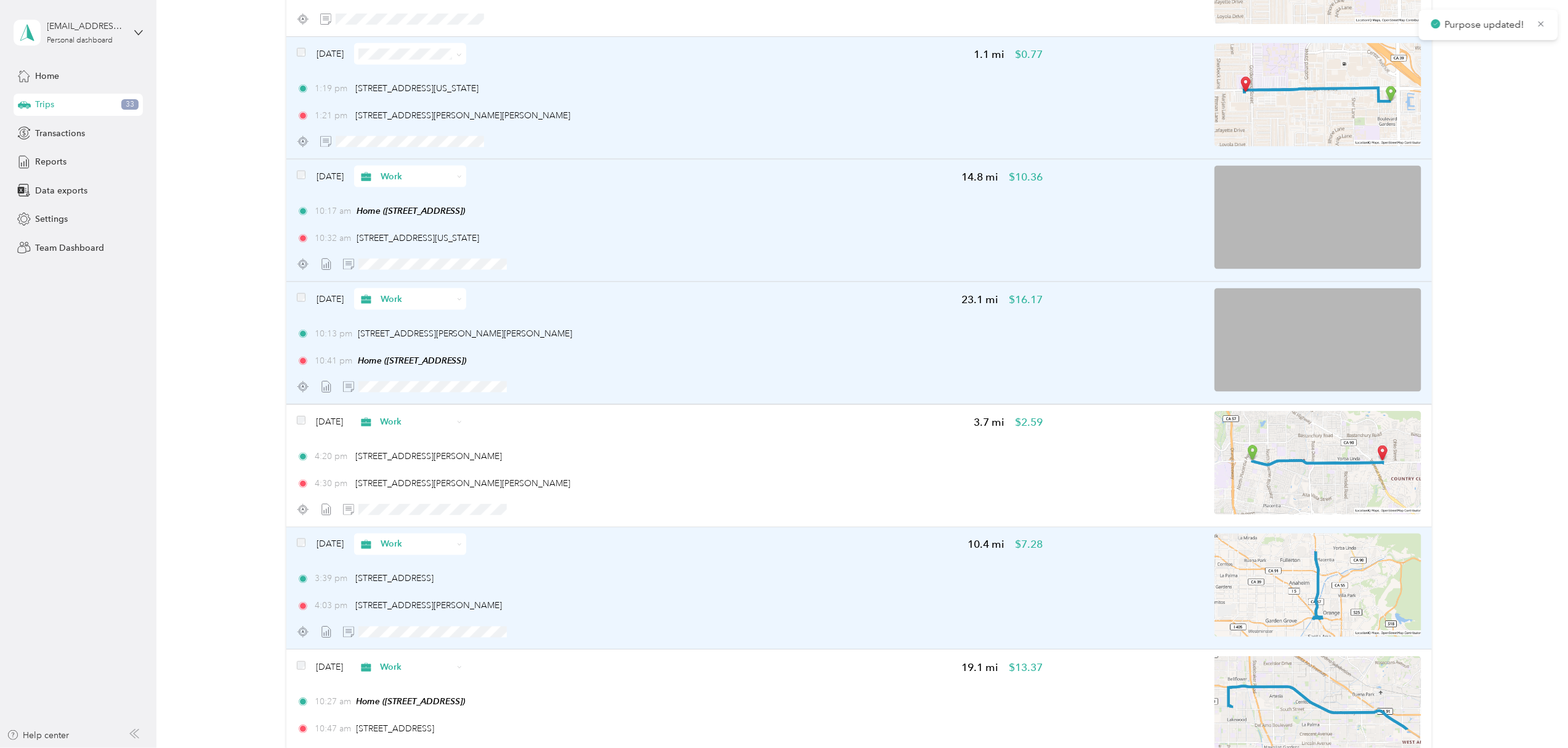
scroll to position [585, 0]
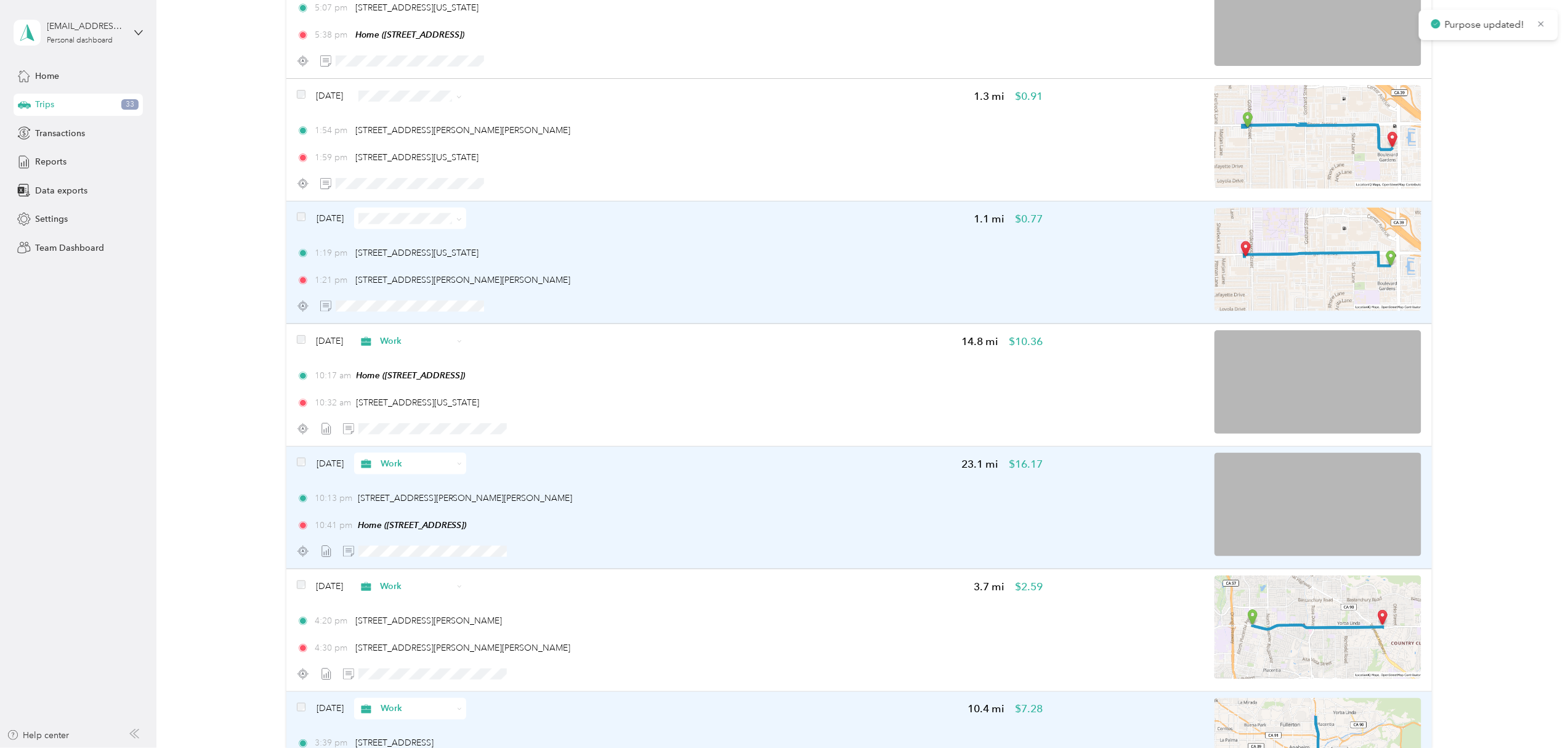
click at [451, 224] on span at bounding box center [410, 218] width 112 height 22
click at [464, 208] on span at bounding box center [410, 218] width 112 height 22
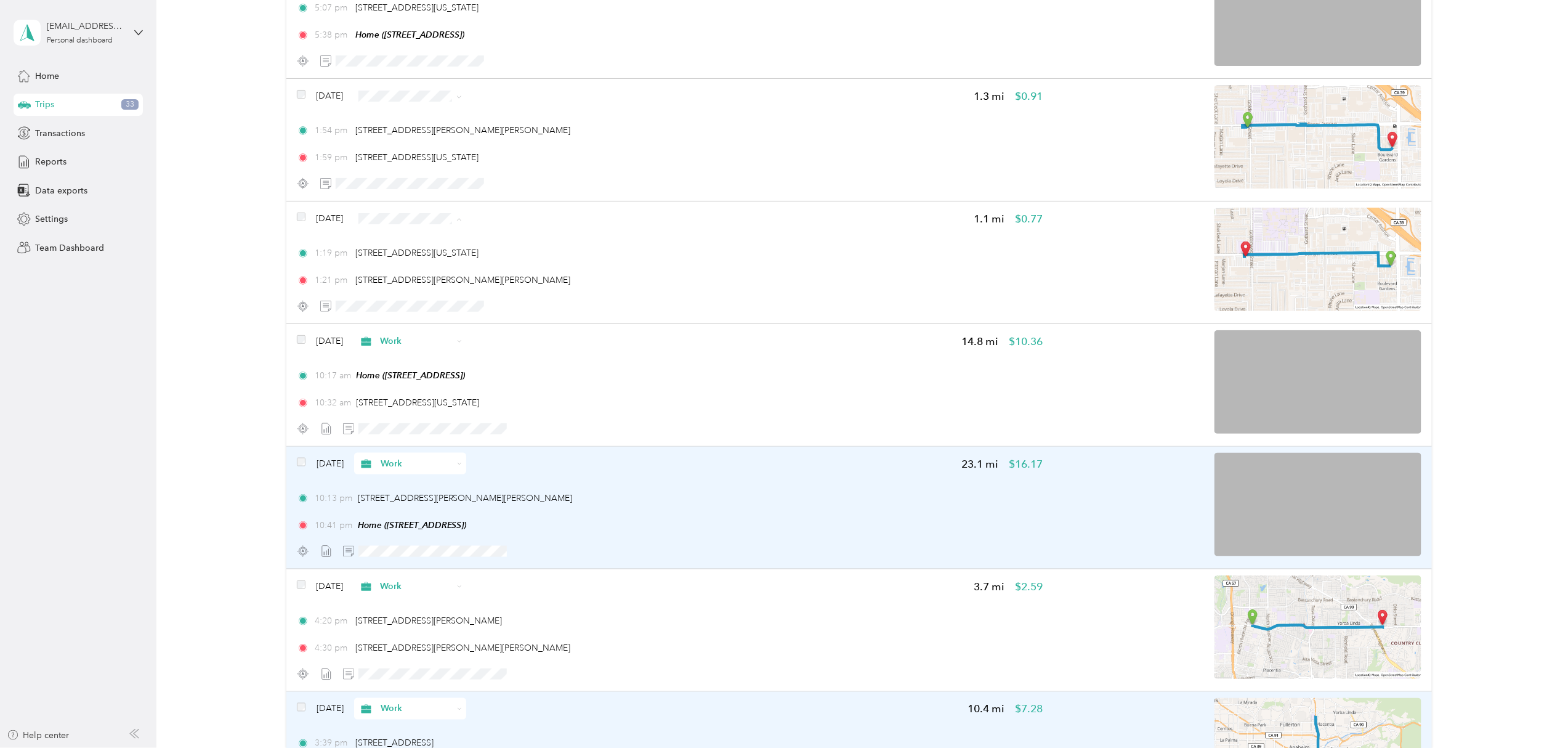
click at [441, 237] on span "Work" at bounding box center [445, 242] width 73 height 13
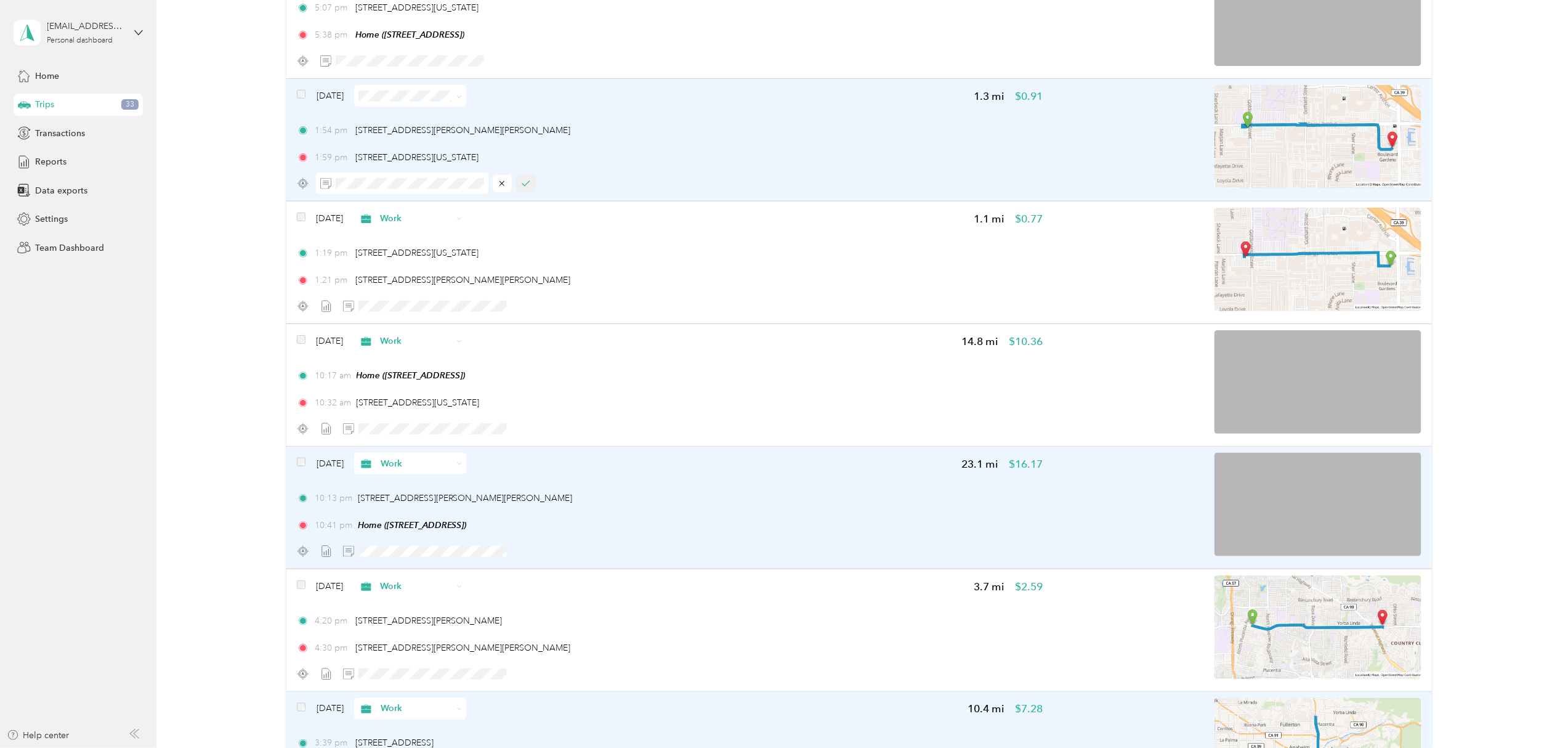
click at [526, 185] on icon "button" at bounding box center [526, 183] width 8 height 8
click at [462, 99] on icon at bounding box center [459, 97] width 6 height 6
click at [447, 119] on span "Work" at bounding box center [445, 119] width 73 height 13
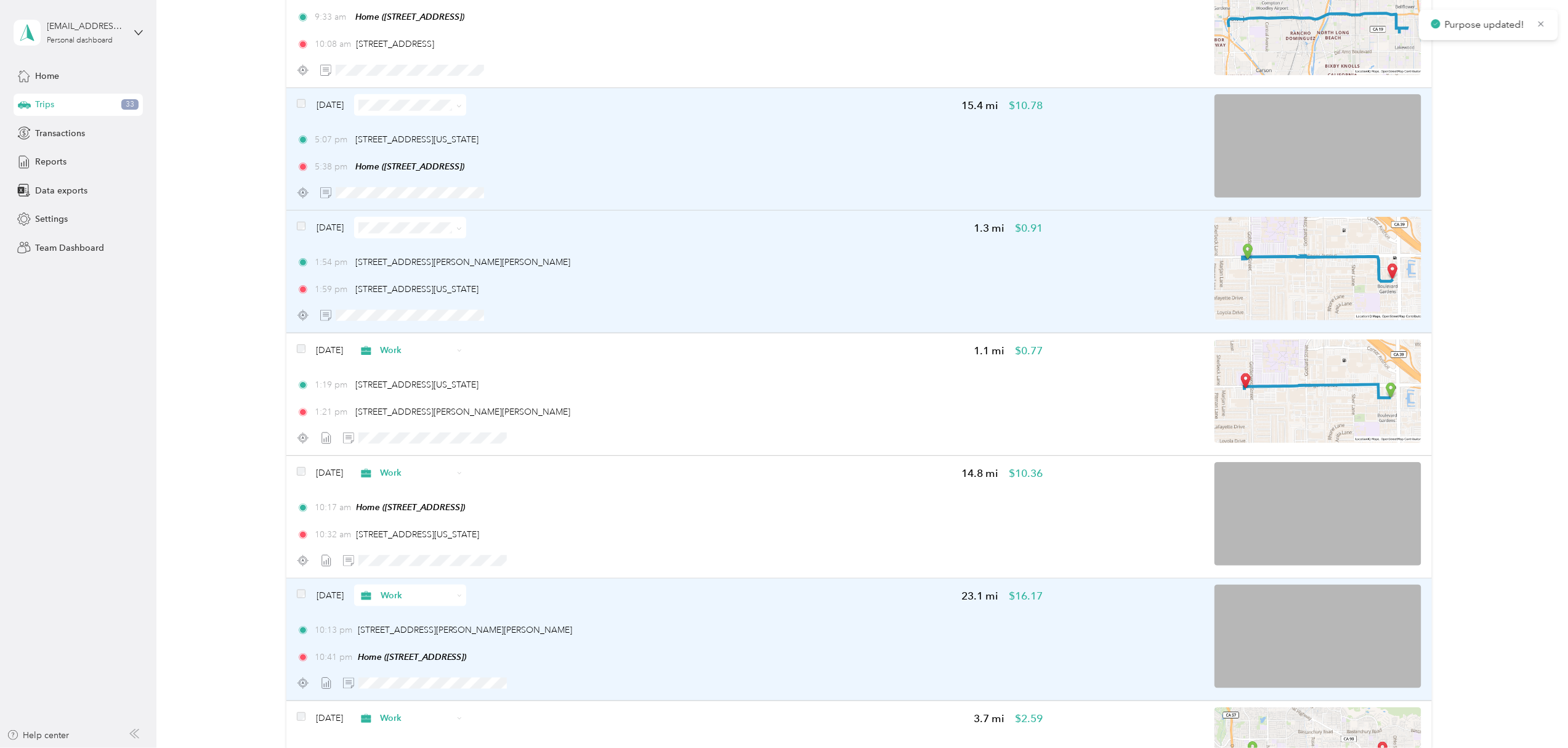
scroll to position [421, 0]
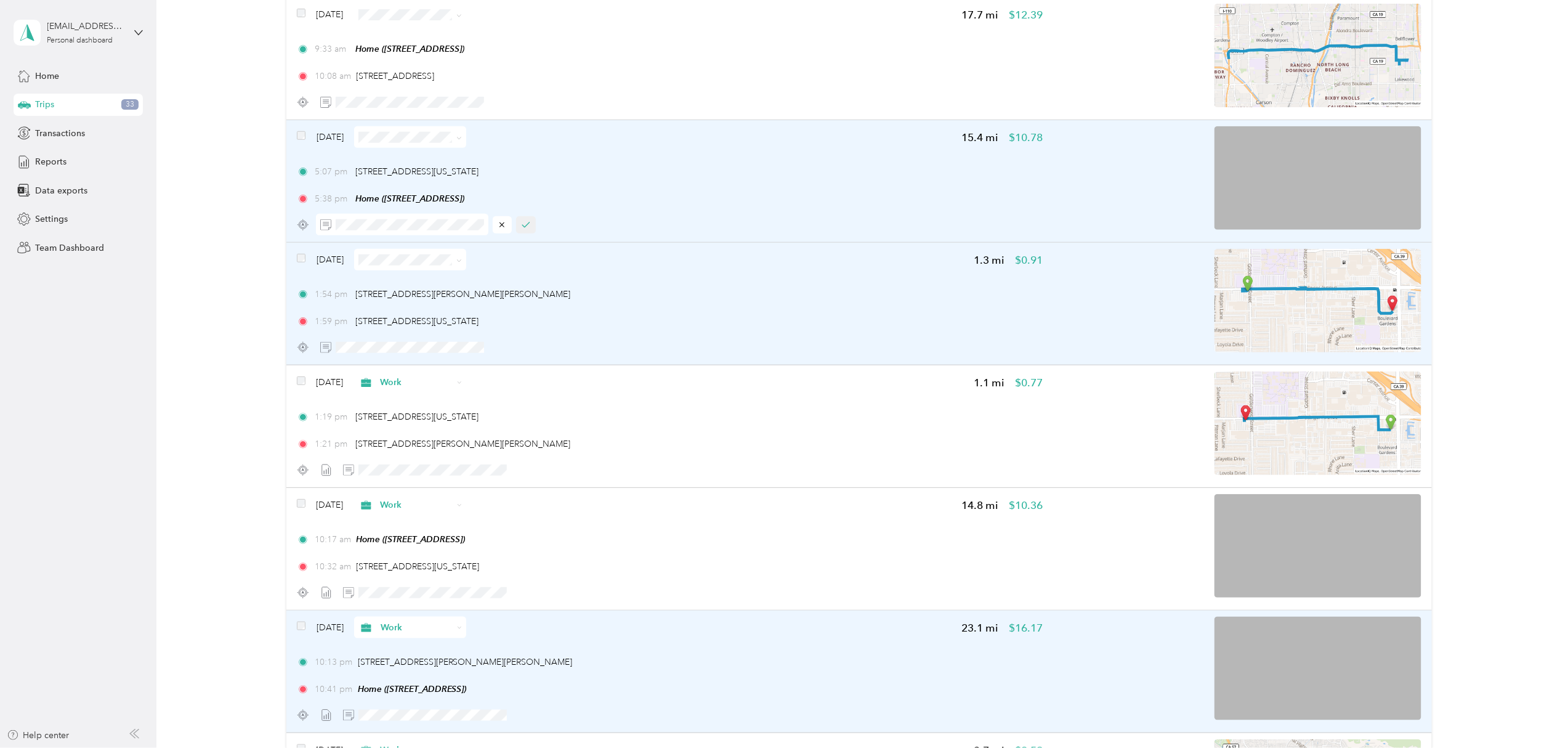
click at [525, 229] on icon "button" at bounding box center [526, 224] width 8 height 8
click at [462, 138] on icon at bounding box center [459, 138] width 6 height 6
click at [458, 155] on span "Work" at bounding box center [445, 161] width 73 height 13
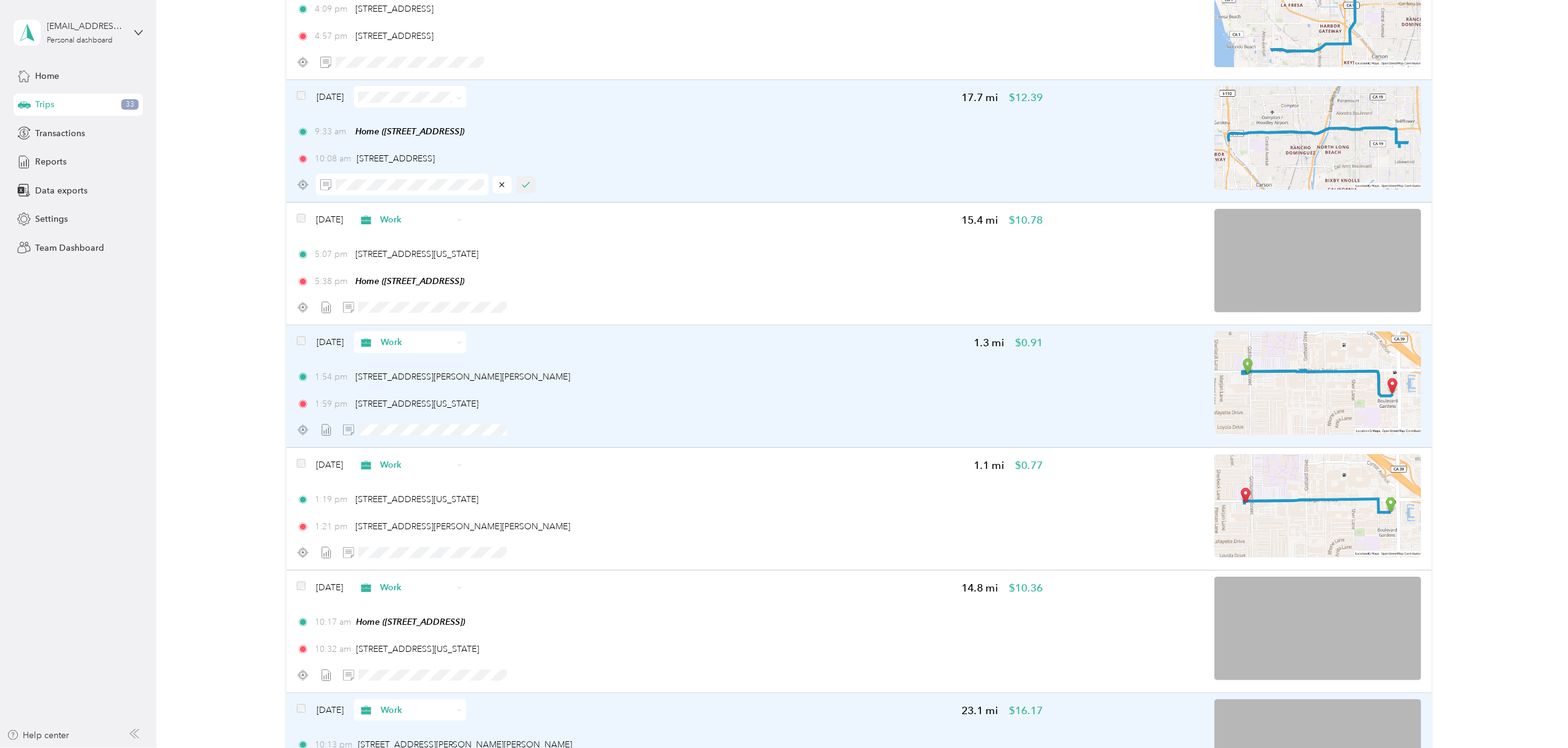
click at [532, 183] on button "button" at bounding box center [526, 184] width 20 height 18
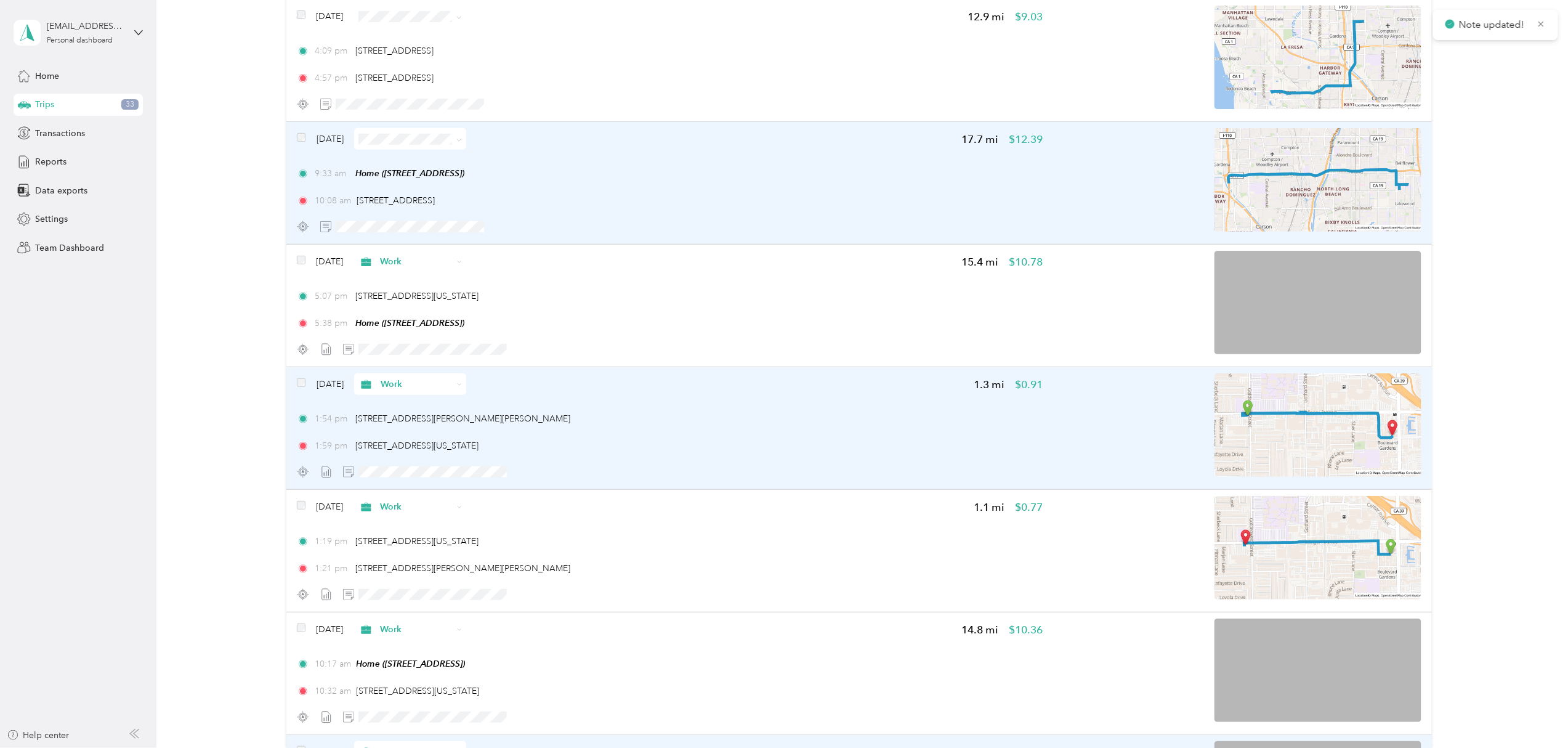
scroll to position [257, 0]
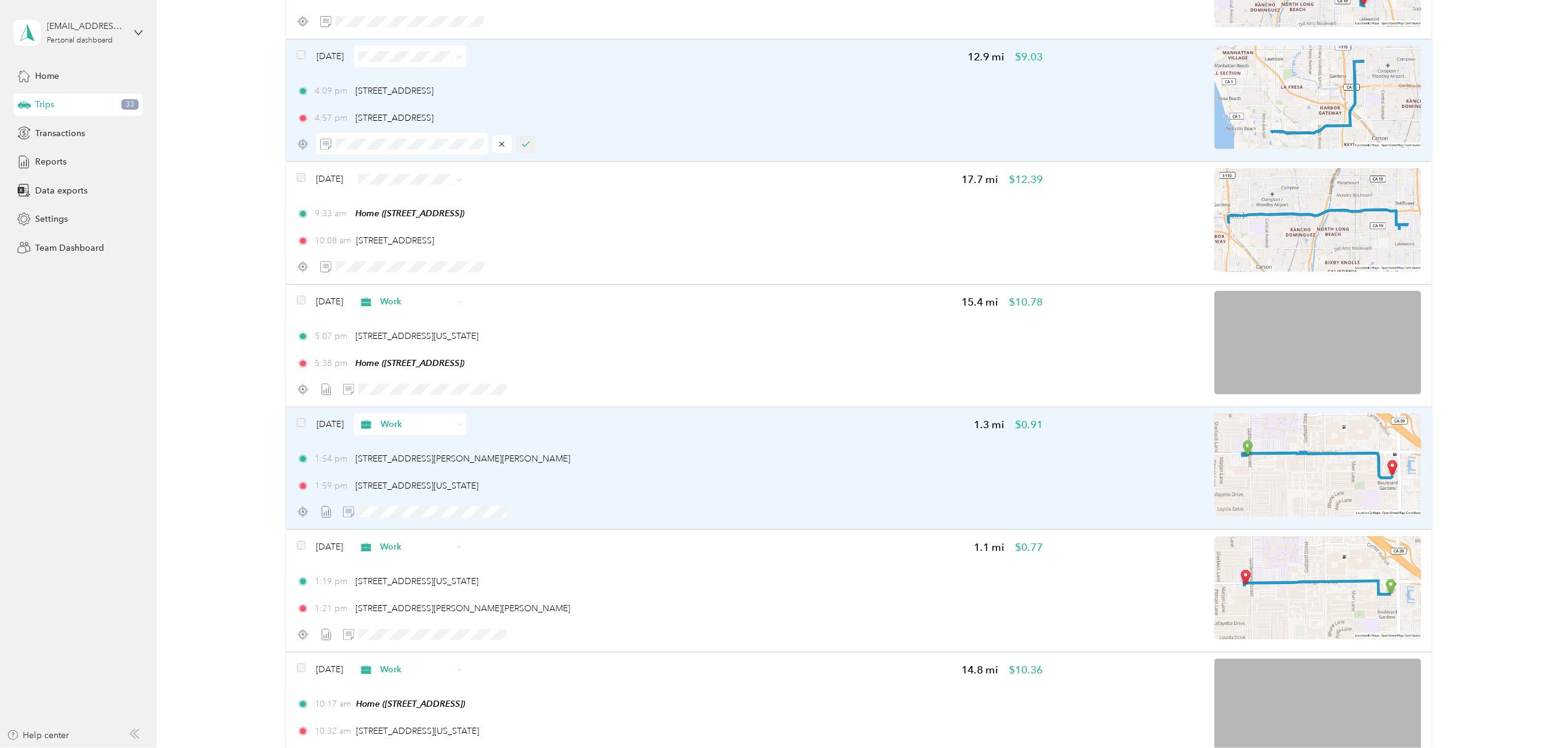
click at [525, 144] on icon "button" at bounding box center [526, 144] width 8 height 8
click at [462, 60] on icon at bounding box center [459, 58] width 6 height 6
click at [450, 82] on li "Work" at bounding box center [434, 80] width 112 height 22
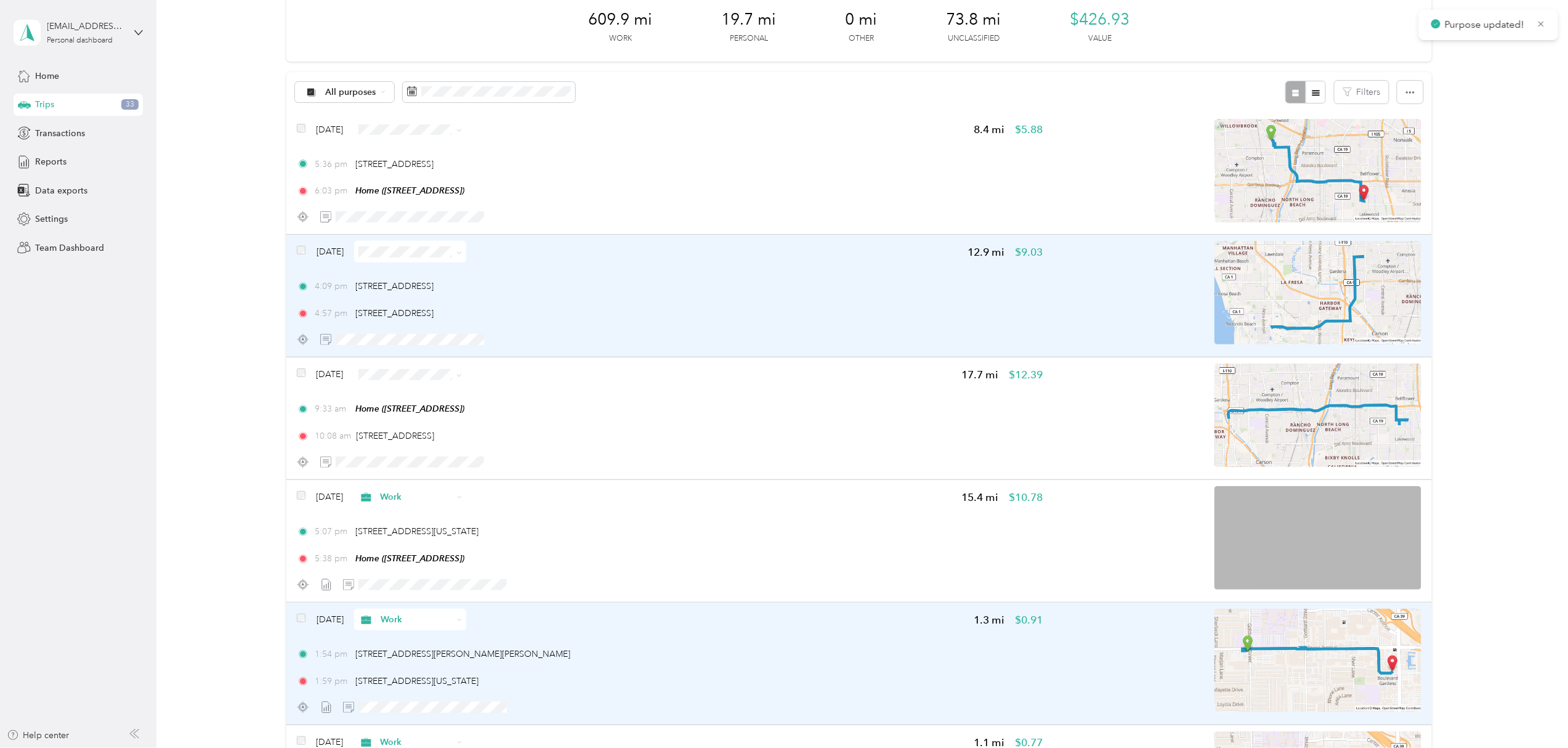
scroll to position [11, 0]
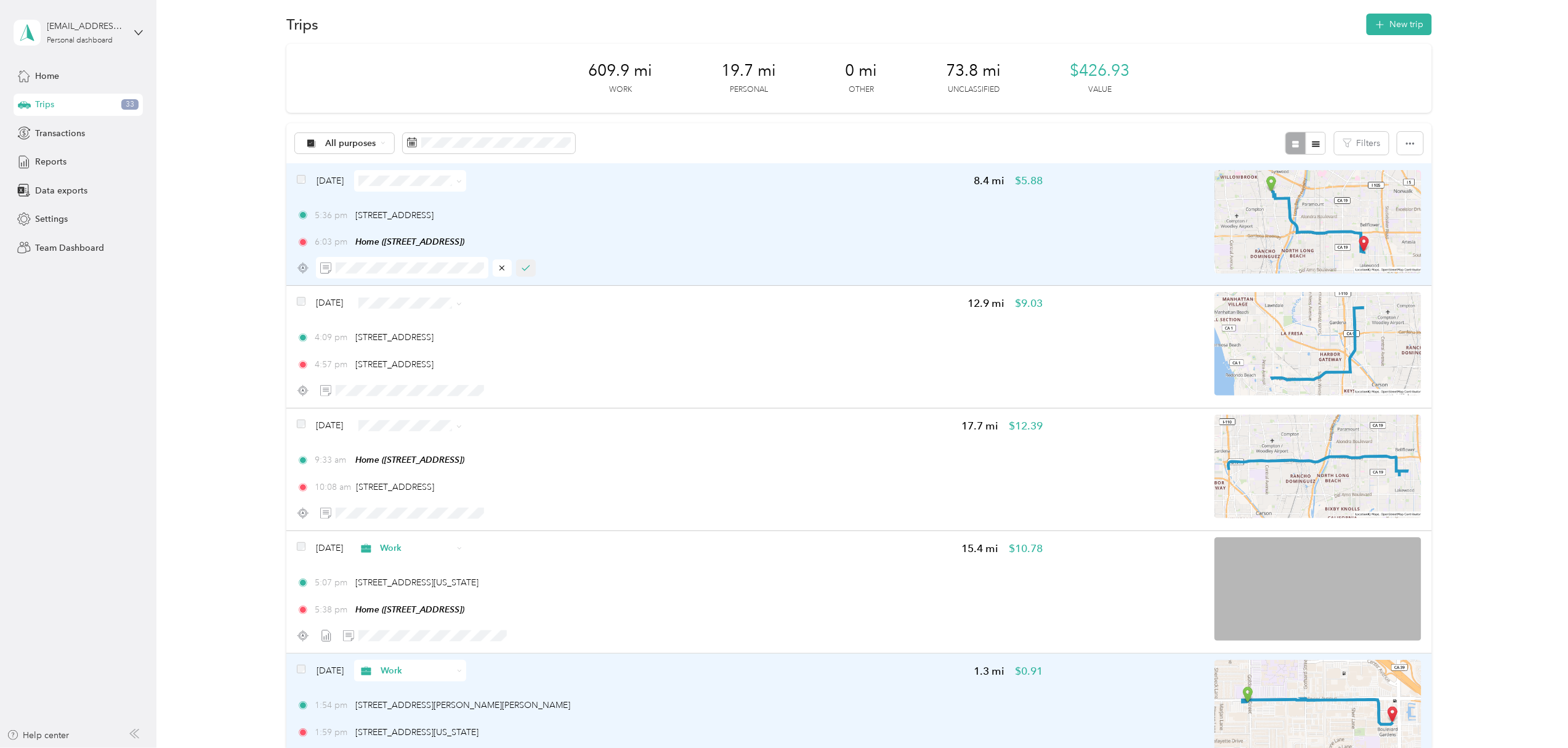
click at [534, 265] on button "button" at bounding box center [526, 268] width 20 height 18
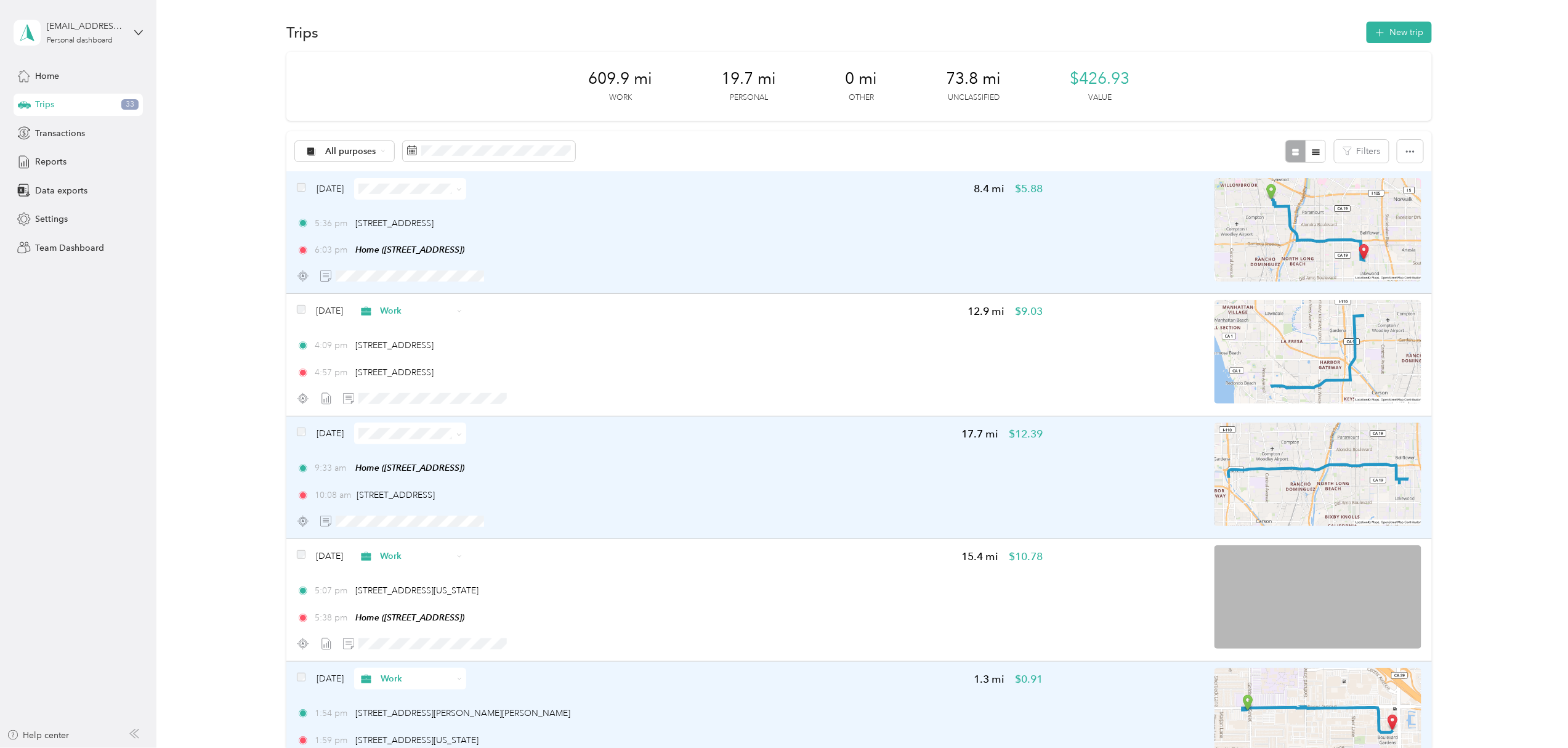
scroll to position [0, 0]
click at [462, 434] on span at bounding box center [457, 436] width 10 height 13
click at [462, 434] on icon at bounding box center [459, 437] width 6 height 6
click at [430, 453] on span "Work" at bounding box center [445, 459] width 73 height 13
click at [466, 190] on span at bounding box center [410, 191] width 112 height 22
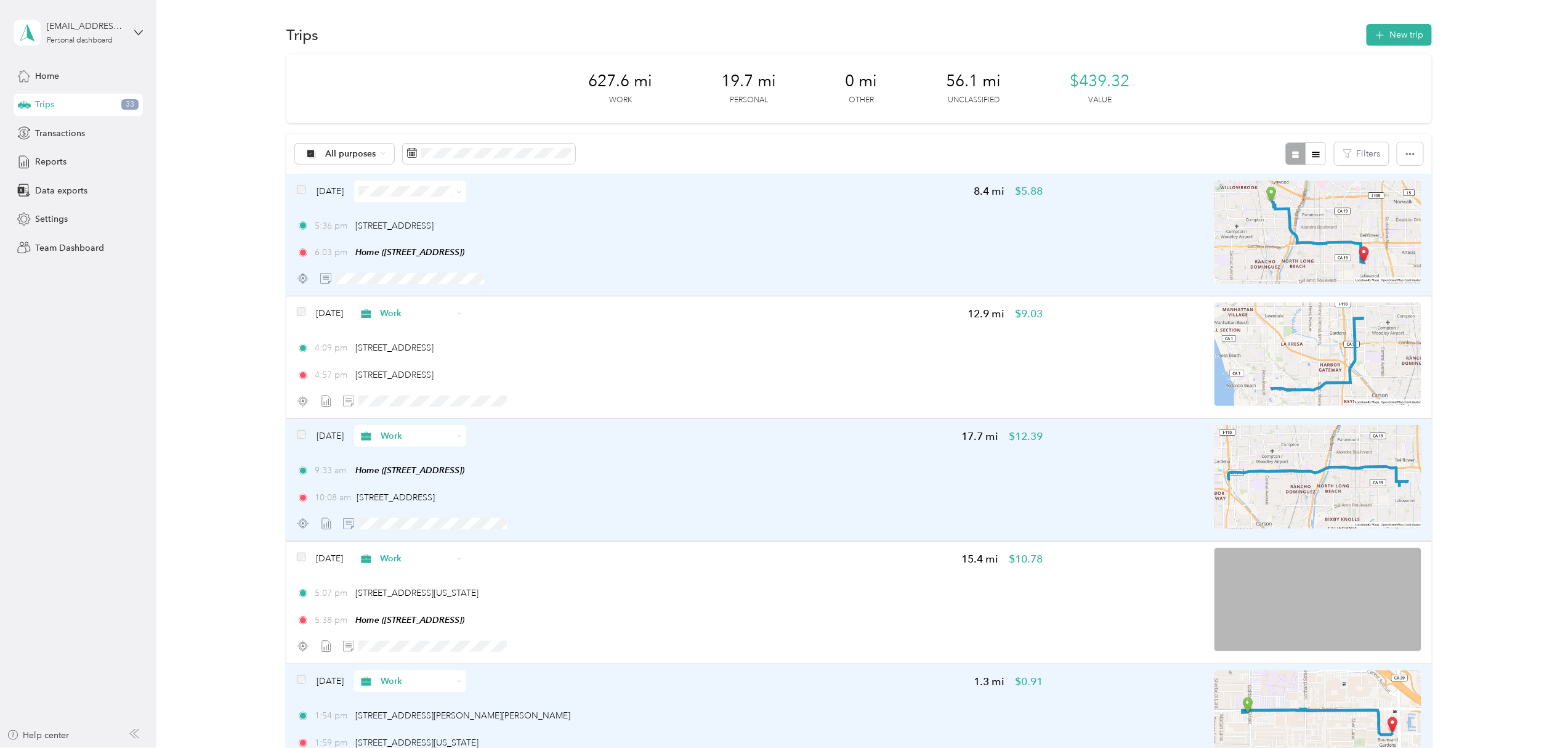
click at [462, 192] on span at bounding box center [457, 192] width 10 height 13
click at [462, 192] on icon at bounding box center [459, 192] width 6 height 6
click at [442, 218] on li "Work" at bounding box center [434, 213] width 112 height 22
click at [462, 191] on icon at bounding box center [459, 192] width 6 height 6
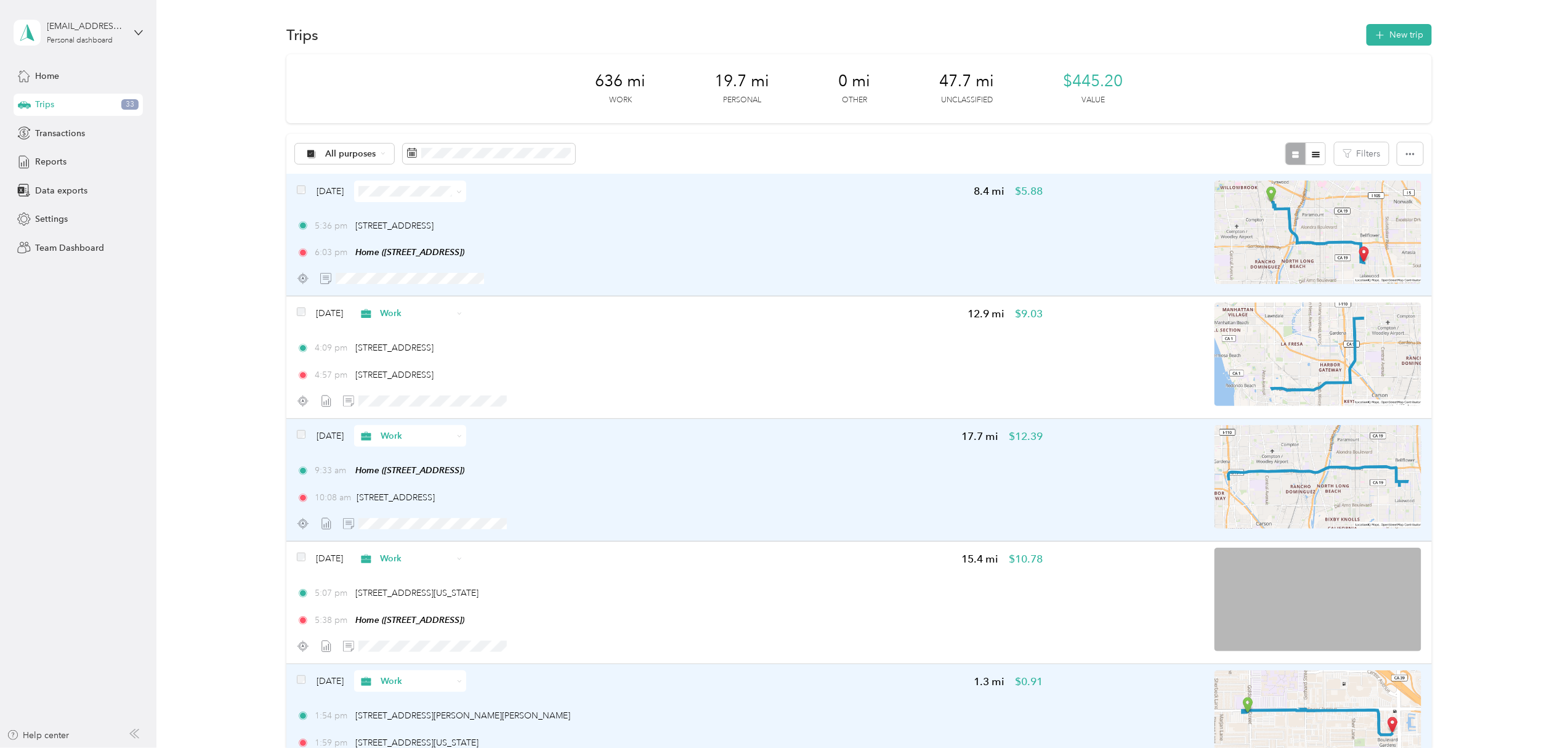
drag, startPoint x: 441, startPoint y: 207, endPoint x: 449, endPoint y: 203, distance: 8.9
click at [442, 208] on span "Work" at bounding box center [445, 214] width 73 height 13
click at [58, 163] on span "Reports" at bounding box center [51, 162] width 32 height 13
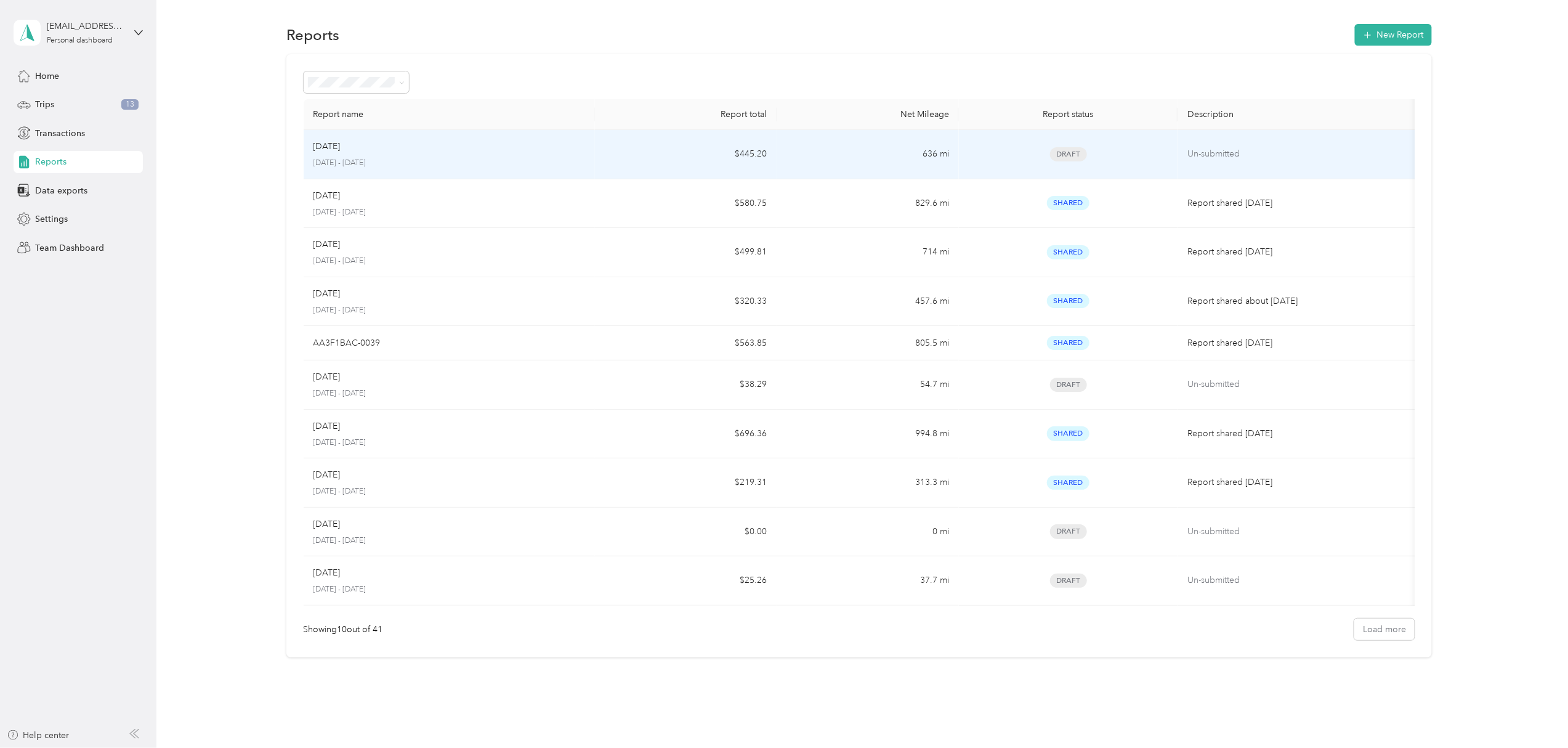
click at [388, 159] on p "[DATE] - [DATE]" at bounding box center [450, 163] width 272 height 11
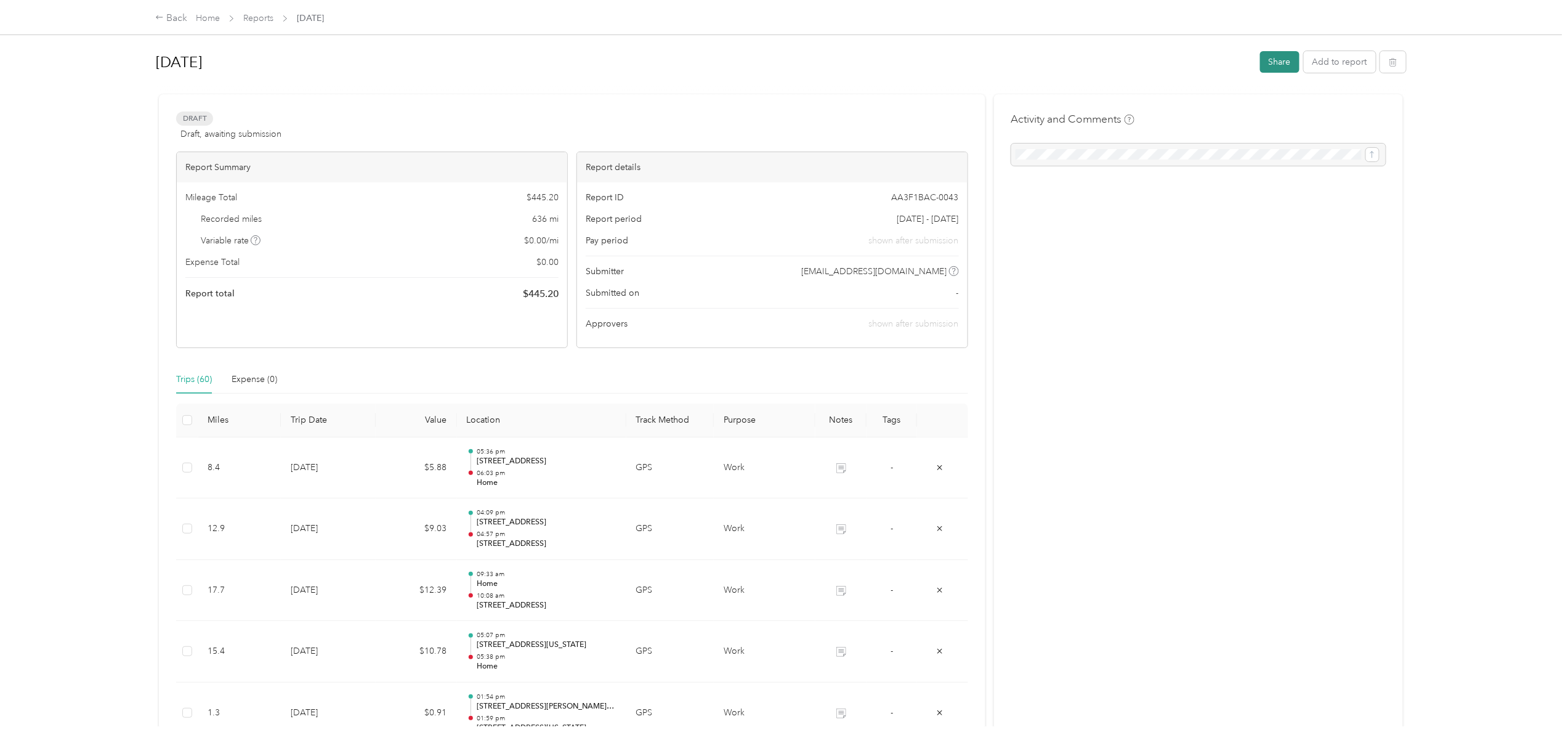
click at [1274, 60] on button "Share" at bounding box center [1279, 62] width 39 height 22
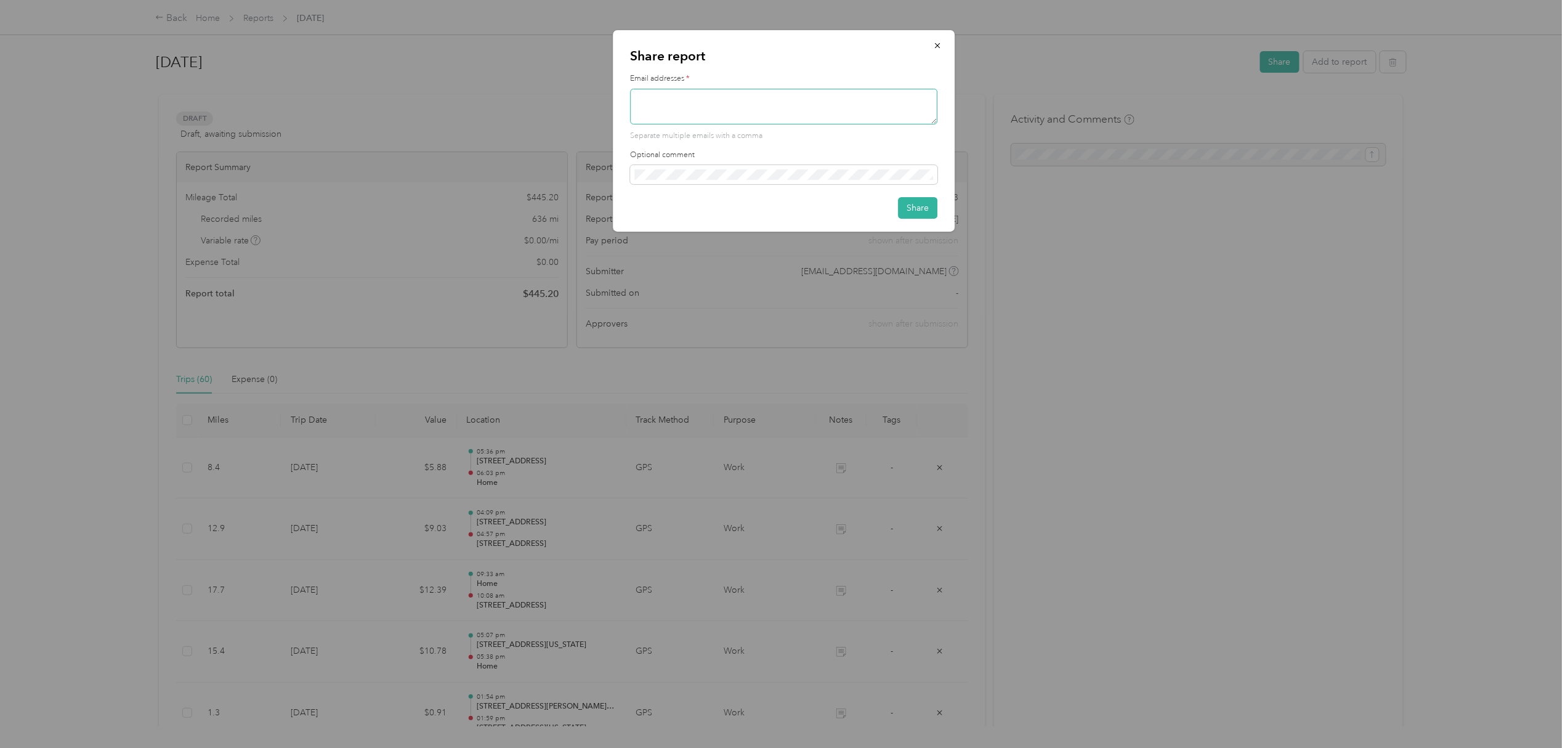
click at [731, 103] on textarea at bounding box center [784, 106] width 308 height 36
type textarea "[PERSON_NAME][EMAIL_ADDRESS][PERSON_NAME][DOMAIN_NAME]"
click at [927, 209] on button "Share" at bounding box center [918, 208] width 39 height 22
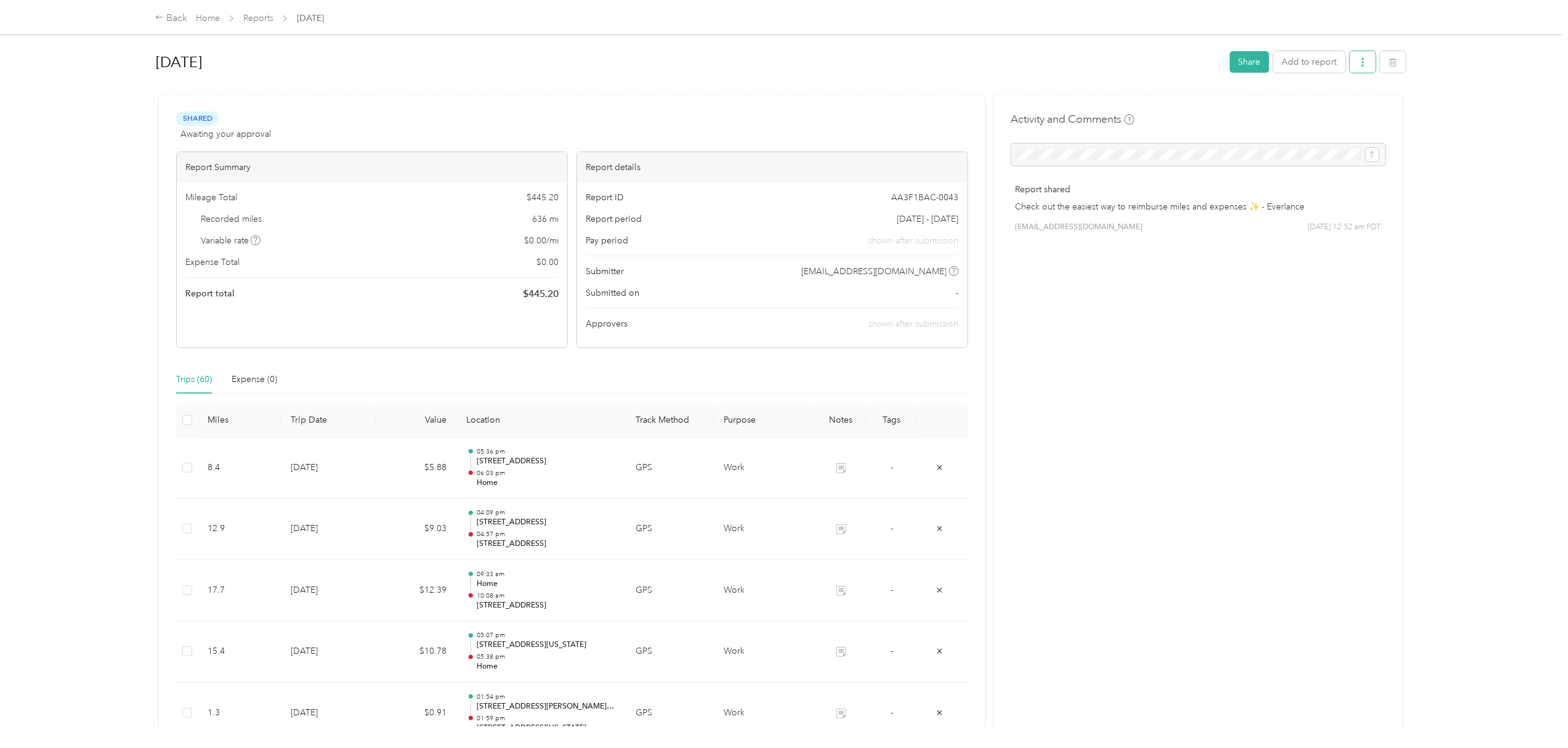
click at [1360, 64] on icon "button" at bounding box center [1363, 62] width 8 height 8
click at [1335, 99] on li "Download" at bounding box center [1325, 107] width 91 height 22
click at [1323, 108] on span "Download" at bounding box center [1322, 107] width 41 height 13
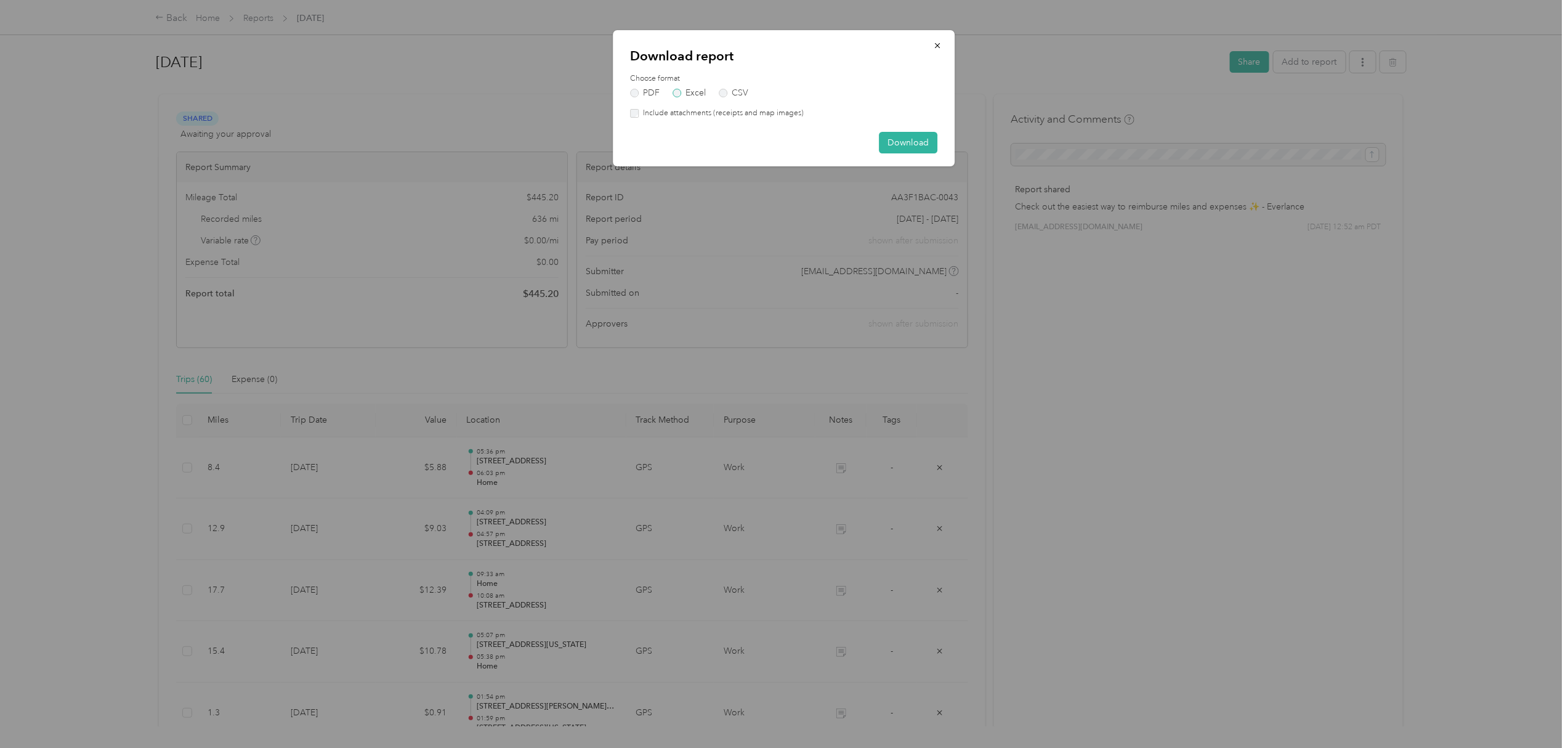
click at [677, 93] on label "Excel" at bounding box center [690, 93] width 33 height 8
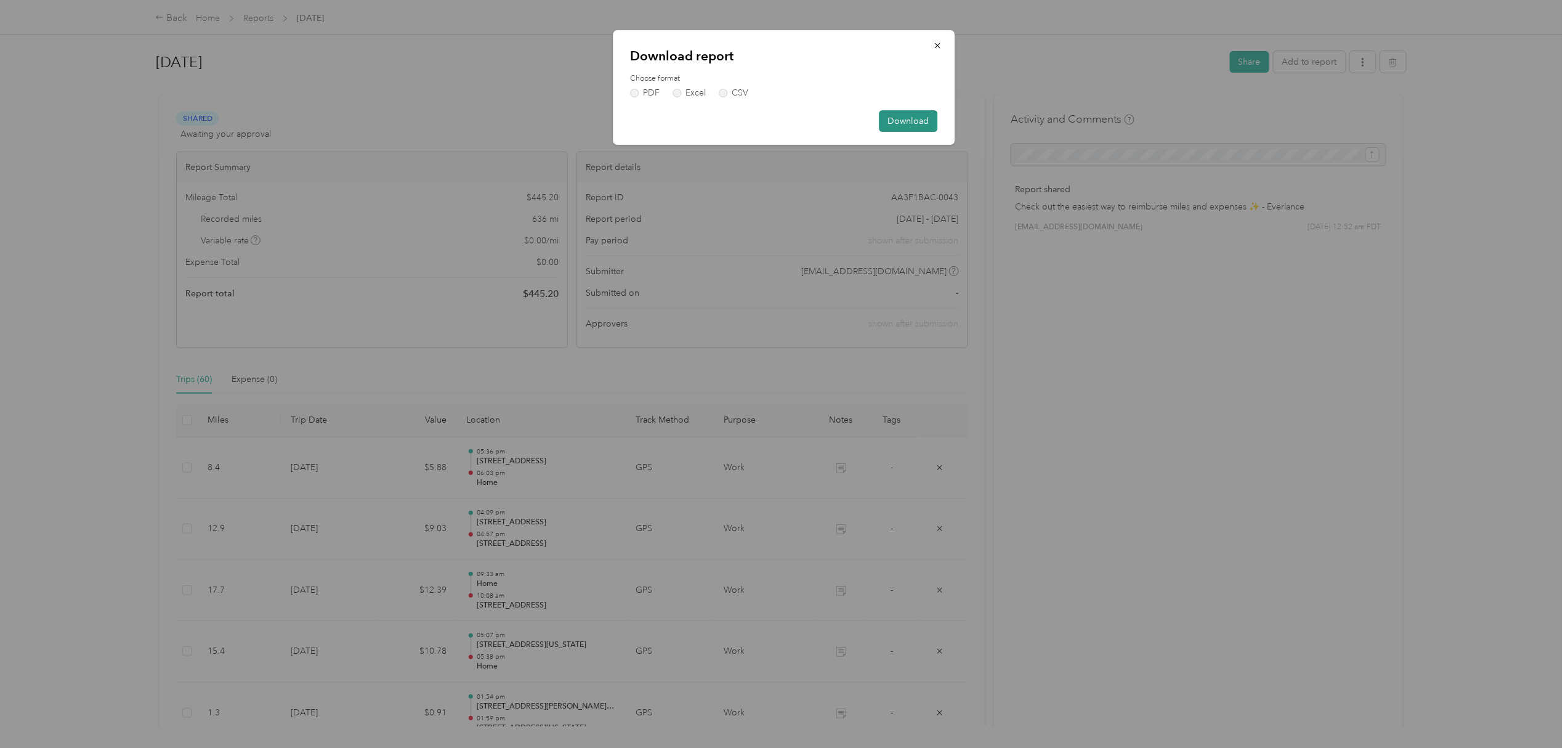
click at [919, 122] on button "Download" at bounding box center [909, 121] width 58 height 22
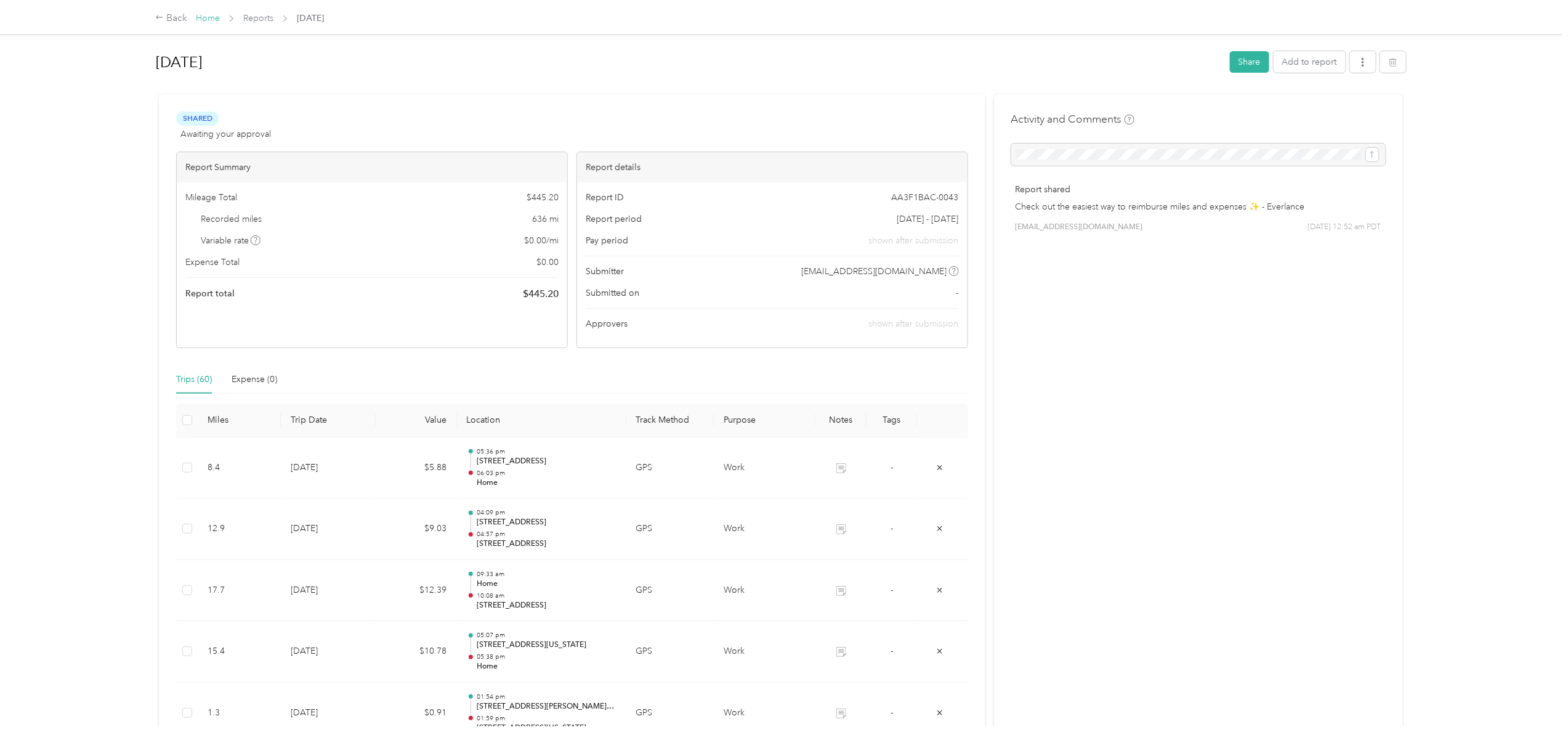
click at [211, 16] on link "Home" at bounding box center [208, 18] width 24 height 11
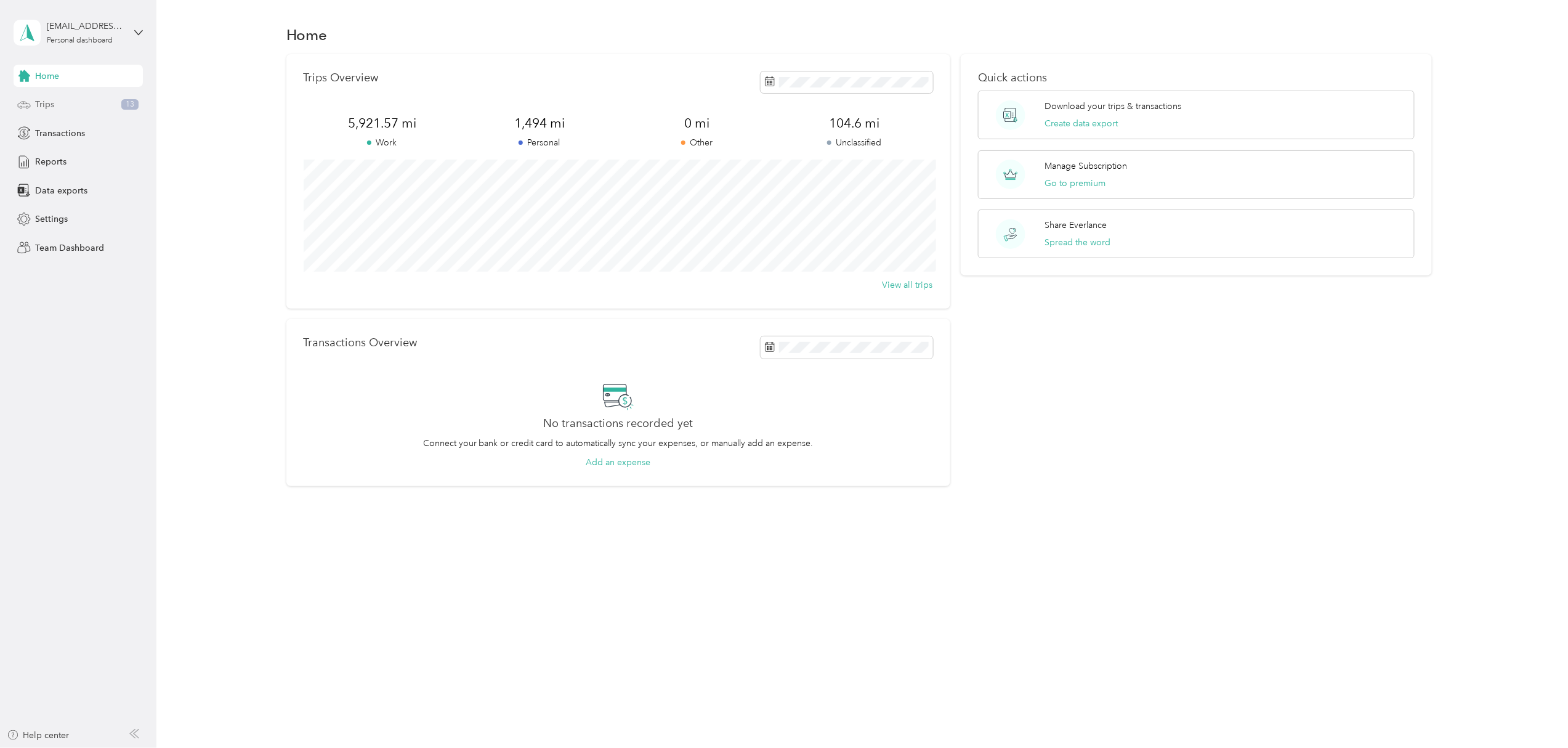
click at [58, 103] on div "Trips 13" at bounding box center [78, 104] width 129 height 23
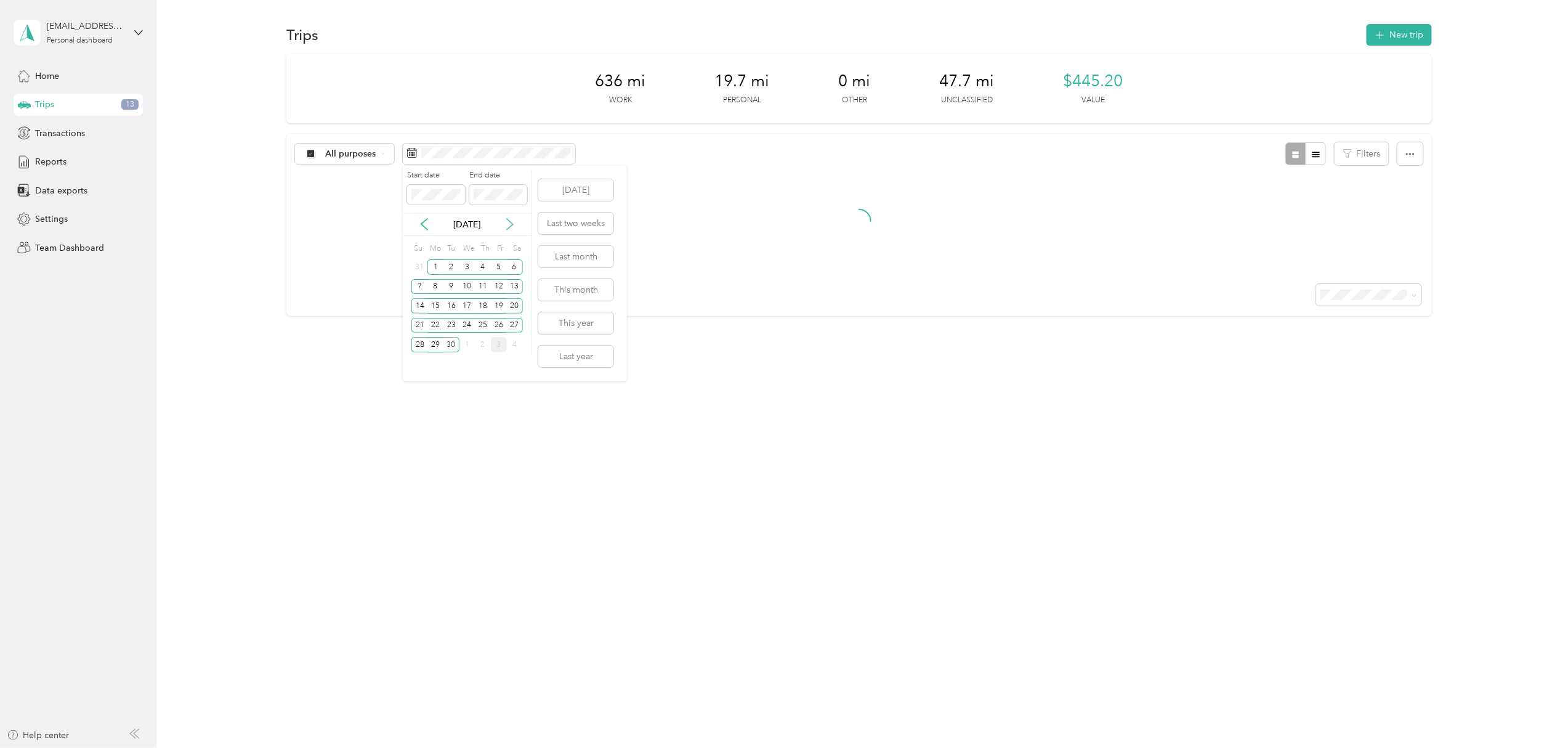
click at [508, 223] on icon at bounding box center [510, 223] width 13 height 13
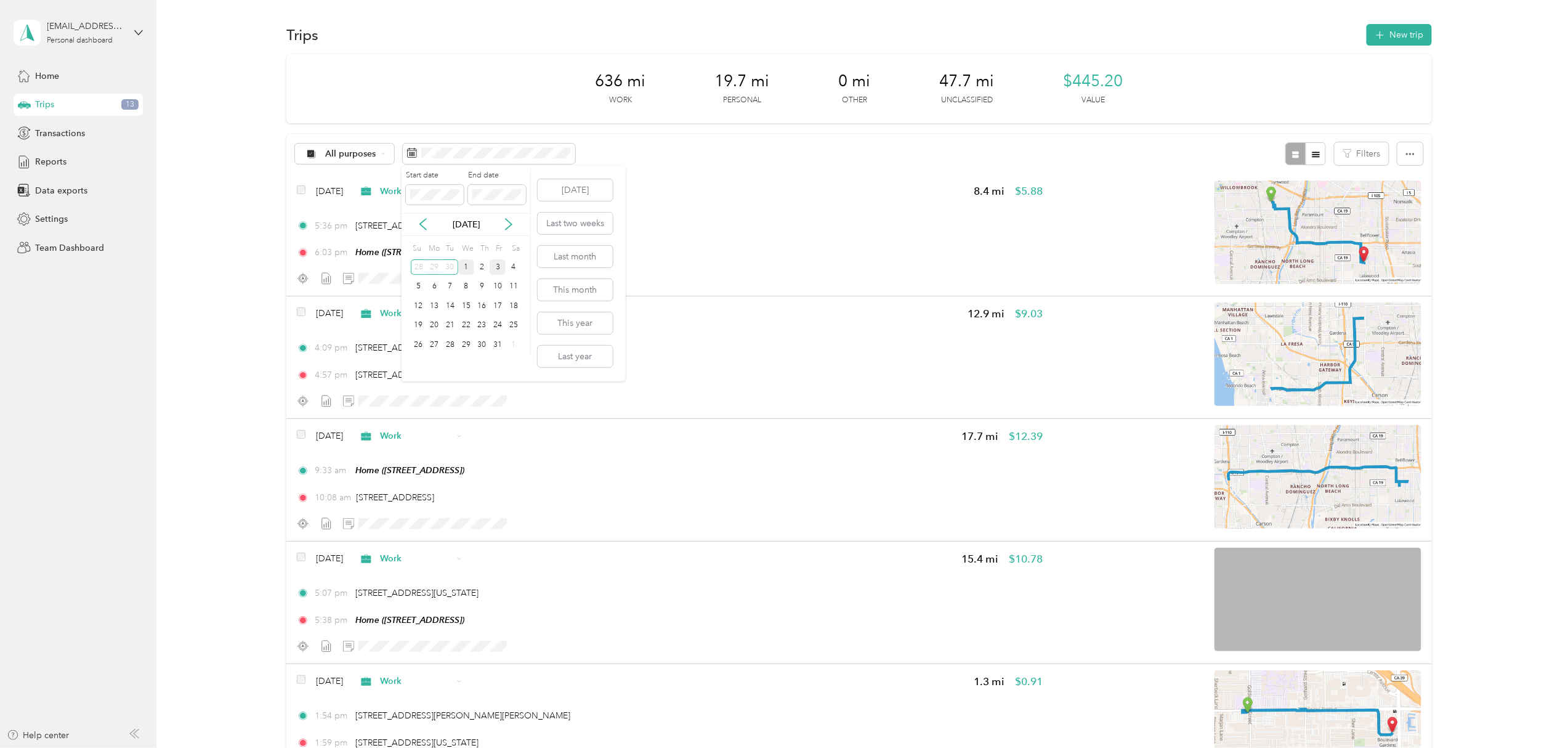
click at [466, 269] on div "1" at bounding box center [465, 267] width 16 height 15
click at [482, 271] on div "2" at bounding box center [482, 267] width 16 height 15
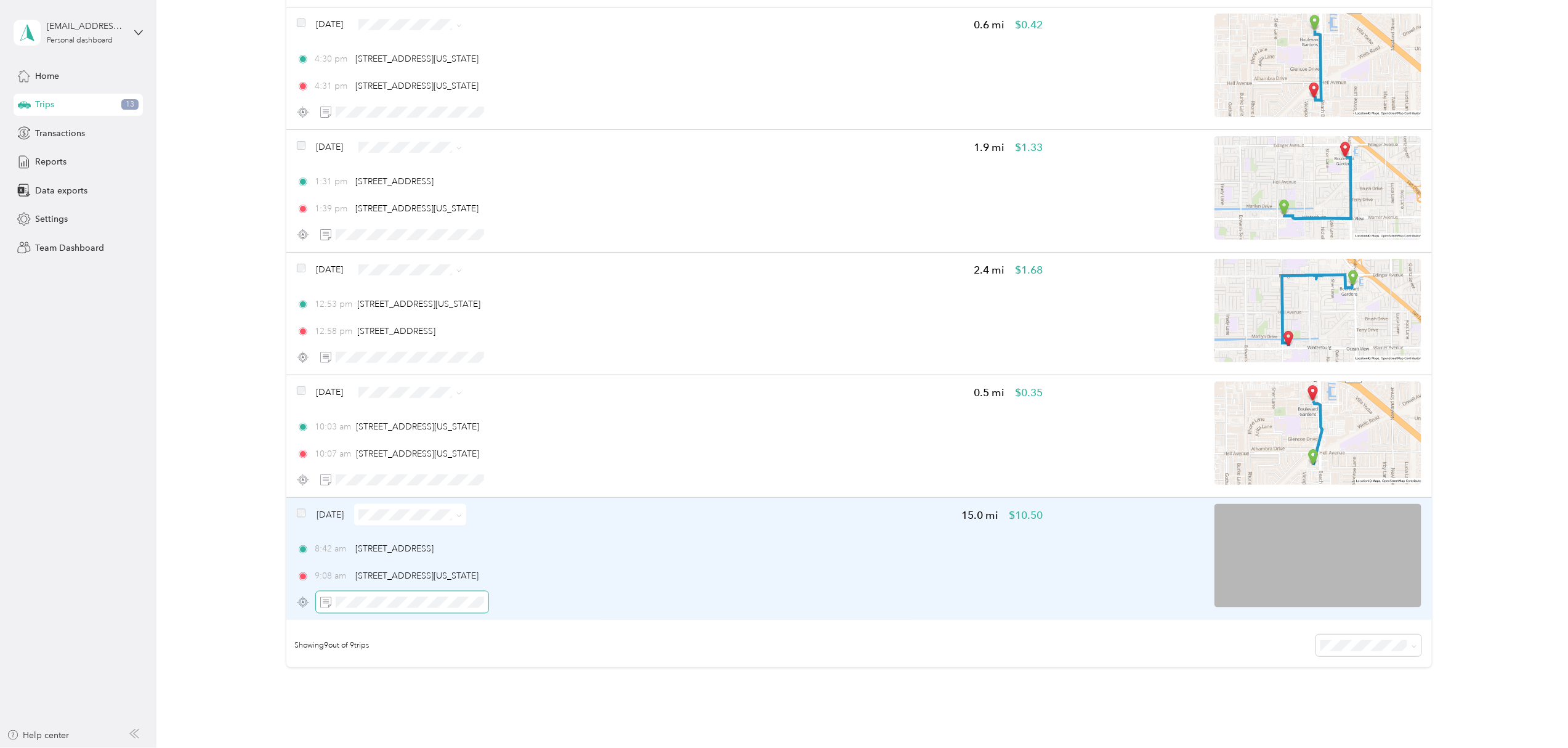
scroll to position [739, 0]
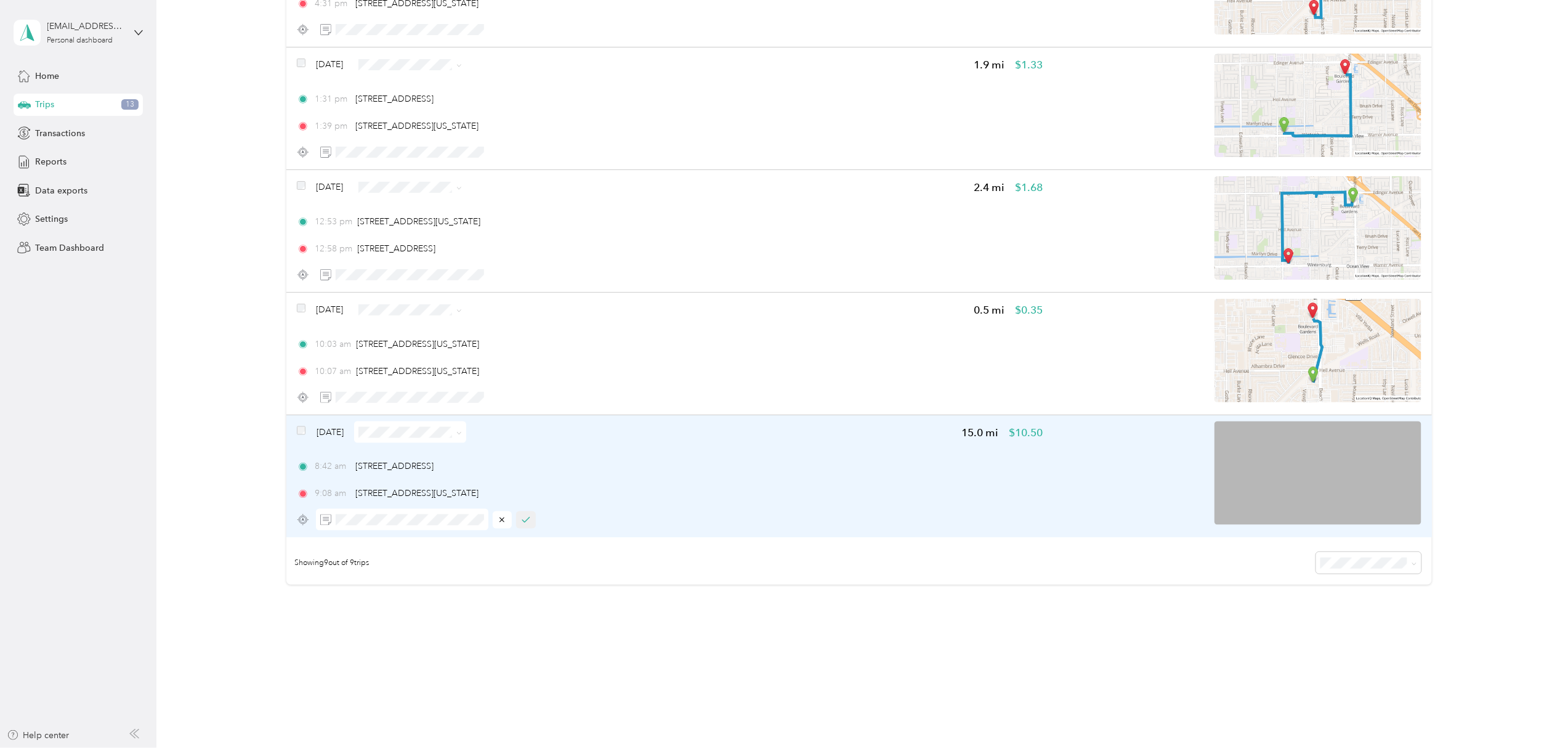
click at [530, 524] on button "button" at bounding box center [526, 520] width 20 height 18
click at [462, 434] on icon at bounding box center [459, 433] width 6 height 6
click at [437, 457] on li "Work" at bounding box center [428, 456] width 112 height 22
click at [545, 521] on icon "button" at bounding box center [549, 520] width 8 height 8
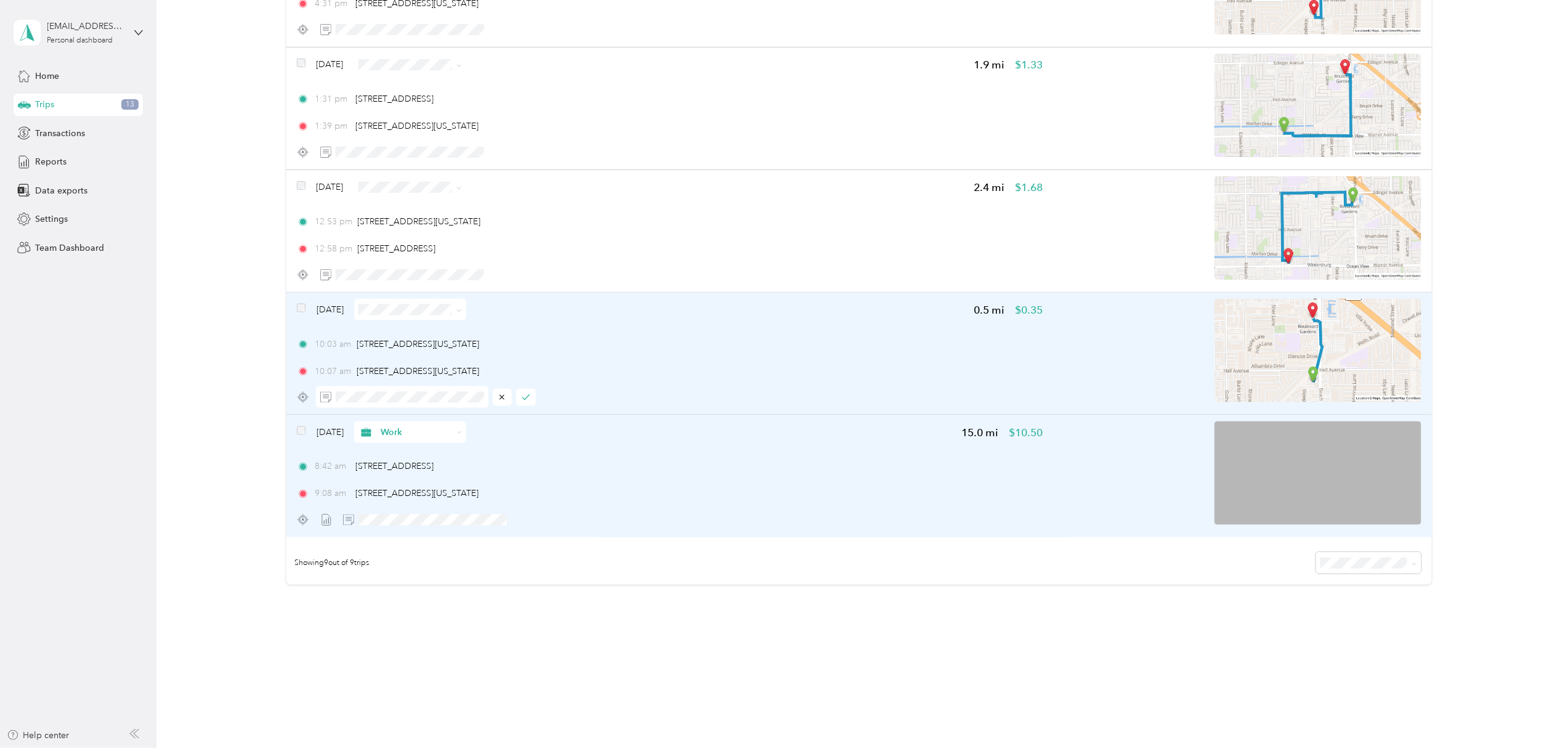
click at [462, 309] on icon at bounding box center [459, 310] width 6 height 6
click at [441, 326] on li "Work" at bounding box center [428, 334] width 112 height 22
click at [528, 397] on icon "button" at bounding box center [525, 397] width 8 height 8
click at [435, 389] on span at bounding box center [425, 397] width 173 height 22
click at [550, 398] on icon "button" at bounding box center [549, 397] width 8 height 8
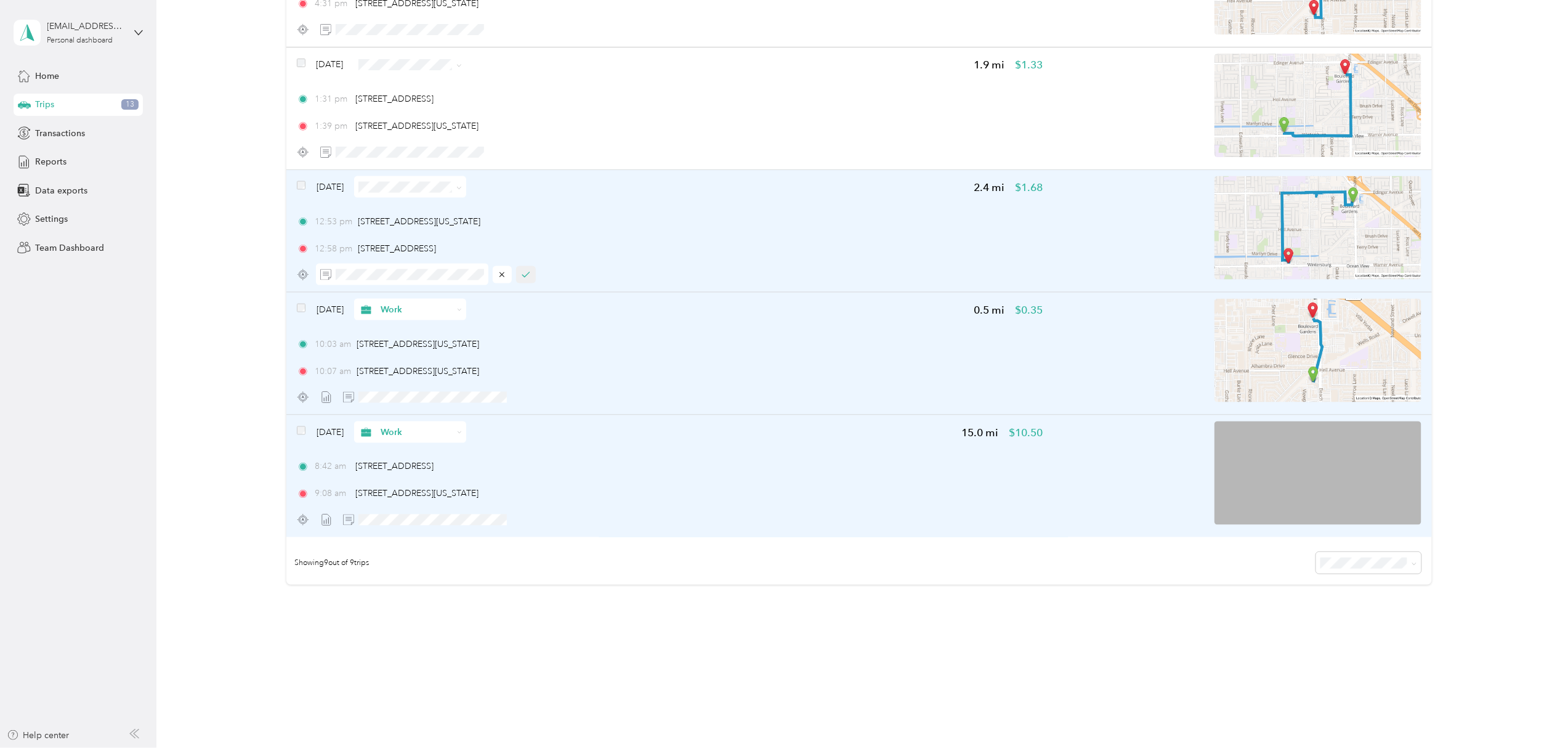
click at [530, 274] on button "button" at bounding box center [526, 274] width 20 height 18
click at [462, 188] on icon at bounding box center [459, 188] width 6 height 6
click at [454, 209] on span "Work" at bounding box center [440, 211] width 73 height 13
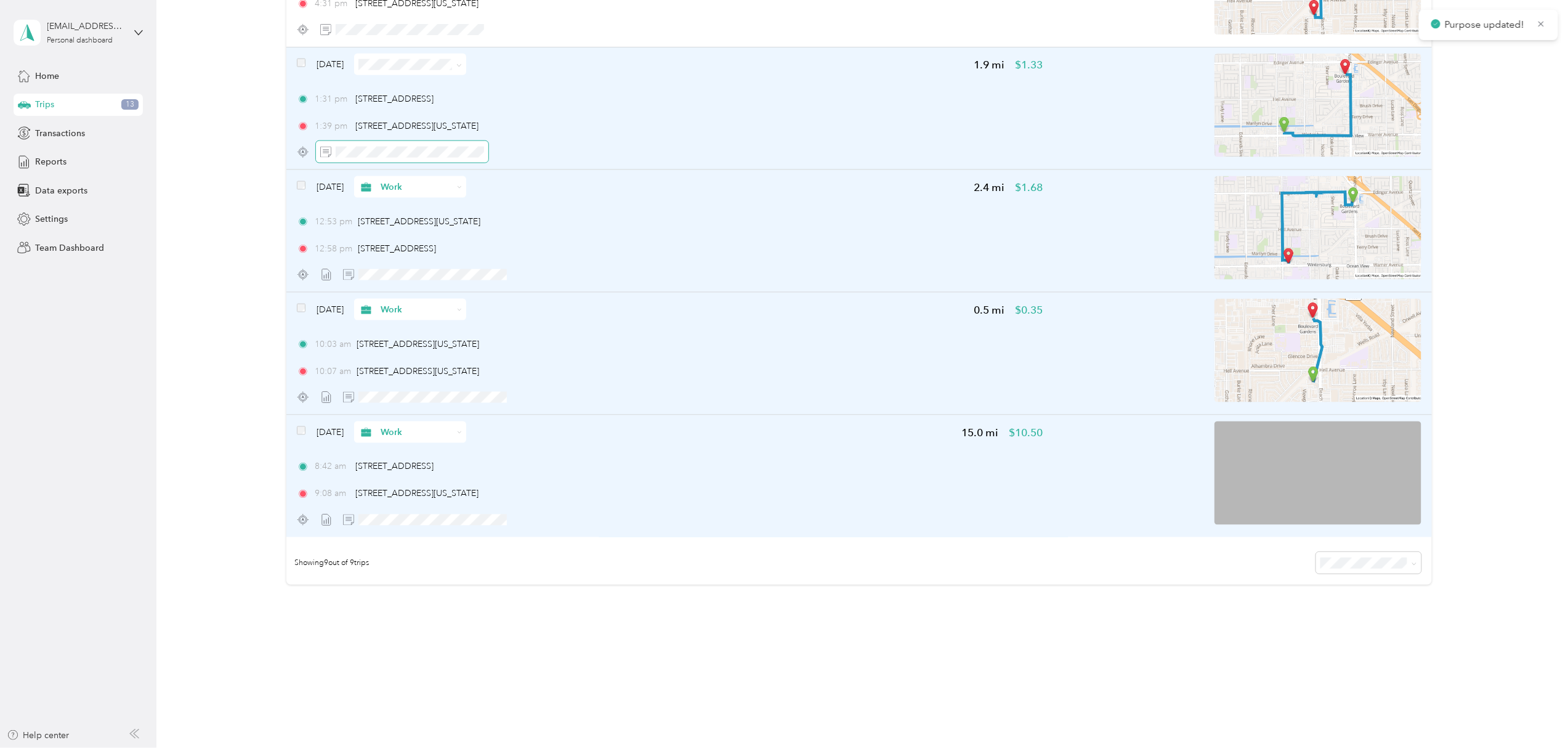
click at [421, 161] on span at bounding box center [402, 152] width 173 height 22
click at [528, 156] on icon "button" at bounding box center [526, 152] width 8 height 8
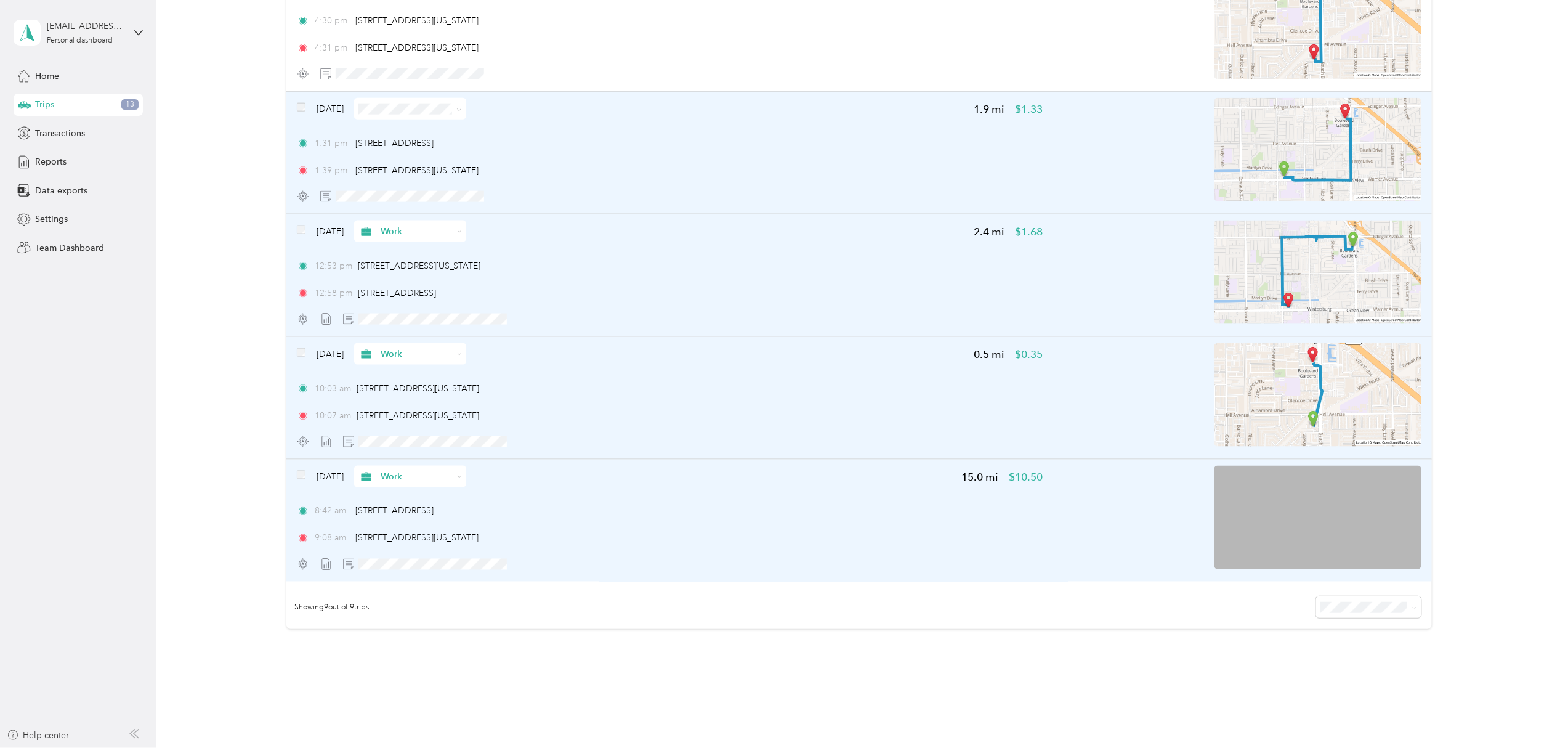
scroll to position [656, 0]
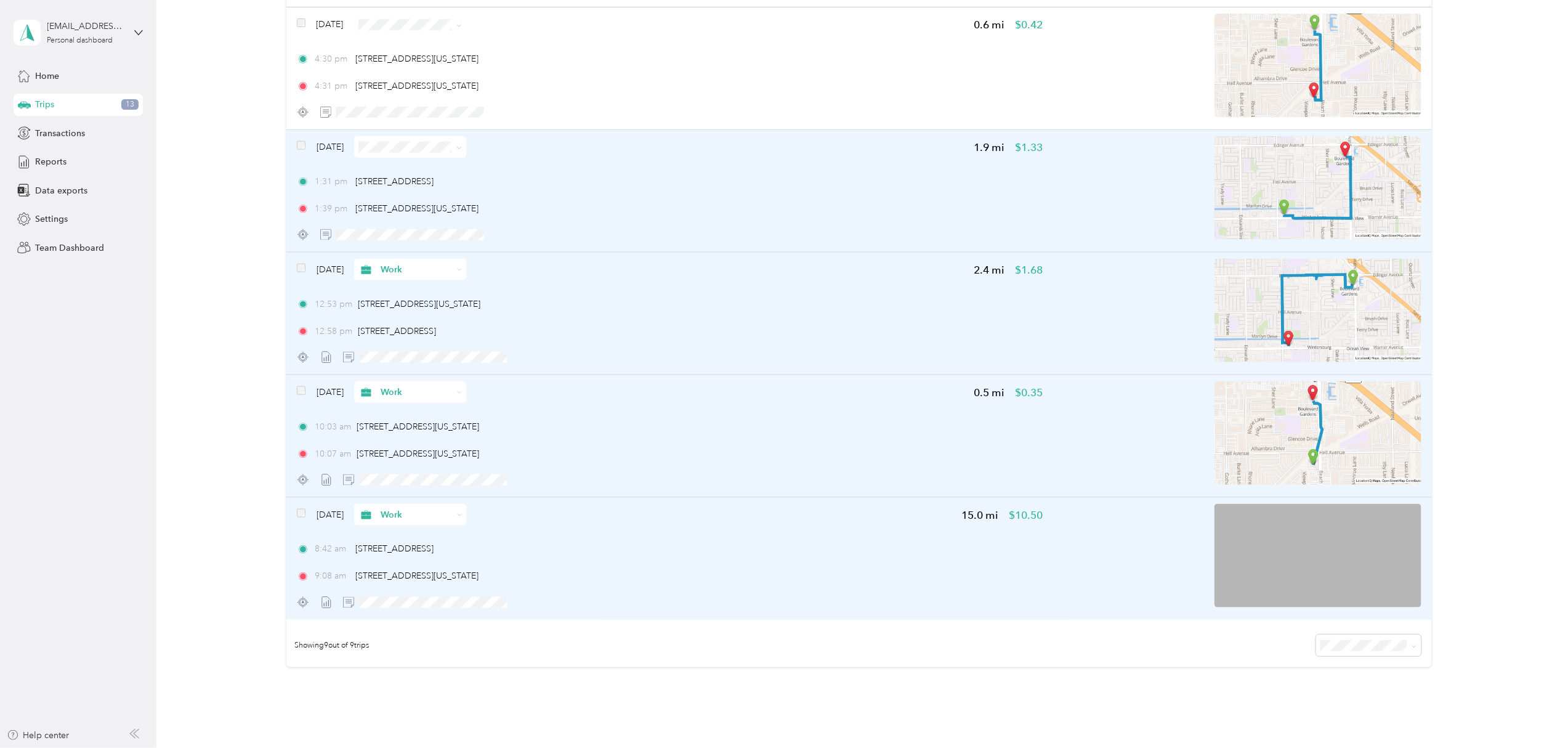
click at [462, 149] on icon at bounding box center [459, 148] width 6 height 6
click at [435, 173] on li "Work" at bounding box center [428, 169] width 112 height 22
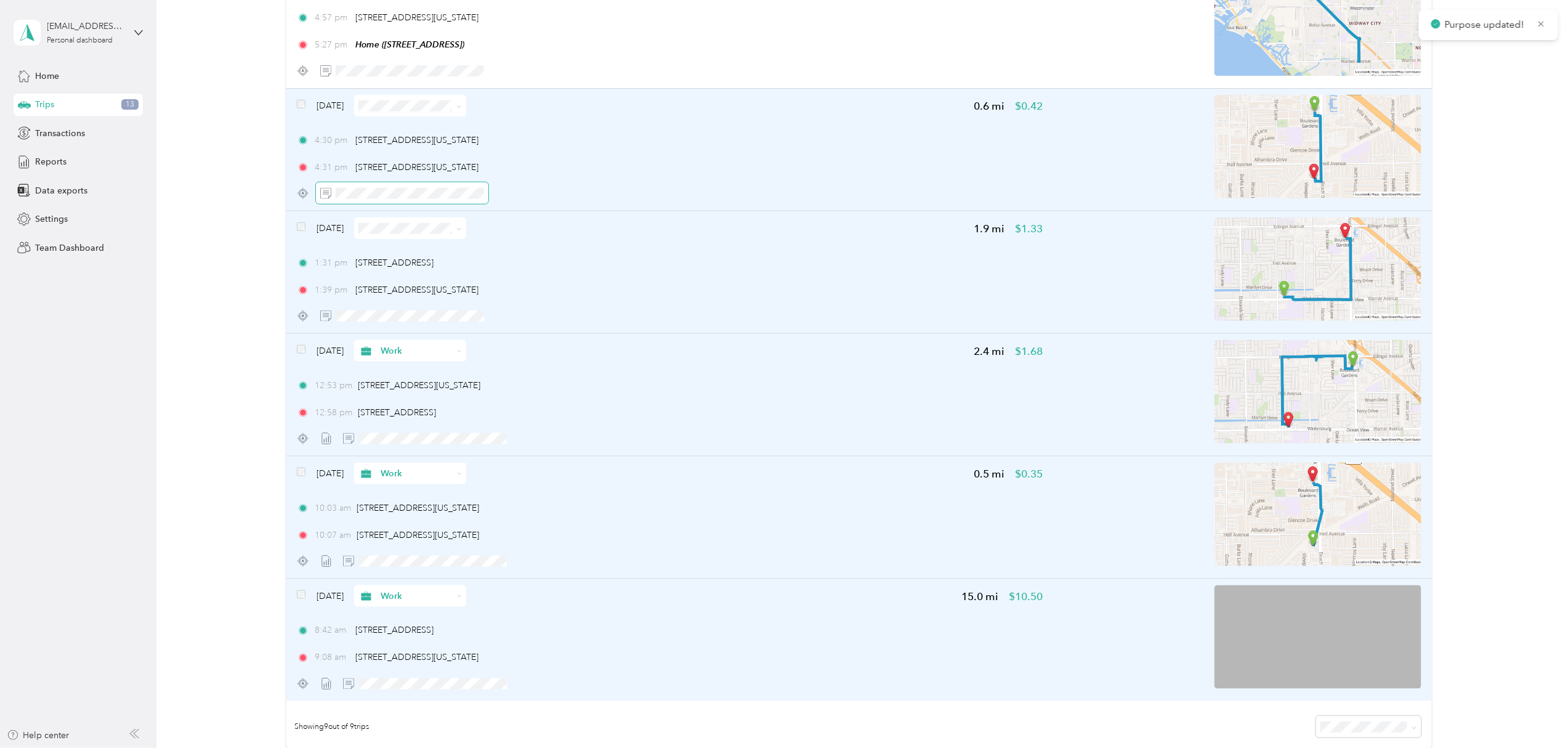
scroll to position [575, 0]
click at [525, 194] on icon "button" at bounding box center [526, 193] width 8 height 8
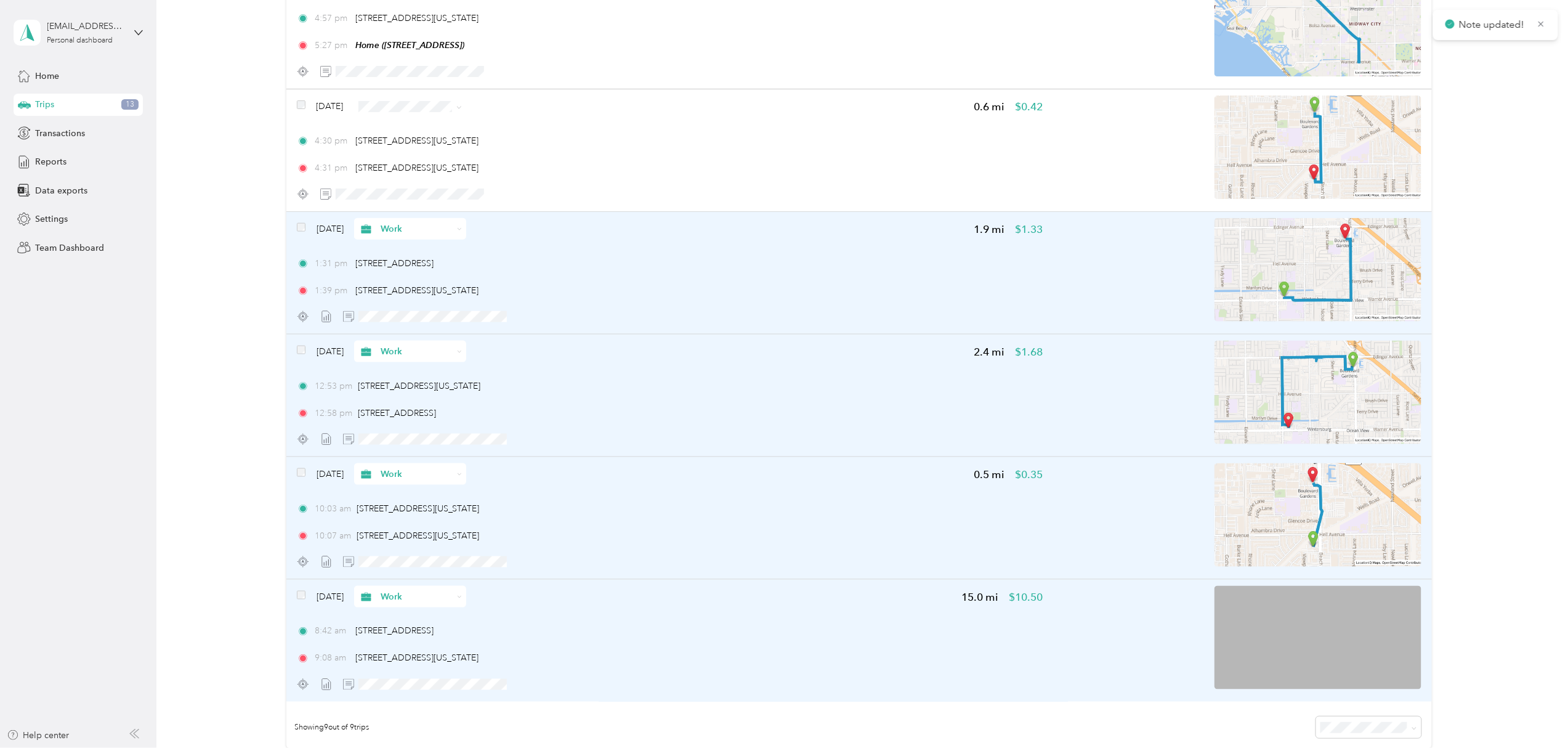
click at [429, 123] on span "Work" at bounding box center [440, 123] width 73 height 13
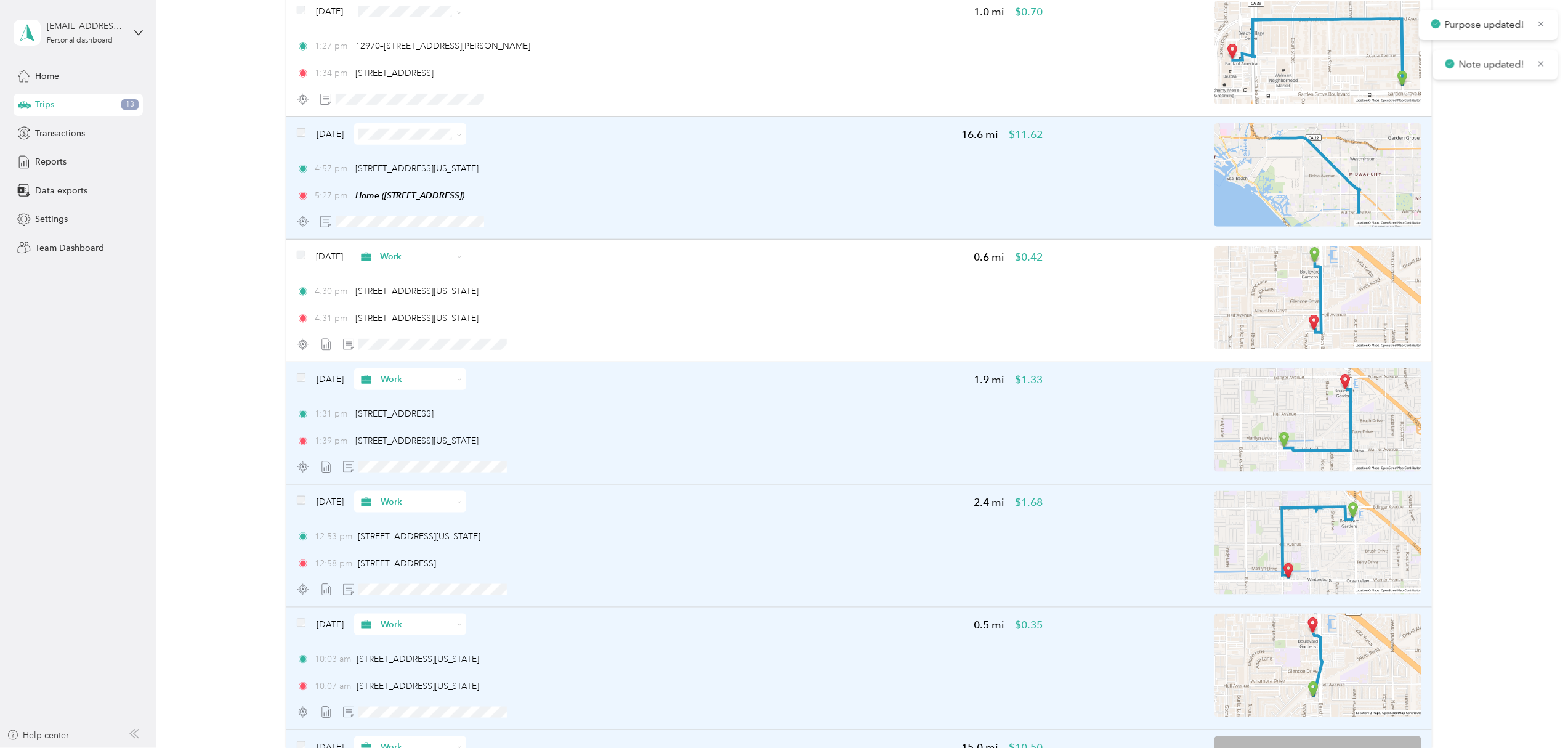
scroll to position [410, 0]
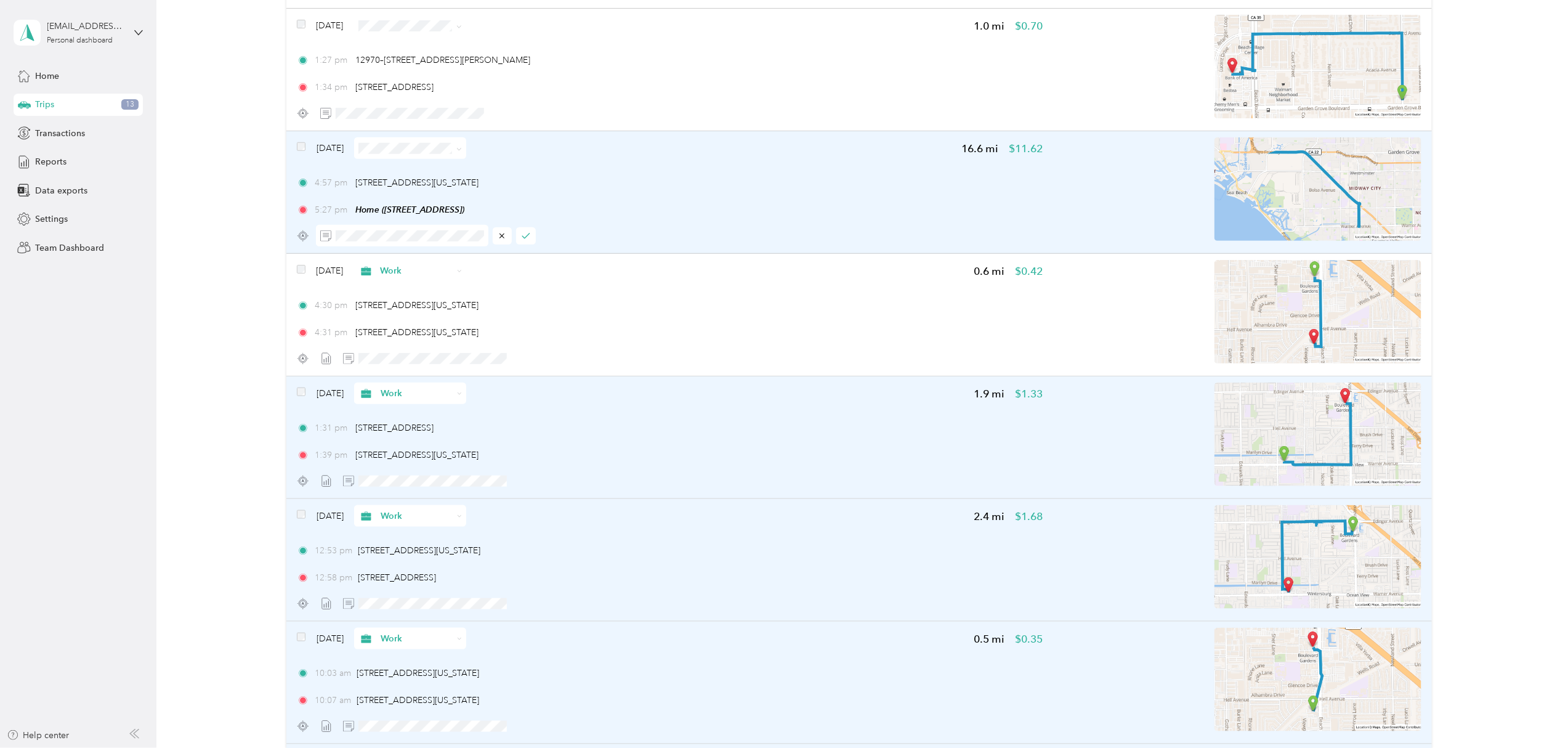
click at [462, 148] on icon at bounding box center [459, 149] width 6 height 6
click at [426, 165] on span "Work" at bounding box center [440, 172] width 73 height 13
click at [550, 239] on icon "button" at bounding box center [549, 236] width 8 height 8
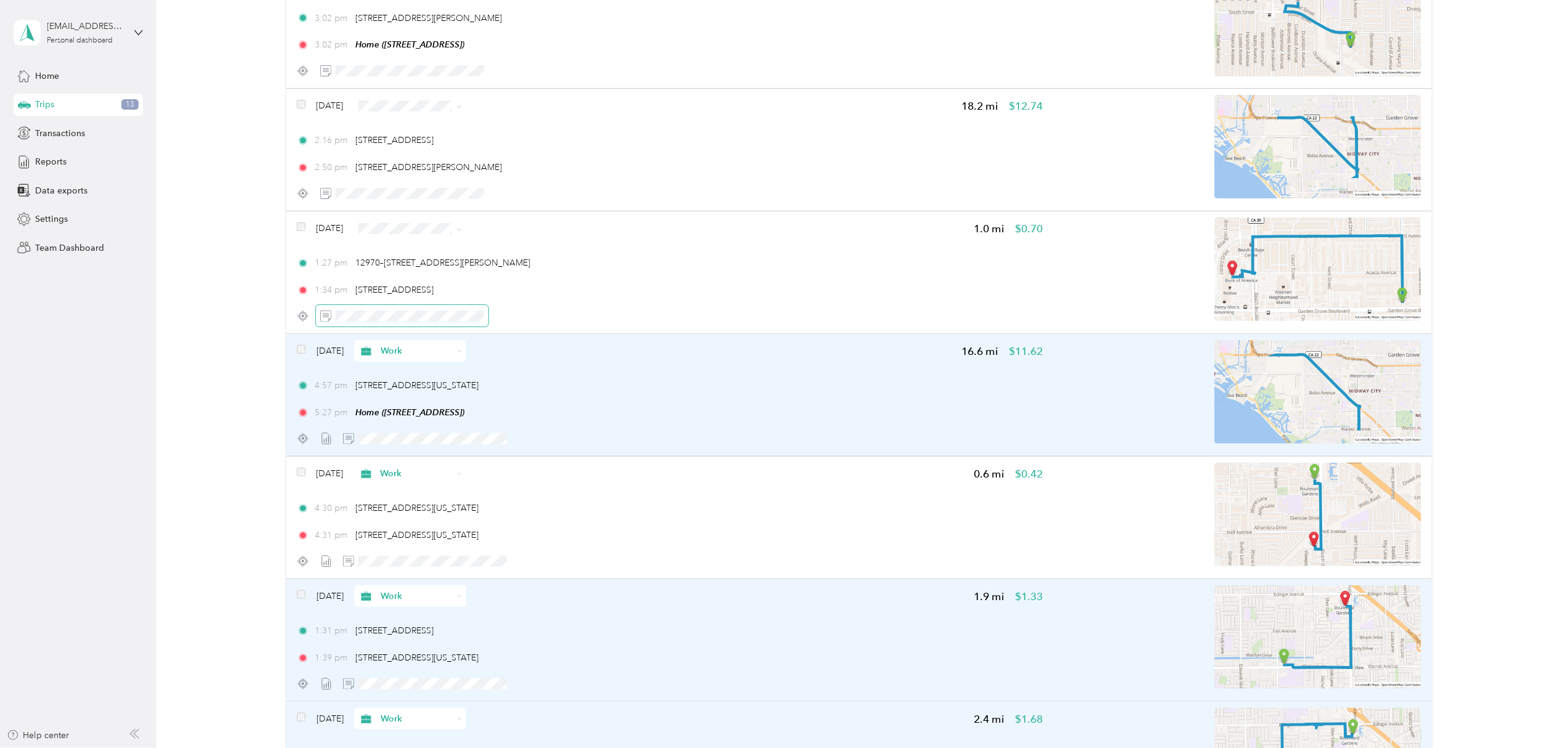
scroll to position [246, 0]
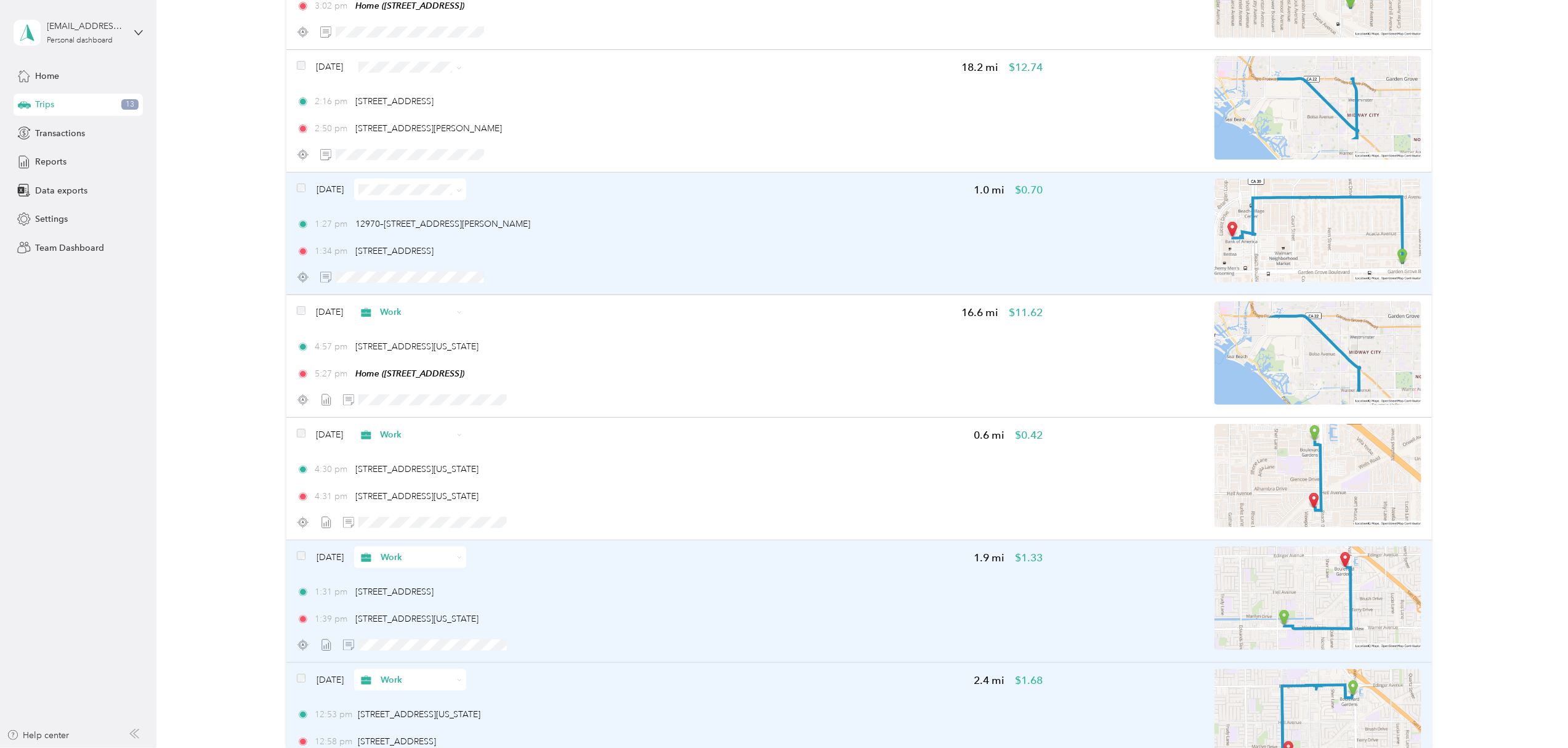
drag, startPoint x: 1146, startPoint y: 196, endPoint x: 776, endPoint y: 274, distance: 378.1
click at [776, 274] on div at bounding box center [670, 277] width 746 height 22
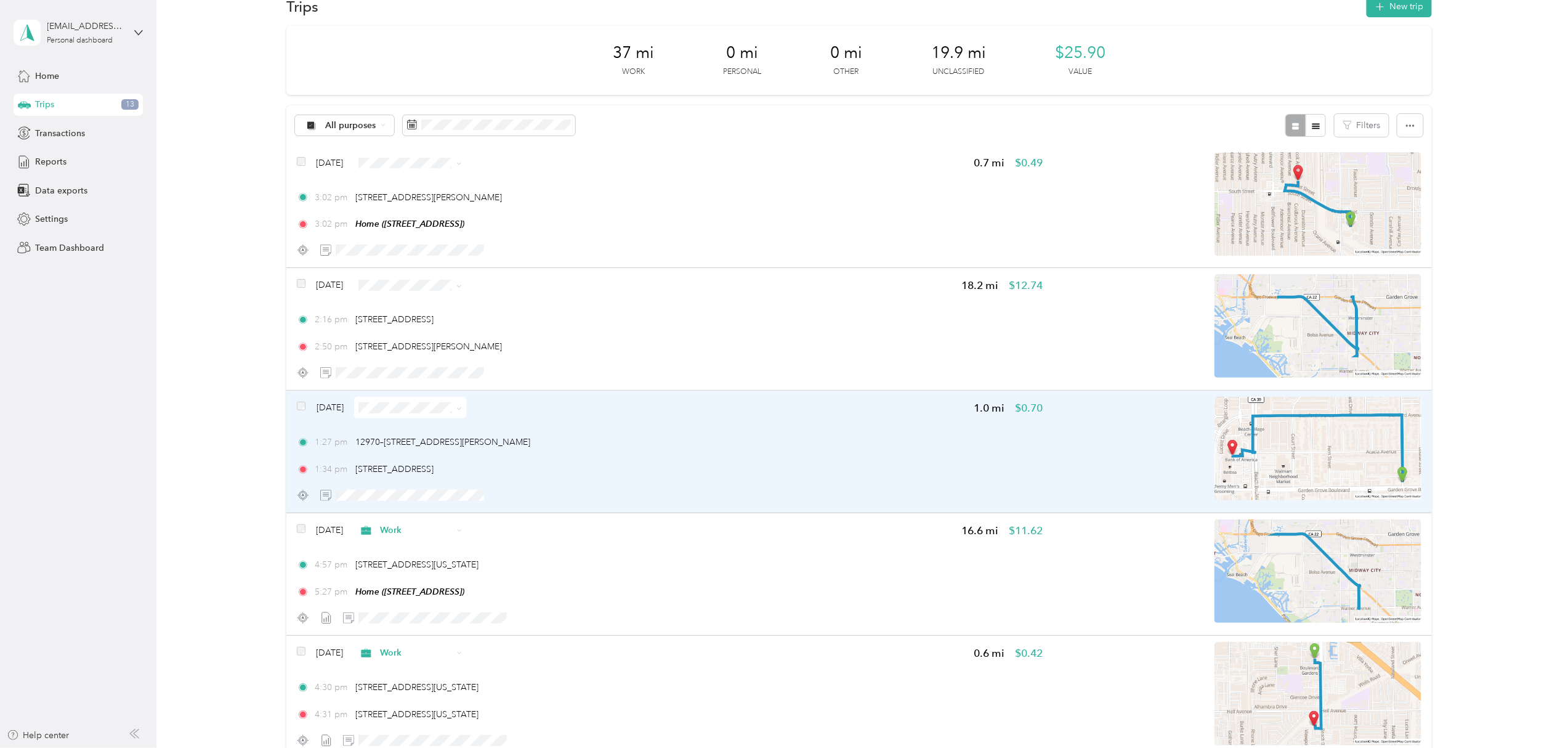
scroll to position [0, 0]
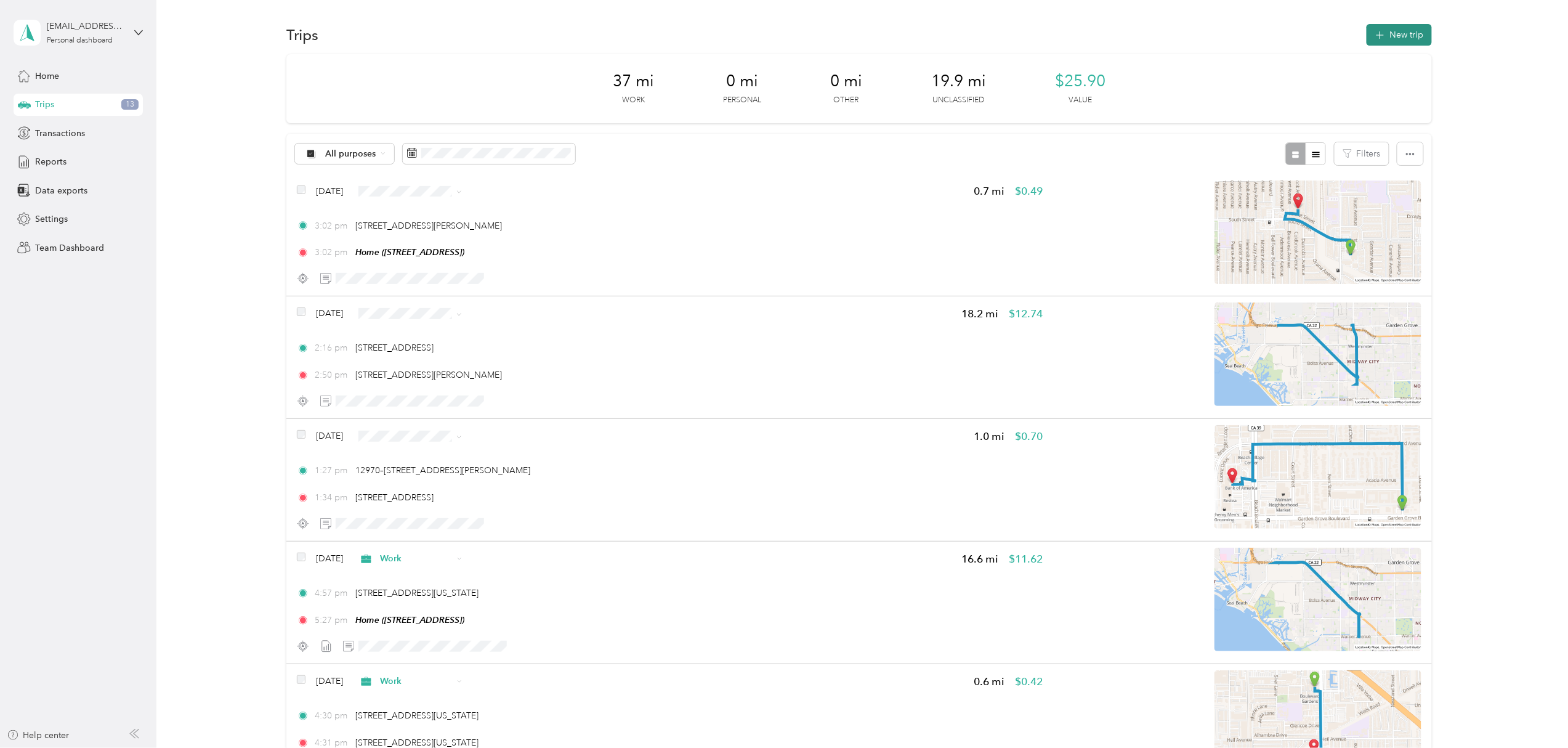
click at [1400, 35] on button "New trip" at bounding box center [1400, 35] width 65 height 22
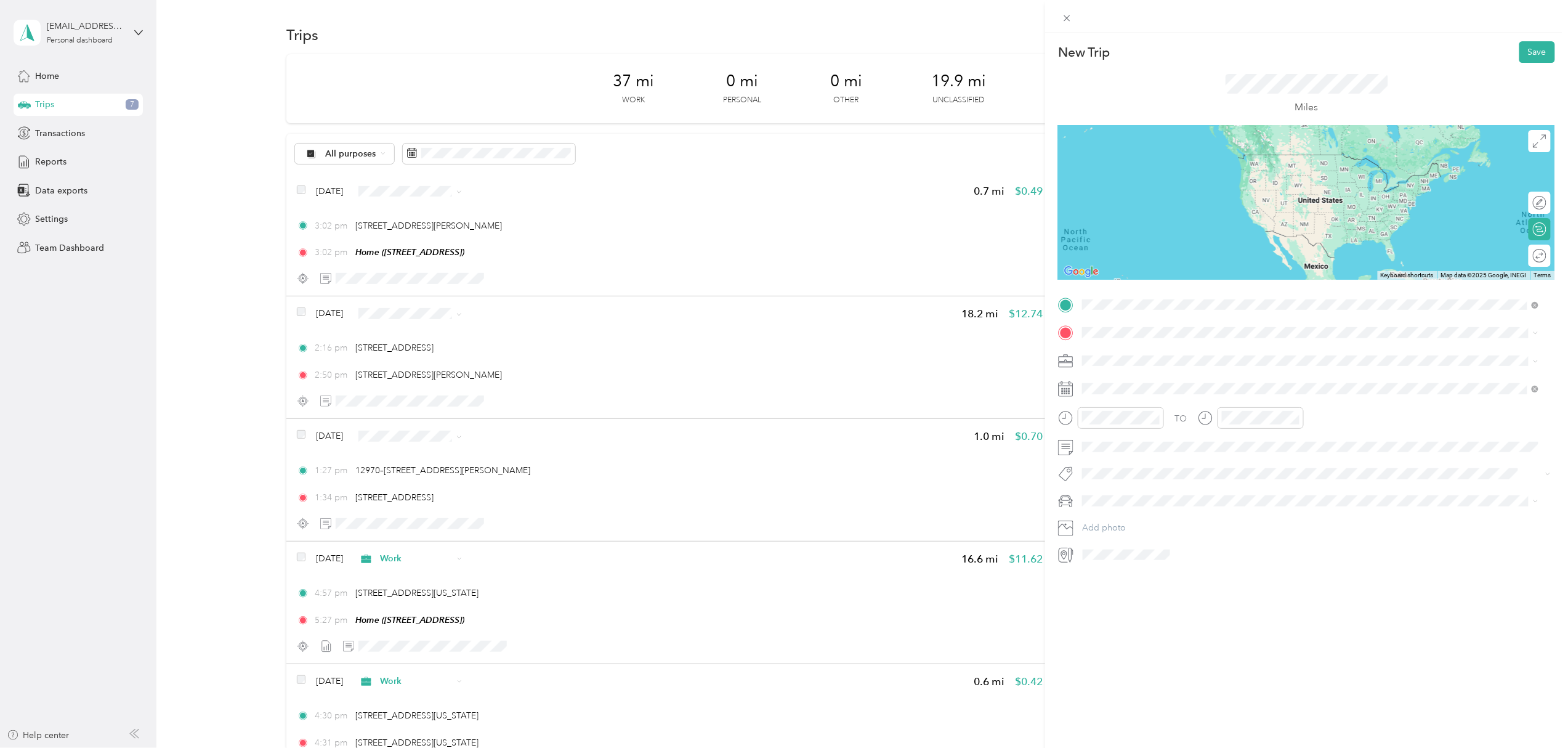
click at [1143, 354] on div "Home" at bounding box center [1145, 353] width 78 height 11
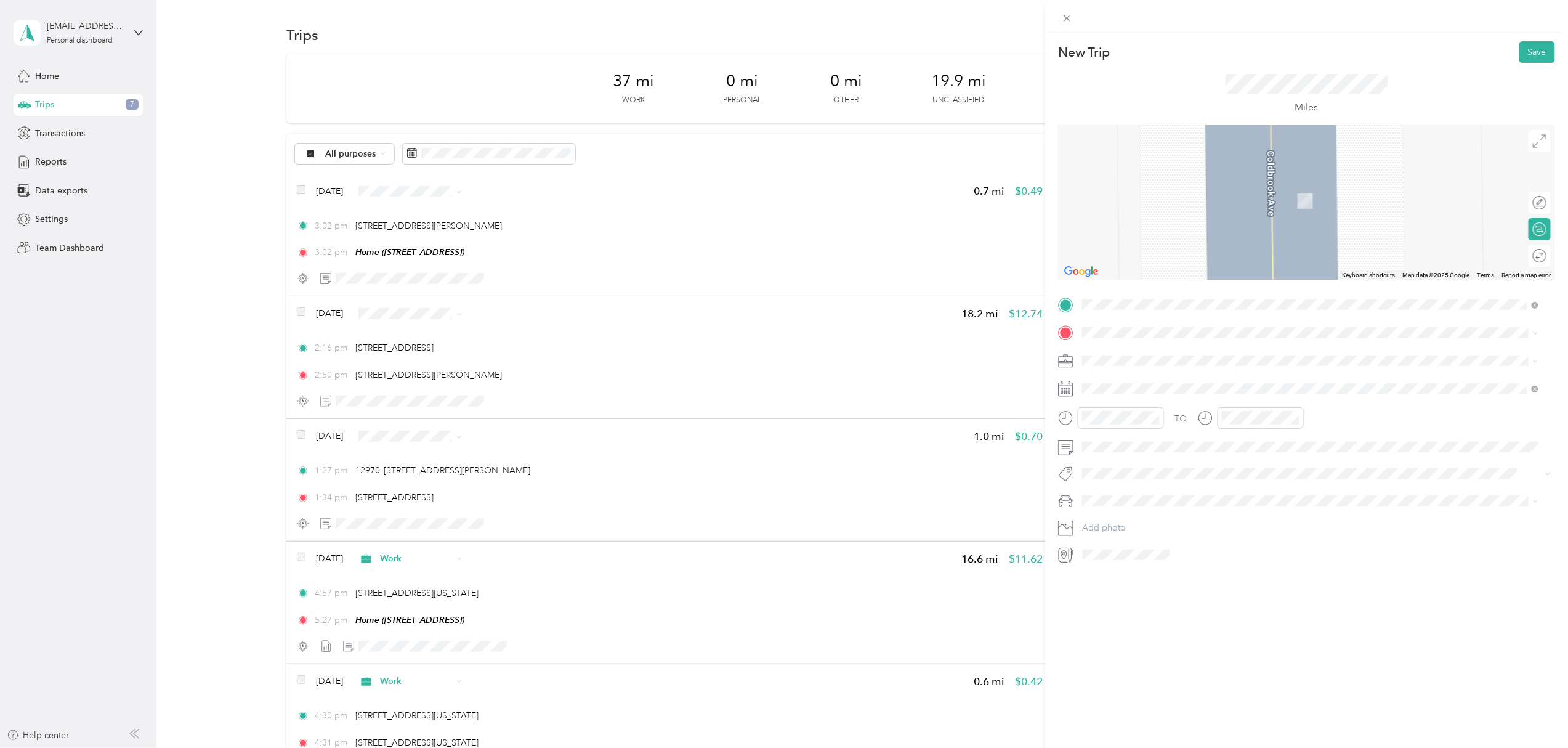
click at [1137, 381] on span "[STREET_ADDRESS][US_STATE]" at bounding box center [1168, 375] width 123 height 11
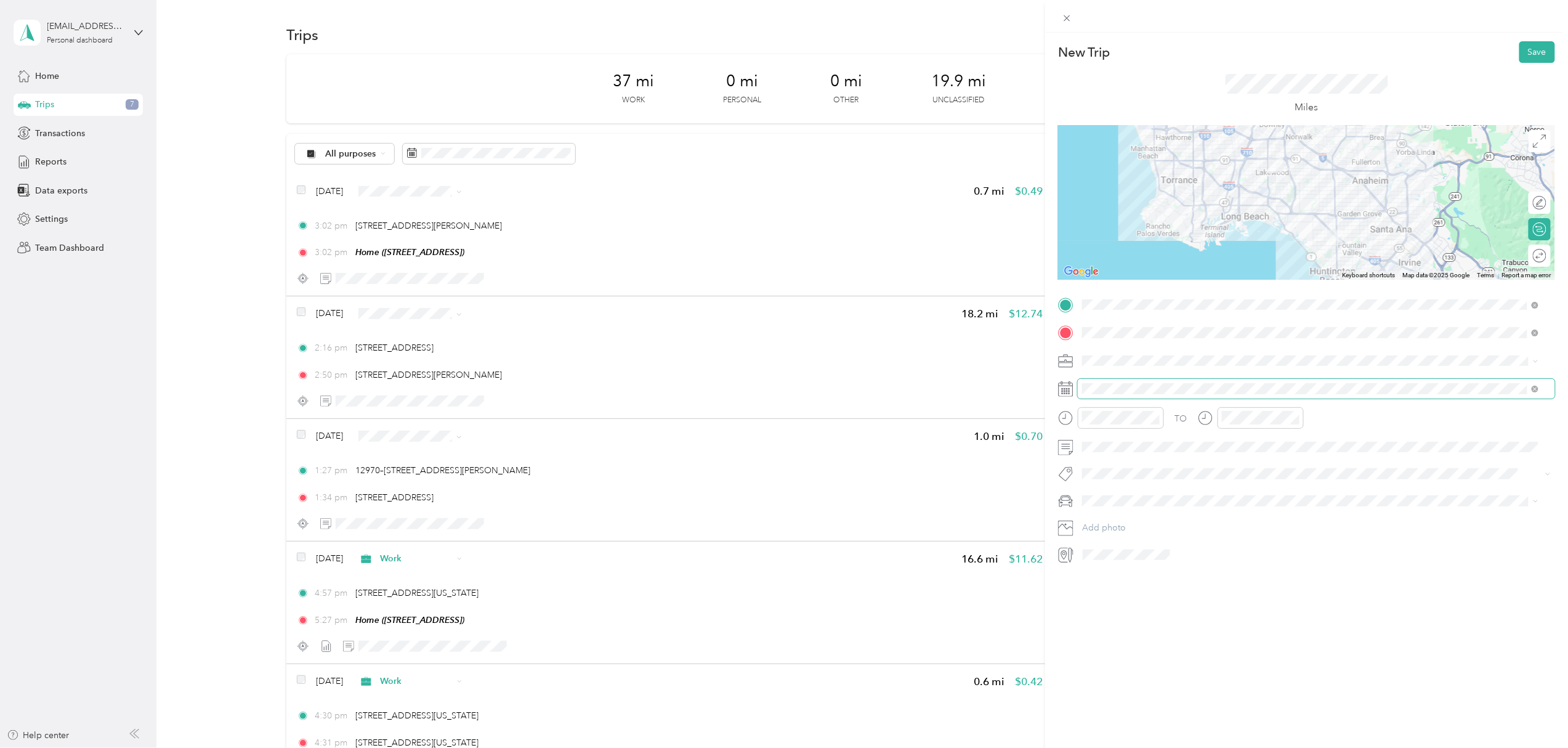
click at [1129, 394] on span at bounding box center [1316, 389] width 477 height 20
click at [1169, 498] on div "2" at bounding box center [1172, 501] width 16 height 15
click at [1126, 427] on div at bounding box center [1120, 418] width 86 height 22
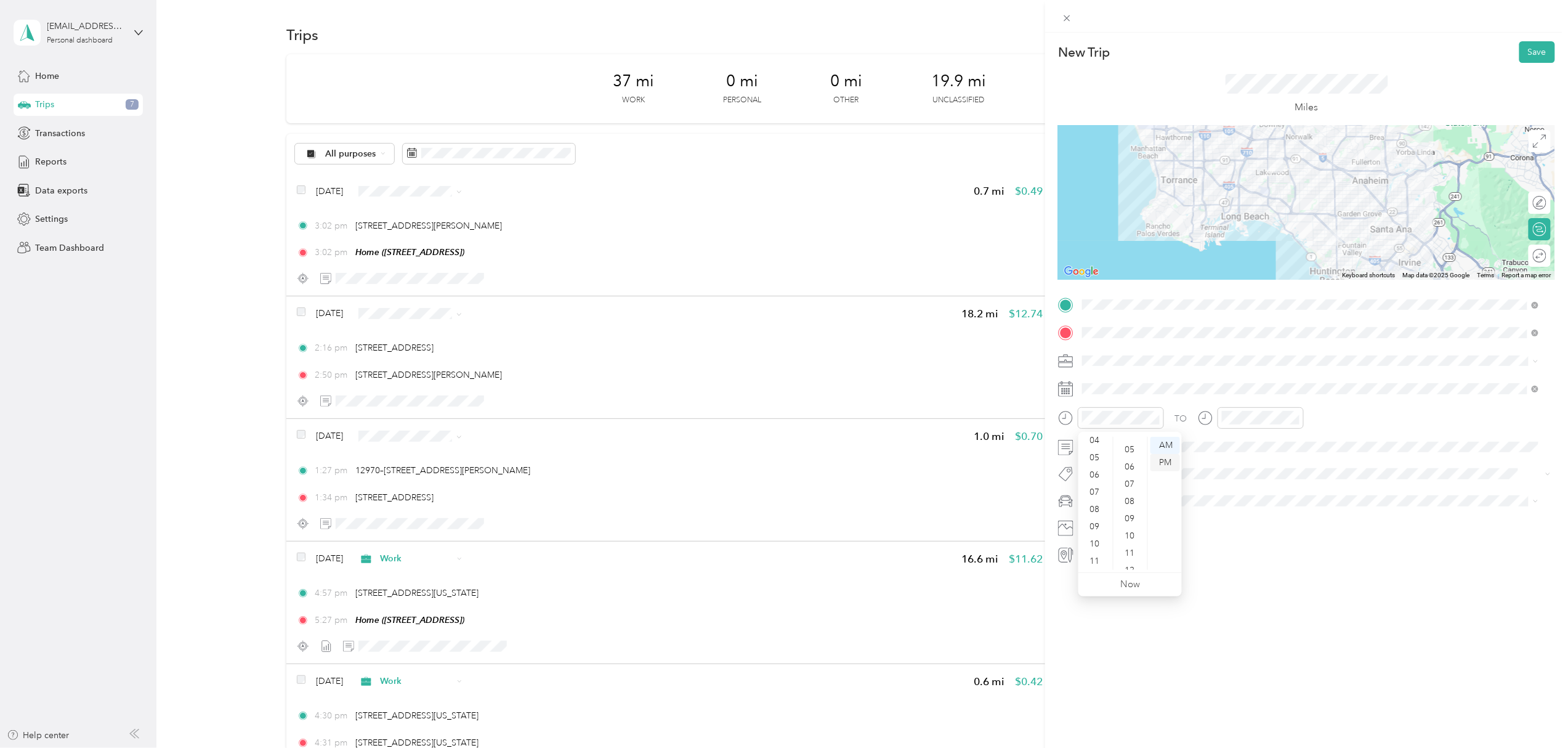
click at [1173, 464] on div "PM" at bounding box center [1165, 462] width 29 height 18
click at [1097, 444] on div "12" at bounding box center [1095, 445] width 29 height 18
click at [1311, 464] on div "PM" at bounding box center [1304, 462] width 29 height 18
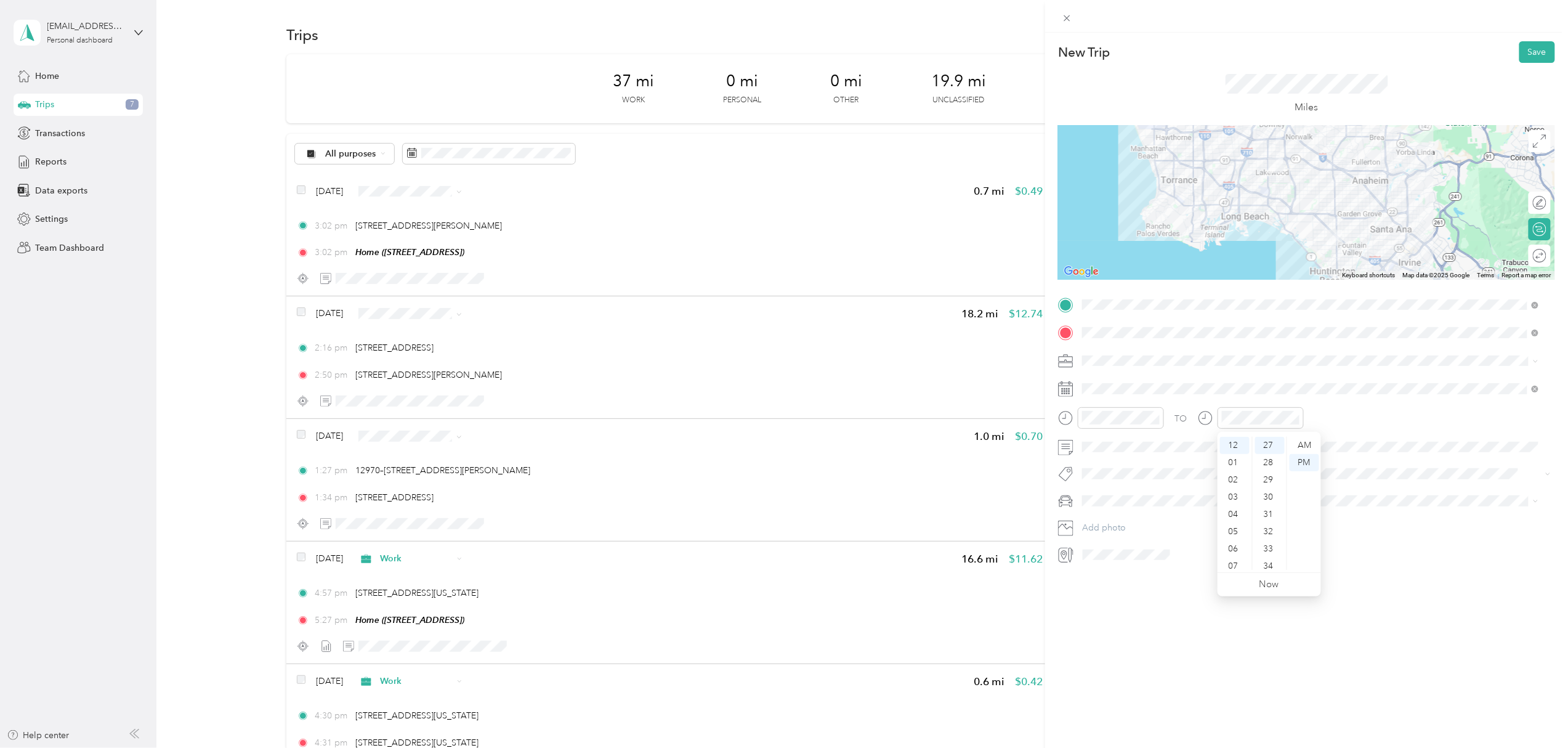
click at [1472, 484] on div "TO Add photo" at bounding box center [1307, 429] width 497 height 269
click at [1525, 53] on button "Save" at bounding box center [1537, 52] width 36 height 22
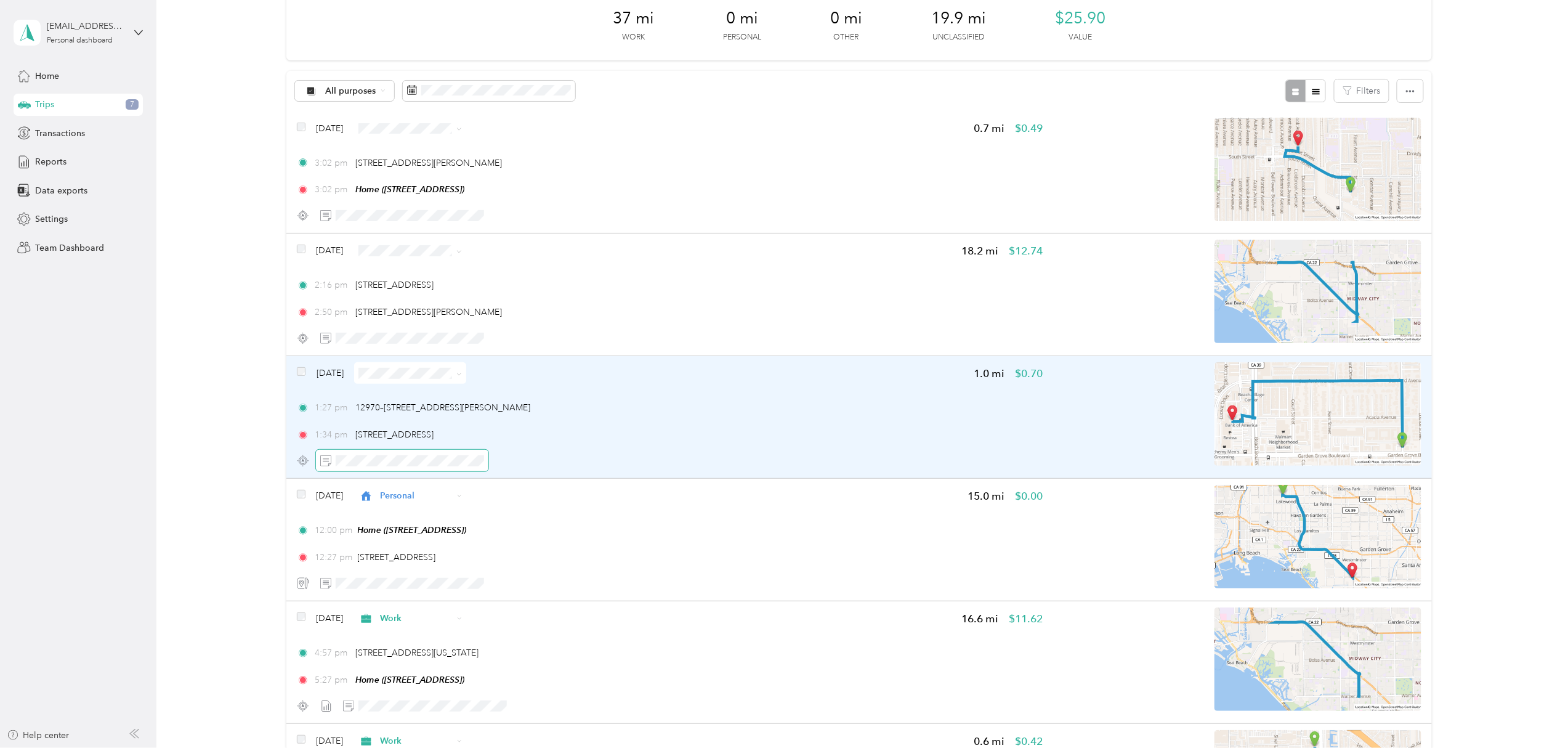
scroll to position [82, 0]
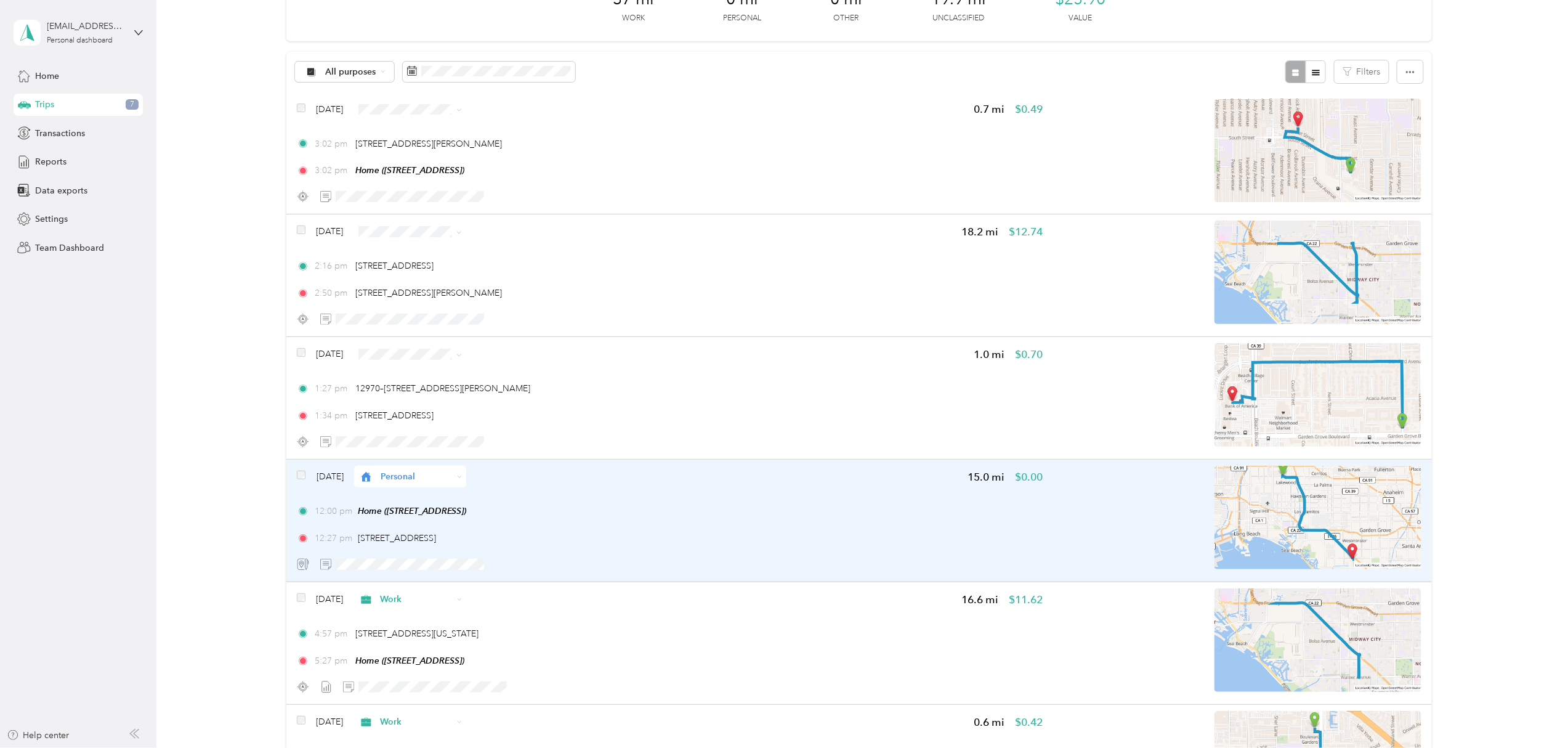
click at [453, 473] on span "Personal" at bounding box center [416, 477] width 72 height 13
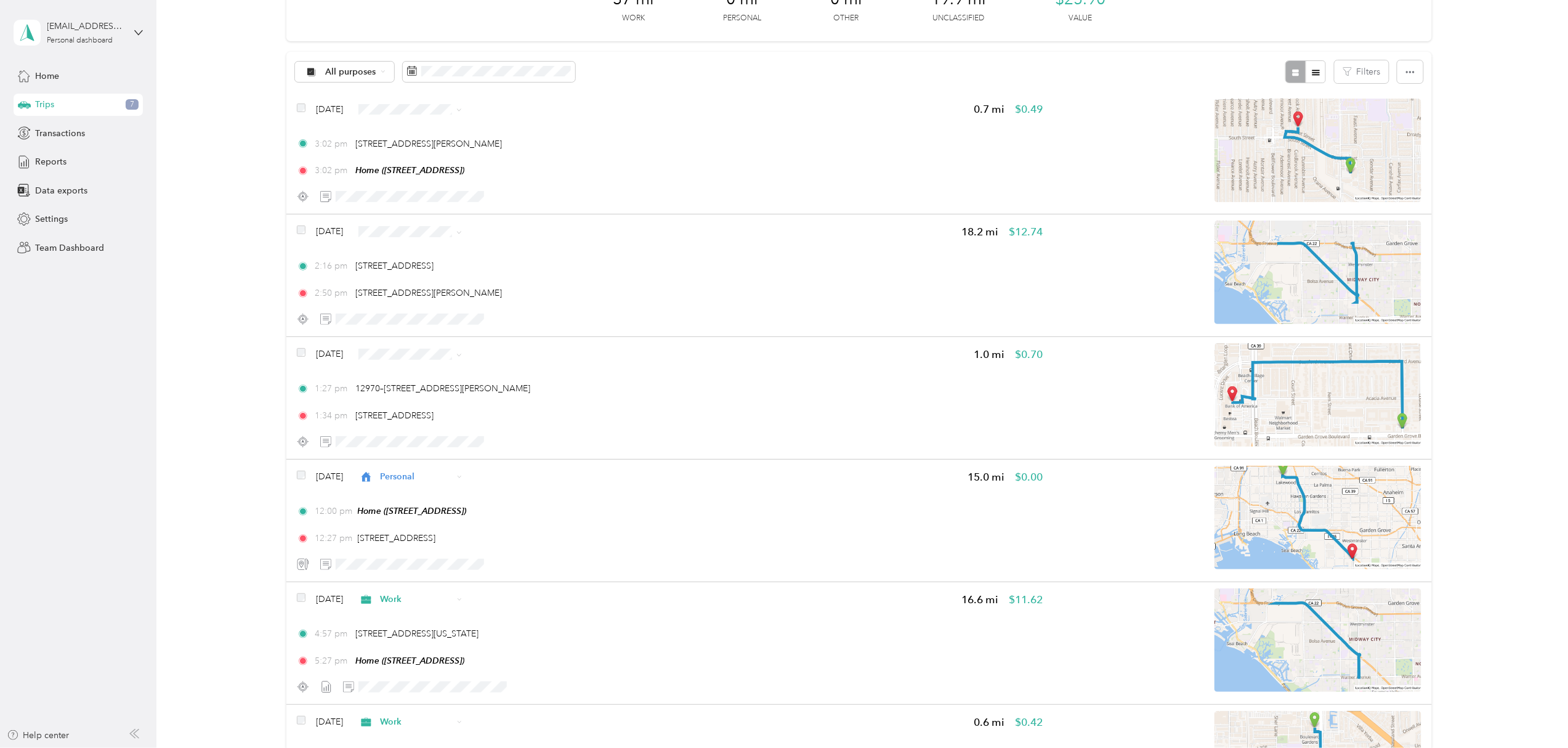
click at [430, 499] on span "Work" at bounding box center [440, 495] width 73 height 13
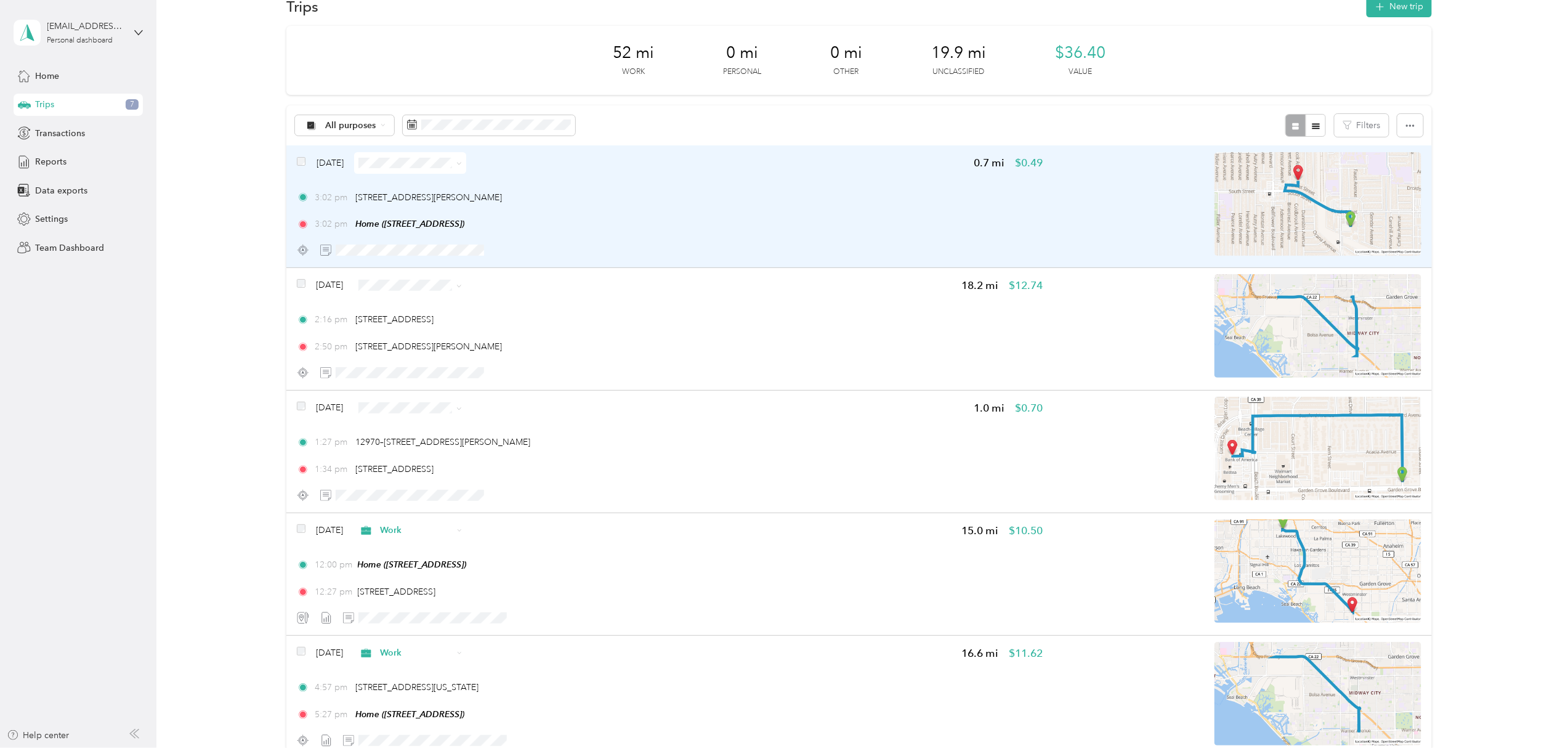
scroll to position [0, 0]
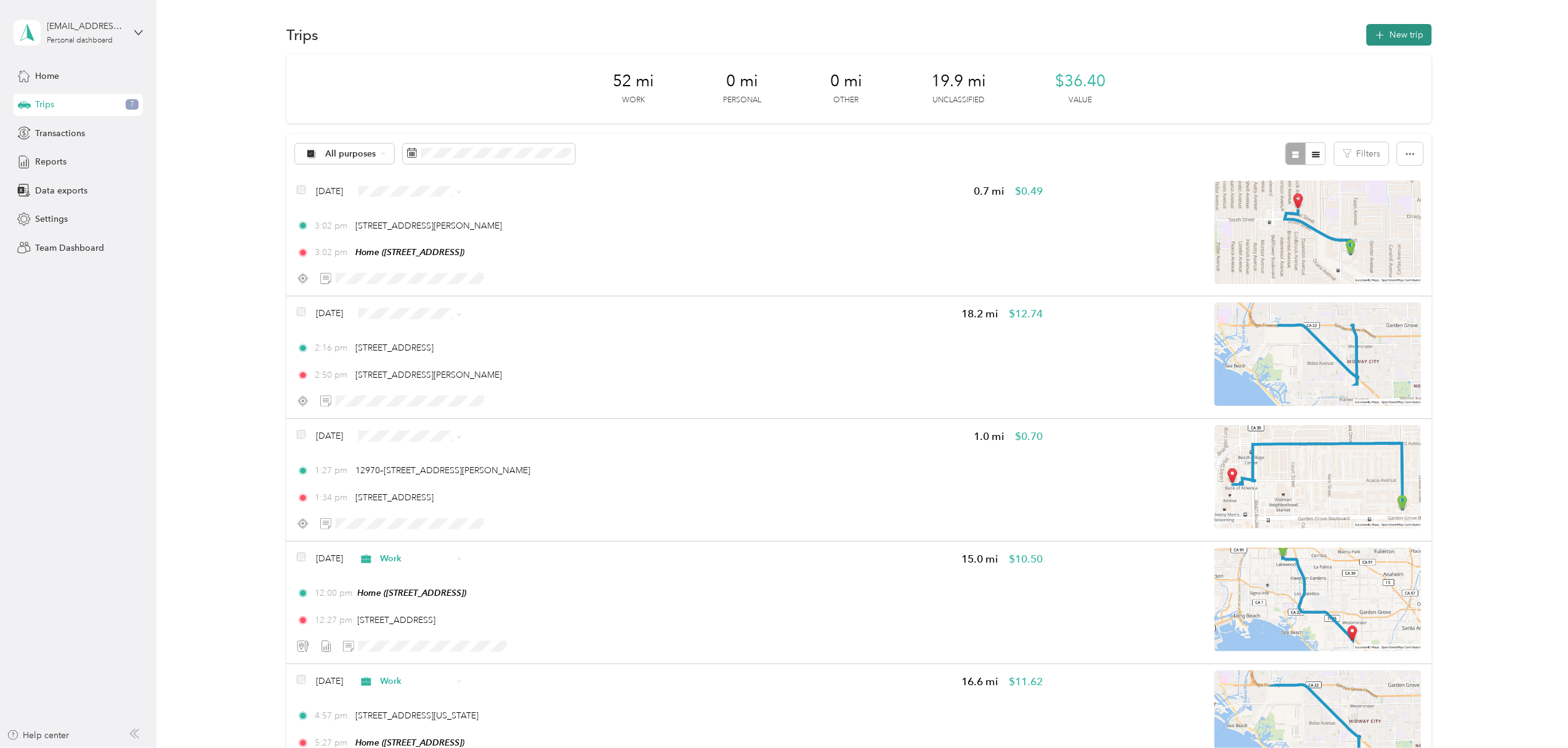
click at [1395, 33] on button "New trip" at bounding box center [1400, 35] width 65 height 22
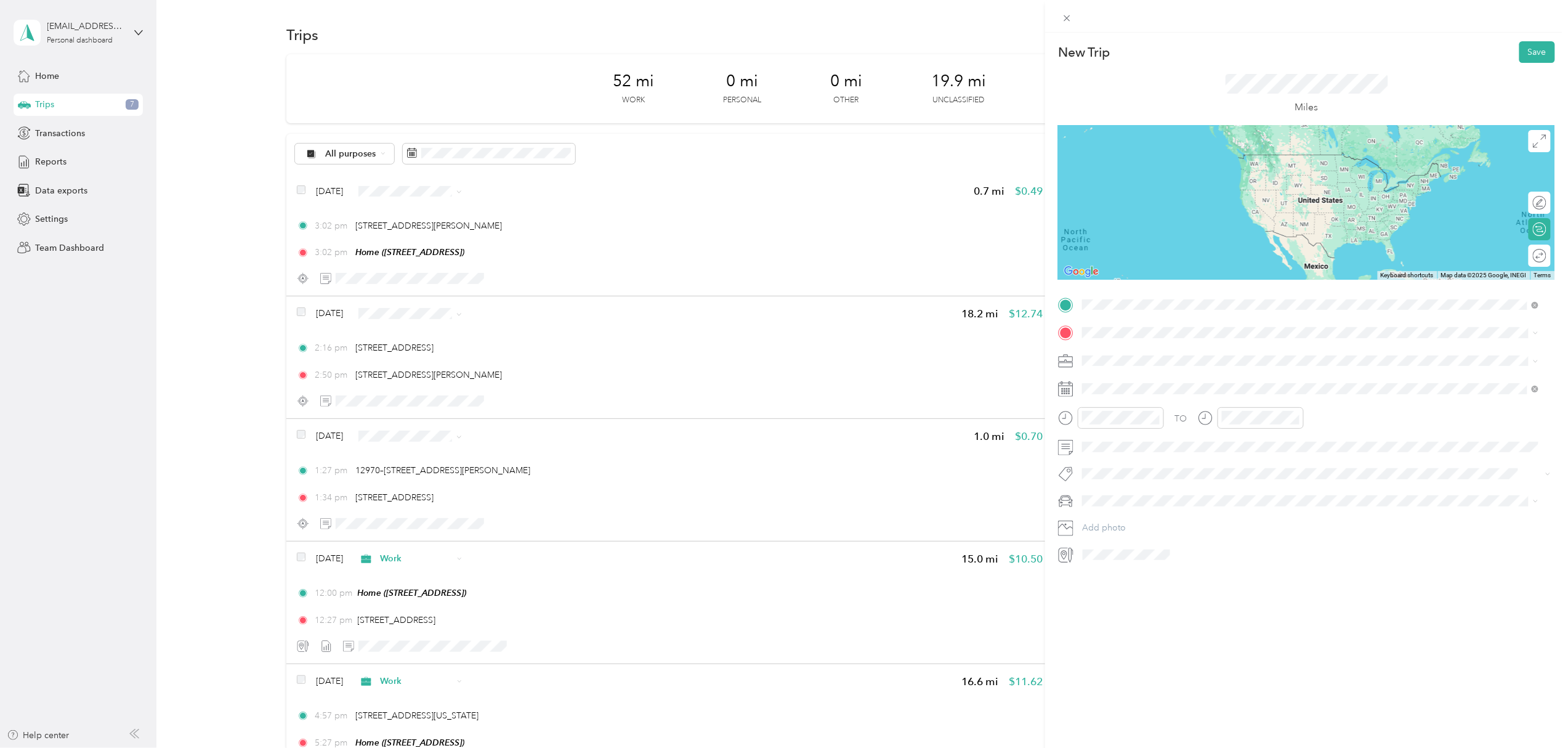
click at [1151, 345] on span "[STREET_ADDRESS][US_STATE]" at bounding box center [1168, 349] width 123 height 11
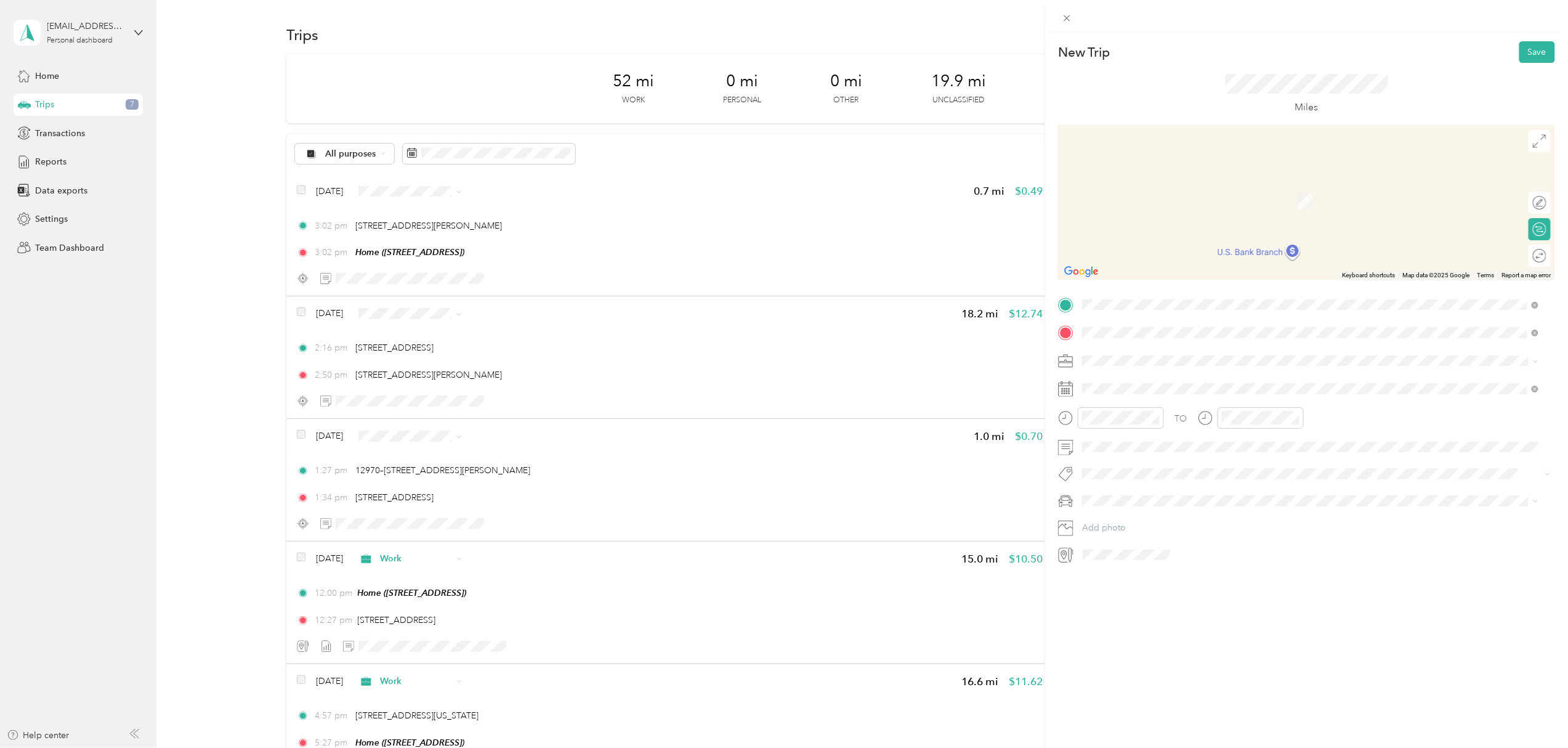
click at [1147, 376] on span "[STREET_ADDRESS][PERSON_NAME][US_STATE]" at bounding box center [1202, 376] width 192 height 11
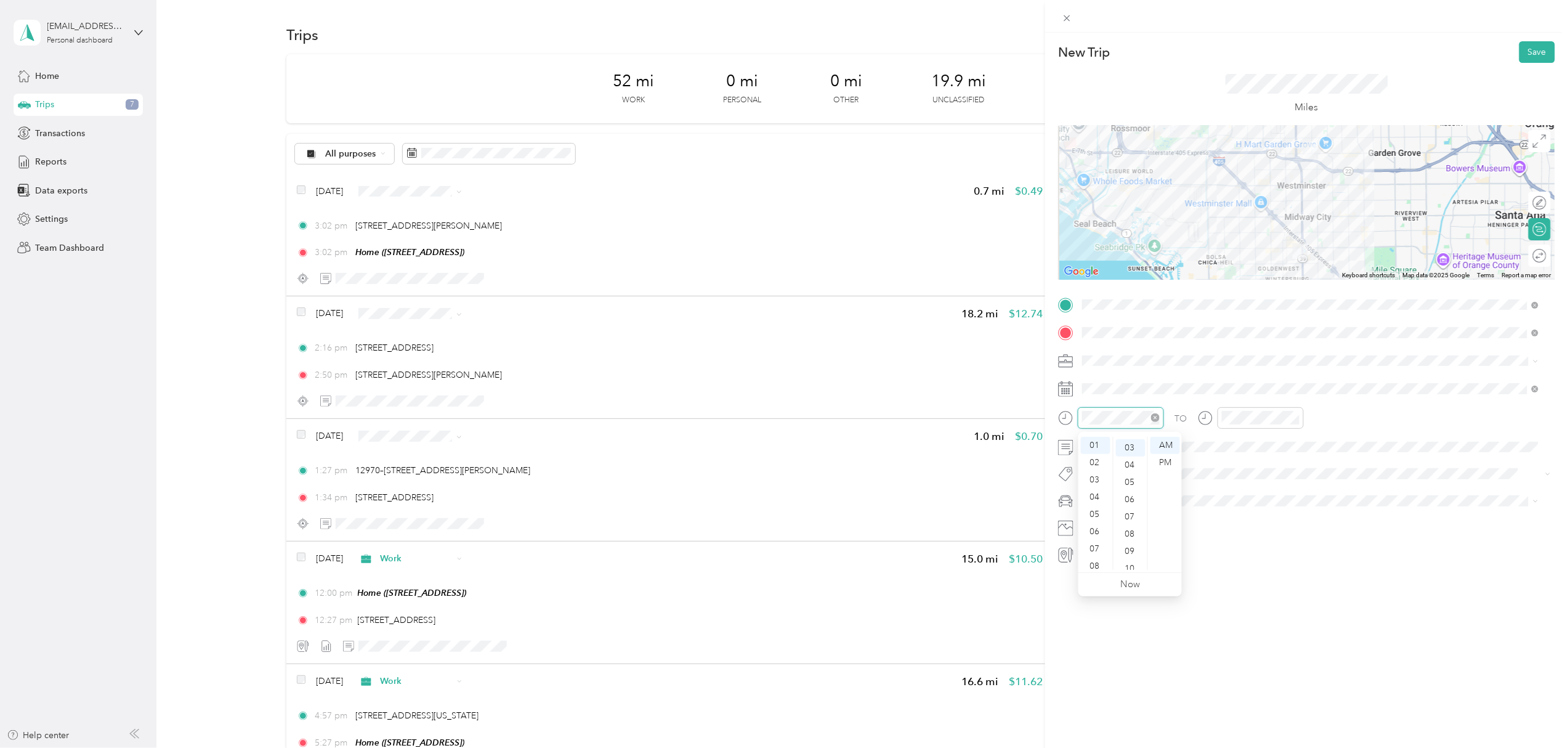
scroll to position [52, 0]
click at [1164, 457] on div "PM" at bounding box center [1165, 462] width 29 height 18
click at [1098, 444] on div "12" at bounding box center [1095, 445] width 29 height 18
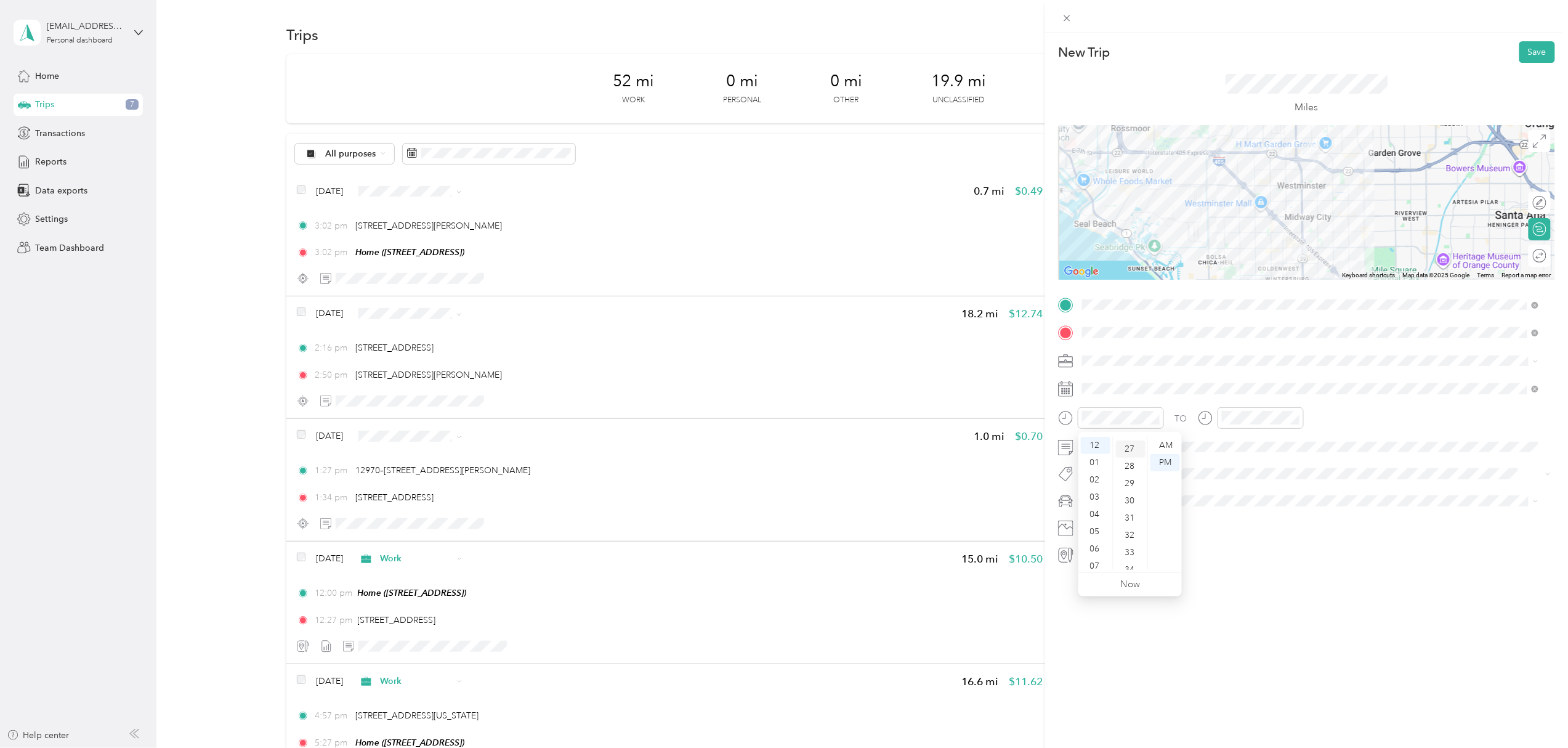
click at [1133, 449] on div "27" at bounding box center [1130, 449] width 29 height 18
click at [1297, 459] on div "PM" at bounding box center [1304, 462] width 29 height 18
click at [1233, 449] on div "12" at bounding box center [1234, 445] width 29 height 18
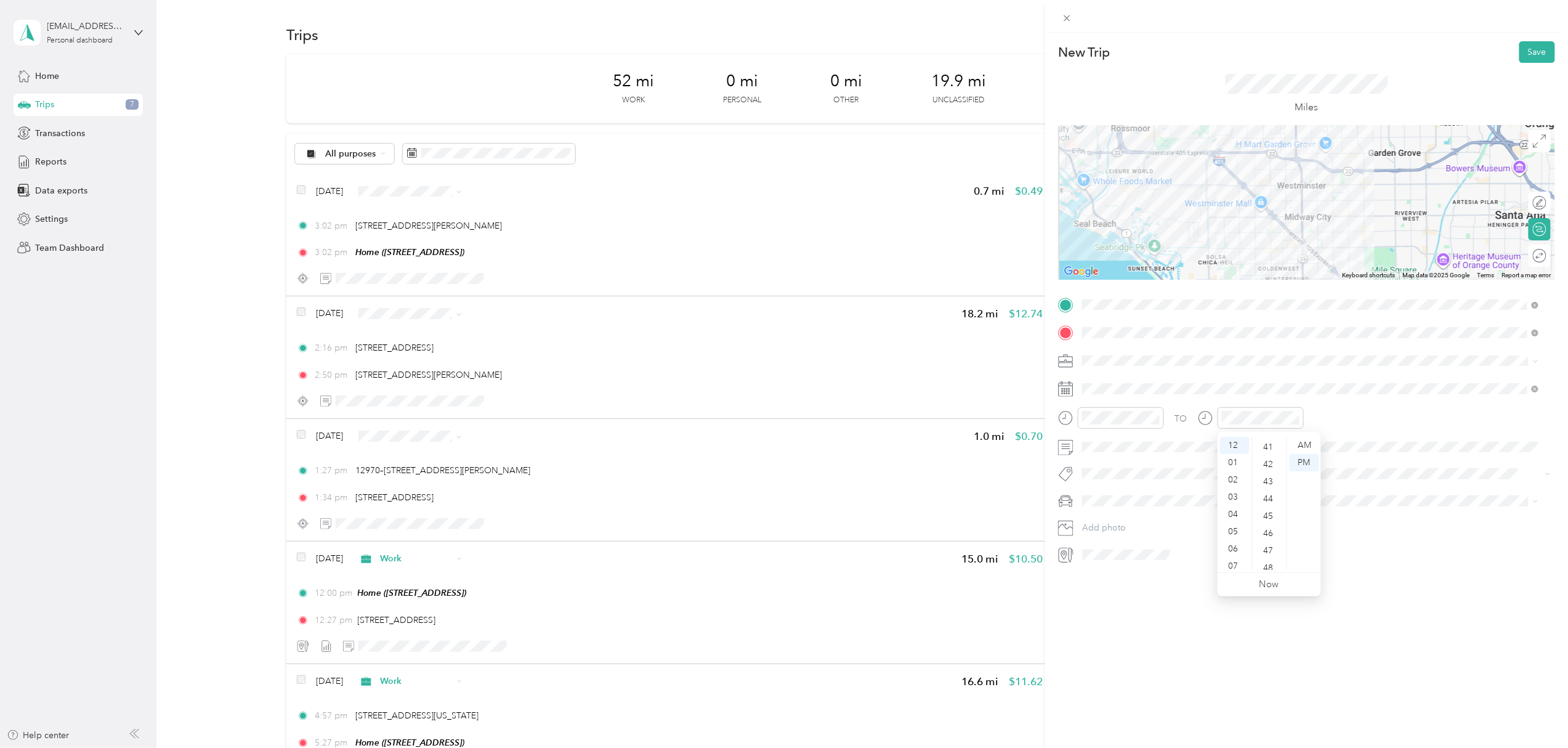
scroll to position [765, 0]
click at [1267, 543] on div "50" at bounding box center [1269, 542] width 29 height 18
click at [1184, 597] on div "New Trip Save This trip cannot be edited because it is either under review, app…" at bounding box center [1306, 406] width 523 height 748
click at [1530, 53] on button "Save" at bounding box center [1537, 52] width 36 height 22
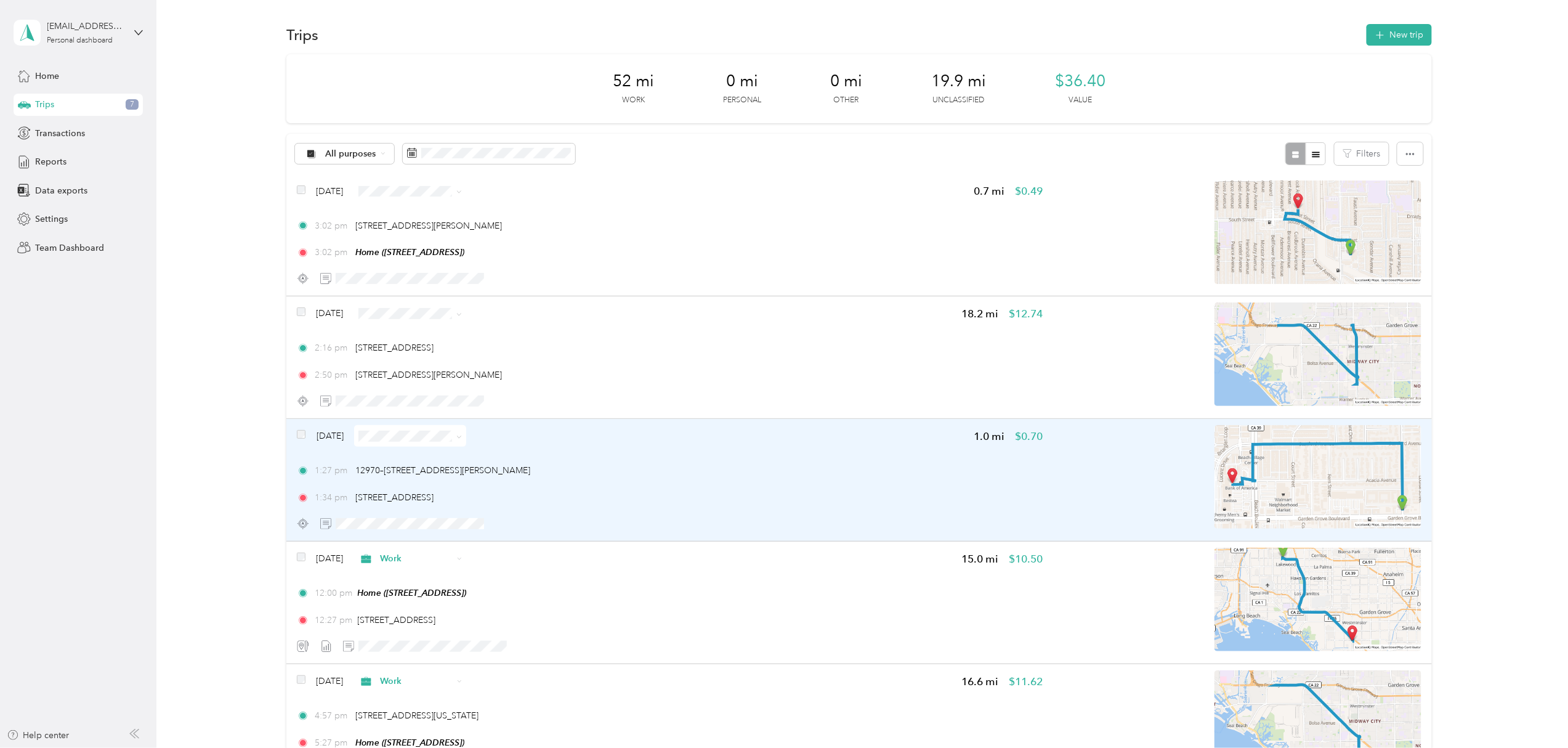
click at [462, 434] on icon at bounding box center [459, 437] width 6 height 6
click at [452, 454] on span "Work" at bounding box center [440, 459] width 73 height 13
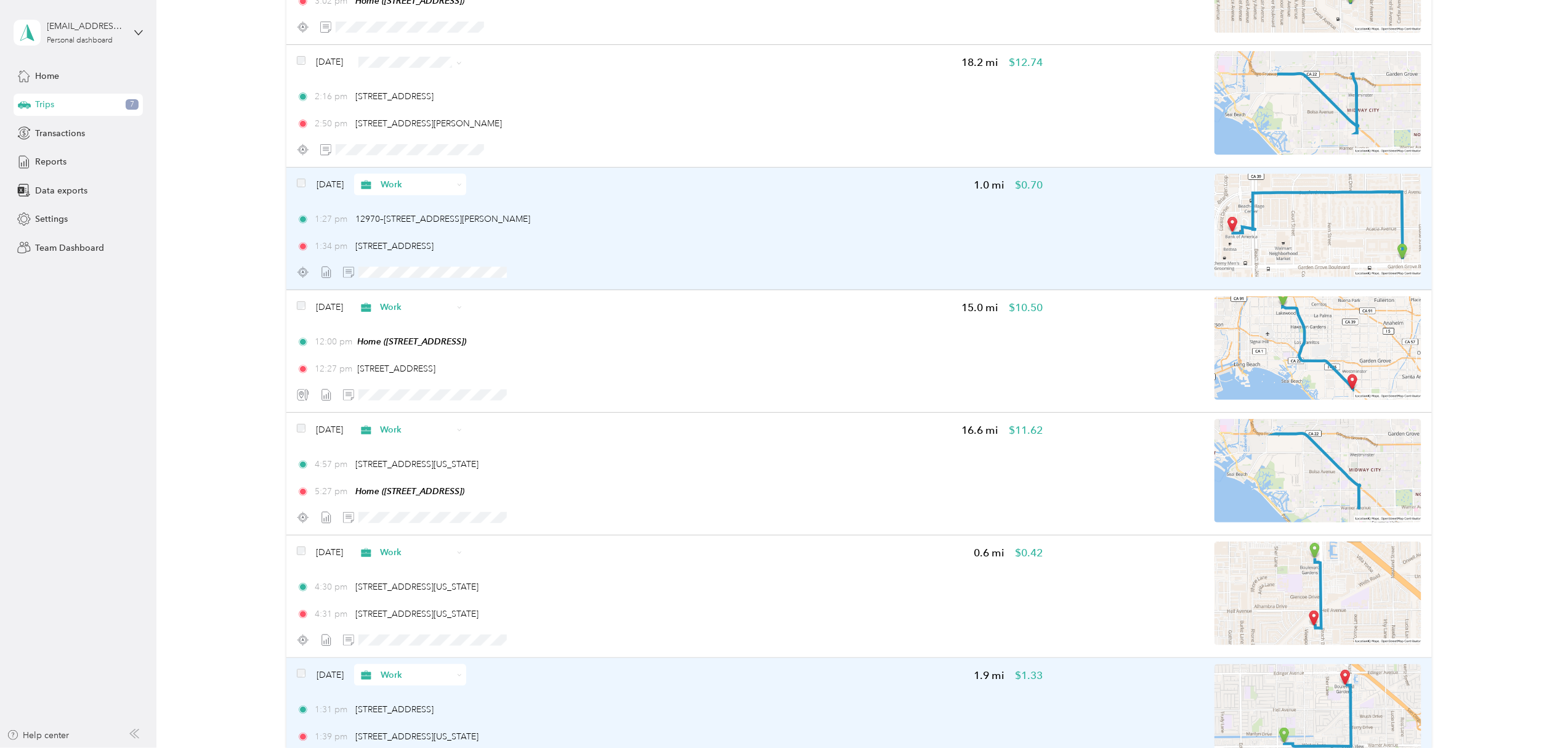
scroll to position [212, 0]
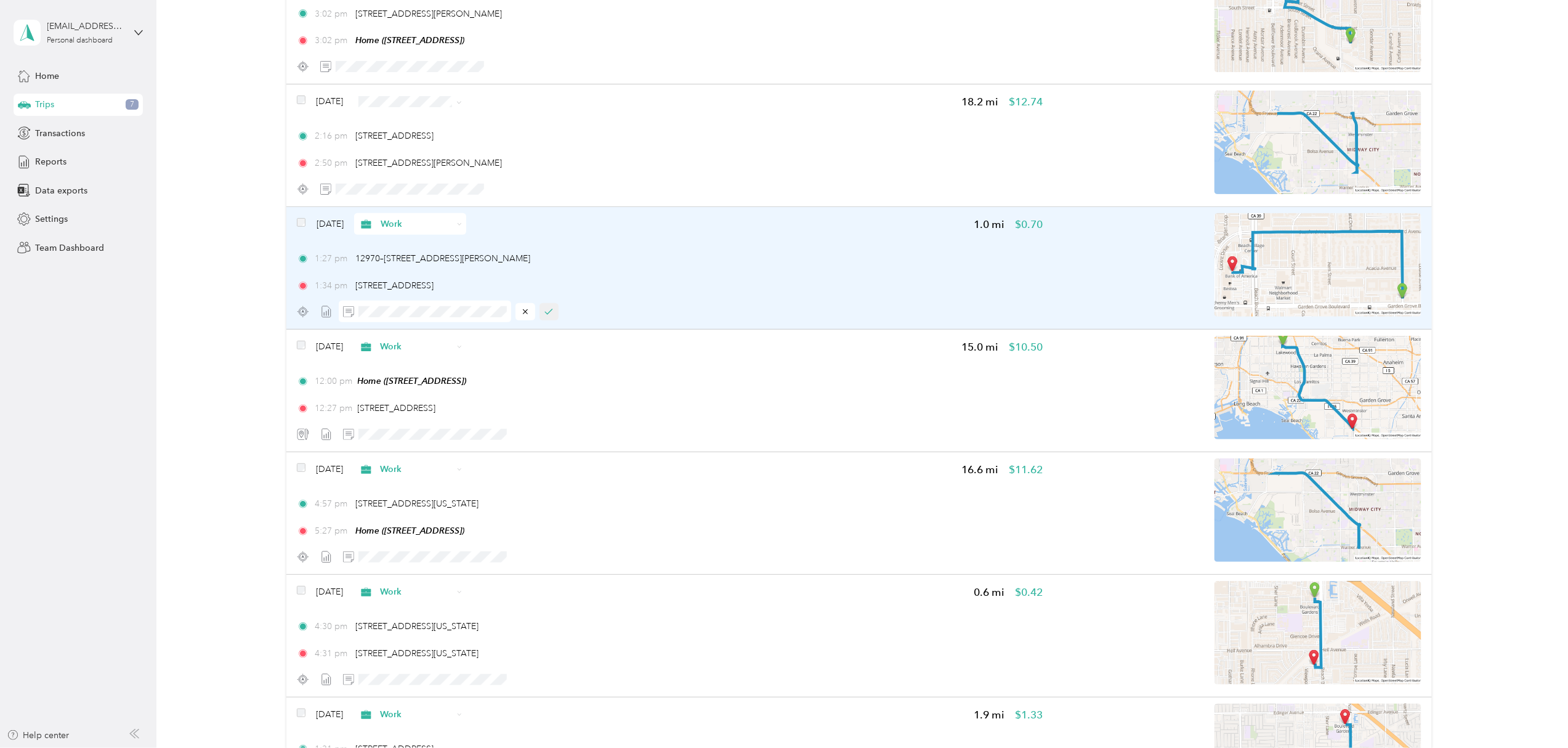
click at [555, 314] on button "button" at bounding box center [550, 311] width 20 height 18
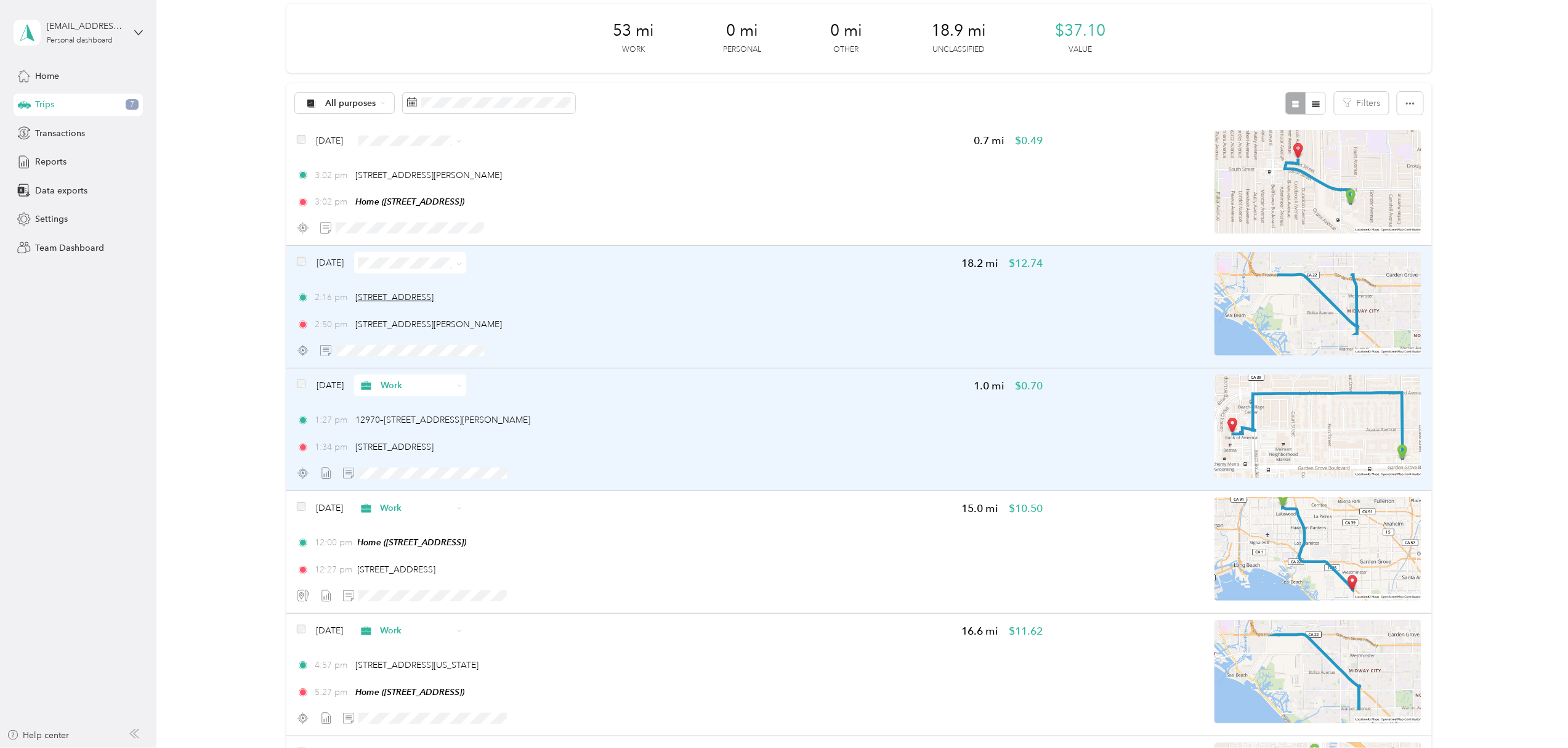
scroll to position [48, 0]
click at [400, 359] on span at bounding box center [402, 354] width 173 height 22
click at [526, 357] on icon "button" at bounding box center [526, 354] width 8 height 8
click at [462, 272] on span at bounding box center [457, 266] width 10 height 13
click at [462, 267] on icon at bounding box center [459, 267] width 6 height 6
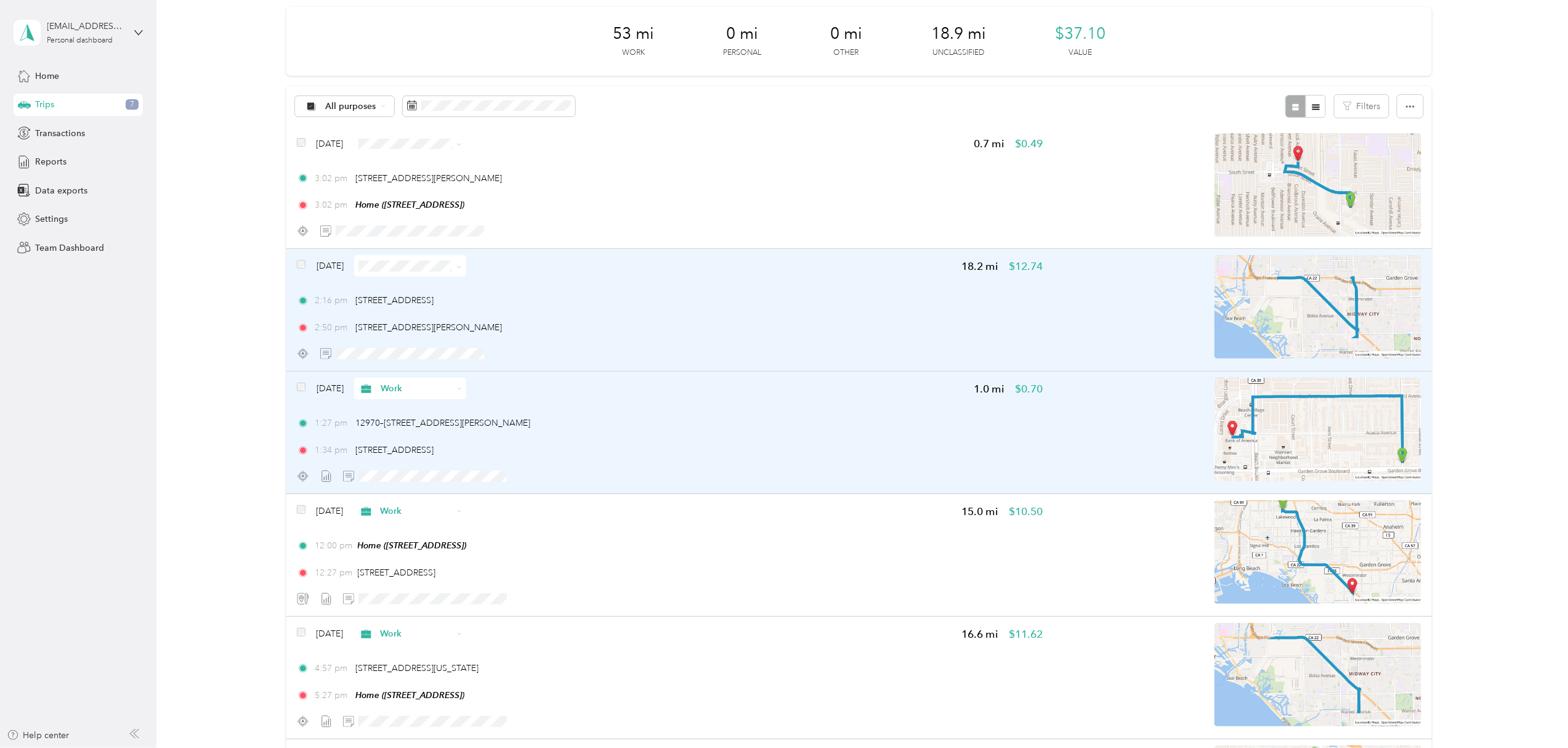
click at [444, 294] on li "Work" at bounding box center [428, 289] width 112 height 22
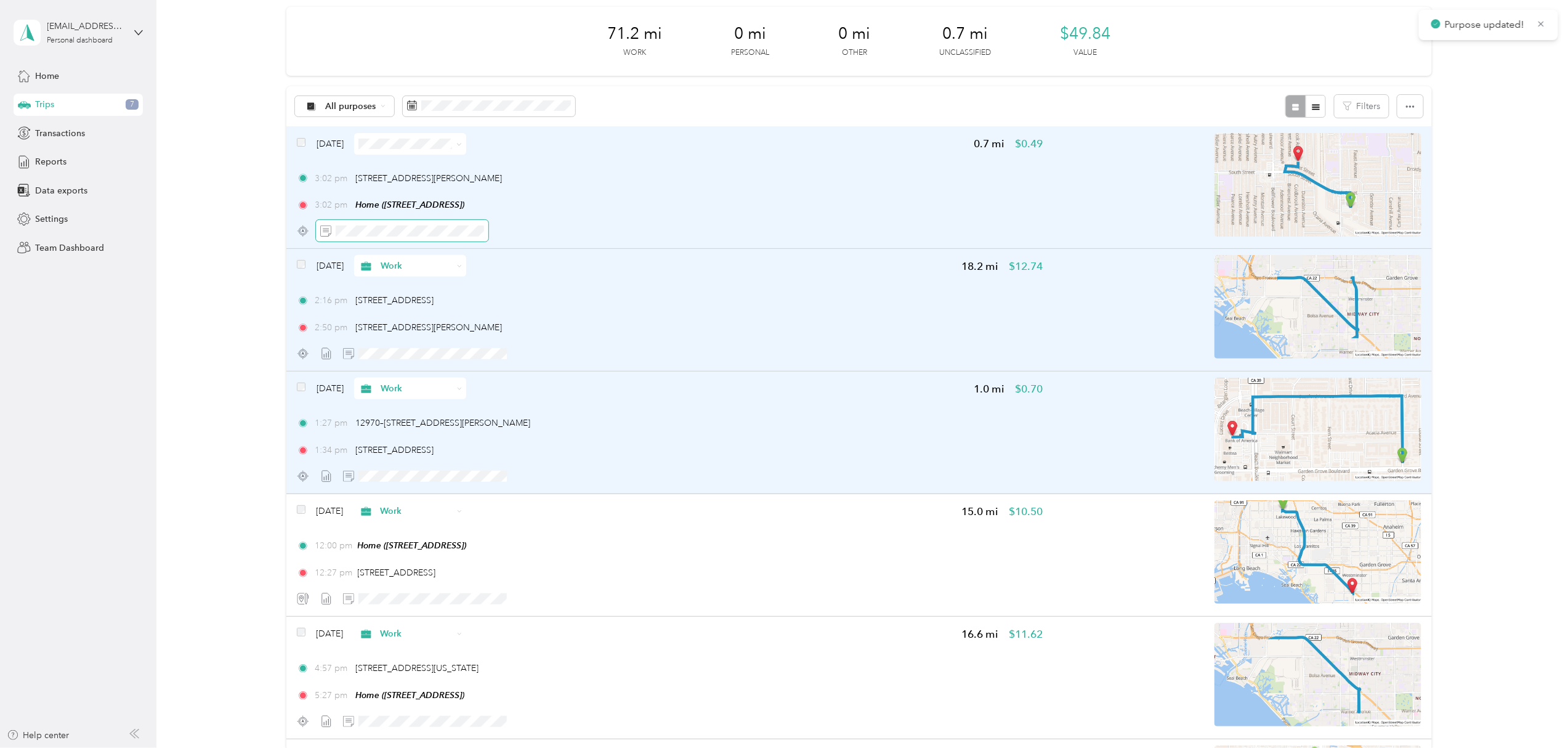
click at [409, 224] on span at bounding box center [402, 231] width 173 height 22
click at [529, 229] on icon "button" at bounding box center [526, 231] width 8 height 8
click at [462, 138] on span at bounding box center [457, 144] width 10 height 13
click at [462, 145] on icon at bounding box center [459, 144] width 6 height 6
click at [450, 165] on span "Work" at bounding box center [440, 160] width 73 height 13
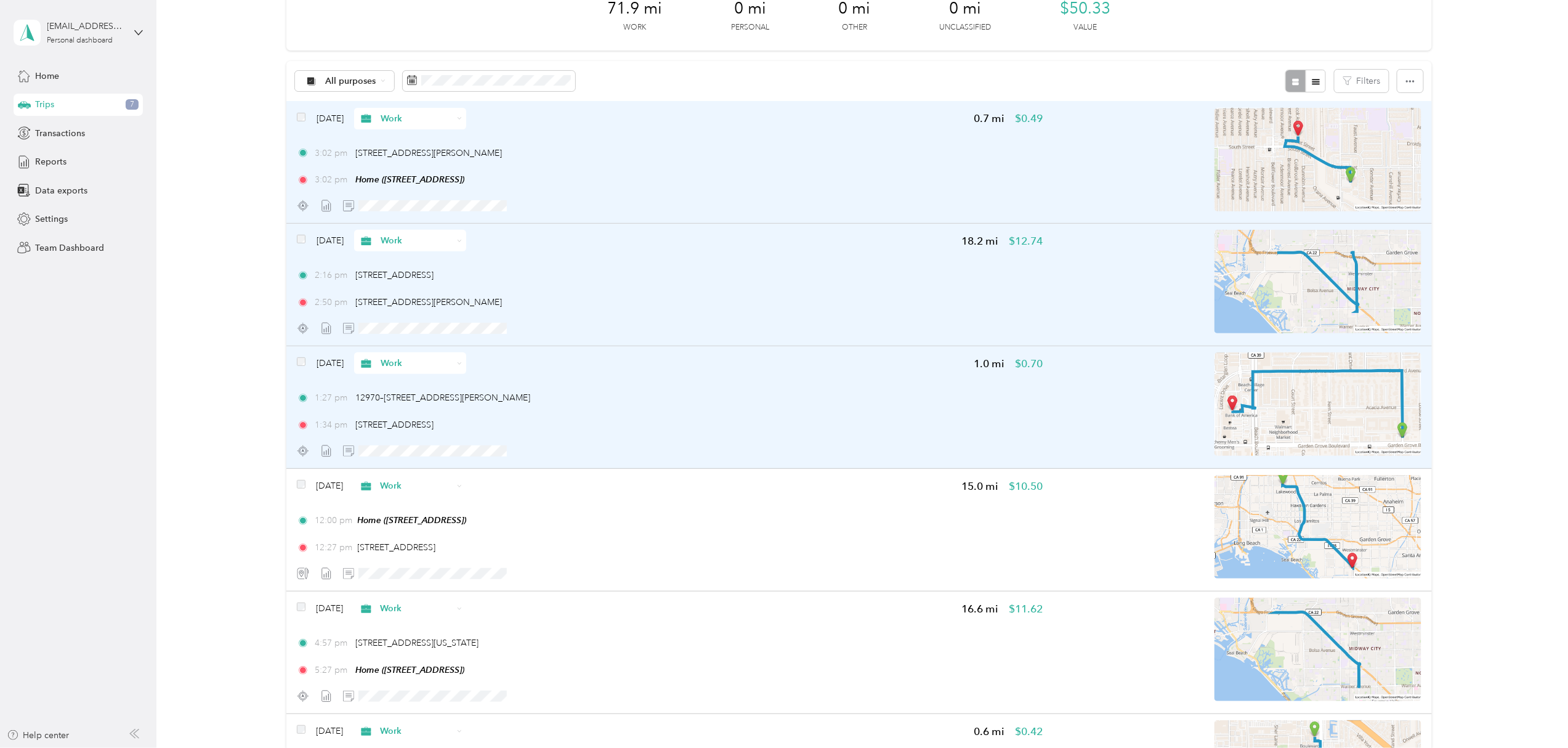
scroll to position [0, 0]
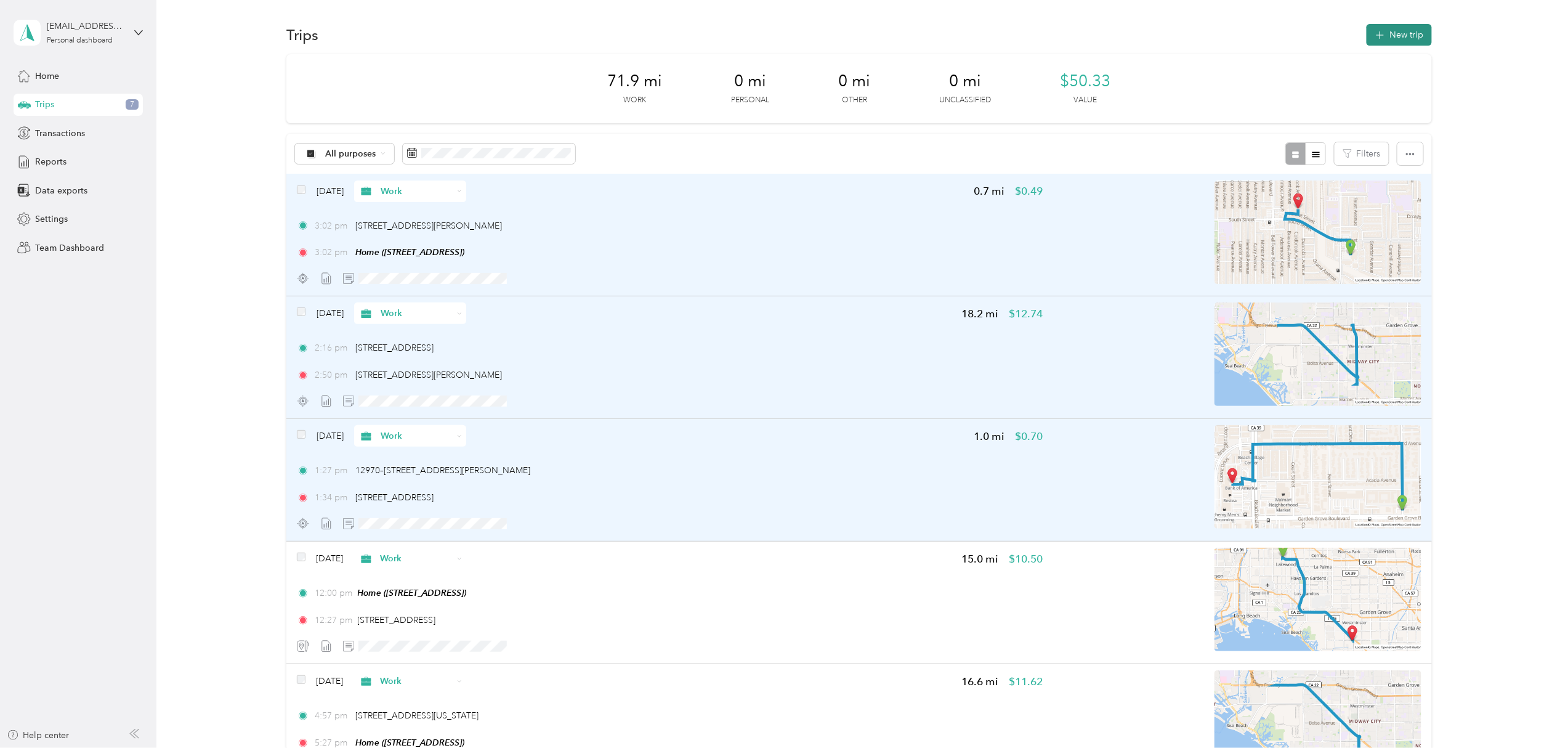
click at [1405, 36] on button "New trip" at bounding box center [1400, 35] width 65 height 22
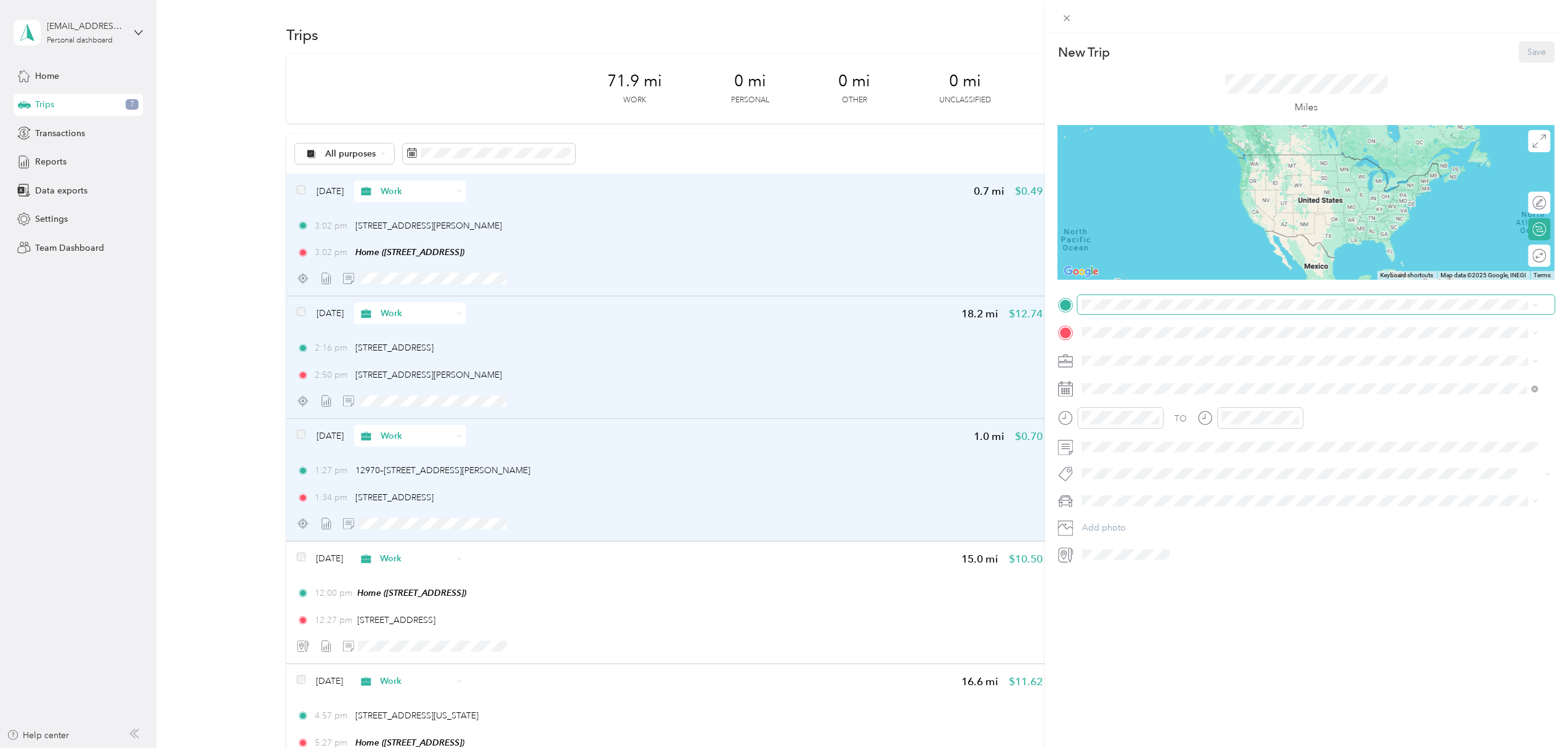
click at [1123, 310] on span at bounding box center [1316, 305] width 477 height 20
click at [1238, 345] on span "[STREET_ADDRESS][PERSON_NAME][US_STATE]" at bounding box center [1202, 348] width 192 height 11
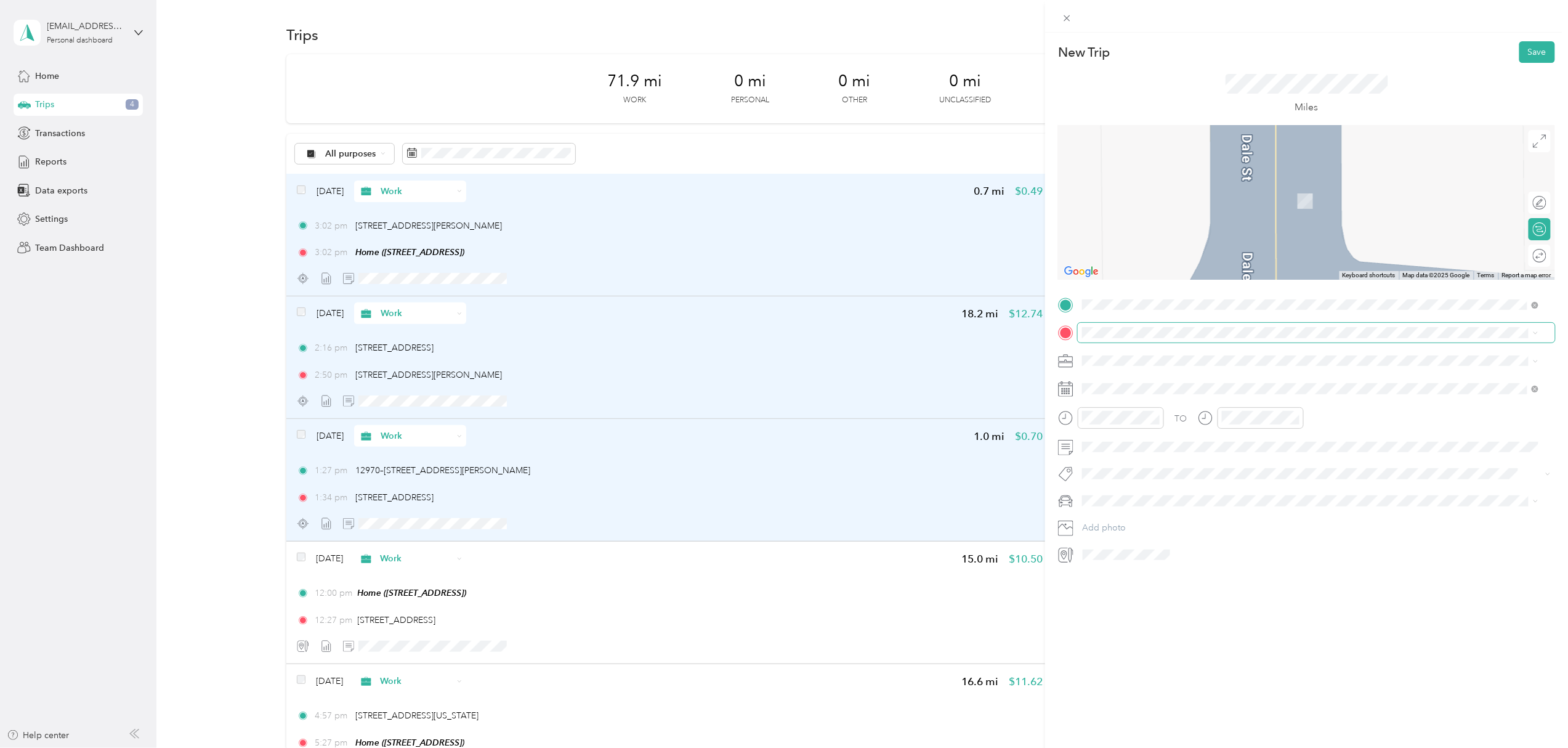
click at [1128, 324] on span at bounding box center [1316, 333] width 477 height 20
click at [943, 358] on div "New Trip Save This trip cannot be edited because it is either under review, app…" at bounding box center [784, 374] width 1568 height 748
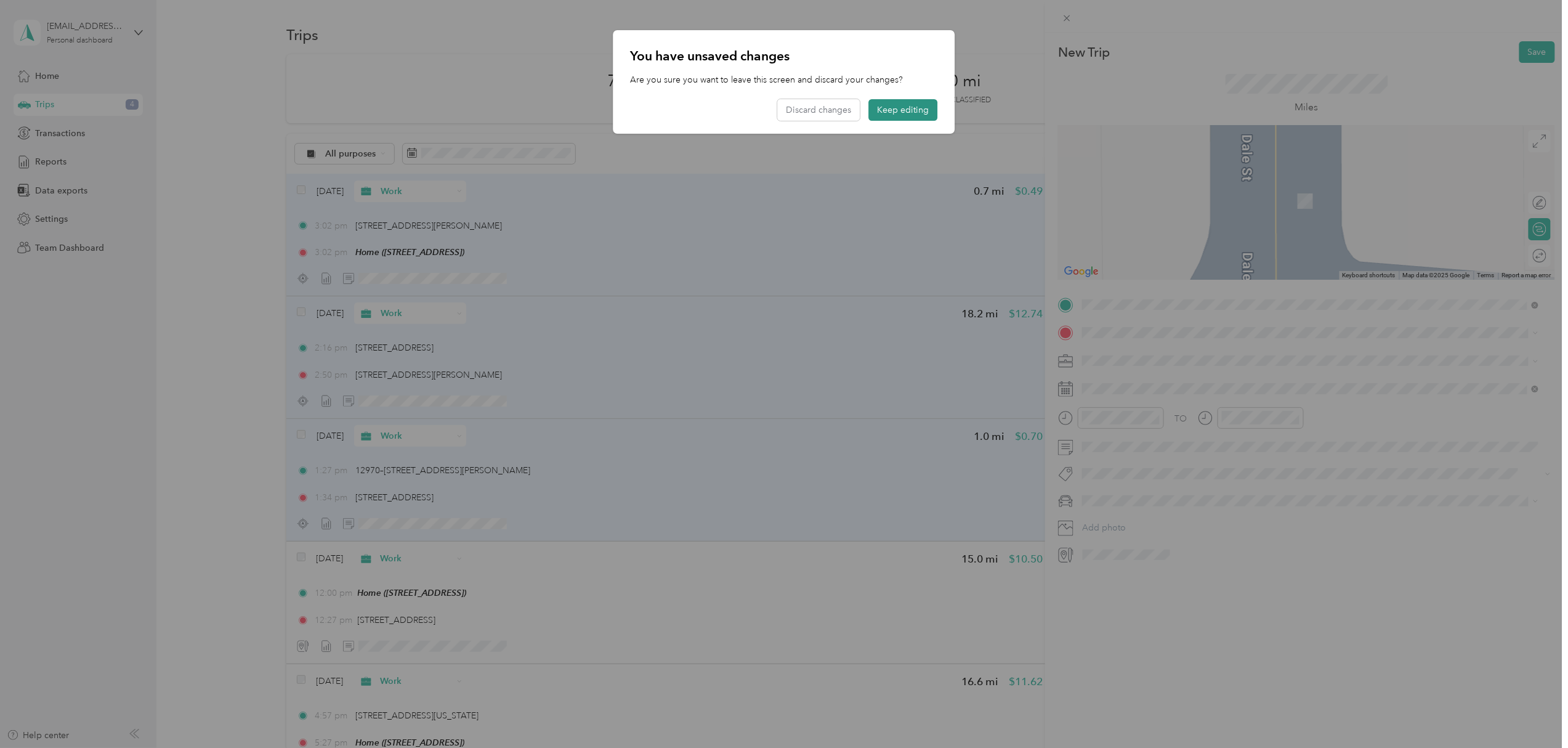
click at [905, 112] on button "Keep editing" at bounding box center [903, 110] width 69 height 22
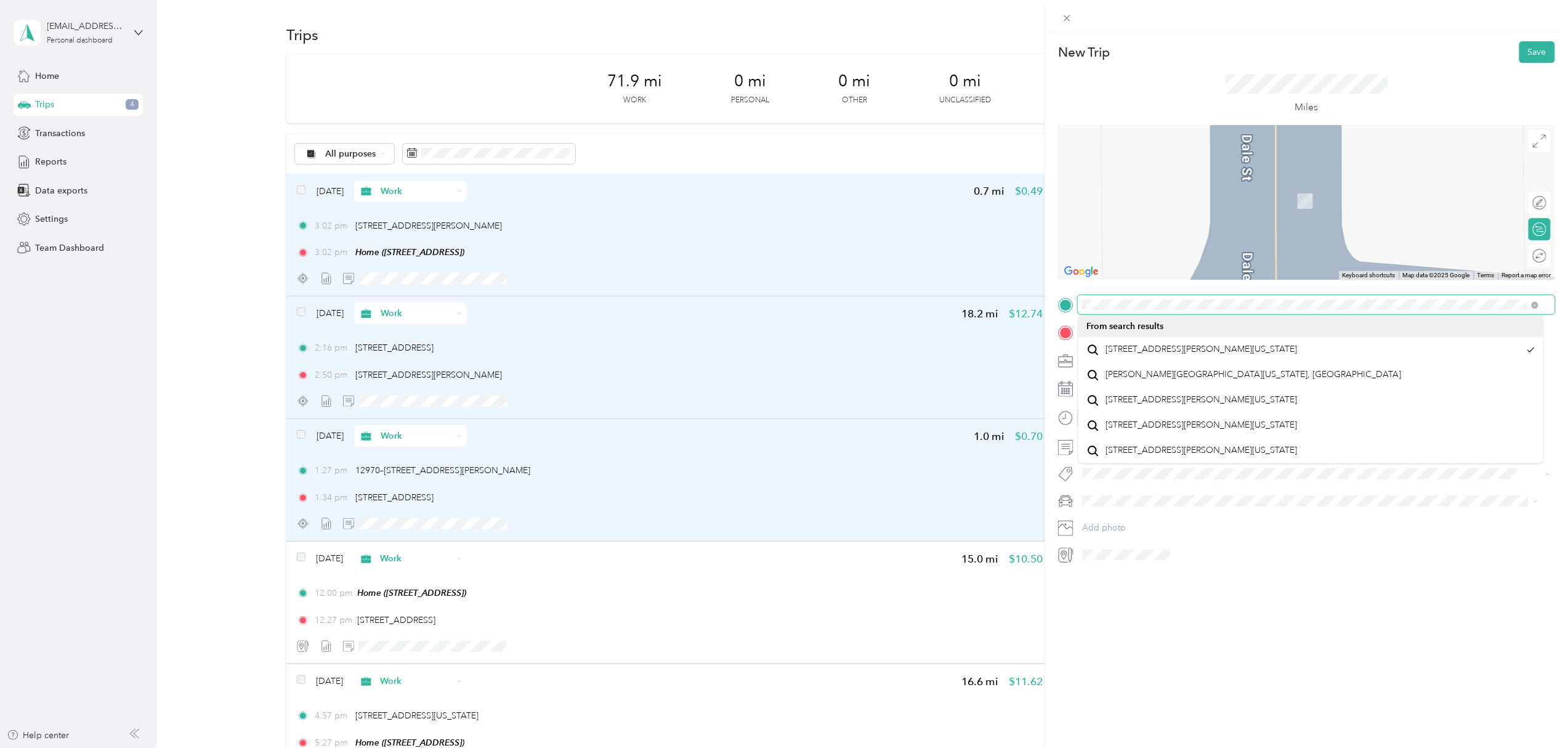
click at [1065, 286] on div "New Trip Save This trip cannot be edited because it is either under review, app…" at bounding box center [1307, 302] width 497 height 523
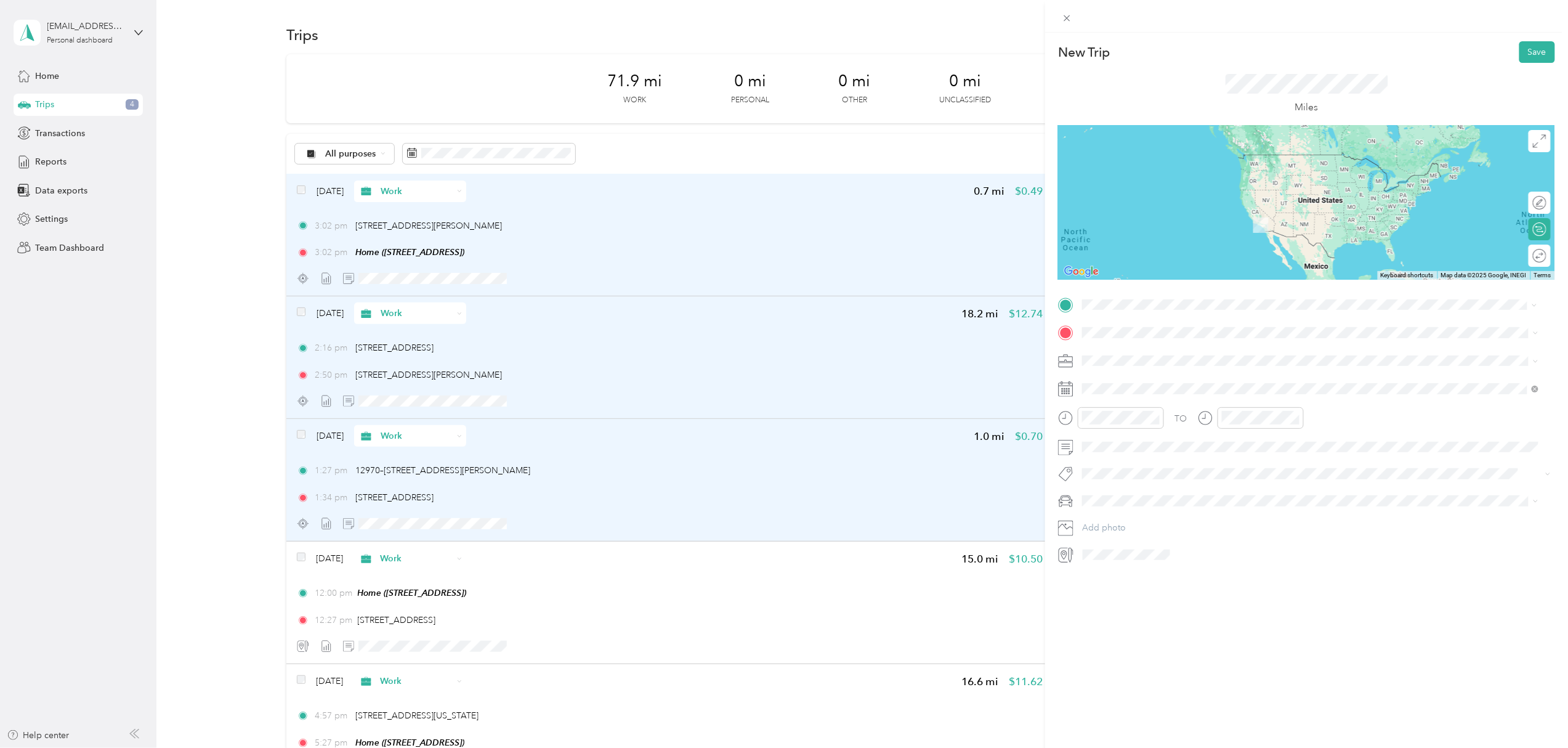
click at [1142, 349] on span "[STREET_ADDRESS][US_STATE]" at bounding box center [1168, 349] width 123 height 11
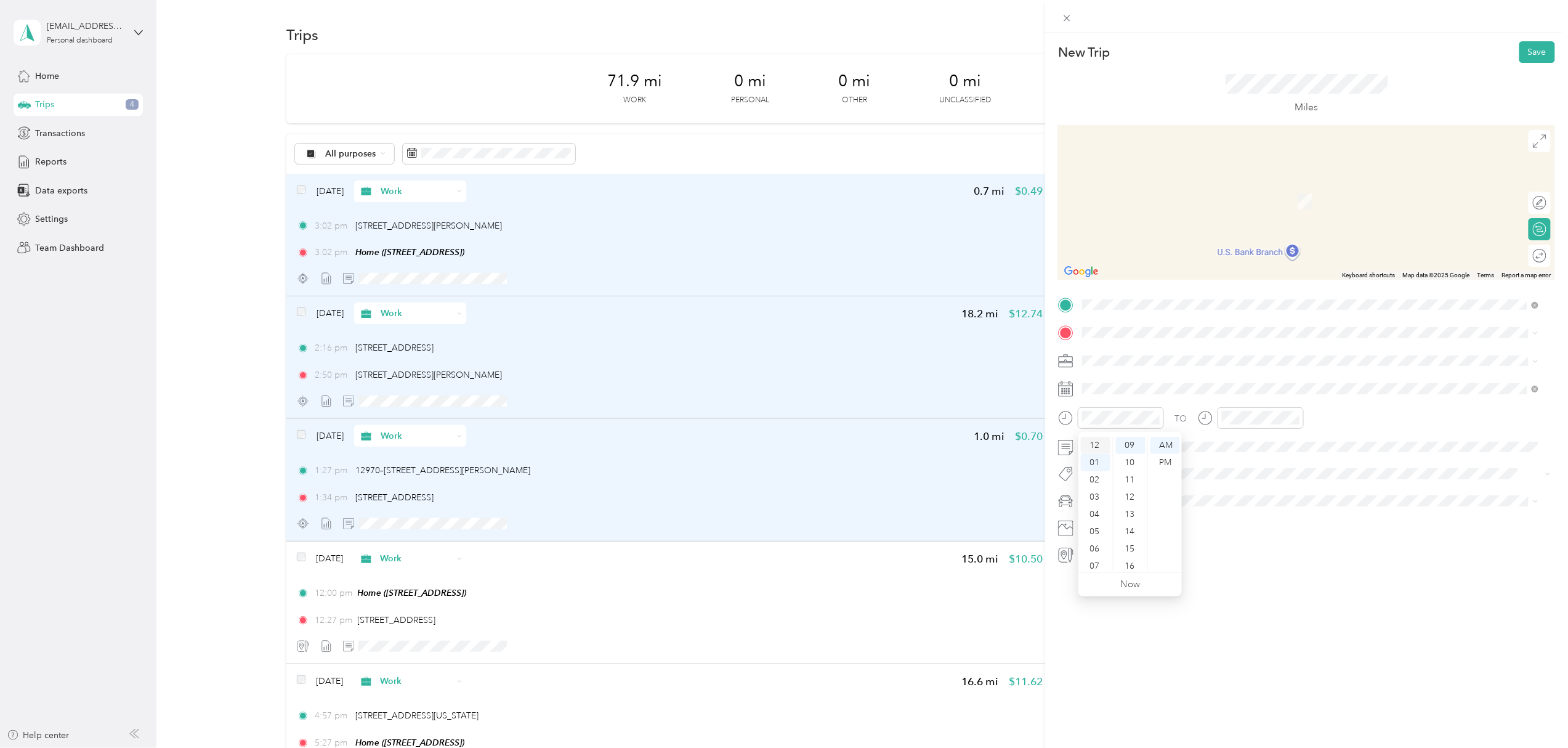
click at [1089, 444] on div "12" at bounding box center [1095, 445] width 29 height 18
click at [1094, 444] on div "12" at bounding box center [1095, 445] width 29 height 18
click at [1128, 446] on div "28" at bounding box center [1130, 444] width 29 height 18
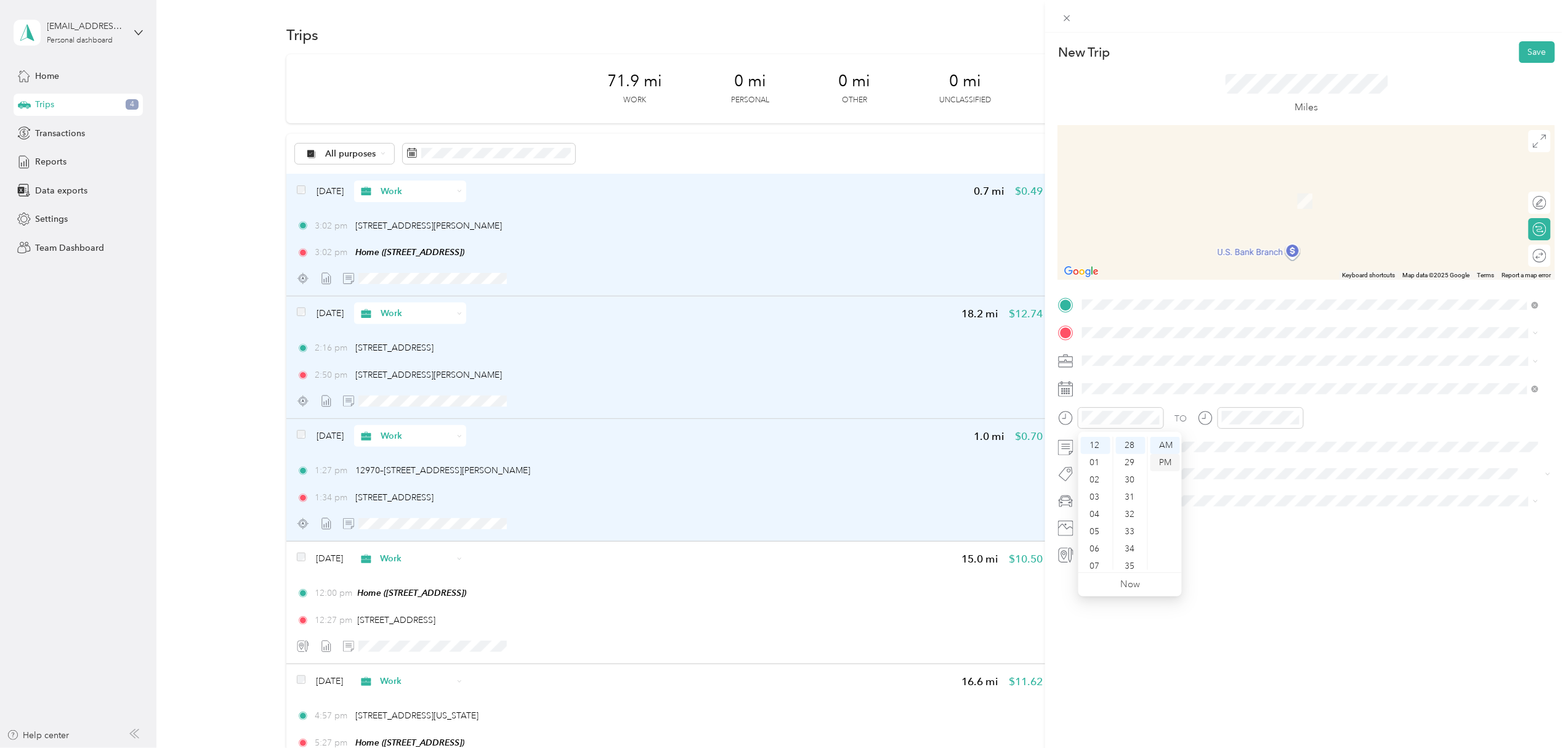
click at [1159, 460] on div "PM" at bounding box center [1165, 462] width 29 height 18
click at [1234, 446] on div "12" at bounding box center [1234, 445] width 29 height 18
click at [1304, 463] on div "PM" at bounding box center [1304, 462] width 29 height 18
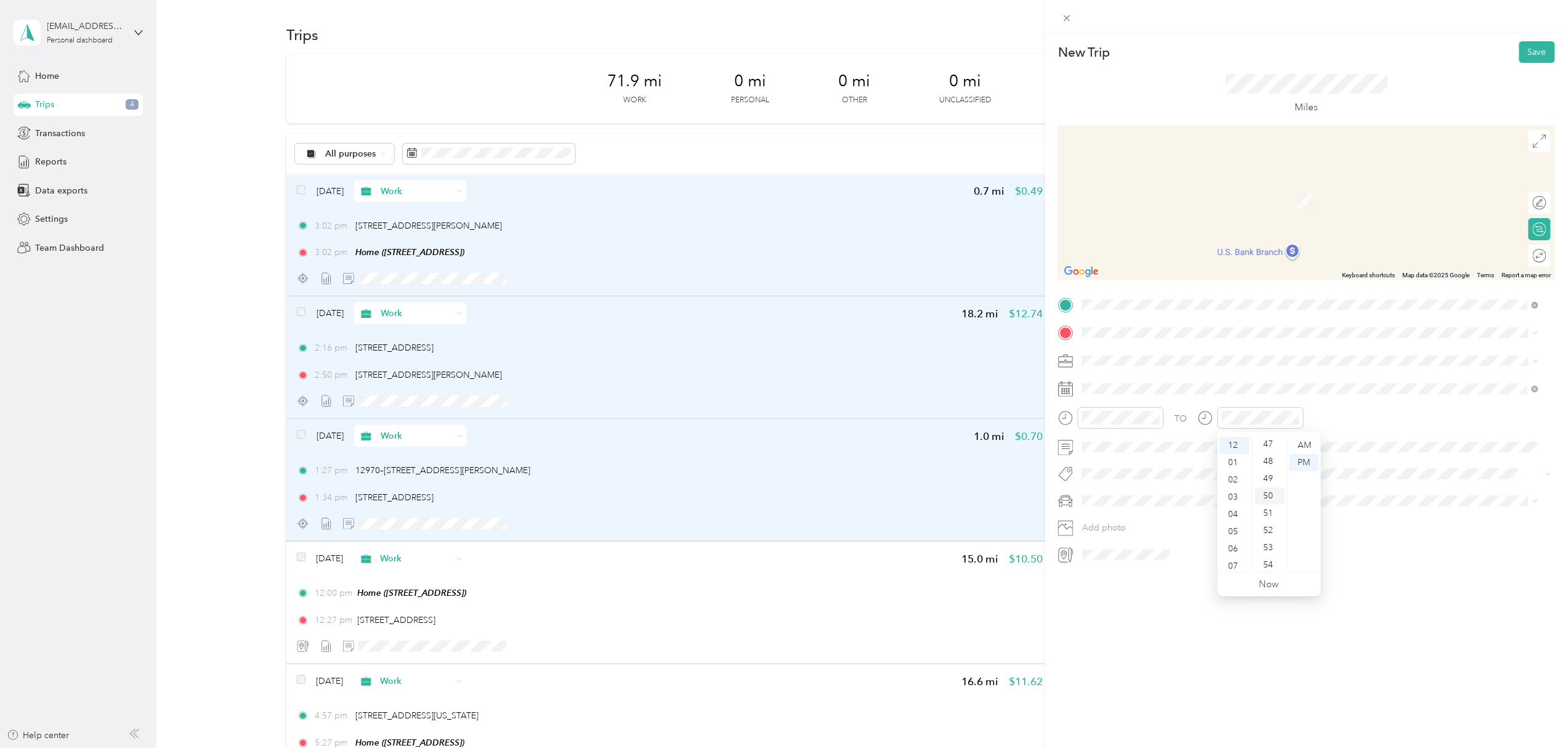
click at [1264, 494] on div "50" at bounding box center [1269, 495] width 29 height 18
click at [1163, 631] on div "New Trip Save This trip cannot be edited because it is either under review, app…" at bounding box center [1306, 406] width 523 height 748
click at [1118, 395] on span at bounding box center [1316, 389] width 477 height 20
click at [1169, 503] on div "2" at bounding box center [1172, 501] width 16 height 15
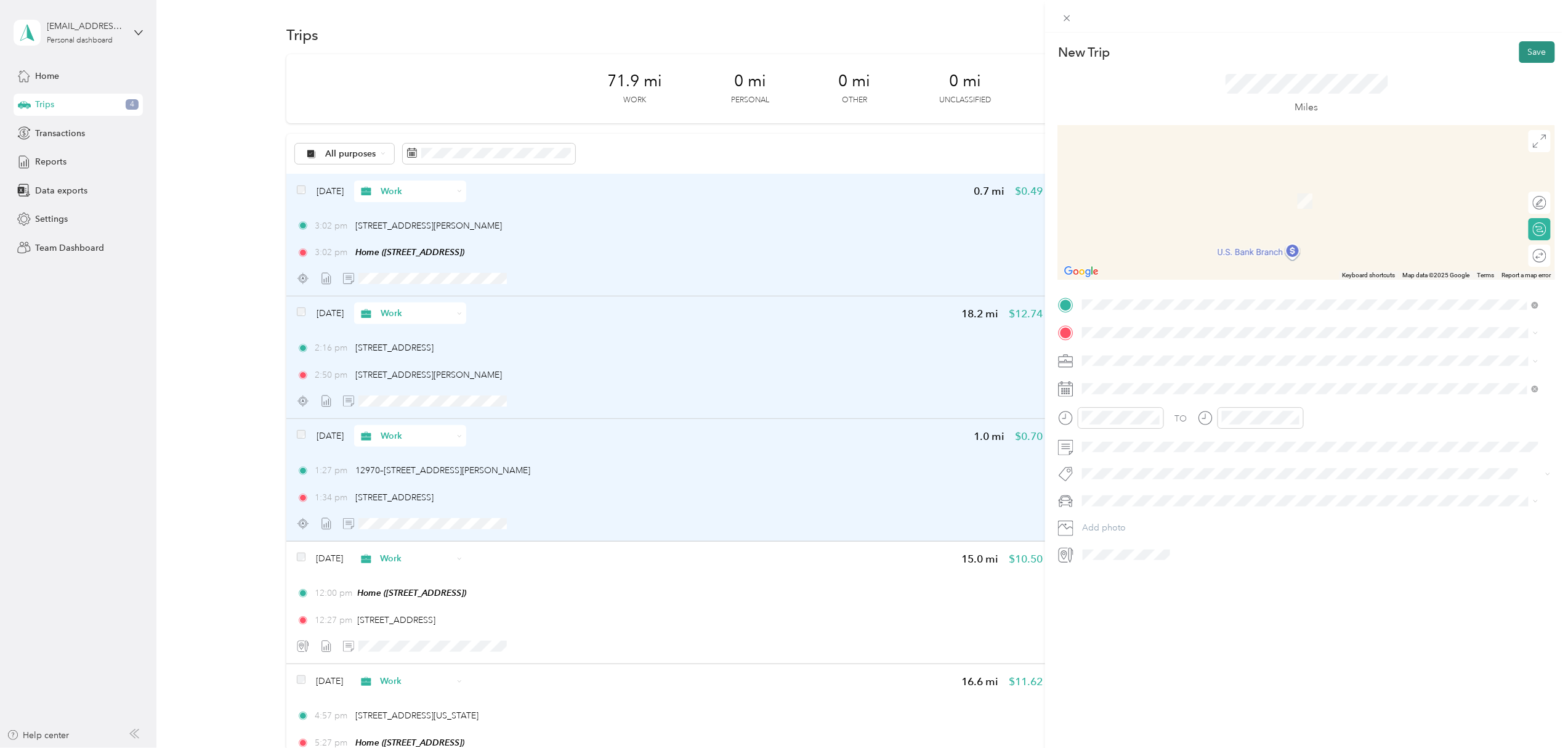
click at [1525, 50] on button "Save" at bounding box center [1537, 52] width 36 height 22
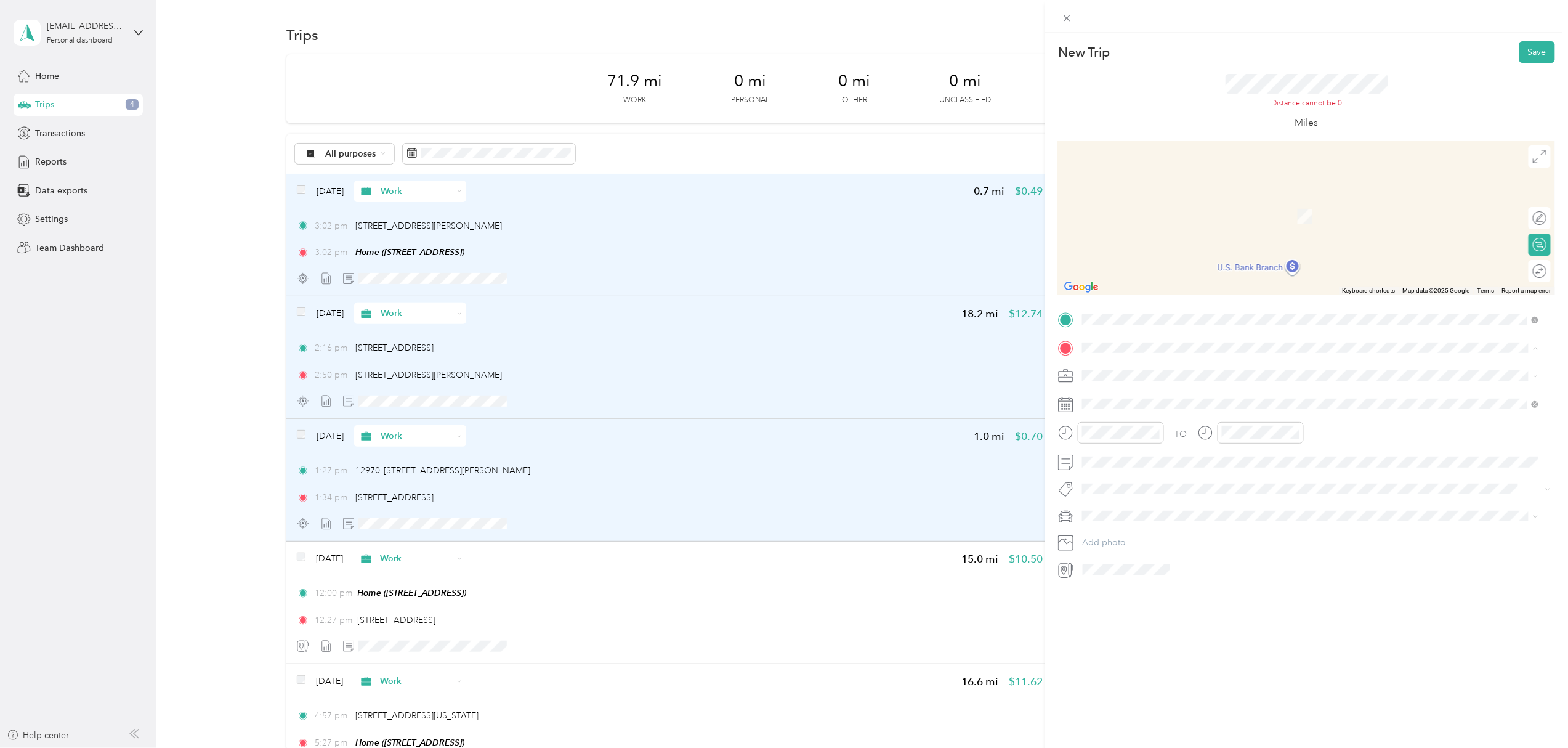
click at [1132, 398] on span "[STREET_ADDRESS][PERSON_NAME][US_STATE]" at bounding box center [1202, 392] width 192 height 11
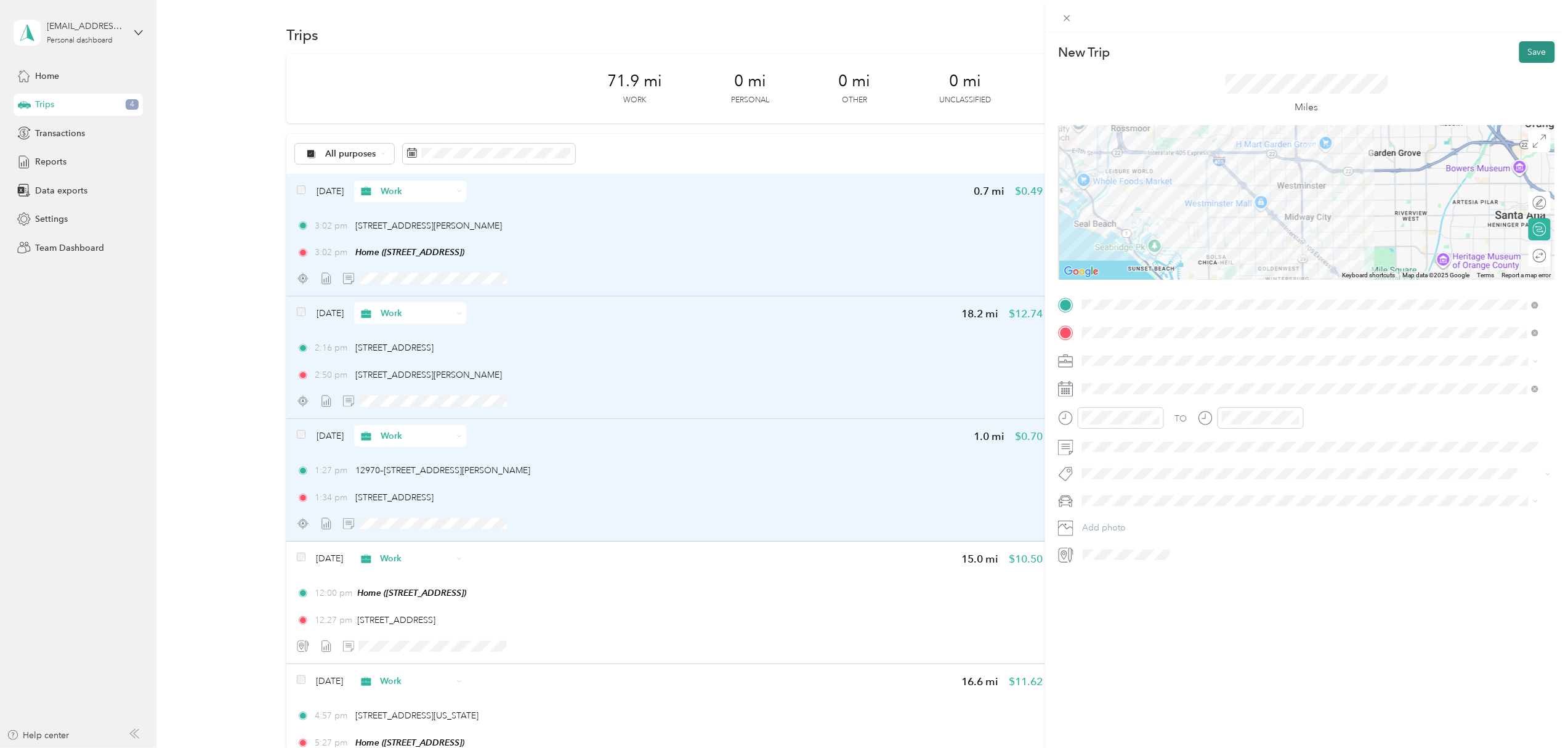
click at [1523, 51] on button "Save" at bounding box center [1537, 52] width 36 height 22
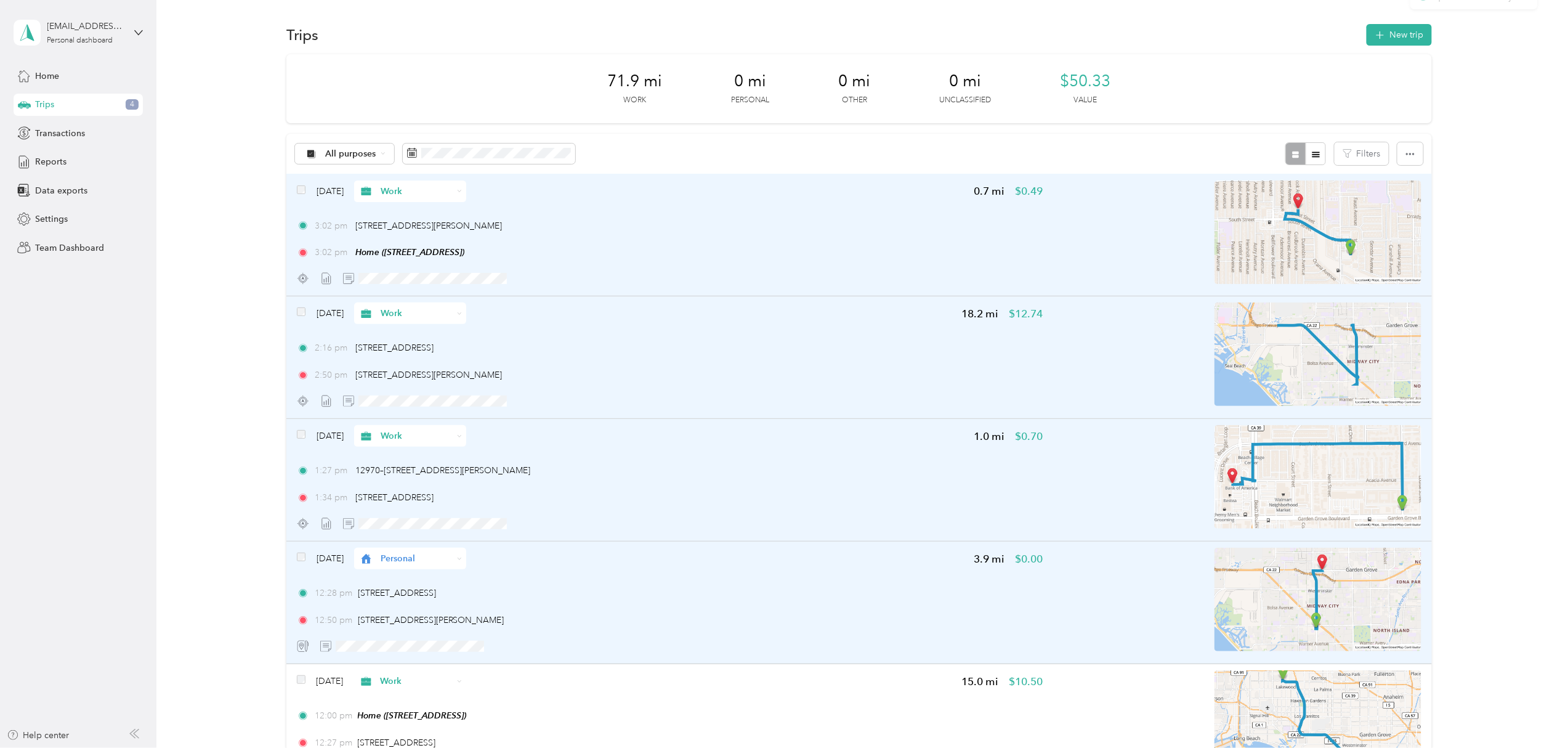
click at [466, 555] on div "Personal" at bounding box center [410, 559] width 112 height 22
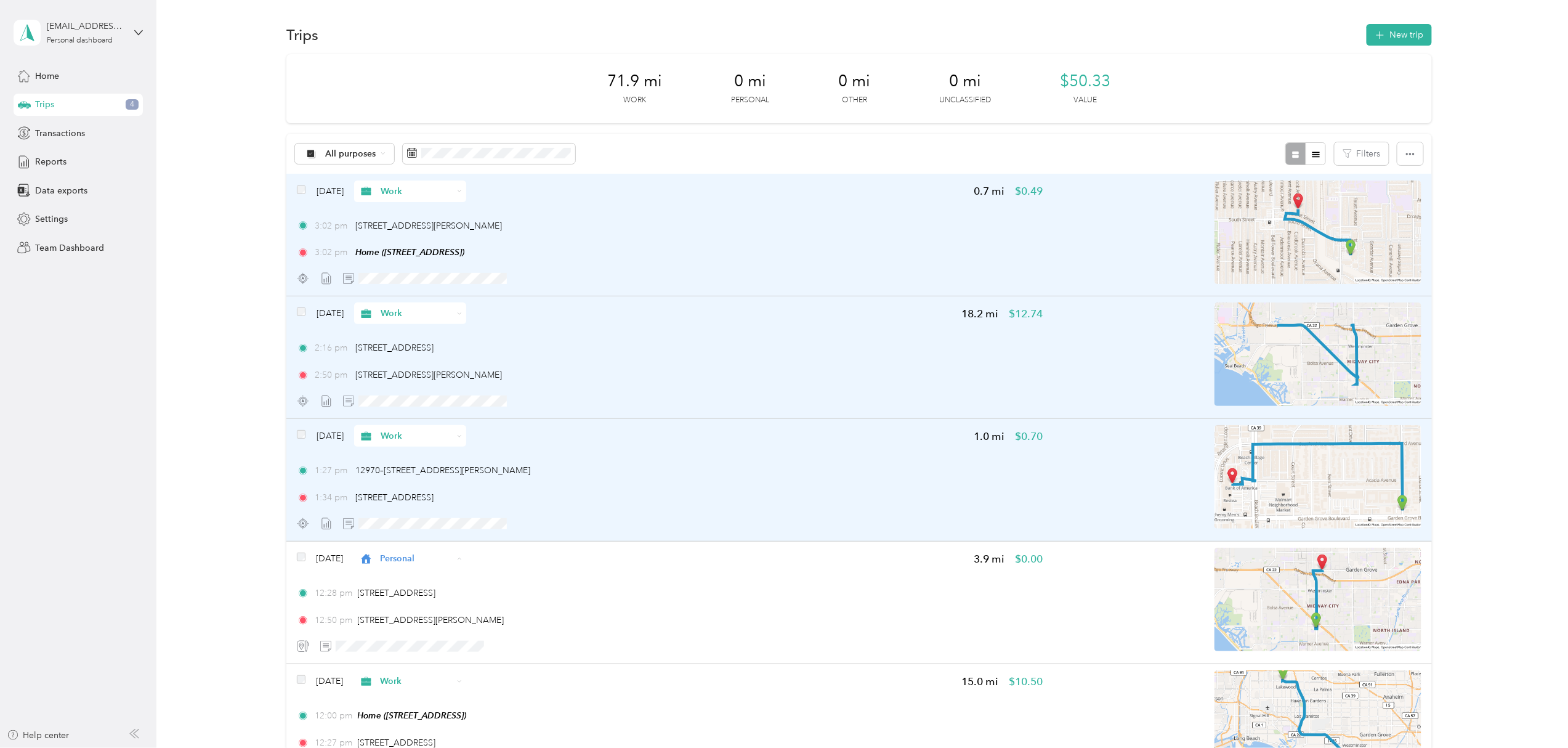
click at [431, 585] on li "Work" at bounding box center [428, 582] width 112 height 22
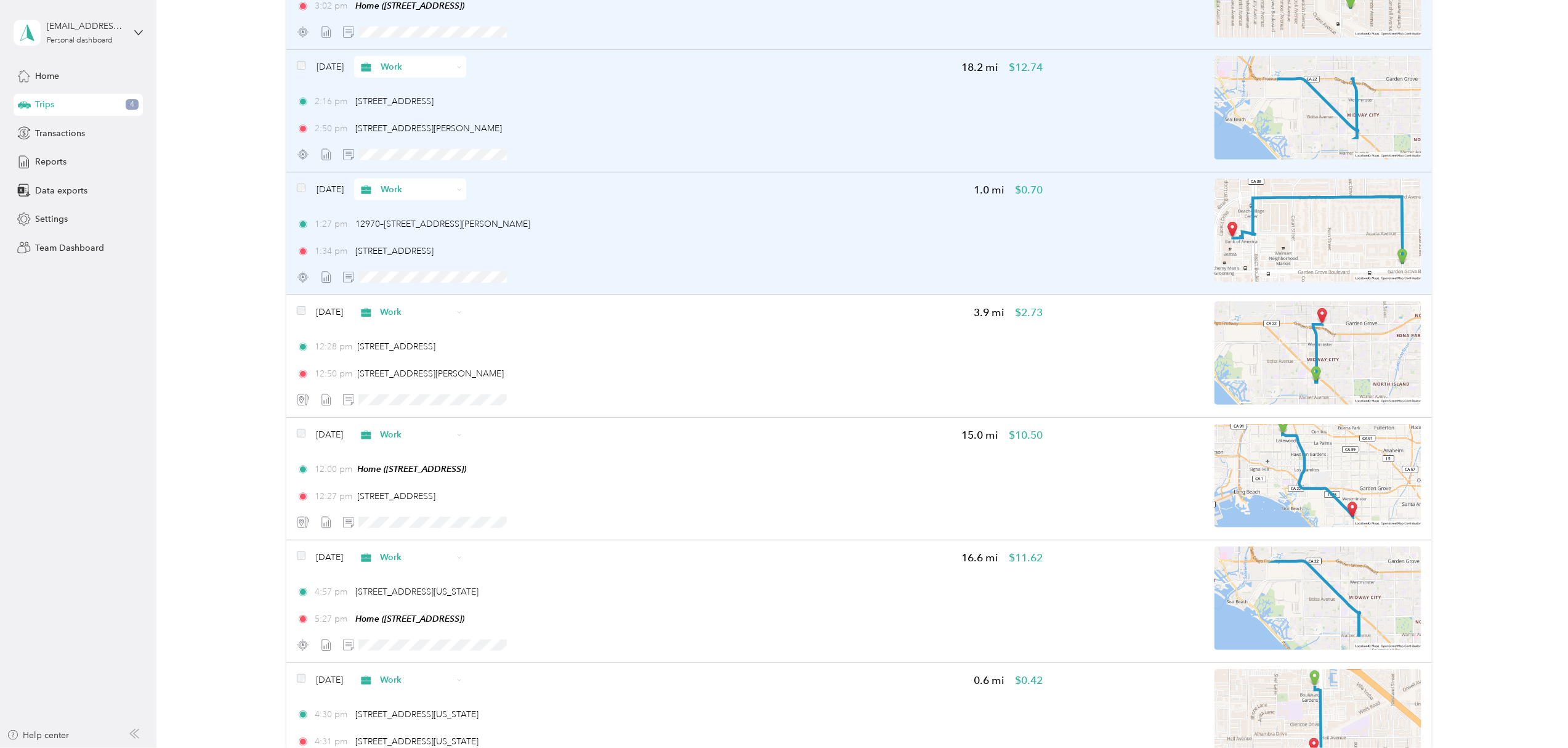
scroll to position [0, 0]
